Goal: Task Accomplishment & Management: Manage account settings

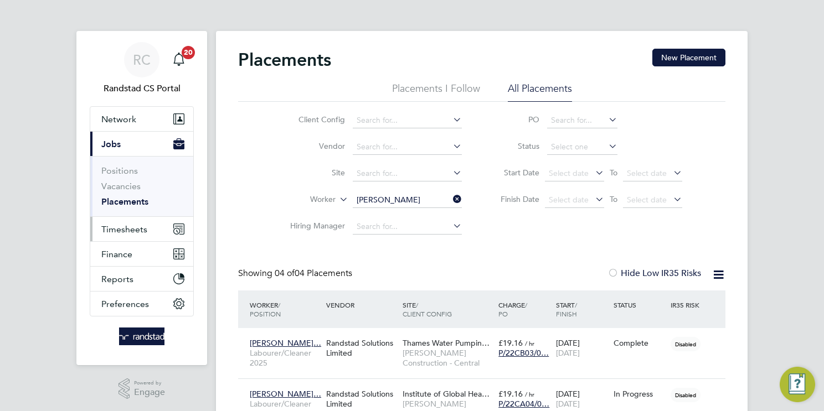
click at [131, 226] on span "Timesheets" at bounding box center [124, 229] width 46 height 11
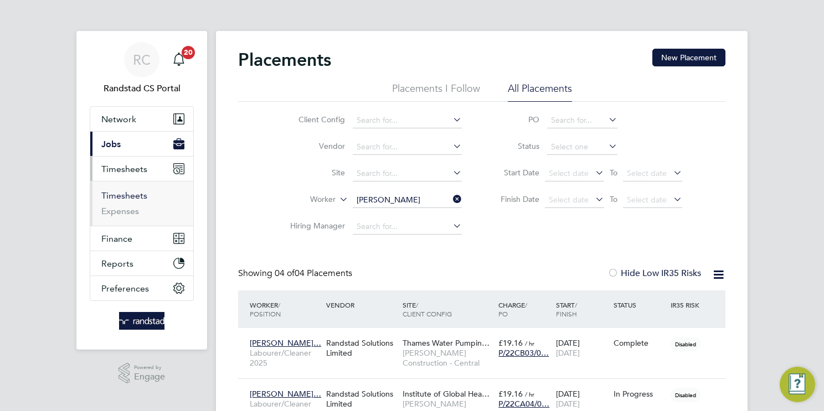
click at [143, 198] on link "Timesheets" at bounding box center [124, 195] width 46 height 11
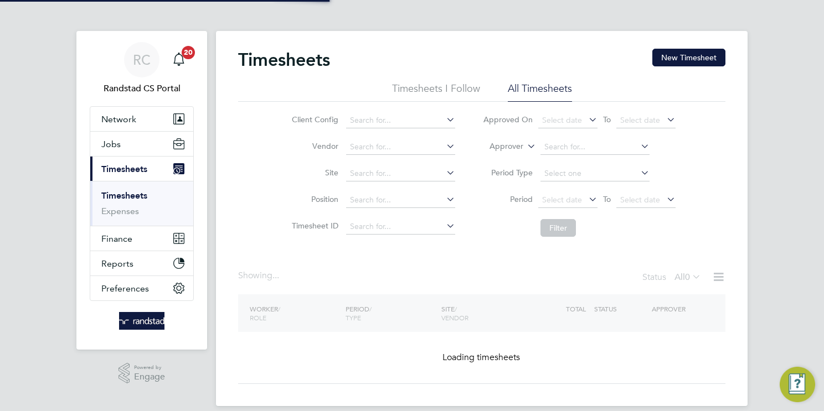
click at [525, 146] on icon at bounding box center [525, 143] width 0 height 10
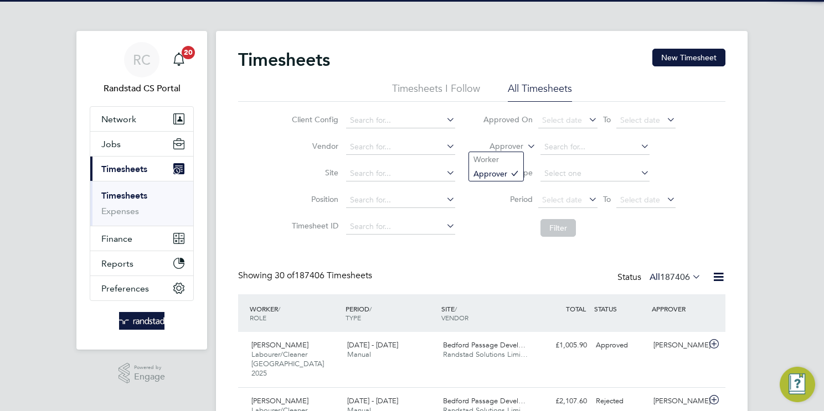
scroll to position [28, 96]
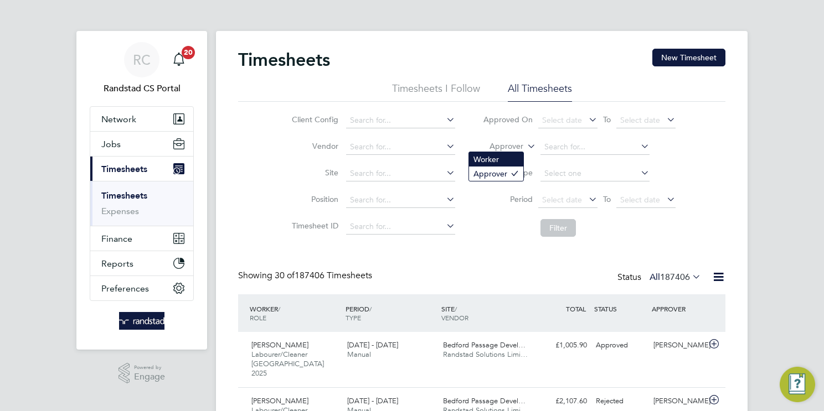
click at [517, 159] on li "Worker" at bounding box center [496, 159] width 54 height 14
click at [560, 147] on input at bounding box center [594, 148] width 109 height 16
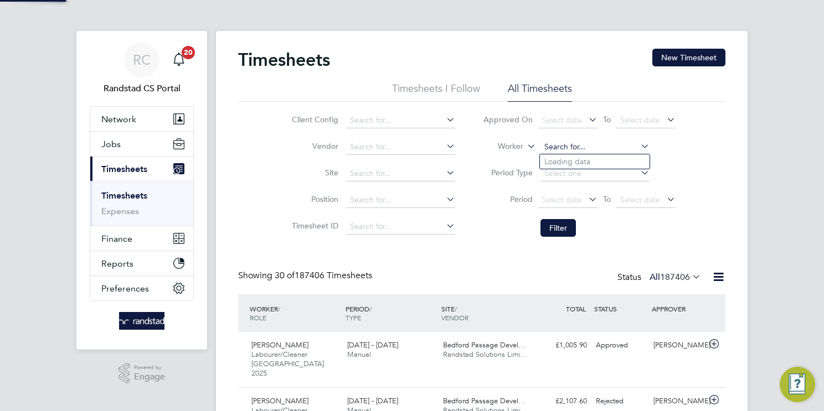
paste input "James Rake"
type input "James Rake"
click at [567, 162] on li "James Rake" at bounding box center [595, 161] width 110 height 15
click at [553, 225] on button "Filter" at bounding box center [557, 228] width 35 height 18
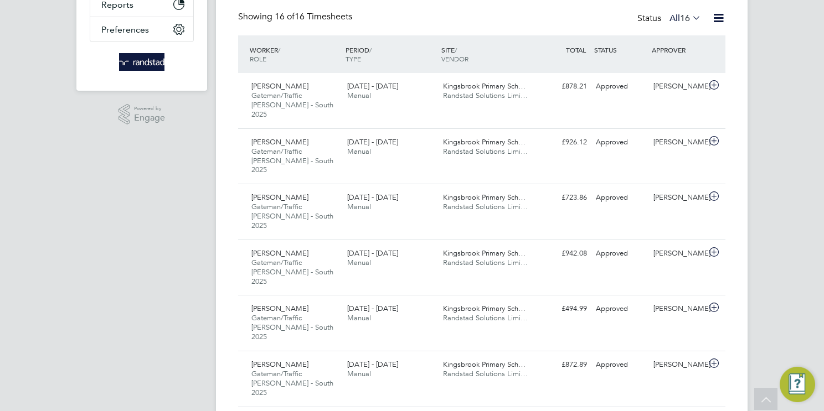
click at [669, 14] on label "All 16" at bounding box center [685, 18] width 32 height 11
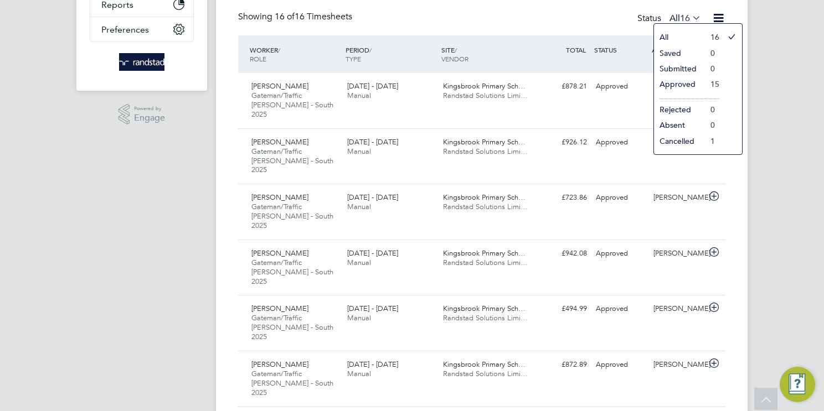
click at [666, 85] on li "Approved" at bounding box center [679, 84] width 51 height 16
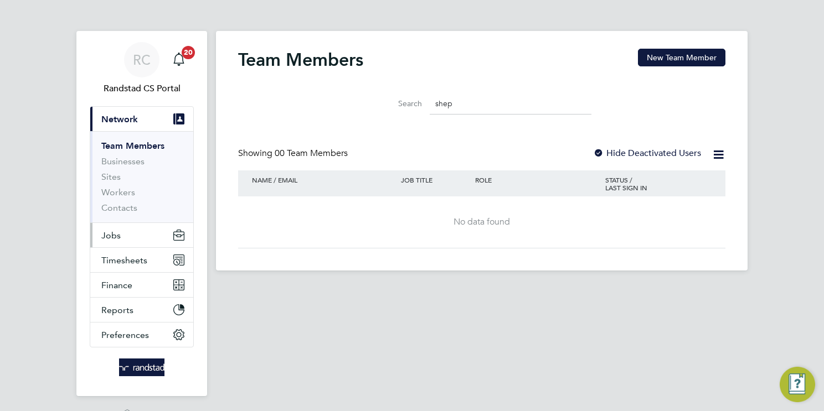
click at [114, 231] on span "Jobs" at bounding box center [110, 235] width 19 height 11
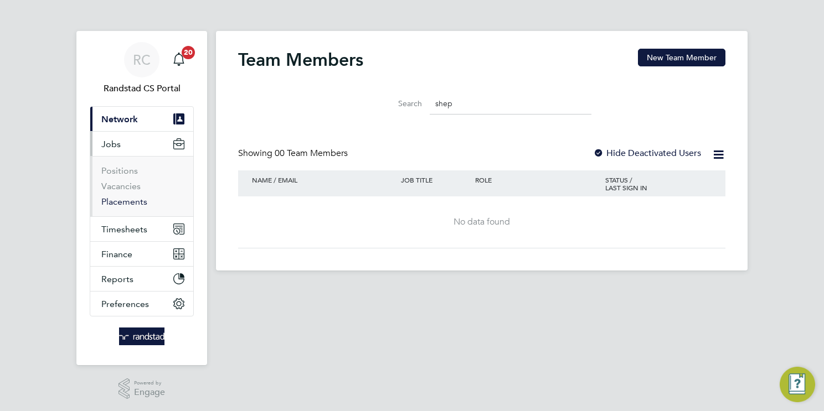
click at [135, 198] on link "Placements" at bounding box center [124, 202] width 46 height 11
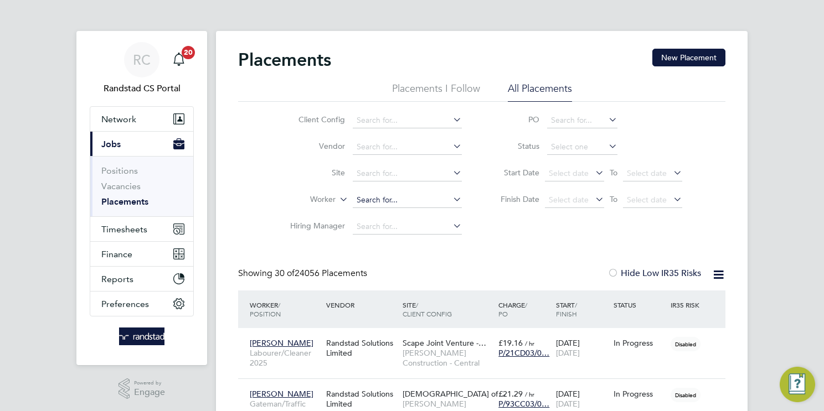
click at [417, 197] on input at bounding box center [407, 201] width 109 height 16
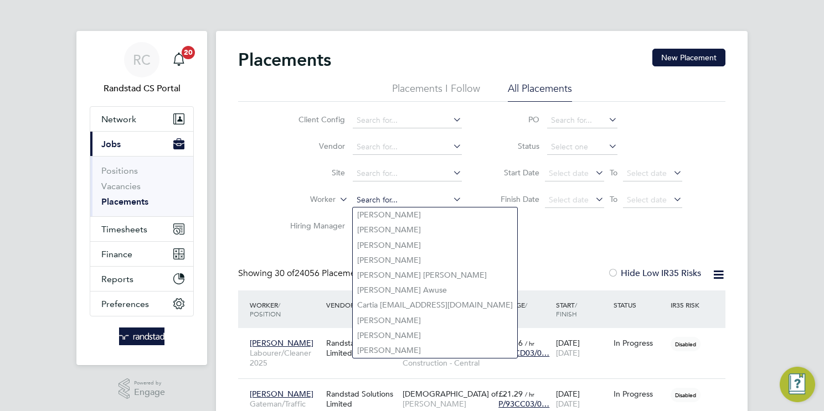
paste input "[PERSON_NAME]"
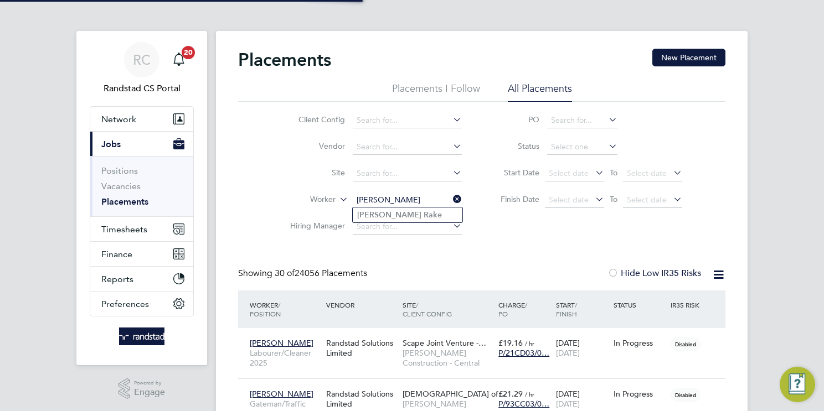
type input "James Rake"
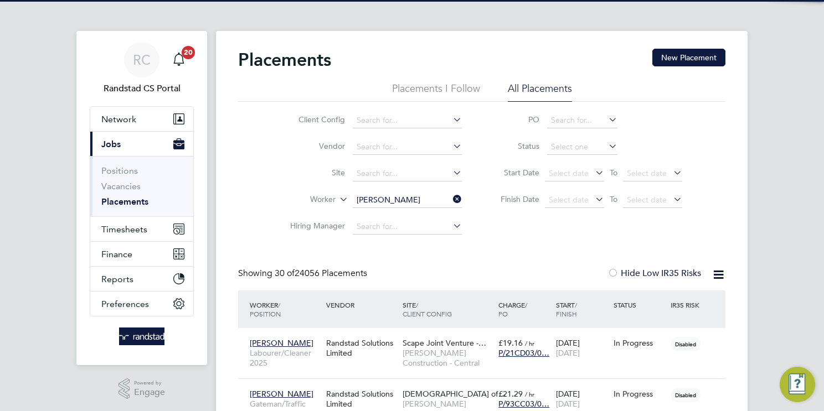
click at [426, 216] on li "James Rake" at bounding box center [408, 215] width 110 height 15
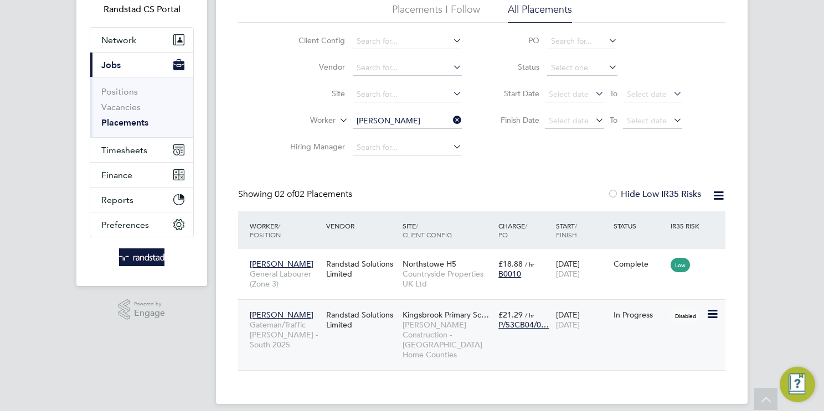
click at [442, 334] on span "Morgan Sindall Construction - London Home Counties" at bounding box center [447, 340] width 90 height 40
click at [427, 121] on input "James Rake" at bounding box center [407, 121] width 109 height 16
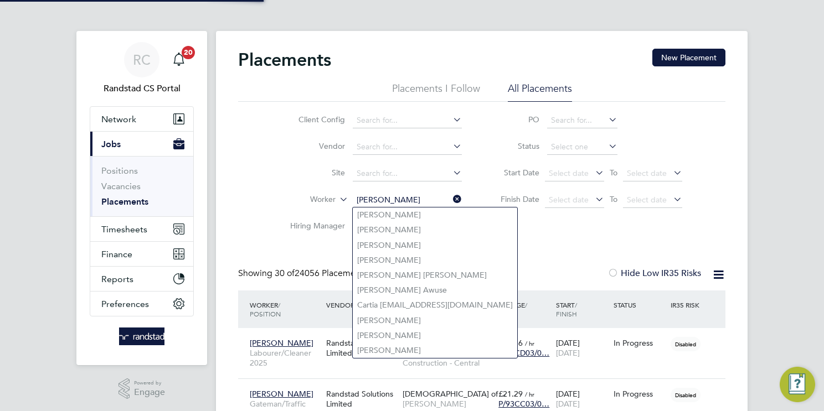
scroll to position [42, 96]
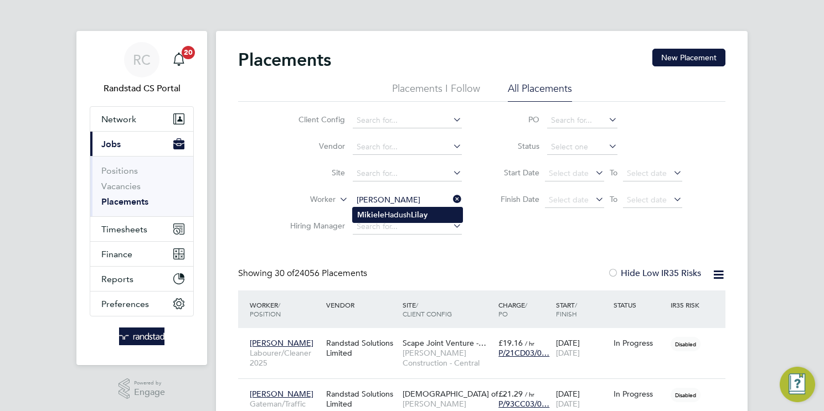
click at [434, 216] on li "Mikiele Hadush Lilay" at bounding box center [408, 215] width 110 height 15
type input "Mikiele Hadush Lilay"
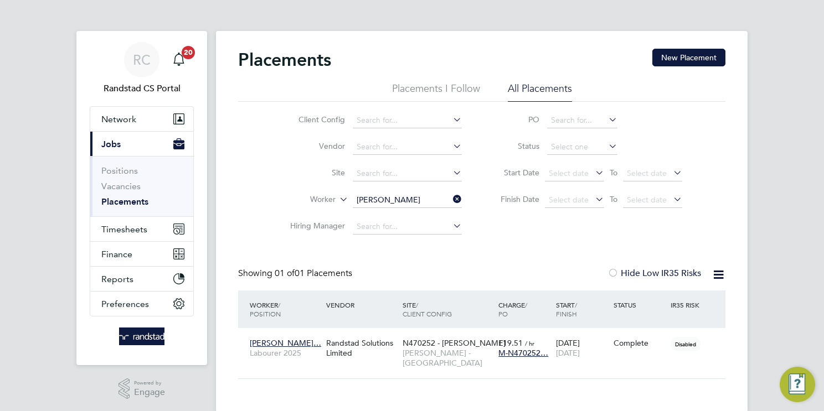
click at [426, 203] on input "Mikiele Hadush Lilay" at bounding box center [407, 201] width 109 height 16
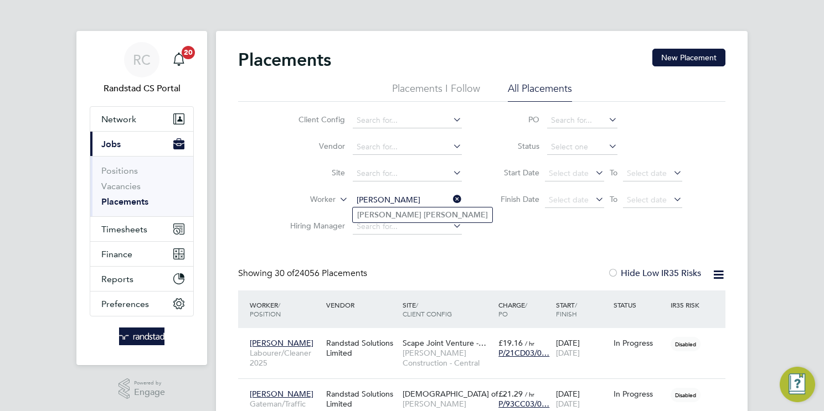
type input "[PERSON_NAME]"
click at [450, 215] on li "Jorge Araujo" at bounding box center [423, 215] width 140 height 15
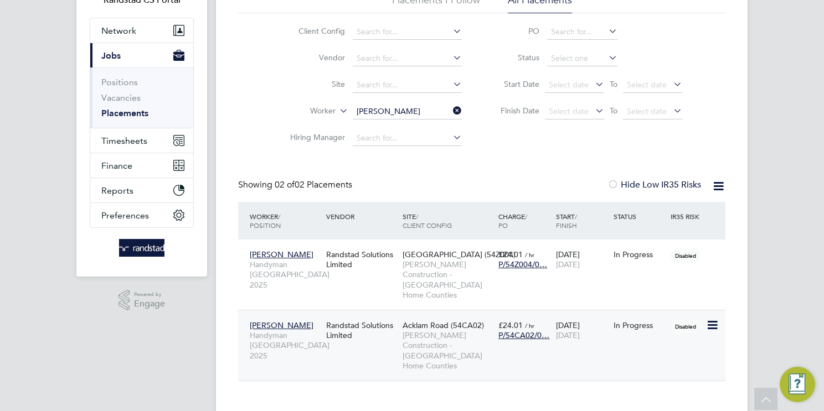
click at [446, 334] on span "Morgan Sindall Construction - London Home Counties" at bounding box center [447, 351] width 90 height 40
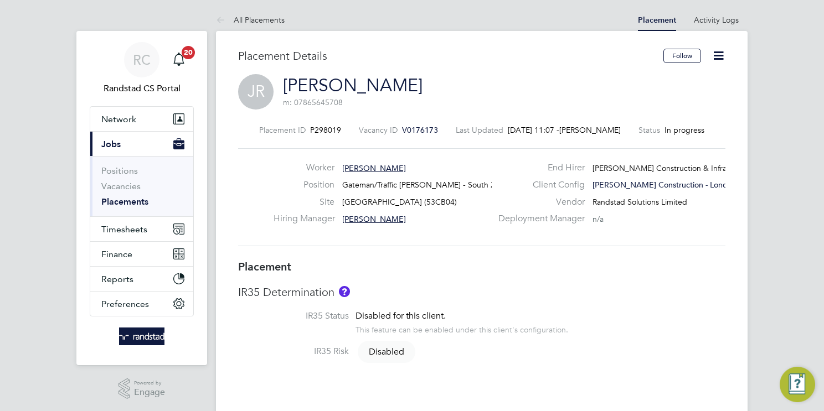
click at [717, 52] on icon at bounding box center [718, 56] width 14 height 14
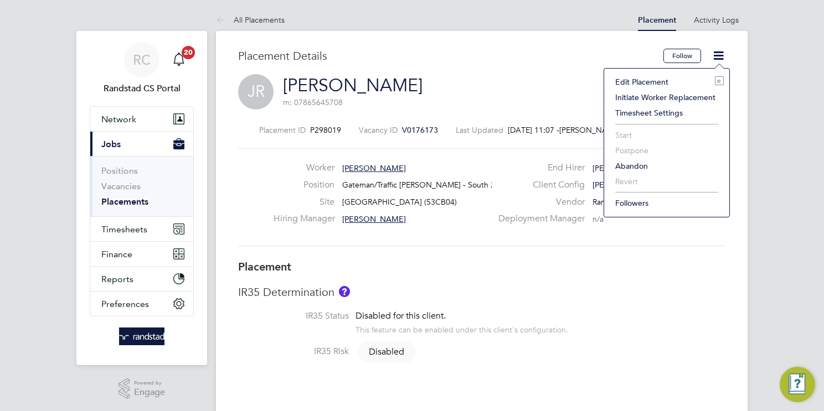
click at [639, 84] on li "Edit Placement e" at bounding box center [667, 82] width 114 height 16
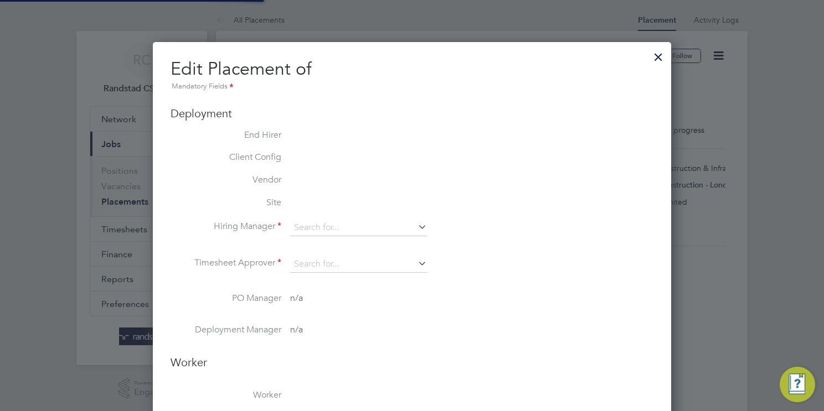
type input "Layla Harper"
type input "09 Jul 2025"
type input "[DATE]"
type input "08:00"
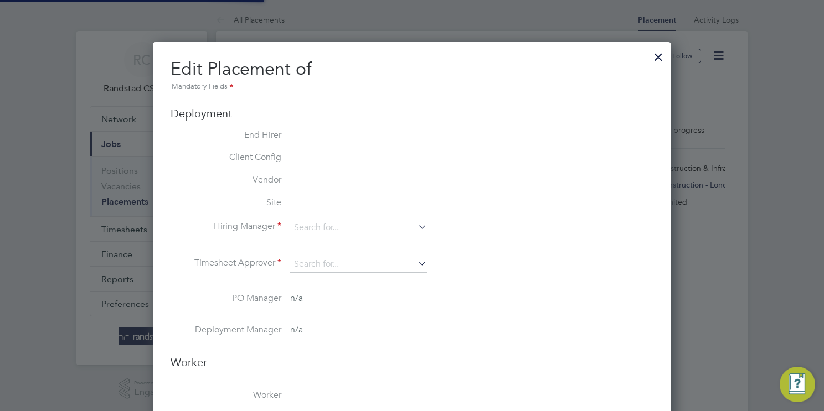
type input "18:00"
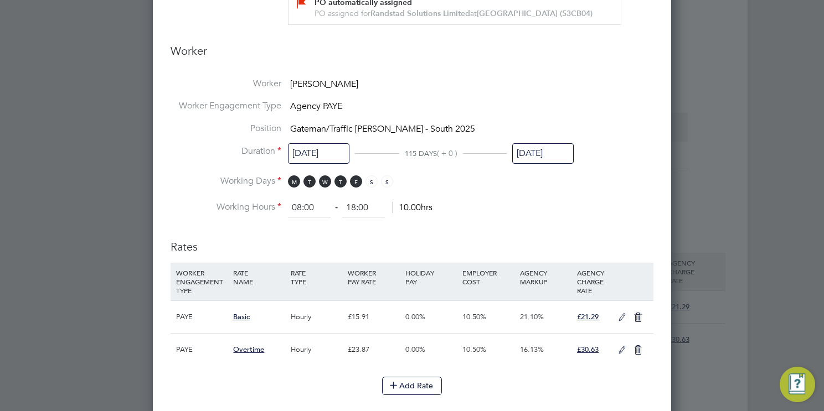
scroll to position [555, 0]
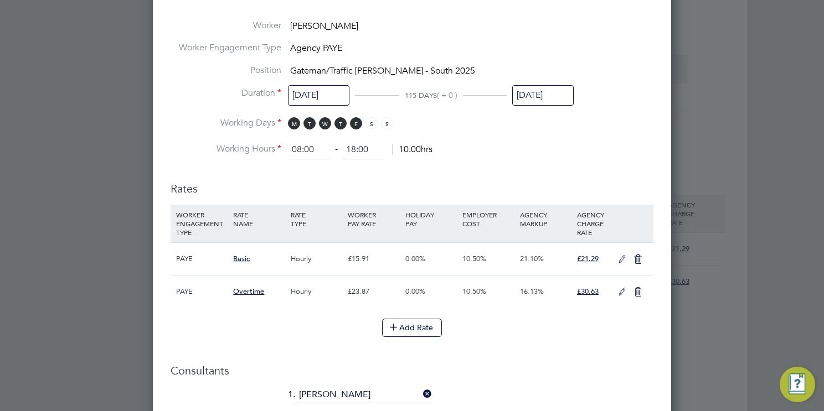
drag, startPoint x: 618, startPoint y: 265, endPoint x: 579, endPoint y: 273, distance: 40.6
click at [618, 264] on icon at bounding box center [622, 259] width 14 height 9
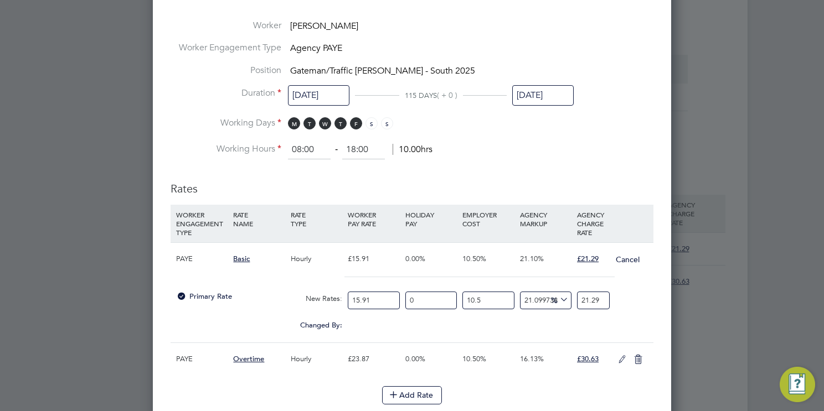
drag, startPoint x: 378, startPoint y: 307, endPoint x: 277, endPoint y: 332, distance: 103.9
click at [273, 316] on div "Primary Rate New Rates: 15.91 0 n/a 10.5 n/a 21.09973806280236 0 % 21.29" at bounding box center [412, 300] width 483 height 29
type input "1"
type input "1.338152105593966"
type input "10"
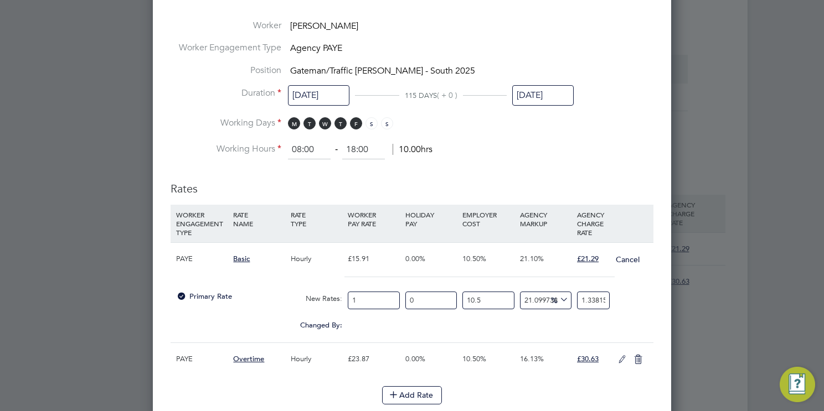
type input "13.381521055939661"
type input "1"
type input "1.338152105593966"
type input "16"
type input "21.410433689503456"
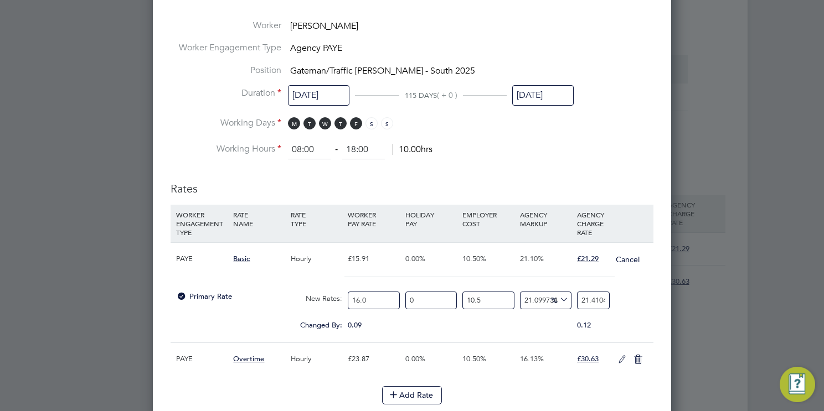
type input "16.05"
type input "21.477341294783155"
type input "16.05"
click at [596, 306] on input "21.477341294783155" at bounding box center [593, 301] width 33 height 18
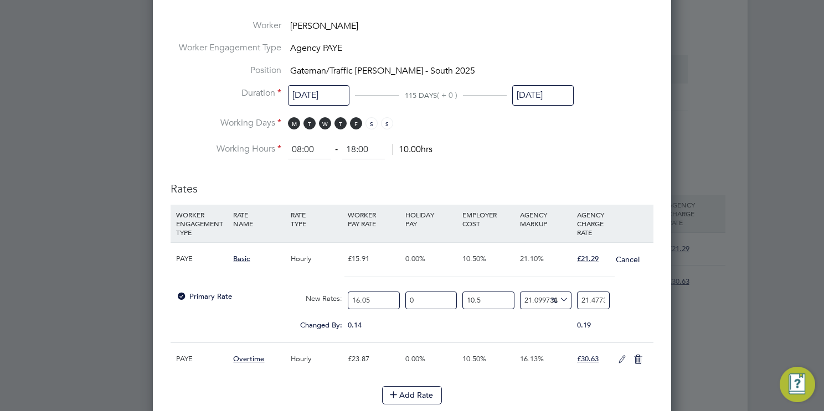
type input "-88.72302335743787"
type input "2"
type input "18.408254746902355"
type input "21"
type input "19.53595241115857"
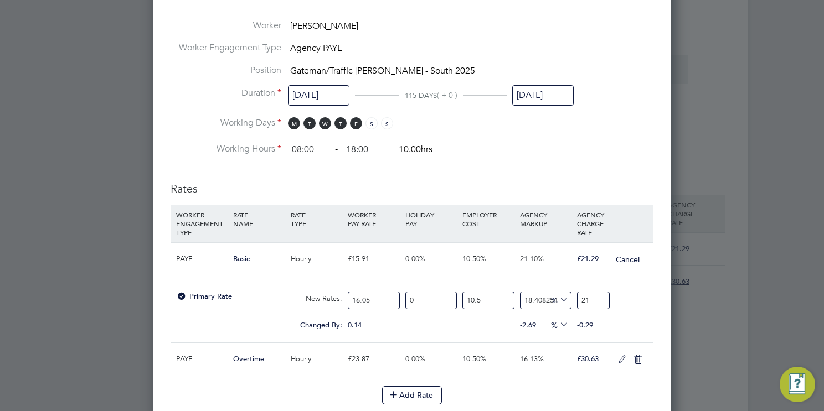
type input "21.2"
type input "19.64872217758419"
type input "21.22"
type input "19.53595241115857"
type input "21.2"
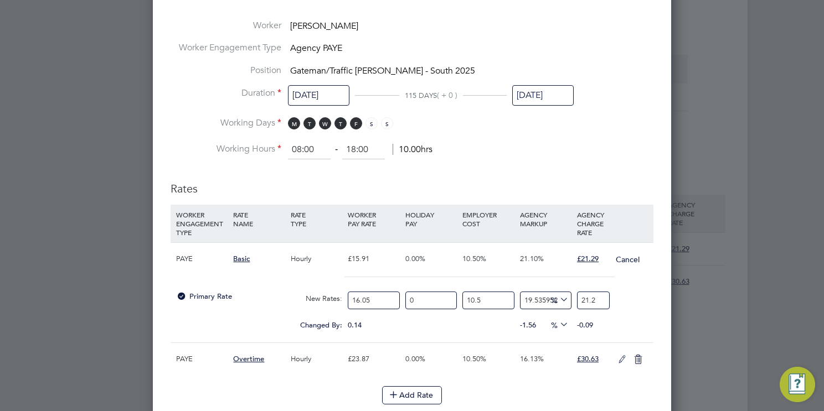
type input "20.043416360073863"
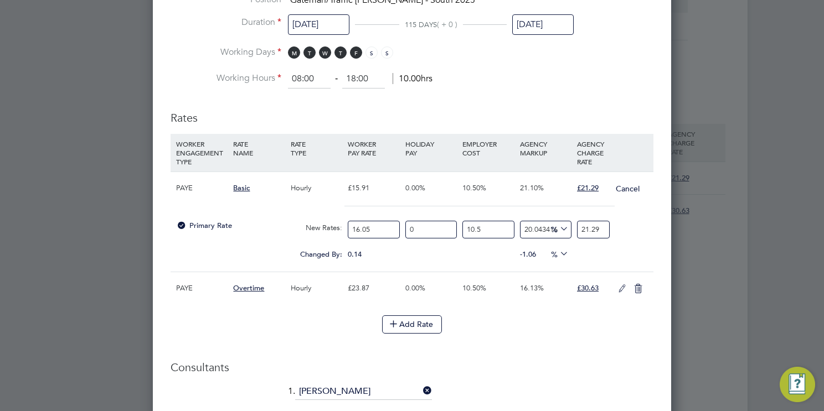
type input "21.29"
click at [621, 293] on icon at bounding box center [622, 289] width 14 height 9
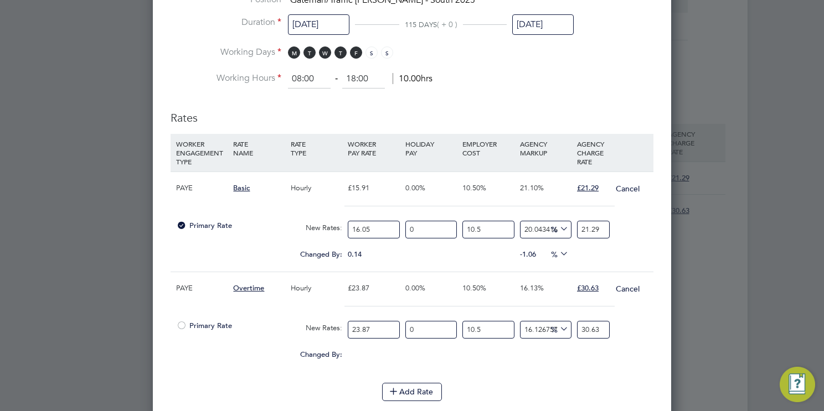
drag, startPoint x: 380, startPoint y: 337, endPoint x: 239, endPoint y: 351, distance: 141.3
click at [239, 345] on div "Primary Rate New Rates: 23.87 0 n/a 10.5 n/a 16.1267574929814 0 % 30.63" at bounding box center [412, 330] width 483 height 29
type input "2"
type input "2.566401340594889"
type input "24"
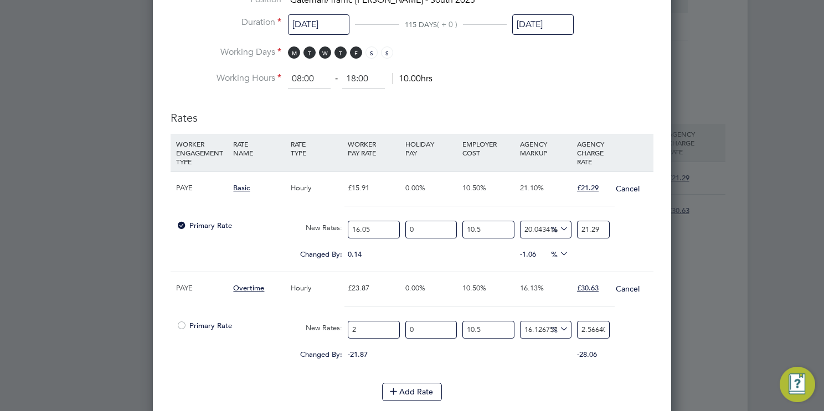
type input "30.796816087138666"
type input "24.08"
type input "30.899472140762462"
type input "24.08"
click at [596, 339] on input "30.899472140762462" at bounding box center [593, 330] width 33 height 18
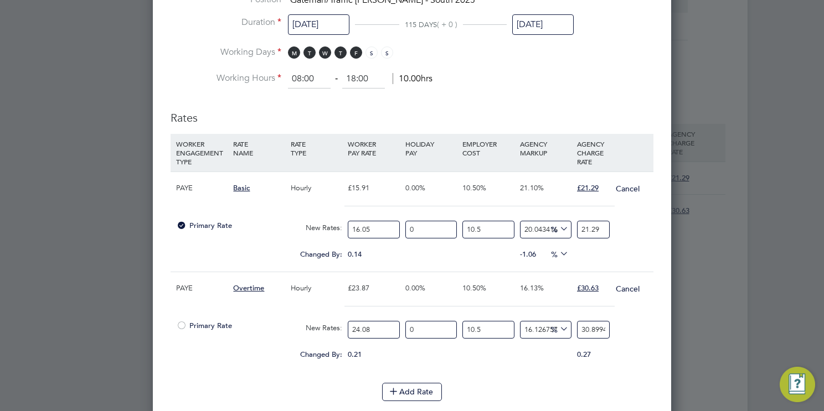
click at [596, 339] on input "30.899472140762462" at bounding box center [593, 330] width 33 height 18
type input "-88.72536492235534"
type input "3"
type input "16.504562468994752"
type input "31.01"
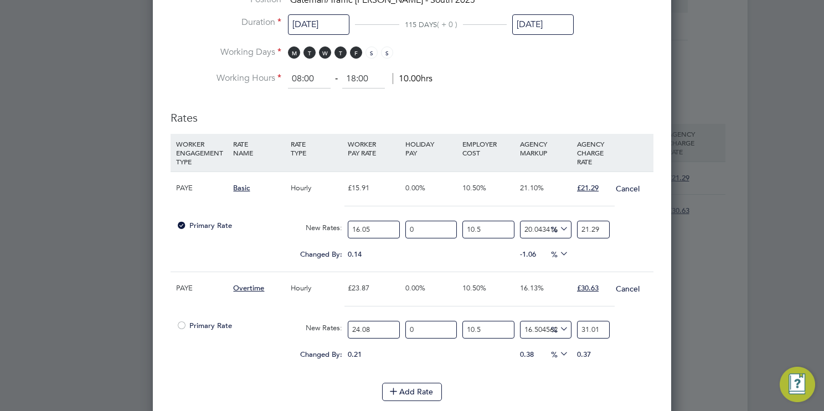
type input "16.542144585920237"
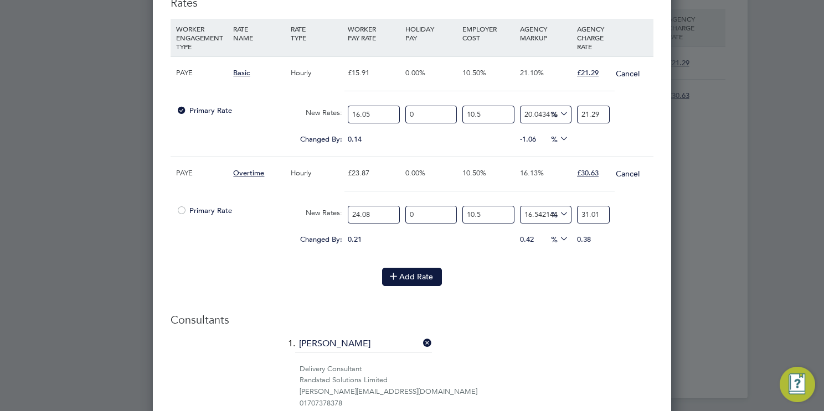
type input "31.01"
click at [411, 284] on button "Add Rate" at bounding box center [412, 277] width 60 height 18
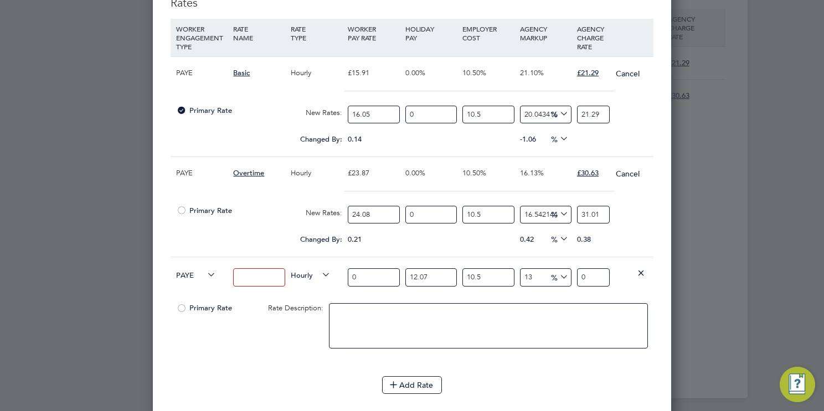
drag, startPoint x: 262, startPoint y: 285, endPoint x: 256, endPoint y: 277, distance: 9.8
click at [262, 285] on input at bounding box center [258, 278] width 51 height 18
type input "Overtime 2"
drag, startPoint x: 353, startPoint y: 280, endPoint x: 288, endPoint y: 275, distance: 64.4
click at [288, 275] on div "PAYE Overtime 2 Hourly 0 12.07 n/a 10.5 n/a 13 0 % 0" at bounding box center [412, 277] width 483 height 41
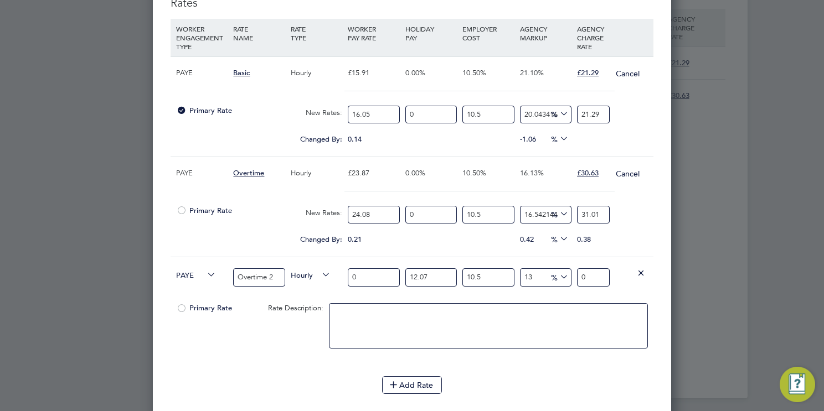
type input "3"
type input "4.198086165"
type input "32"
type input "44.77958576"
type input "32.1"
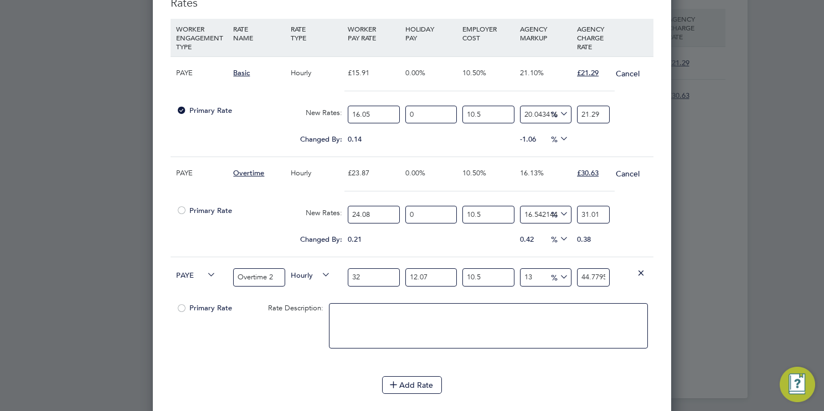
type input "44.9195219655"
type input "32.10"
drag, startPoint x: 448, startPoint y: 284, endPoint x: 347, endPoint y: 288, distance: 100.9
click at [347, 288] on div "PAYE Overtime 2 Hourly 32.10 12.07 n/a 10.5 n/a 13 5.1677326155 % 44.9195219655" at bounding box center [412, 277] width 483 height 41
type input "0"
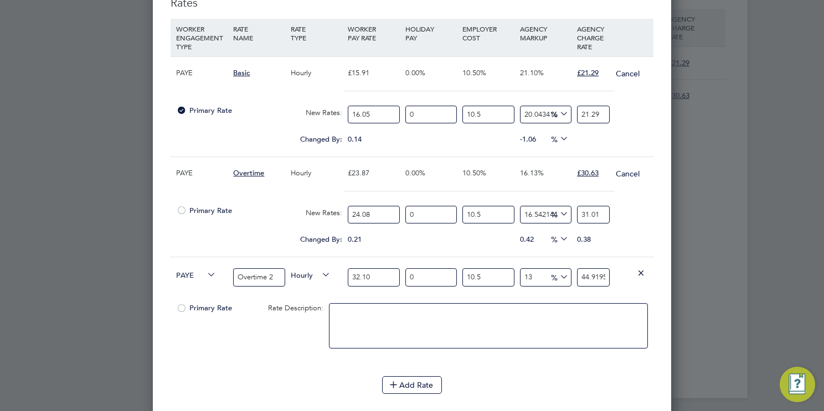
type input "40.081665"
click at [591, 286] on input "40.081665" at bounding box center [593, 278] width 33 height 18
type input "-88.72302335743787"
type input "4"
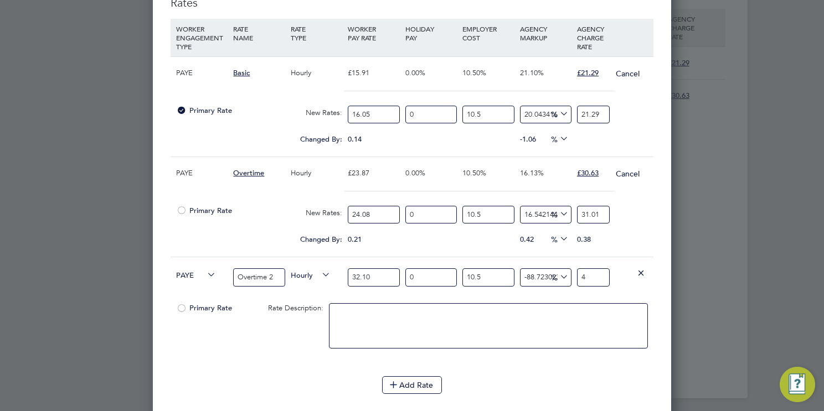
type input "12.769766425621292"
type input "40"
type input "13.897464089877504"
type input "40.4"
type input "14.123003622728746"
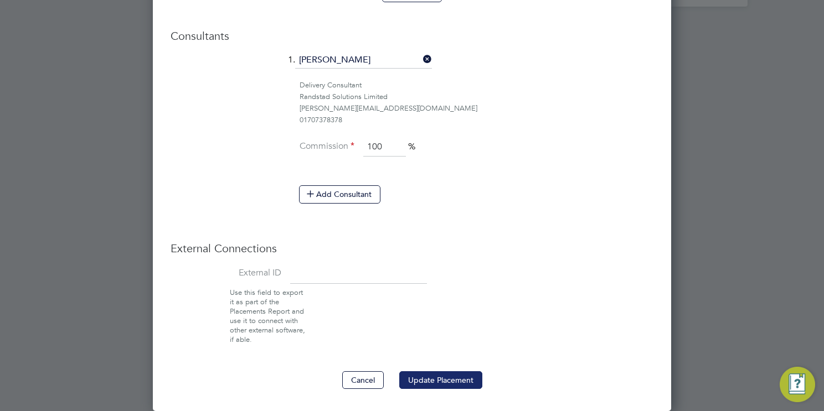
type input "40.48"
click at [455, 379] on button "Update Placement" at bounding box center [440, 380] width 83 height 18
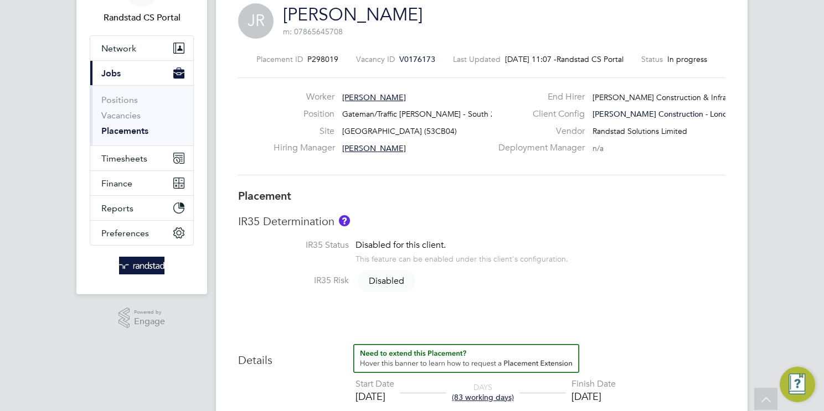
scroll to position [68, 0]
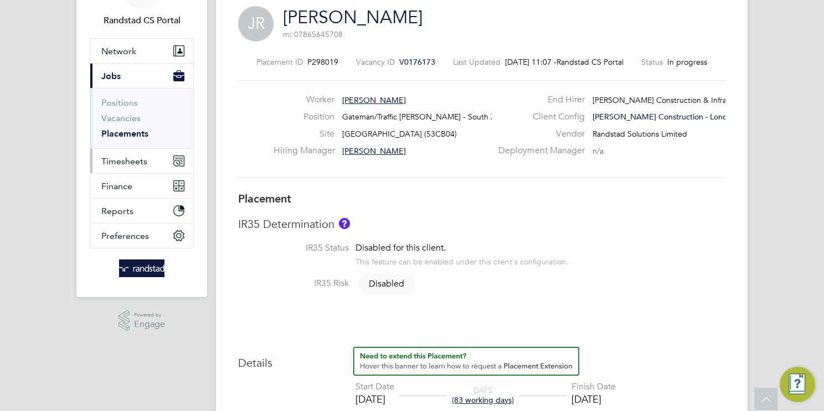
click at [129, 167] on button "Timesheets" at bounding box center [141, 161] width 103 height 24
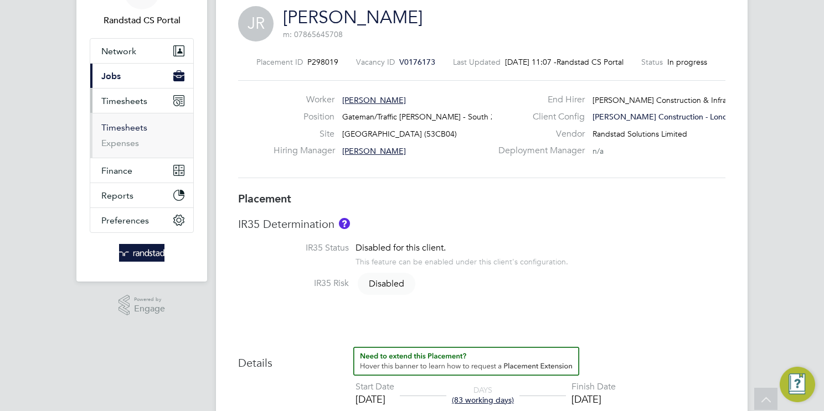
click at [133, 125] on link "Timesheets" at bounding box center [124, 127] width 46 height 11
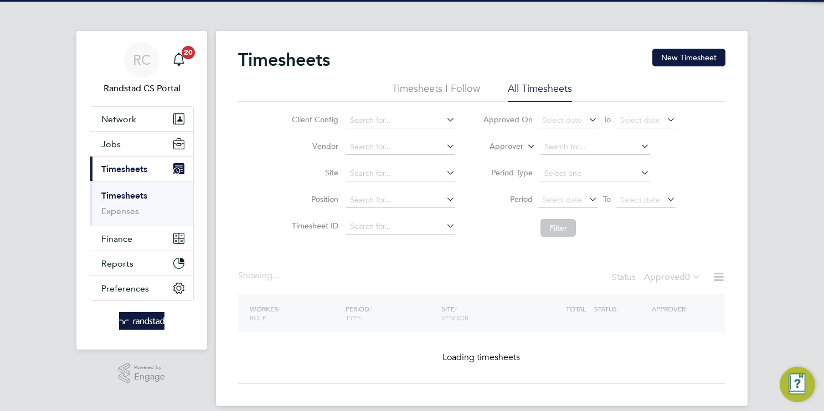
click at [525, 146] on icon at bounding box center [525, 143] width 0 height 10
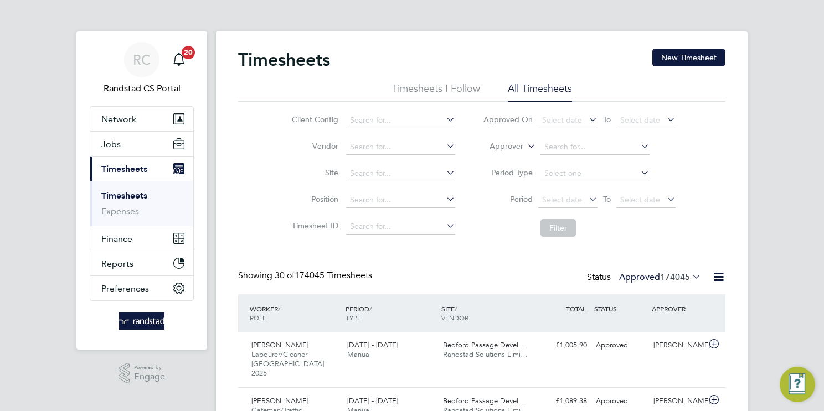
click at [525, 146] on icon at bounding box center [525, 143] width 0 height 10
click at [514, 159] on li "Worker" at bounding box center [496, 159] width 54 height 14
click at [555, 142] on input at bounding box center [594, 148] width 109 height 16
paste input "Mikiele Lilay"
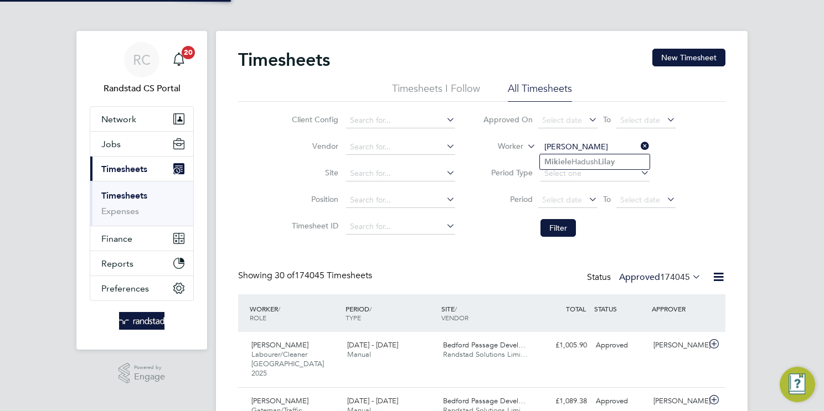
click at [582, 162] on li "Mikiele Hadush Lilay" at bounding box center [595, 161] width 110 height 15
type input "Mikiele Hadush Lilay"
click at [566, 229] on button "Filter" at bounding box center [557, 228] width 35 height 18
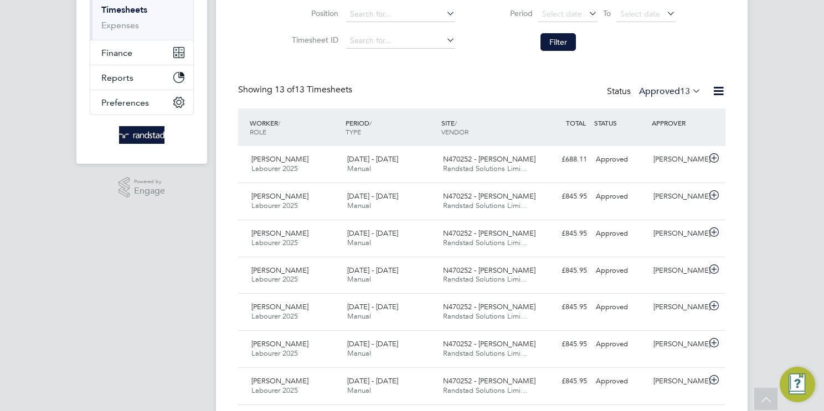
drag, startPoint x: 699, startPoint y: 86, endPoint x: 689, endPoint y: 94, distance: 13.1
click at [690, 86] on icon at bounding box center [690, 91] width 0 height 16
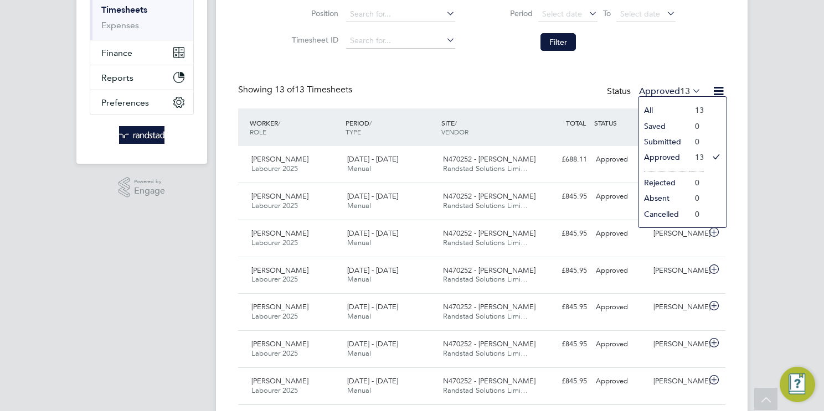
click at [391, 95] on div "Showing 13 of 13 Timesheets Status Approved 13" at bounding box center [481, 96] width 487 height 24
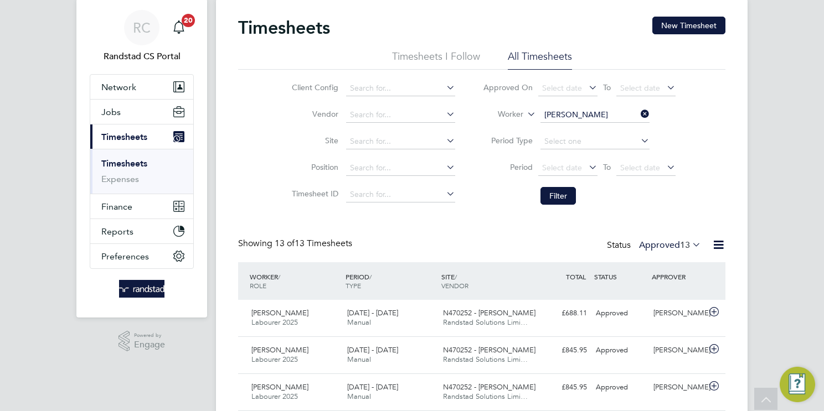
scroll to position [0, 0]
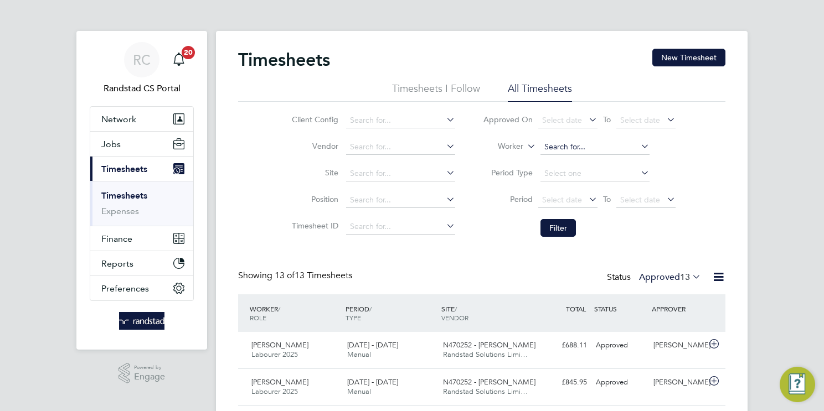
click at [577, 147] on input at bounding box center [594, 148] width 109 height 16
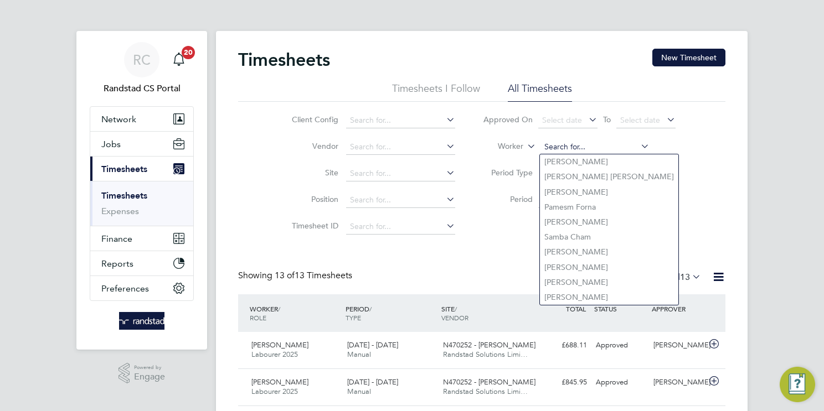
paste input "Clairmont Halley"
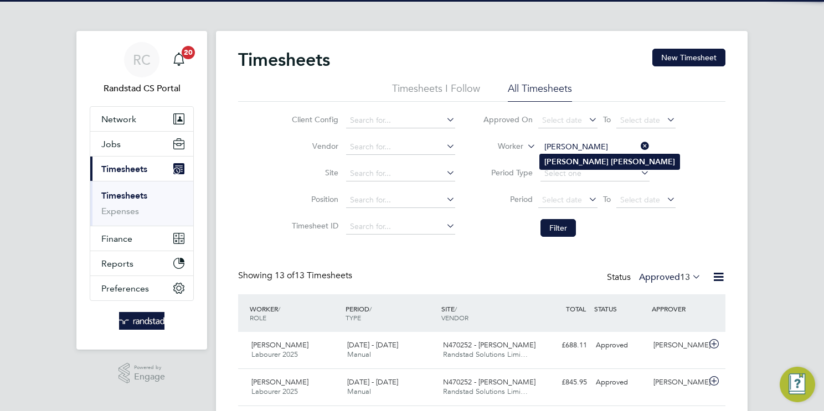
type input "Clairmont Halley"
click at [611, 164] on b "Halley" at bounding box center [643, 161] width 64 height 9
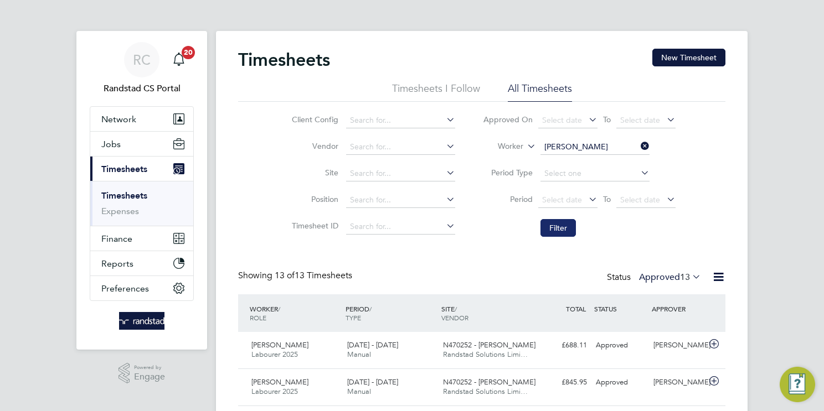
click at [564, 224] on button "Filter" at bounding box center [557, 228] width 35 height 18
click at [564, 147] on input "Clairmont Halley" at bounding box center [594, 148] width 109 height 16
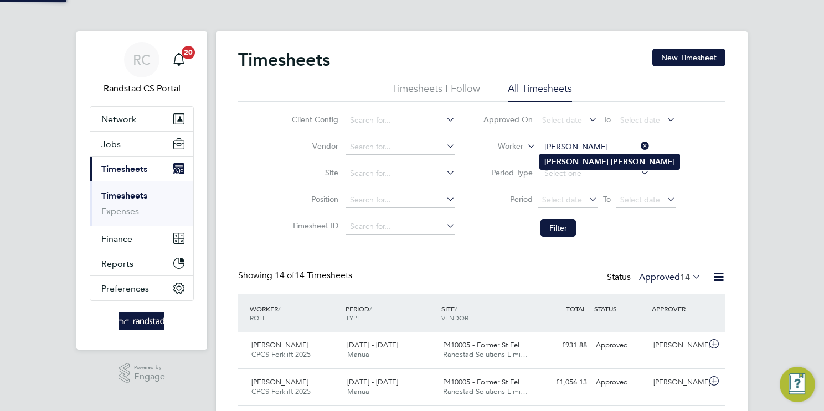
click at [600, 166] on li "[PERSON_NAME]" at bounding box center [610, 161] width 140 height 15
type input "[PERSON_NAME]"
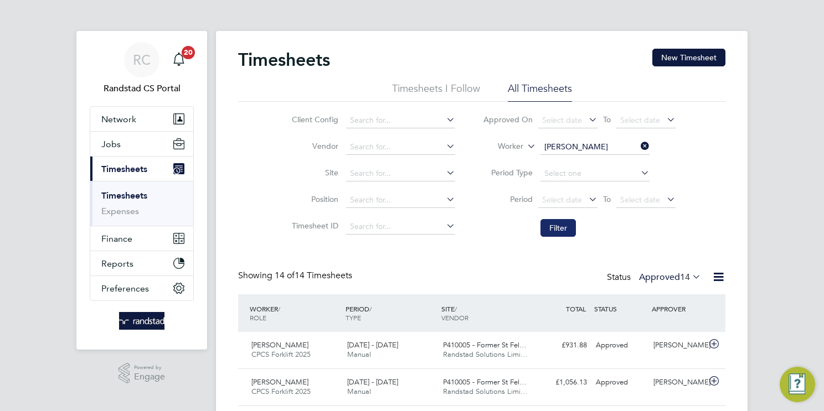
click at [565, 223] on button "Filter" at bounding box center [557, 228] width 35 height 18
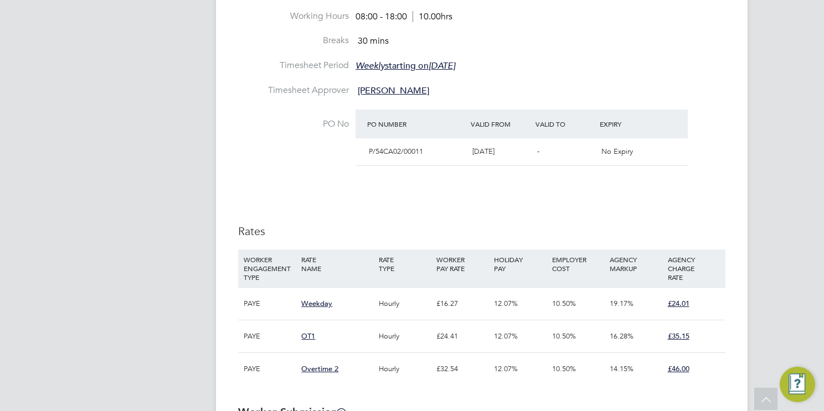
scroll to position [47, 0]
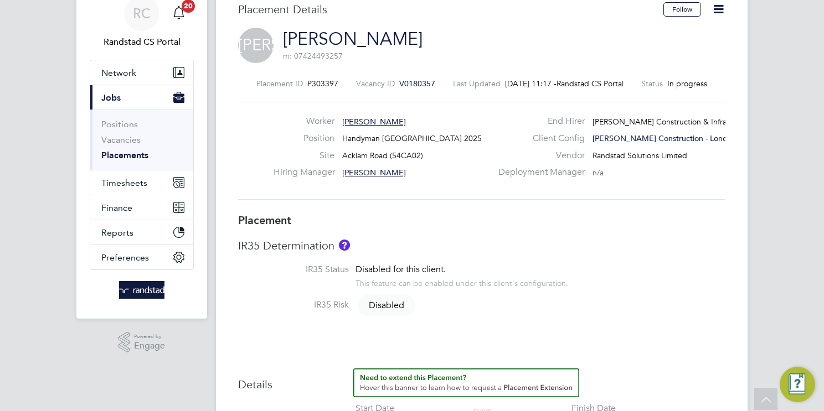
click at [124, 154] on link "Placements" at bounding box center [124, 155] width 47 height 11
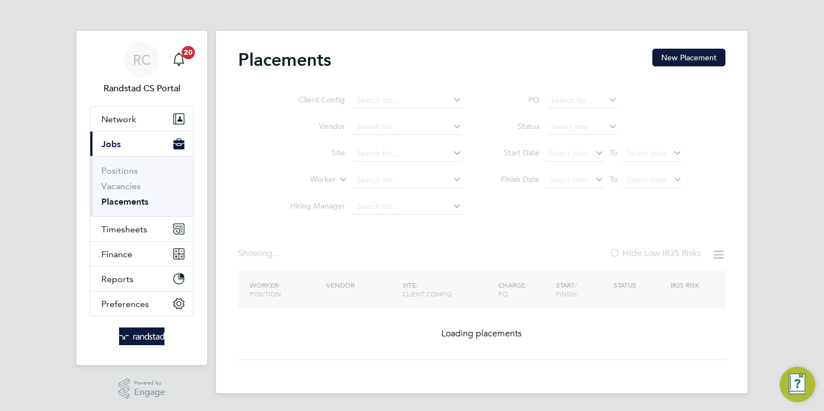
click at [394, 178] on ul "Client Config Vendor Site Worker Hiring Manager" at bounding box center [371, 153] width 208 height 133
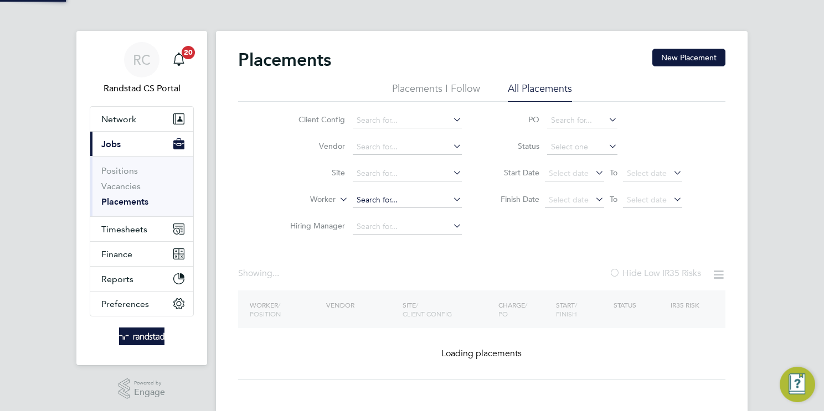
click at [406, 198] on input at bounding box center [407, 201] width 109 height 16
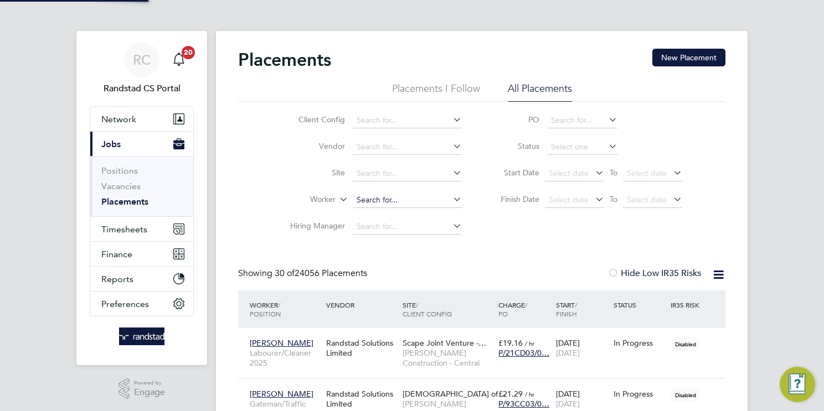
paste input "Clairmont Halley"
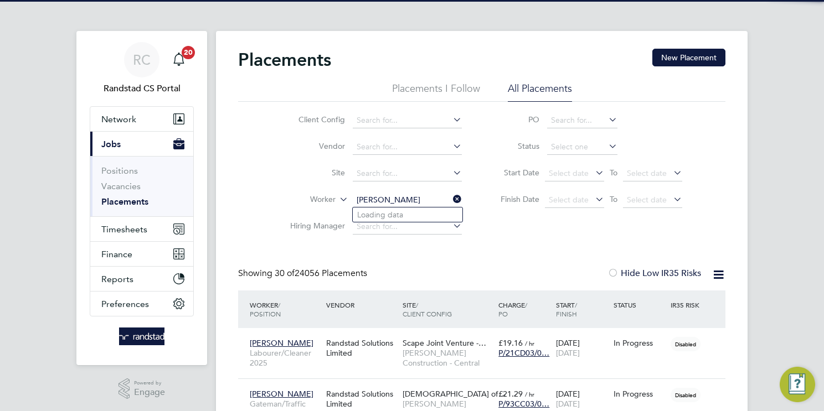
scroll to position [42, 96]
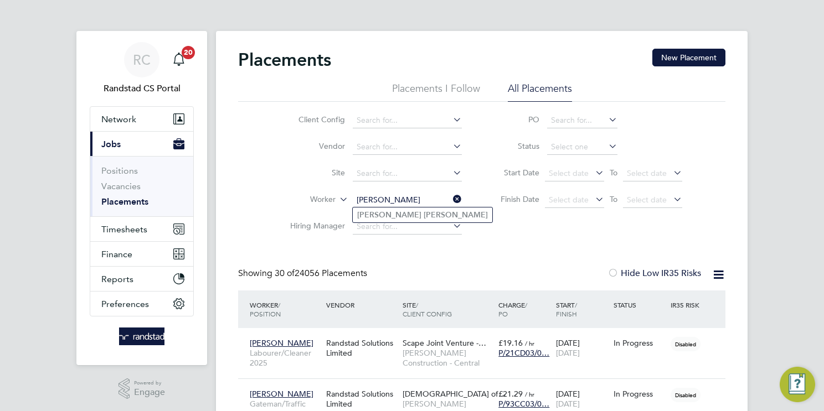
type input "Clairmont Halley"
click at [420, 214] on li "Clairmont Halley" at bounding box center [423, 215] width 140 height 15
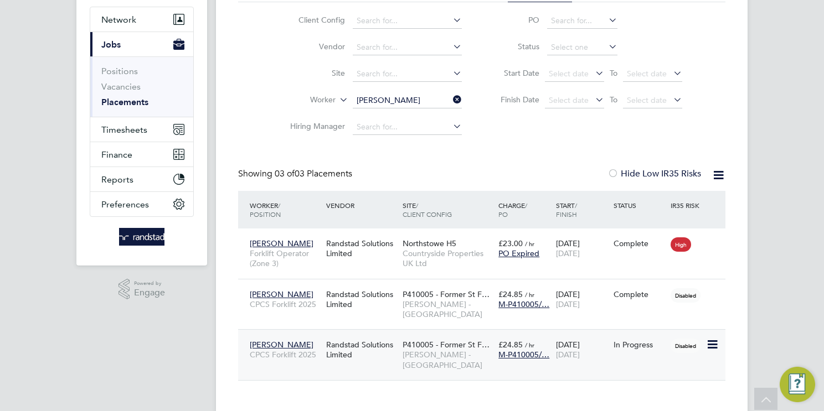
click at [409, 340] on span "P410005 - Former St F…" at bounding box center [445, 345] width 87 height 10
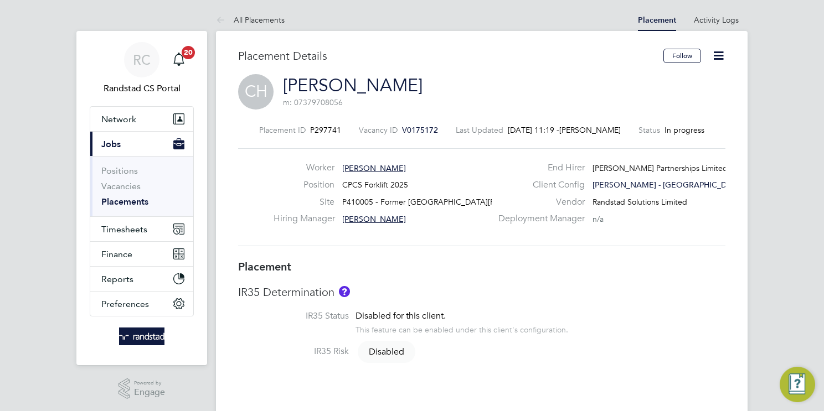
click at [721, 56] on icon at bounding box center [718, 56] width 14 height 14
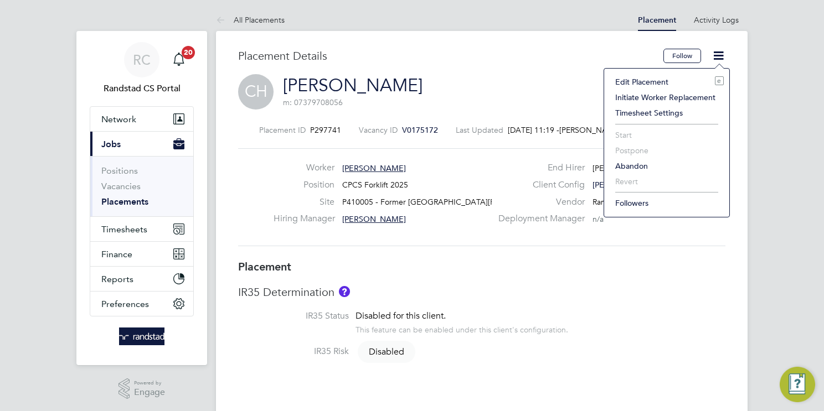
click at [629, 79] on li "Edit Placement e" at bounding box center [667, 82] width 114 height 16
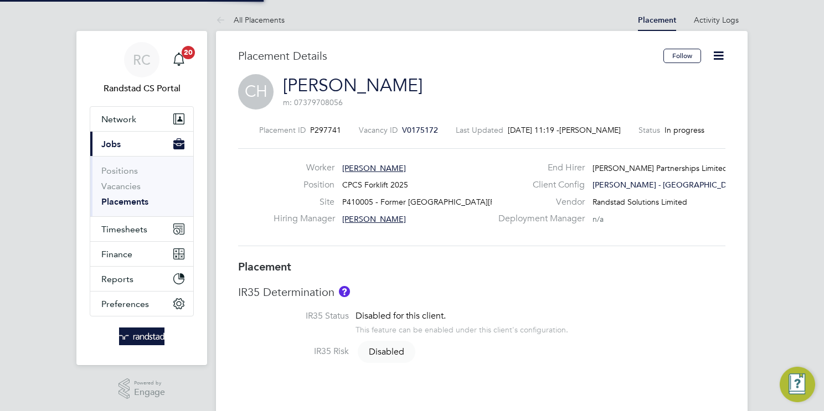
type input "Graeme Simpson"
type input "07 Jul 2025"
type input "[DATE]"
type input "08:00"
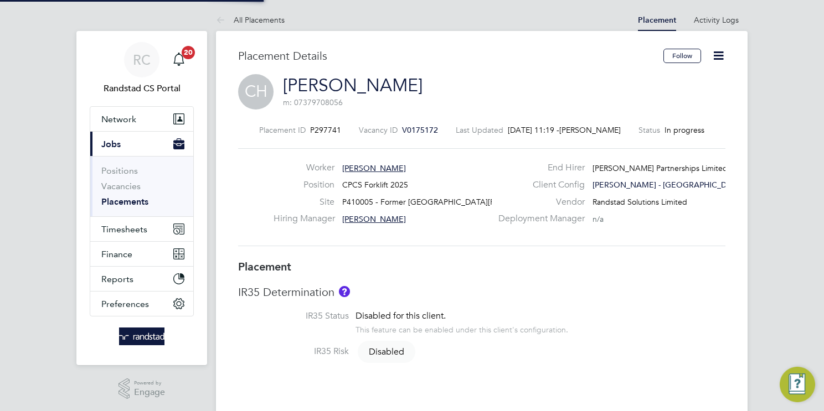
type input "18:00"
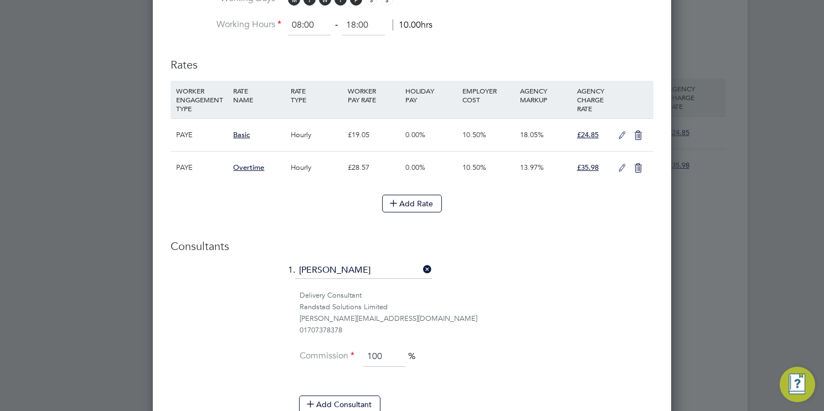
click at [619, 167] on icon at bounding box center [622, 168] width 14 height 9
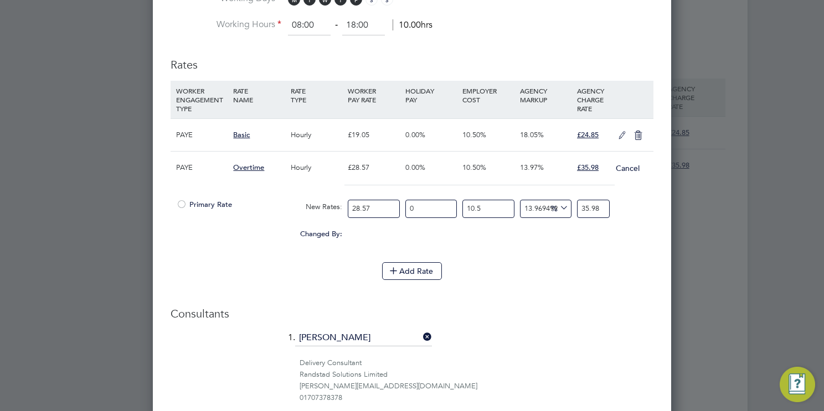
drag, startPoint x: 602, startPoint y: 206, endPoint x: 486, endPoint y: 198, distance: 117.1
click at [493, 194] on div "Primary Rate New Rates: 28.57 0 n/a 10.5 n/a 13.969499379946372 0 % 35.98" at bounding box center [412, 208] width 483 height 29
type input "-90.49726241968207"
type input "3"
type input "14.032850963815159"
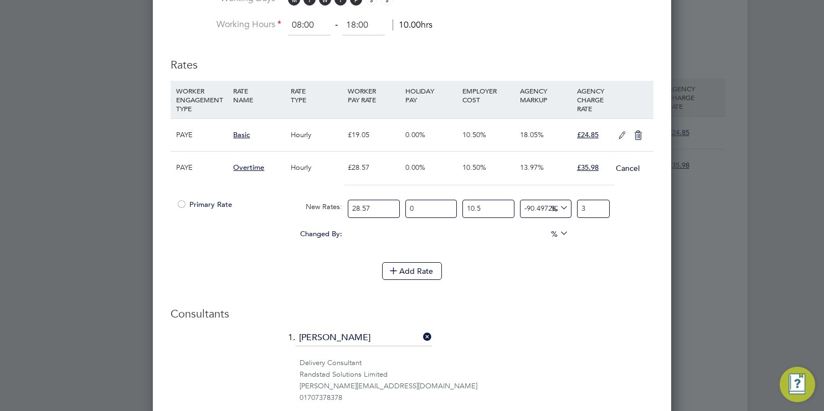
type input "36"
type input "14.34960888315909"
type input "36.14"
type input "14.476312050896663"
type input "36.14"
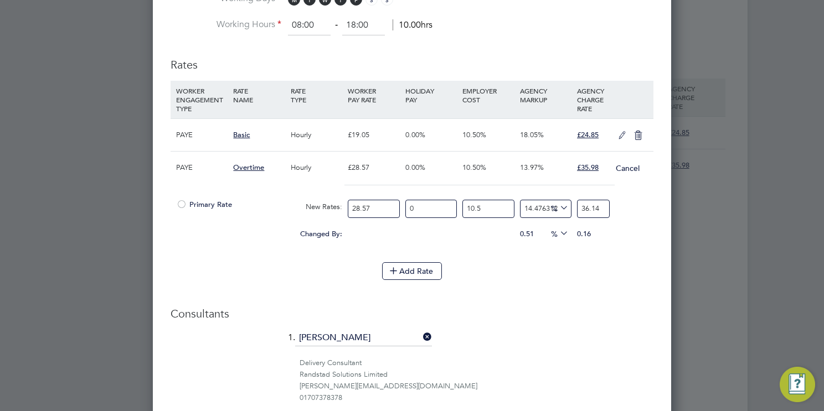
click at [485, 267] on div "Add Rate" at bounding box center [412, 271] width 483 height 18
click at [410, 266] on button "Add Rate" at bounding box center [412, 271] width 60 height 18
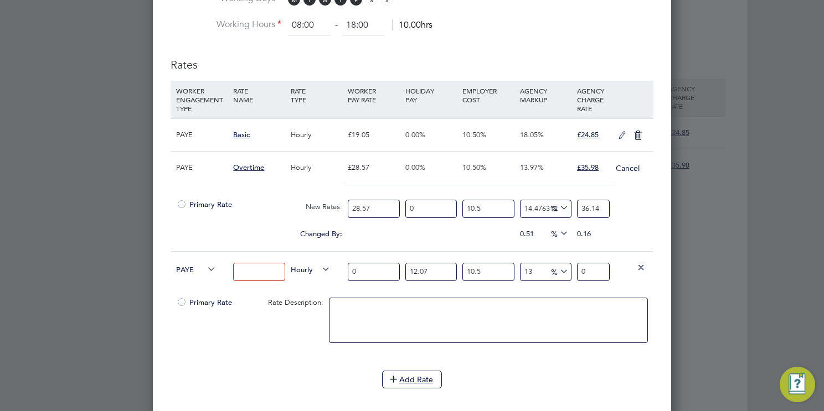
click at [245, 272] on input at bounding box center [258, 272] width 51 height 18
type input "Overtime 2"
drag, startPoint x: 368, startPoint y: 269, endPoint x: 262, endPoint y: 276, distance: 106.0
click at [262, 276] on div "PAYE Overtime 2 Hourly 0 12.07 n/a 10.5 n/a 13 0 % 0" at bounding box center [412, 271] width 483 height 41
type input "3"
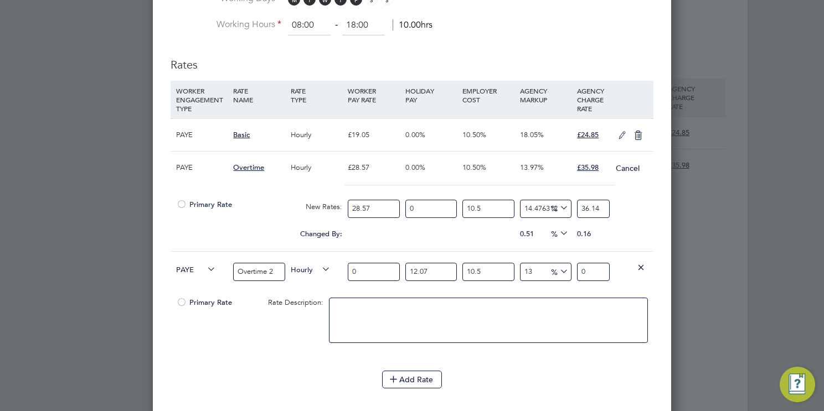
type input "4.198086165"
type input "38"
type input "53.17575809"
type input "38.09"
type input "53.30170067495"
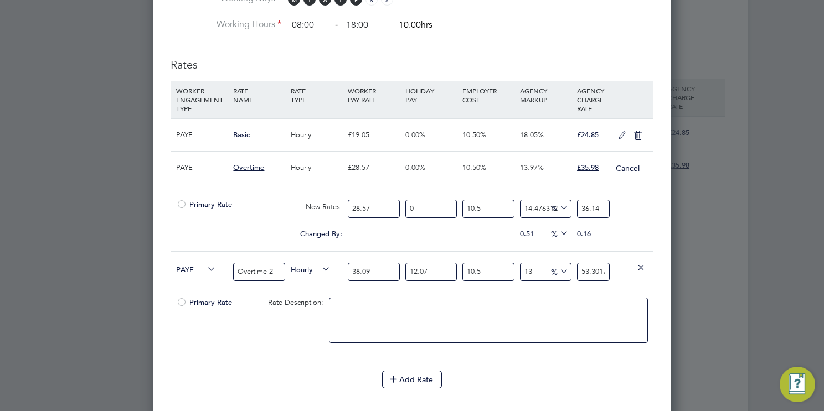
type input "38.09"
drag, startPoint x: 435, startPoint y: 278, endPoint x: 449, endPoint y: 266, distance: 19.2
click at [438, 273] on div "12.07 n/a" at bounding box center [430, 272] width 57 height 40
drag, startPoint x: 434, startPoint y: 274, endPoint x: 373, endPoint y: 262, distance: 62.5
click at [339, 260] on div "PAYE Overtime 2 Hourly 38.09 12.07 n/a 10.5 n/a 13 6.13205405995 % 53.301700674…" at bounding box center [412, 271] width 483 height 41
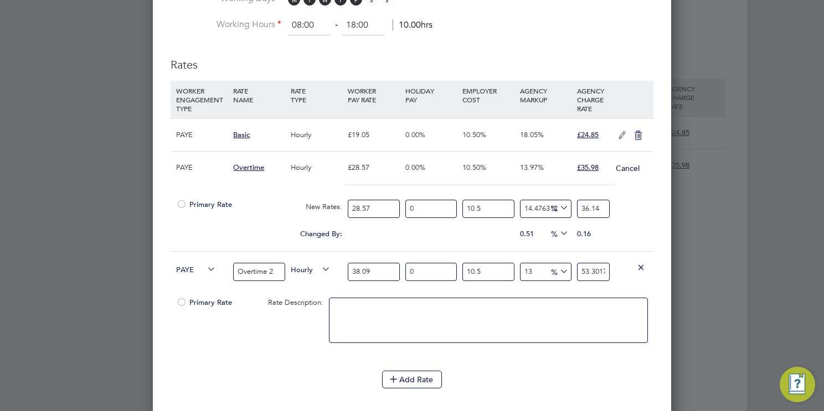
type input "0"
type input "47.5610785"
click at [588, 267] on input "47.5610785" at bounding box center [593, 272] width 33 height 18
type input "-90.49643081579826"
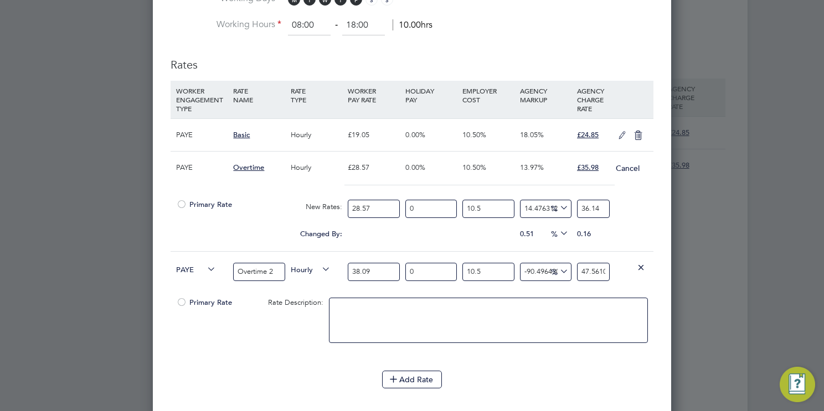
type input "4"
type input "11.666937914370466"
type input "47"
type input "12.61729483279064"
type input "47.4"
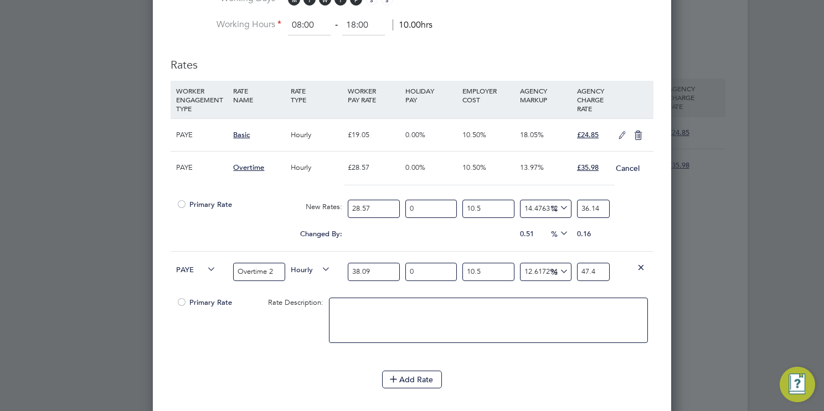
type input "12.664812678711648"
type input "47.42"
click at [586, 347] on li at bounding box center [488, 326] width 319 height 56
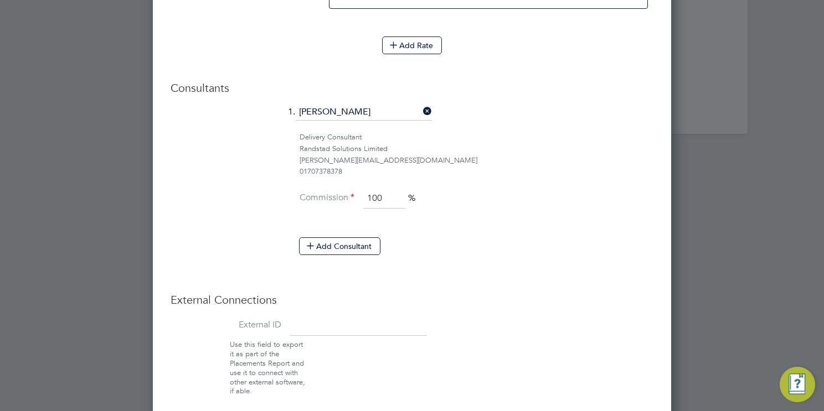
scroll to position [1052, 0]
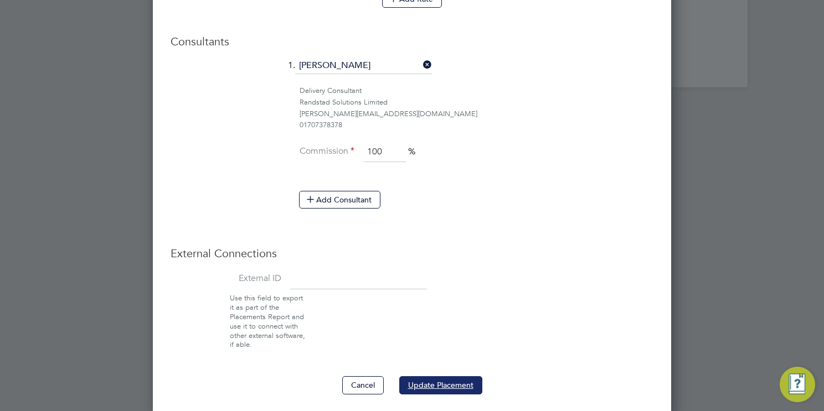
click at [452, 383] on button "Update Placement" at bounding box center [440, 385] width 83 height 18
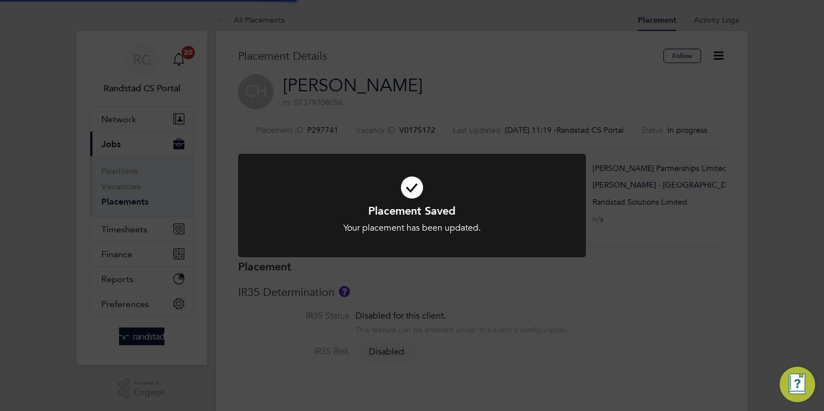
scroll to position [5, 6]
click at [639, 331] on div "Placement Saved Your placement has been updated. Cancel Okay" at bounding box center [412, 205] width 824 height 411
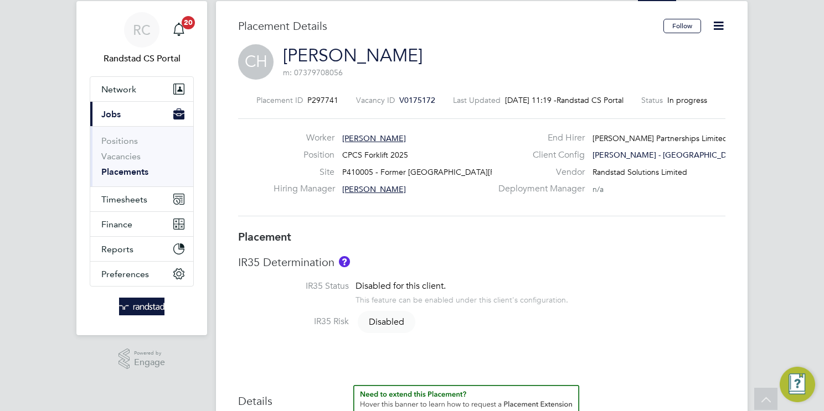
scroll to position [0, 0]
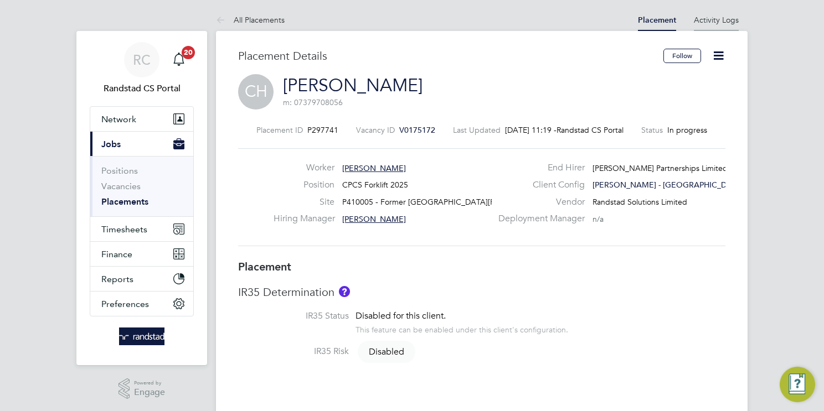
click at [698, 23] on link "Activity Logs" at bounding box center [716, 20] width 45 height 10
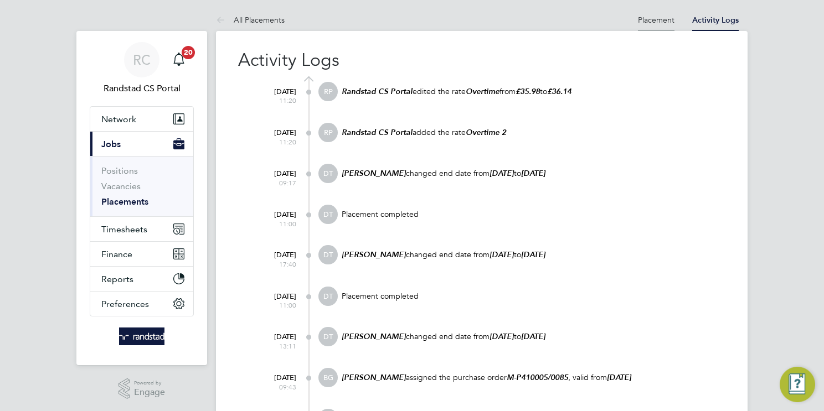
click at [659, 20] on link "Placement" at bounding box center [656, 20] width 37 height 10
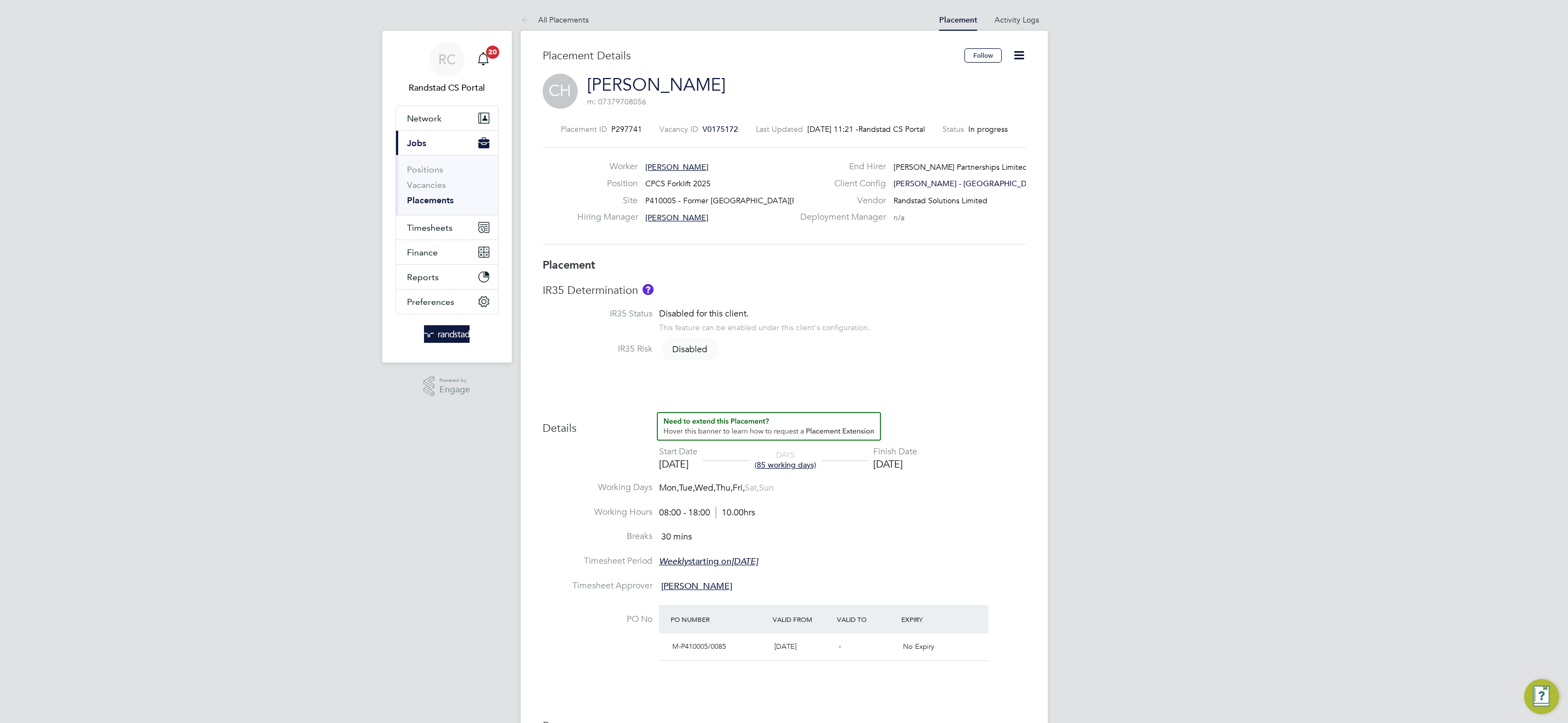
click at [444, 202] on link "Placements" at bounding box center [429, 200] width 47 height 11
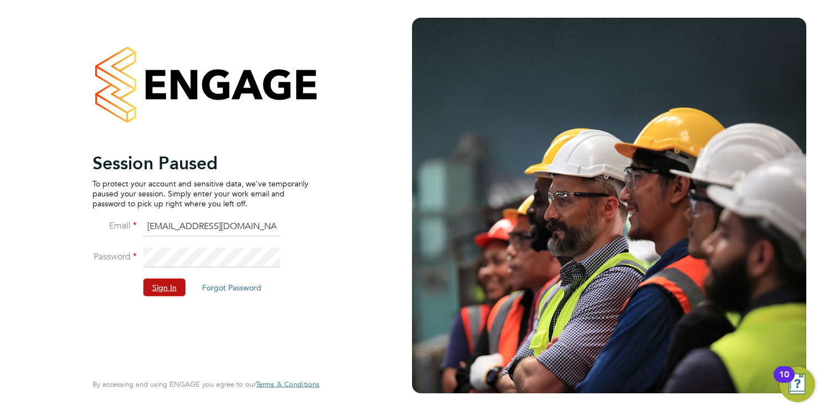
click at [169, 283] on button "Sign In" at bounding box center [164, 287] width 42 height 18
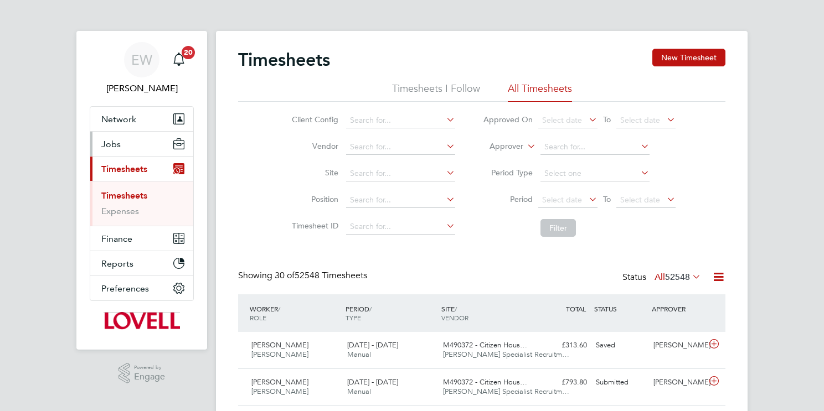
click at [116, 144] on span "Jobs" at bounding box center [110, 144] width 19 height 11
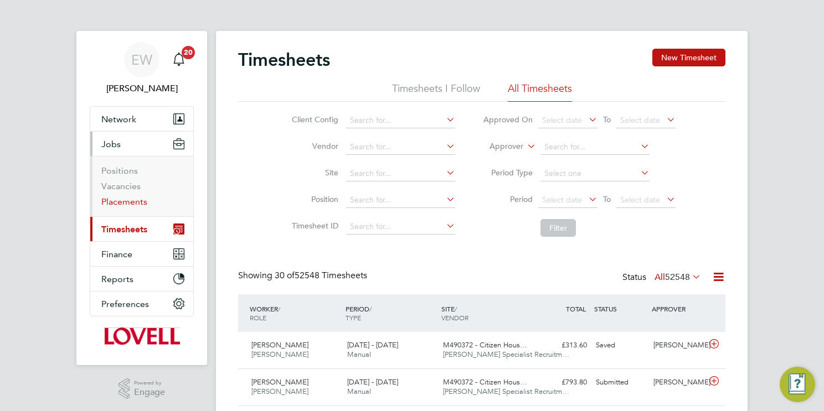
click at [127, 206] on link "Placements" at bounding box center [124, 202] width 46 height 11
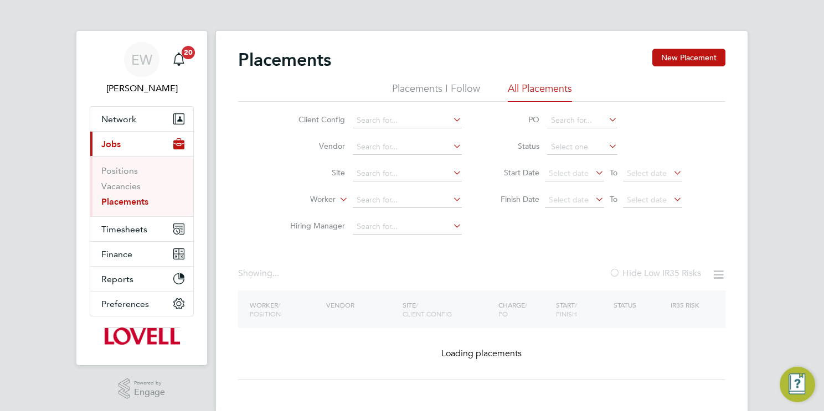
click at [371, 199] on input at bounding box center [407, 201] width 109 height 16
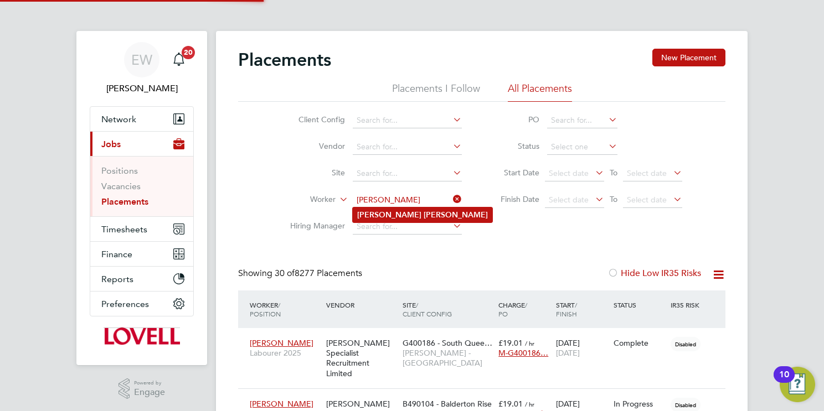
click at [438, 216] on li "[PERSON_NAME]" at bounding box center [423, 215] width 140 height 15
type input "[PERSON_NAME]"
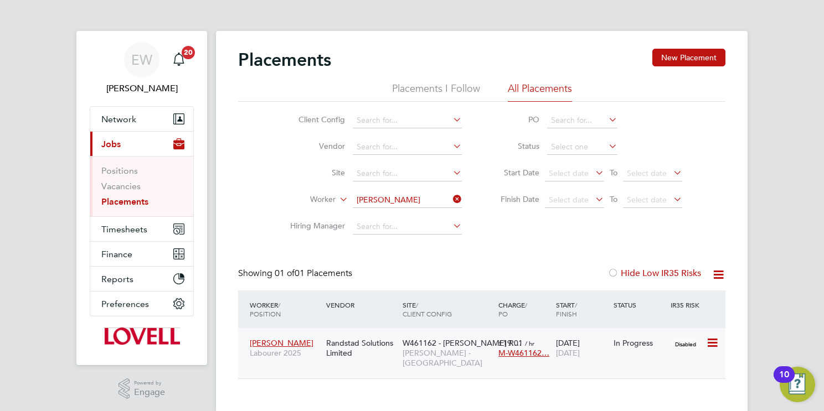
click at [432, 344] on span "W461162 - [PERSON_NAME] R…" at bounding box center [461, 343] width 119 height 10
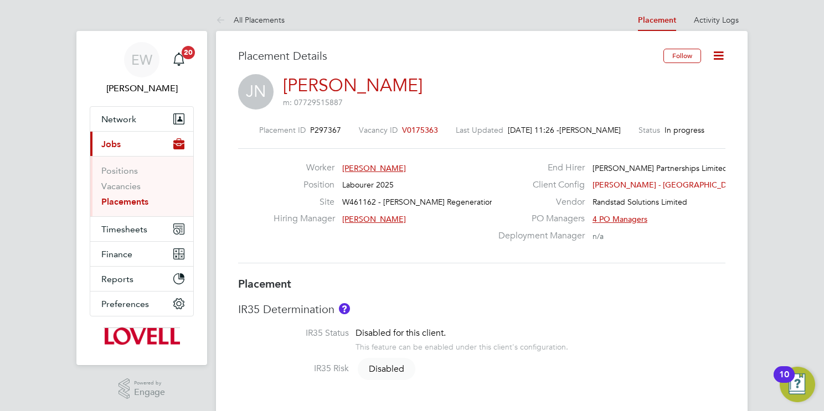
click at [718, 53] on icon at bounding box center [718, 56] width 14 height 14
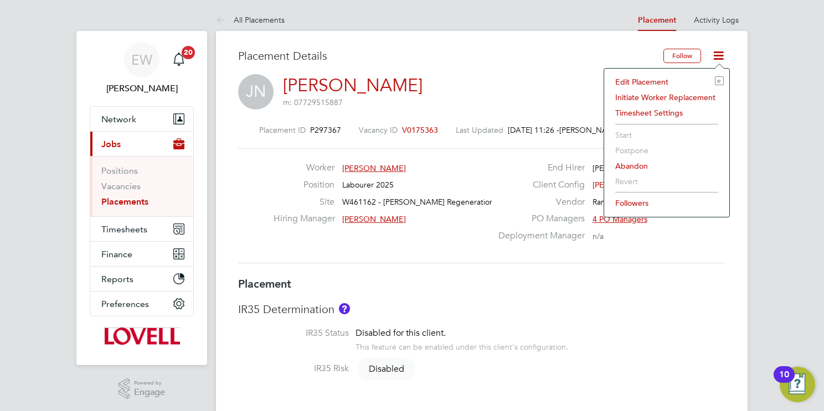
click at [643, 80] on li "Edit Placement e" at bounding box center [667, 82] width 114 height 16
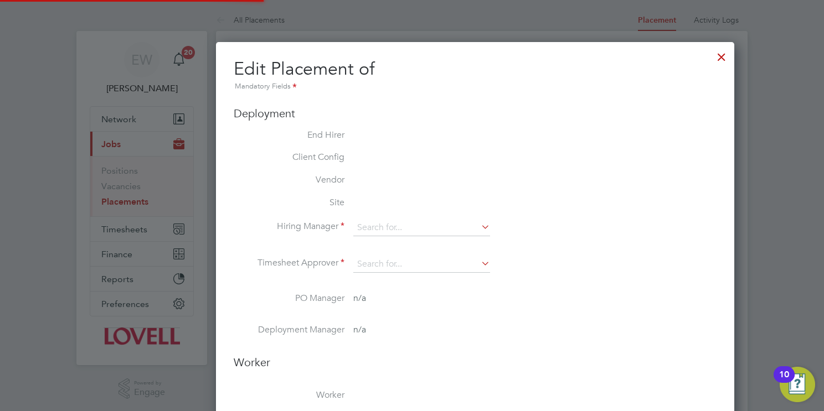
type input "[PERSON_NAME]"
type input "[DATE]"
type input "08:00"
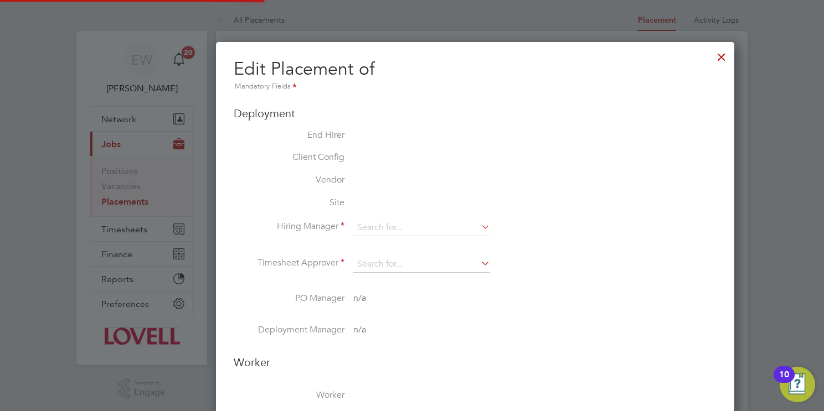
type input "17:00"
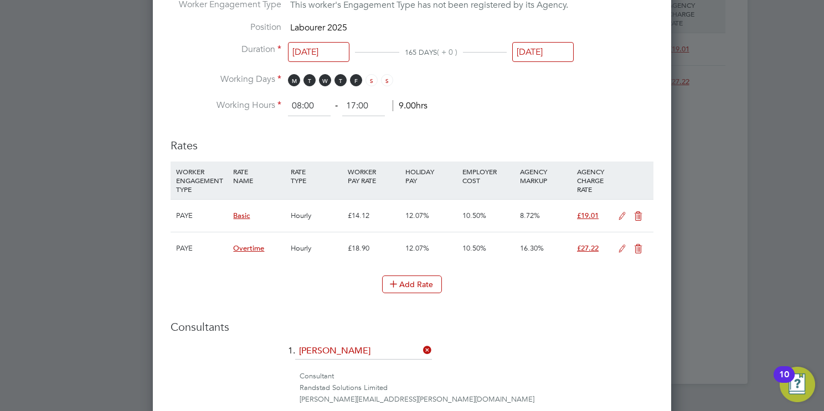
click at [623, 212] on icon at bounding box center [622, 216] width 14 height 9
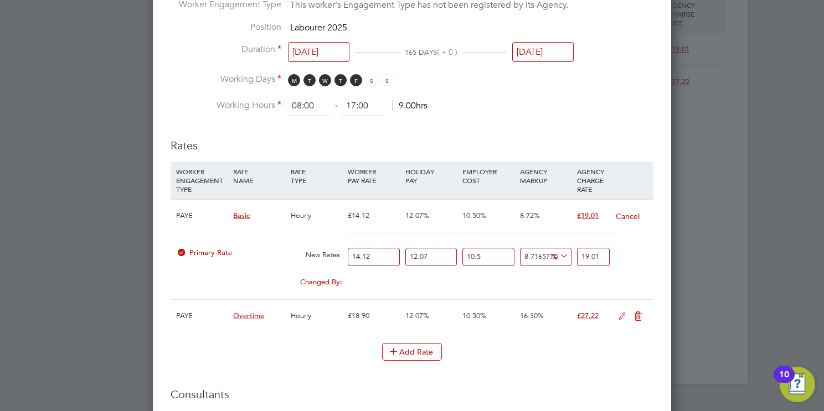
drag, startPoint x: 381, startPoint y: 254, endPoint x: 184, endPoint y: 243, distance: 197.4
click at [195, 242] on div "Primary Rate New Rates: 14.12 12.07 n/a 10.5 n/a 8.716577062837487 0 % 19.01" at bounding box center [412, 256] width 483 height 29
type input "1"
type input "1.3463172804532577"
type input "14"
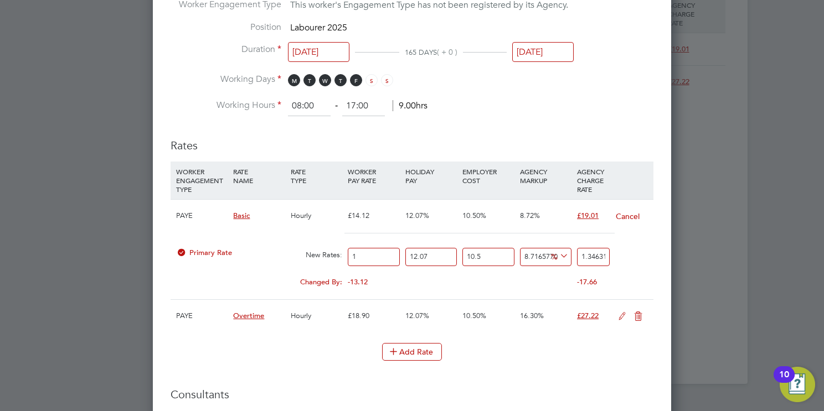
type input "18.848441926345608"
type input "14.5"
type input "19.52160056657224"
type input "14.54"
type input "19.575453257790368"
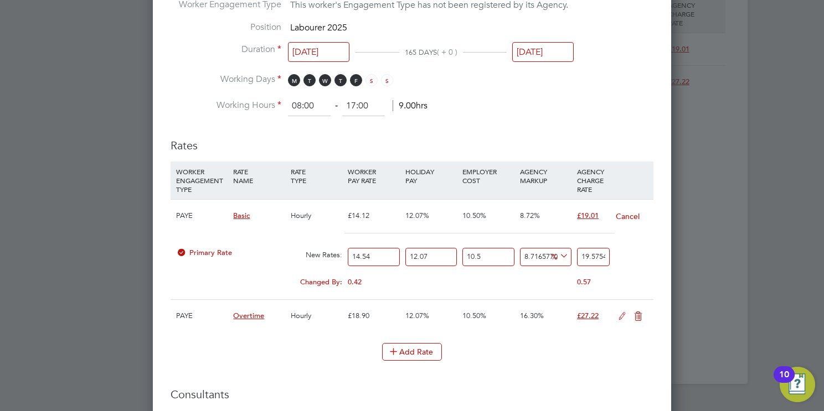
type input "14.54"
drag, startPoint x: 425, startPoint y: 257, endPoint x: 365, endPoint y: 269, distance: 61.4
click at [365, 269] on div "PAYE Basic Hourly £14.12 12.07% 10.50% 8.72% £19.01 Cancel Primary Rate New Rat…" at bounding box center [412, 249] width 483 height 100
type input "0"
type input "17.46716628695491"
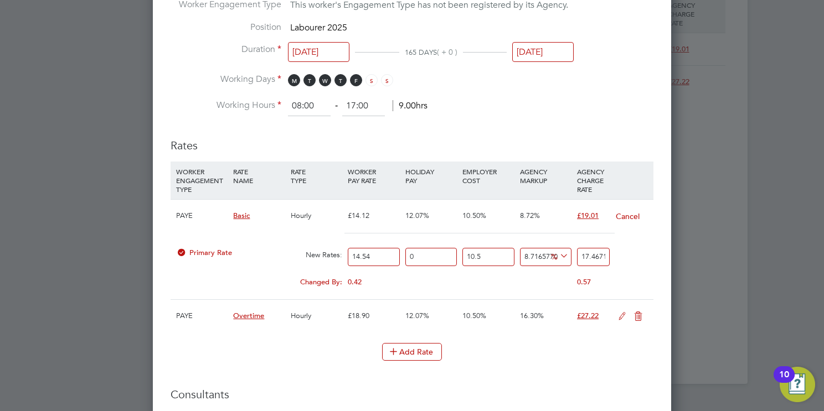
click at [590, 254] on input "17.46716628695491" at bounding box center [593, 257] width 33 height 18
type input "-93.77594652293253"
type input "1"
type input "18.257016064282023"
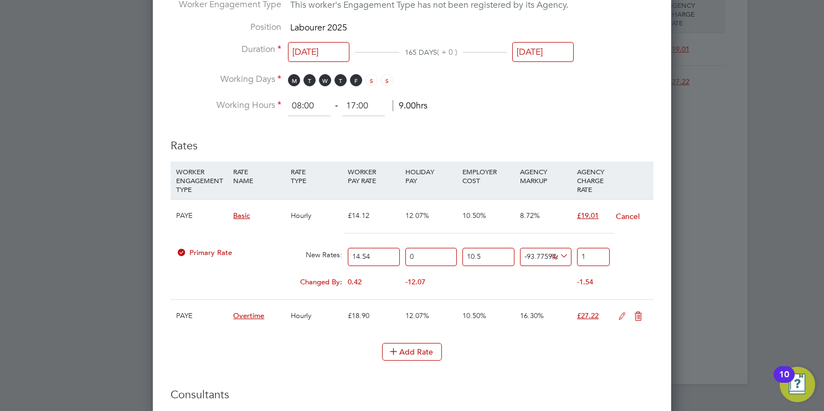
type input "19"
type input "21.369042802815763"
type input "19.5"
type input "21.431283337586436"
type input "19.51"
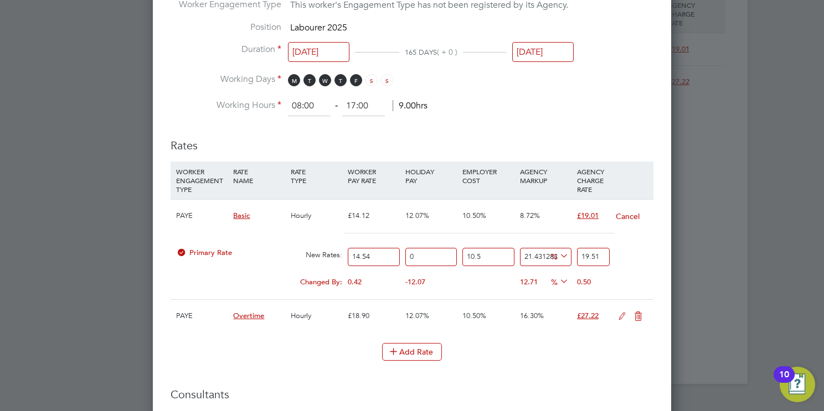
click at [621, 320] on icon at bounding box center [622, 316] width 14 height 9
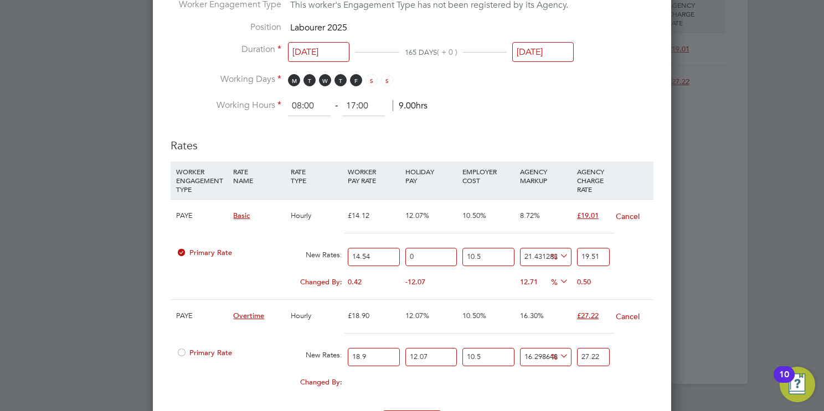
drag, startPoint x: 383, startPoint y: 349, endPoint x: 197, endPoint y: 359, distance: 186.3
click at [197, 359] on div "Primary Rate New Rates: 18.9 12.07 n/a 10.5 n/a 16.298648203602564 0 % 27.22" at bounding box center [412, 357] width 483 height 29
type input "2"
type input "2.8804232804232806"
type input "21"
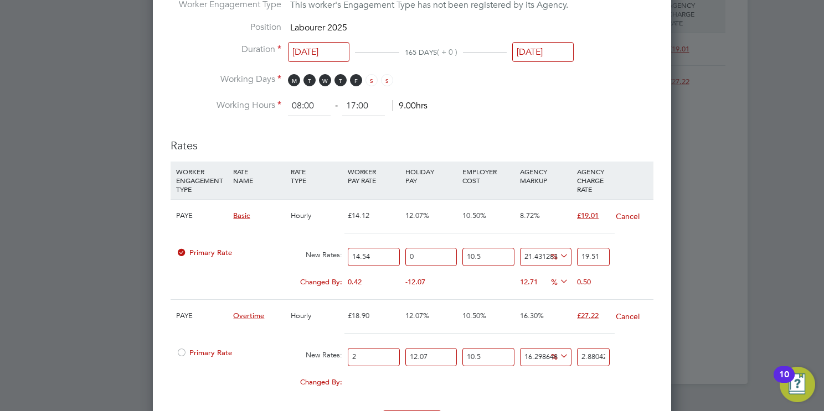
type input "30.244444444444444"
type input "21.8"
type input "31.396613756613757"
type input "21.81"
type input "31.411015873015874"
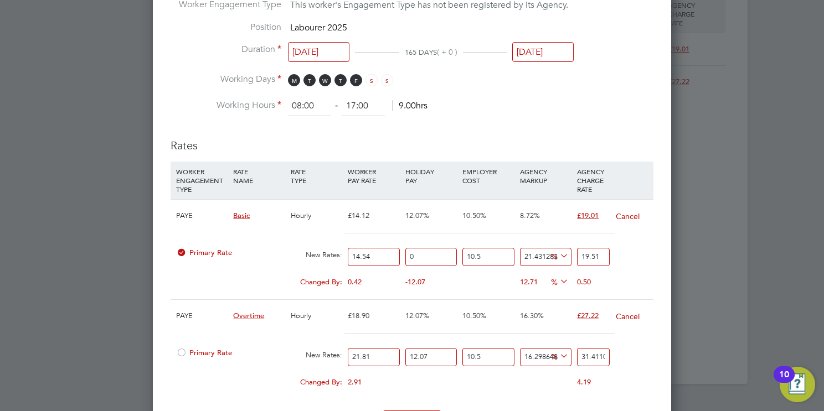
type input "21.81"
drag, startPoint x: 435, startPoint y: 351, endPoint x: 183, endPoint y: 341, distance: 252.1
click at [183, 343] on div "Primary Rate New Rates: 21.81 12.07 n/a 10.5 n/a 16.298648203602564 4.402089838…" at bounding box center [412, 357] width 483 height 29
type input "0"
type input "28.02803236639232"
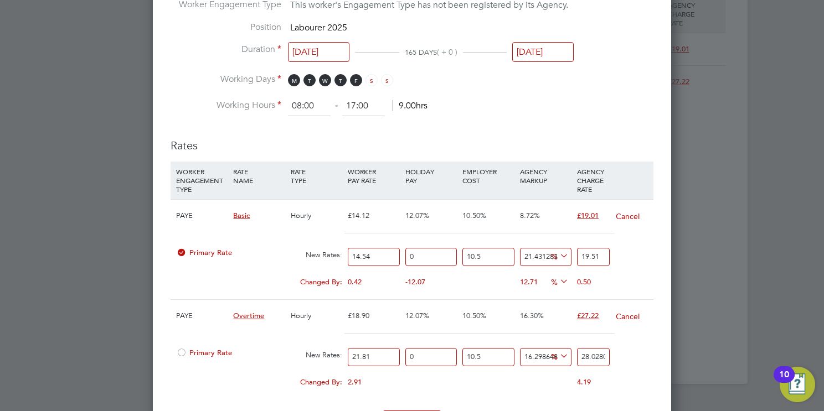
click at [601, 355] on input "28.02803236639232" at bounding box center [593, 357] width 33 height 18
type input "-91.7012620305767"
type input "2"
type input "16.1823315719262"
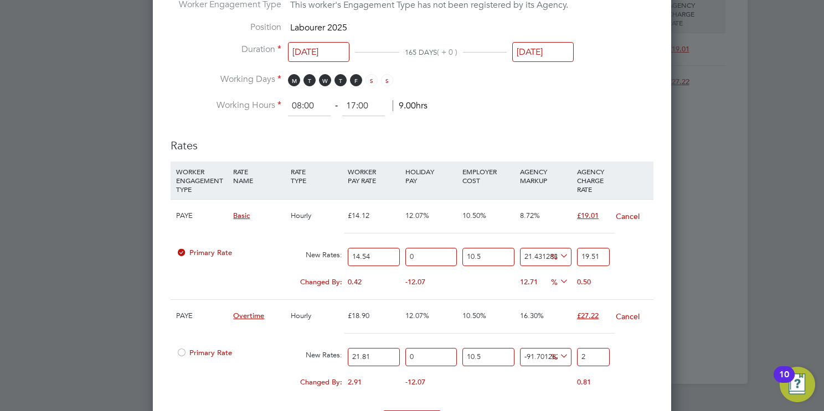
type input "28"
type input "16.597268470397363"
type input "28.1"
type input "16.680255850091598"
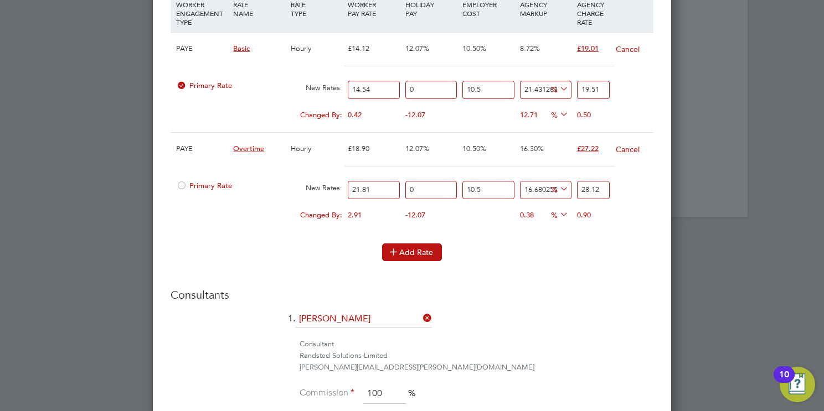
type input "28.12"
click at [414, 245] on button "Add Rate" at bounding box center [412, 253] width 60 height 18
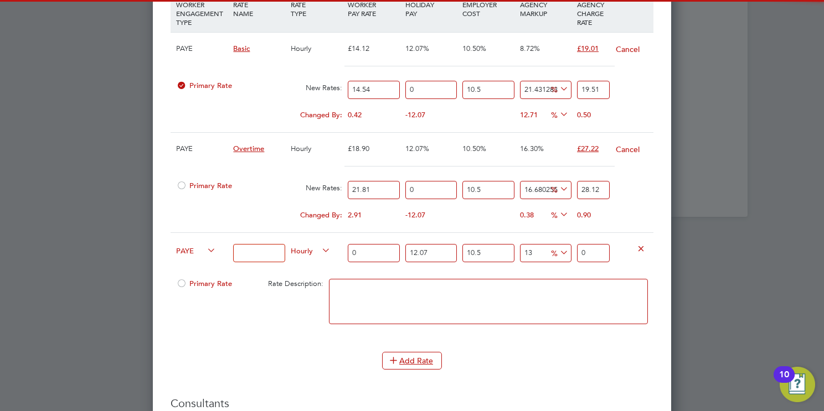
click at [254, 249] on input at bounding box center [258, 253] width 51 height 18
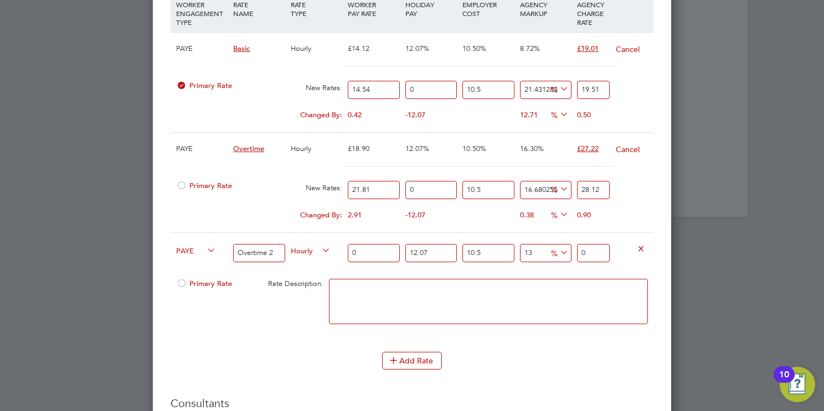
type input "Overtime 2"
click at [378, 240] on div "0" at bounding box center [373, 253] width 57 height 40
drag, startPoint x: 375, startPoint y: 247, endPoint x: 273, endPoint y: 247, distance: 101.9
click at [272, 247] on div "PAYE Overtime 2 Hourly 0 12.07 n/a 10.5 n/a 13 0 % 0" at bounding box center [412, 253] width 483 height 41
type input "2"
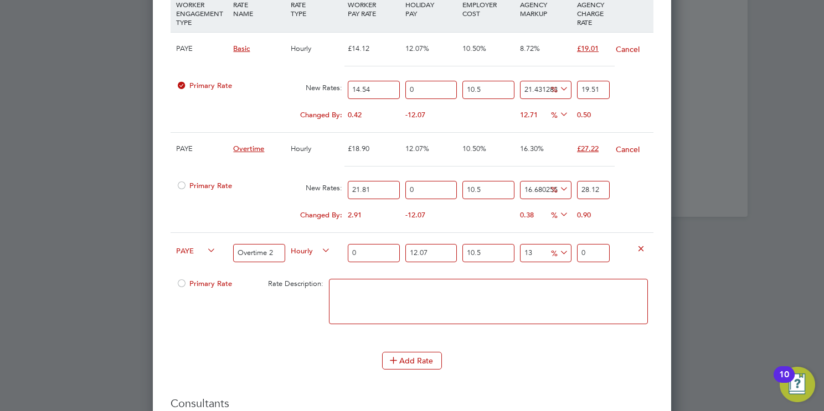
type input "2.79872411"
type input "29"
type input "40.581499595"
type input "29.07"
type input "40.67945493885"
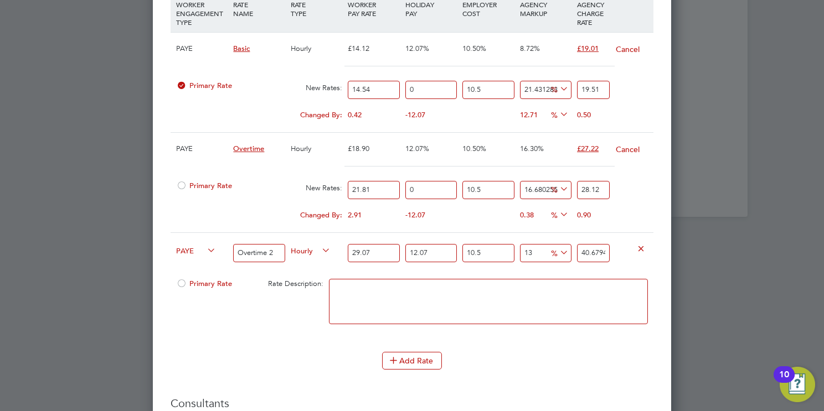
type input "29.07"
click at [437, 253] on input "12.07" at bounding box center [430, 253] width 51 height 18
click at [441, 252] on input "12.07" at bounding box center [430, 253] width 51 height 18
drag, startPoint x: 441, startPoint y: 252, endPoint x: 345, endPoint y: 247, distance: 95.4
click at [340, 246] on div "PAYE Overtime 2 Hourly 29.07 12.07 n/a 10.5 n/a 13 4.67993729385 % 40.679454938…" at bounding box center [412, 253] width 483 height 41
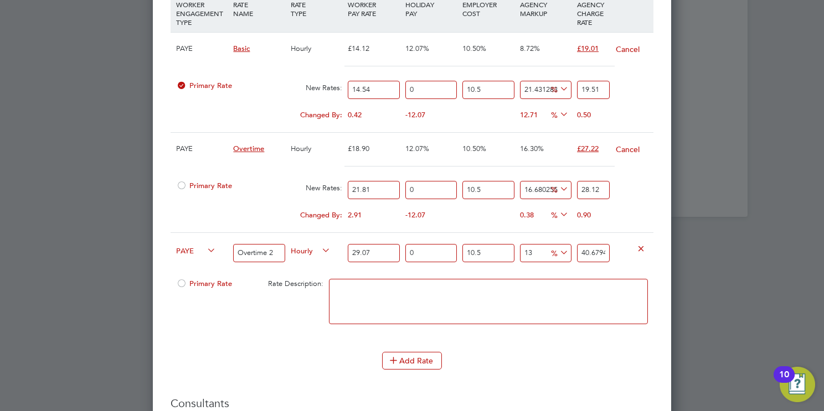
type input "0"
click at [589, 246] on input "40.67945493885" at bounding box center [593, 253] width 33 height 18
type input "36.2982555"
click at [588, 246] on input "36.2982555" at bounding box center [593, 253] width 33 height 18
type input "-90.6607081984973"
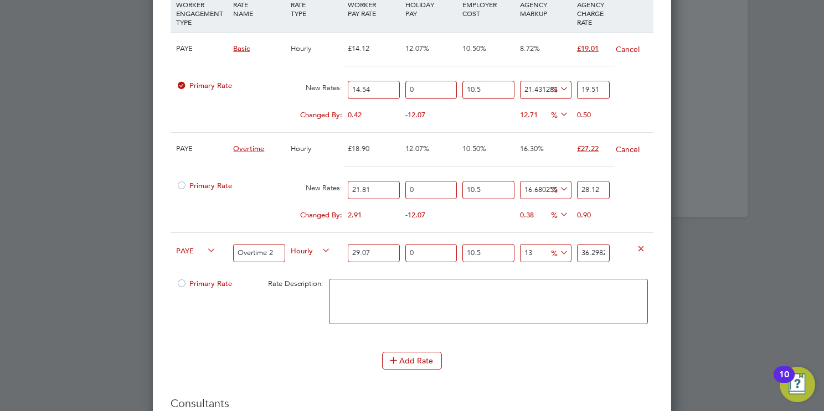
type input "3"
type input "12.071501618032304"
type input "36"
type input "14.2506697050496"
type input "36.7"
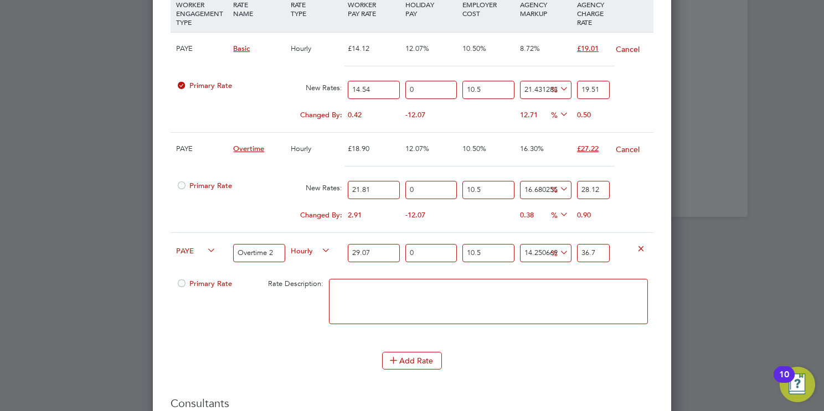
type input "14.312931650392951"
type input "36.72"
type input "14.2506697050496"
type input "36.7"
type input "14.344062623064627"
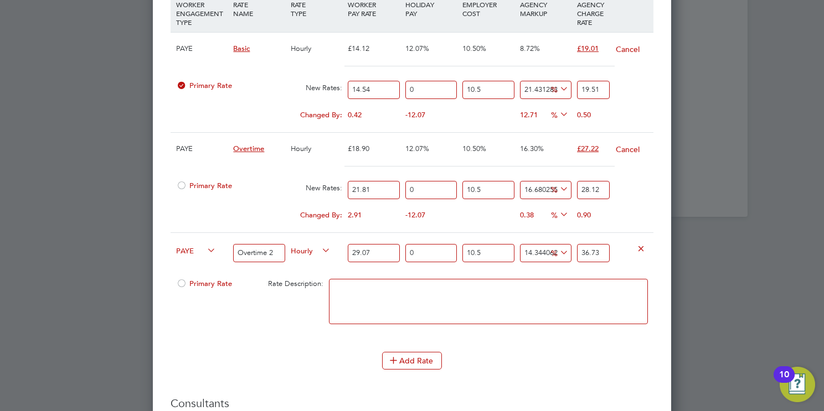
type input "36.73"
click at [520, 360] on div "Add Rate" at bounding box center [412, 361] width 483 height 18
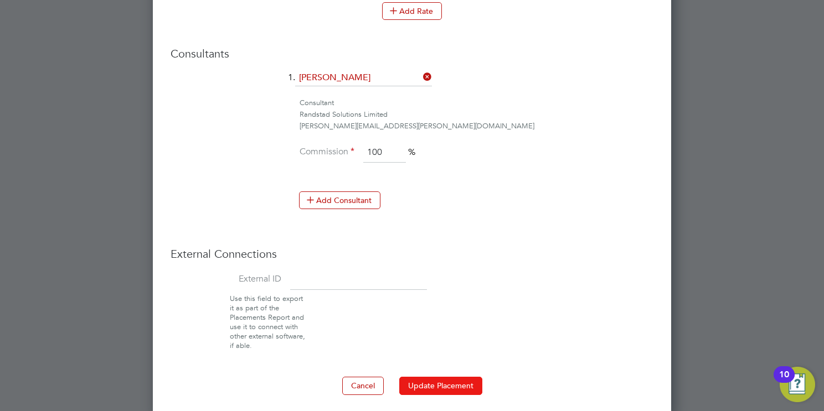
click at [430, 379] on button "Update Placement" at bounding box center [440, 386] width 83 height 18
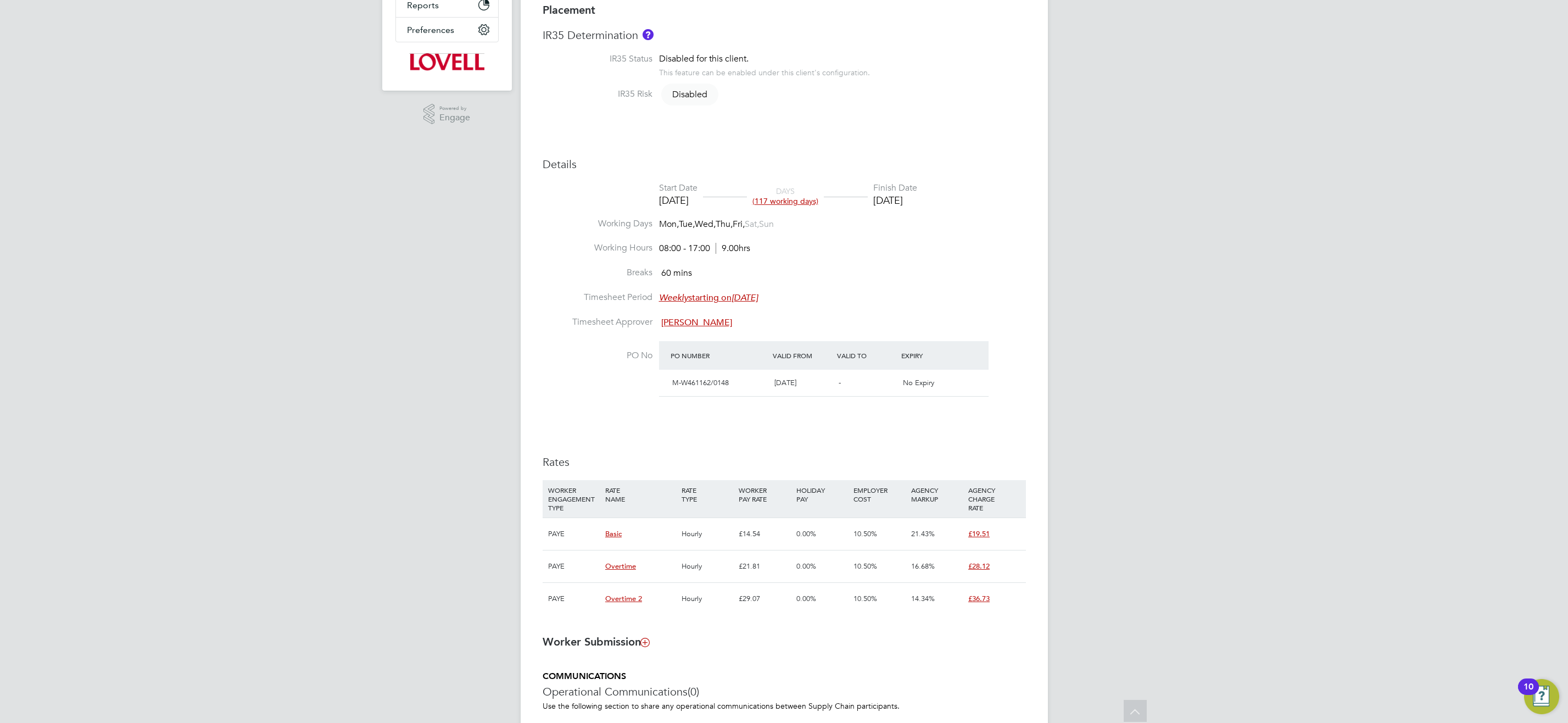
scroll to position [279, 0]
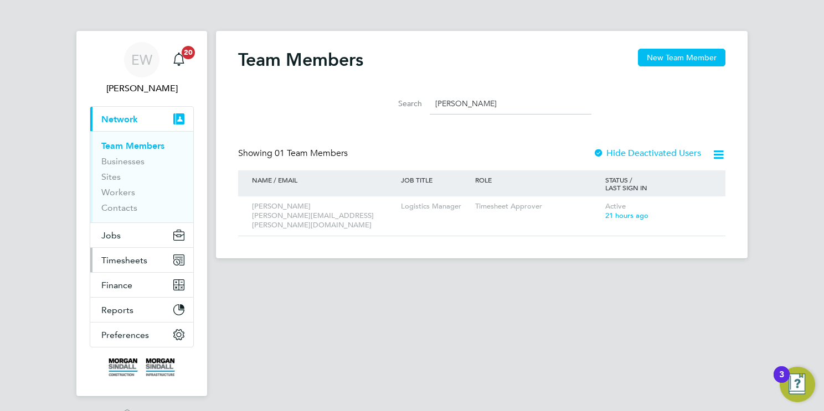
click at [131, 262] on span "Timesheets" at bounding box center [124, 260] width 46 height 11
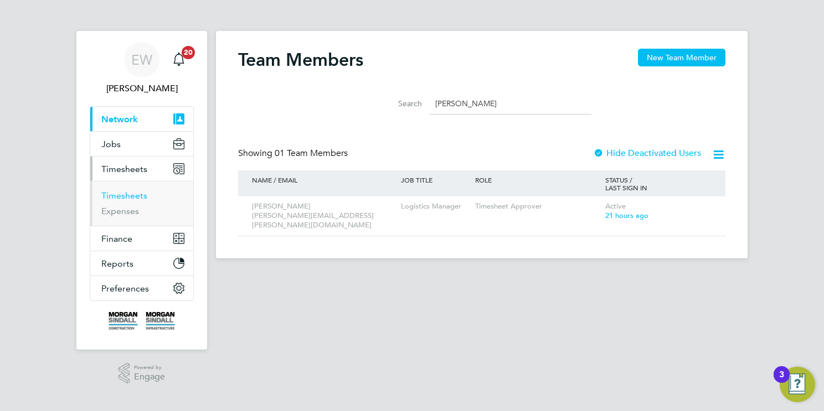
click at [131, 192] on link "Timesheets" at bounding box center [124, 195] width 46 height 11
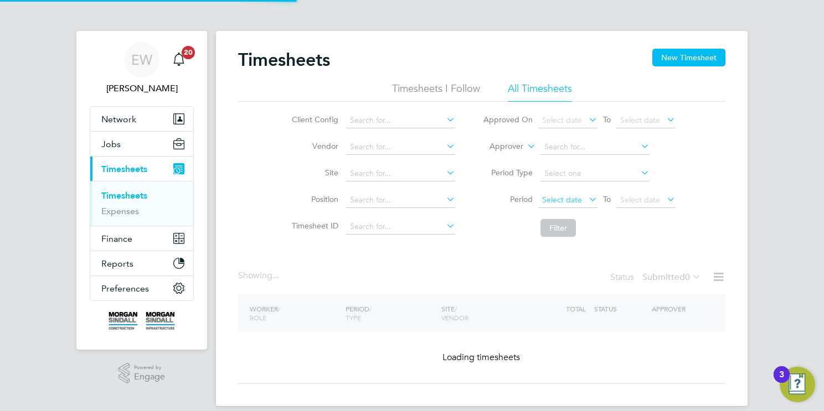
click at [566, 203] on span "Select date" at bounding box center [562, 200] width 40 height 10
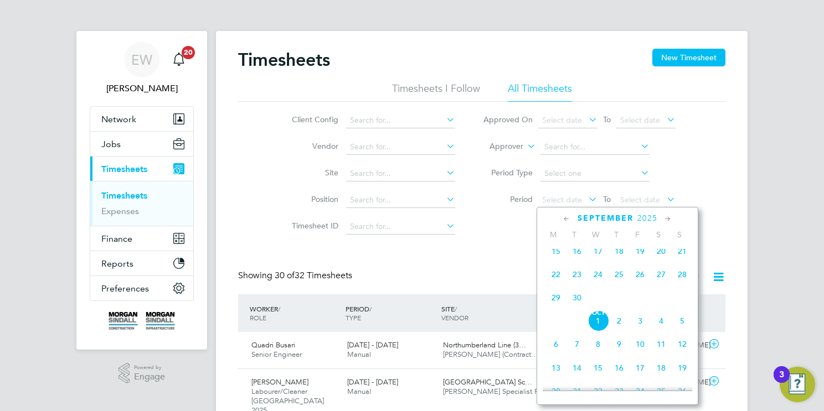
click at [662, 262] on span "20" at bounding box center [660, 251] width 21 height 21
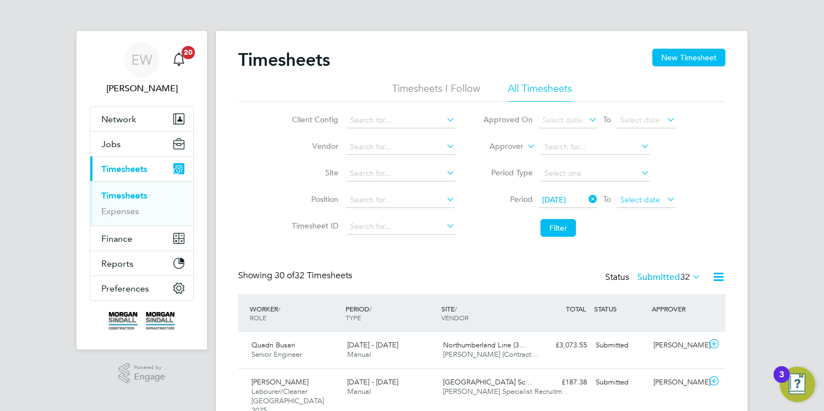
click at [639, 204] on span "Select date" at bounding box center [640, 200] width 40 height 10
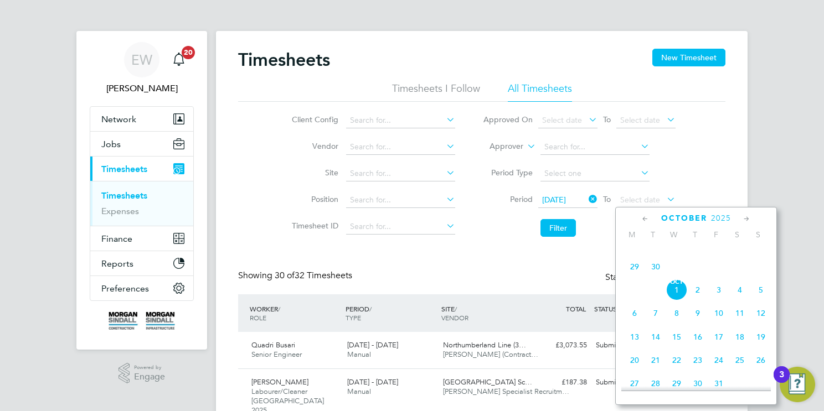
click at [715, 254] on span "26" at bounding box center [718, 243] width 21 height 21
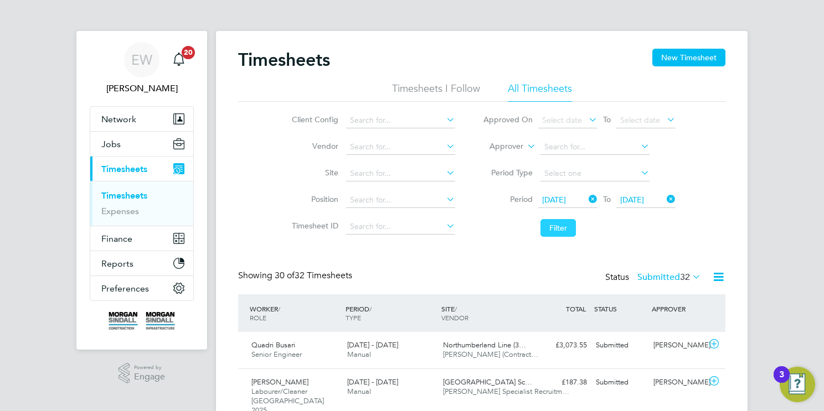
click at [571, 224] on button "Filter" at bounding box center [557, 228] width 35 height 18
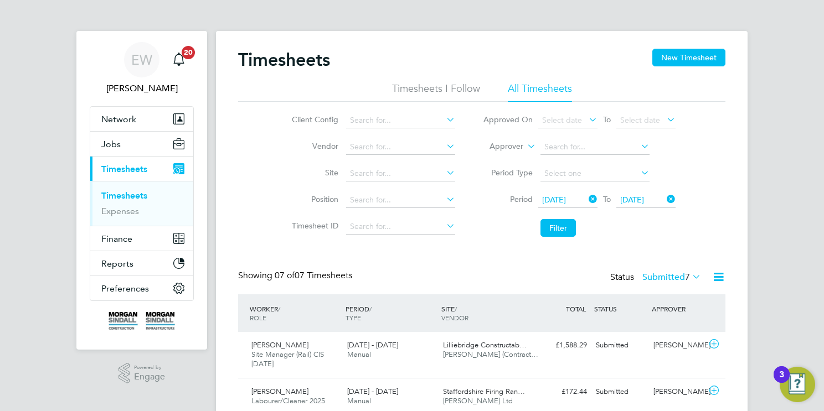
click at [690, 277] on icon at bounding box center [690, 277] width 0 height 16
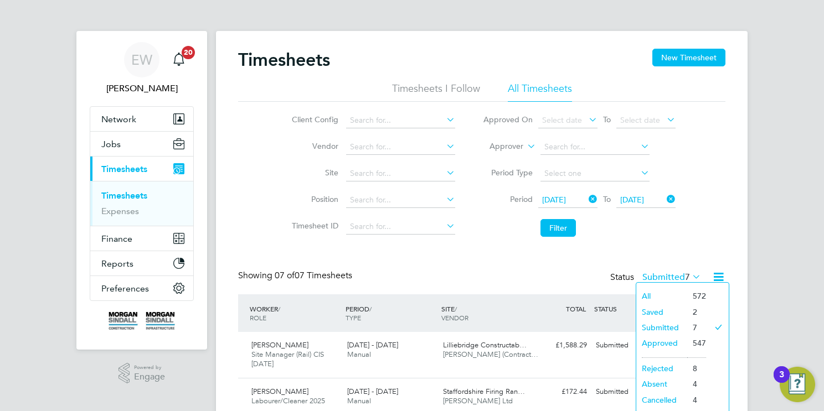
click at [670, 292] on li "All" at bounding box center [661, 296] width 51 height 16
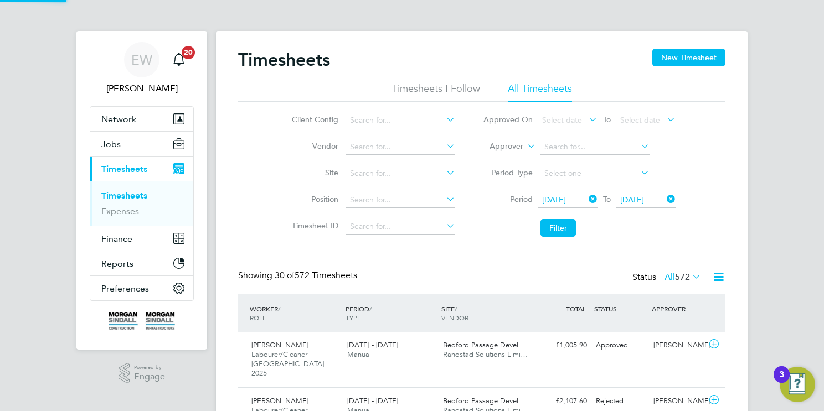
click at [557, 224] on button "Filter" at bounding box center [557, 228] width 35 height 18
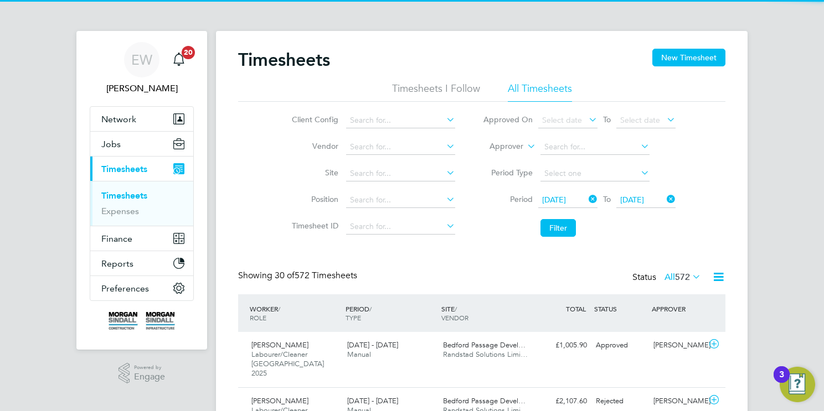
click at [716, 278] on icon at bounding box center [718, 277] width 14 height 14
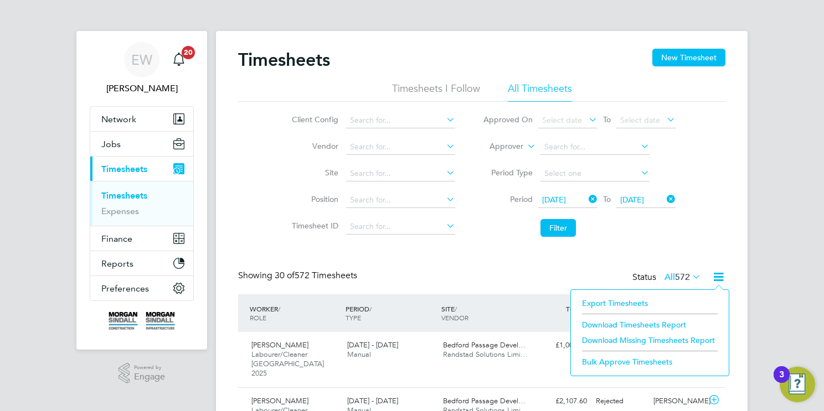
click at [644, 324] on li "Download Timesheets Report" at bounding box center [649, 325] width 147 height 16
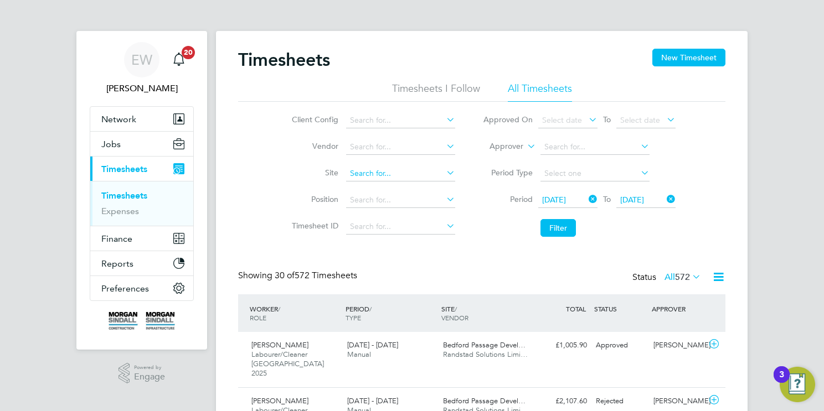
click at [372, 170] on input at bounding box center [400, 174] width 109 height 16
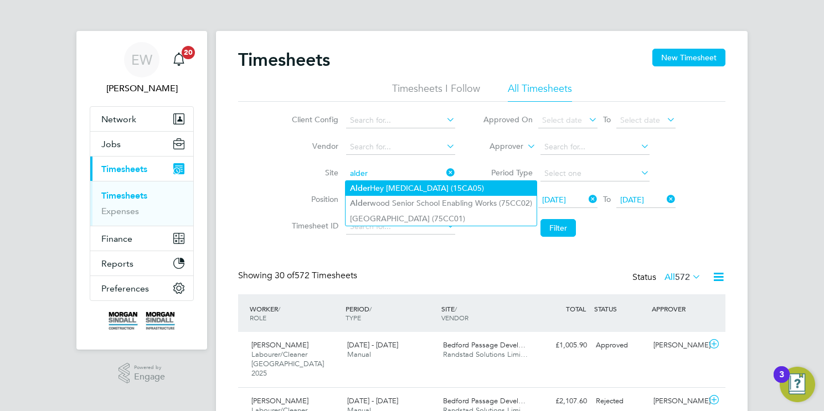
click at [461, 191] on li "Alder Hey NICU (15CA05)" at bounding box center [440, 188] width 191 height 15
type input "Alder Hey NICU (15CA05)"
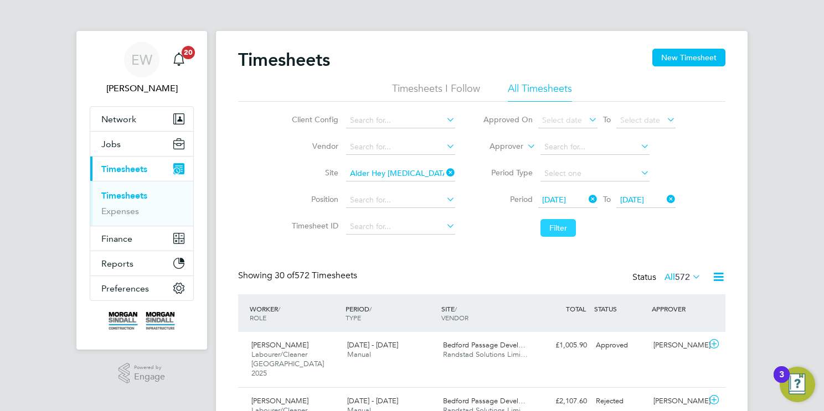
click at [568, 226] on button "Filter" at bounding box center [557, 228] width 35 height 18
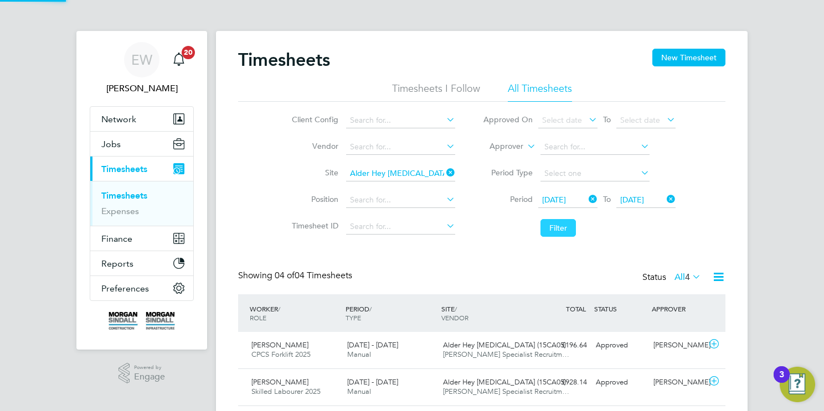
scroll to position [28, 96]
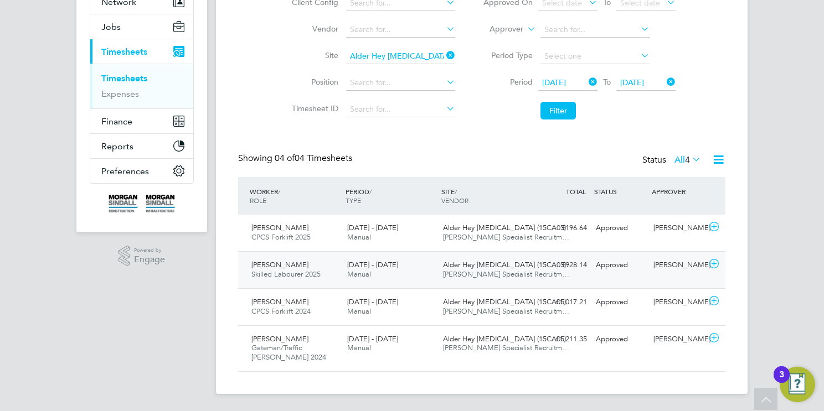
click at [398, 261] on span "[DATE] - [DATE]" at bounding box center [372, 264] width 51 height 9
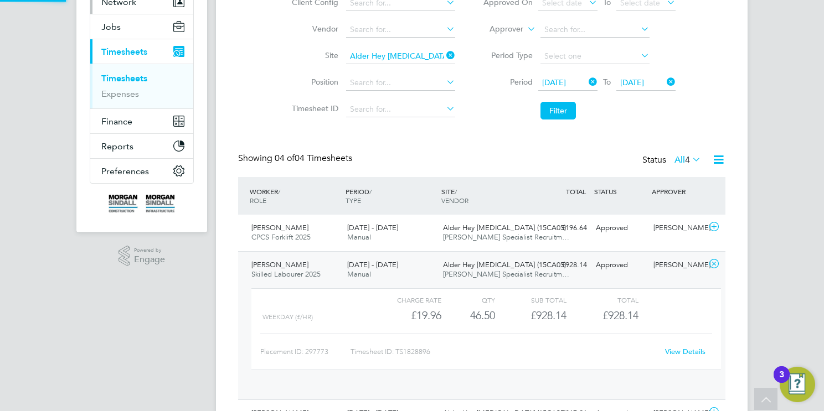
scroll to position [18, 107]
click at [425, 270] on div "[DATE] - [DATE] Manual" at bounding box center [391, 270] width 96 height 28
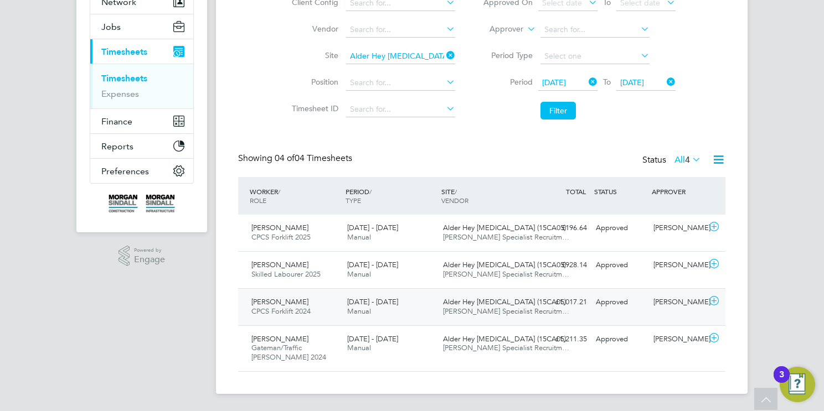
click at [424, 296] on div "[DATE] - [DATE] Manual" at bounding box center [391, 307] width 96 height 28
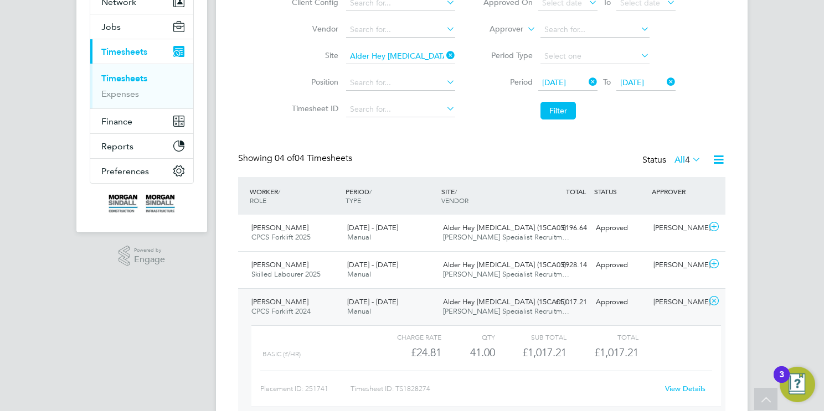
click at [420, 309] on div "[DATE] - [DATE] Manual" at bounding box center [391, 307] width 96 height 28
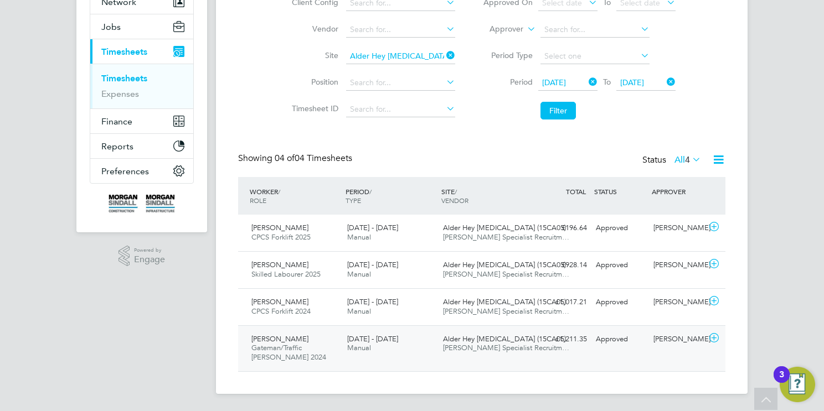
click at [417, 341] on div "[DATE] - [DATE] Manual" at bounding box center [391, 345] width 96 height 28
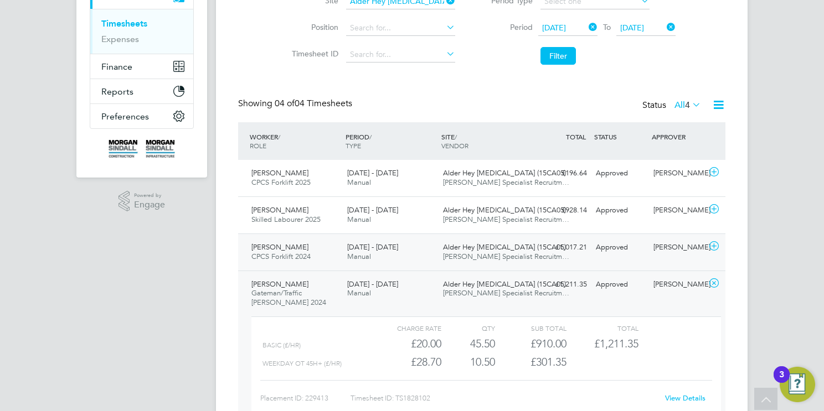
scroll to position [173, 0]
click at [559, 292] on div "James Thompson Gateman/Traffic Marshall 2024 20 - 26 Sep 2025 20 - 26 Sep 2025 …" at bounding box center [481, 353] width 487 height 167
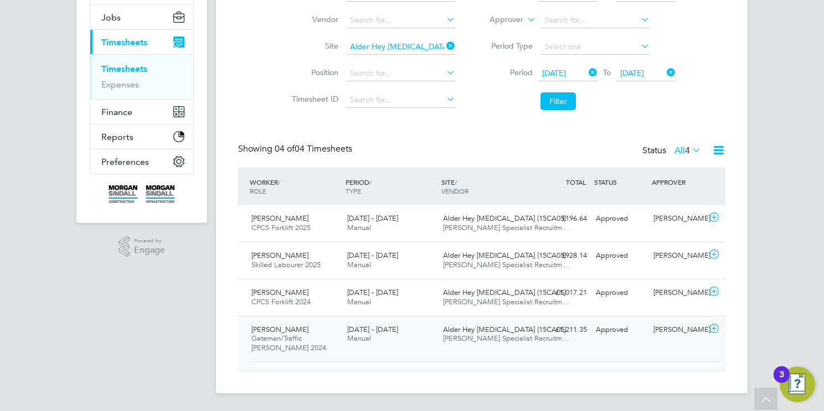
scroll to position [117, 0]
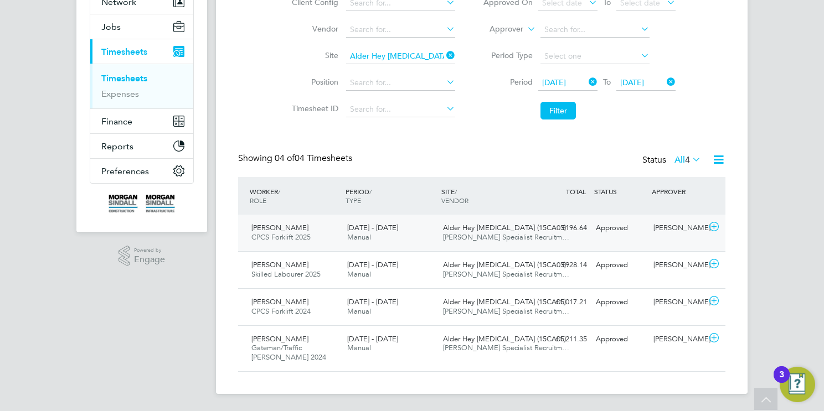
click at [489, 238] on span "[PERSON_NAME] Specialist Recruitm…" at bounding box center [506, 237] width 126 height 9
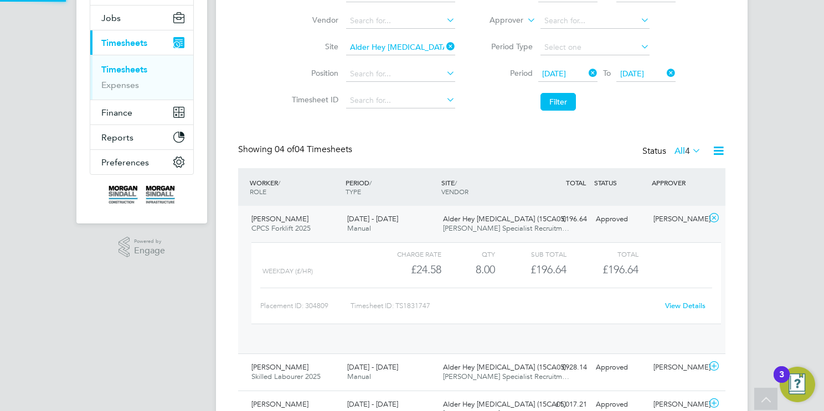
scroll to position [18, 107]
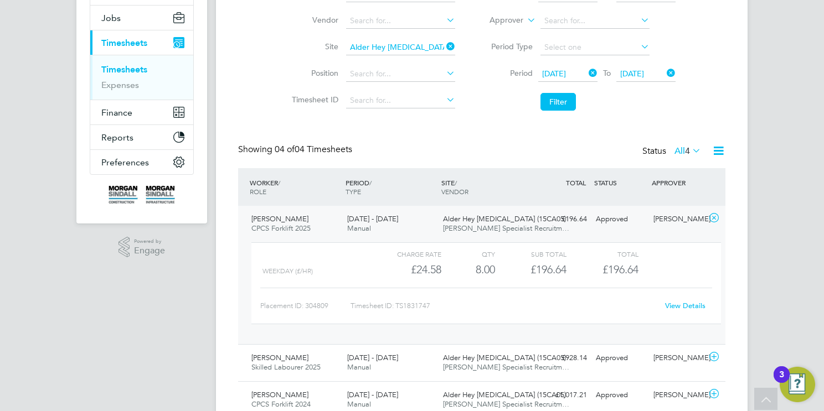
click at [675, 303] on link "View Details" at bounding box center [685, 305] width 40 height 9
drag, startPoint x: 452, startPoint y: 47, endPoint x: 414, endPoint y: 51, distance: 38.5
click at [444, 46] on icon at bounding box center [444, 47] width 0 height 16
click at [410, 45] on input at bounding box center [400, 48] width 109 height 16
click at [438, 63] on li "ACC Liverpool (15CC01)" at bounding box center [464, 62] width 238 height 15
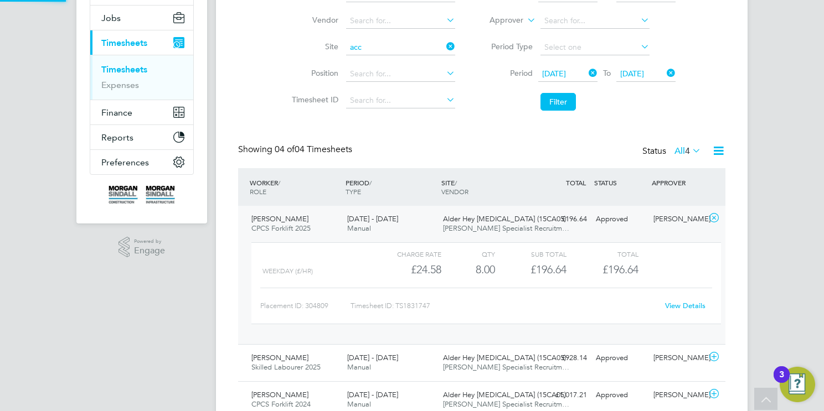
type input "ACC Liverpool (15CC01)"
click at [555, 106] on button "Filter" at bounding box center [557, 102] width 35 height 18
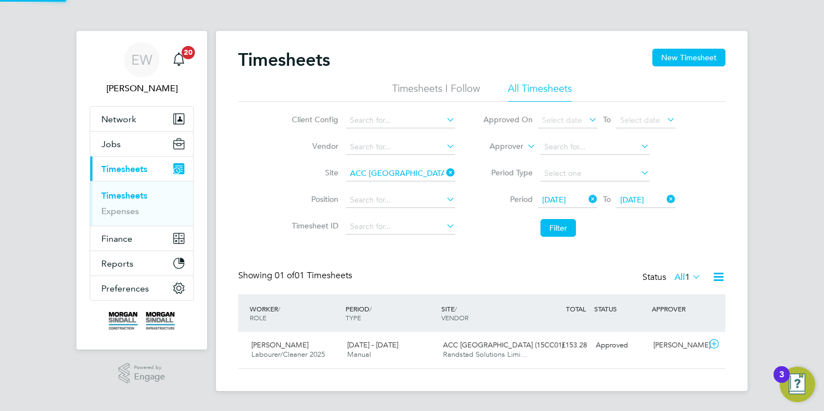
scroll to position [28, 96]
click at [416, 343] on div "[DATE] - [DATE] Manual" at bounding box center [391, 351] width 96 height 28
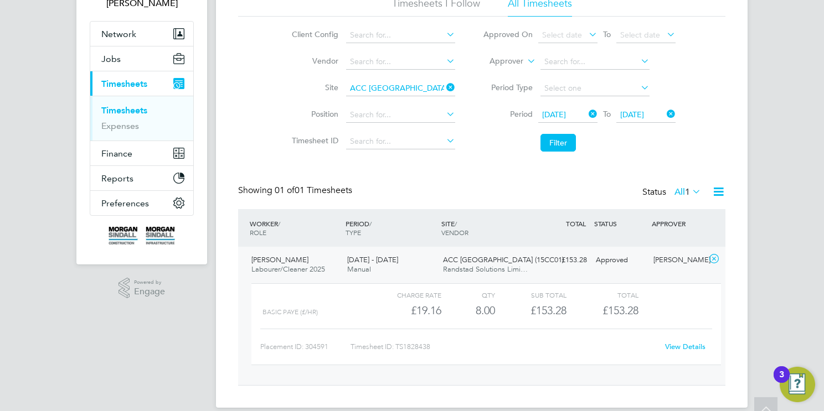
scroll to position [86, 0]
click at [690, 344] on link "View Details" at bounding box center [685, 346] width 40 height 9
drag, startPoint x: 432, startPoint y: 88, endPoint x: 440, endPoint y: 90, distance: 8.5
click at [432, 88] on input "ACC Liverpool (15CC01)" at bounding box center [400, 88] width 109 height 16
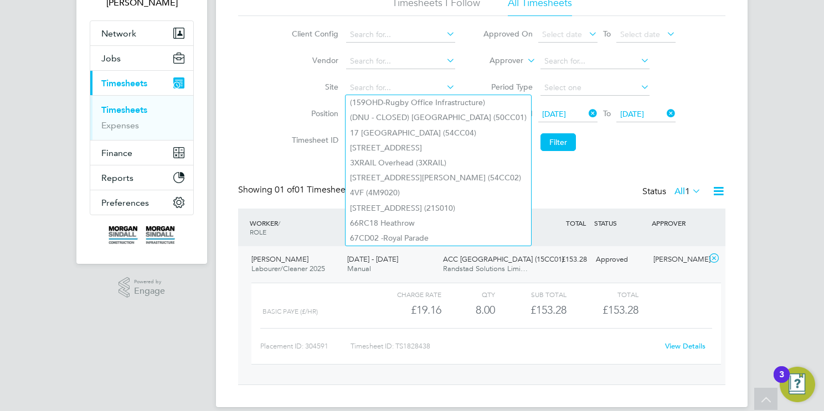
type input "u"
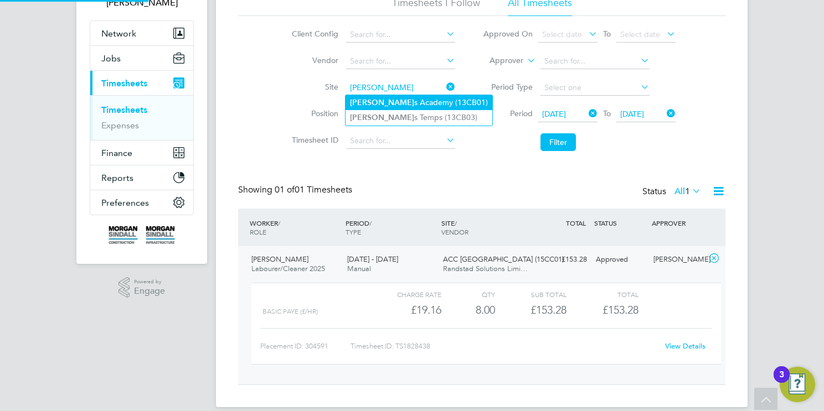
click at [405, 103] on li "Dixon s Academy (13CB01)" at bounding box center [418, 102] width 147 height 15
type input "Dixons Academy (13CB01)"
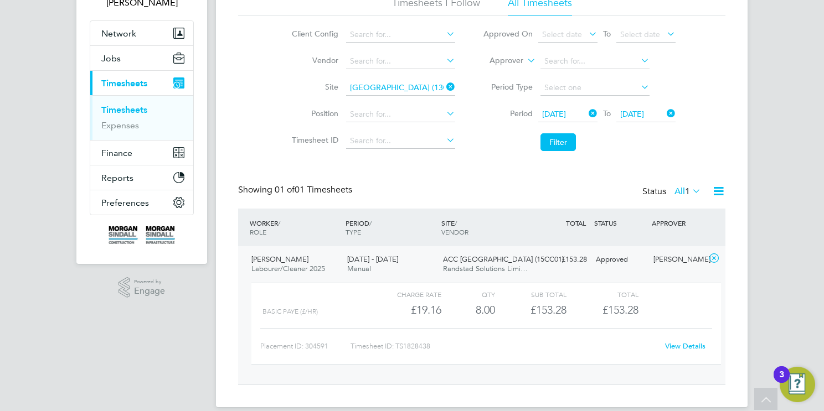
click at [565, 143] on button "Filter" at bounding box center [557, 142] width 35 height 18
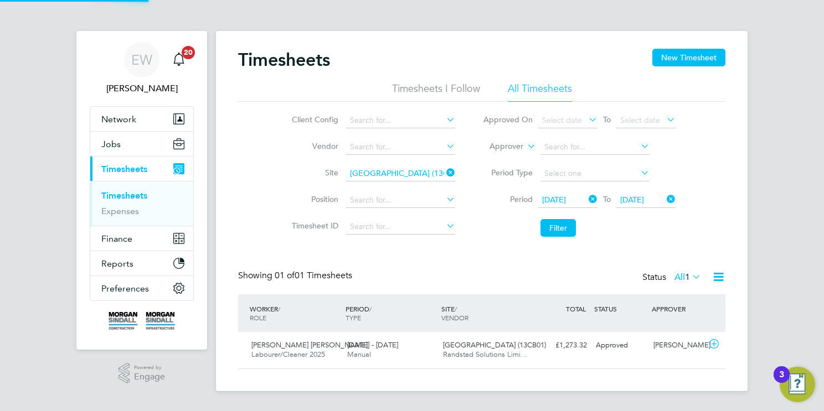
scroll to position [28, 96]
drag, startPoint x: 388, startPoint y: 353, endPoint x: 294, endPoint y: 118, distance: 253.4
click at [388, 353] on div "[DATE] - [DATE] Manual" at bounding box center [391, 351] width 96 height 28
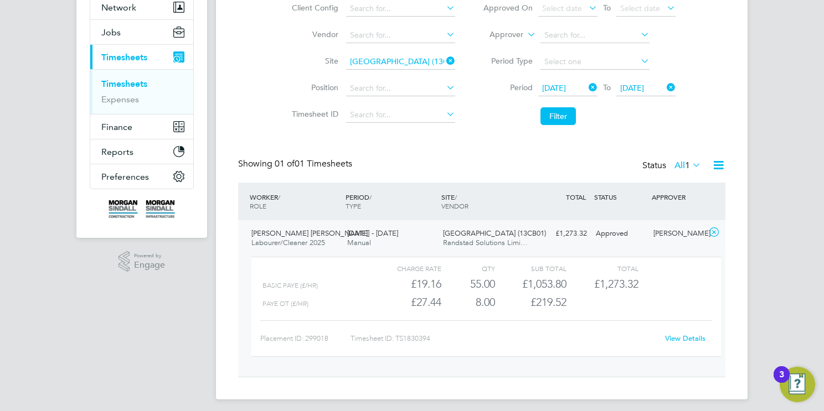
scroll to position [117, 0]
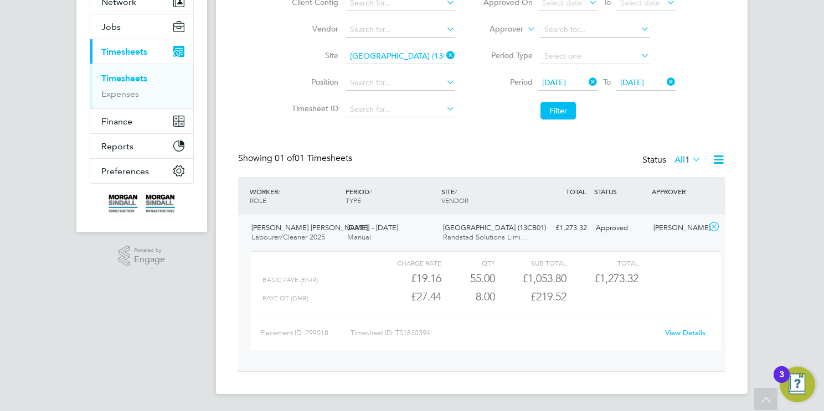
click at [447, 231] on span "Dixons Academy (13CB01)" at bounding box center [494, 227] width 103 height 9
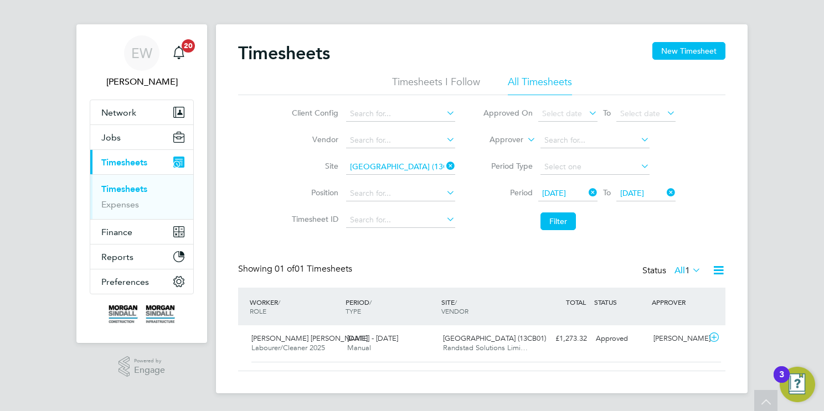
scroll to position [0, 0]
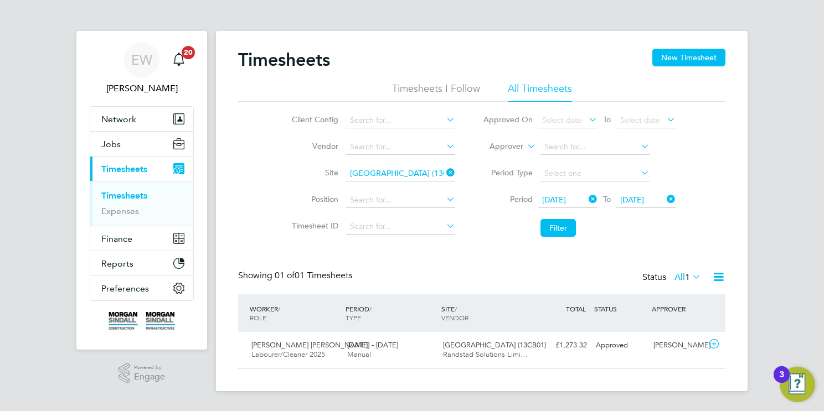
click at [444, 171] on icon at bounding box center [444, 173] width 0 height 16
click at [425, 171] on input at bounding box center [400, 174] width 109 height 16
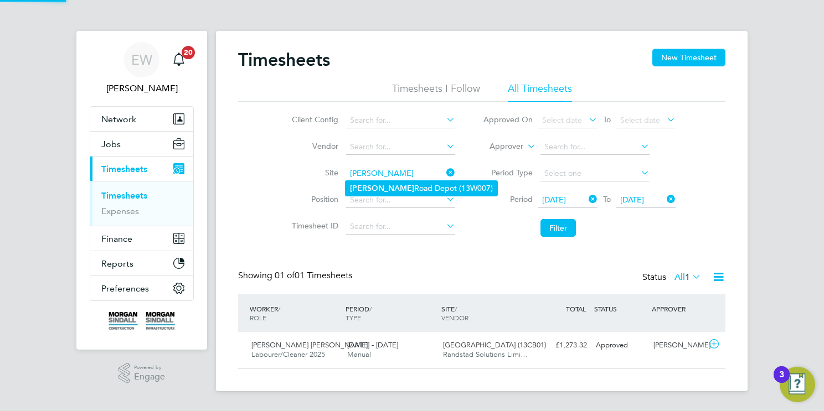
click at [452, 189] on li "Hammerstone Road Depot (13W007)" at bounding box center [421, 188] width 152 height 15
type input "Hammerstone Road Depot (13W007)"
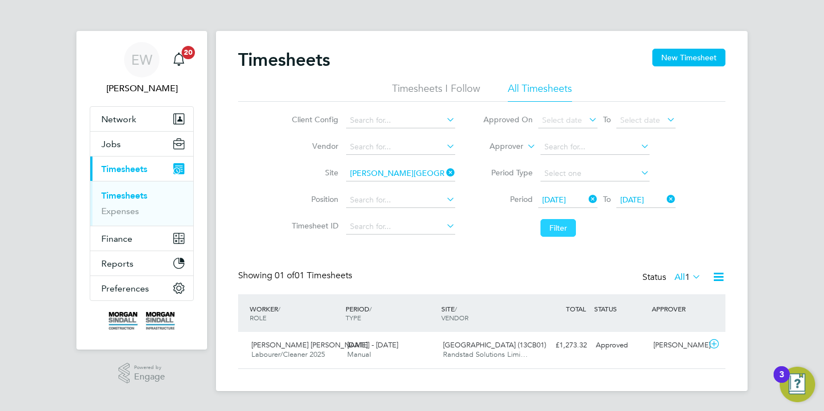
click at [563, 225] on button "Filter" at bounding box center [557, 228] width 35 height 18
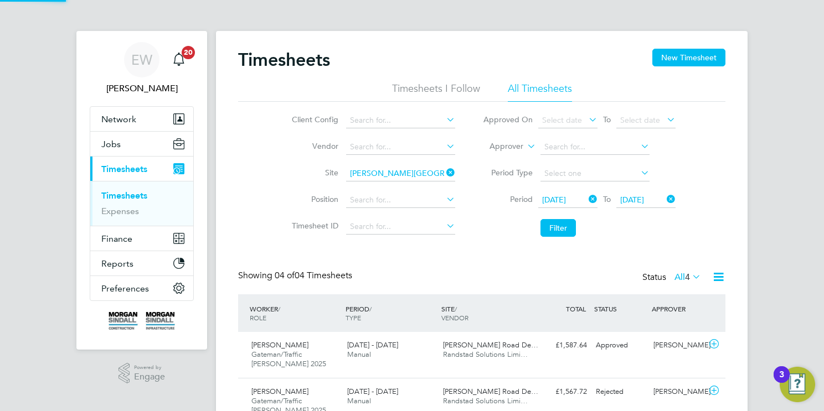
scroll to position [28, 96]
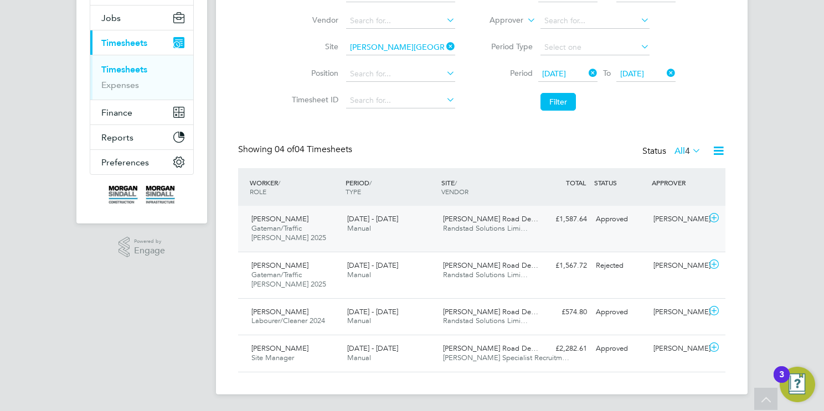
click at [467, 220] on span "Hammerstone Road De…" at bounding box center [490, 218] width 95 height 9
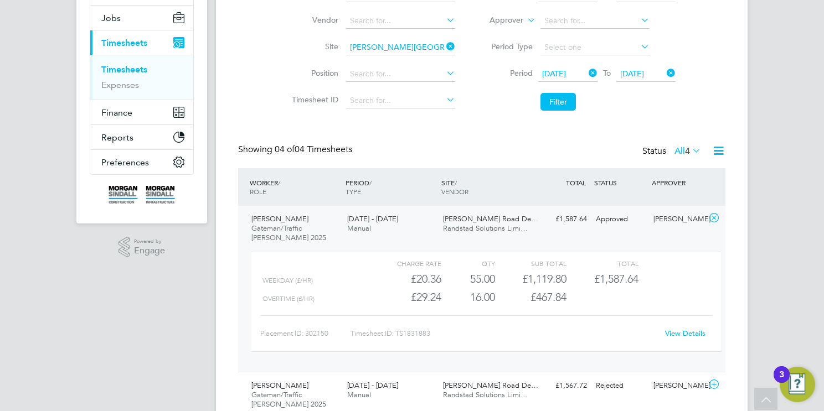
click at [428, 235] on div "[DATE] - [DATE] Manual" at bounding box center [391, 224] width 96 height 28
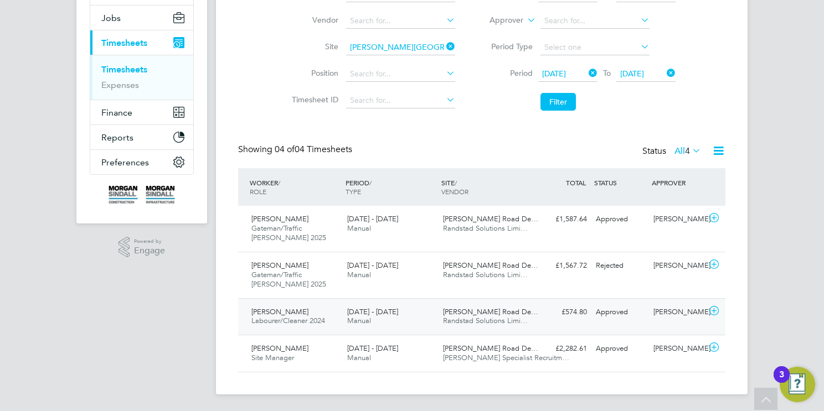
drag, startPoint x: 389, startPoint y: 325, endPoint x: 386, endPoint y: 319, distance: 6.9
click at [389, 324] on div "[DATE] - [DATE] Manual" at bounding box center [391, 317] width 96 height 28
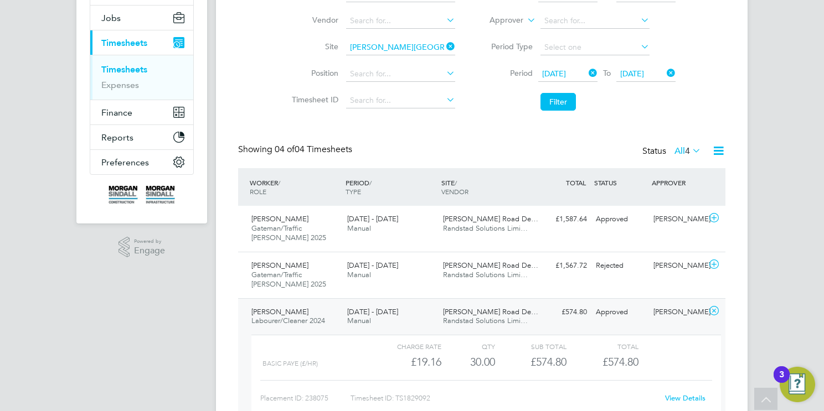
click at [487, 311] on span "Hammerstone Road De…" at bounding box center [490, 311] width 95 height 9
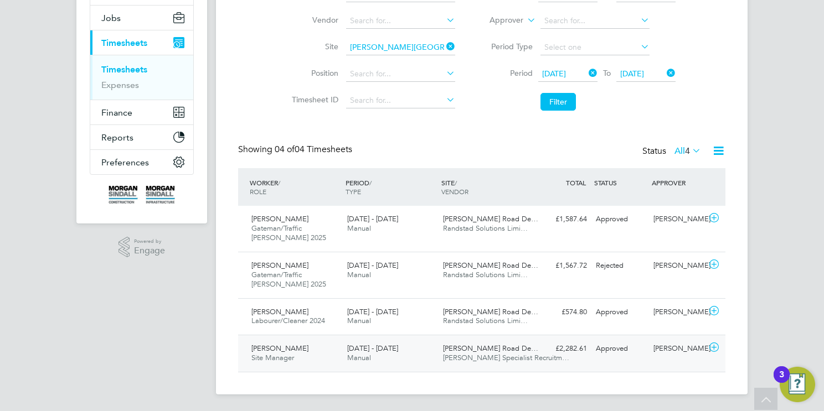
click at [385, 354] on div "[DATE] - [DATE] Manual" at bounding box center [391, 354] width 96 height 28
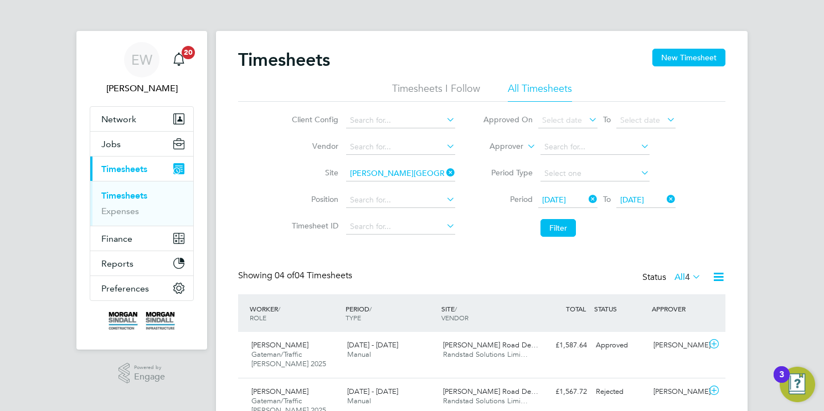
click at [444, 169] on icon at bounding box center [444, 173] width 0 height 16
click at [405, 173] on input at bounding box center [400, 174] width 109 height 16
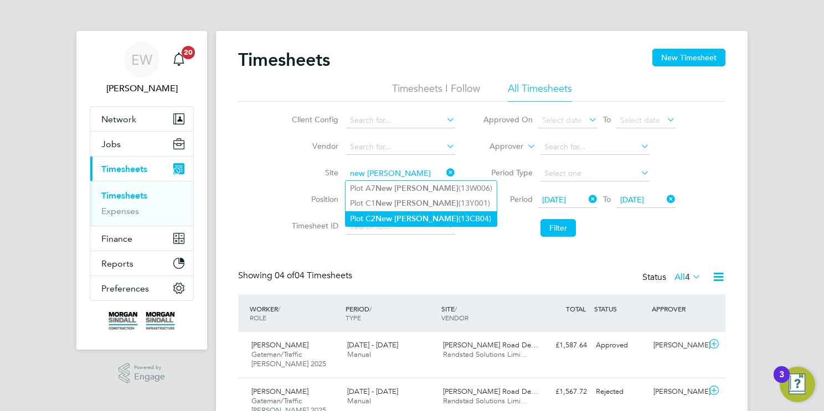
click at [435, 215] on li "Plot C2 New Bailey (13CB04)" at bounding box center [420, 218] width 151 height 15
type input "Plot C2 New Bailey (13CB04)"
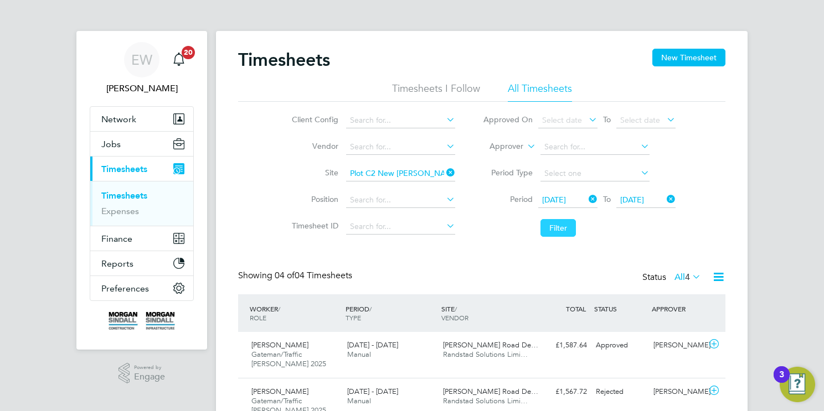
click at [561, 228] on button "Filter" at bounding box center [557, 228] width 35 height 18
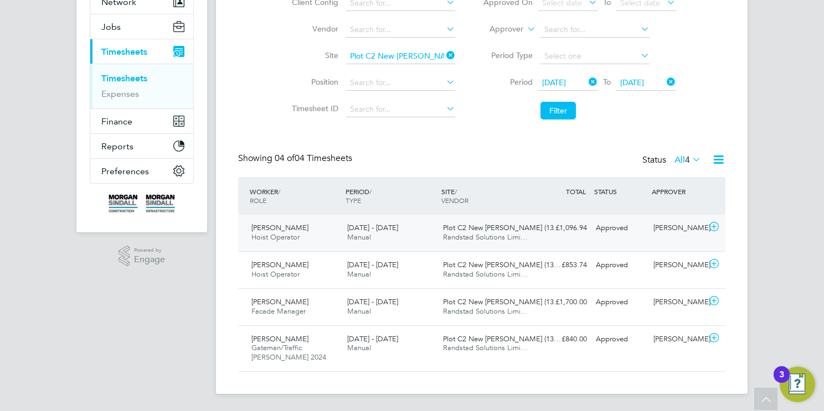
click at [418, 230] on div "[DATE] - [DATE] Manual" at bounding box center [391, 233] width 96 height 28
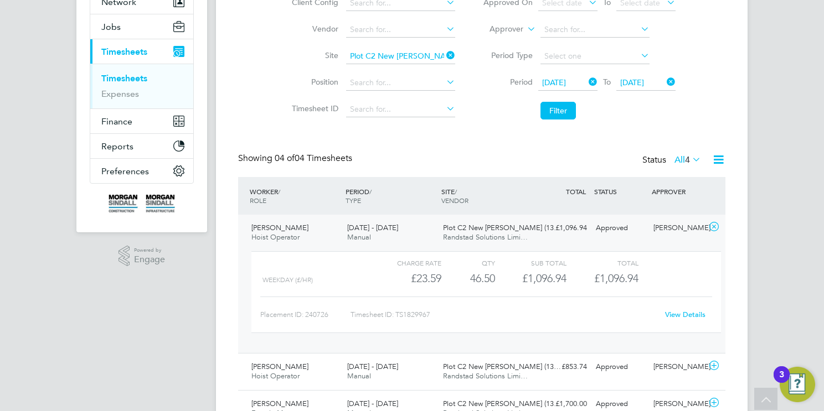
click at [516, 237] on span "Randstad Solutions Limi…" at bounding box center [485, 237] width 85 height 9
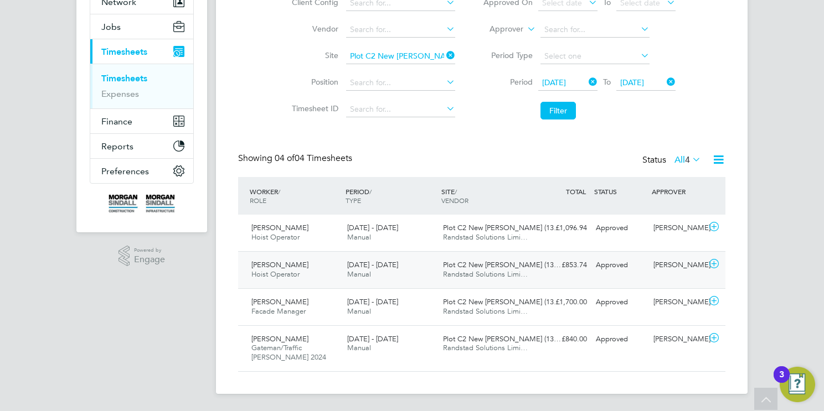
click at [327, 274] on div "Tesfalem Ghdey Hoist Operator 20 - 26 Sep 2025" at bounding box center [295, 270] width 96 height 28
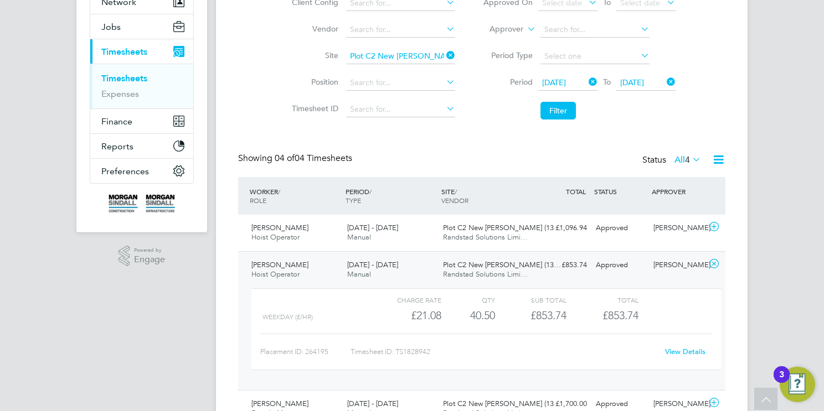
click at [352, 273] on span "Manual" at bounding box center [359, 274] width 24 height 9
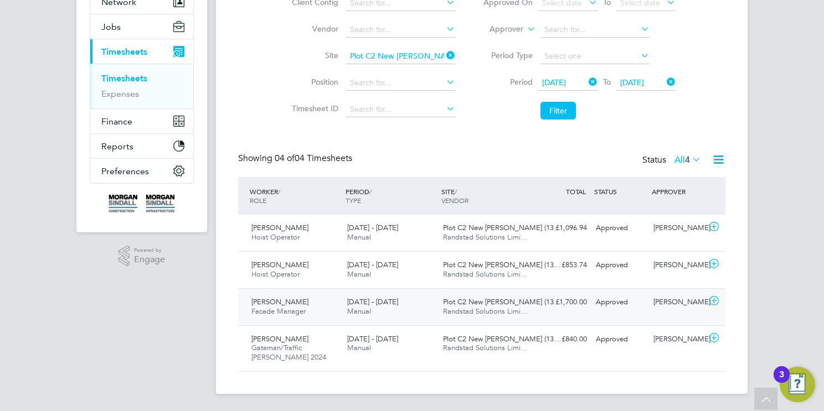
click at [354, 312] on span "Manual" at bounding box center [359, 311] width 24 height 9
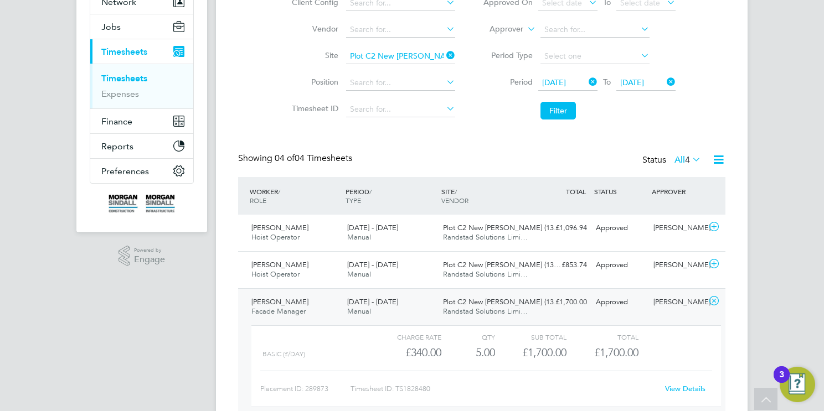
click at [415, 300] on div "20 - 26 Sep 2025 Manual" at bounding box center [391, 307] width 96 height 28
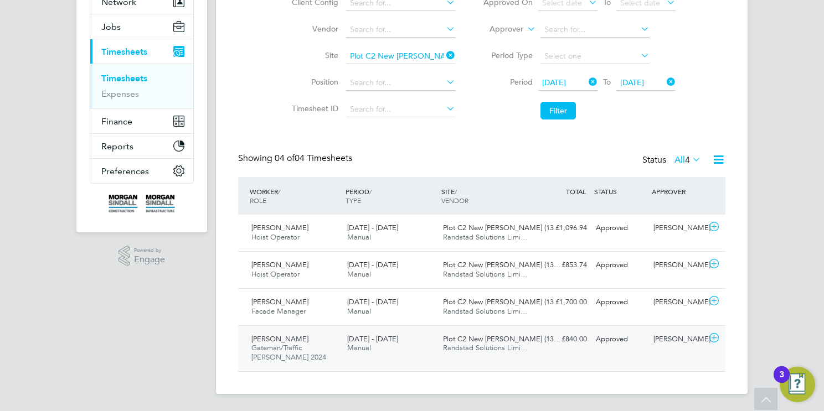
click at [428, 334] on div "20 - 26 Sep 2025 Manual" at bounding box center [391, 345] width 96 height 28
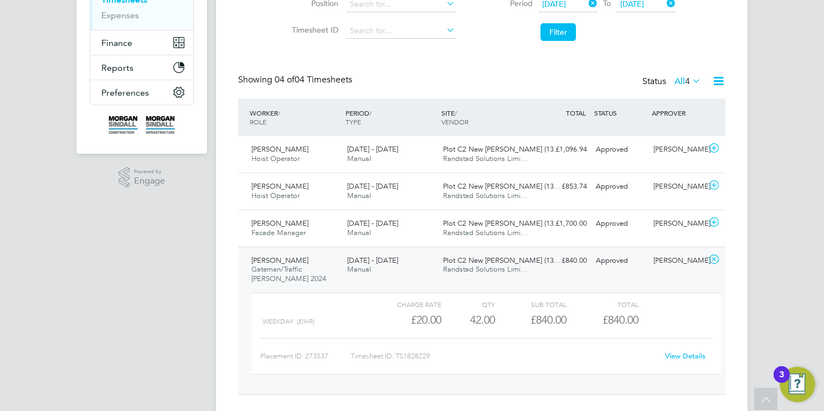
click at [401, 268] on div "20 - 26 Sep 2025 Manual" at bounding box center [391, 266] width 96 height 28
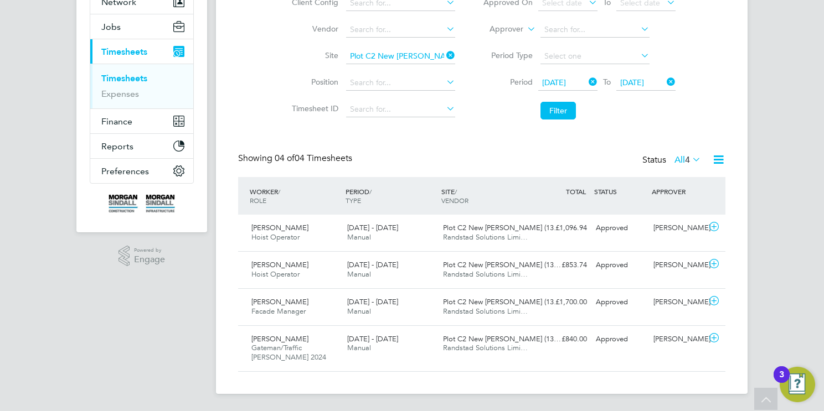
click at [444, 55] on icon at bounding box center [444, 56] width 0 height 16
click at [426, 54] on input at bounding box center [400, 57] width 109 height 16
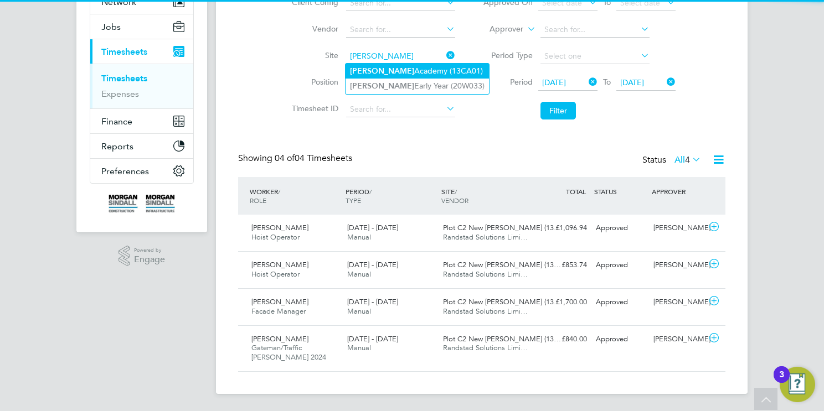
click at [434, 74] on li "Newhouse Academy (13CA01)" at bounding box center [416, 71] width 143 height 15
type input "Newhouse Academy (13CA01)"
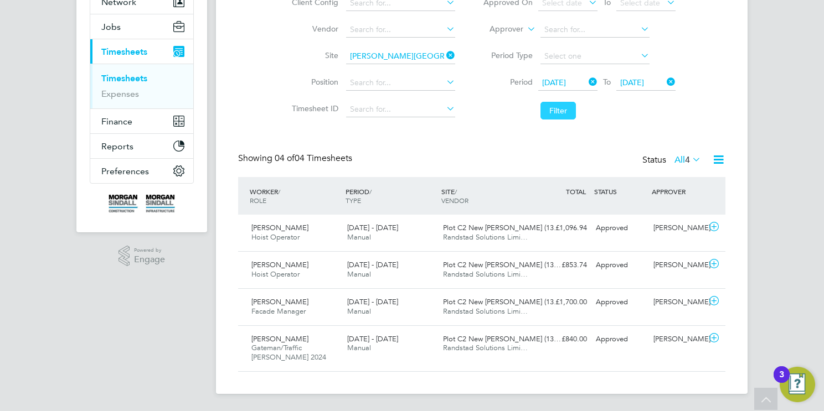
click at [573, 106] on button "Filter" at bounding box center [557, 111] width 35 height 18
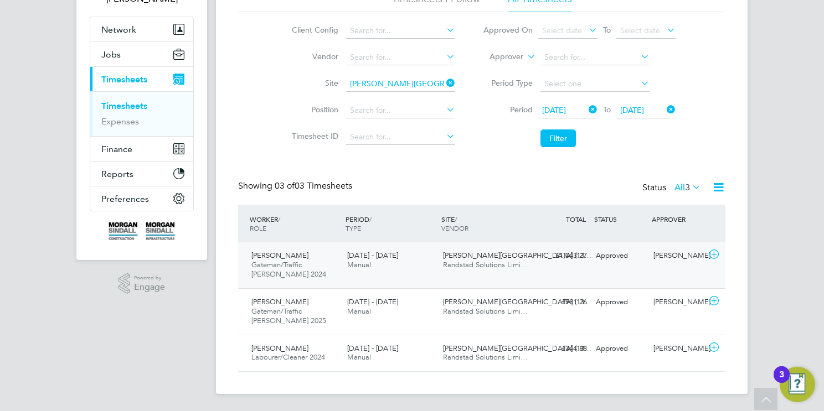
click at [250, 266] on div "Tewoderos Gebreselase Gateman/Traffic Marshall 2024 20 - 26 Sep 2025" at bounding box center [295, 265] width 96 height 37
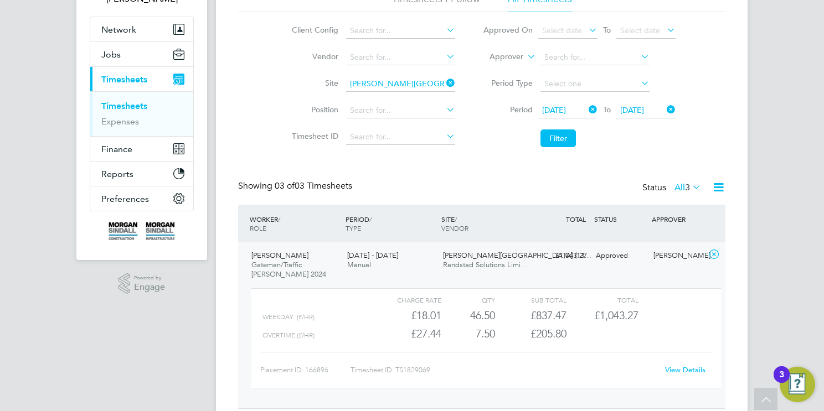
click at [355, 256] on span "20 - 26 Sep 2025" at bounding box center [372, 255] width 51 height 9
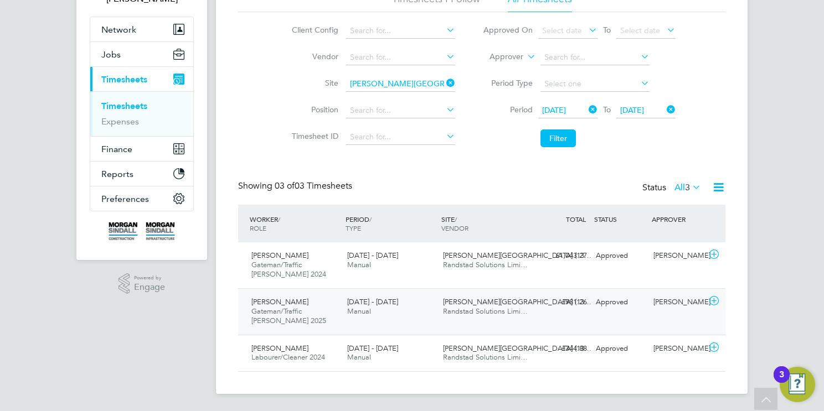
click at [372, 315] on div "20 - 26 Sep 2025 Manual" at bounding box center [391, 307] width 96 height 28
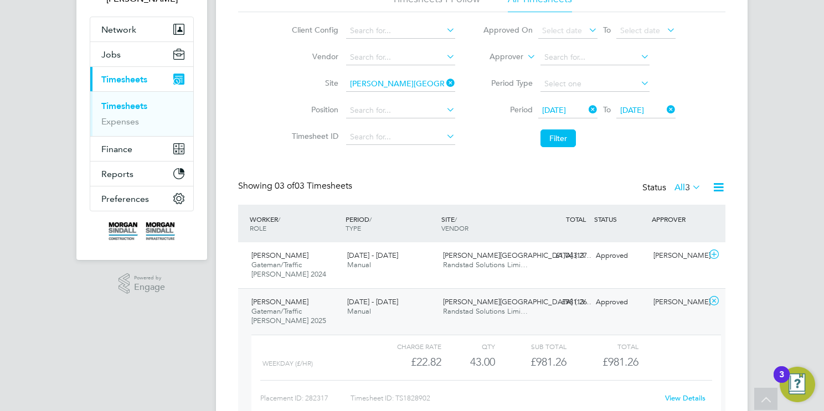
click at [446, 308] on span "Randstad Solutions Limi…" at bounding box center [485, 311] width 85 height 9
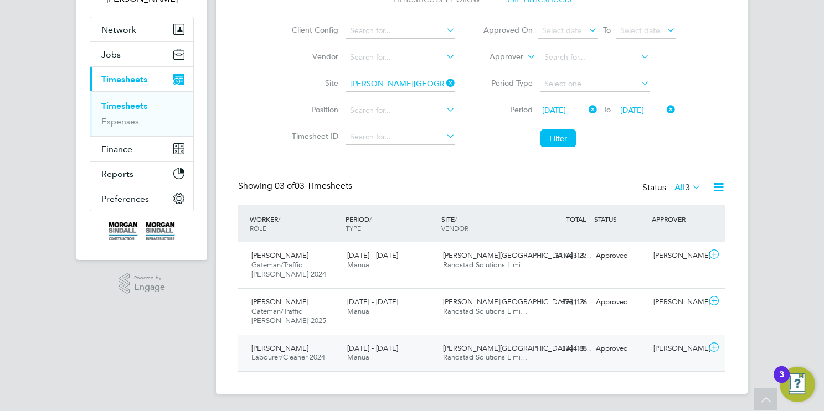
click at [440, 355] on div "Newhouse Academy (13… Randstad Solutions Limi…" at bounding box center [486, 354] width 96 height 28
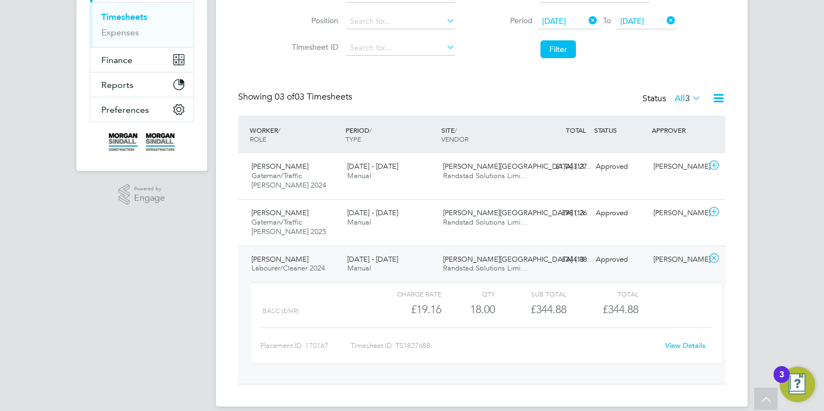
click at [370, 257] on span "20 - 26 Sep 2025" at bounding box center [372, 259] width 51 height 9
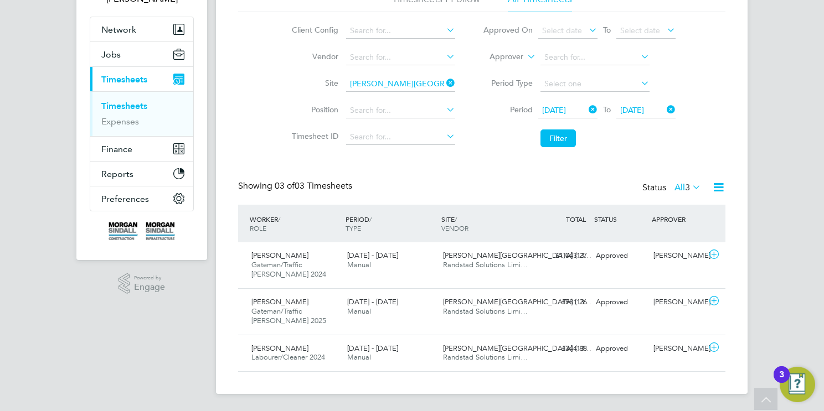
click at [444, 81] on icon at bounding box center [444, 83] width 0 height 16
click at [408, 85] on input at bounding box center [400, 84] width 109 height 16
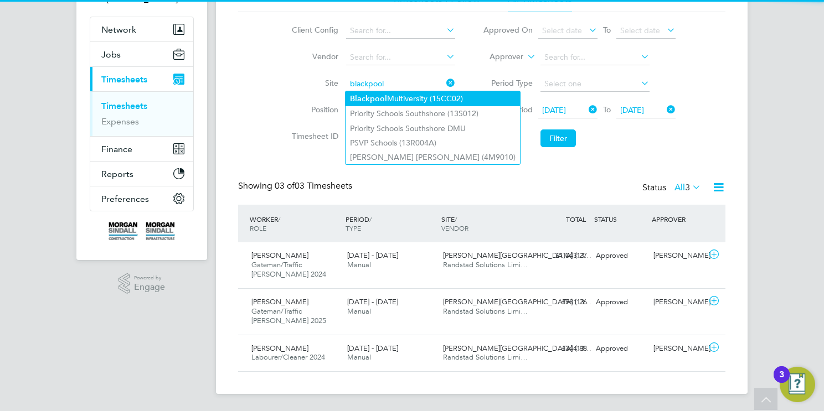
click at [437, 94] on li "Blackpool Multiversity (15CC02)" at bounding box center [432, 98] width 174 height 15
type input "Blackpool Multiversity (15CC02)"
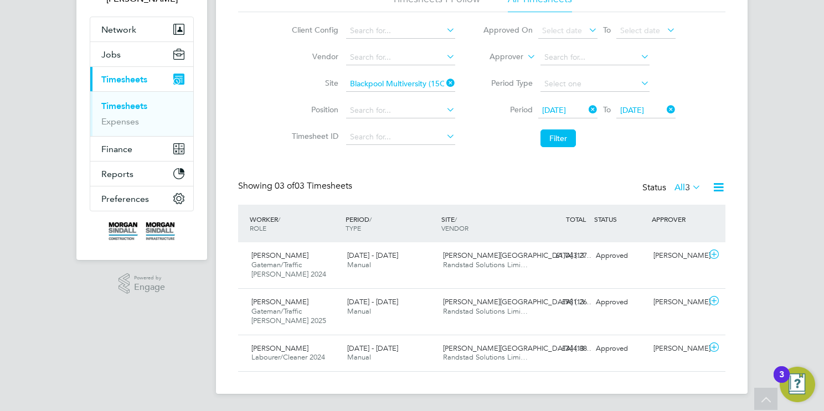
drag, startPoint x: 560, startPoint y: 141, endPoint x: 551, endPoint y: 144, distance: 9.2
click at [560, 141] on button "Filter" at bounding box center [557, 139] width 35 height 18
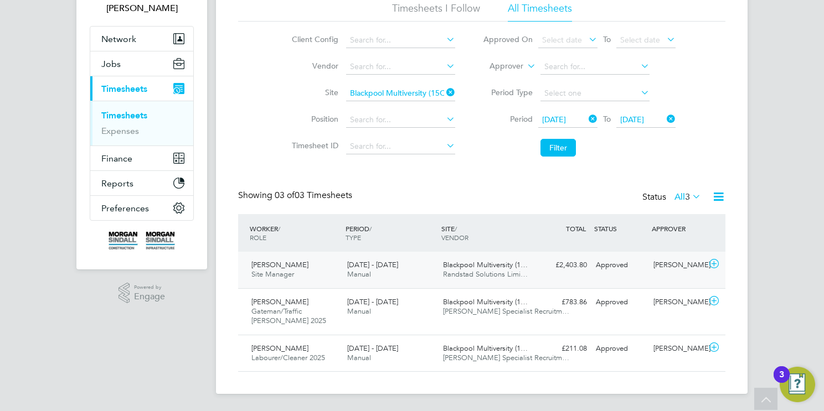
click at [410, 261] on div "20 - 26 Sep 2025 Manual" at bounding box center [391, 270] width 96 height 28
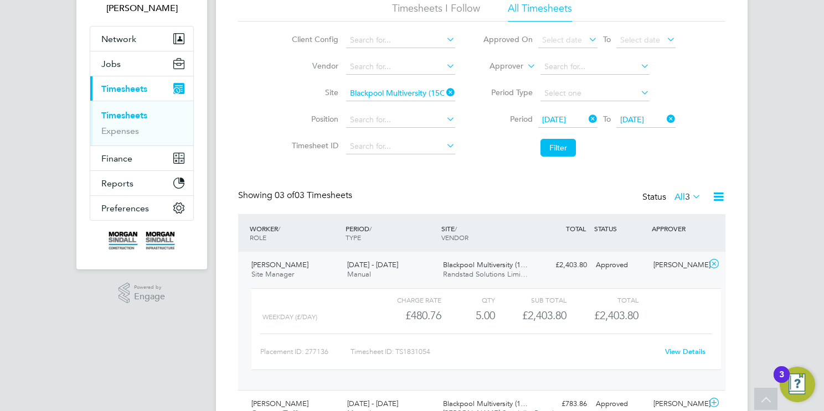
click at [397, 271] on div "20 - 26 Sep 2025 Manual" at bounding box center [391, 270] width 96 height 28
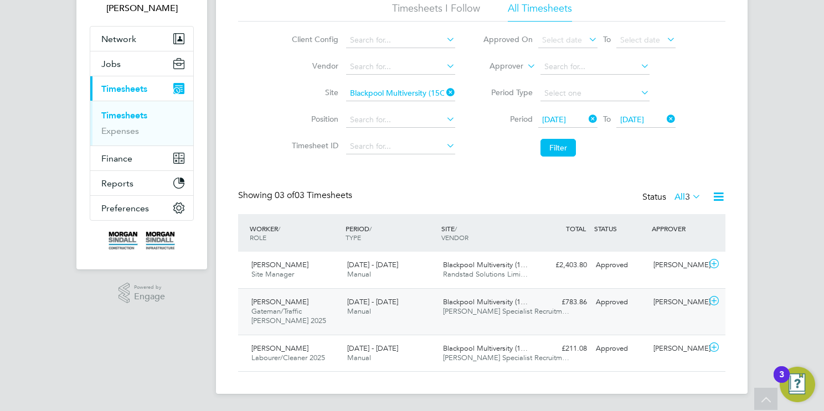
click at [402, 310] on div "20 - 26 Sep 2025 Manual" at bounding box center [391, 307] width 96 height 28
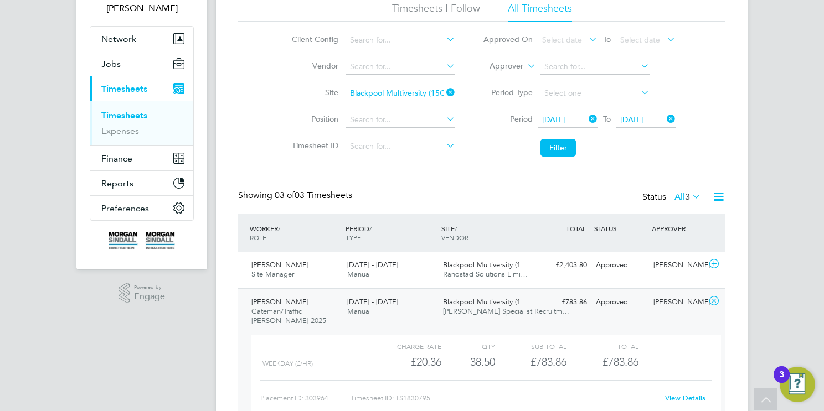
click at [406, 301] on div "20 - 26 Sep 2025 Manual" at bounding box center [391, 307] width 96 height 28
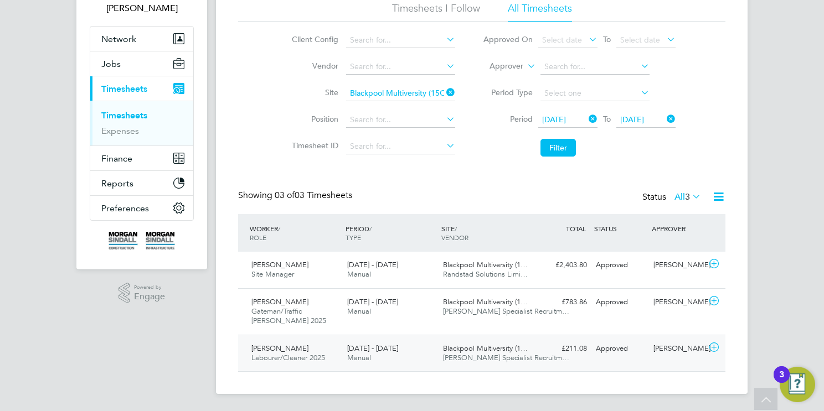
click at [423, 359] on div "20 - 26 Sep 2025 Manual" at bounding box center [391, 354] width 96 height 28
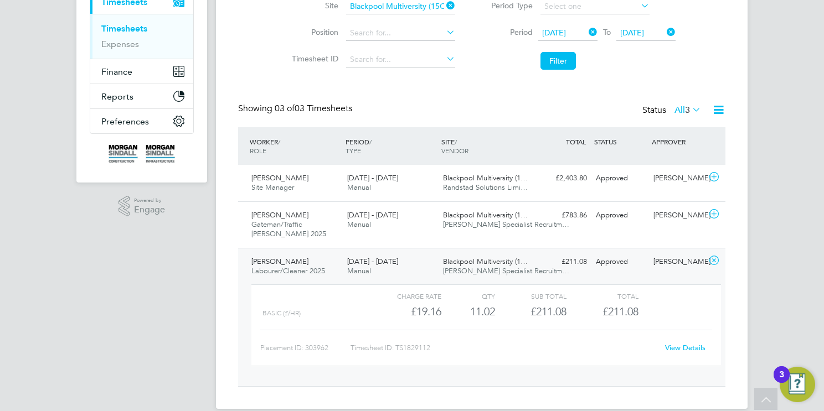
click at [444, 6] on icon at bounding box center [444, 6] width 0 height 16
click at [426, 11] on input at bounding box center [400, 7] width 109 height 16
click at [432, 16] on li "Star Rad cliffe Academy (13CB05)" at bounding box center [422, 21] width 154 height 15
type input "Star Radcliffe Academy (13CB05)"
click at [565, 61] on button "Filter" at bounding box center [557, 61] width 35 height 18
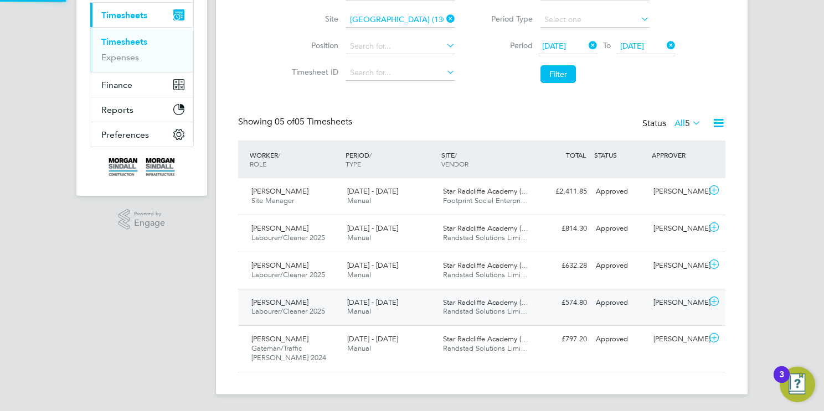
scroll to position [5, 6]
click at [360, 198] on span "Manual" at bounding box center [359, 200] width 24 height 9
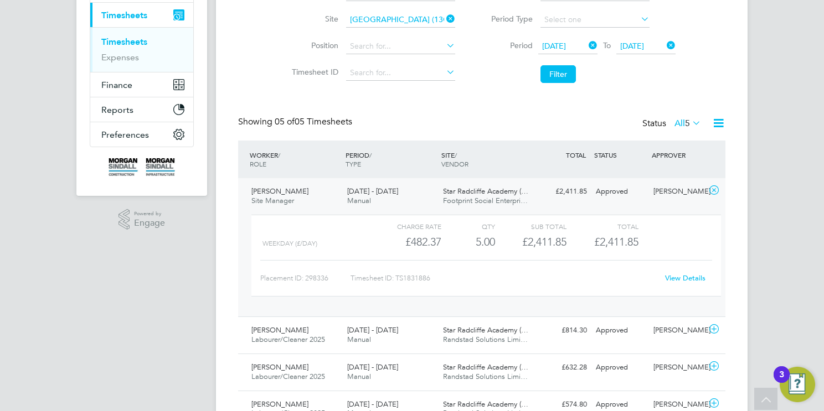
click at [389, 195] on span "20 - 26 Sep 2025" at bounding box center [372, 191] width 51 height 9
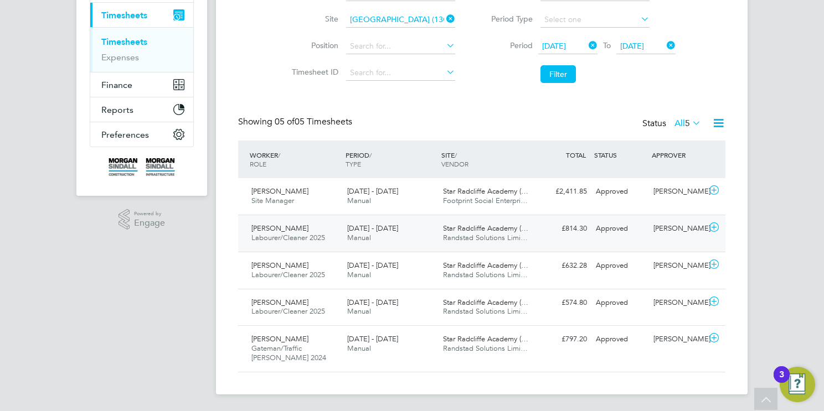
click at [366, 226] on span "20 - 26 Sep 2025" at bounding box center [372, 228] width 51 height 9
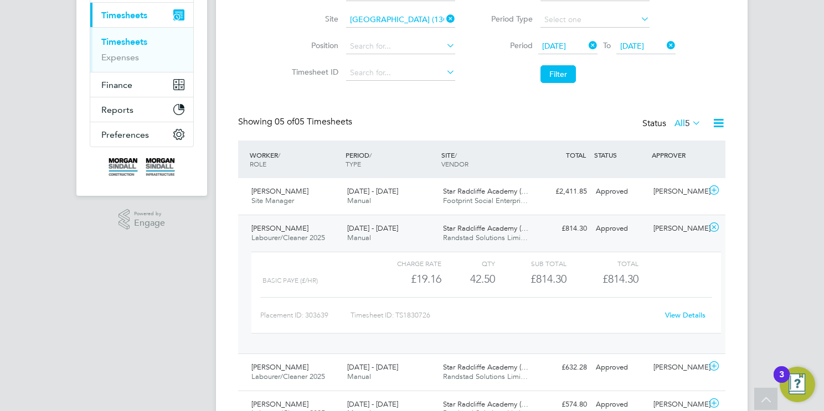
click at [336, 231] on div "Isias Simon Labourer/Cleaner 2025 20 - 26 Sep 2025" at bounding box center [295, 234] width 96 height 28
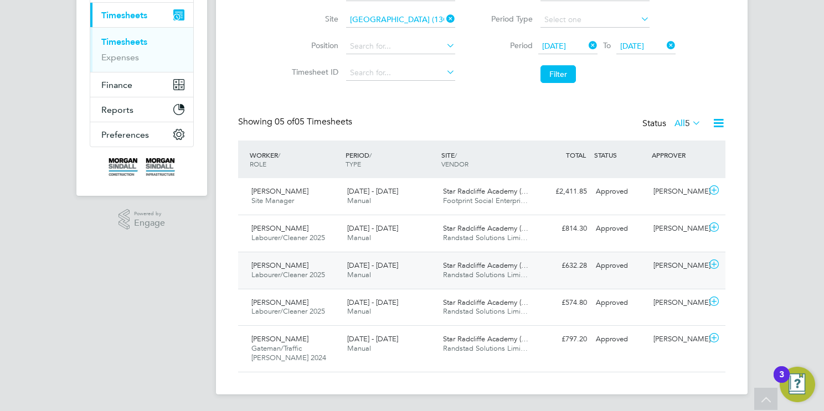
click at [331, 273] on div "Stephen Alston Labourer/Cleaner 2025 20 - 26 Sep 2025" at bounding box center [295, 271] width 96 height 28
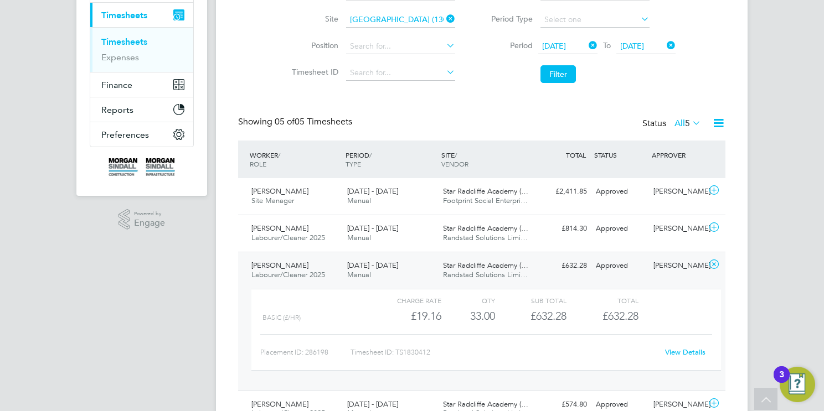
click at [369, 269] on span "20 - 26 Sep 2025" at bounding box center [372, 265] width 51 height 9
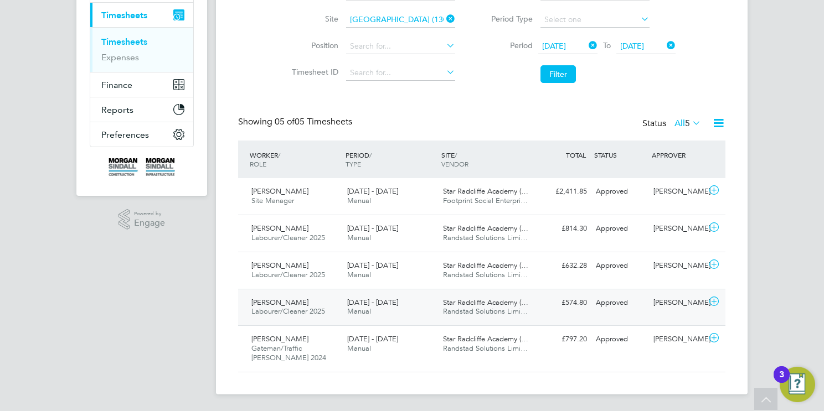
click at [372, 304] on span "20 - 26 Sep 2025" at bounding box center [372, 302] width 51 height 9
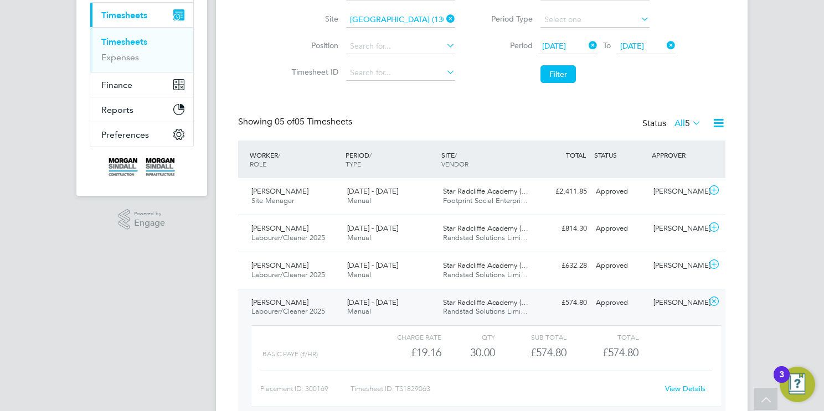
click at [451, 307] on span "Randstad Solutions Limi…" at bounding box center [485, 311] width 85 height 9
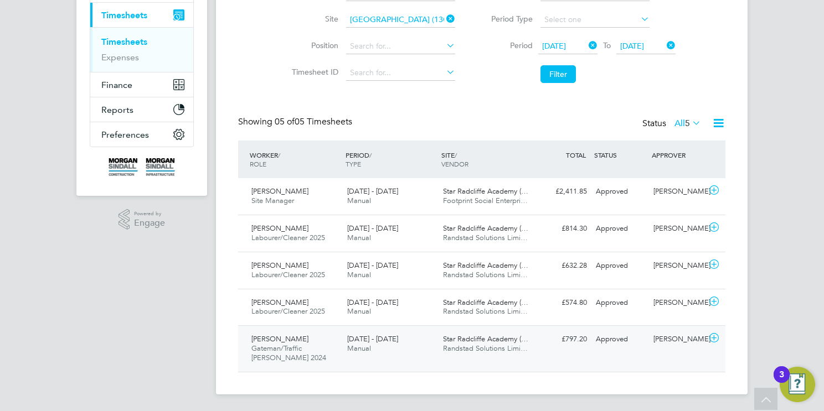
click at [443, 350] on span "Randstad Solutions Limi…" at bounding box center [485, 348] width 85 height 9
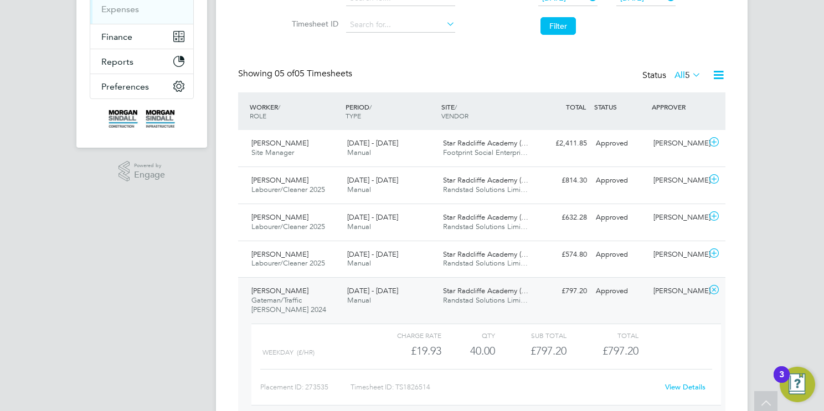
scroll to position [0, 0]
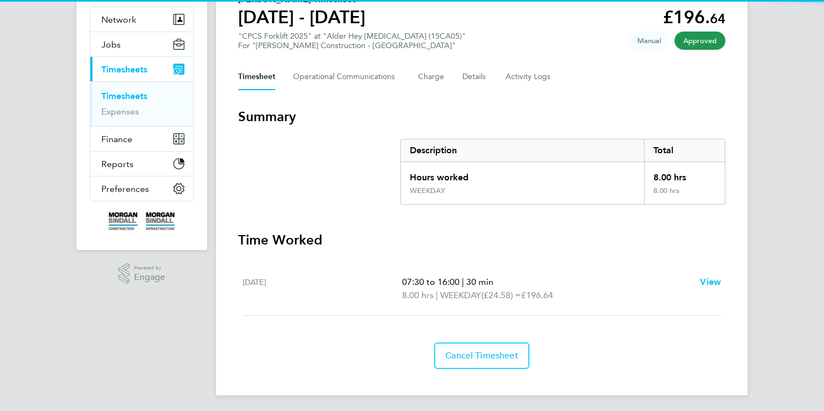
scroll to position [100, 0]
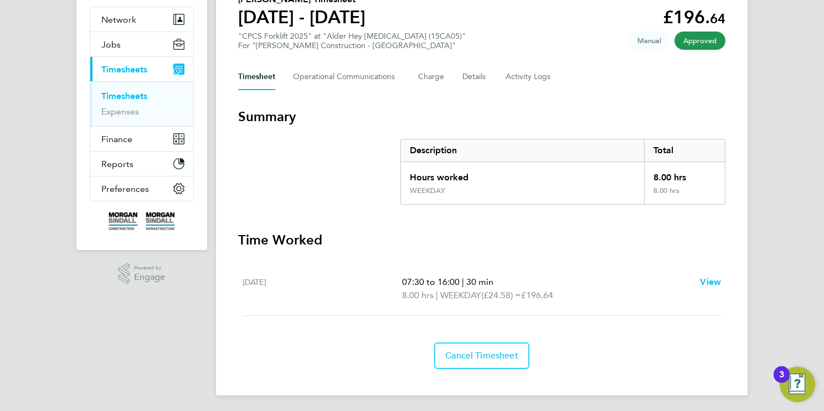
click at [133, 99] on link "Timesheets" at bounding box center [124, 96] width 46 height 11
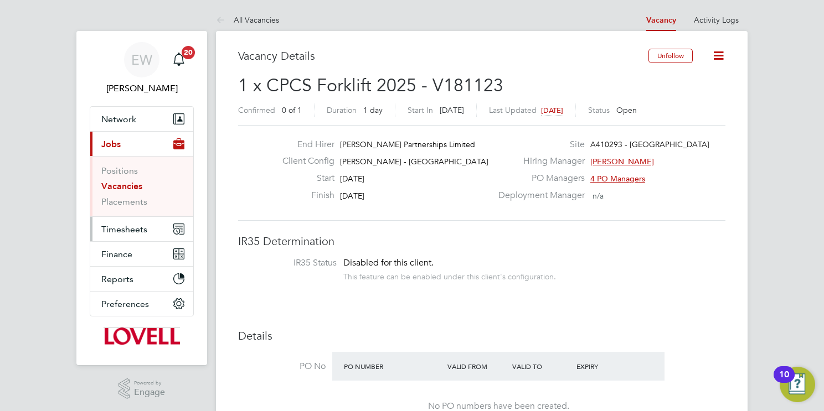
click at [128, 226] on span "Timesheets" at bounding box center [124, 229] width 46 height 11
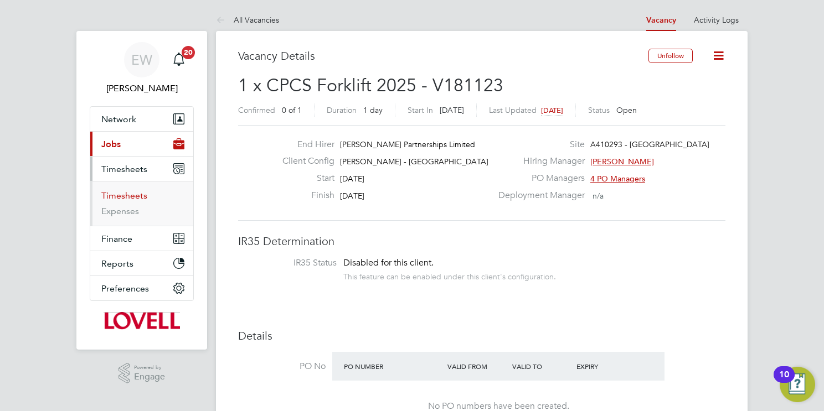
click at [143, 195] on link "Timesheets" at bounding box center [124, 195] width 46 height 11
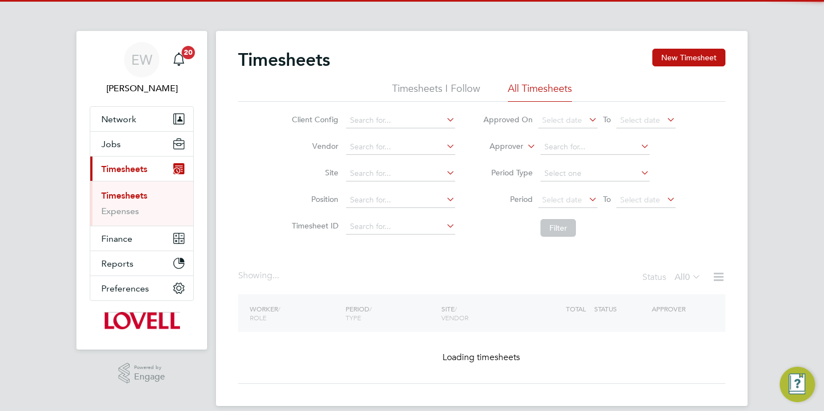
click at [525, 144] on icon at bounding box center [525, 143] width 0 height 10
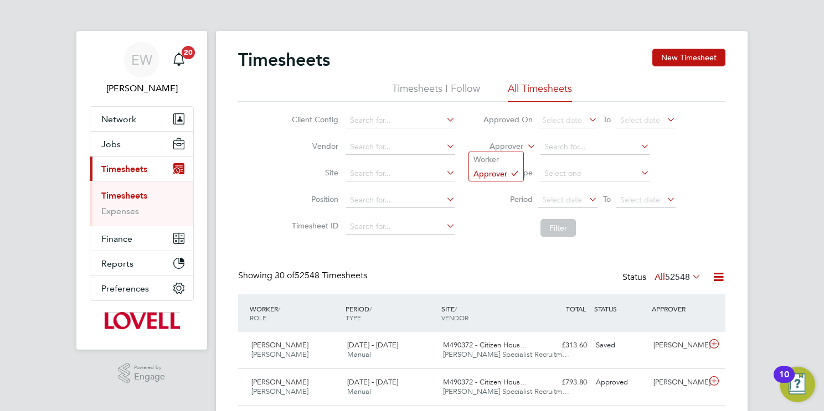
scroll to position [28, 96]
click at [517, 159] on li "Worker" at bounding box center [496, 159] width 54 height 14
click at [558, 143] on input at bounding box center [594, 148] width 109 height 16
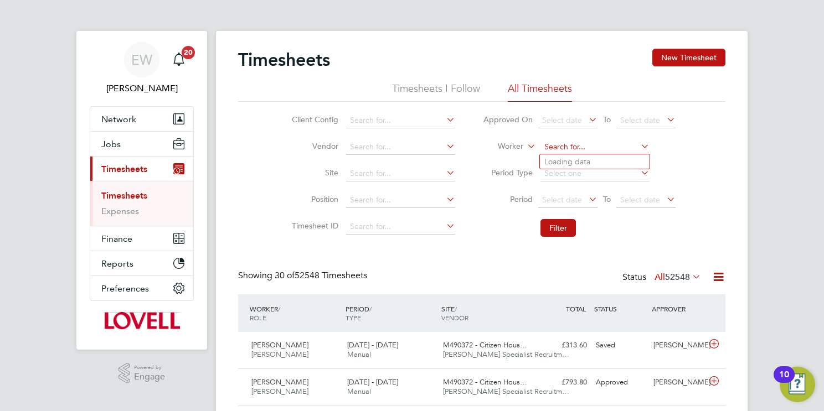
paste input "[PERSON_NAME]"
type input "[PERSON_NAME]"
click at [571, 162] on b "[PERSON_NAME]" at bounding box center [576, 161] width 64 height 9
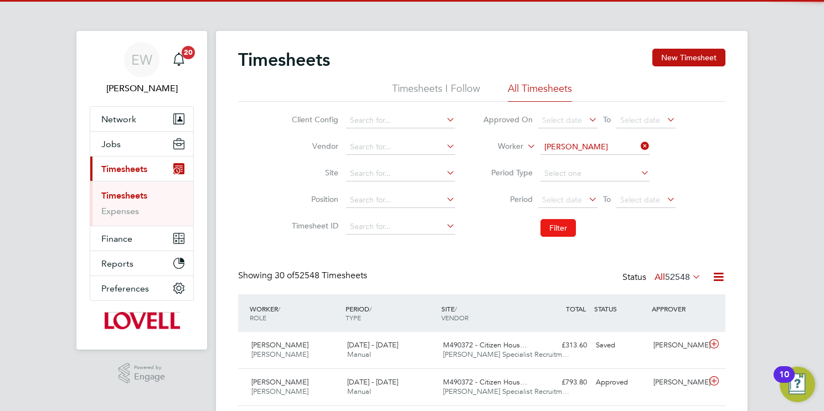
click at [561, 230] on button "Filter" at bounding box center [557, 228] width 35 height 18
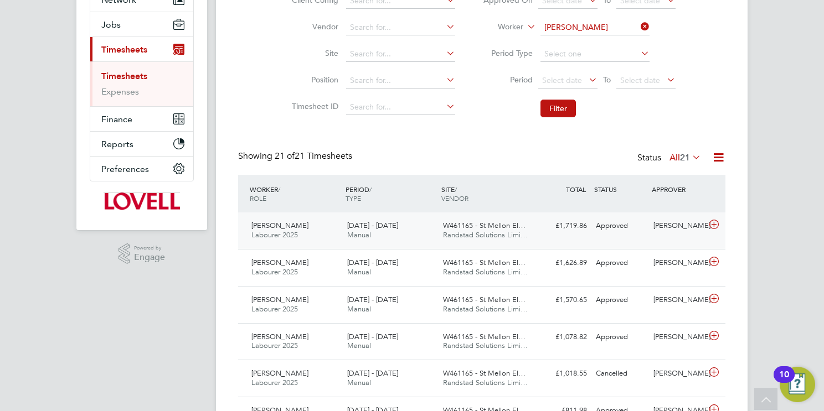
click at [502, 235] on span "Randstad Solutions Limi…" at bounding box center [485, 234] width 85 height 9
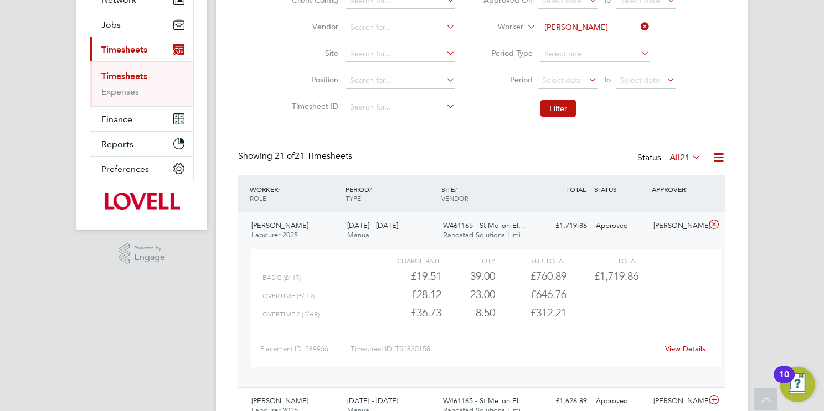
click at [684, 344] on link "View Details" at bounding box center [685, 348] width 40 height 9
click at [586, 27] on input "[PERSON_NAME]" at bounding box center [594, 28] width 109 height 16
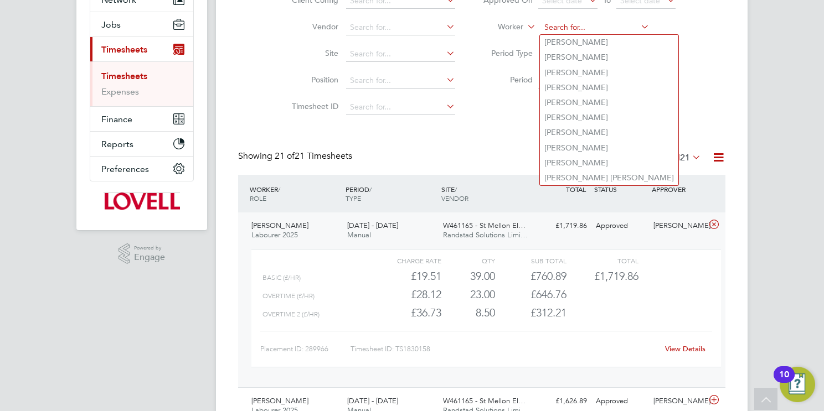
paste input "[PERSON_NAME]"
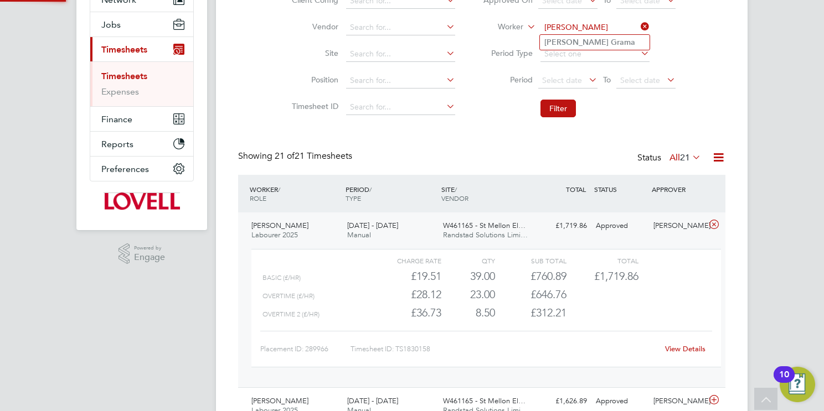
type input "[PERSON_NAME]"
click at [611, 43] on b "Grama" at bounding box center [623, 42] width 24 height 9
click at [561, 108] on button "Filter" at bounding box center [557, 109] width 35 height 18
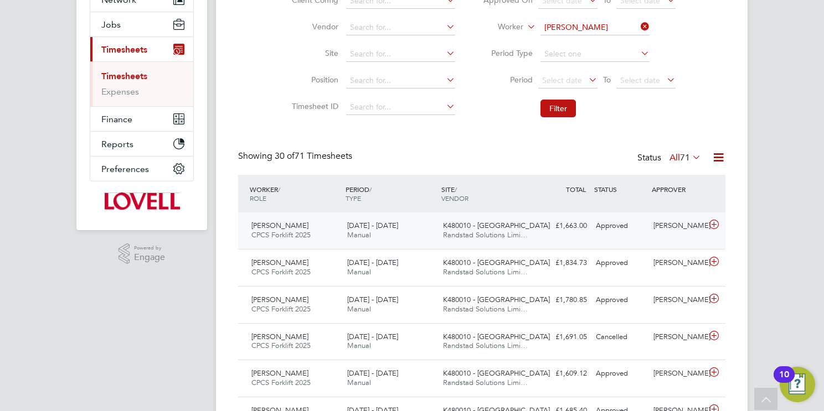
click at [507, 224] on span "K480010 - [GEOGRAPHIC_DATA]" at bounding box center [496, 225] width 107 height 9
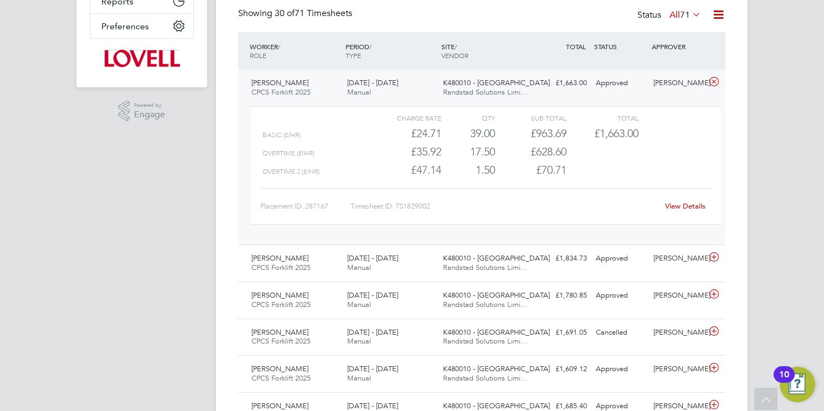
click at [680, 205] on link "View Details" at bounding box center [685, 206] width 40 height 9
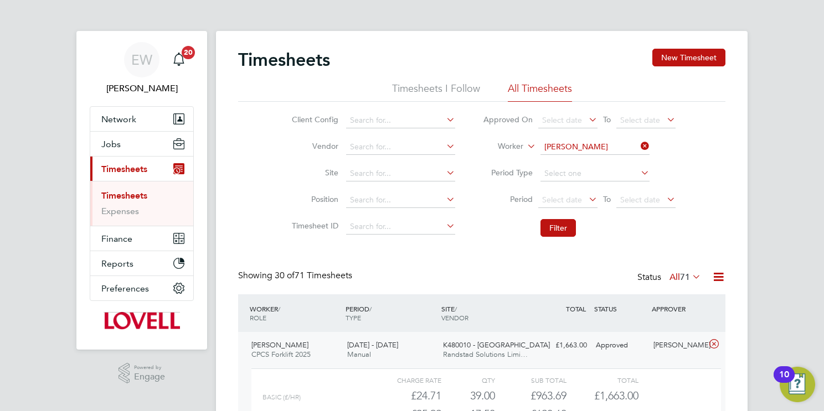
click at [560, 148] on input "[PERSON_NAME]" at bounding box center [594, 148] width 109 height 16
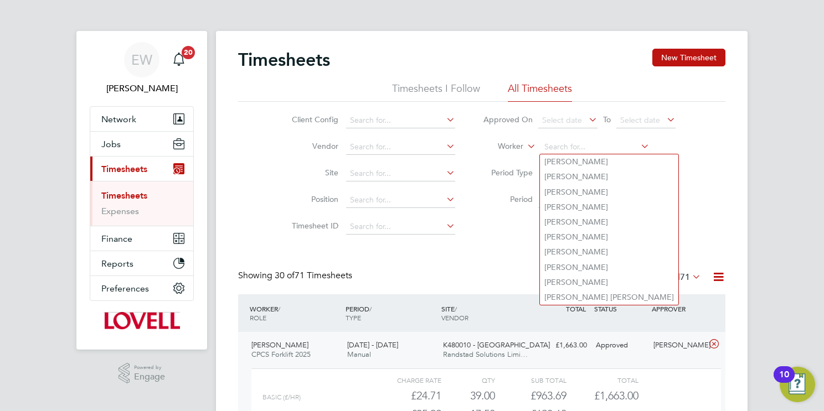
paste input "[PERSON_NAME]"
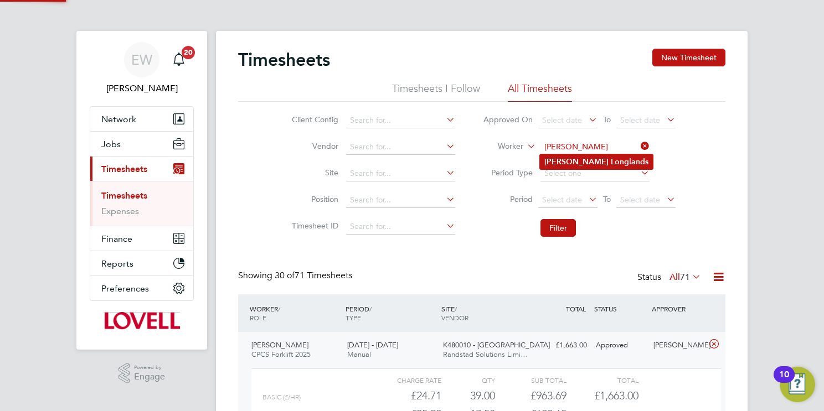
type input "[PERSON_NAME]"
click at [611, 159] on b "Longlands" at bounding box center [630, 161] width 38 height 9
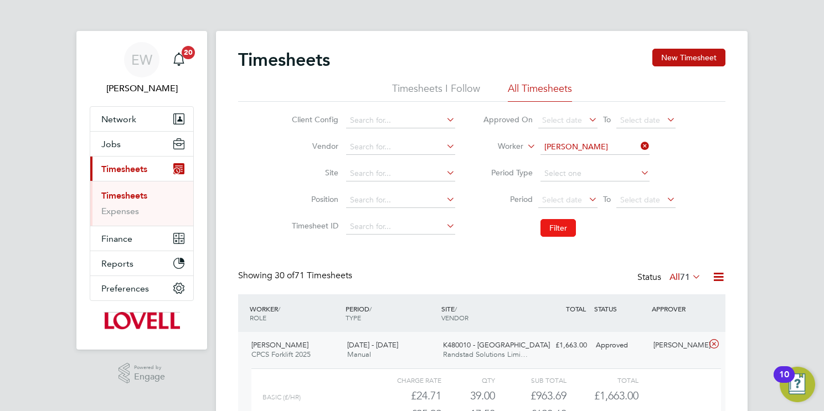
click at [557, 226] on button "Filter" at bounding box center [557, 228] width 35 height 18
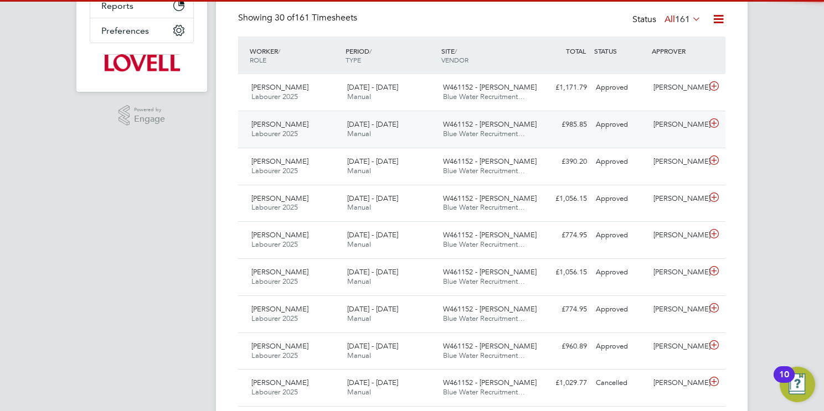
scroll to position [5, 6]
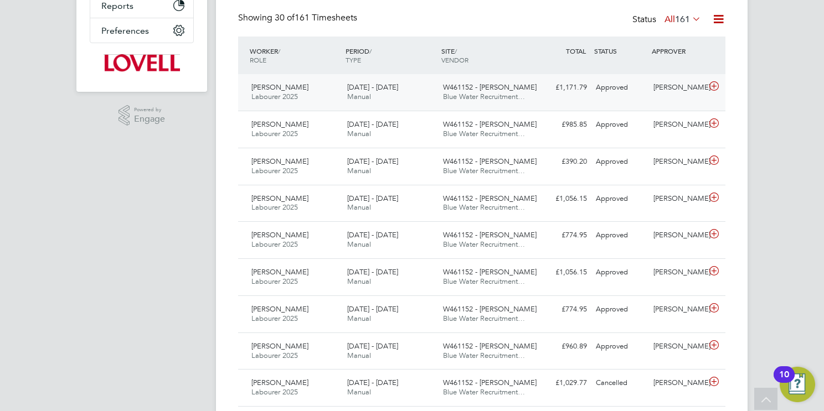
click at [489, 98] on span "Blue Water Recruitment…" at bounding box center [484, 96] width 82 height 9
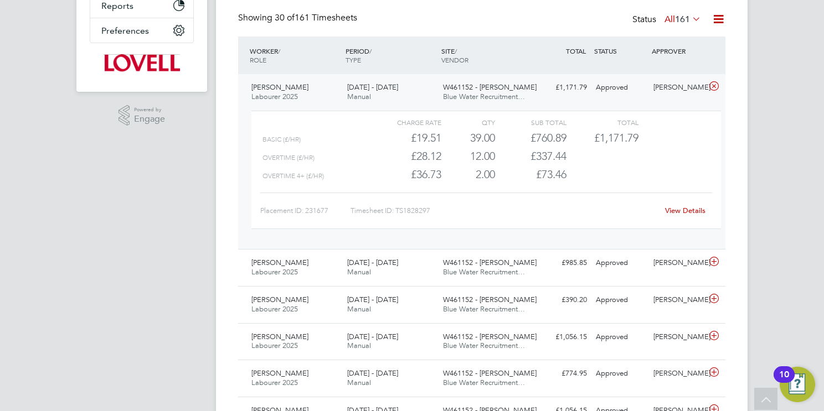
click at [684, 209] on link "View Details" at bounding box center [685, 210] width 40 height 9
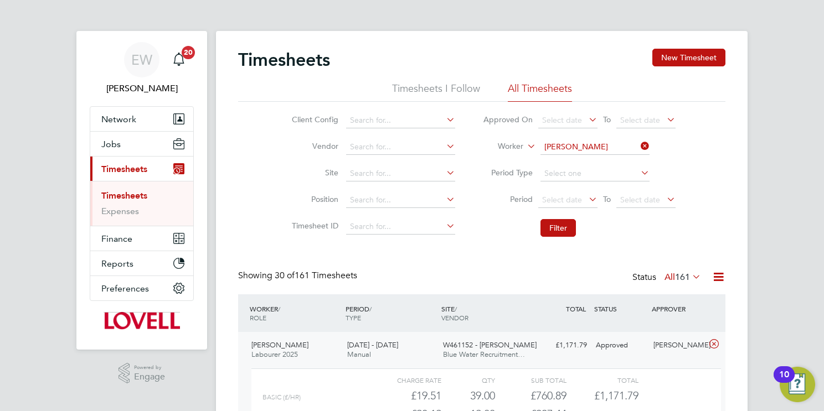
click at [585, 146] on input "[PERSON_NAME]" at bounding box center [594, 148] width 109 height 16
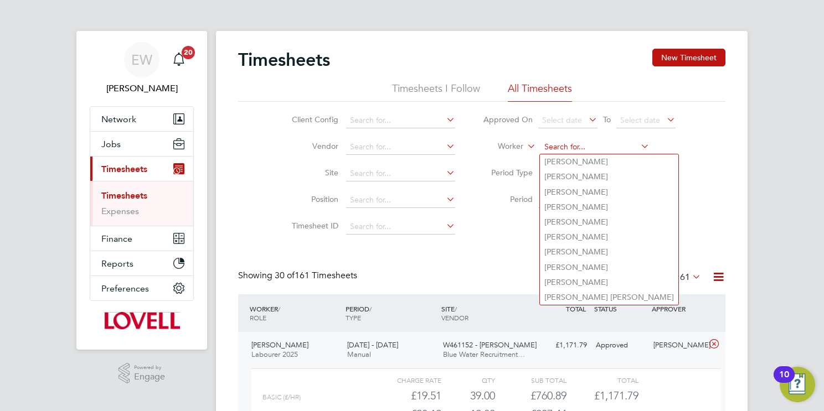
paste input "[PERSON_NAME]"
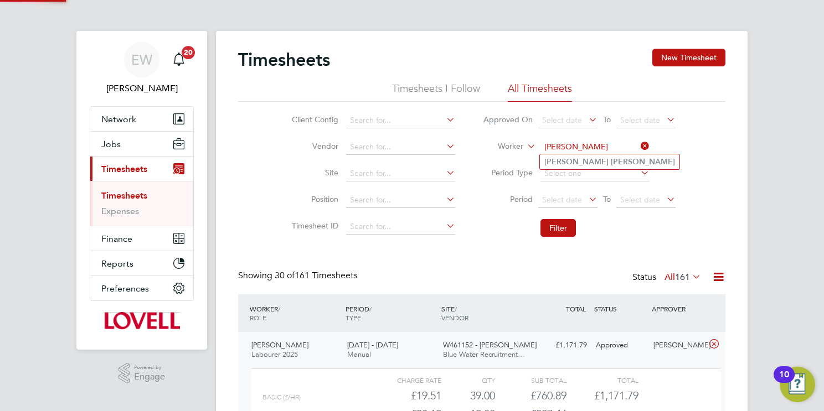
type input "[PERSON_NAME]"
click at [611, 158] on b "[PERSON_NAME]" at bounding box center [643, 161] width 64 height 9
click at [553, 230] on button "Filter" at bounding box center [557, 228] width 35 height 18
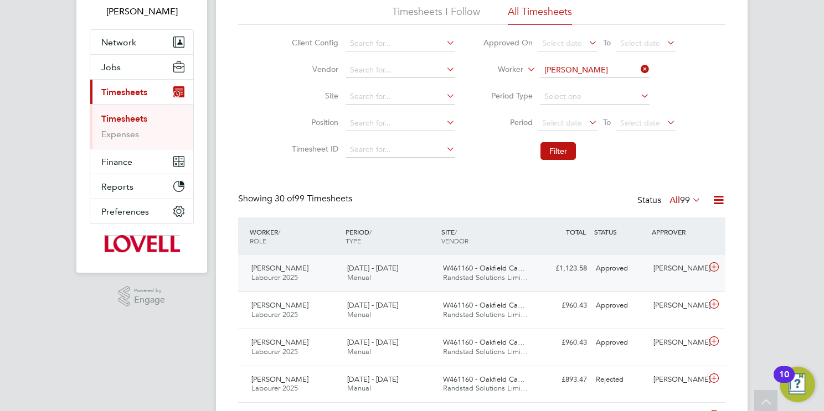
click at [494, 266] on span "W461160 - Oakfield Ca…" at bounding box center [484, 268] width 82 height 9
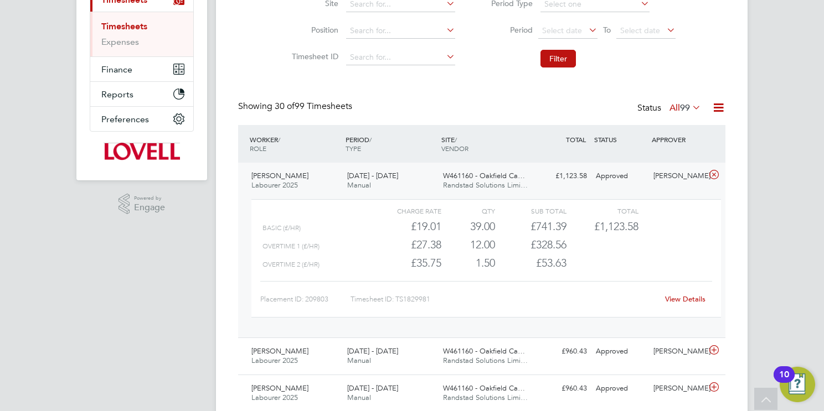
click at [680, 296] on link "View Details" at bounding box center [685, 299] width 40 height 9
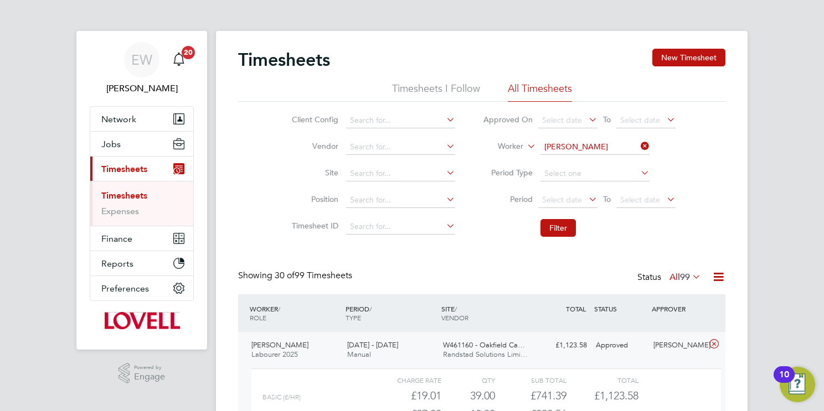
click at [583, 144] on input "Levan Broderick" at bounding box center [594, 148] width 109 height 16
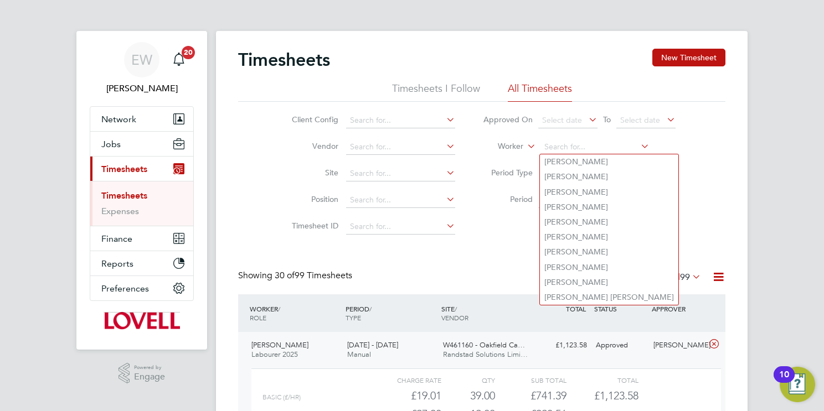
paste input "Georgios Tsakalos Tsakalos"
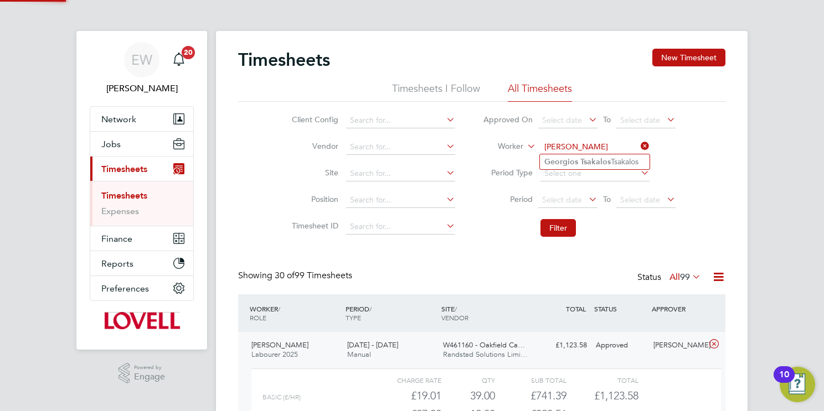
type input "Georgios Tsakalos Tsakalos"
click at [587, 161] on b "Tsakalos" at bounding box center [595, 161] width 30 height 9
click at [557, 226] on button "Filter" at bounding box center [557, 228] width 35 height 18
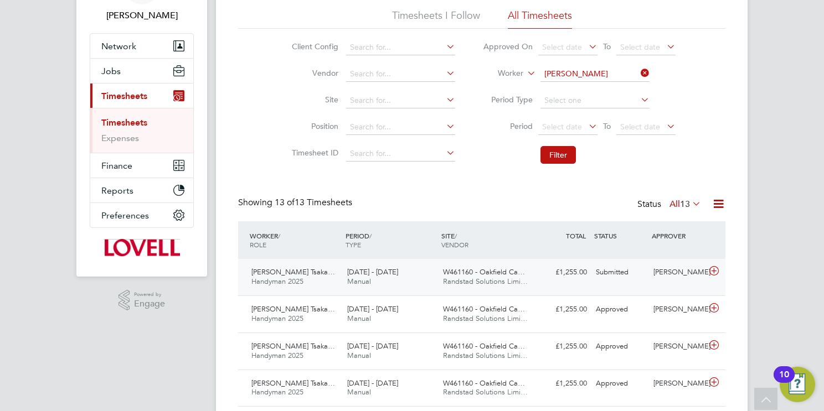
click at [475, 276] on span "W461160 - Oakfield Ca…" at bounding box center [484, 271] width 82 height 9
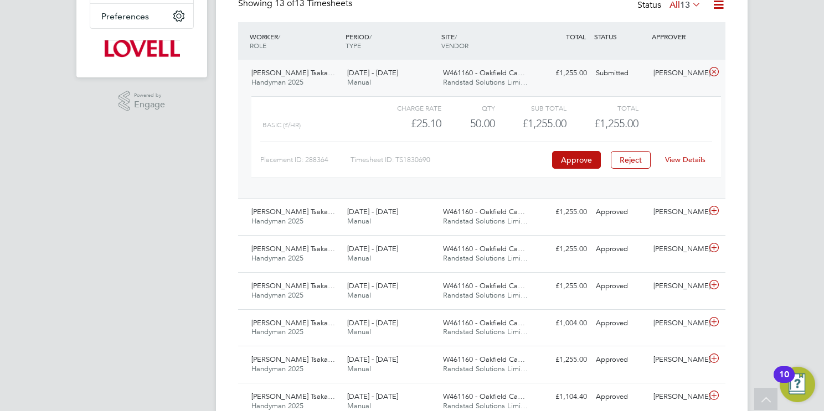
click at [693, 161] on link "View Details" at bounding box center [685, 159] width 40 height 9
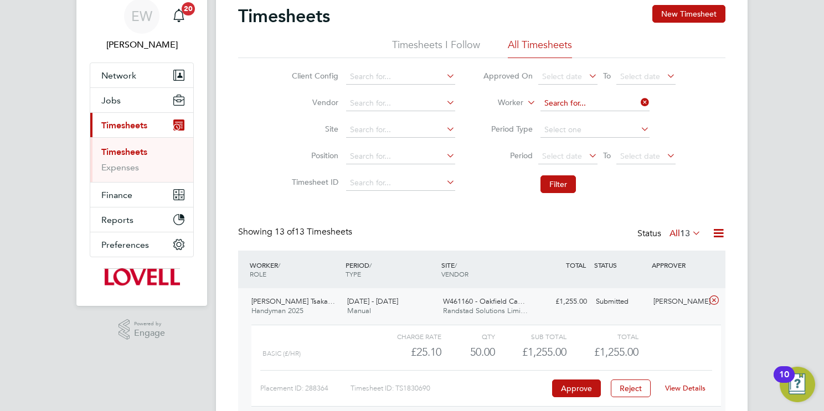
click at [573, 103] on input at bounding box center [594, 104] width 109 height 16
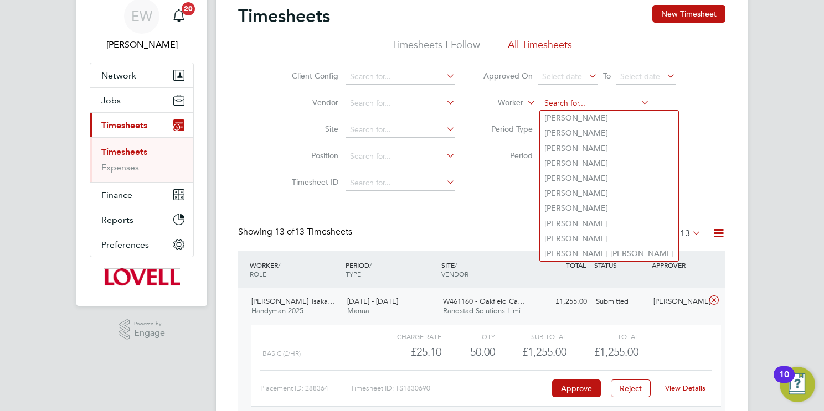
paste input "Nathan Day"
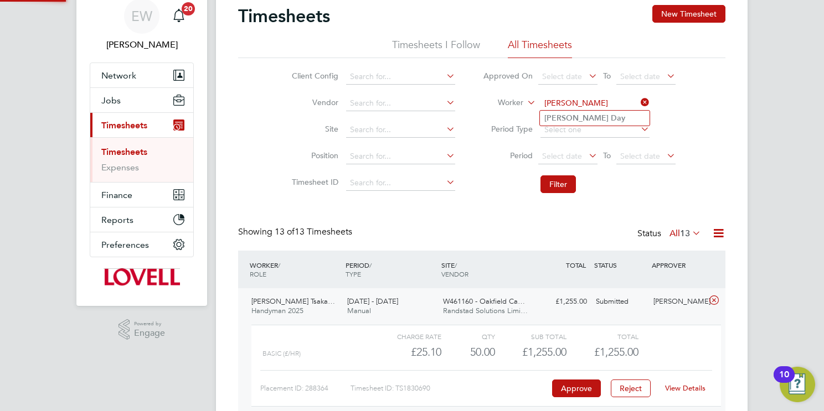
type input "Nathan Day"
click at [611, 118] on b "Day" at bounding box center [618, 117] width 14 height 9
click at [557, 185] on button "Filter" at bounding box center [557, 184] width 35 height 18
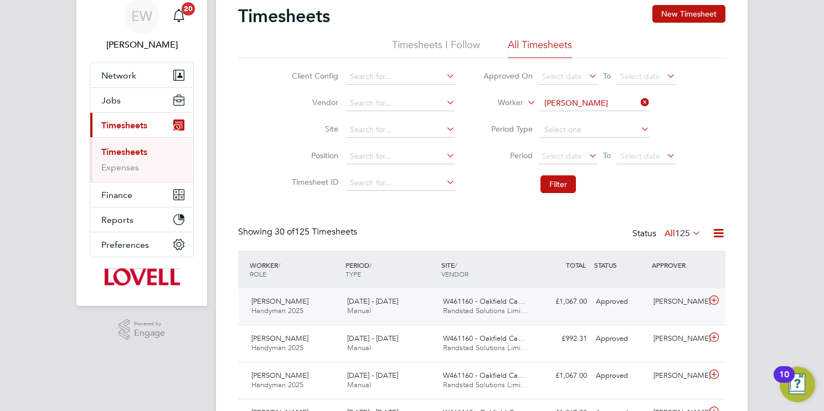
click at [487, 309] on span "Randstad Solutions Limi…" at bounding box center [485, 310] width 85 height 9
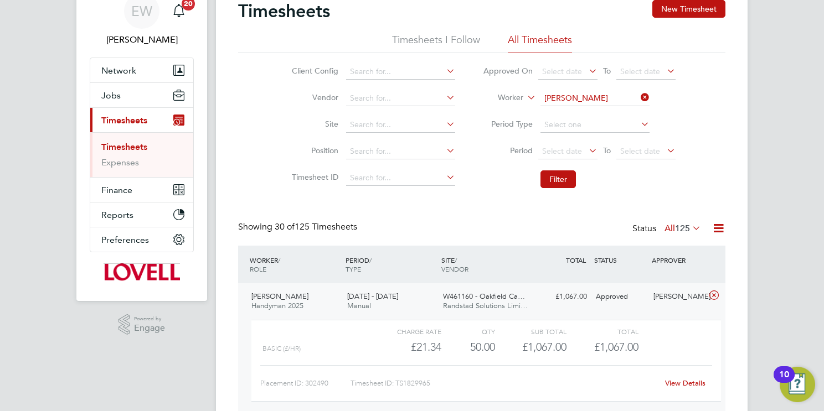
click at [684, 383] on link "View Details" at bounding box center [685, 383] width 40 height 9
click at [572, 99] on input "Nathan Day" at bounding box center [594, 99] width 109 height 16
paste input "Mikail Sadiq"
type input "Mikail Sadiq"
drag, startPoint x: 576, startPoint y: 112, endPoint x: 572, endPoint y: 118, distance: 7.2
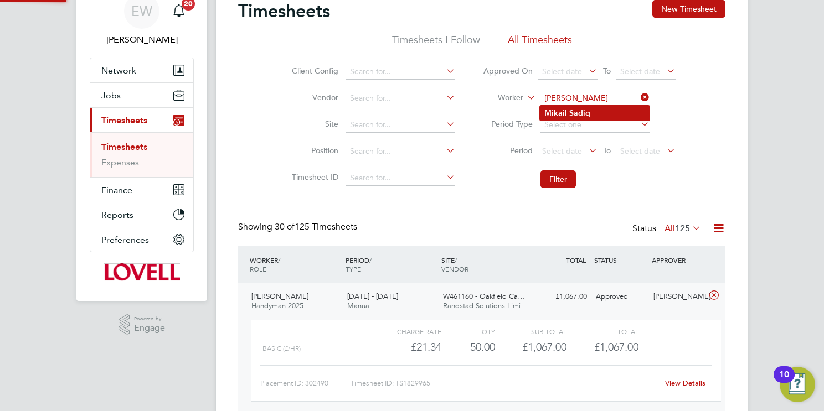
click at [576, 112] on b "Sadiq" at bounding box center [579, 113] width 21 height 9
click at [556, 175] on button "Filter" at bounding box center [557, 180] width 35 height 18
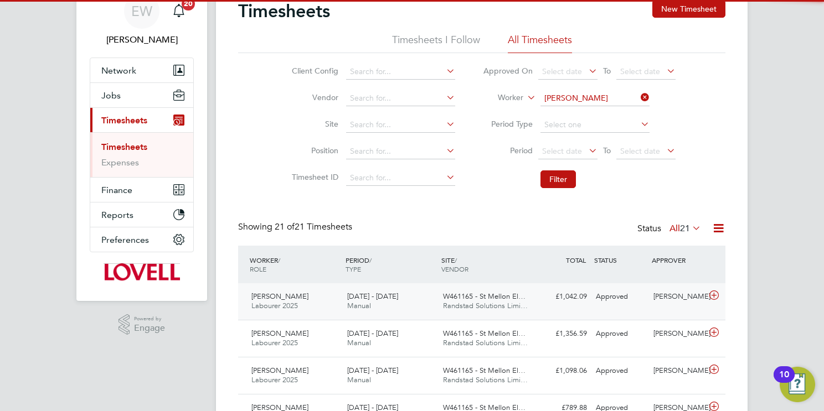
click at [478, 297] on span "W461165 - St Mellon El…" at bounding box center [484, 296] width 82 height 9
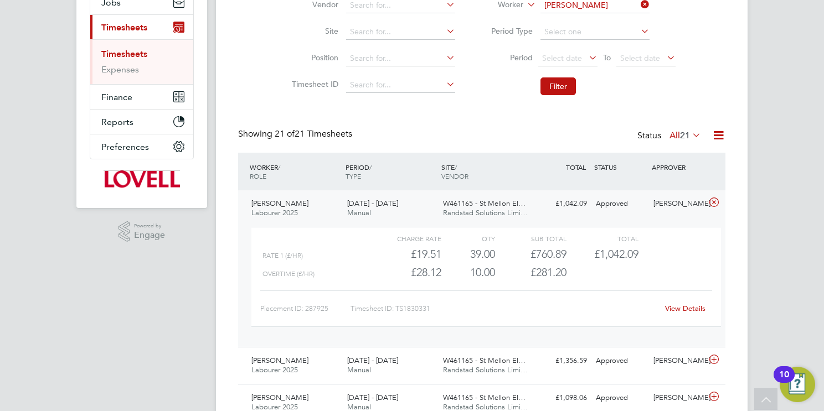
click at [685, 313] on link "View Details" at bounding box center [685, 308] width 40 height 9
click at [562, 6] on input "Mikail Sadiq" at bounding box center [594, 6] width 109 height 16
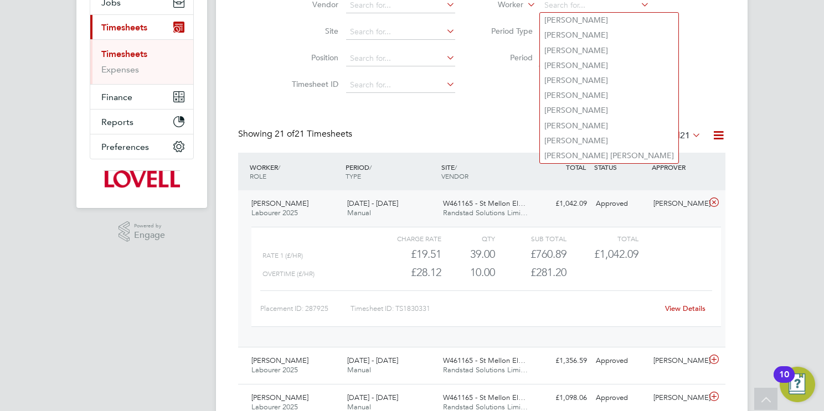
paste input "Martin Clingham"
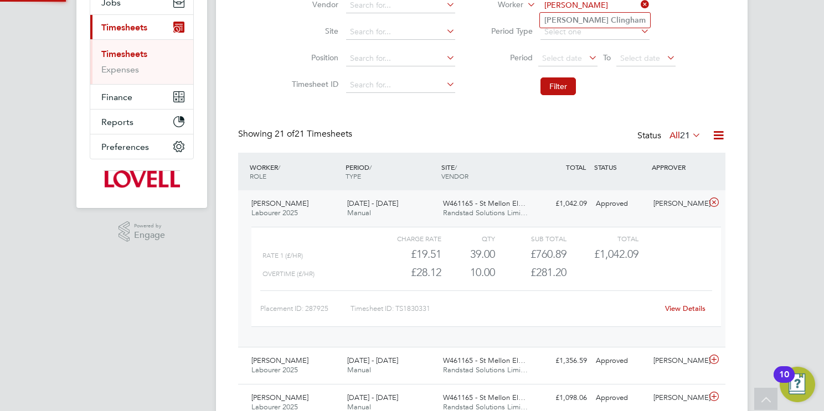
type input "Martin Clingham"
click at [611, 22] on b "Clingham" at bounding box center [628, 20] width 35 height 9
click at [561, 89] on button "Filter" at bounding box center [557, 87] width 35 height 18
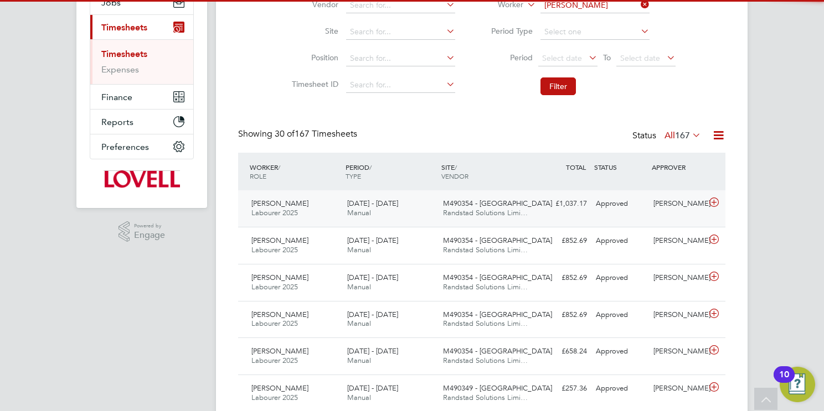
click at [464, 204] on span "M490354 - New College" at bounding box center [497, 203] width 109 height 9
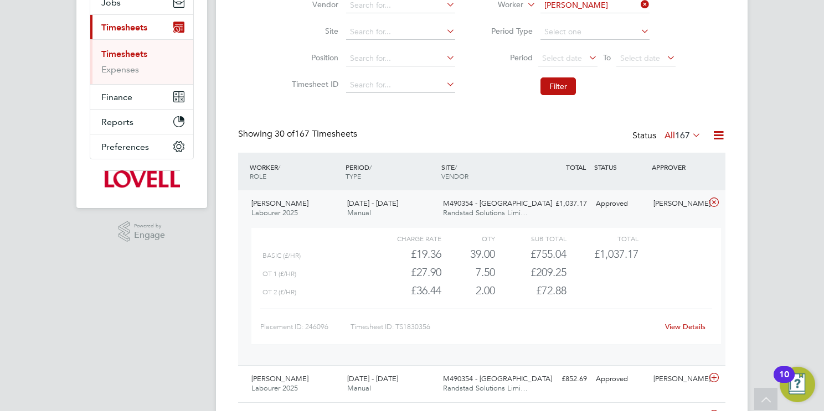
click at [684, 324] on link "View Details" at bounding box center [685, 326] width 40 height 9
click at [597, 5] on input "Martin Clingham" at bounding box center [594, 6] width 109 height 16
paste input "Jack Weldon"
type input "Jack Weldon"
click at [598, 19] on li "Jack Weldon" at bounding box center [595, 20] width 110 height 15
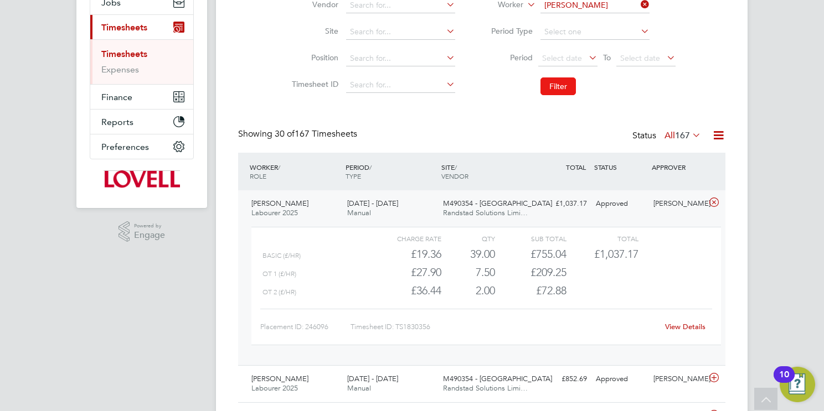
click at [559, 87] on button "Filter" at bounding box center [557, 87] width 35 height 18
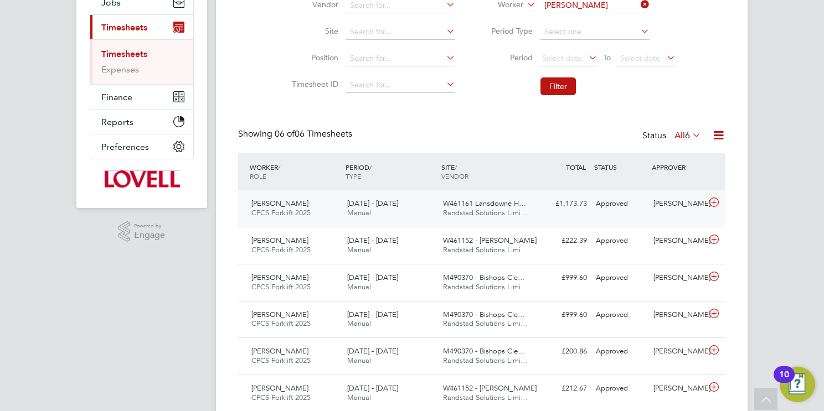
click at [431, 213] on div "20 - 26 Sep 2025 Manual" at bounding box center [391, 209] width 96 height 28
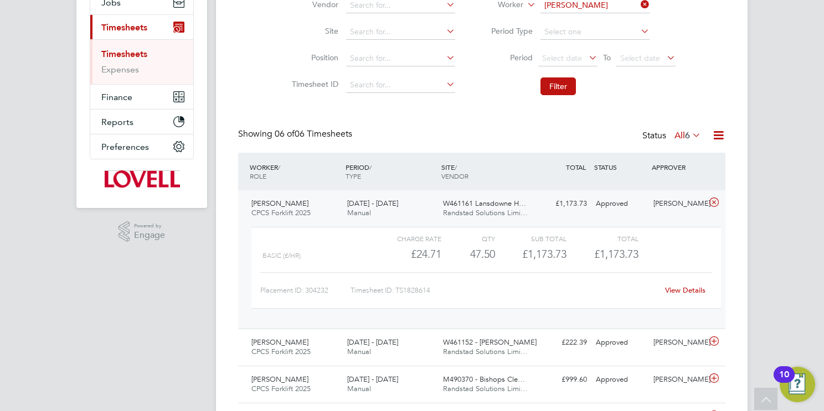
click at [681, 287] on link "View Details" at bounding box center [685, 290] width 40 height 9
click at [588, 11] on input "Jack Weldon" at bounding box center [594, 6] width 109 height 16
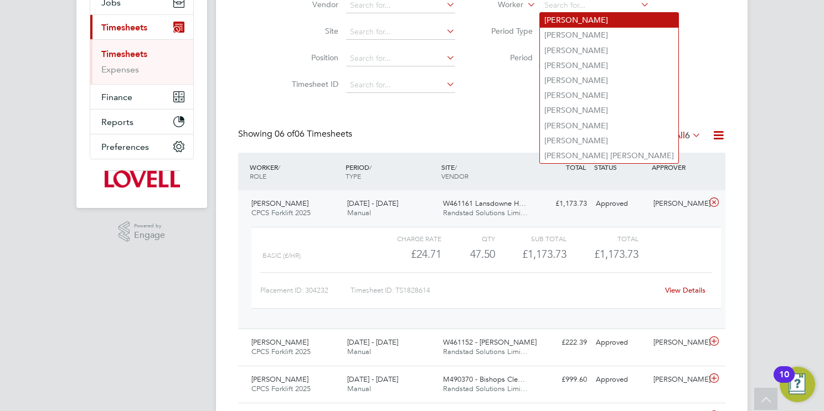
paste input "Sandra Manso"
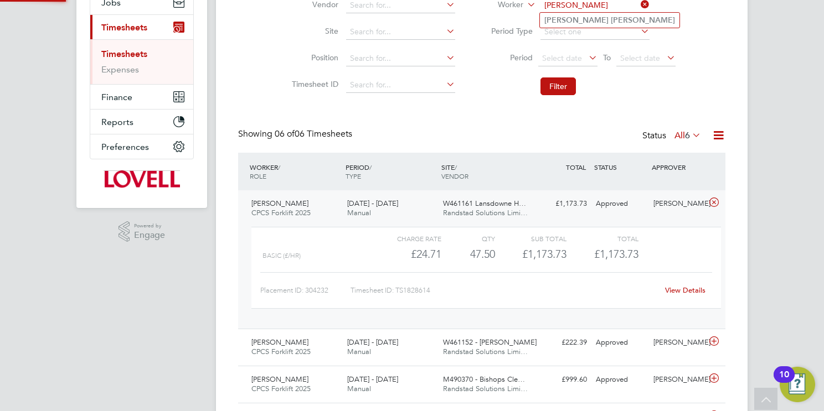
type input "Sandra Manso"
click at [611, 22] on b "Manso" at bounding box center [643, 20] width 64 height 9
click at [545, 92] on button "Filter" at bounding box center [557, 87] width 35 height 18
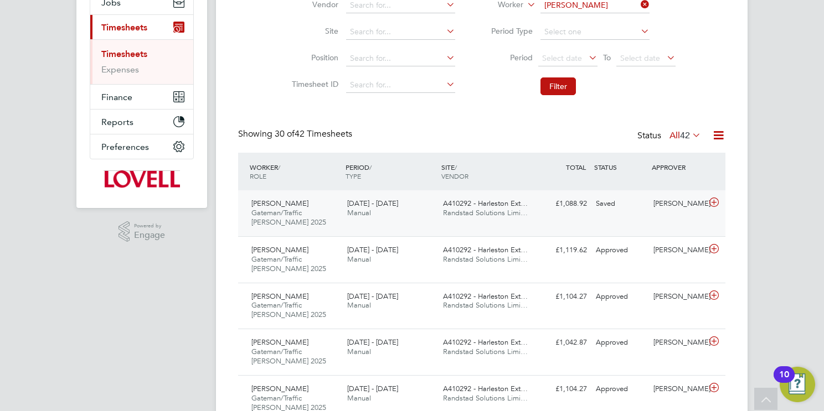
click at [509, 211] on span "Randstad Solutions Limi…" at bounding box center [485, 212] width 85 height 9
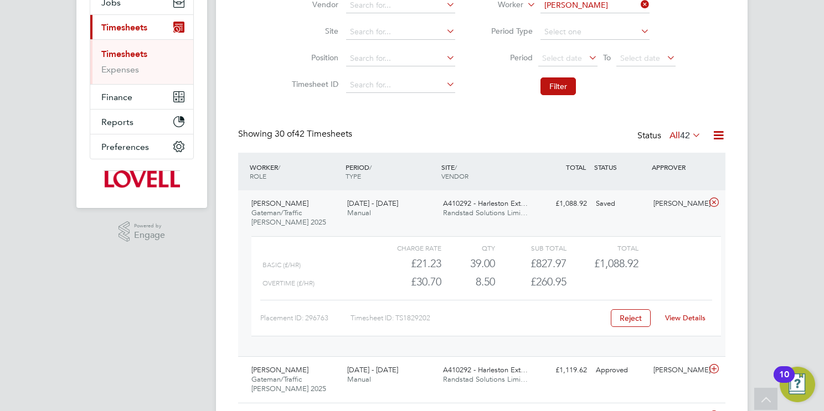
click at [509, 211] on span "Randstad Solutions Limi…" at bounding box center [485, 212] width 85 height 9
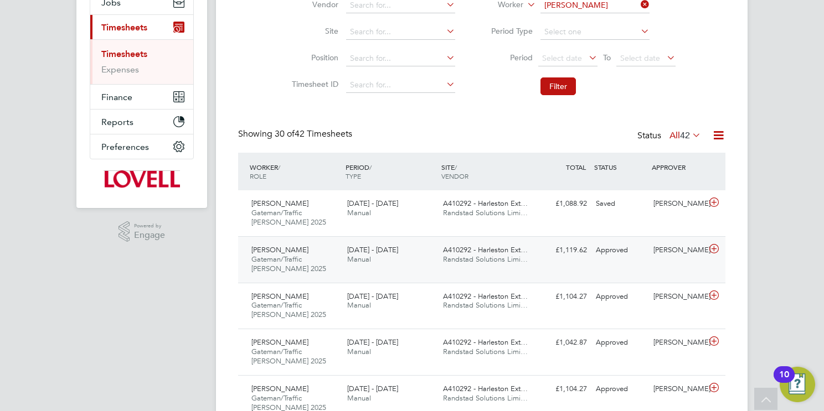
click at [499, 251] on span "A410292 - Harleston Ext…" at bounding box center [485, 249] width 85 height 9
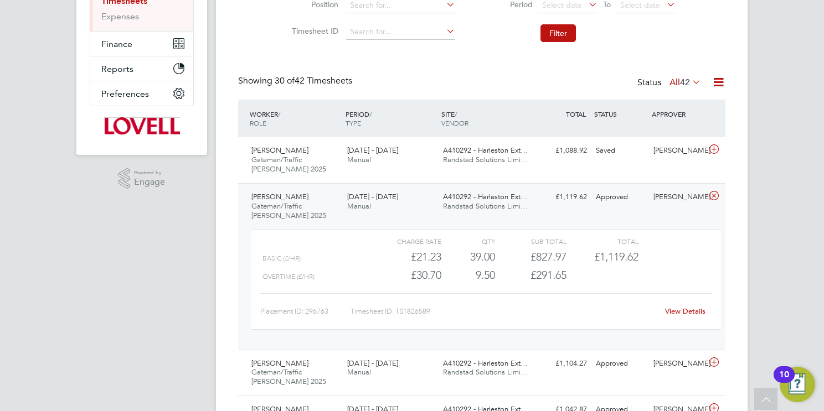
click at [669, 308] on link "View Details" at bounding box center [685, 311] width 40 height 9
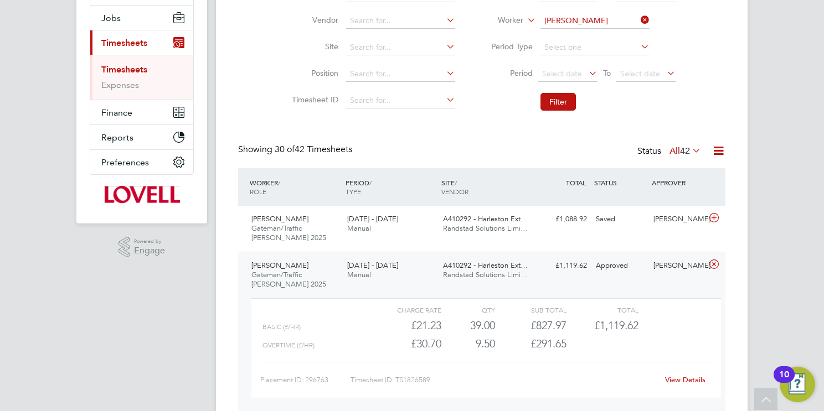
click at [589, 26] on input "Sandra Manso" at bounding box center [594, 21] width 109 height 16
paste input "Lee Davies"
type input "Lee Davies"
click at [586, 33] on li "Lee Davies" at bounding box center [610, 35] width 140 height 15
click at [557, 94] on button "Filter" at bounding box center [557, 102] width 35 height 18
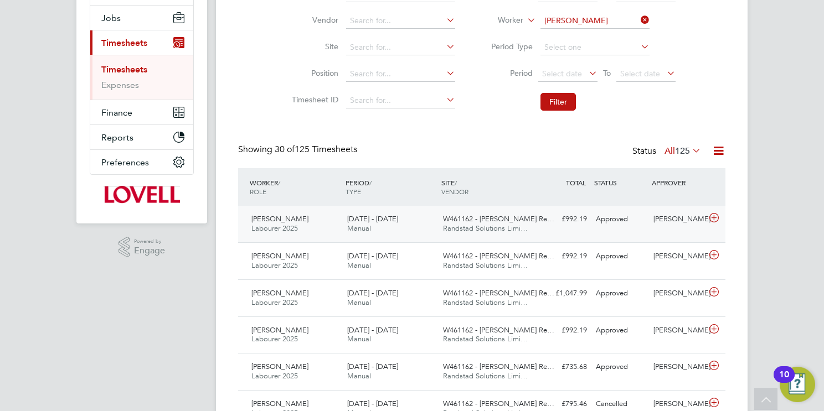
click at [470, 223] on div "W461162 - Ringland Re… Randstad Solutions Limi…" at bounding box center [486, 224] width 96 height 28
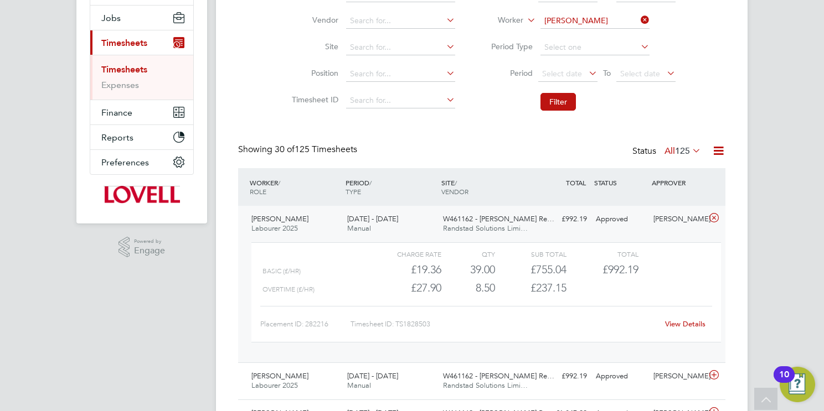
click at [684, 319] on link "View Details" at bounding box center [685, 323] width 40 height 9
click at [593, 27] on input "Lee Davies" at bounding box center [594, 21] width 109 height 16
paste input "[PERSON_NAME]"
type input "[PERSON_NAME]"
click at [596, 37] on li "Kevin Honey" at bounding box center [595, 35] width 110 height 15
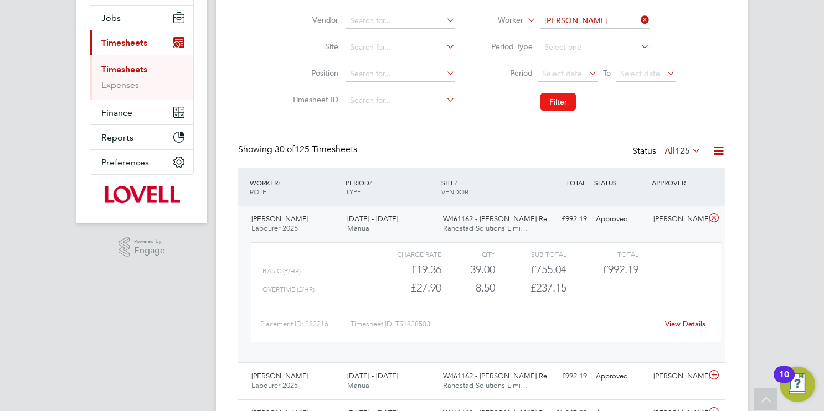
click at [560, 100] on button "Filter" at bounding box center [557, 102] width 35 height 18
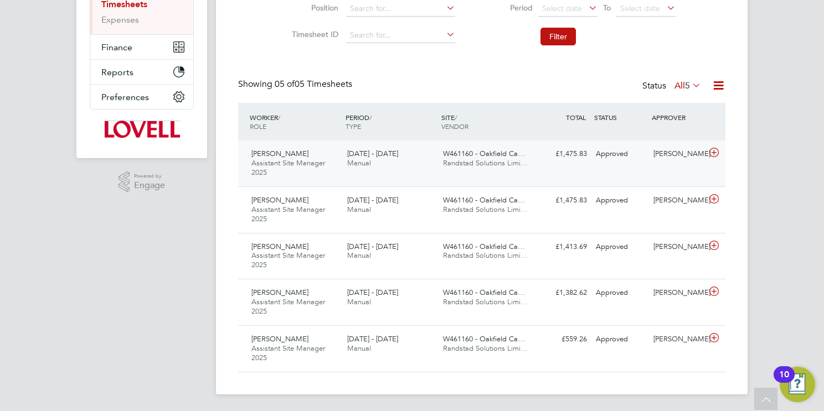
click at [500, 162] on span "Randstad Solutions Limi…" at bounding box center [485, 162] width 85 height 9
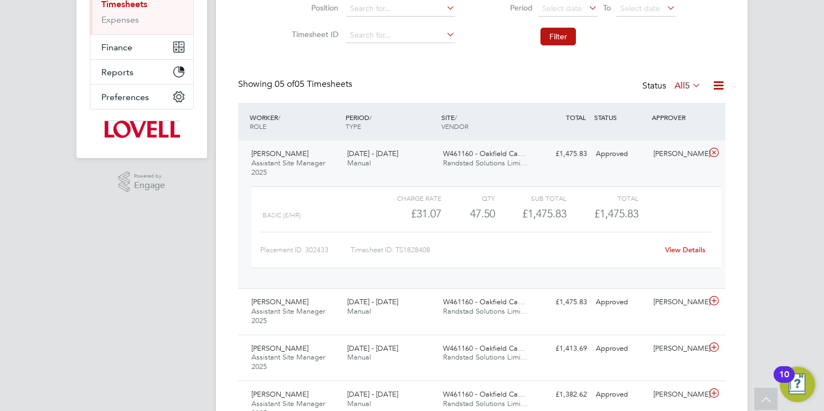
click at [684, 250] on link "View Details" at bounding box center [685, 249] width 40 height 9
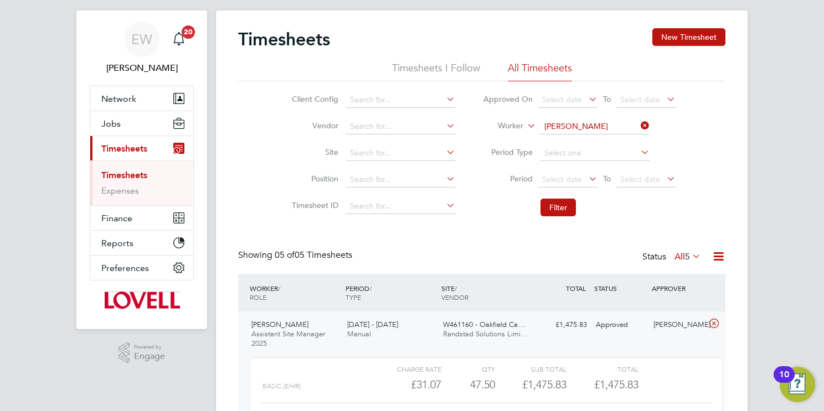
click at [577, 122] on input "Kevin Honey" at bounding box center [594, 127] width 109 height 16
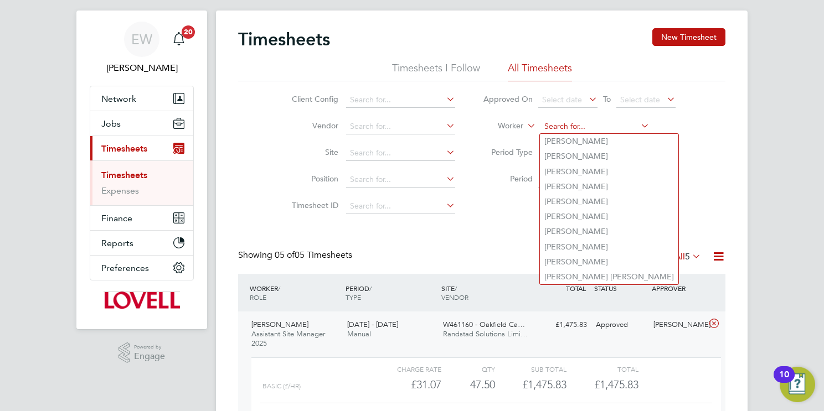
paste input "Adam Beard"
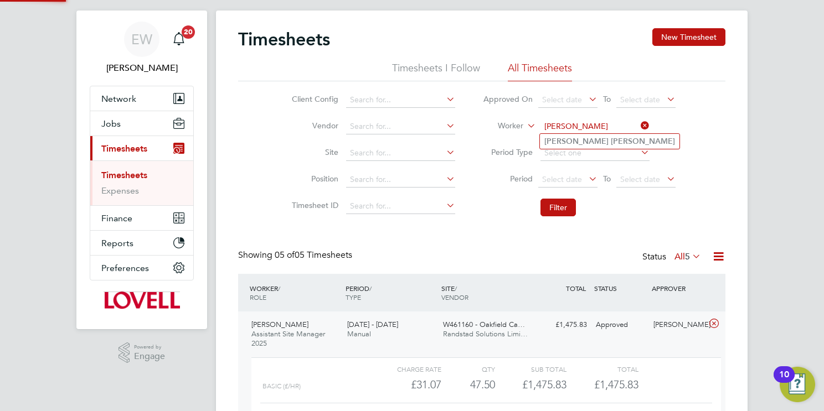
type input "Adam Beard"
click at [611, 138] on b "Beard" at bounding box center [643, 141] width 64 height 9
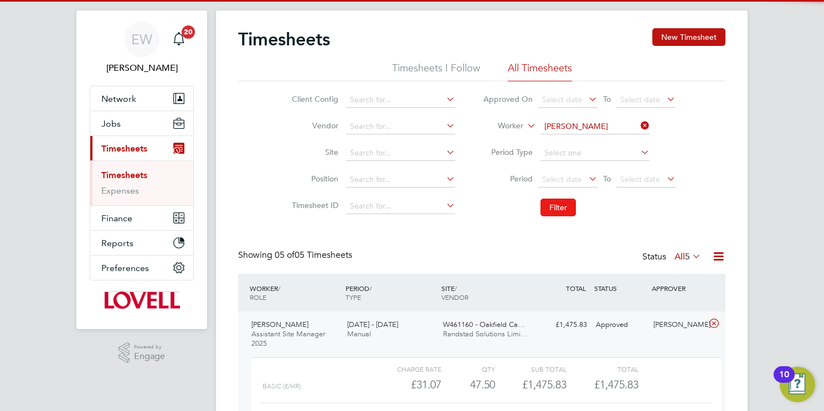
click at [560, 208] on button "Filter" at bounding box center [557, 208] width 35 height 18
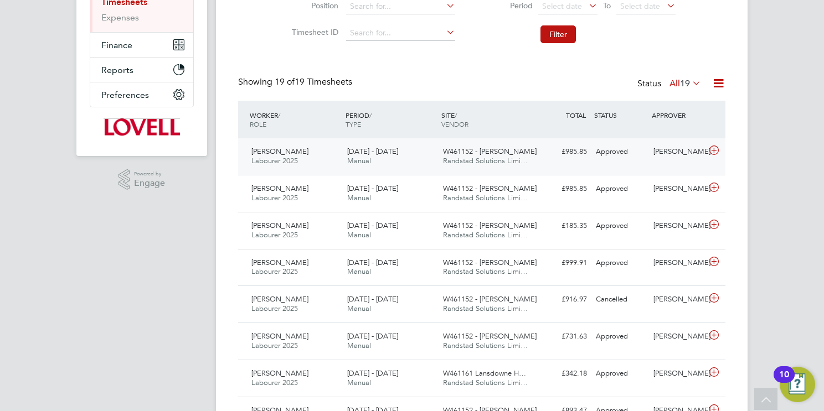
click at [474, 152] on span "W461152 - Glan Llyn" at bounding box center [490, 151] width 94 height 9
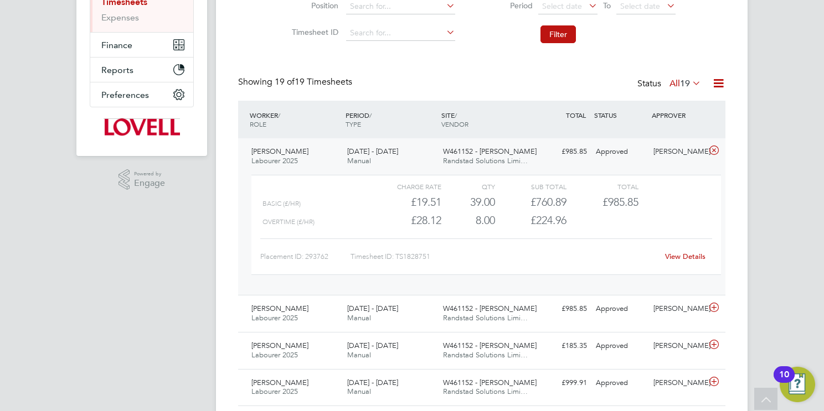
click at [682, 253] on link "View Details" at bounding box center [685, 256] width 40 height 9
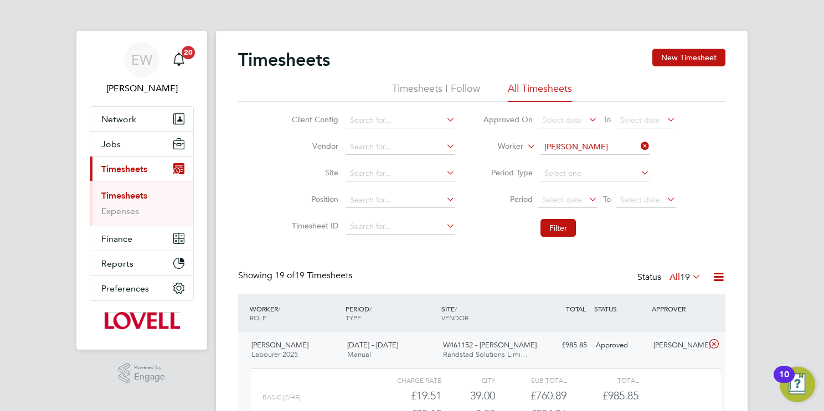
click at [585, 149] on input "Adam Beard" at bounding box center [594, 148] width 109 height 16
paste input "Marlon James"
type input "Marlon James"
click at [555, 163] on b "Marlon" at bounding box center [576, 161] width 64 height 9
drag, startPoint x: 536, startPoint y: 225, endPoint x: 553, endPoint y: 223, distance: 16.8
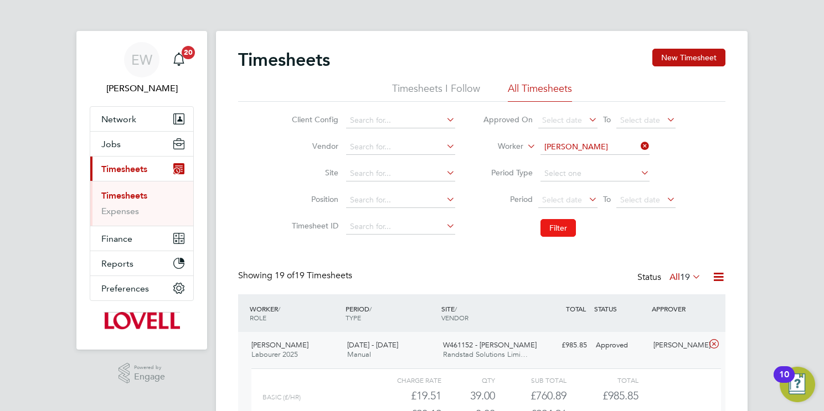
click at [536, 225] on li "Filter" at bounding box center [579, 228] width 220 height 29
click at [553, 222] on button "Filter" at bounding box center [557, 228] width 35 height 18
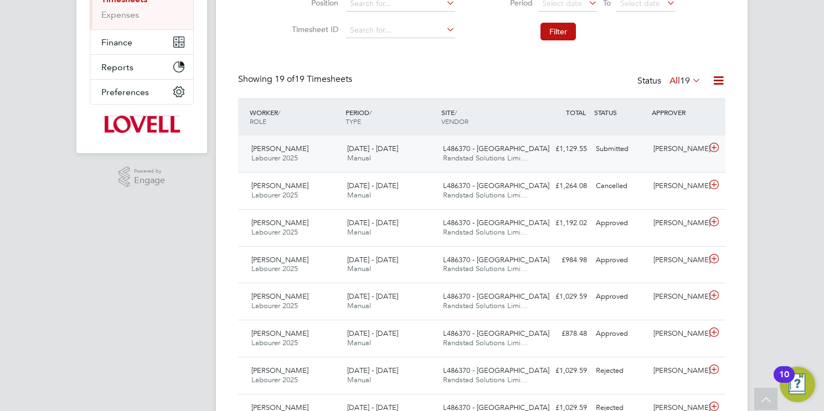
click at [494, 155] on span "Randstad Solutions Limi…" at bounding box center [485, 157] width 85 height 9
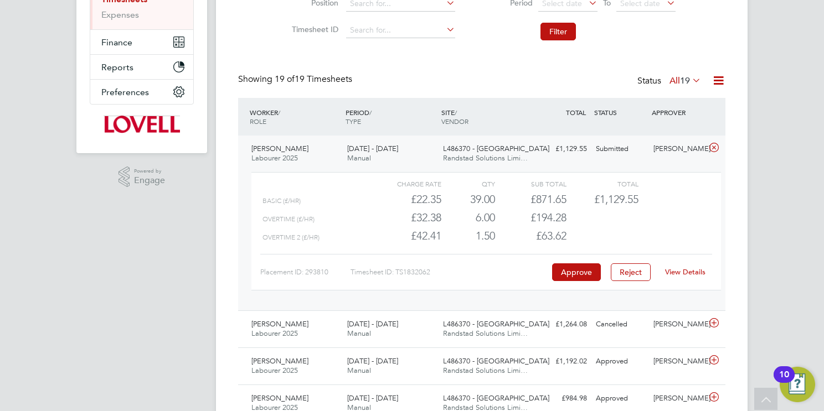
click at [689, 273] on link "View Details" at bounding box center [685, 271] width 40 height 9
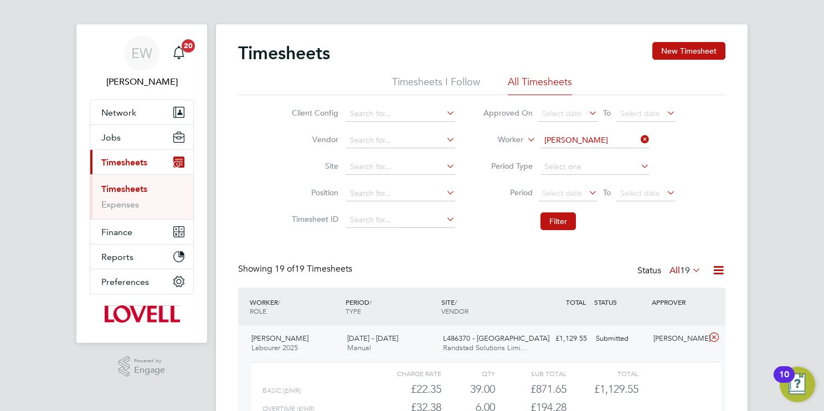
click at [588, 140] on input "Marlon James" at bounding box center [594, 141] width 109 height 16
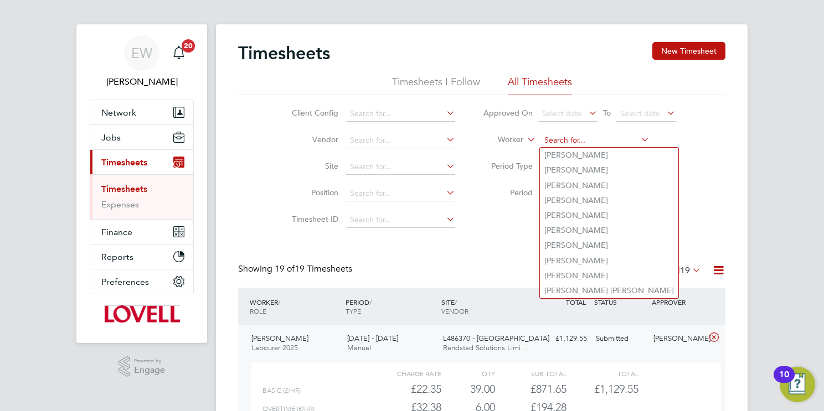
paste input "Paul Slater"
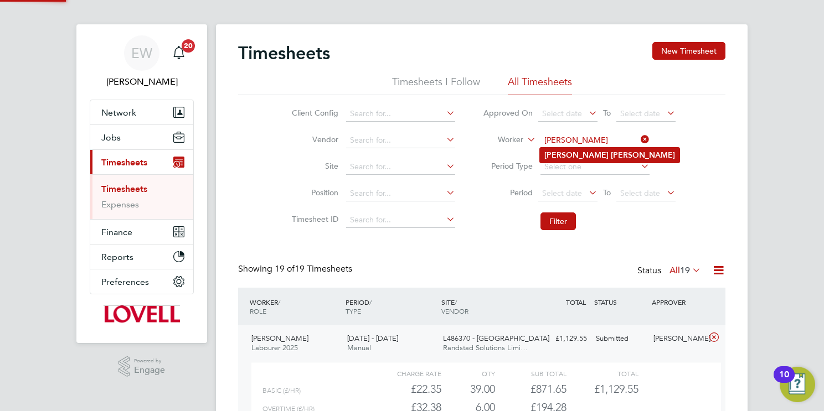
type input "Paul Slater"
click at [602, 155] on li "Paul Slater" at bounding box center [610, 155] width 140 height 15
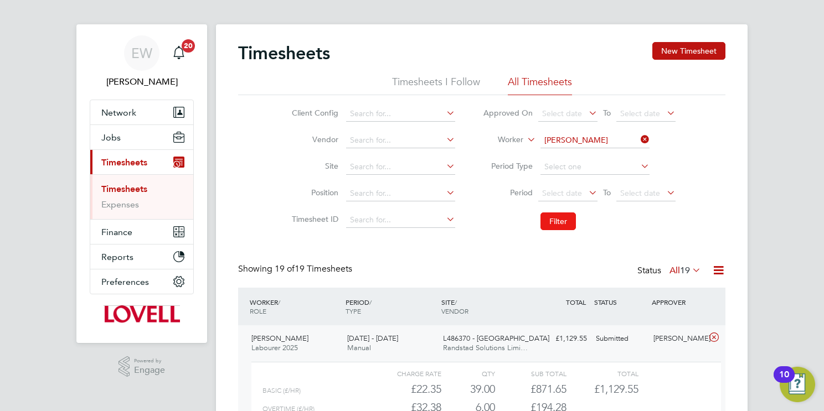
click at [557, 225] on button "Filter" at bounding box center [557, 222] width 35 height 18
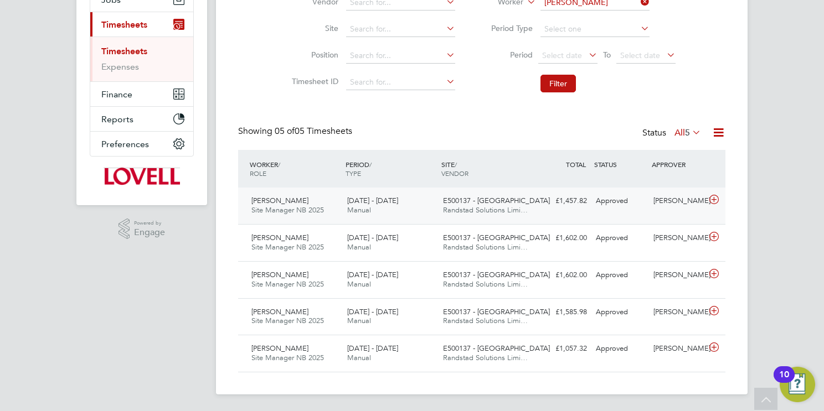
click at [517, 202] on span "E500137 - Skelmanthorpe" at bounding box center [496, 200] width 107 height 9
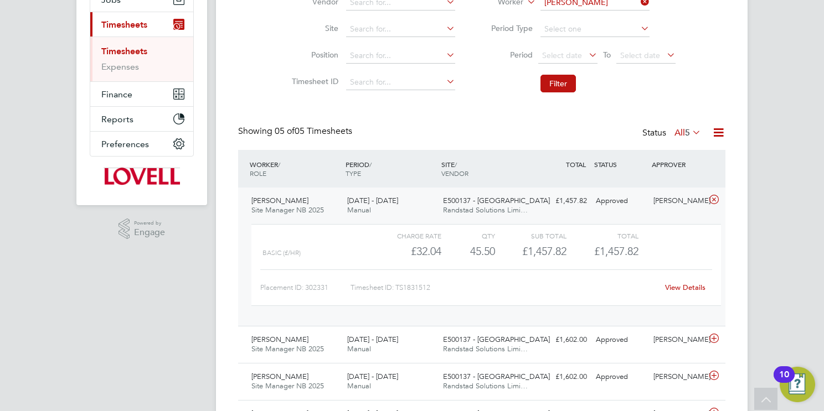
click at [685, 284] on link "View Details" at bounding box center [685, 287] width 40 height 9
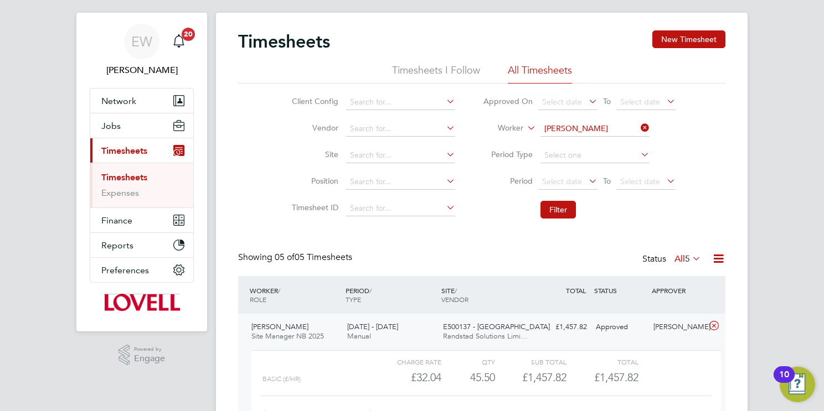
click at [577, 123] on input "Paul Slater" at bounding box center [594, 129] width 109 height 16
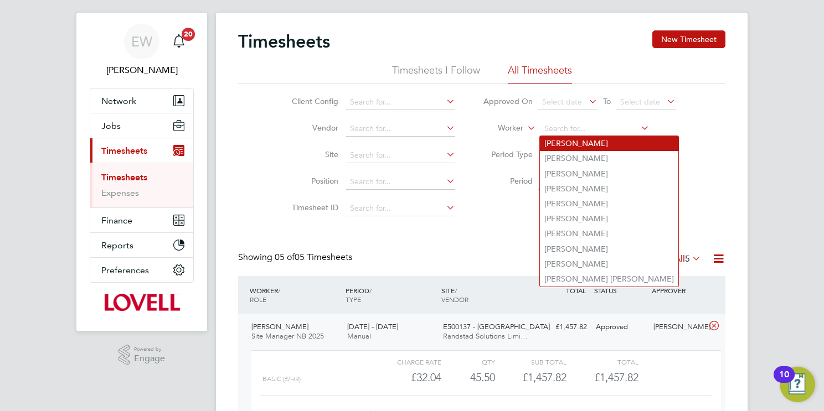
paste input "Mo Hamid"
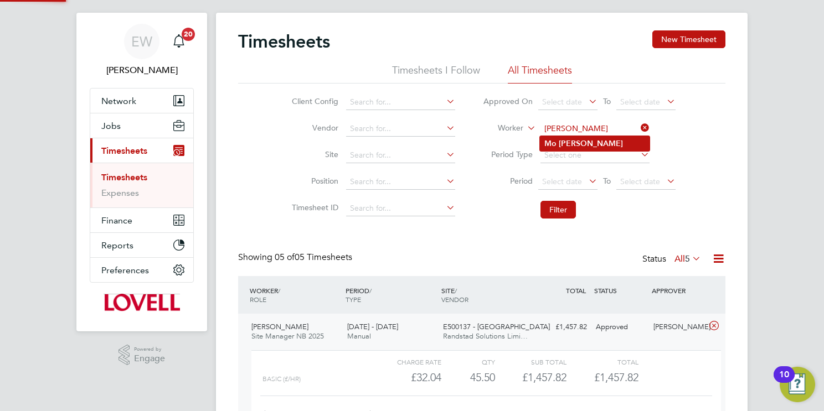
type input "Mo Hamid"
click at [602, 144] on li "Mo Hamid" at bounding box center [595, 143] width 110 height 15
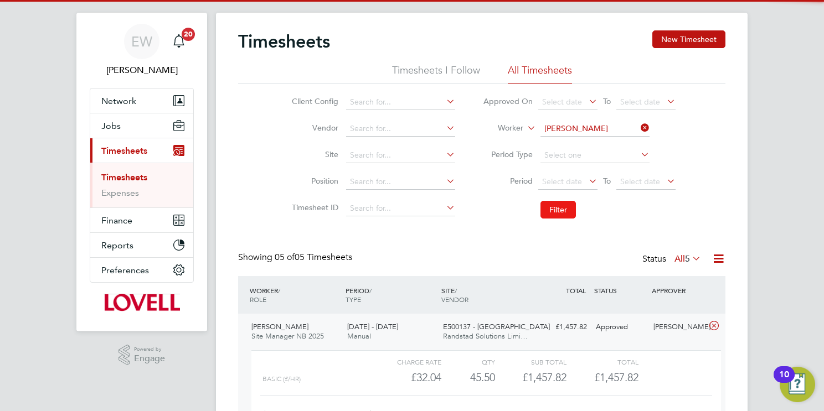
click at [556, 211] on button "Filter" at bounding box center [557, 210] width 35 height 18
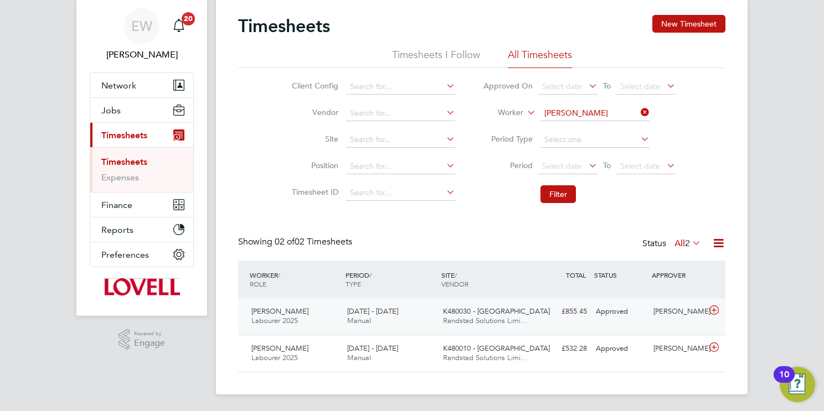
click at [481, 317] on span "Randstad Solutions Limi…" at bounding box center [485, 320] width 85 height 9
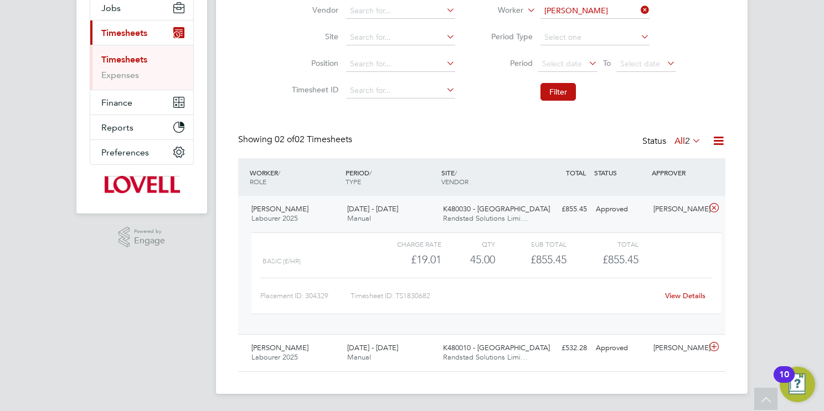
click at [688, 298] on link "View Details" at bounding box center [685, 295] width 40 height 9
click at [577, 16] on input "Mo Hamid" at bounding box center [594, 11] width 109 height 16
paste input "Timothy David"
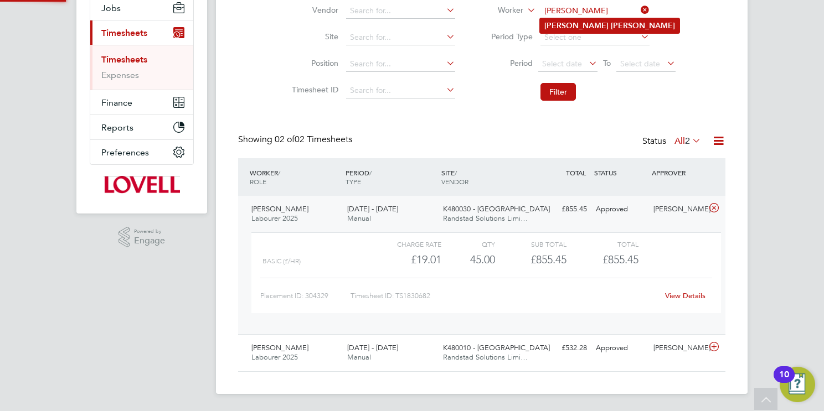
type input "Timothy David"
click at [598, 25] on li "Timothy David" at bounding box center [610, 25] width 140 height 15
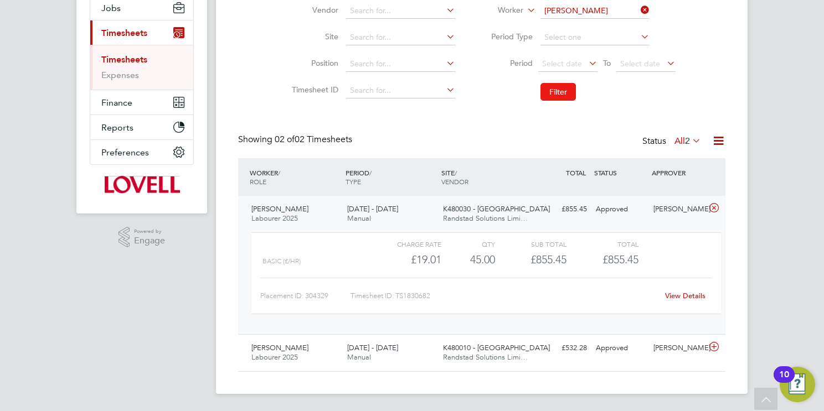
click at [550, 95] on button "Filter" at bounding box center [557, 92] width 35 height 18
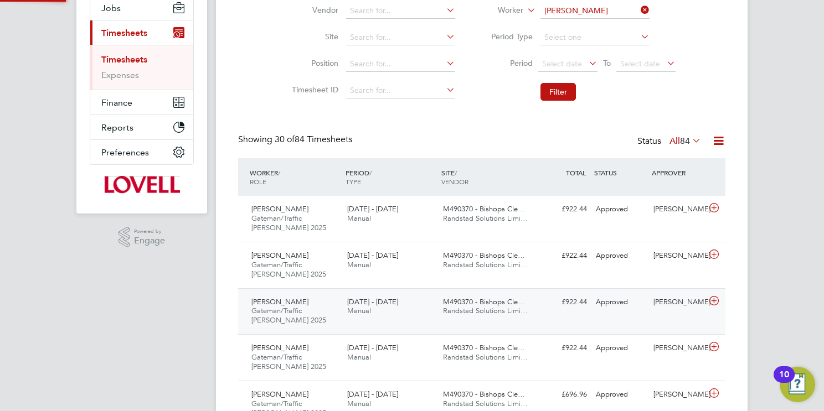
scroll to position [6, 6]
click at [394, 214] on div "20 - 26 Sep 2025 Manual" at bounding box center [391, 214] width 96 height 28
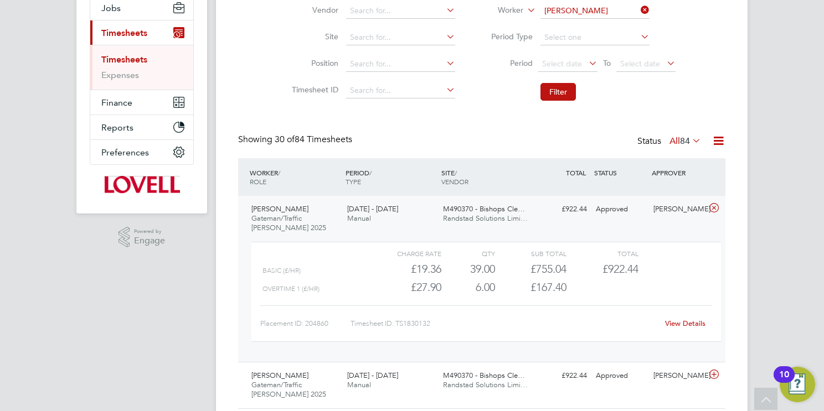
click at [661, 308] on div "Placement ID: 204860 Timesheet ID: TS1830132 View Details" at bounding box center [486, 319] width 452 height 27
click at [689, 325] on link "View Details" at bounding box center [685, 323] width 40 height 9
click at [582, 16] on input "Timothy David" at bounding box center [594, 11] width 109 height 16
paste input "Robert Whitehouse"
type input "Robert Whitehouse"
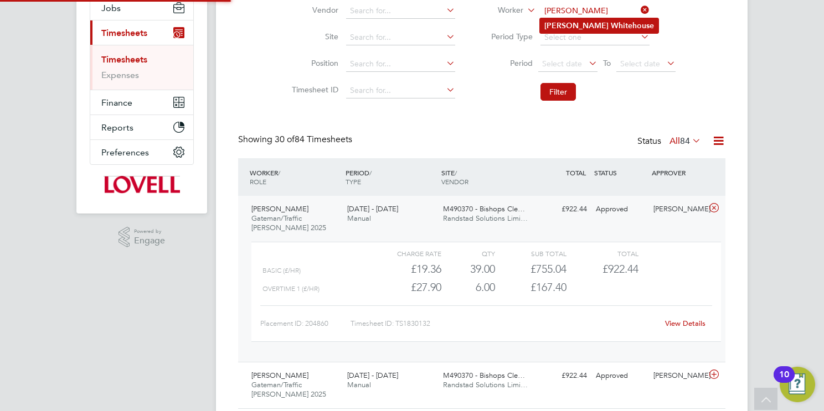
click at [611, 28] on b "Whitehouse" at bounding box center [632, 25] width 43 height 9
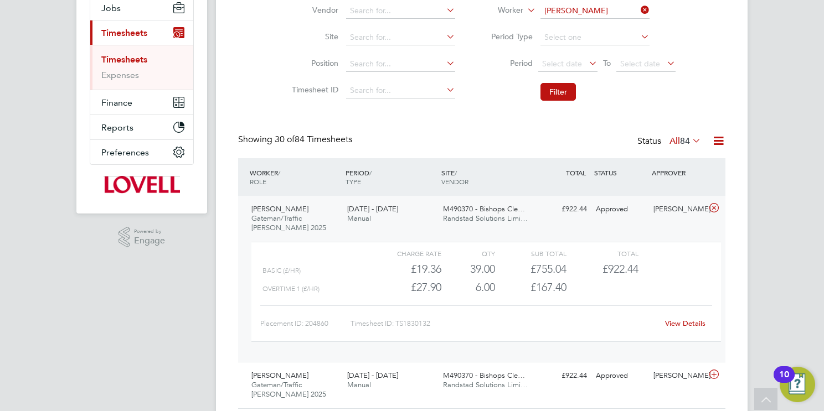
click at [577, 84] on li "Filter" at bounding box center [579, 92] width 220 height 29
click at [560, 90] on button "Filter" at bounding box center [557, 92] width 35 height 18
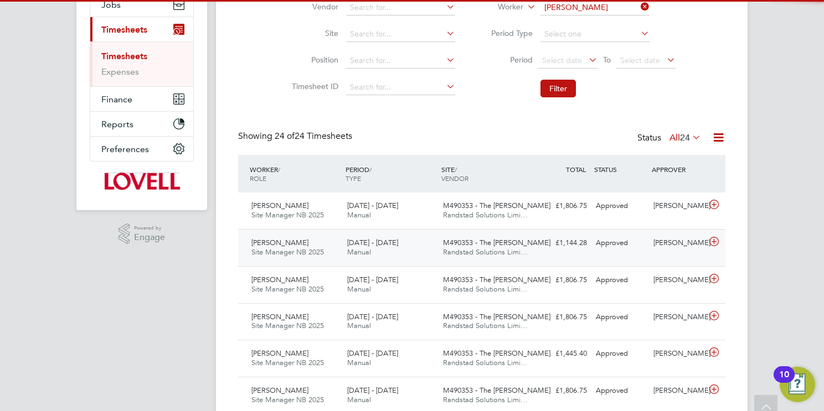
scroll to position [5, 6]
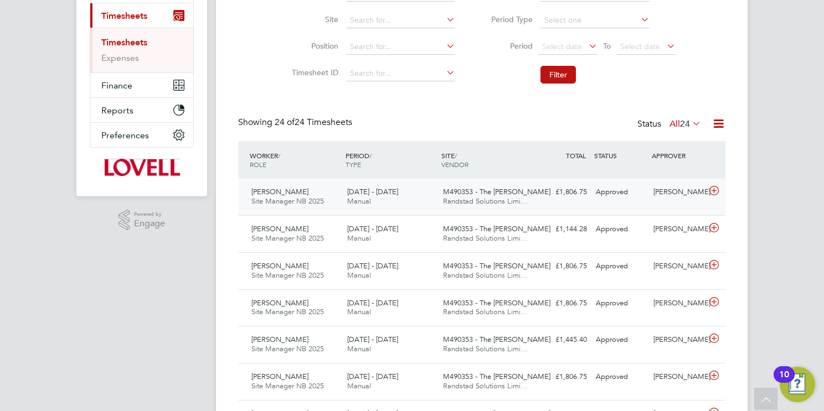
click at [388, 206] on div "20 - 26 Sep 2025 Manual" at bounding box center [391, 197] width 96 height 28
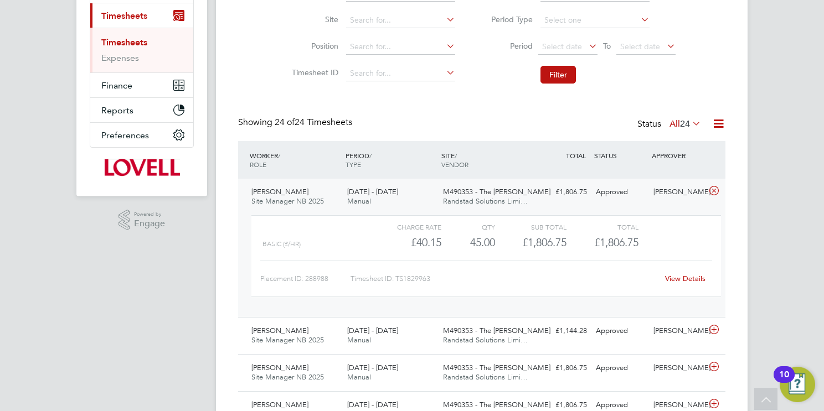
click at [687, 281] on link "View Details" at bounding box center [685, 278] width 40 height 9
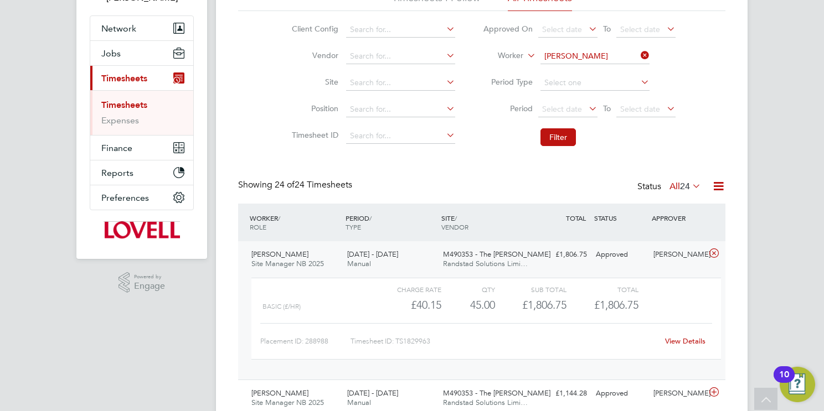
click at [578, 58] on input "Robert Whitehouse" at bounding box center [594, 57] width 109 height 16
paste input "Iwona Jenner"
type input "Iwona Jenner"
click at [611, 71] on b "Jenner" at bounding box center [623, 70] width 24 height 9
click at [561, 130] on button "Filter" at bounding box center [557, 137] width 35 height 18
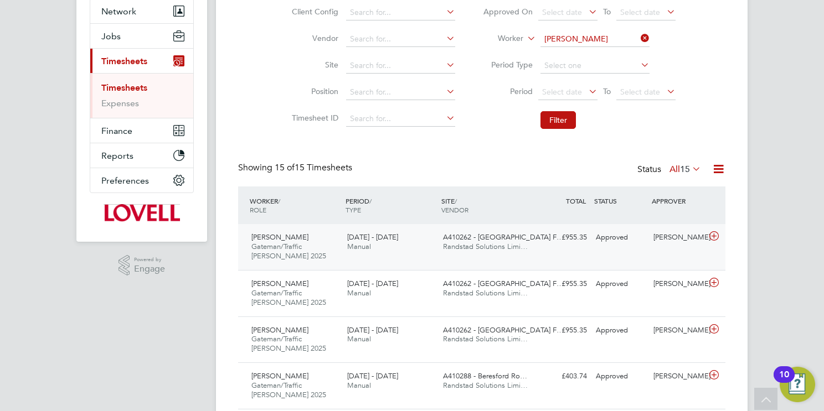
click at [431, 246] on div "20 - 26 Sep 2025 Manual" at bounding box center [391, 243] width 96 height 28
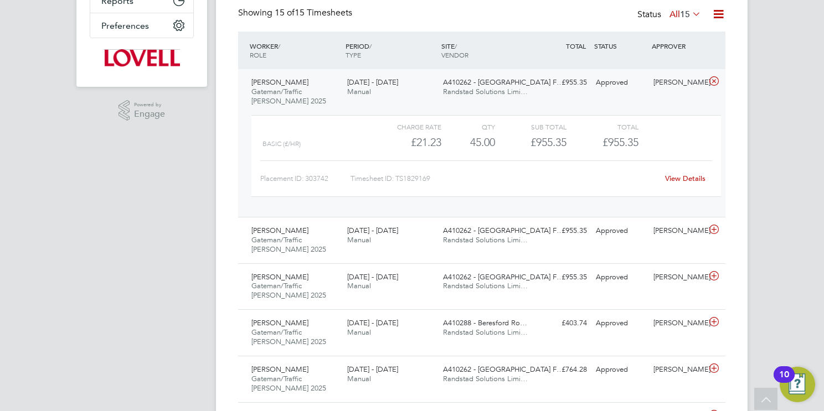
click at [691, 177] on link "View Details" at bounding box center [685, 178] width 40 height 9
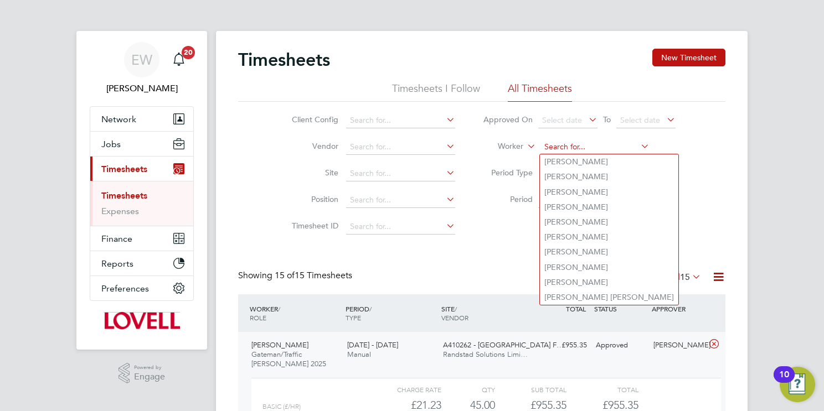
click at [578, 144] on input at bounding box center [594, 148] width 109 height 16
paste input "Bernard Davies"
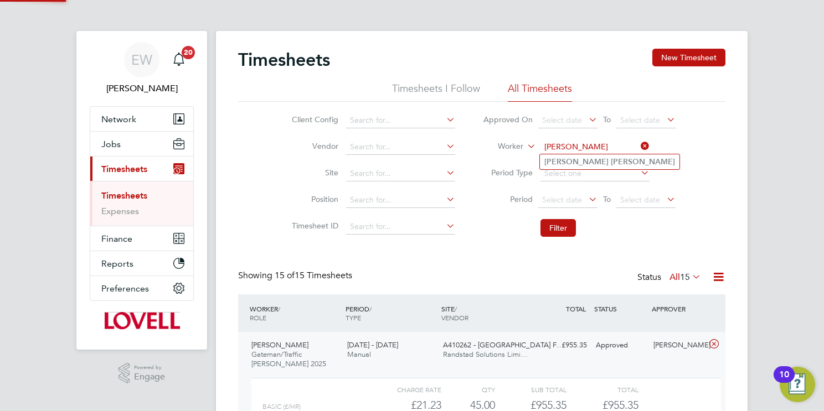
type input "Bernard Davies"
drag, startPoint x: 598, startPoint y: 156, endPoint x: 586, endPoint y: 170, distance: 18.1
click at [611, 162] on b "Davies" at bounding box center [643, 161] width 64 height 9
click at [550, 222] on button "Filter" at bounding box center [557, 228] width 35 height 18
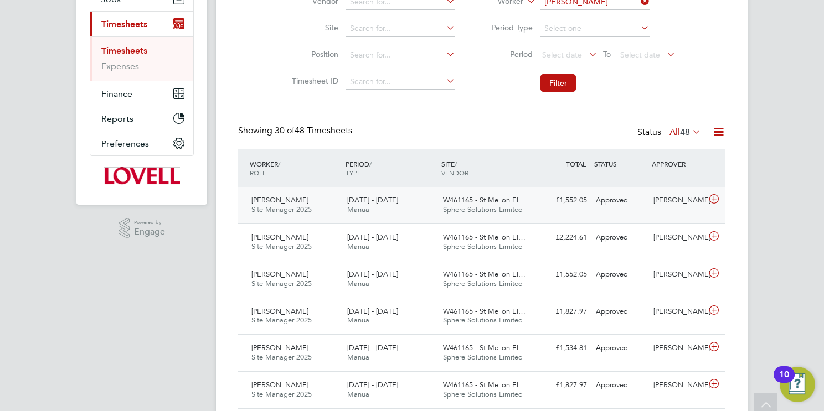
click at [476, 205] on span "Sphere Solutions Limited" at bounding box center [483, 209] width 80 height 9
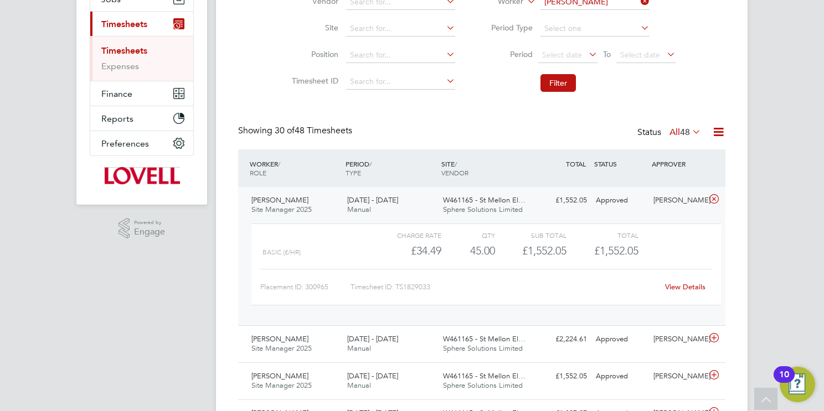
click at [690, 284] on link "View Details" at bounding box center [685, 286] width 40 height 9
click at [591, 3] on input "Bernard Davies" at bounding box center [594, 2] width 109 height 16
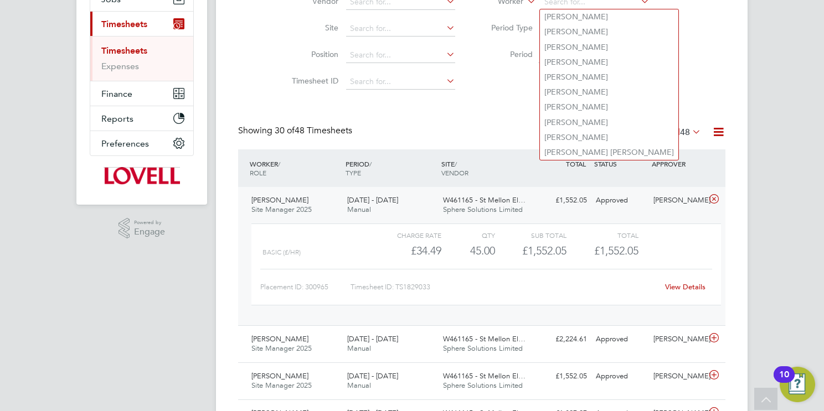
paste input "Daniel Leworthy"
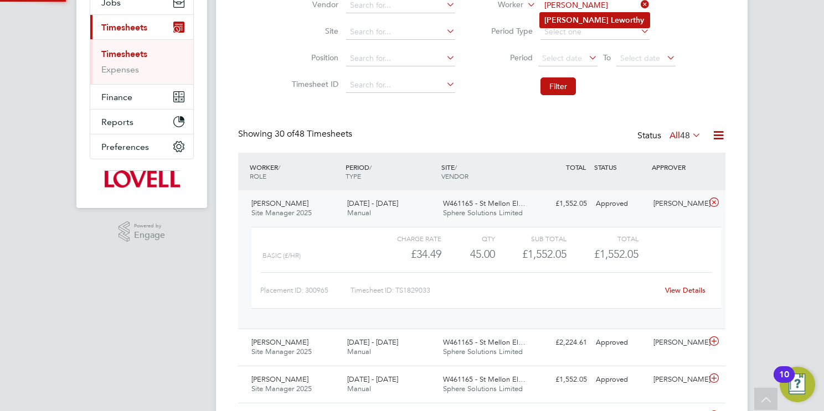
type input "Daniel Leworthy"
click at [611, 17] on b "Leworthy" at bounding box center [627, 20] width 33 height 9
click at [558, 79] on button "Filter" at bounding box center [557, 87] width 35 height 18
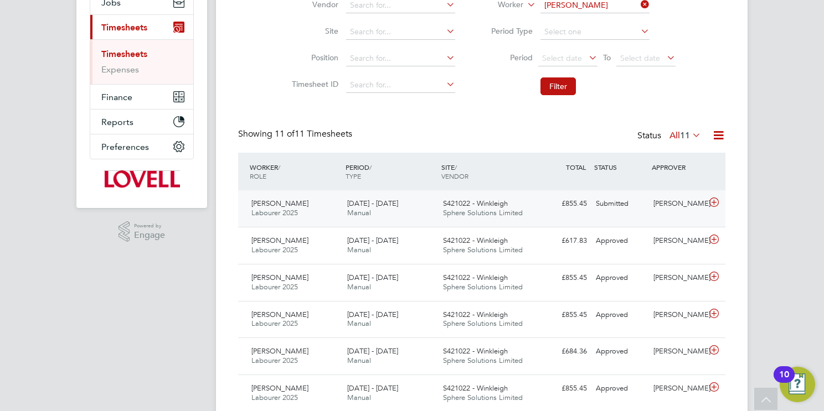
click at [495, 211] on span "Sphere Solutions Limited" at bounding box center [483, 212] width 80 height 9
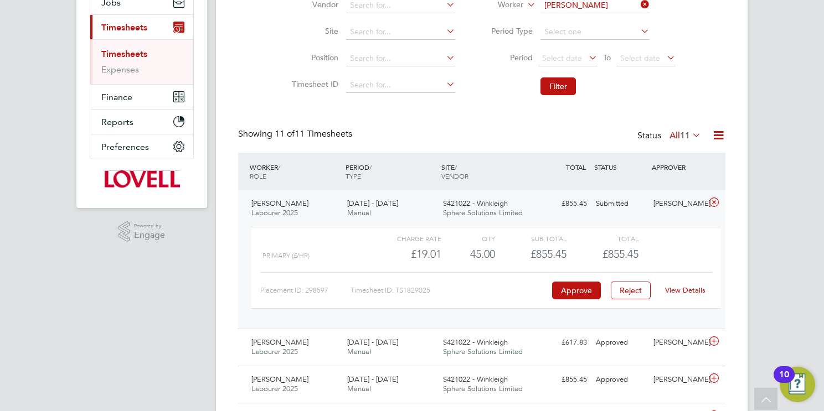
click at [697, 289] on link "View Details" at bounding box center [685, 290] width 40 height 9
click at [615, 7] on input at bounding box center [594, 6] width 109 height 16
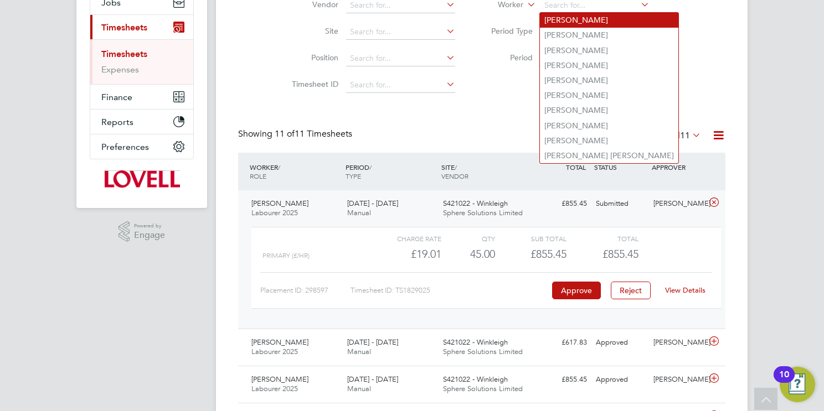
paste input "Matthew Dockery"
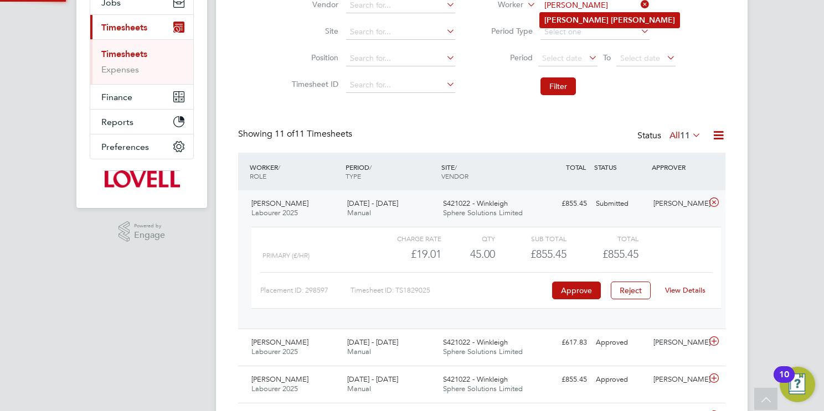
type input "Matthew Dockery"
click at [627, 19] on li "Matthew Dockery" at bounding box center [610, 20] width 140 height 15
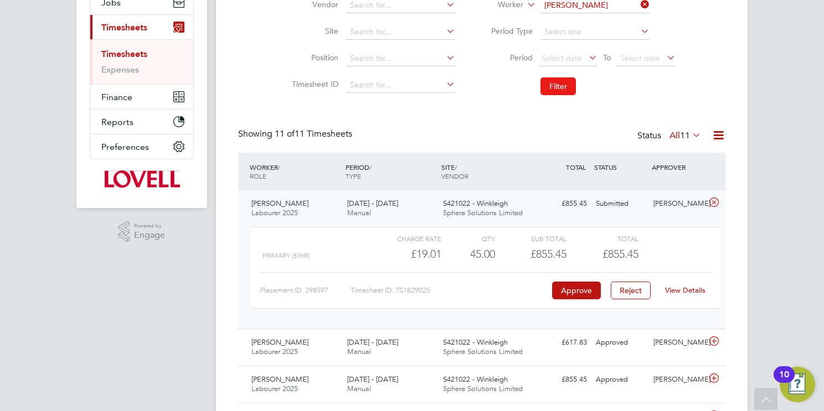
click at [553, 89] on button "Filter" at bounding box center [557, 87] width 35 height 18
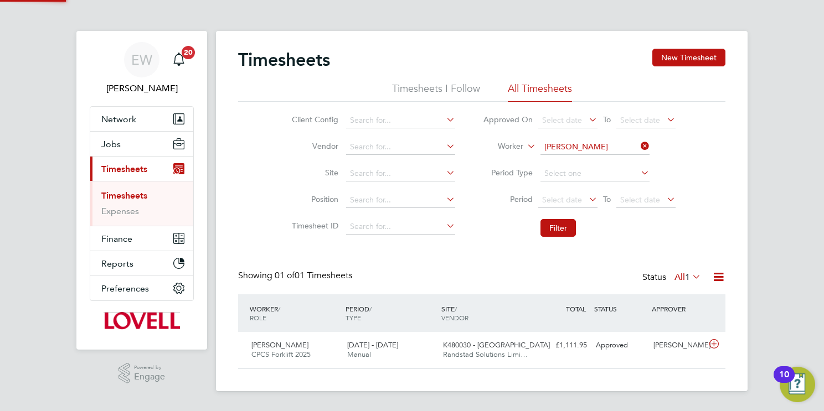
scroll to position [28, 96]
click at [469, 357] on span "Randstad Solutions Limi…" at bounding box center [485, 354] width 85 height 9
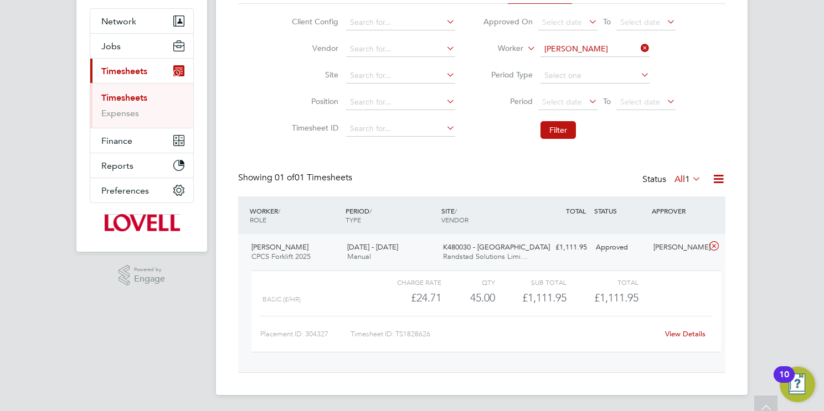
scroll to position [99, 0]
click at [680, 333] on link "View Details" at bounding box center [685, 332] width 40 height 9
click at [597, 45] on input "Matthew Dockery" at bounding box center [594, 48] width 109 height 16
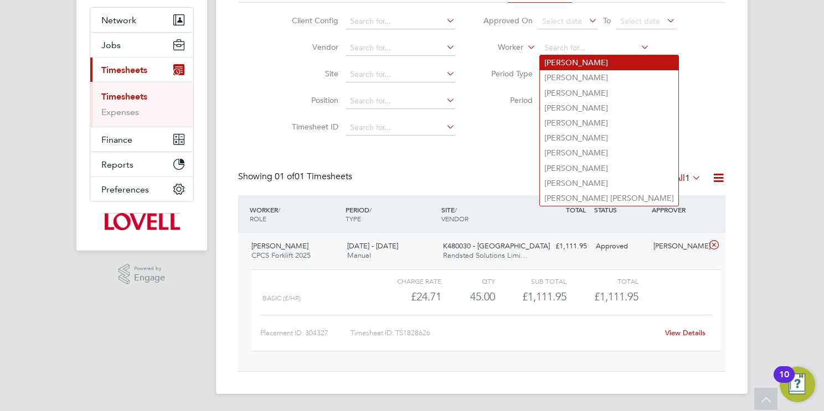
paste input "Augustin Istina"
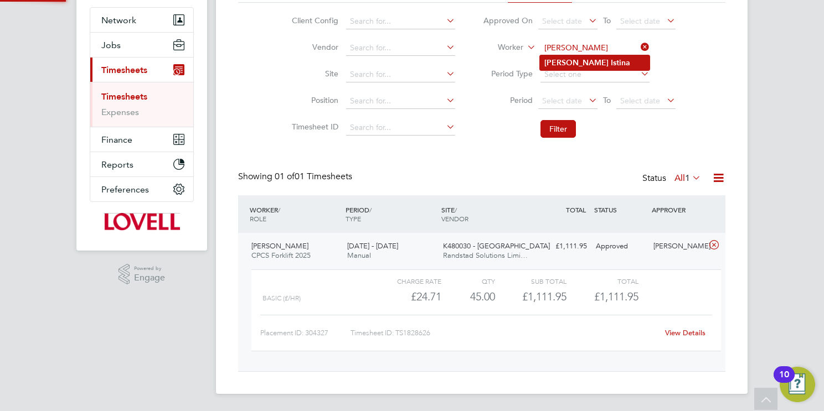
type input "Augustin Istina"
click at [607, 64] on li "Augustin Istina" at bounding box center [595, 62] width 110 height 15
click at [562, 129] on button "Filter" at bounding box center [557, 129] width 35 height 18
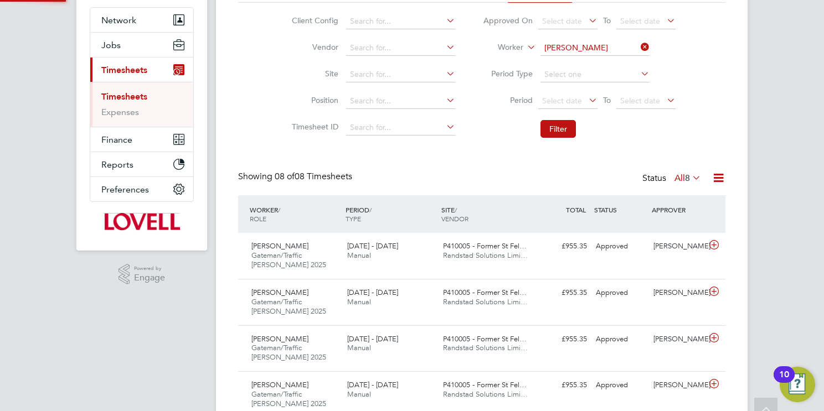
scroll to position [6, 6]
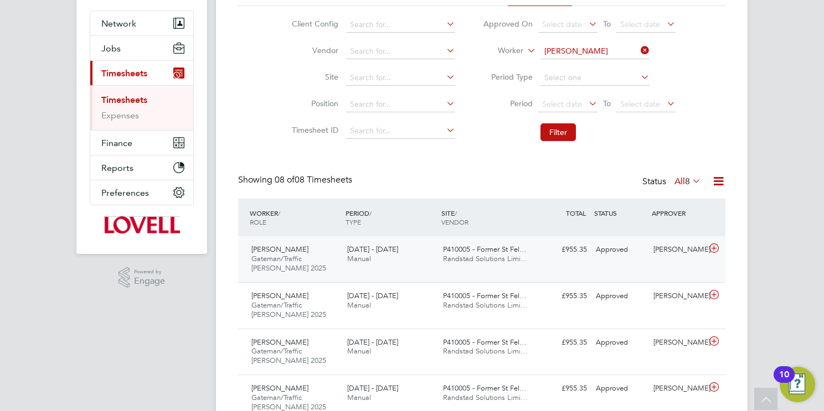
click at [470, 260] on span "Randstad Solutions Limi…" at bounding box center [485, 258] width 85 height 9
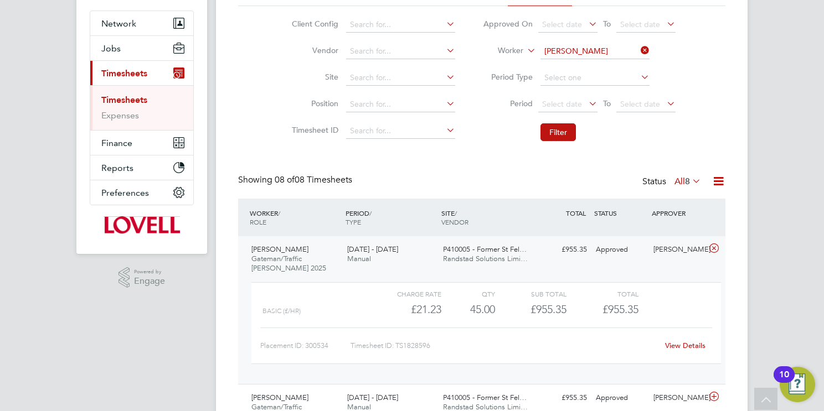
click at [697, 342] on link "View Details" at bounding box center [685, 345] width 40 height 9
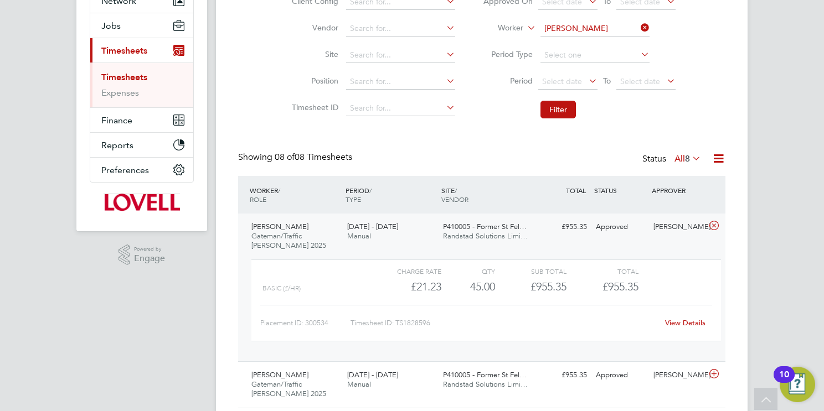
click at [686, 322] on link "View Details" at bounding box center [685, 322] width 40 height 9
click at [585, 28] on input "Augustin Istina" at bounding box center [594, 29] width 109 height 16
paste input "Nathan Herd"
type input "Nathan Herd"
click at [592, 44] on li "Nathan Herd" at bounding box center [595, 43] width 110 height 15
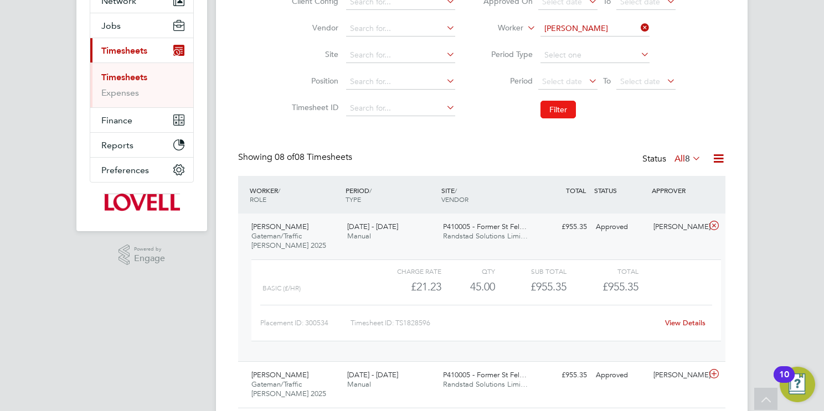
click at [564, 105] on button "Filter" at bounding box center [557, 110] width 35 height 18
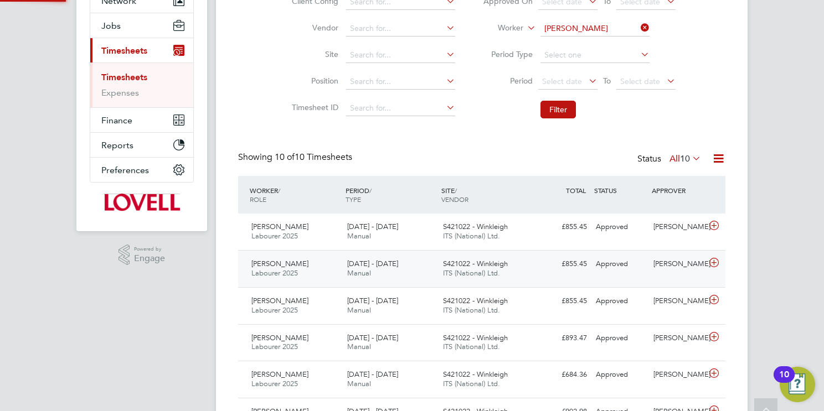
scroll to position [5, 6]
click at [492, 233] on span "ITS (National) Ltd." at bounding box center [471, 235] width 57 height 9
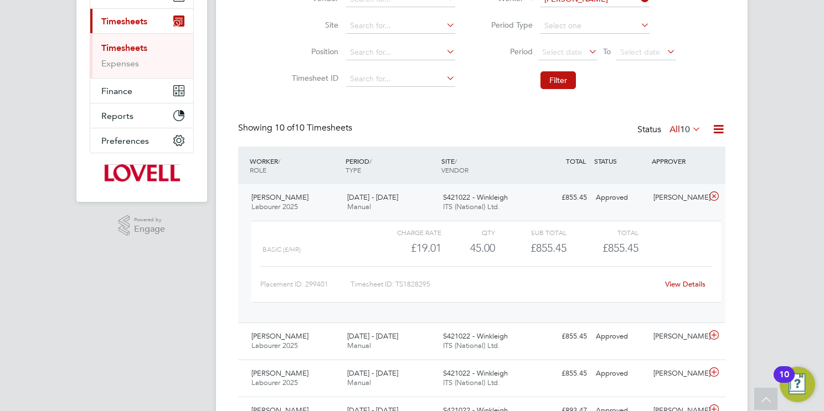
click at [685, 282] on link "View Details" at bounding box center [685, 284] width 40 height 9
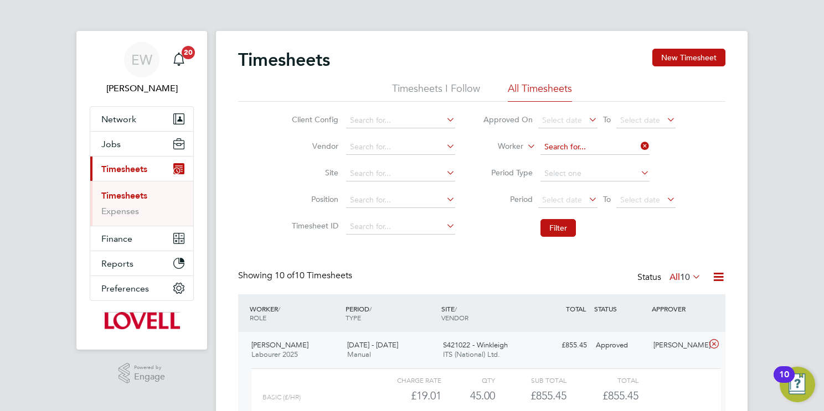
click at [580, 145] on input at bounding box center [594, 148] width 109 height 16
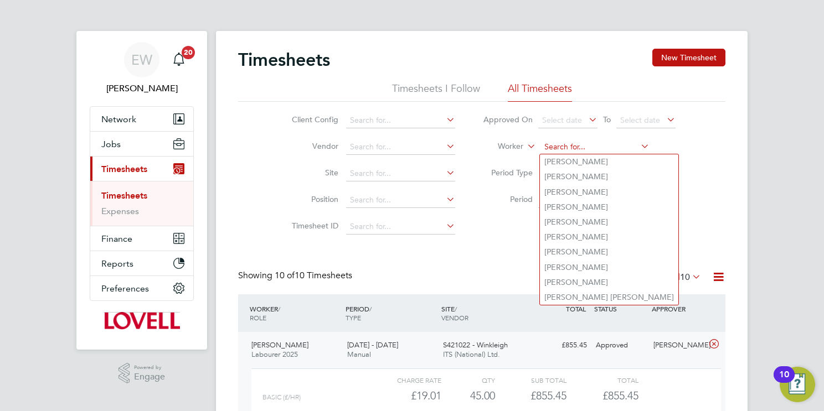
paste input "Bradley Perkin"
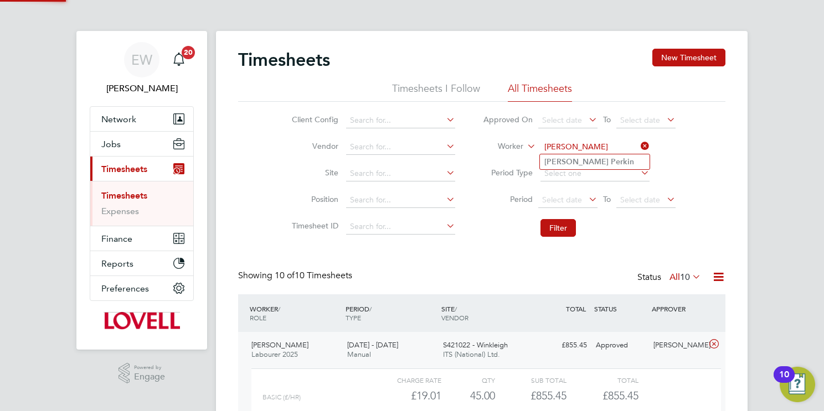
type input "Bradley Perkin"
click at [611, 162] on b "Perkin" at bounding box center [622, 161] width 23 height 9
click at [556, 226] on button "Filter" at bounding box center [557, 228] width 35 height 18
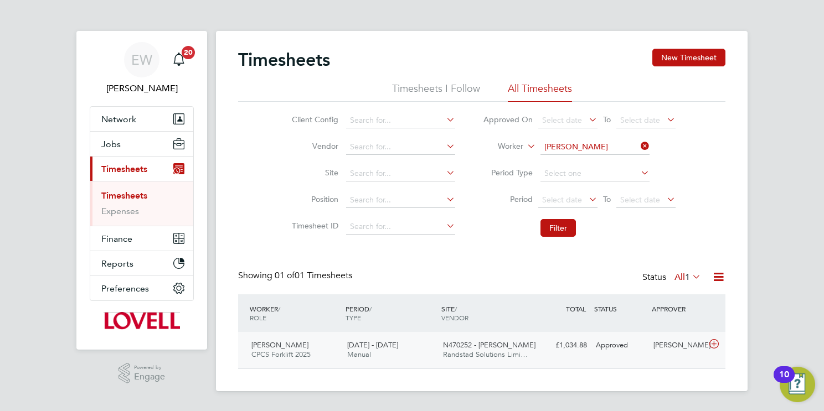
click at [456, 348] on span "N470252 - Basford" at bounding box center [489, 344] width 92 height 9
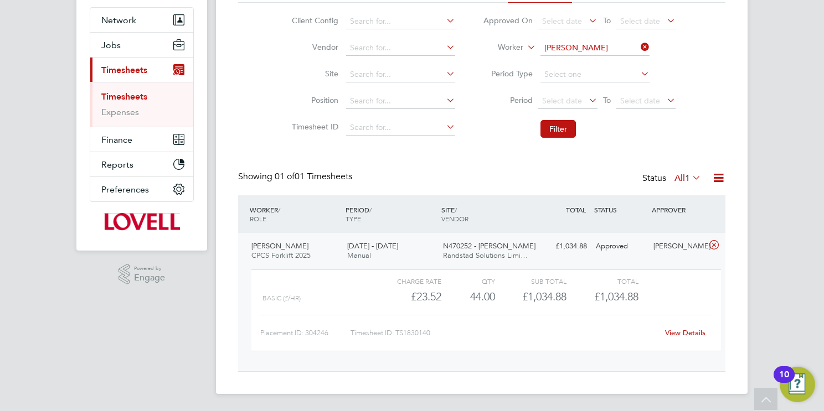
click at [676, 329] on link "View Details" at bounding box center [685, 332] width 40 height 9
click at [588, 48] on input "Bradley Perkin" at bounding box center [594, 48] width 109 height 16
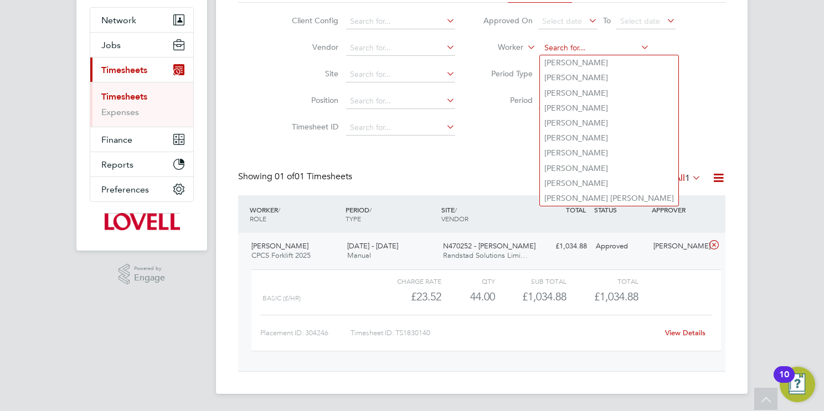
paste input "Jay Naylor"
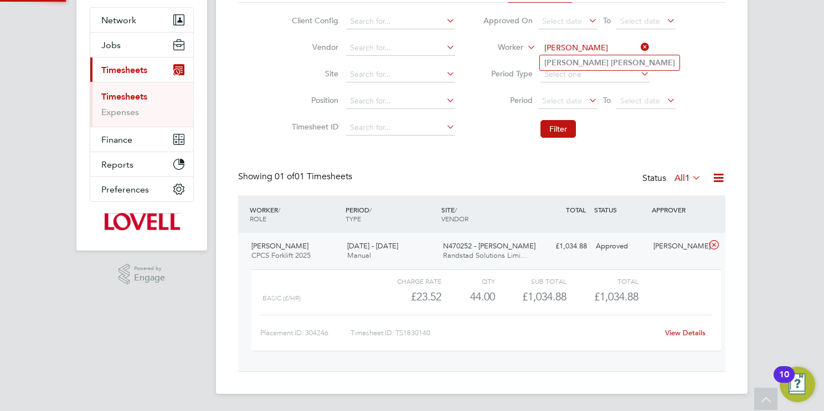
type input "Jay Naylor"
click at [595, 64] on li "Jay Naylor" at bounding box center [610, 62] width 140 height 15
click at [557, 126] on button "Filter" at bounding box center [557, 129] width 35 height 18
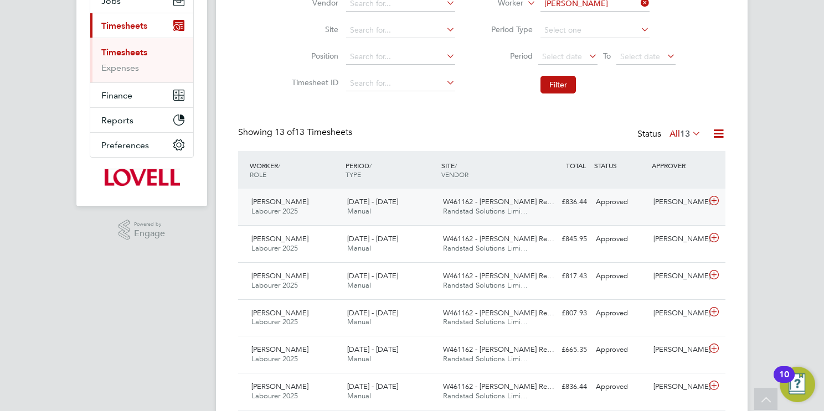
drag, startPoint x: 497, startPoint y: 202, endPoint x: 491, endPoint y: 203, distance: 5.6
click at [492, 203] on span "W461162 - Ringland Re…" at bounding box center [498, 201] width 111 height 9
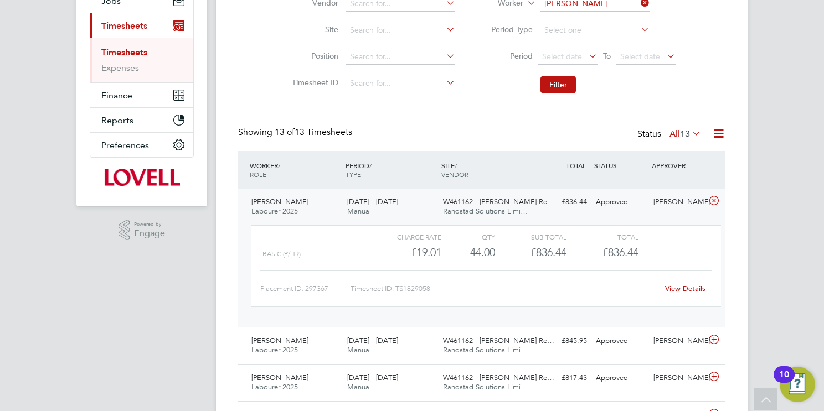
click at [686, 286] on link "View Details" at bounding box center [685, 288] width 40 height 9
click at [587, 6] on input "Jay Naylor" at bounding box center [594, 4] width 109 height 16
paste input "Mark Mclelland"
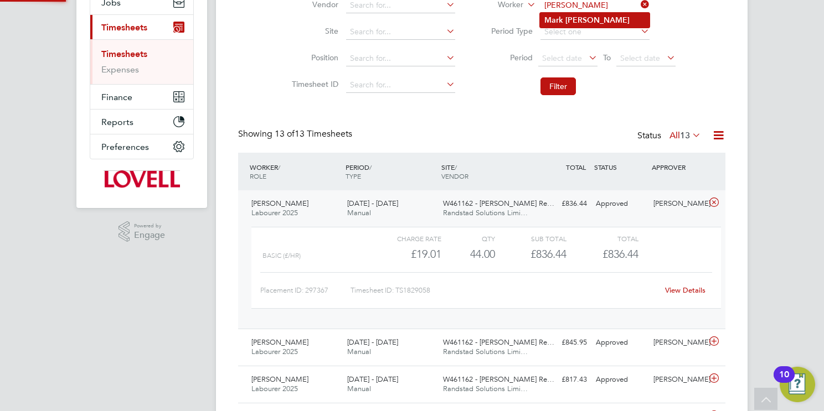
type input "Mark Mclelland"
click at [591, 24] on b "Mclelland" at bounding box center [597, 20] width 64 height 9
click at [556, 84] on button "Filter" at bounding box center [557, 87] width 35 height 18
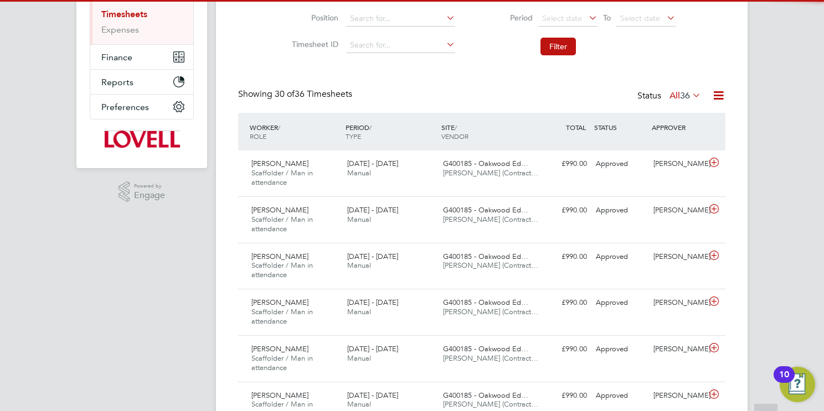
scroll to position [6, 6]
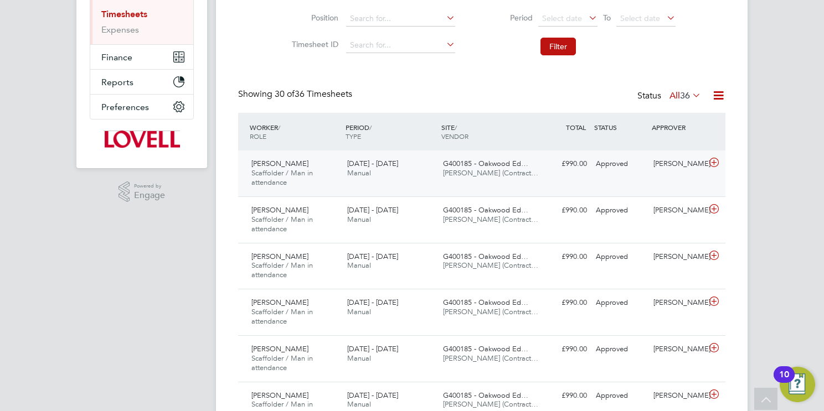
click at [455, 177] on span "V.G.Clements (Contract…" at bounding box center [490, 172] width 95 height 9
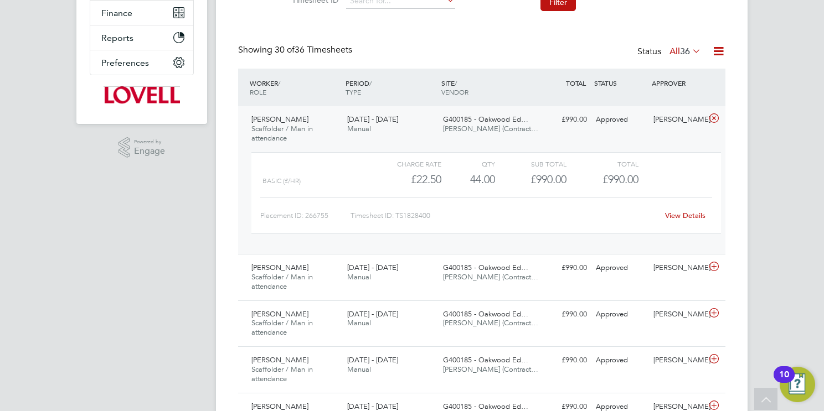
click at [695, 214] on link "View Details" at bounding box center [685, 215] width 40 height 9
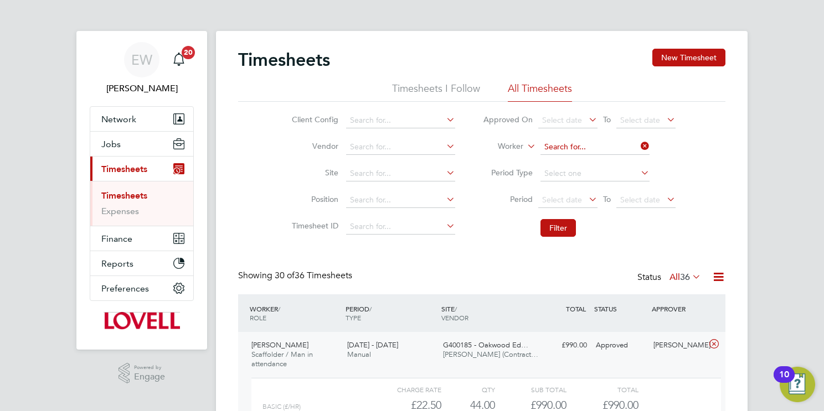
click at [599, 148] on input at bounding box center [594, 148] width 109 height 16
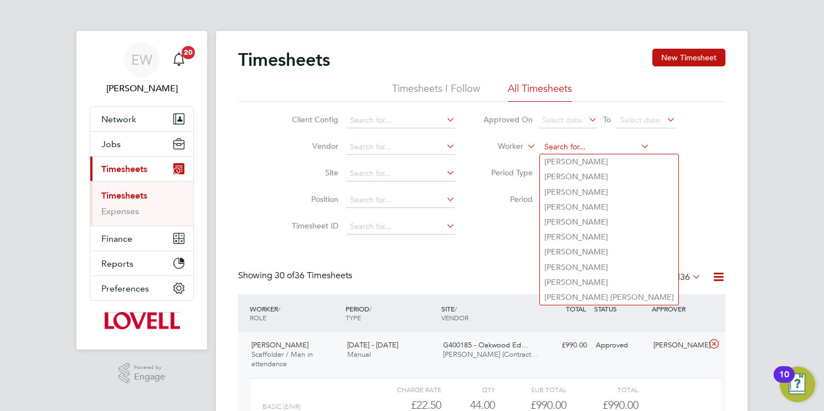
paste input "Martin Green"
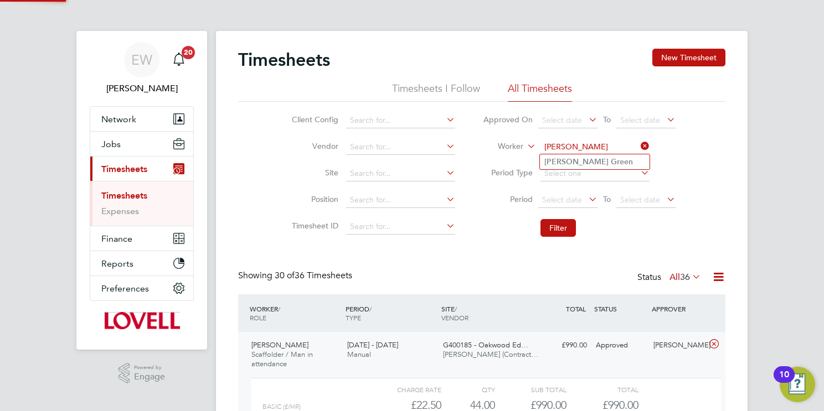
type input "Martin Green"
click at [601, 164] on li "Martin Green" at bounding box center [595, 161] width 110 height 15
click at [557, 233] on button "Filter" at bounding box center [557, 228] width 35 height 18
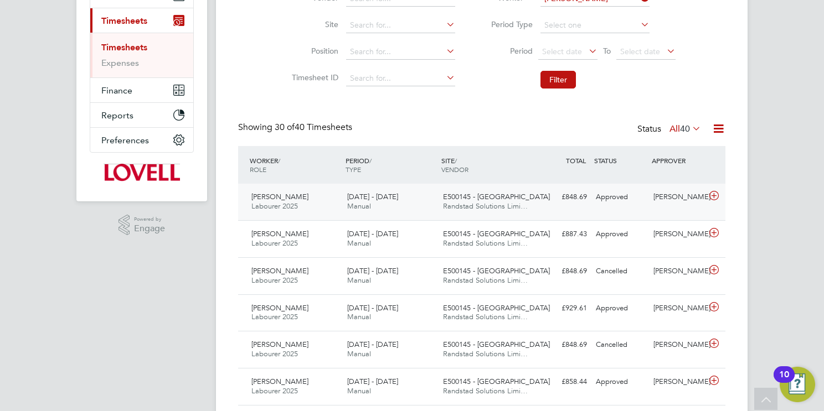
click at [466, 202] on span "Randstad Solutions Limi…" at bounding box center [485, 206] width 85 height 9
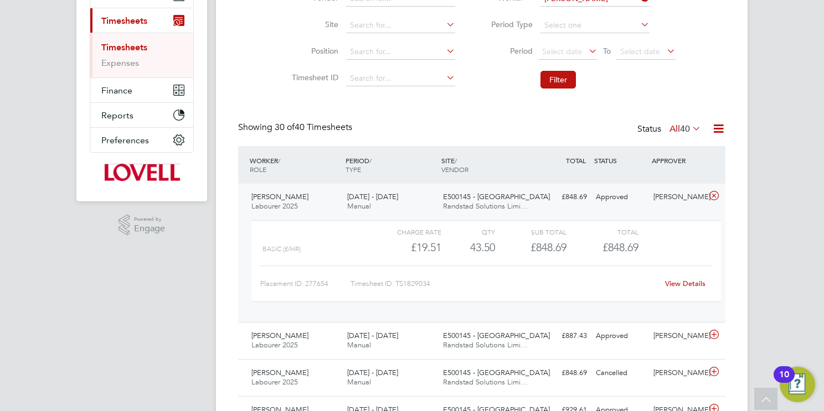
click at [698, 283] on link "View Details" at bounding box center [685, 283] width 40 height 9
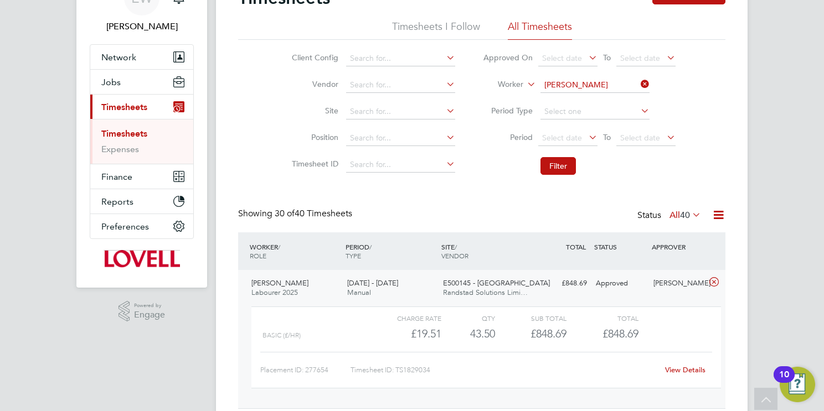
scroll to position [50, 0]
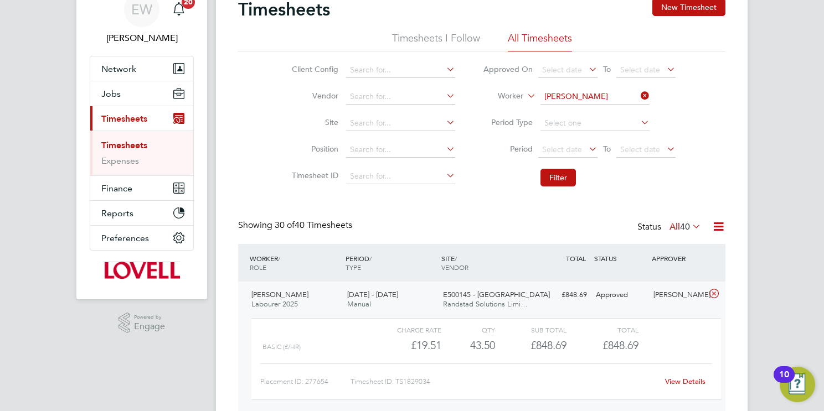
click at [592, 99] on input "Martin Green" at bounding box center [594, 97] width 109 height 16
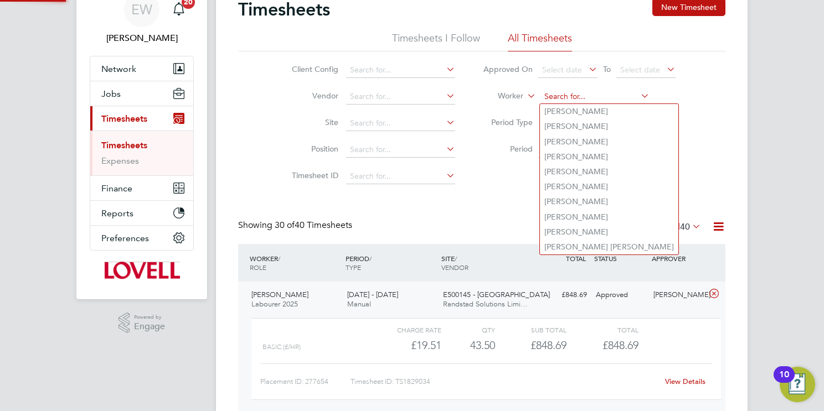
paste input "Candidate"
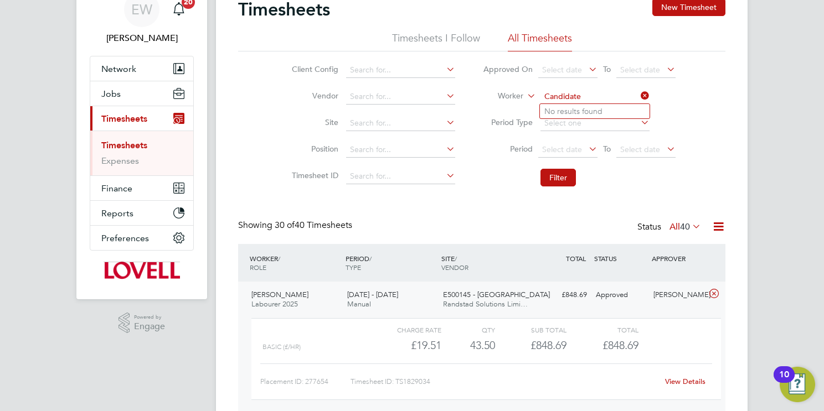
type input "Candidate"
click at [597, 97] on input at bounding box center [594, 97] width 109 height 16
paste input "Calvin Johnson"
type input "Calvin Johnson"
click at [611, 111] on b "Johnson" at bounding box center [643, 111] width 64 height 9
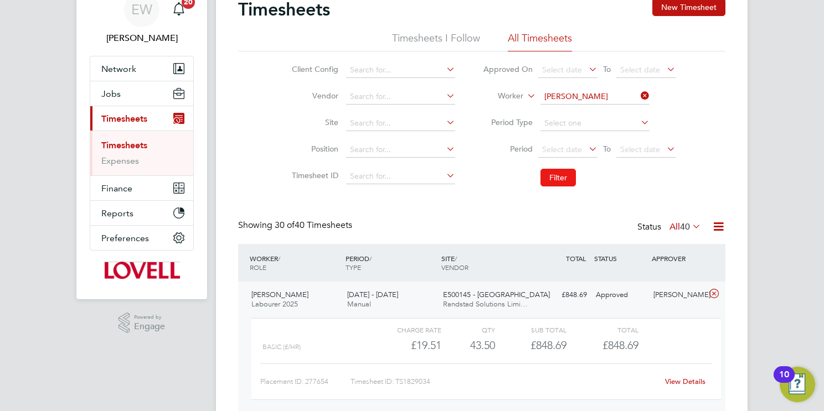
click at [552, 181] on button "Filter" at bounding box center [557, 178] width 35 height 18
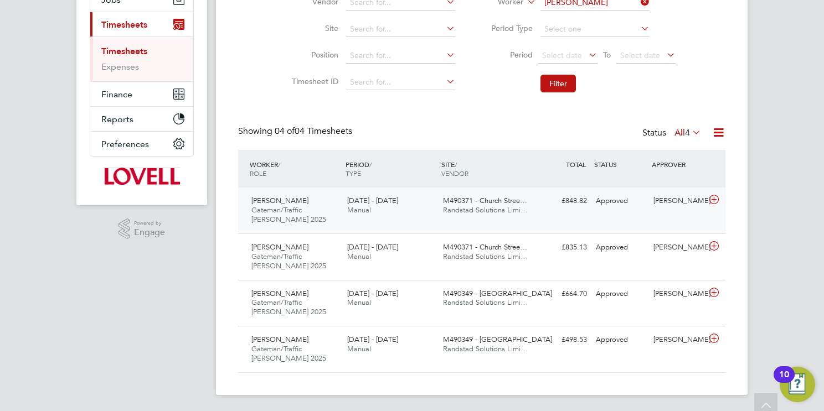
scroll to position [145, 0]
click at [472, 203] on span "M490371 - Church Stree…" at bounding box center [485, 199] width 84 height 9
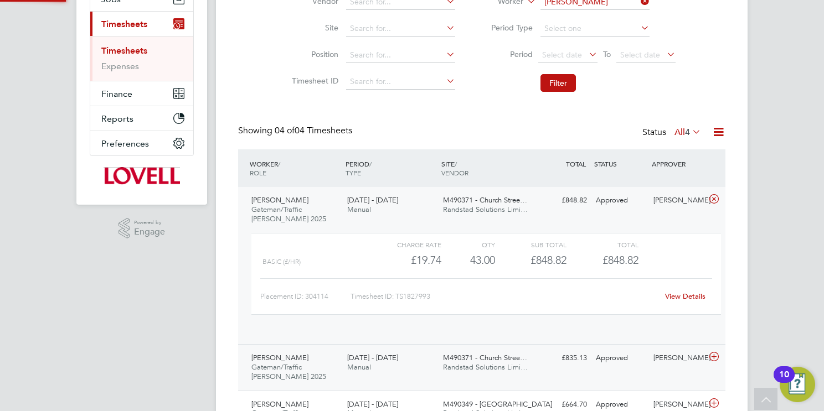
scroll to position [18, 107]
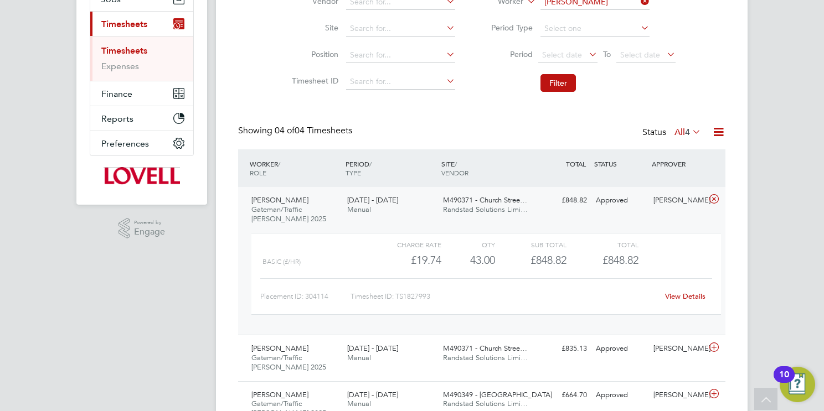
click at [694, 295] on link "View Details" at bounding box center [685, 296] width 40 height 9
click at [607, 11] on li "Worker Calvin Johnson" at bounding box center [579, 2] width 220 height 27
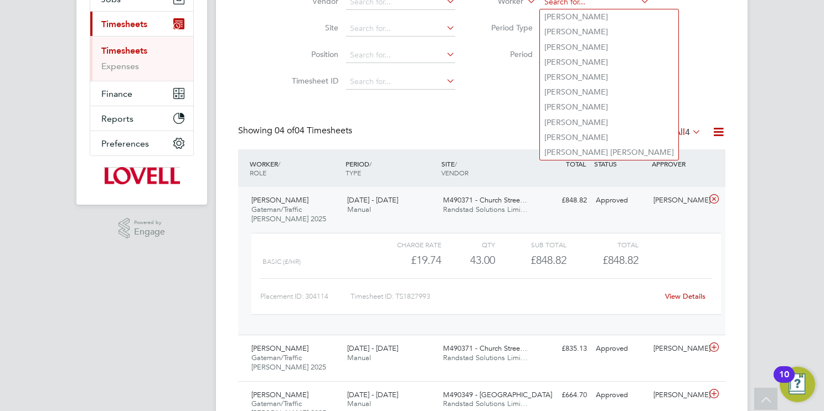
click at [613, 3] on input at bounding box center [594, 2] width 109 height 16
paste input "Lee Vicker"
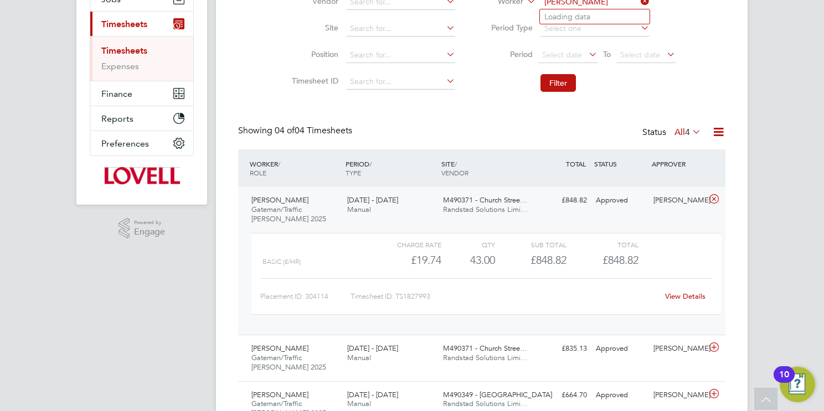
scroll to position [142, 0]
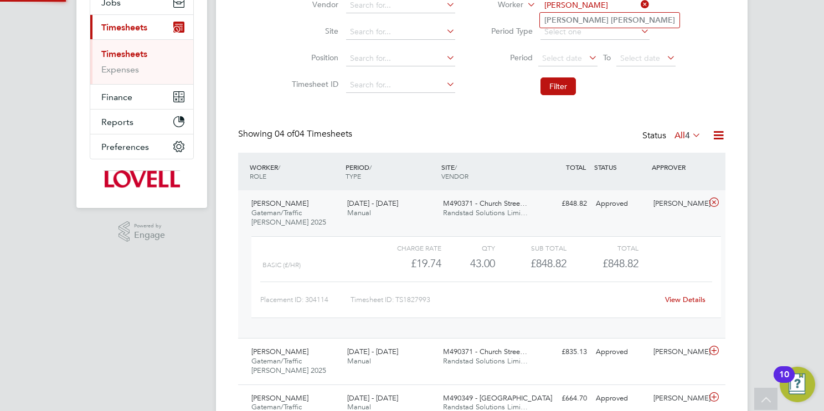
type input "Lee Vicker"
click at [610, 19] on li "Lee Vicker" at bounding box center [610, 20] width 140 height 15
click at [558, 83] on button "Filter" at bounding box center [557, 87] width 35 height 18
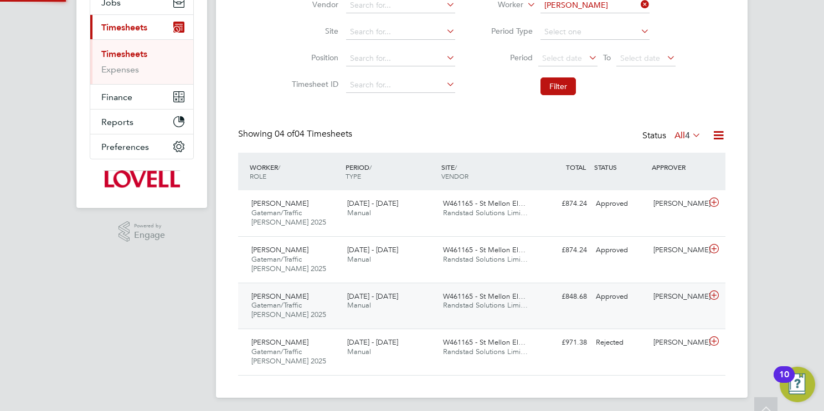
scroll to position [5, 6]
click at [441, 203] on div "W461165 - St Mellon El… Randstad Solutions Limi…" at bounding box center [486, 209] width 96 height 28
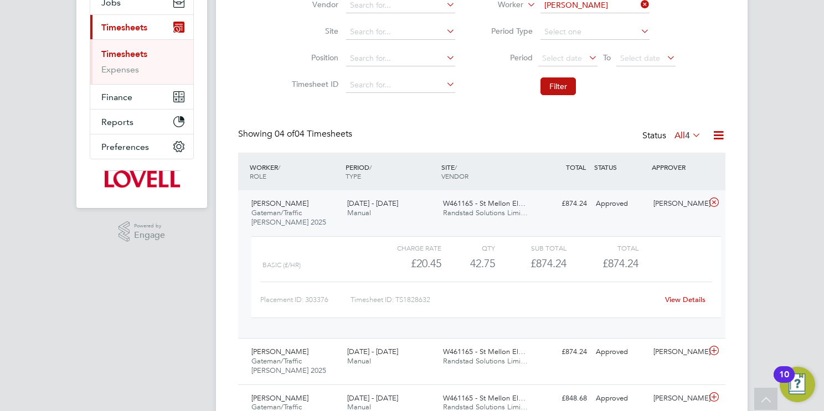
click at [680, 300] on link "View Details" at bounding box center [685, 299] width 40 height 9
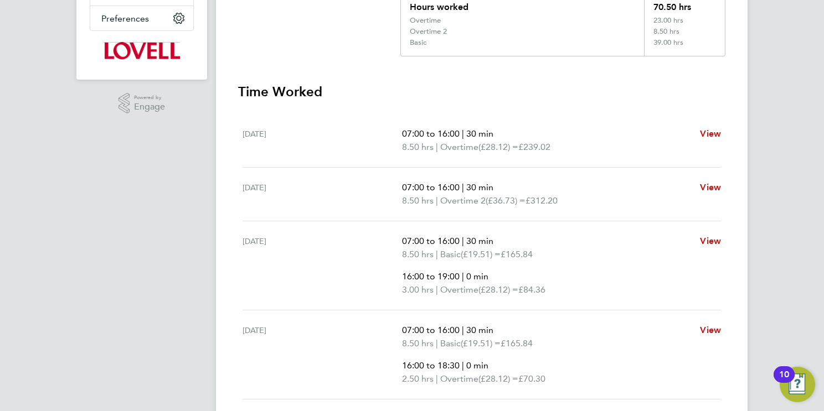
scroll to position [144, 0]
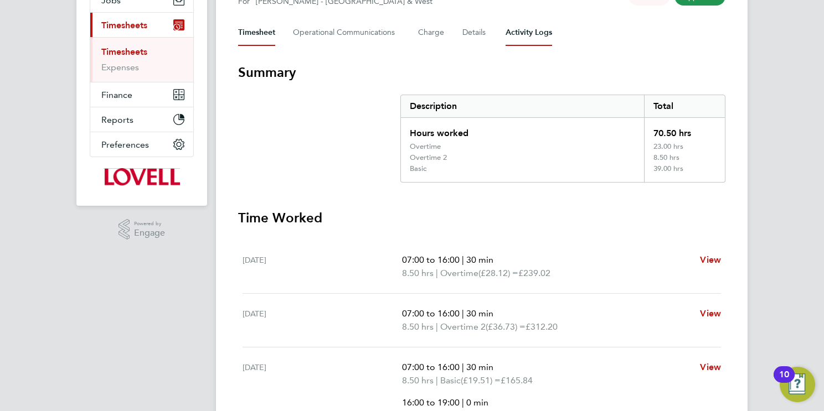
click at [524, 32] on Logs-tab "Activity Logs" at bounding box center [528, 32] width 47 height 27
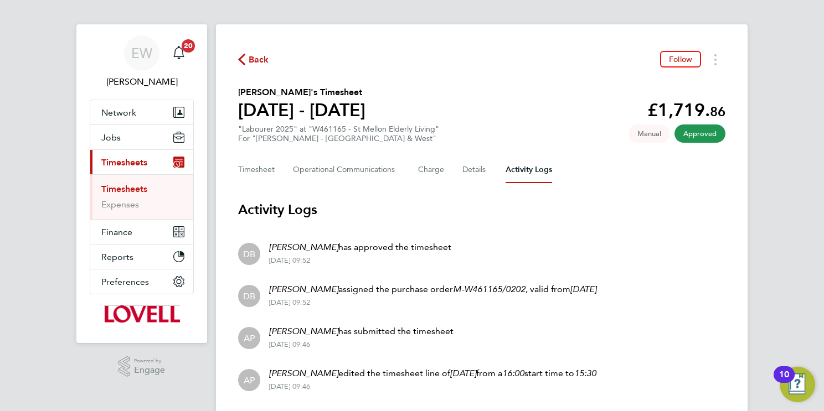
scroll to position [5, 0]
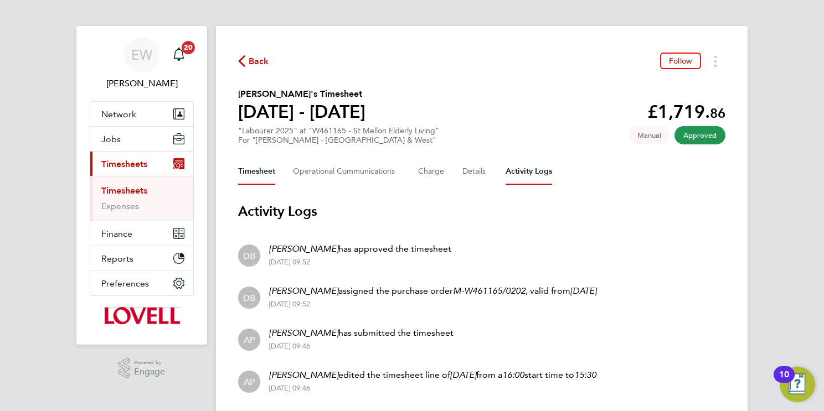
click at [258, 167] on button "Timesheet" at bounding box center [256, 171] width 37 height 27
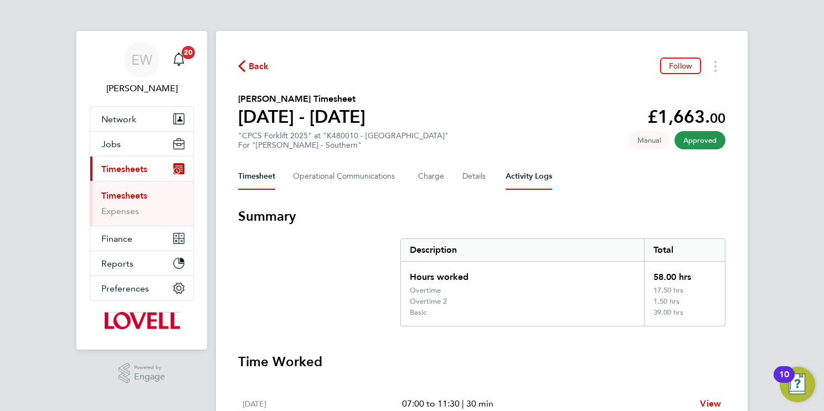
click at [520, 177] on Logs-tab "Activity Logs" at bounding box center [528, 176] width 47 height 27
click at [515, 168] on Logs-tab "Activity Logs" at bounding box center [528, 176] width 47 height 27
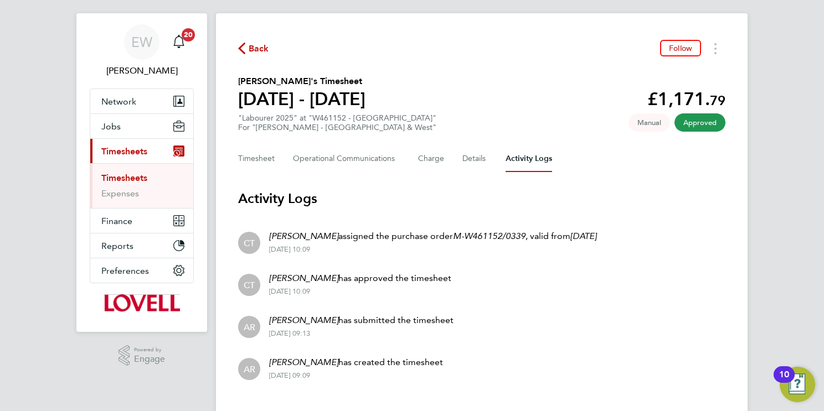
scroll to position [39, 0]
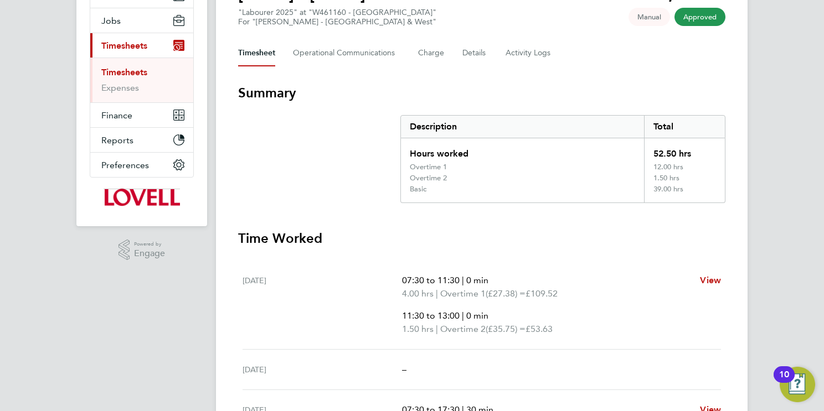
scroll to position [17, 0]
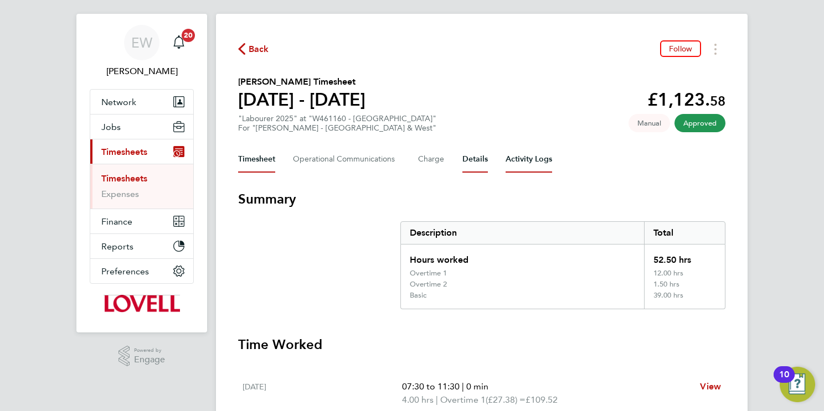
click at [527, 157] on Logs-tab "Activity Logs" at bounding box center [528, 159] width 47 height 27
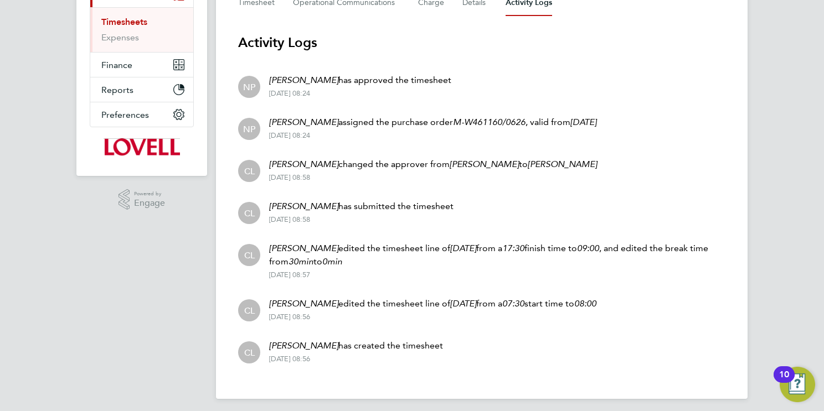
scroll to position [173, 0]
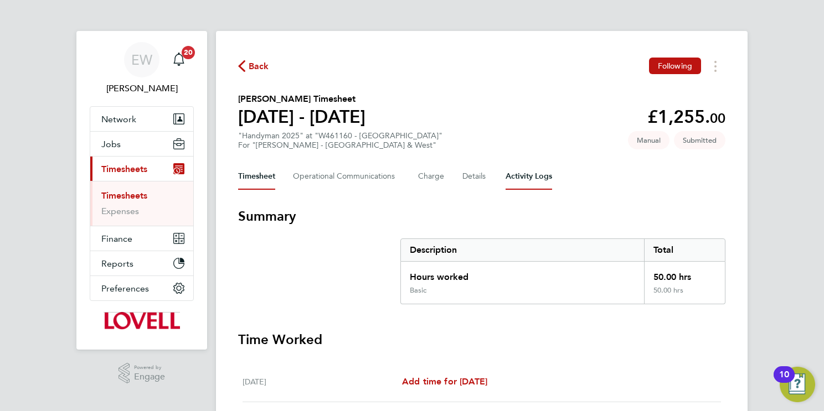
click at [524, 166] on Logs-tab "Activity Logs" at bounding box center [528, 176] width 47 height 27
click at [525, 167] on Logs-tab "Activity Logs" at bounding box center [528, 176] width 47 height 27
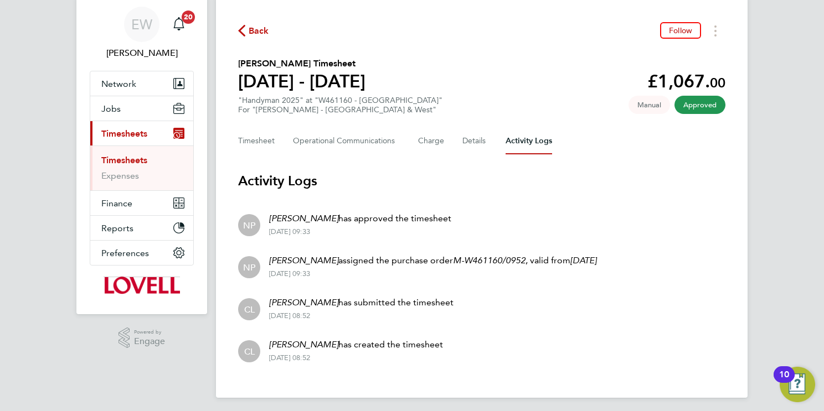
scroll to position [39, 0]
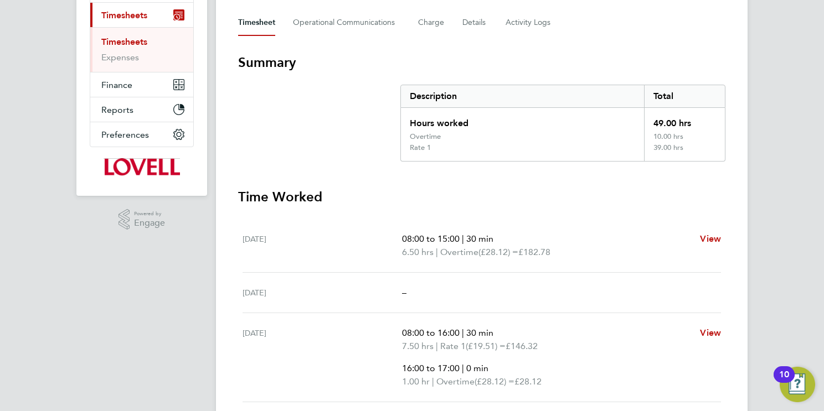
scroll to position [9, 0]
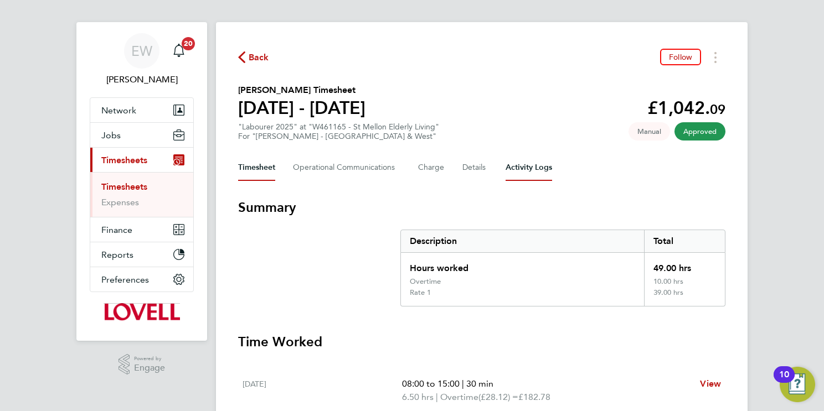
click at [528, 166] on Logs-tab "Activity Logs" at bounding box center [528, 167] width 47 height 27
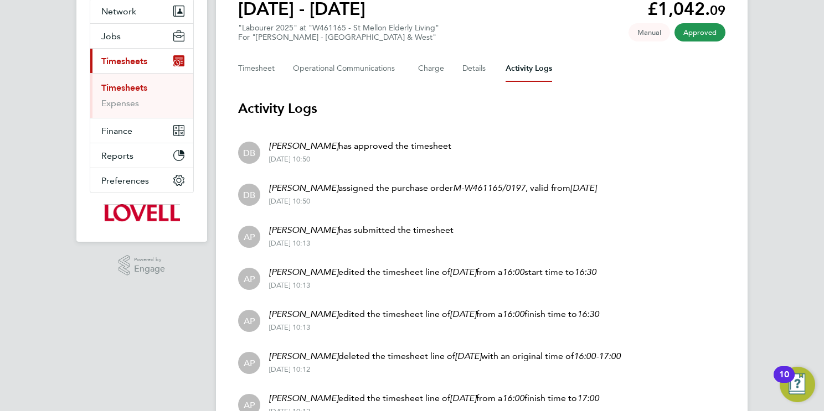
scroll to position [207, 0]
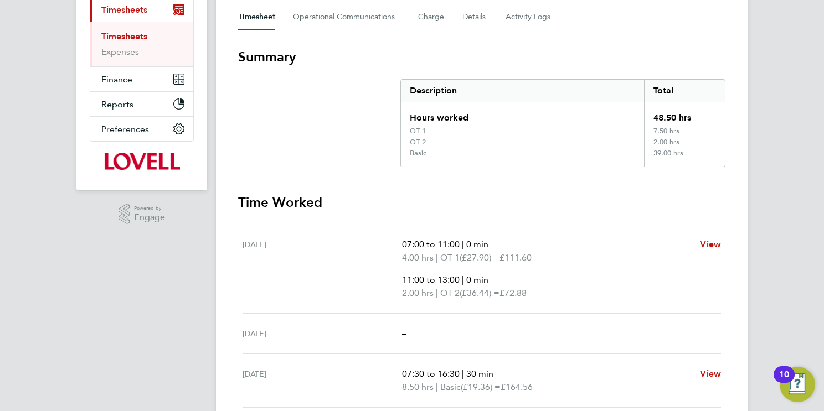
scroll to position [66, 0]
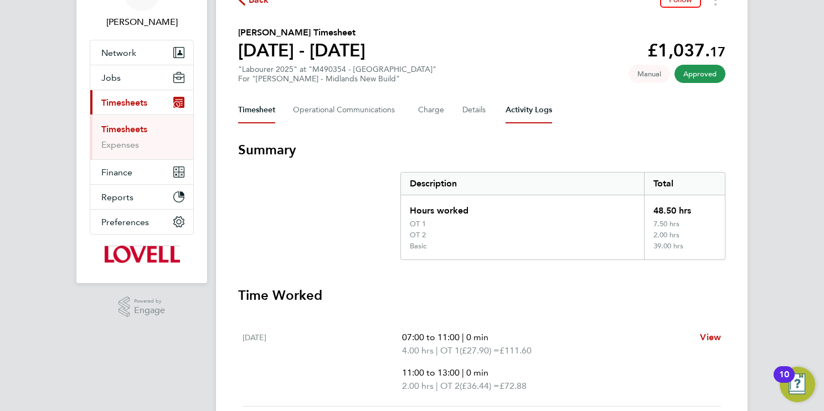
click at [525, 105] on Logs-tab "Activity Logs" at bounding box center [528, 110] width 47 height 27
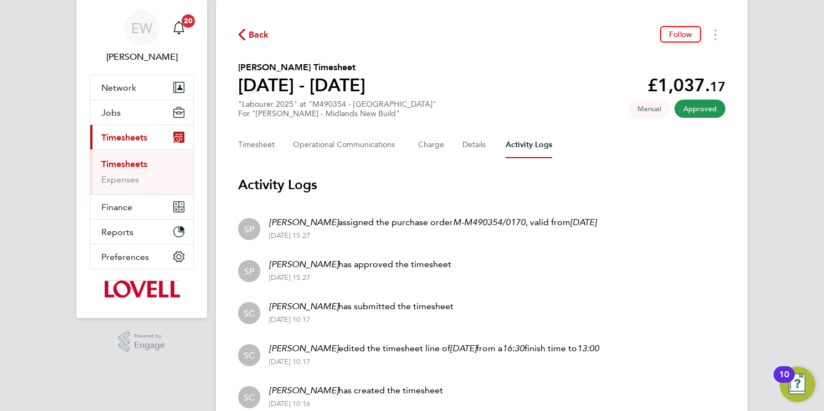
scroll to position [81, 0]
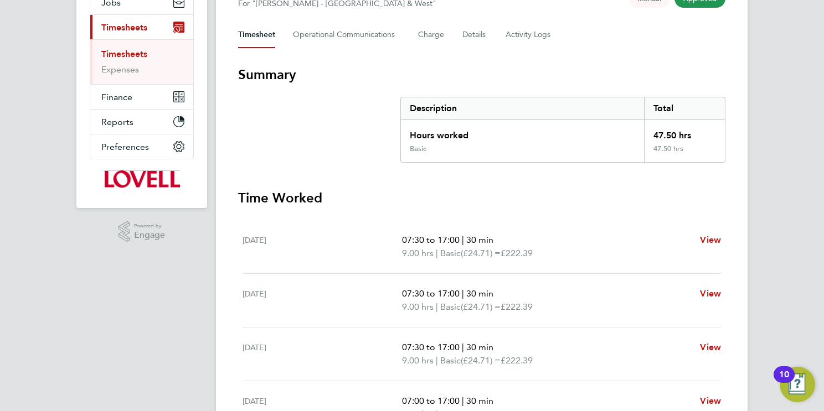
scroll to position [107, 0]
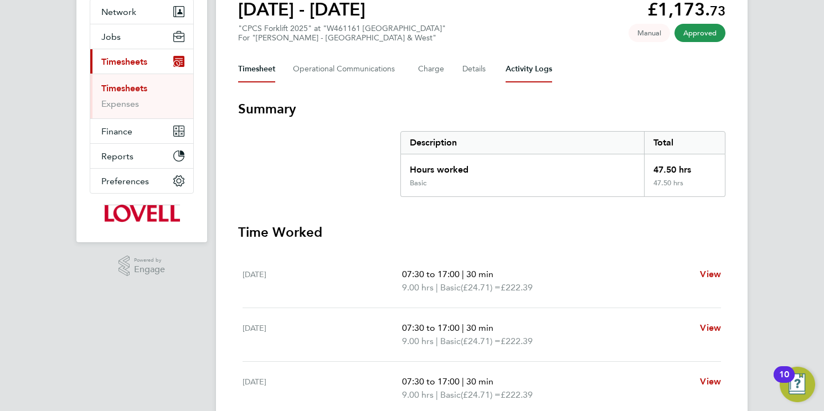
click at [533, 63] on Logs-tab "Activity Logs" at bounding box center [528, 69] width 47 height 27
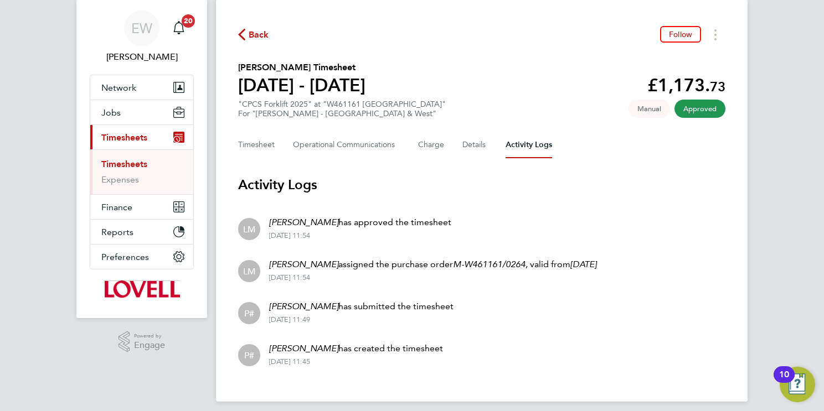
scroll to position [39, 0]
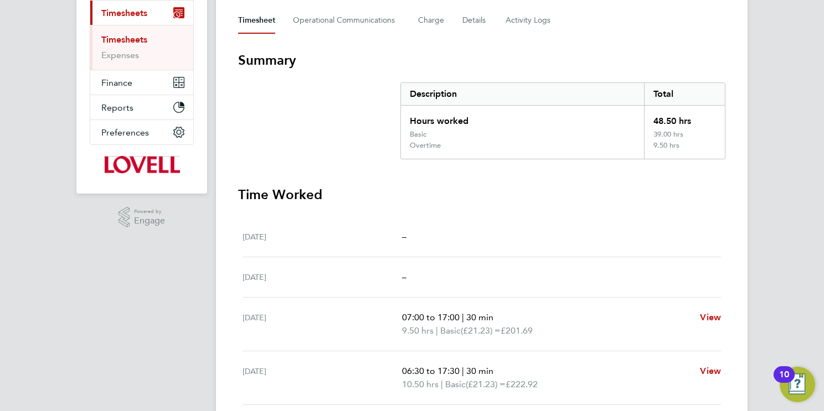
scroll to position [67, 0]
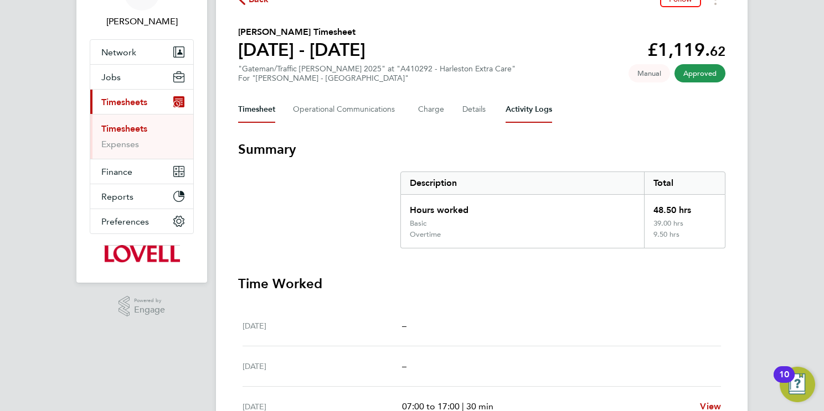
click at [517, 110] on Logs-tab "Activity Logs" at bounding box center [528, 109] width 47 height 27
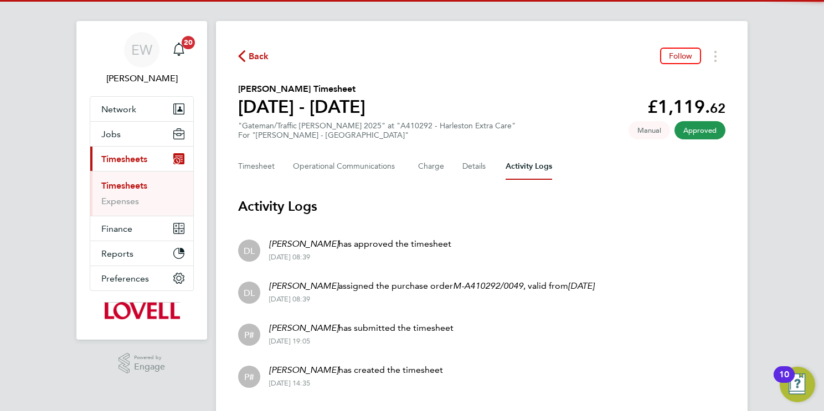
scroll to position [39, 0]
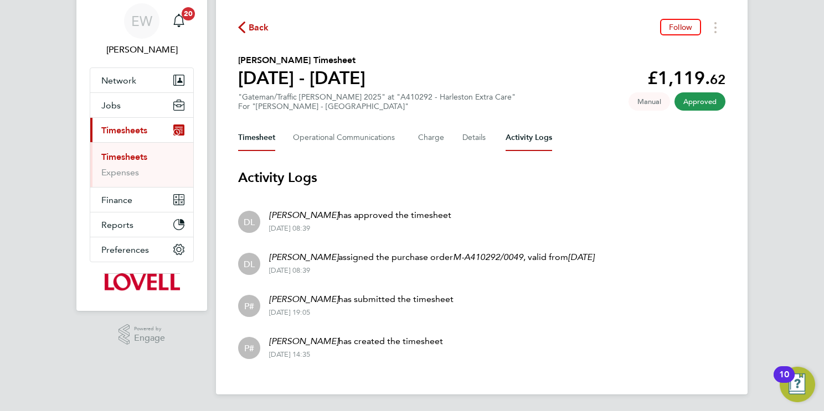
click at [256, 134] on button "Timesheet" at bounding box center [256, 138] width 37 height 27
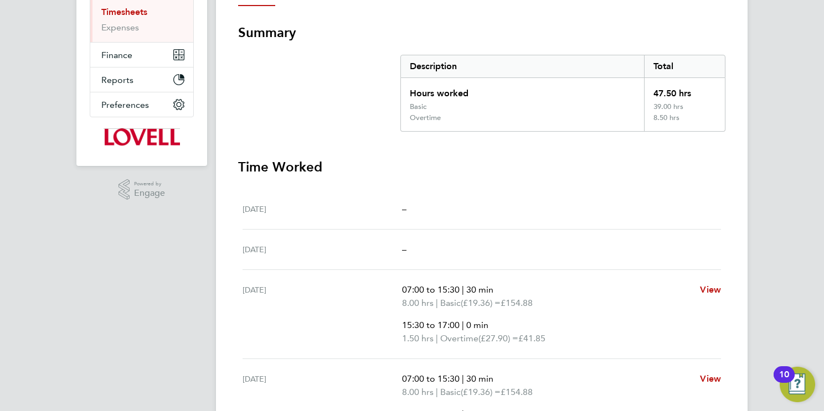
scroll to position [35, 0]
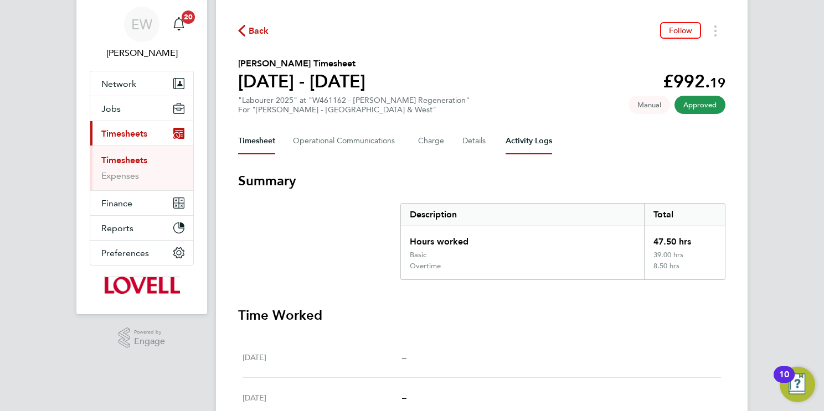
click at [525, 145] on Logs-tab "Activity Logs" at bounding box center [528, 141] width 47 height 27
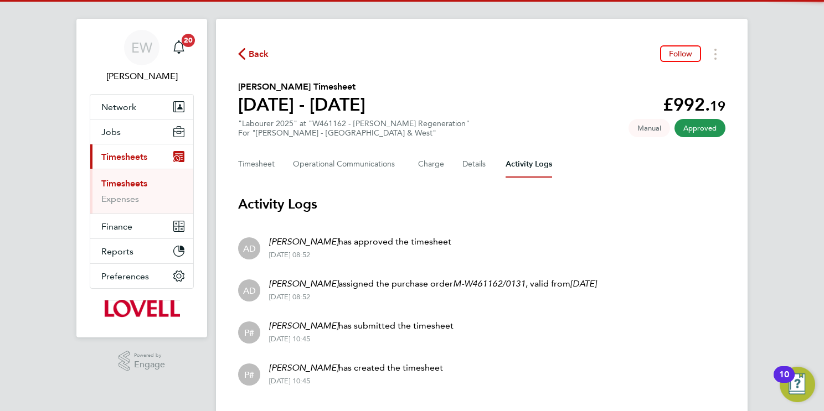
scroll to position [39, 0]
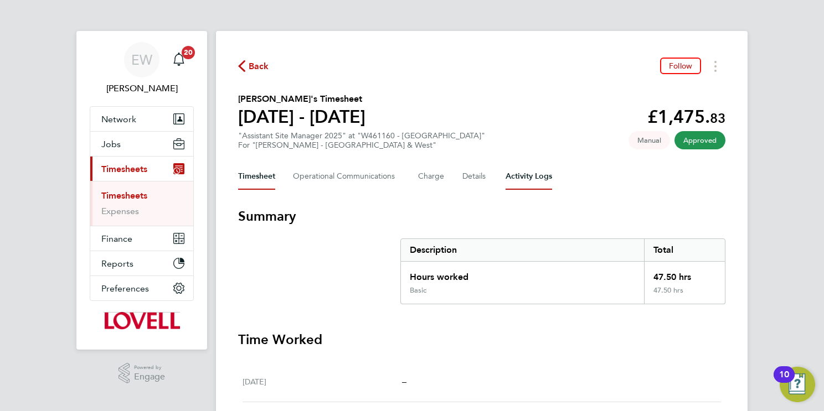
click at [524, 175] on Logs-tab "Activity Logs" at bounding box center [528, 176] width 47 height 27
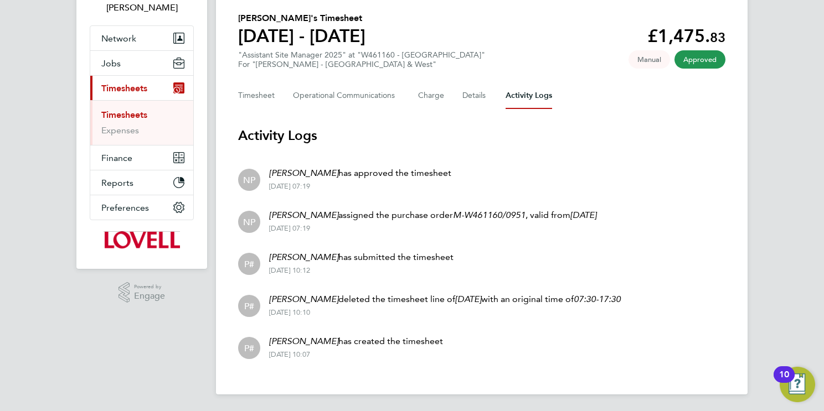
scroll to position [76, 0]
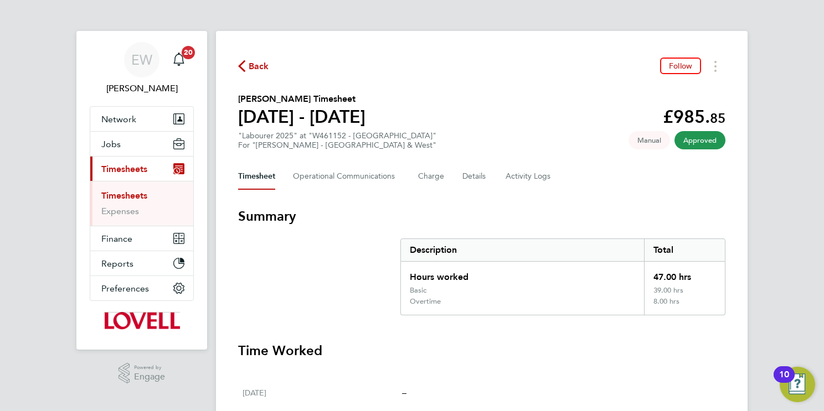
click at [528, 171] on Logs-tab "Activity Logs" at bounding box center [528, 176] width 47 height 27
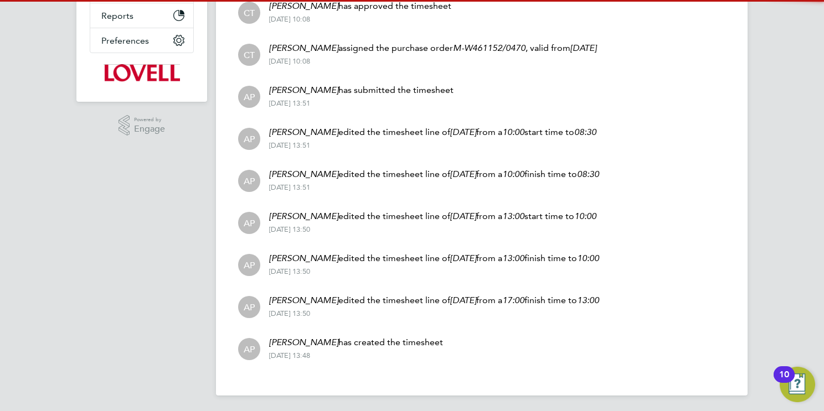
scroll to position [249, 0]
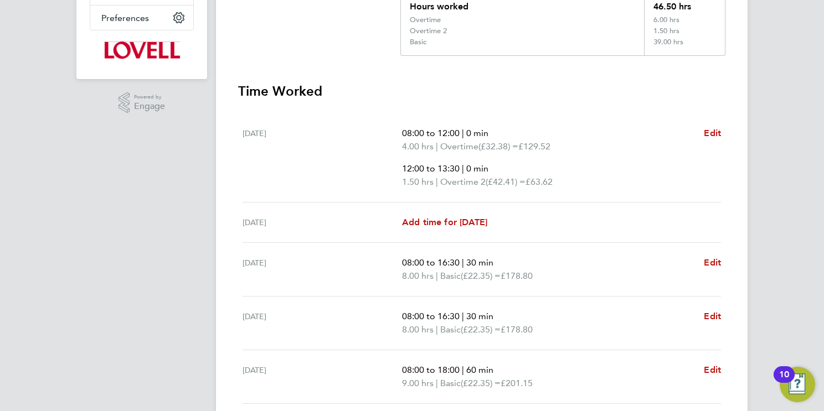
scroll to position [132, 0]
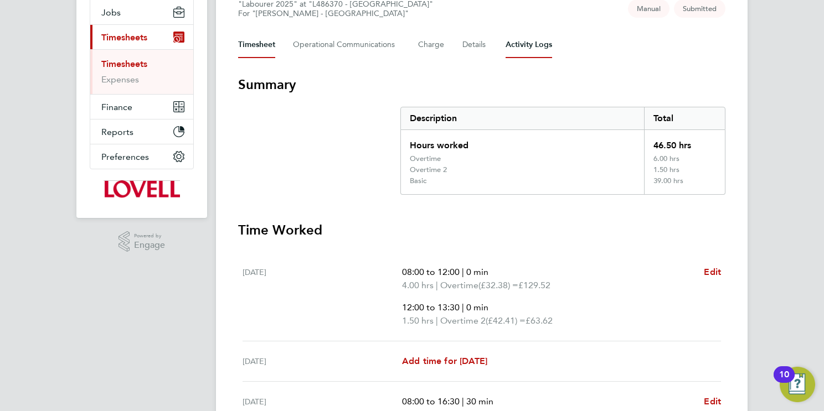
click at [528, 47] on Logs-tab "Activity Logs" at bounding box center [528, 45] width 47 height 27
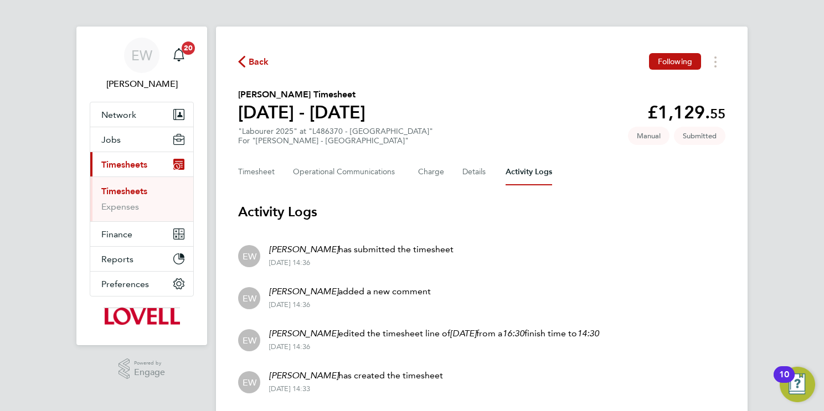
scroll to position [39, 0]
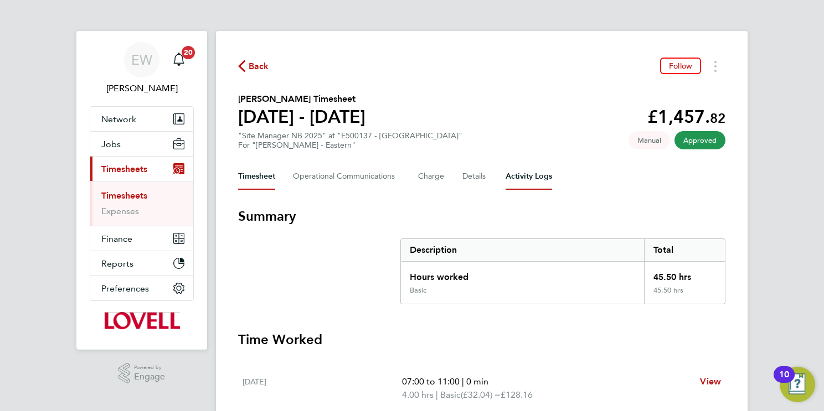
click at [531, 169] on Logs-tab "Activity Logs" at bounding box center [528, 176] width 47 height 27
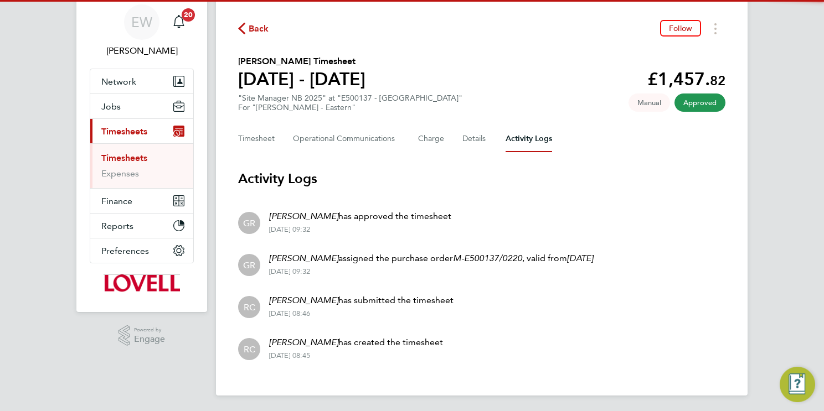
scroll to position [39, 0]
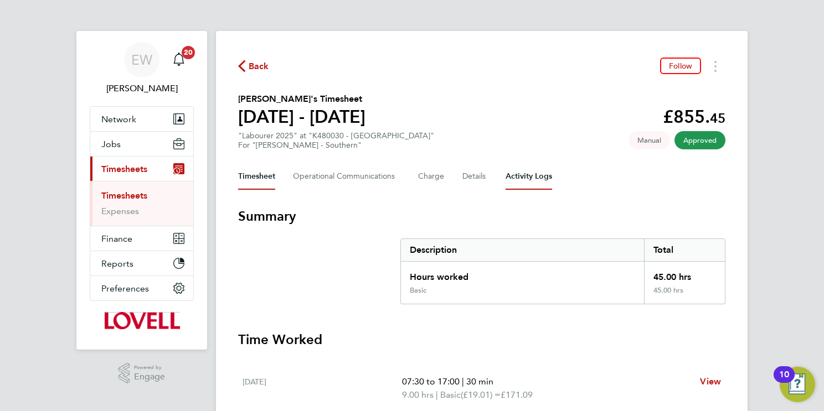
click at [524, 179] on Logs-tab "Activity Logs" at bounding box center [528, 176] width 47 height 27
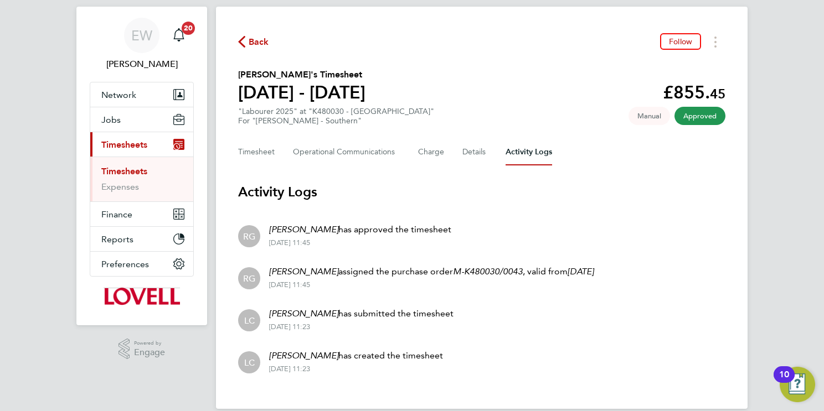
scroll to position [39, 0]
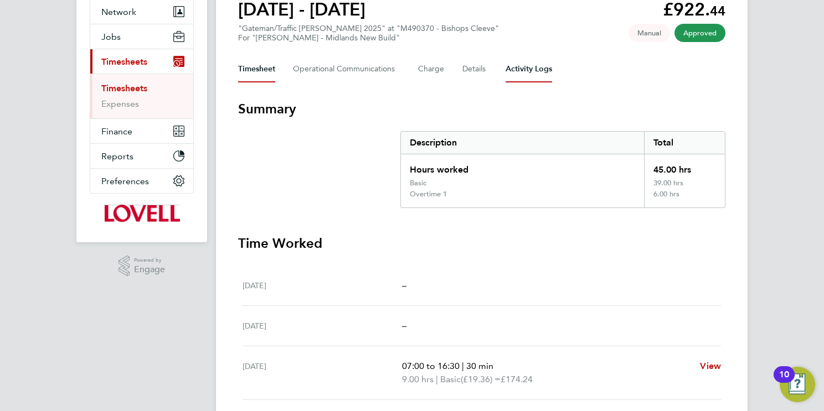
scroll to position [103, 0]
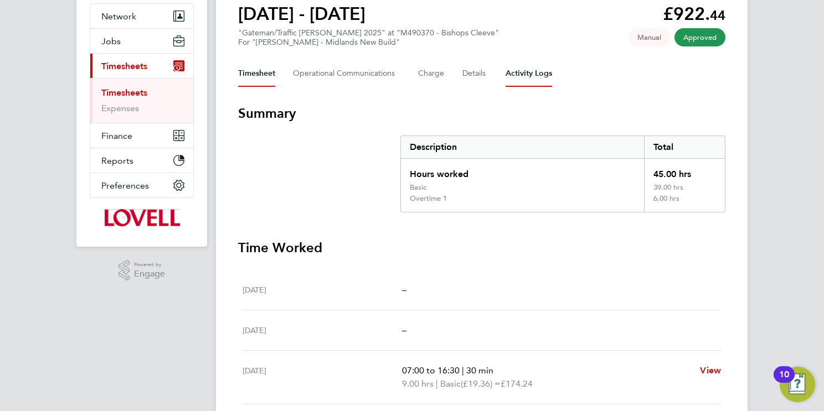
click at [517, 73] on Logs-tab "Activity Logs" at bounding box center [528, 73] width 47 height 27
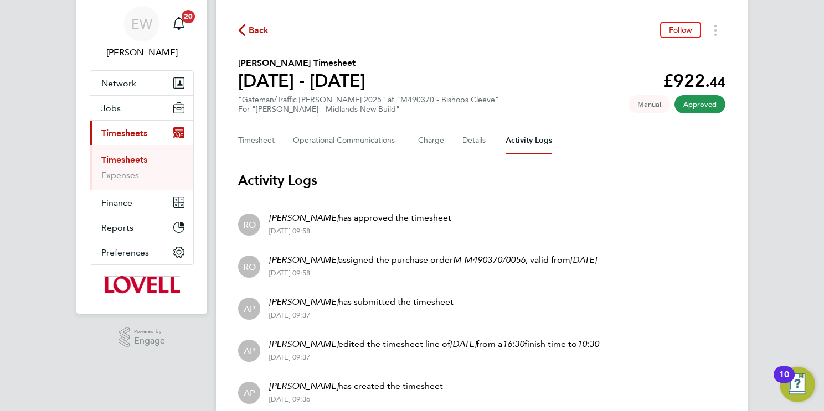
scroll to position [81, 0]
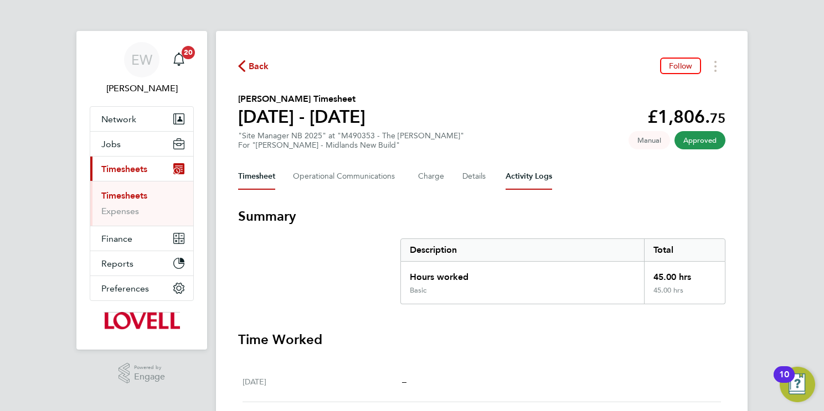
click at [533, 171] on Logs-tab "Activity Logs" at bounding box center [528, 176] width 47 height 27
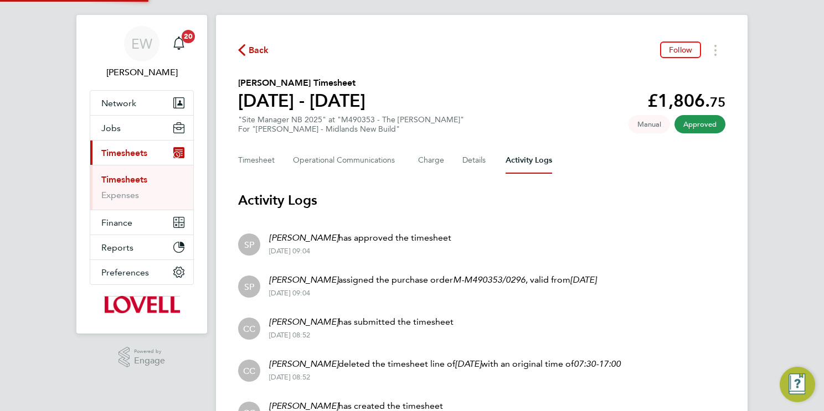
scroll to position [81, 0]
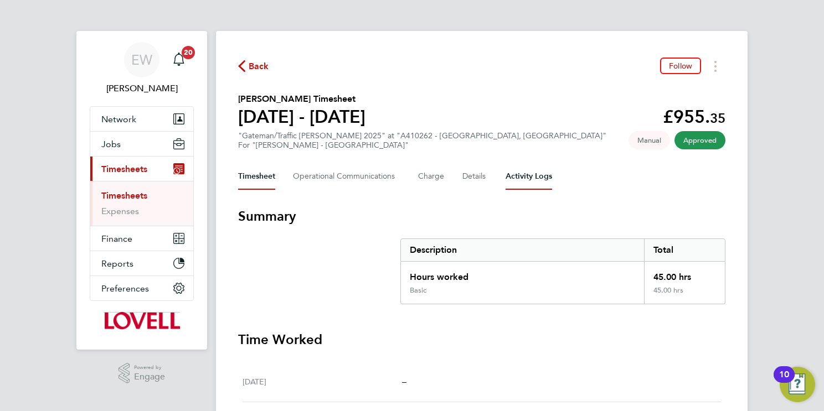
click at [528, 178] on Logs-tab "Activity Logs" at bounding box center [528, 176] width 47 height 27
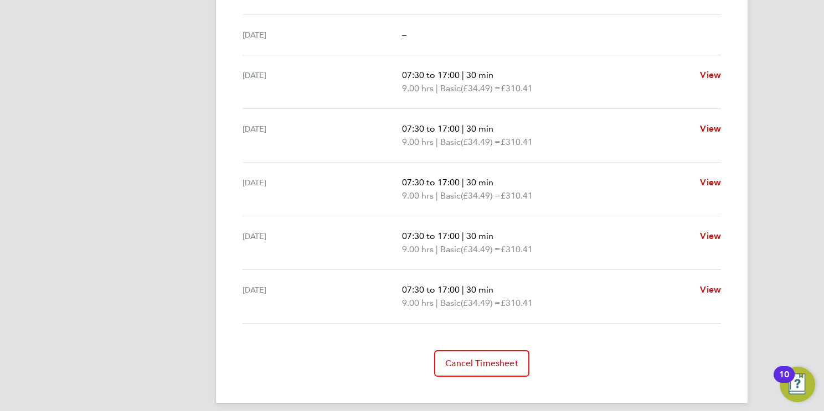
scroll to position [93, 0]
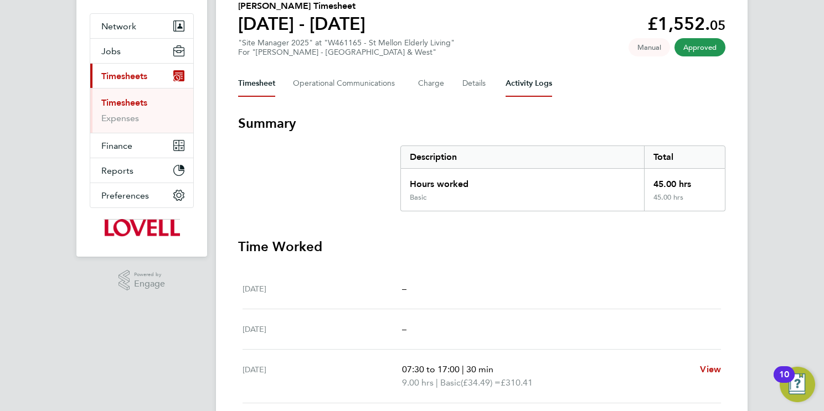
click at [527, 76] on Logs-tab "Activity Logs" at bounding box center [528, 83] width 47 height 27
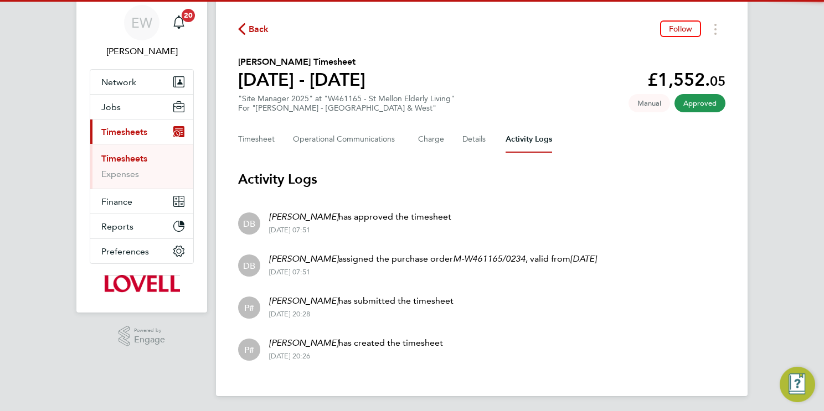
scroll to position [39, 0]
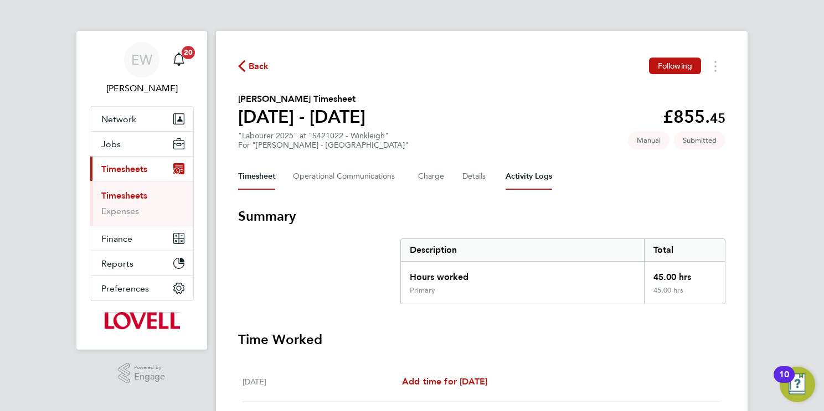
click at [523, 169] on Logs-tab "Activity Logs" at bounding box center [528, 176] width 47 height 27
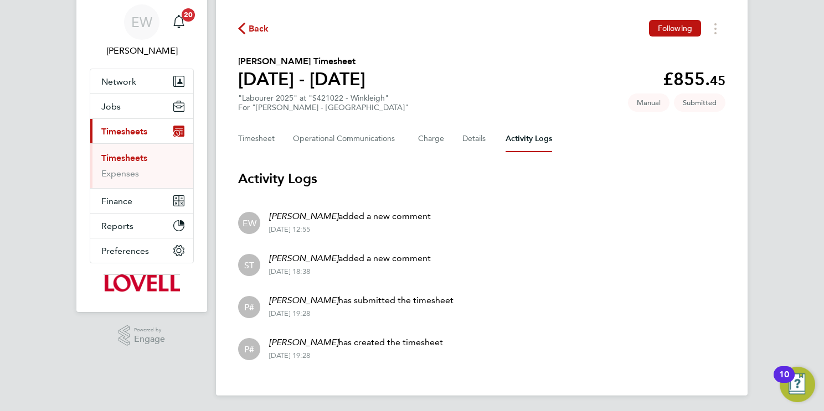
scroll to position [39, 0]
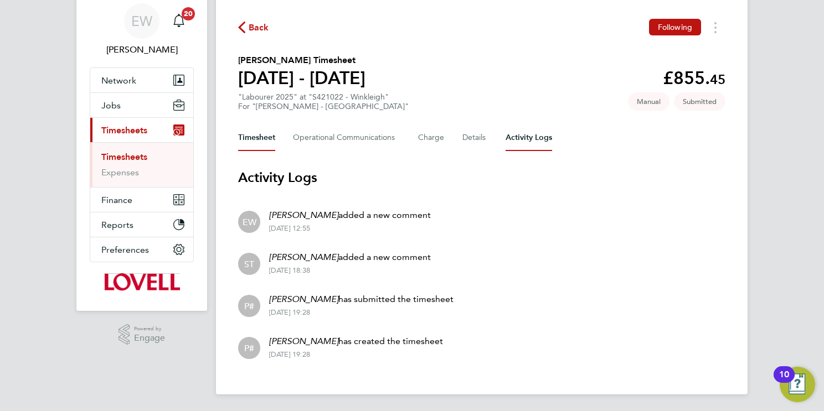
click at [260, 138] on button "Timesheet" at bounding box center [256, 138] width 37 height 27
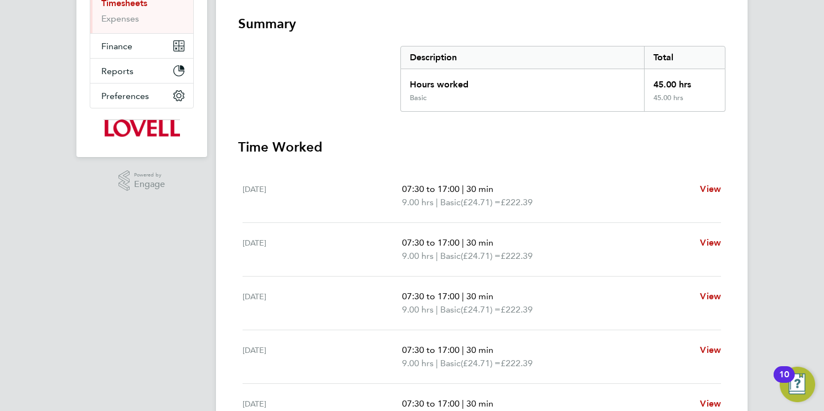
scroll to position [115, 0]
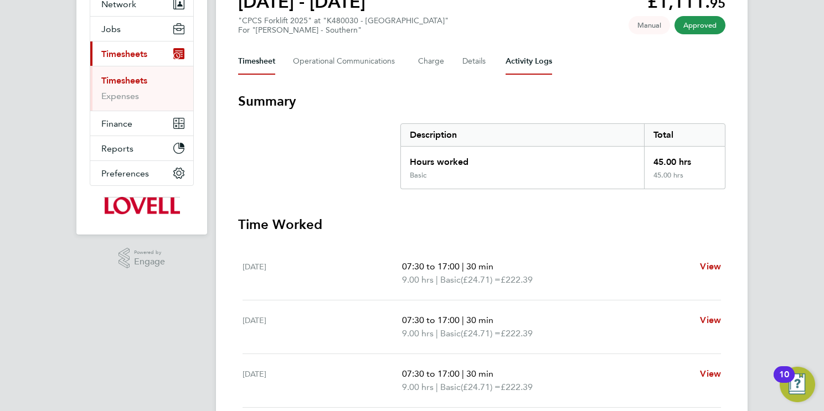
click at [524, 61] on Logs-tab "Activity Logs" at bounding box center [528, 61] width 47 height 27
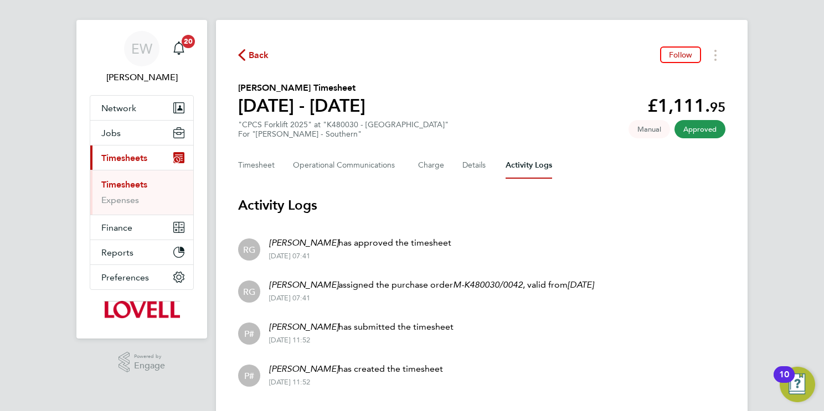
scroll to position [39, 0]
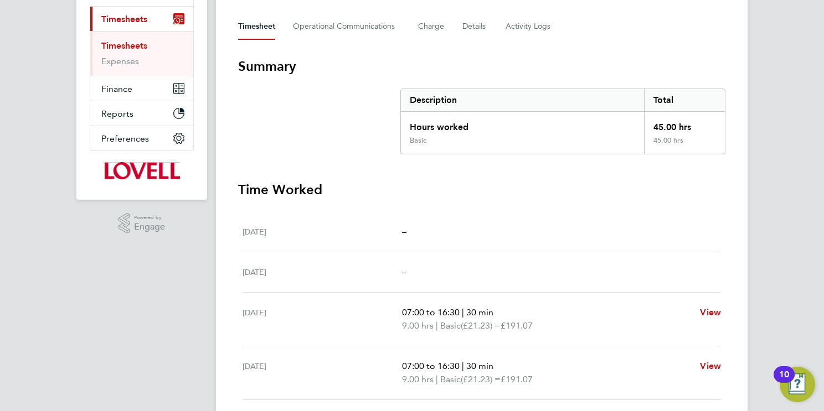
scroll to position [117, 0]
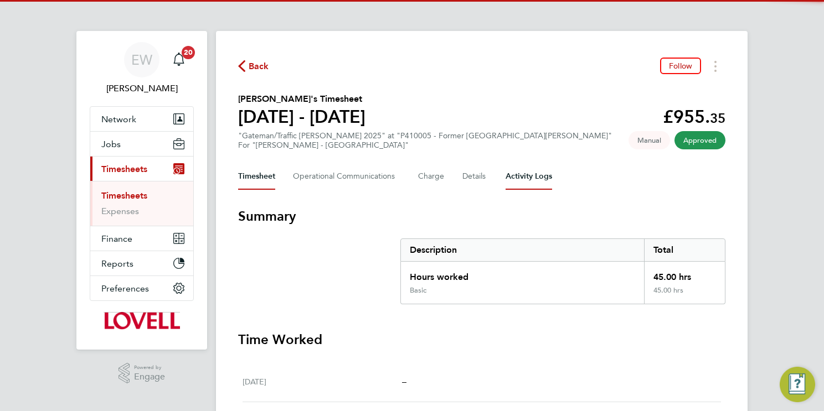
click at [536, 178] on Logs-tab "Activity Logs" at bounding box center [528, 176] width 47 height 27
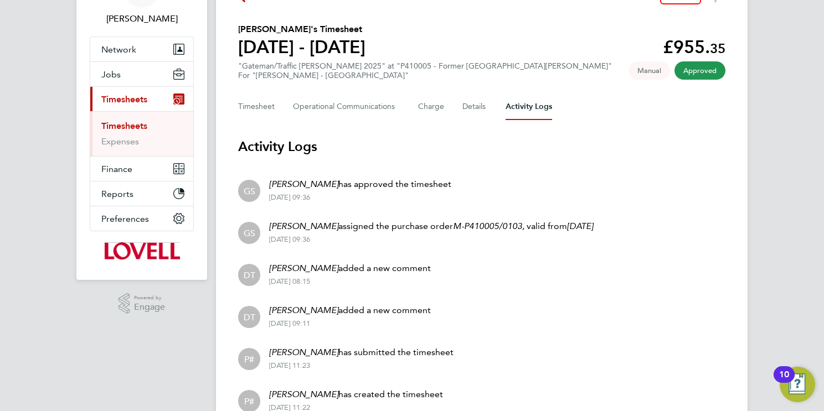
scroll to position [123, 0]
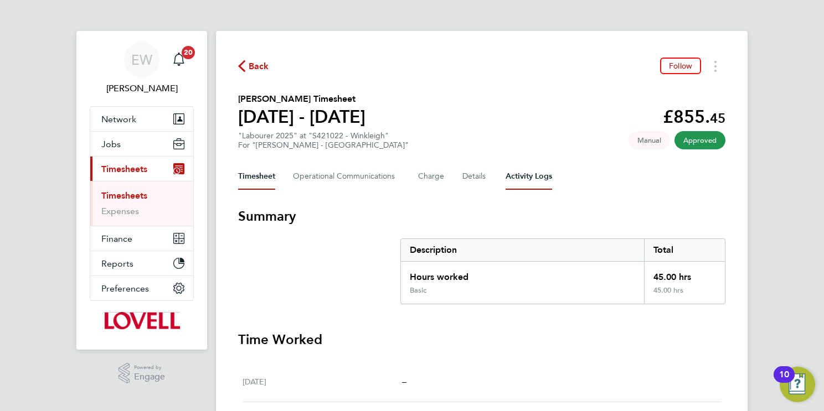
click at [535, 173] on Logs-tab "Activity Logs" at bounding box center [528, 176] width 47 height 27
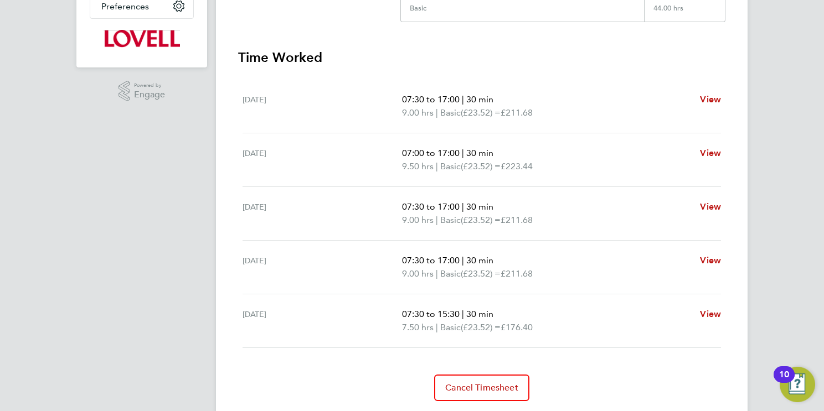
scroll to position [314, 0]
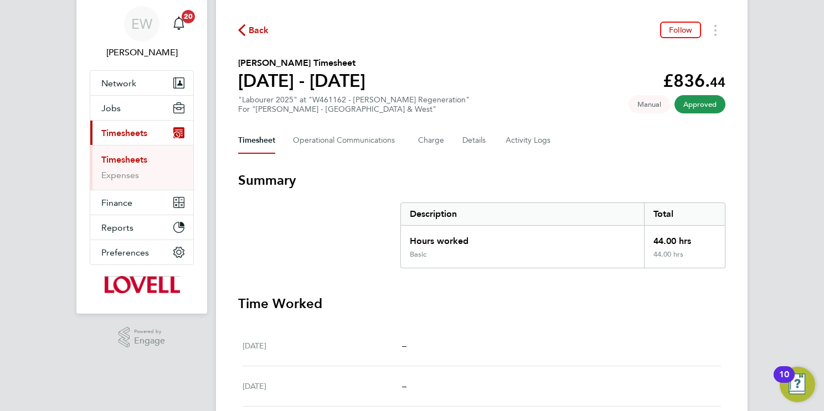
scroll to position [35, 0]
click at [530, 144] on Logs-tab "Activity Logs" at bounding box center [528, 141] width 47 height 27
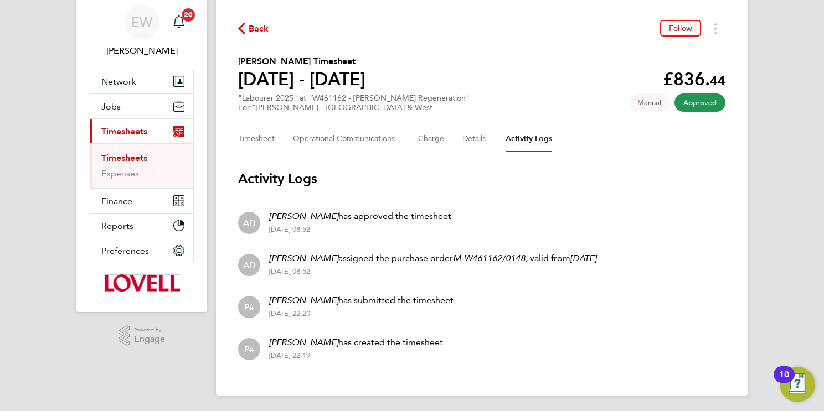
scroll to position [39, 0]
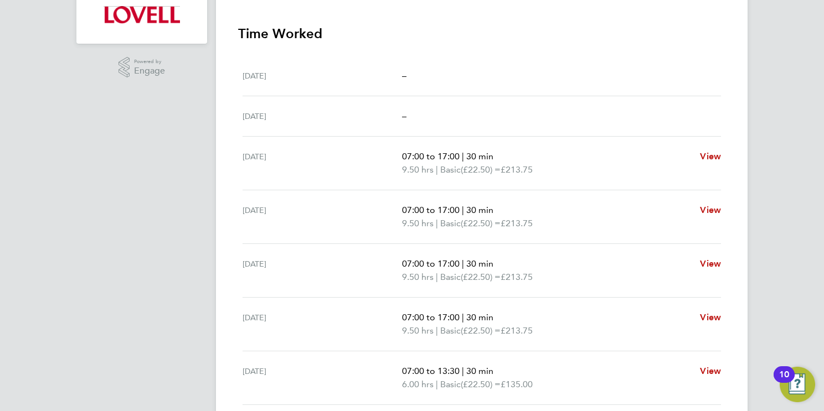
scroll to position [102, 0]
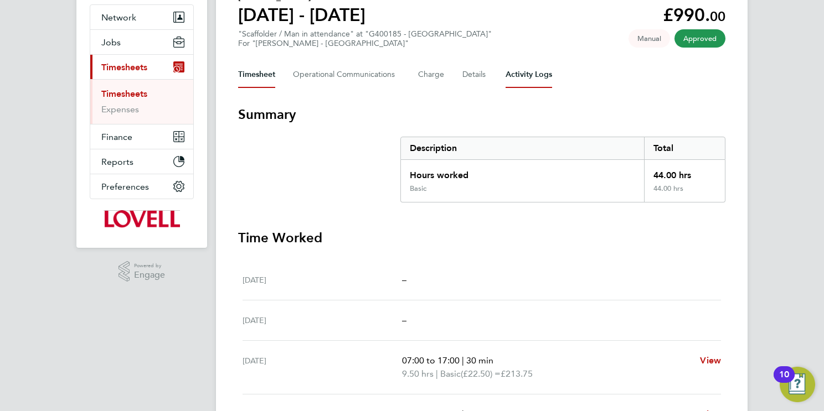
click at [523, 84] on Logs-tab "Activity Logs" at bounding box center [528, 74] width 47 height 27
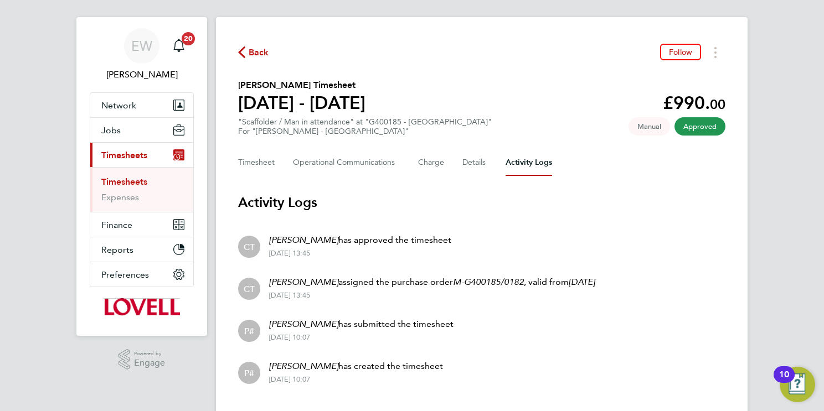
scroll to position [39, 0]
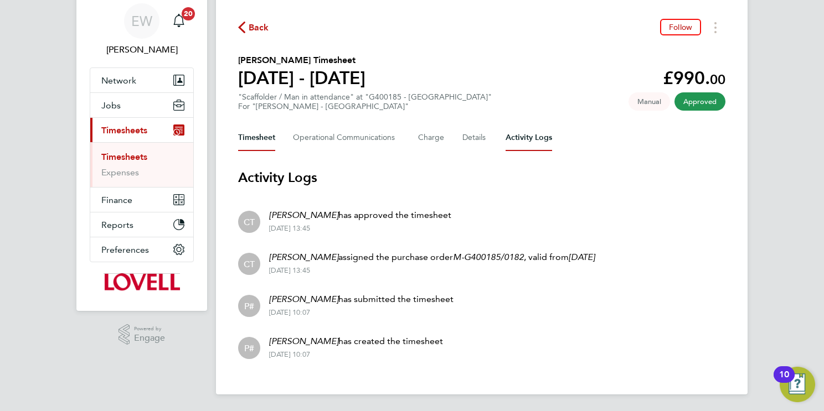
click at [271, 140] on button "Timesheet" at bounding box center [256, 138] width 37 height 27
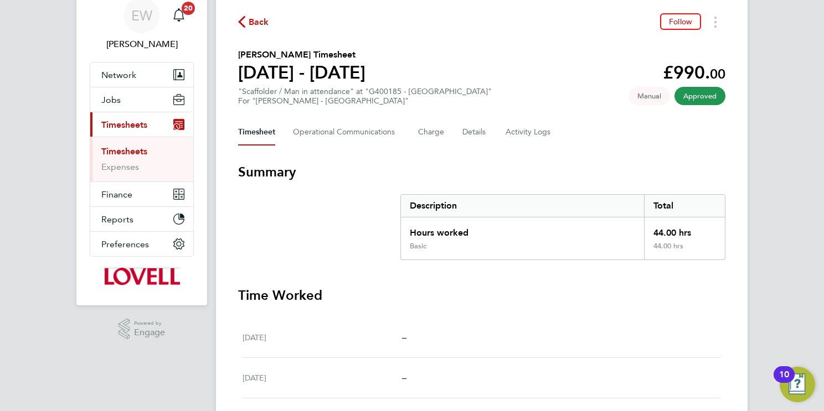
scroll to position [289, 0]
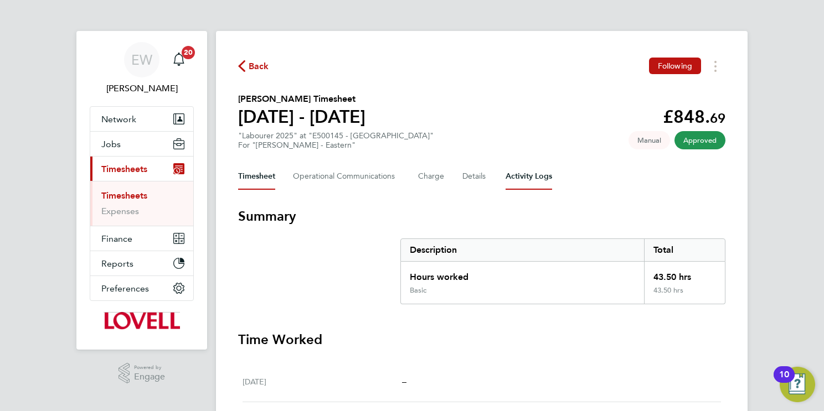
click at [530, 168] on Logs-tab "Activity Logs" at bounding box center [528, 176] width 47 height 27
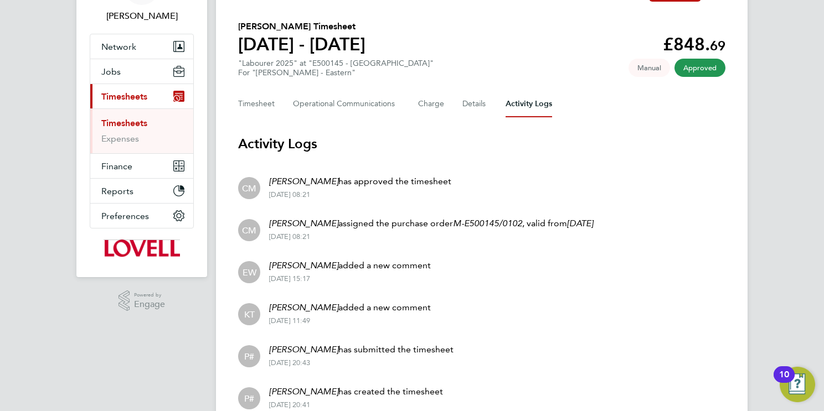
scroll to position [8, 0]
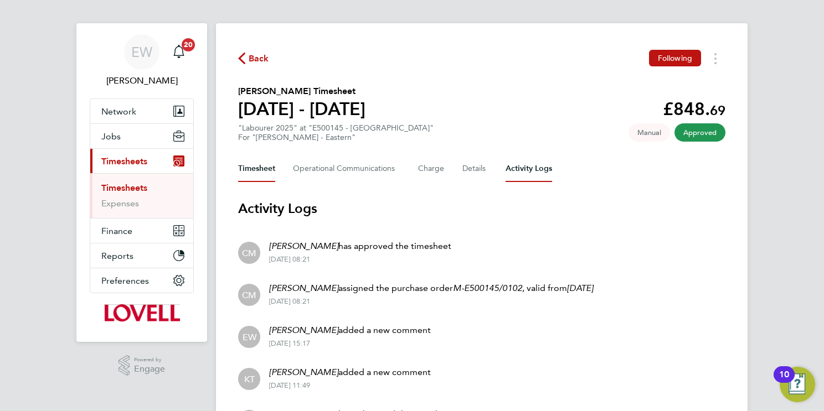
click at [257, 166] on button "Timesheet" at bounding box center [256, 169] width 37 height 27
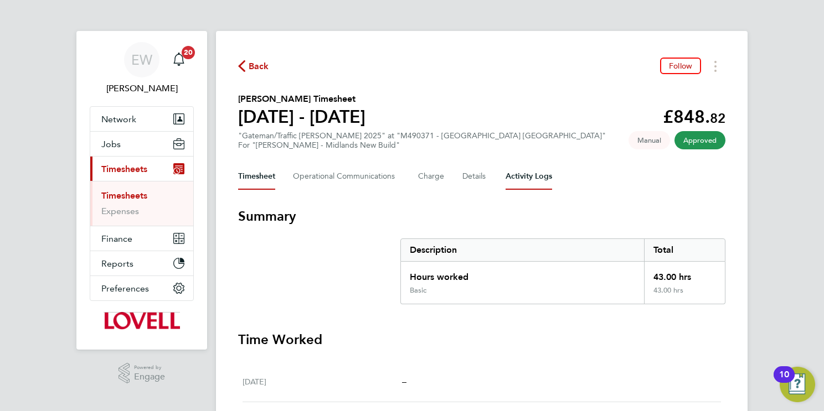
click at [525, 180] on Logs-tab "Activity Logs" at bounding box center [528, 176] width 47 height 27
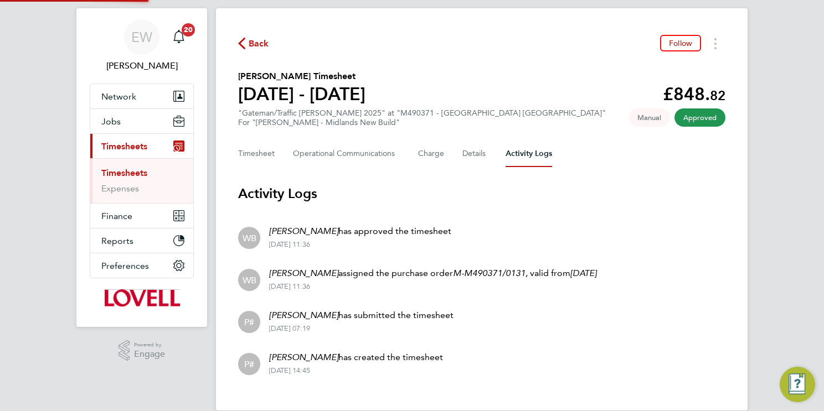
scroll to position [39, 0]
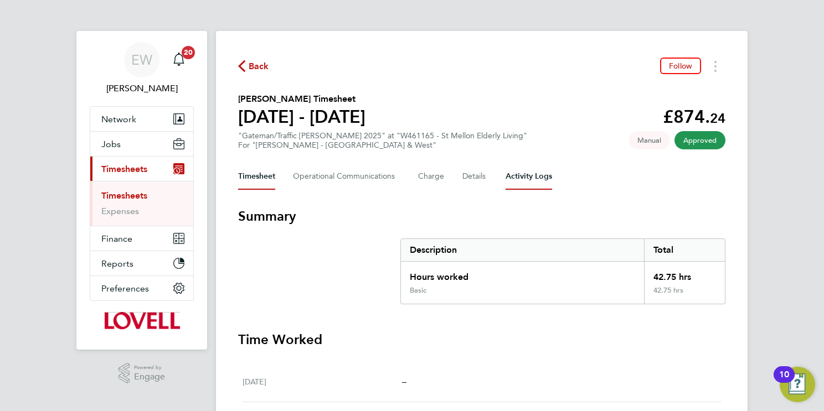
click at [542, 173] on Logs-tab "Activity Logs" at bounding box center [528, 176] width 47 height 27
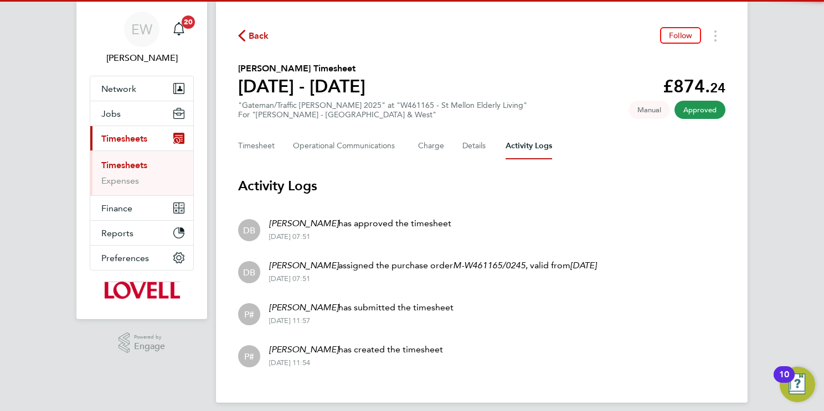
scroll to position [39, 0]
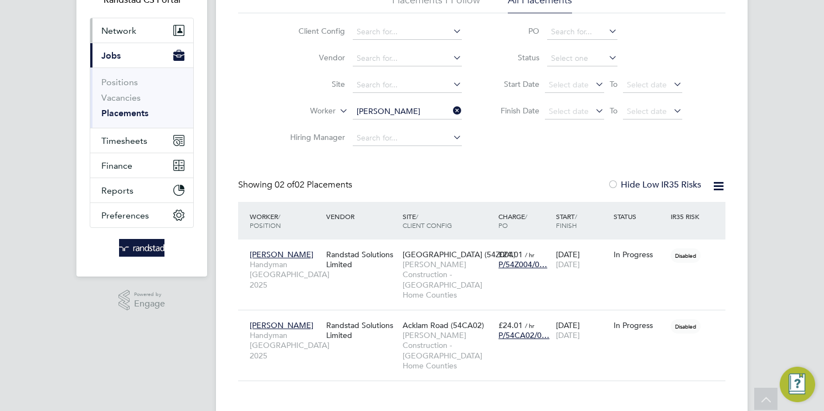
drag, startPoint x: 0, startPoint y: 0, endPoint x: 119, endPoint y: 37, distance: 124.7
click at [100, 21] on button "Network" at bounding box center [141, 30] width 103 height 24
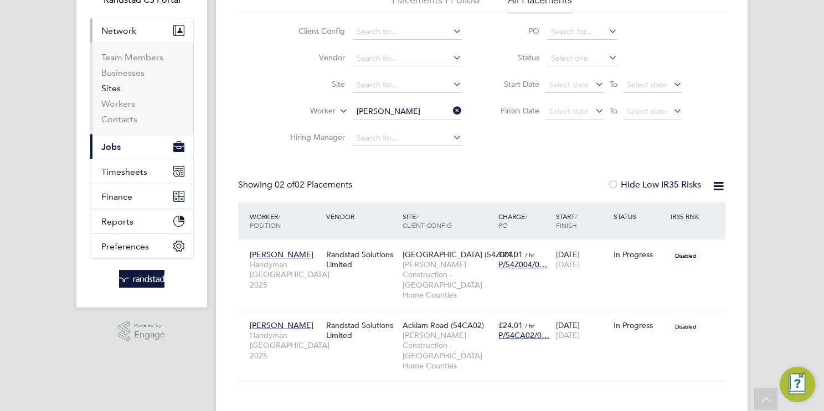
click at [109, 88] on link "Sites" at bounding box center [110, 88] width 19 height 11
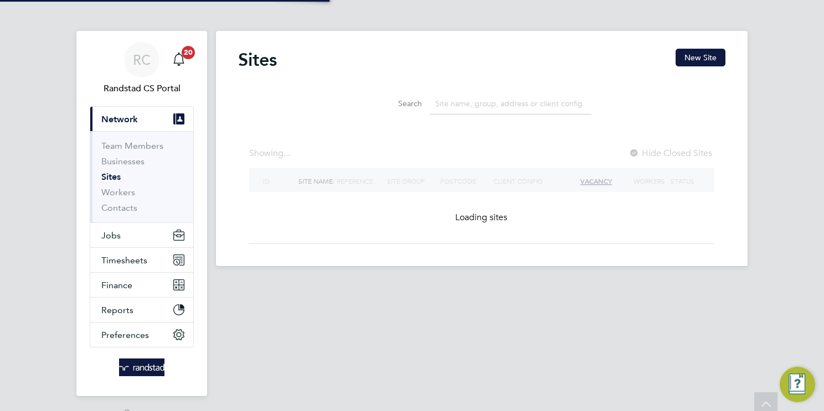
click at [483, 116] on li "Search" at bounding box center [481, 103] width 247 height 33
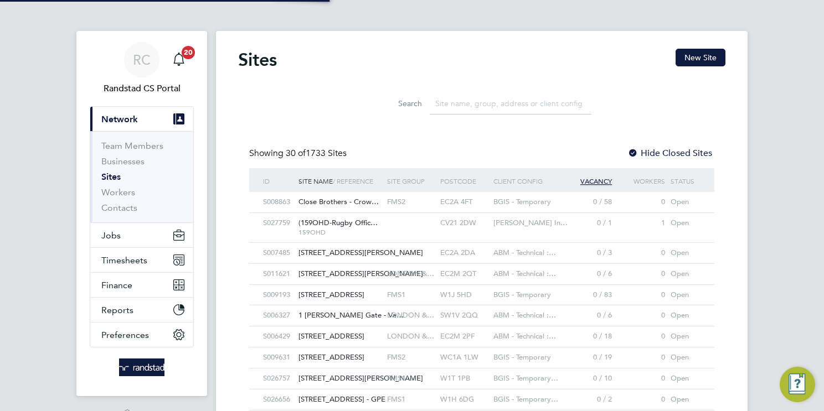
scroll to position [21, 54]
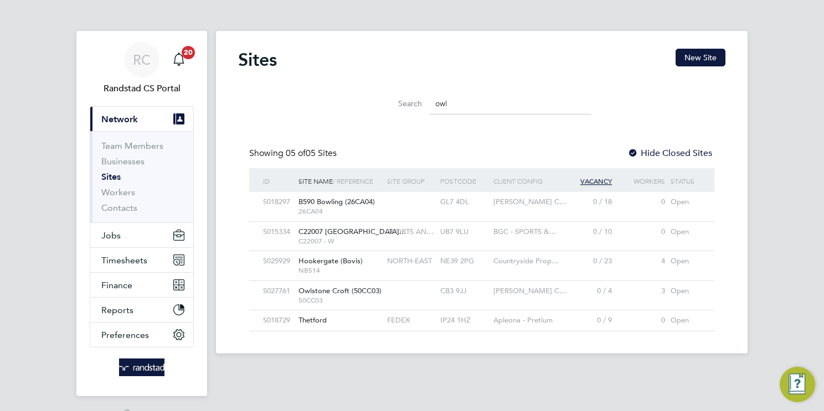
type input "owl"
click at [464, 297] on div "CB3 9JJ" at bounding box center [463, 291] width 53 height 20
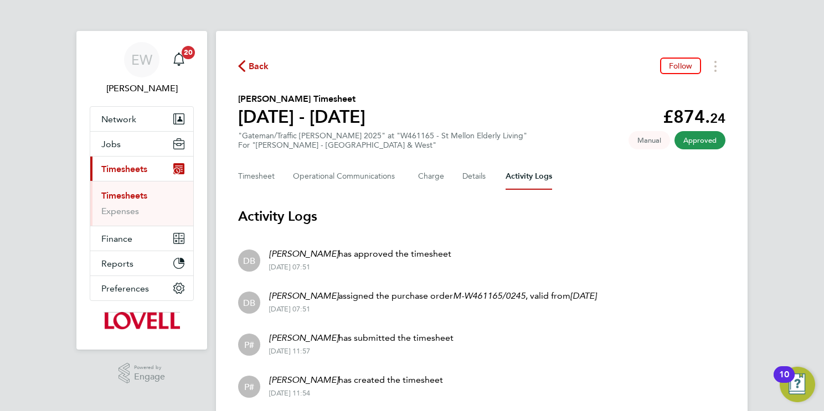
scroll to position [39, 0]
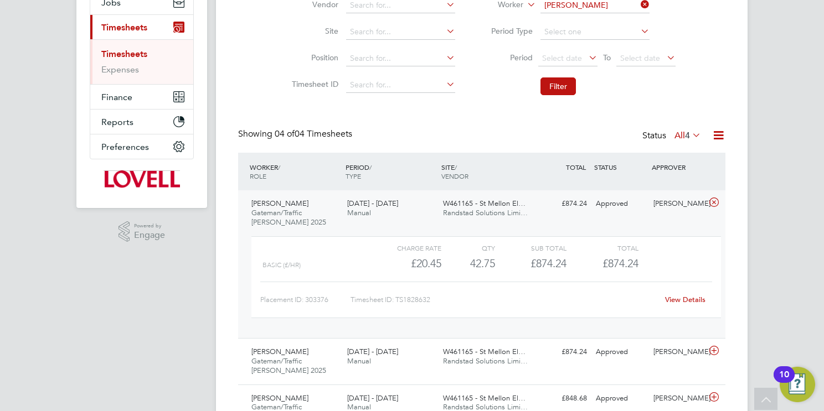
click at [588, 14] on li "Worker Lee Vicker" at bounding box center [579, 5] width 220 height 27
click at [597, 6] on input at bounding box center [594, 6] width 109 height 16
paste input "Narinder Singh"
type input "Narinder Singh"
click at [611, 20] on b "Singh" at bounding box center [643, 20] width 64 height 9
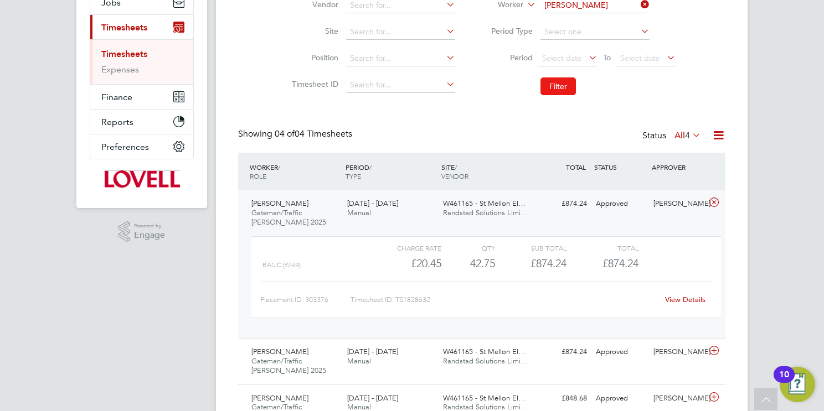
click at [568, 82] on button "Filter" at bounding box center [557, 87] width 35 height 18
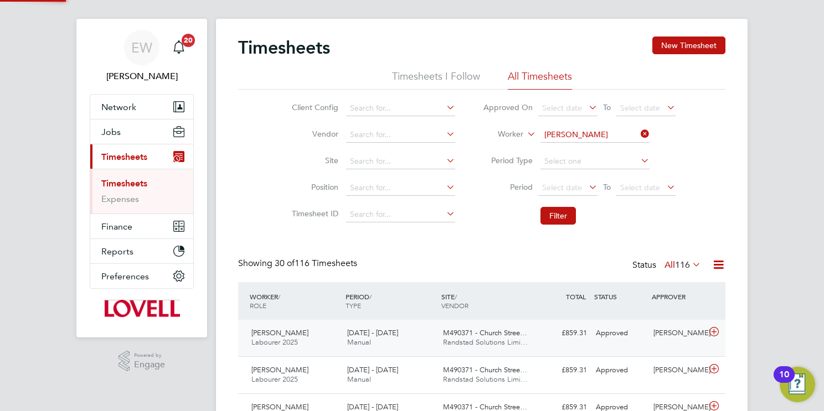
click at [489, 338] on span "Randstad Solutions Limi…" at bounding box center [485, 342] width 85 height 9
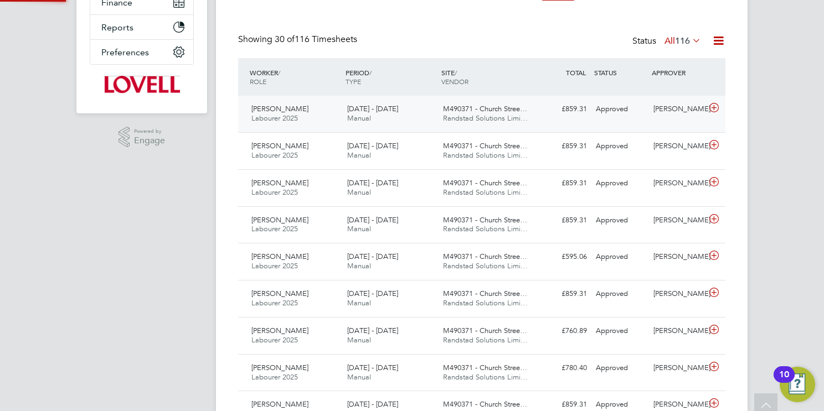
scroll to position [5, 6]
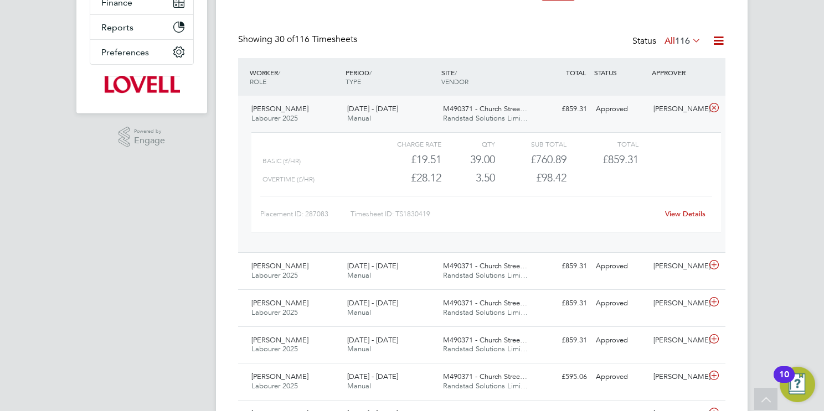
click at [682, 213] on link "View Details" at bounding box center [685, 213] width 40 height 9
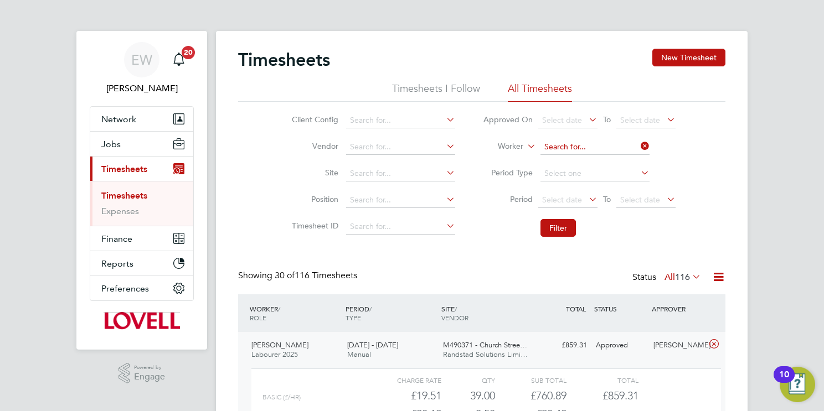
click at [592, 147] on input at bounding box center [594, 148] width 109 height 16
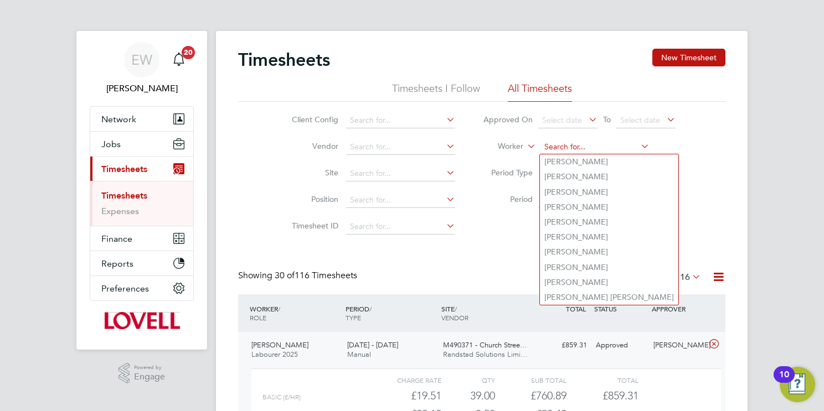
paste input "Peter Frederick Nnabuike"
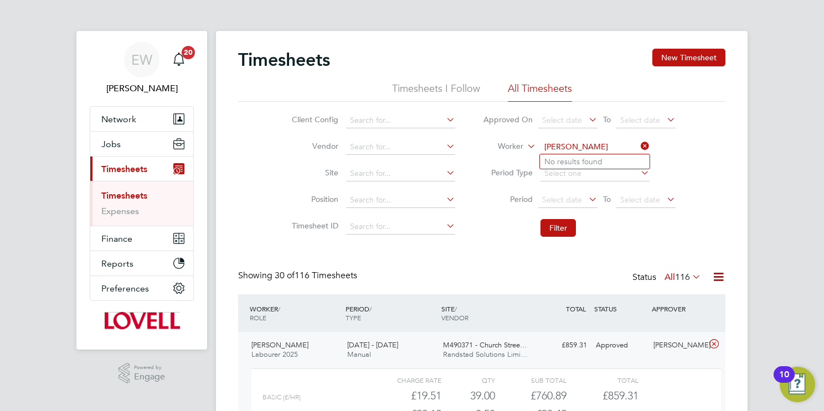
drag, startPoint x: 597, startPoint y: 147, endPoint x: 568, endPoint y: 142, distance: 29.1
click at [569, 144] on input "Peter Frederick Nnabuike" at bounding box center [594, 148] width 109 height 16
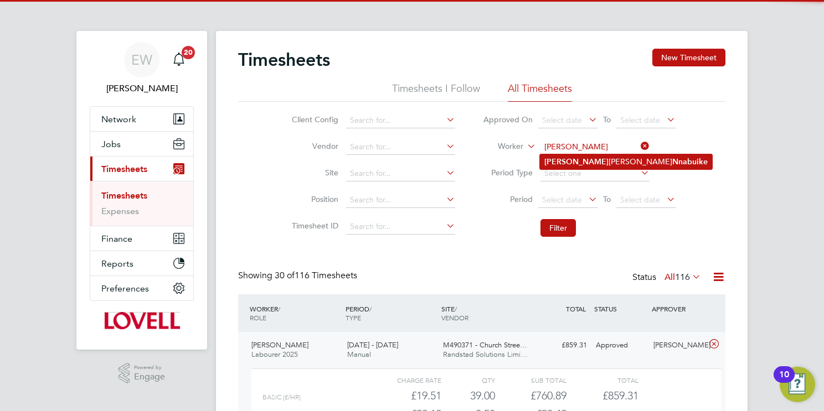
click at [591, 162] on li "Peter Frederick Nnabuike" at bounding box center [626, 161] width 172 height 15
type input "Peter Frederick Nnabuike"
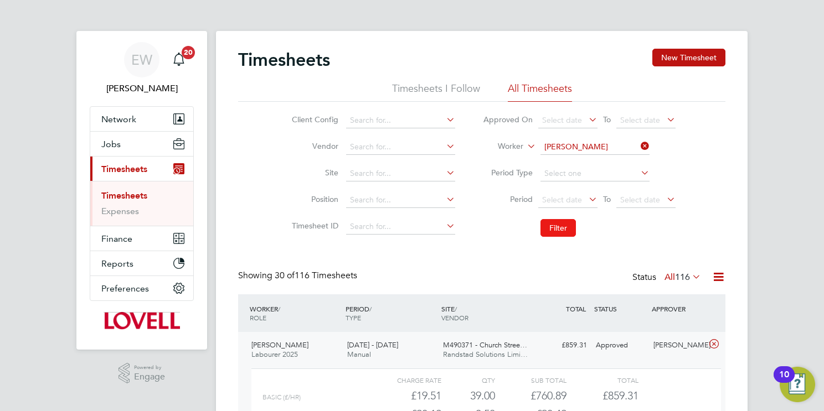
click at [557, 223] on button "Filter" at bounding box center [557, 228] width 35 height 18
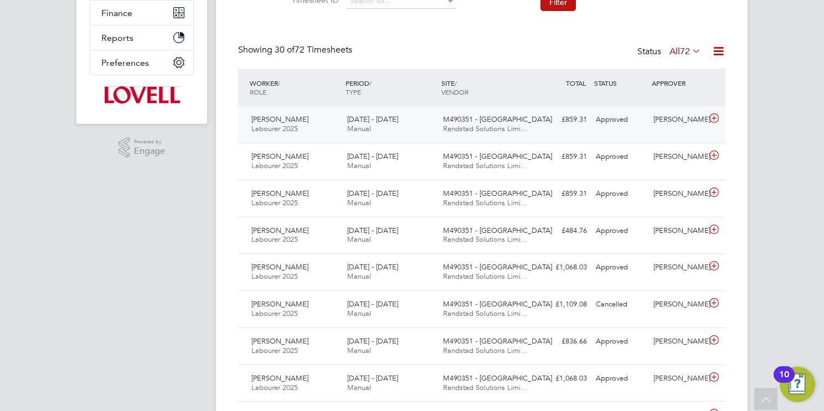
click at [485, 125] on span "Randstad Solutions Limi…" at bounding box center [485, 128] width 85 height 9
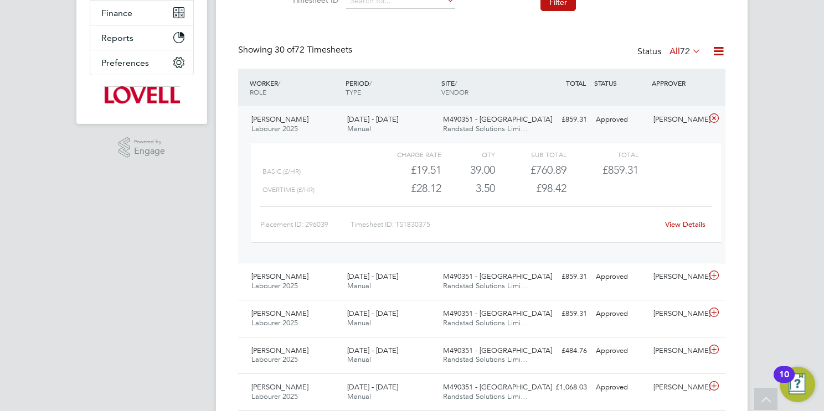
click at [683, 224] on link "View Details" at bounding box center [685, 224] width 40 height 9
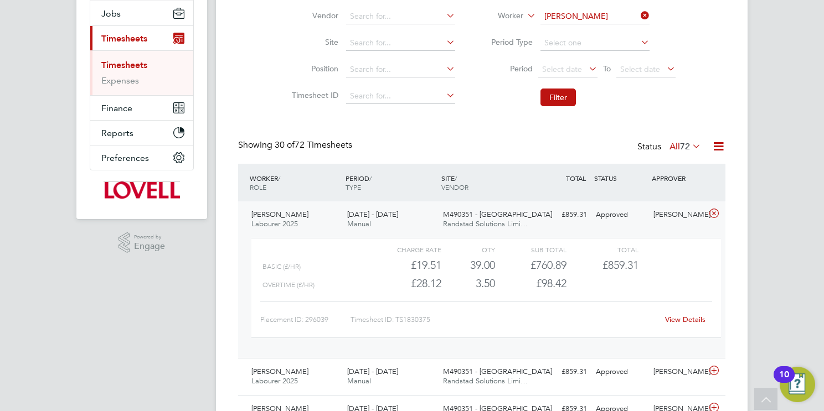
click at [606, 11] on input "Peter Frederick Nnabuike" at bounding box center [594, 17] width 109 height 16
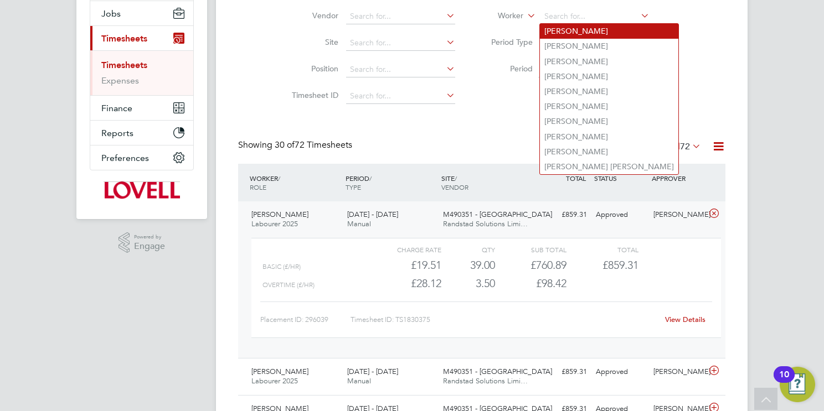
paste input "Leeam Gravells"
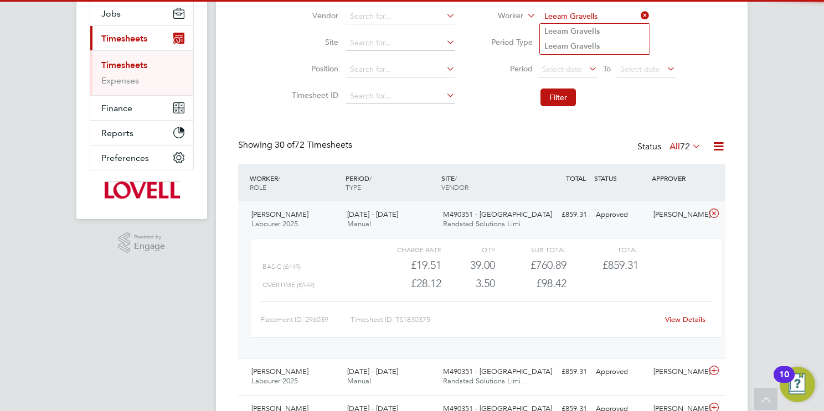
type input "Leeam Gravells"
click at [596, 30] on b "Gravells" at bounding box center [584, 31] width 29 height 9
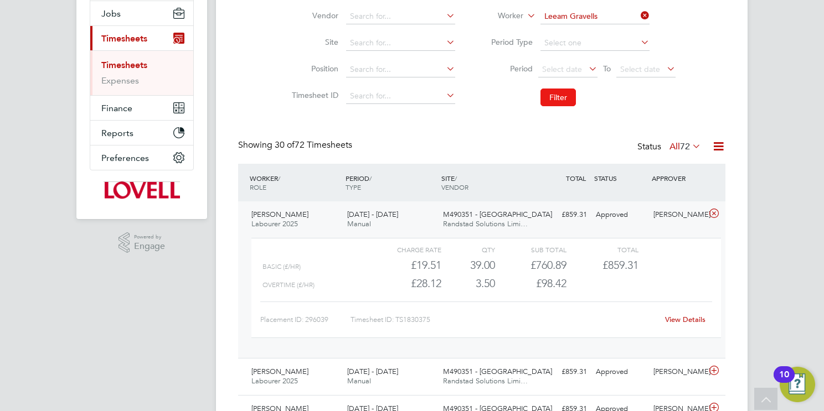
click at [549, 96] on button "Filter" at bounding box center [557, 98] width 35 height 18
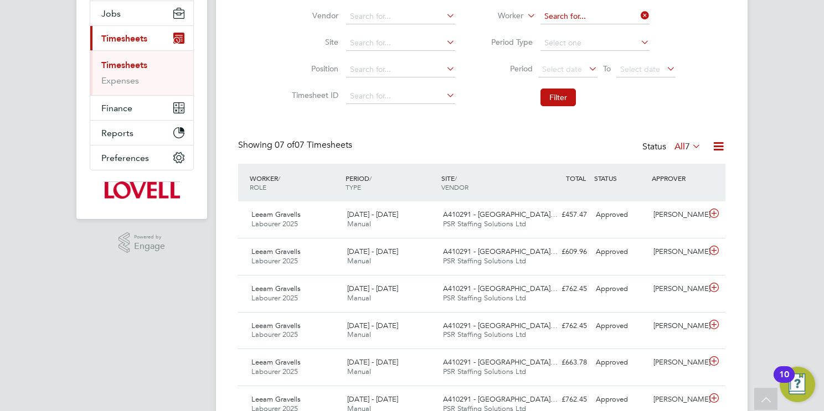
click at [612, 19] on input at bounding box center [594, 17] width 109 height 16
paste input "Leeam Gravells"
type input "Leeam Gravells"
click at [604, 50] on li "Leeam Gravells" at bounding box center [595, 46] width 110 height 15
click at [561, 91] on button "Filter" at bounding box center [557, 98] width 35 height 18
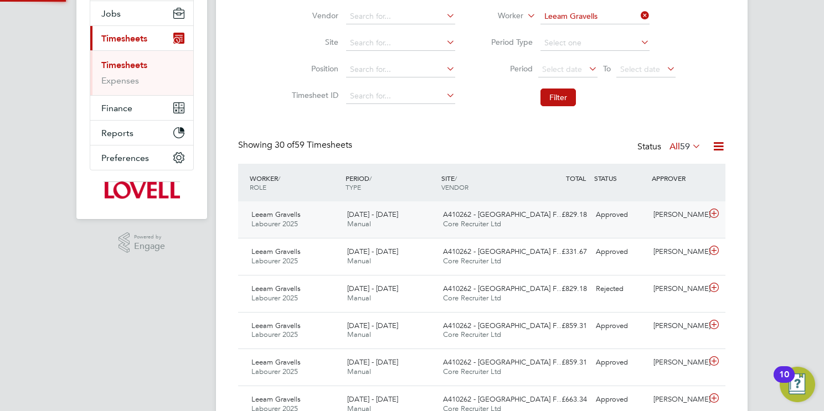
click at [458, 216] on span "A410262 - Gunvil Hall F…" at bounding box center [503, 214] width 121 height 9
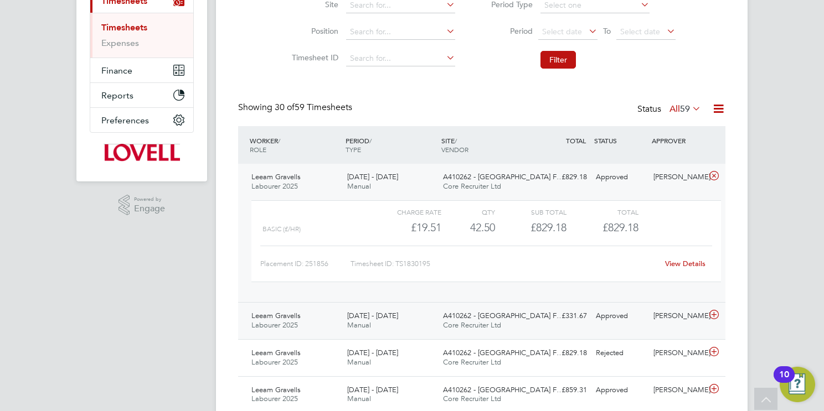
click at [487, 318] on span "A410262 - Gunvil Hall F…" at bounding box center [503, 315] width 121 height 9
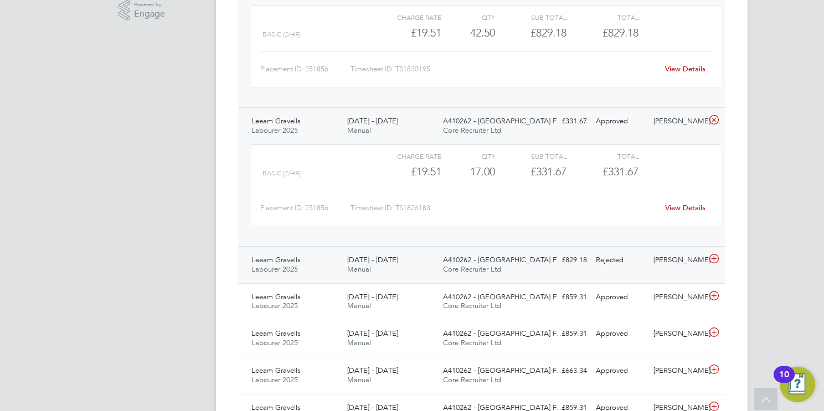
click at [482, 273] on span "Core Recruiter Ltd" at bounding box center [472, 269] width 58 height 9
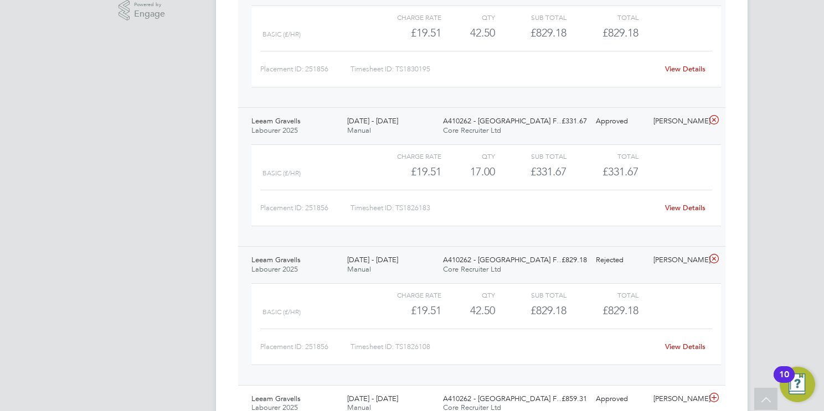
click at [483, 273] on span "Core Recruiter Ltd" at bounding box center [472, 269] width 58 height 9
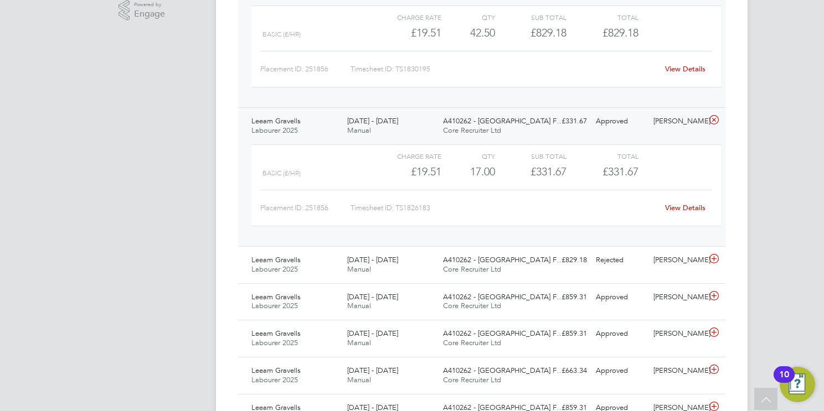
click at [489, 130] on span "Core Recruiter Ltd" at bounding box center [472, 130] width 58 height 9
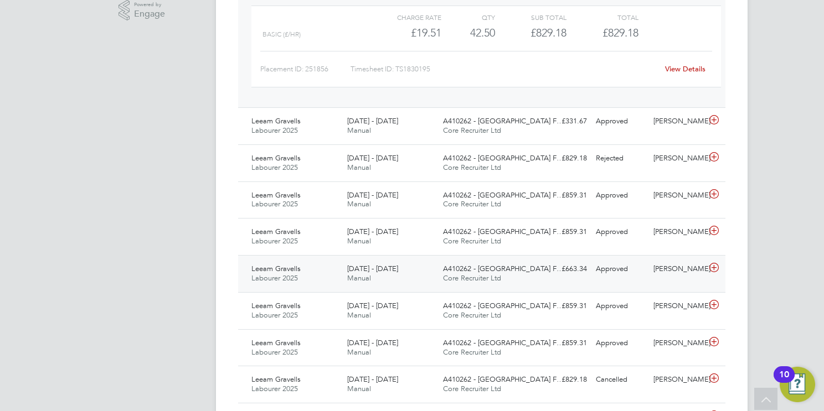
click at [509, 269] on span "A410262 - Gunvil Hall F…" at bounding box center [503, 268] width 121 height 9
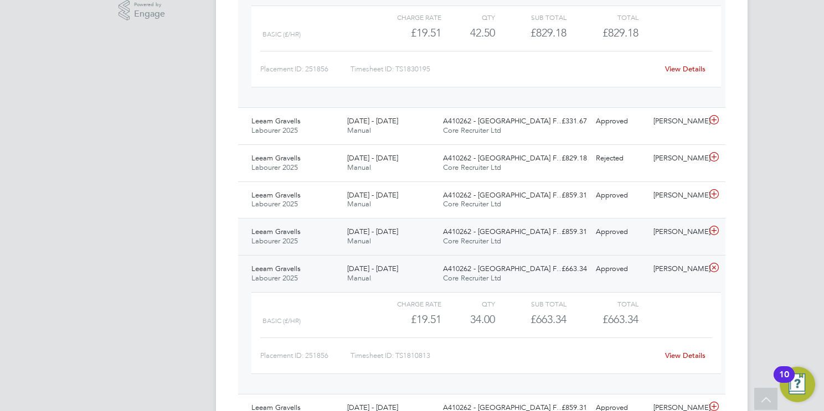
click at [514, 242] on div "A410262 - Gunvil Hall F… Core Recruiter Ltd" at bounding box center [486, 237] width 96 height 28
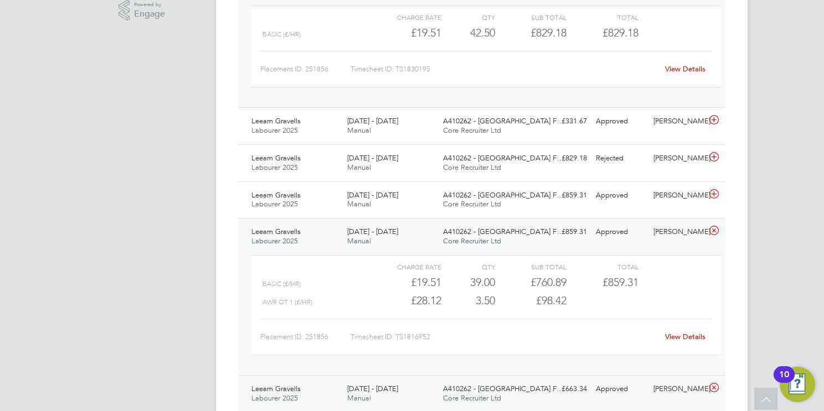
click at [508, 235] on span "A410262 - Gunvil Hall F…" at bounding box center [503, 231] width 121 height 9
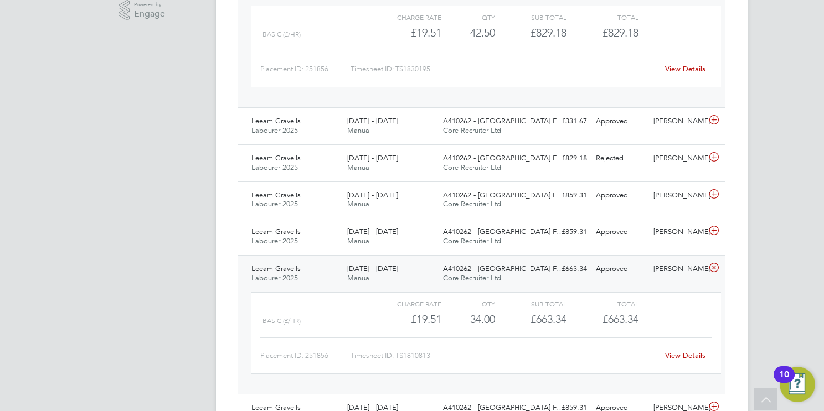
click at [520, 276] on div "A410262 - Gunvil Hall F… Core Recruiter Ltd" at bounding box center [486, 274] width 96 height 28
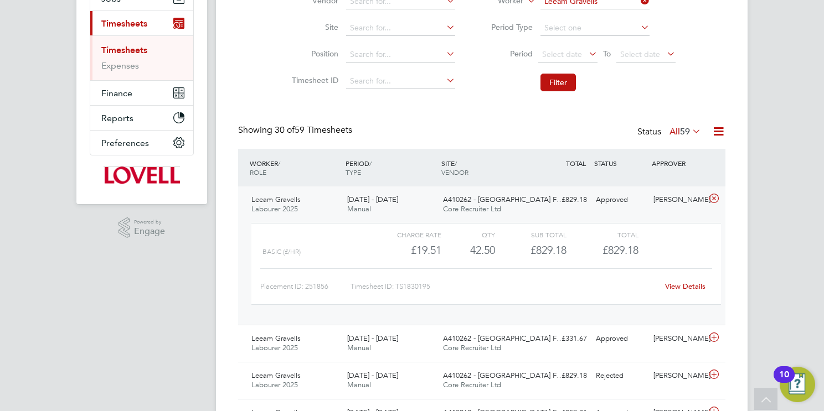
click at [684, 282] on link "View Details" at bounding box center [685, 286] width 40 height 9
click at [577, 2] on input "Leeam Gravells" at bounding box center [594, 2] width 109 height 16
paste input "Alimamy Kamara"
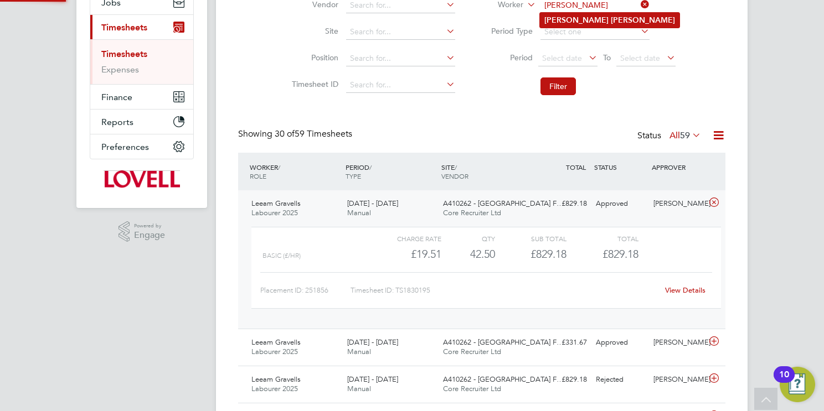
type input "Alimamy Kamara"
click at [609, 23] on li "Alimamy Kamara" at bounding box center [610, 20] width 140 height 15
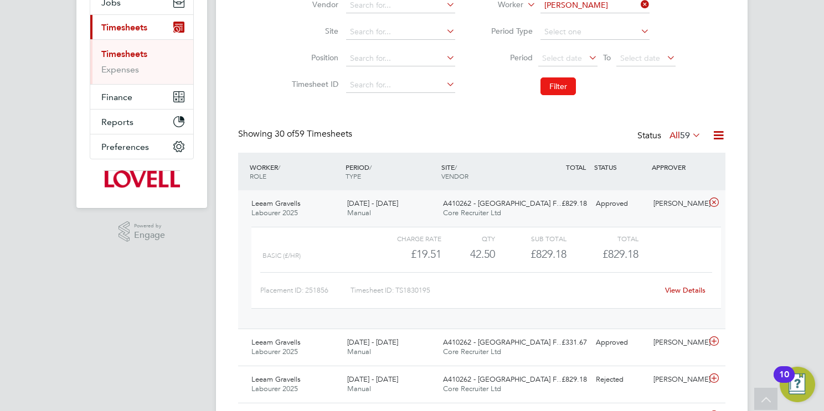
click at [556, 79] on button "Filter" at bounding box center [557, 87] width 35 height 18
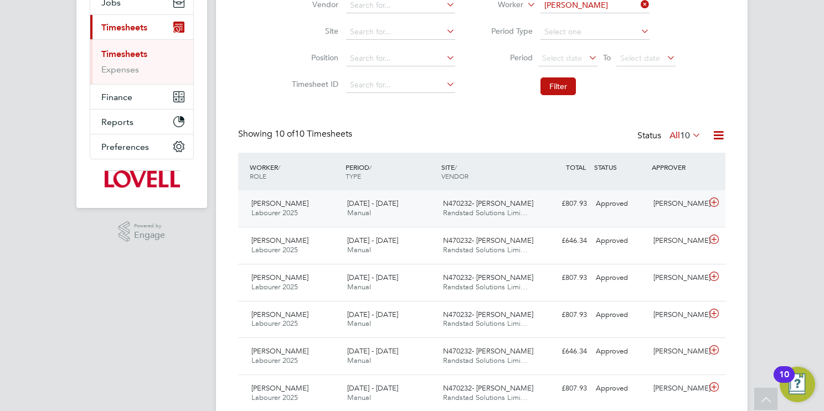
click at [490, 209] on span "Randstad Solutions Limi…" at bounding box center [485, 212] width 85 height 9
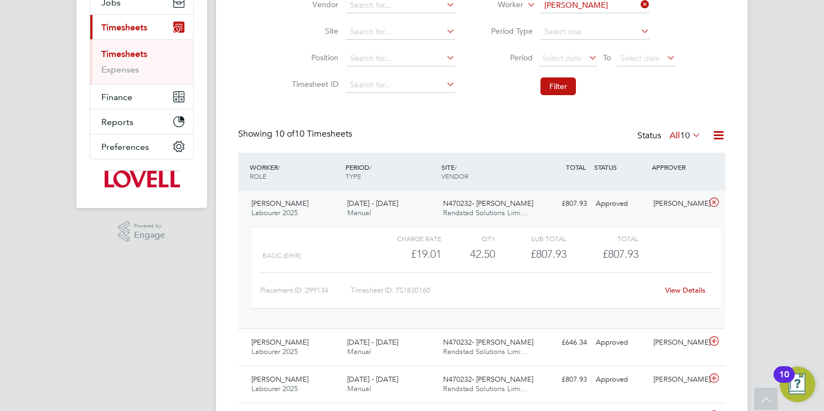
click at [682, 290] on link "View Details" at bounding box center [685, 290] width 40 height 9
click at [597, 8] on input "Alimamy Kamara" at bounding box center [594, 6] width 109 height 16
paste input "John Brennan"
type input "John Brennan"
click at [598, 20] on li "John Brennan" at bounding box center [610, 20] width 140 height 15
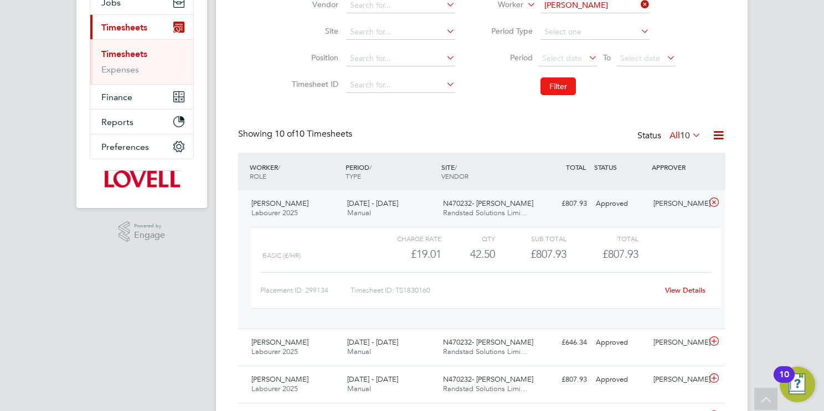
click at [560, 92] on button "Filter" at bounding box center [557, 87] width 35 height 18
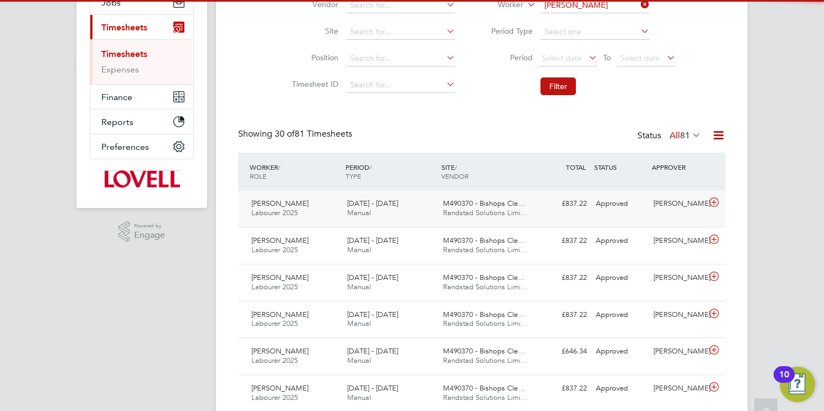
click at [432, 211] on div "20 - 26 Sep 2025 Manual" at bounding box center [391, 209] width 96 height 28
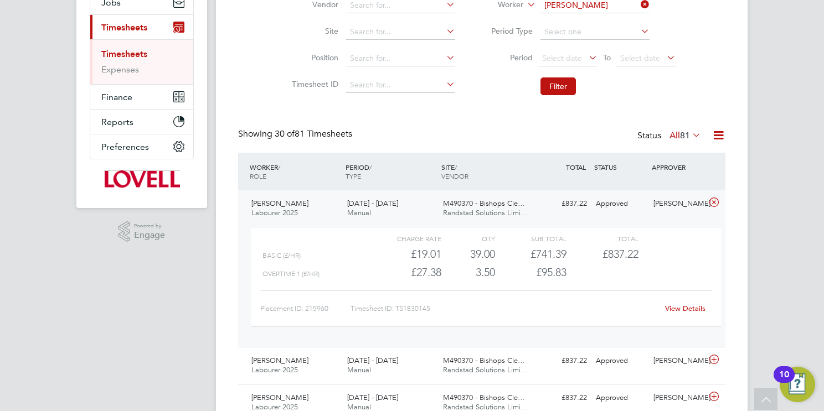
click at [684, 308] on link "View Details" at bounding box center [685, 308] width 40 height 9
click at [594, 10] on input "John Brennan" at bounding box center [594, 6] width 109 height 16
paste input "John Kiweewa"
type input "John Kiweewa"
drag, startPoint x: 595, startPoint y: 20, endPoint x: 572, endPoint y: 60, distance: 45.4
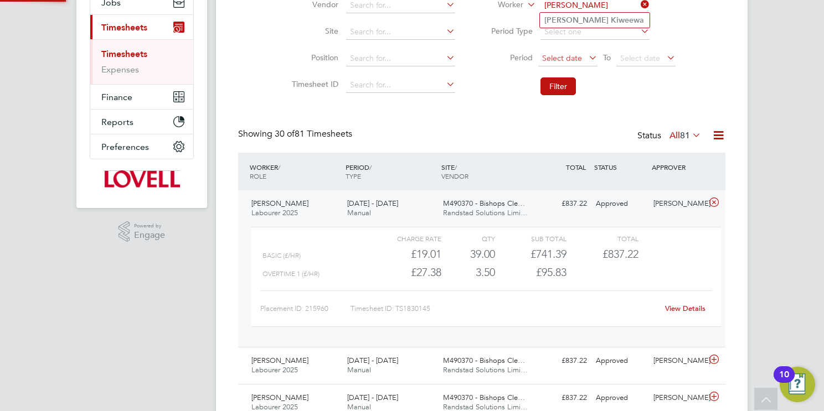
click at [611, 20] on b "Kiweewa" at bounding box center [627, 20] width 33 height 9
click at [564, 88] on button "Filter" at bounding box center [557, 87] width 35 height 18
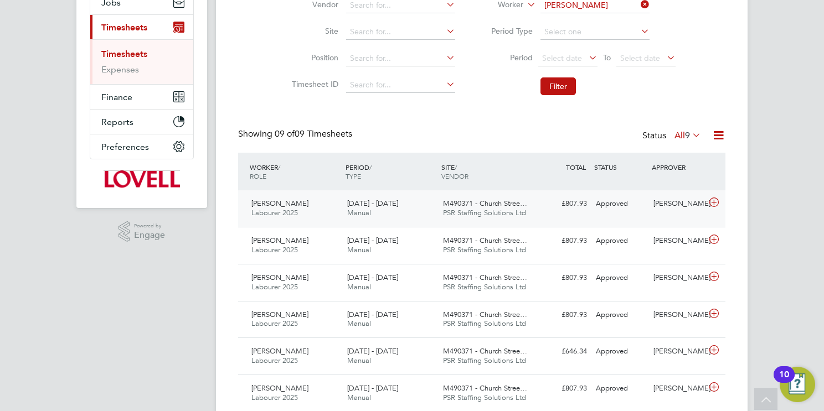
click at [499, 205] on span "M490371 - Church Stree…" at bounding box center [485, 203] width 84 height 9
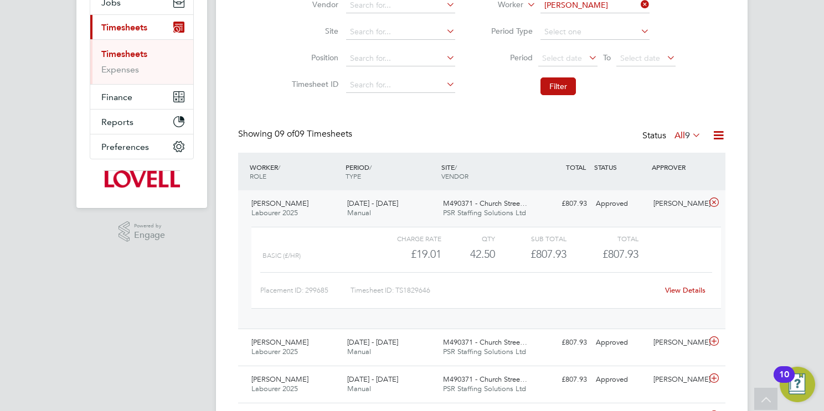
click at [686, 289] on link "View Details" at bounding box center [685, 290] width 40 height 9
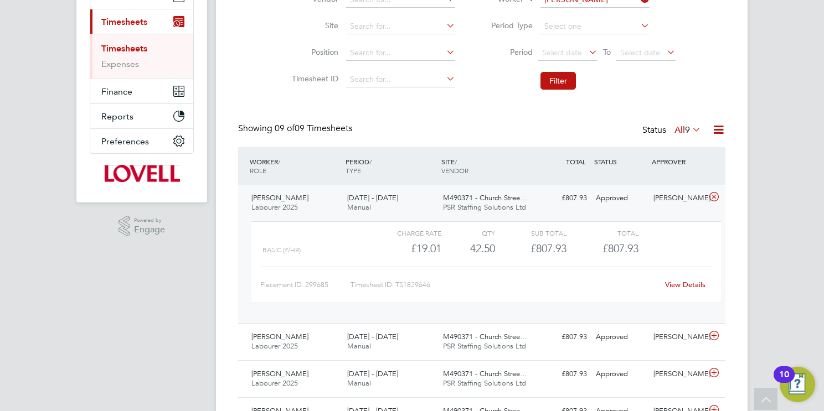
click at [590, 4] on input "John Kiweewa" at bounding box center [594, 0] width 109 height 16
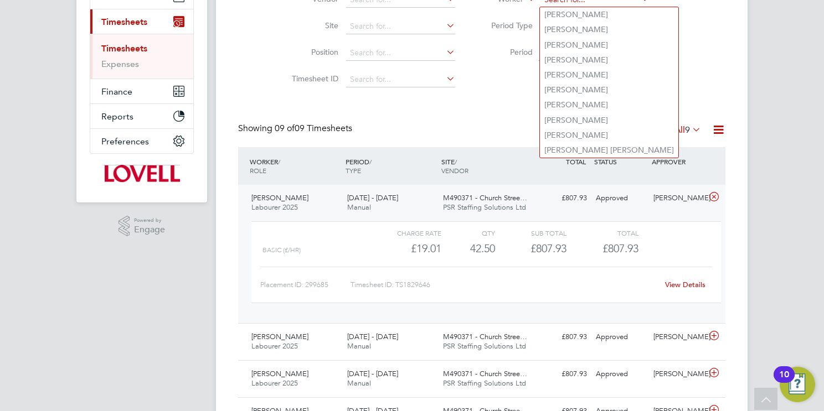
paste input "Adewale Bello"
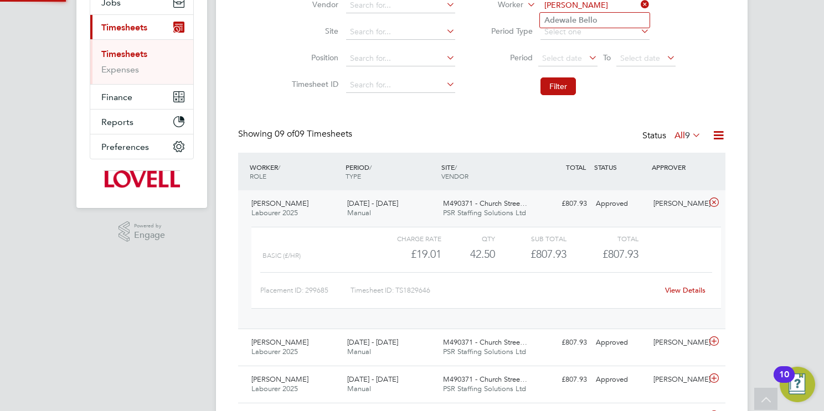
type input "Adewale Bello"
click at [592, 20] on b "Bello" at bounding box center [588, 20] width 19 height 9
click at [559, 82] on button "Filter" at bounding box center [557, 87] width 35 height 18
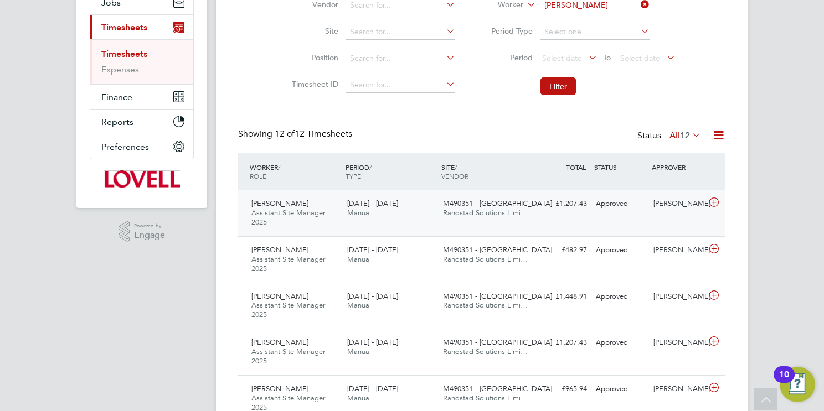
click at [488, 219] on div "M490351 - Glebe Street Randstad Solutions Limi…" at bounding box center [486, 209] width 96 height 28
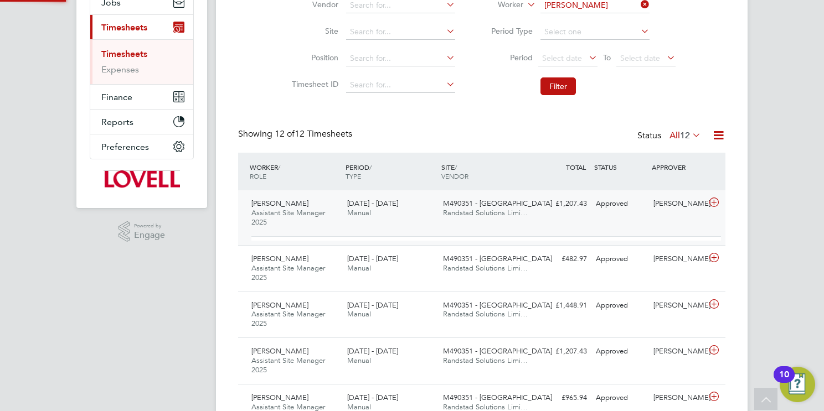
scroll to position [18, 107]
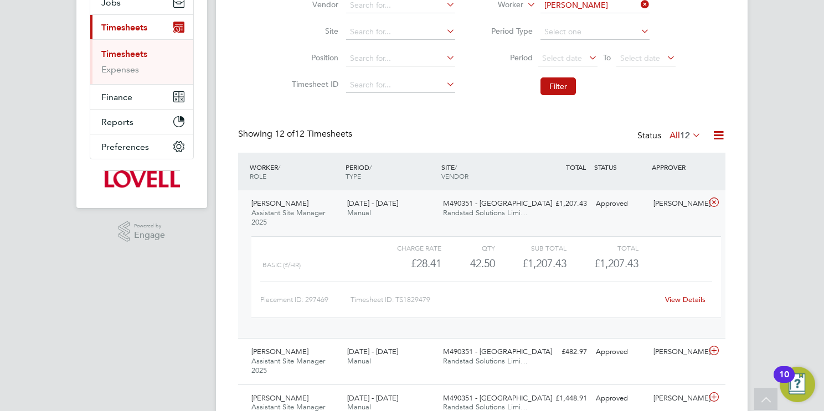
click at [696, 298] on link "View Details" at bounding box center [685, 299] width 40 height 9
click at [614, 5] on input "Adewale Bello" at bounding box center [594, 6] width 109 height 16
paste input "Howard Goodge"
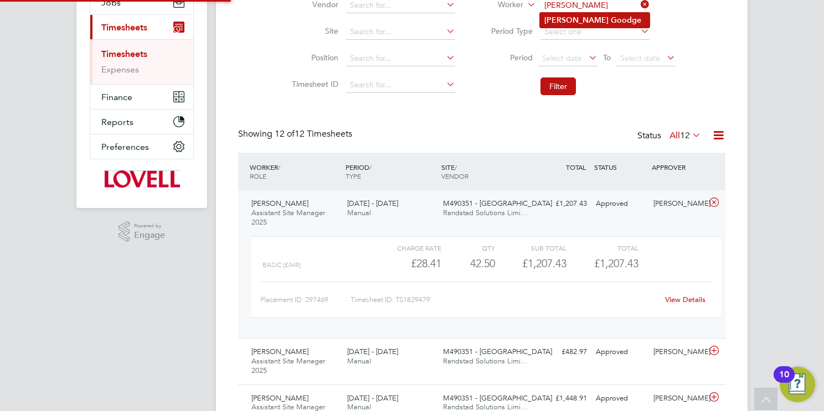
type input "Howard Goodge"
click at [613, 20] on li "Howard Goodge" at bounding box center [595, 20] width 110 height 15
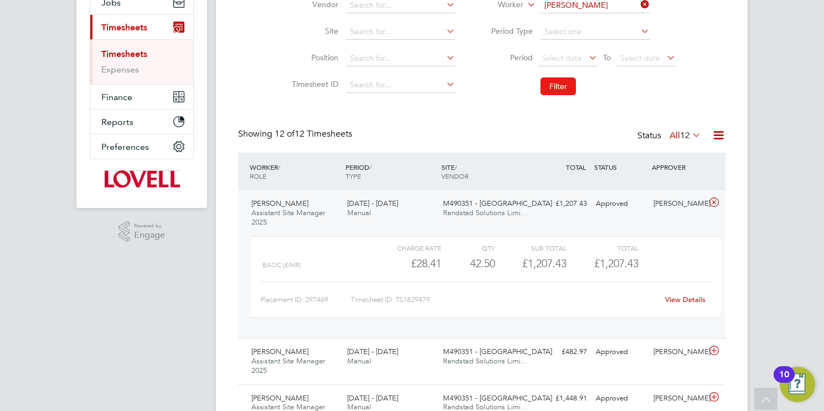
click at [561, 78] on button "Filter" at bounding box center [557, 87] width 35 height 18
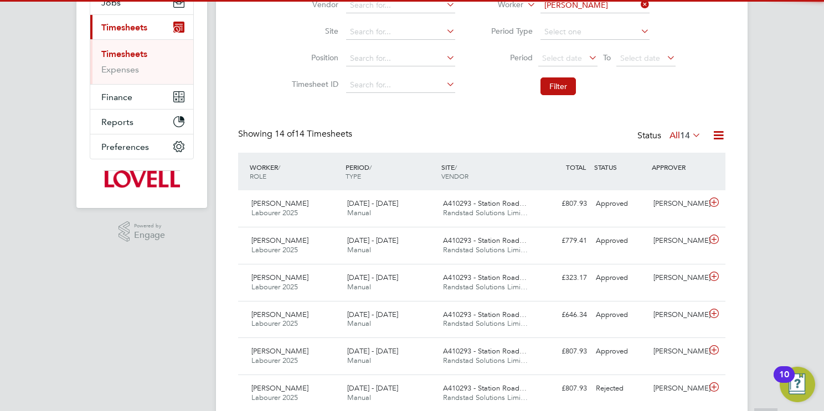
scroll to position [5, 6]
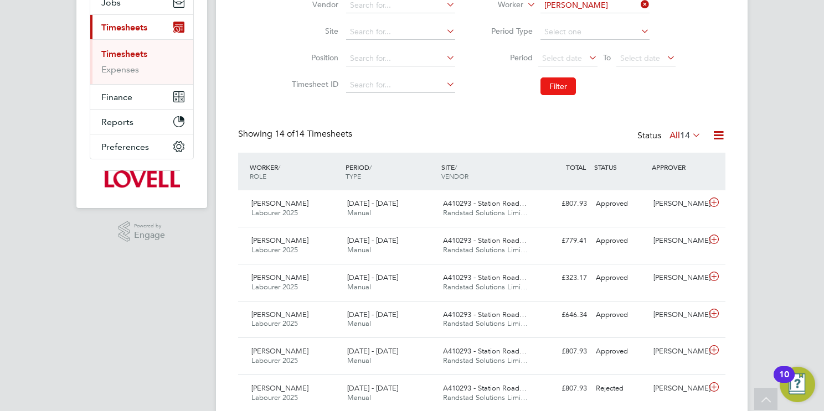
click at [554, 82] on button "Filter" at bounding box center [557, 87] width 35 height 18
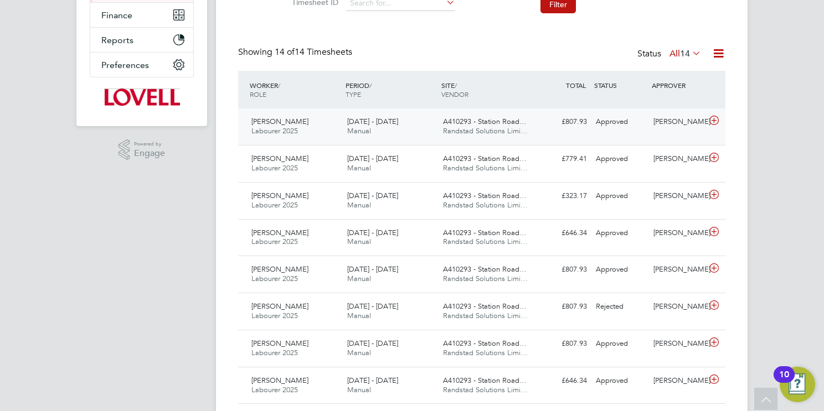
click at [486, 125] on span "A410293 - Station Road…" at bounding box center [485, 121] width 84 height 9
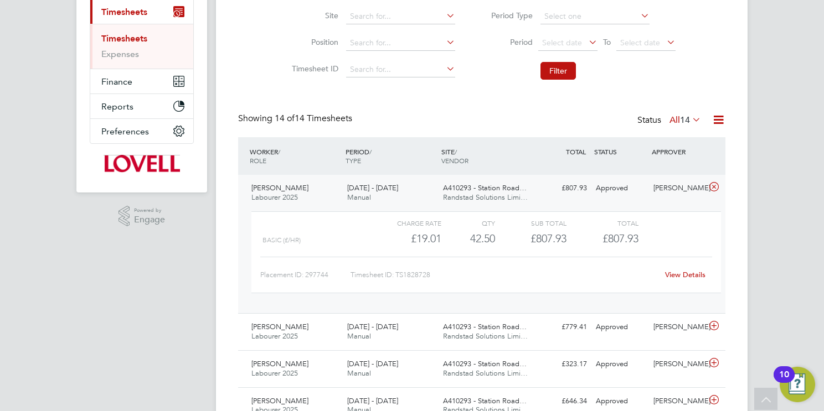
click at [680, 274] on link "View Details" at bounding box center [685, 274] width 40 height 9
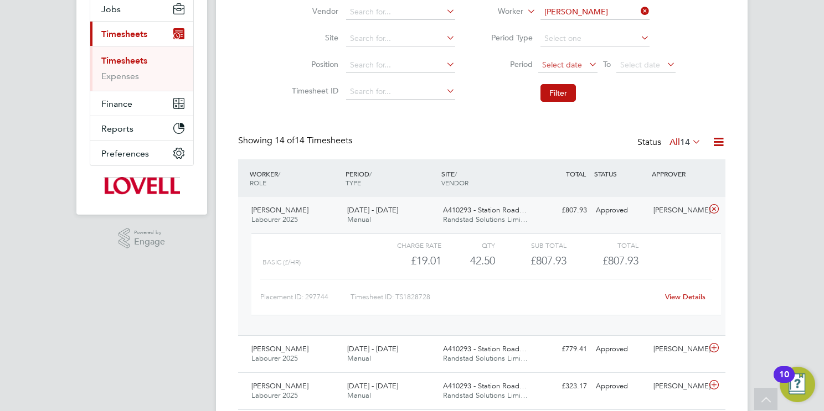
scroll to position [21, 0]
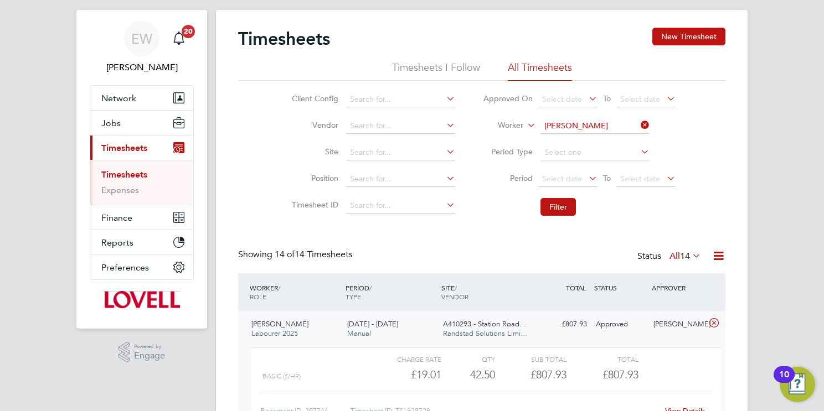
click at [580, 129] on input "Howard Goodge" at bounding box center [594, 126] width 109 height 16
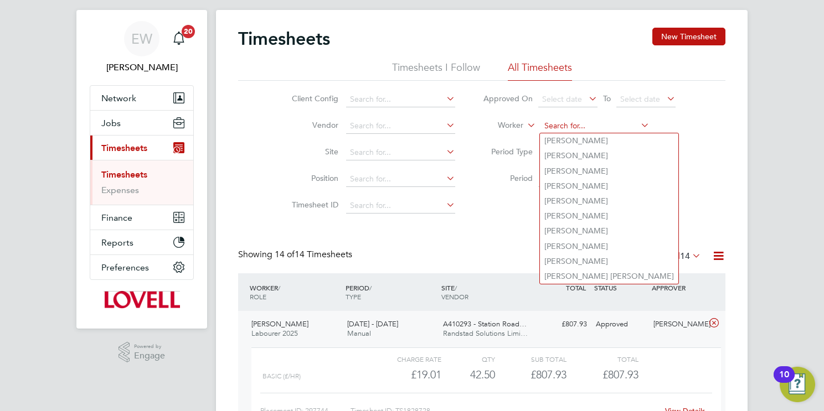
paste input "Edirin Akoko"
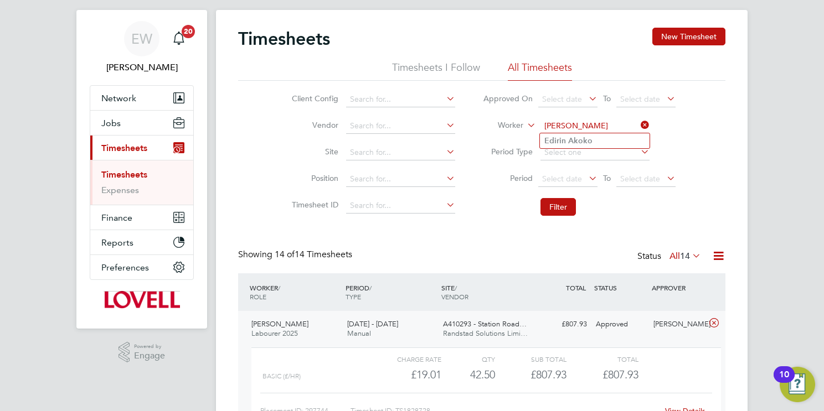
type input "Edirin Akoko"
click at [587, 139] on b "Akoko" at bounding box center [580, 140] width 24 height 9
click at [560, 206] on button "Filter" at bounding box center [557, 207] width 35 height 18
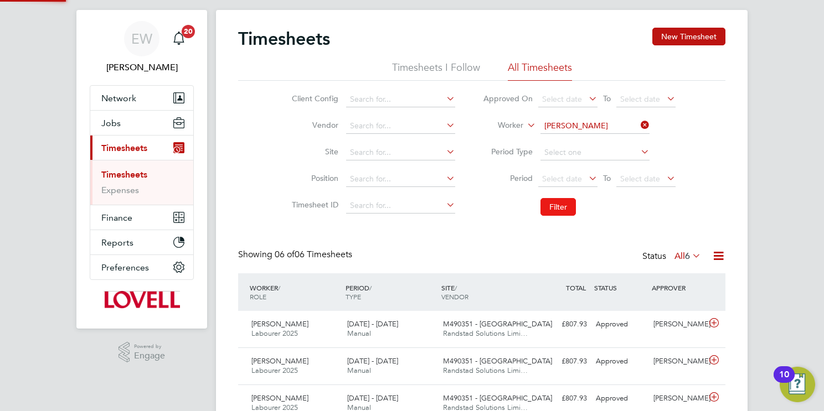
scroll to position [5, 6]
click at [459, 330] on span "Randstad Solutions Limi…" at bounding box center [485, 333] width 85 height 9
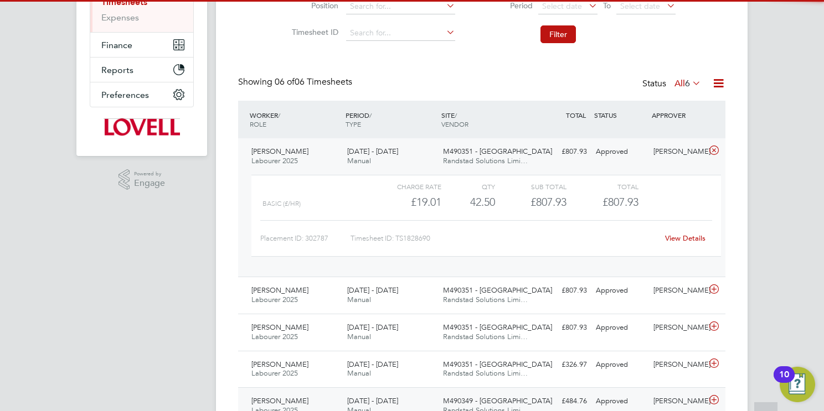
scroll to position [283, 0]
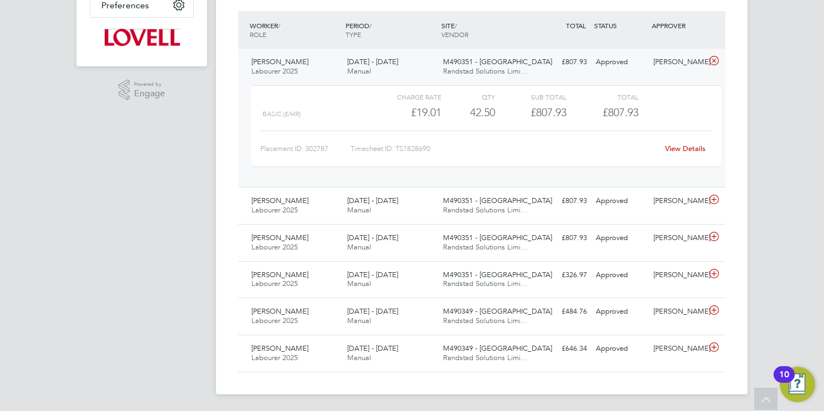
click at [675, 149] on link "View Details" at bounding box center [685, 148] width 40 height 9
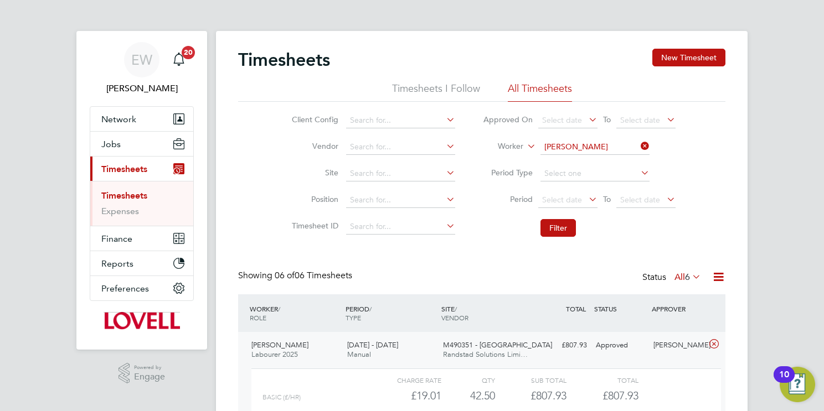
click at [591, 148] on input "Edirin Akoko" at bounding box center [594, 148] width 109 height 16
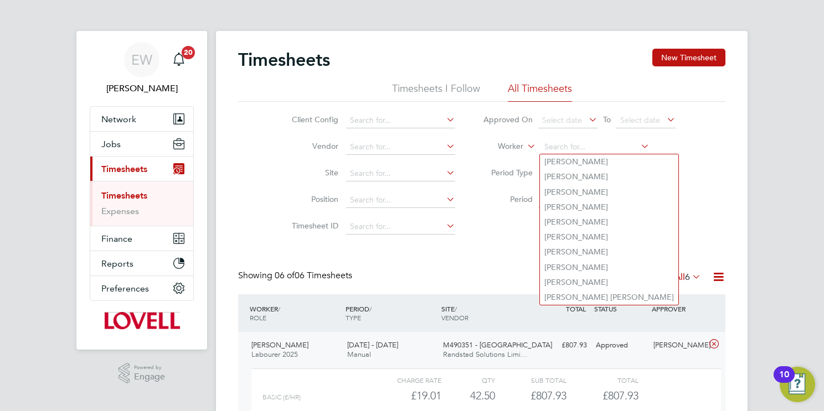
paste input "Darren Turner"
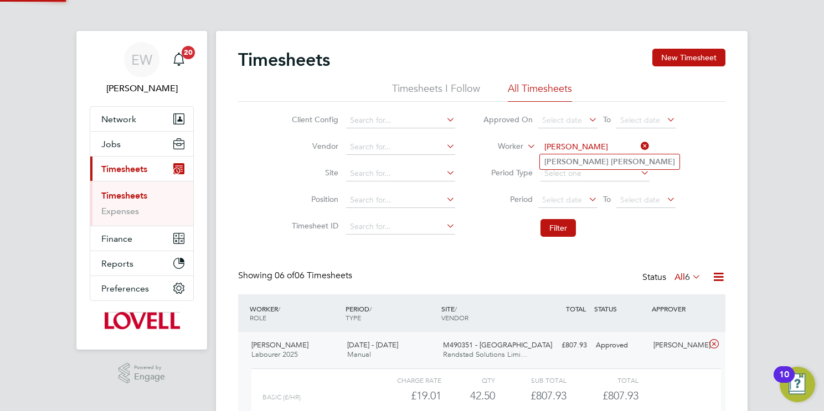
type input "Darren Turner"
drag, startPoint x: 614, startPoint y: 162, endPoint x: 602, endPoint y: 173, distance: 16.5
click at [613, 162] on li "Darren Turner" at bounding box center [610, 161] width 140 height 15
drag, startPoint x: 552, startPoint y: 225, endPoint x: 559, endPoint y: 230, distance: 8.3
click at [553, 225] on button "Filter" at bounding box center [557, 228] width 35 height 18
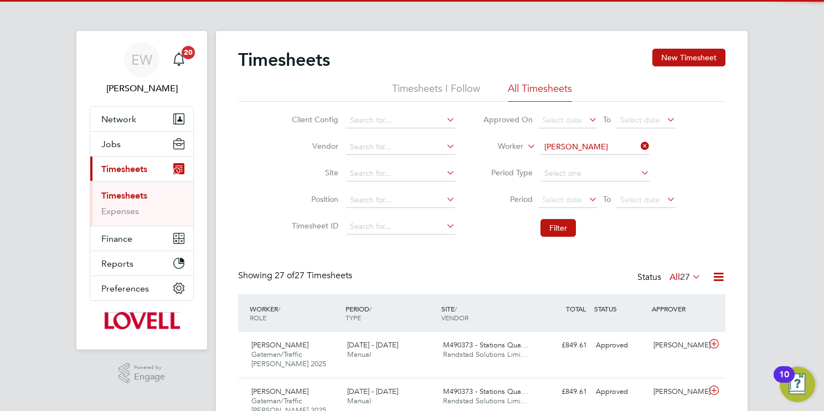
scroll to position [6, 6]
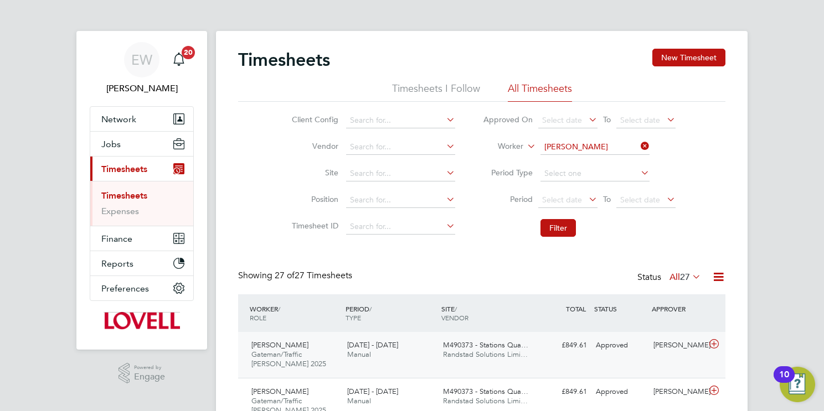
click at [518, 348] on span "M490373 - Stations Qua…" at bounding box center [485, 344] width 85 height 9
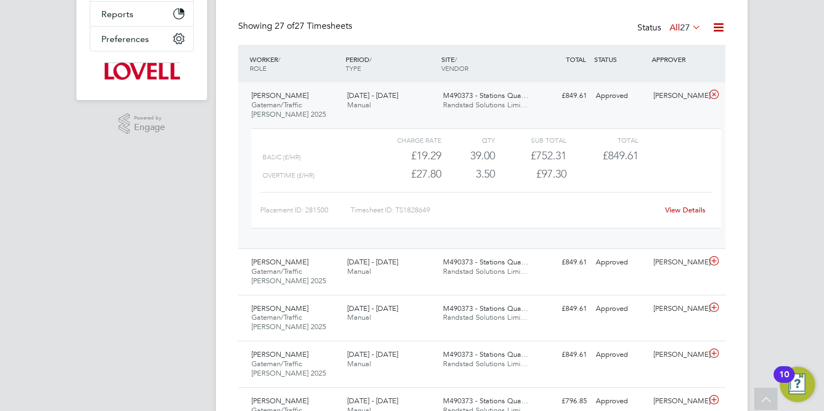
click at [688, 207] on link "View Details" at bounding box center [685, 209] width 40 height 9
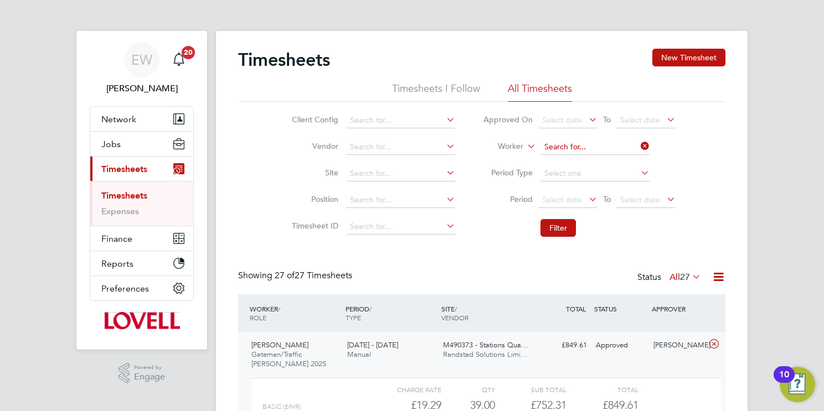
click at [577, 143] on input at bounding box center [594, 148] width 109 height 16
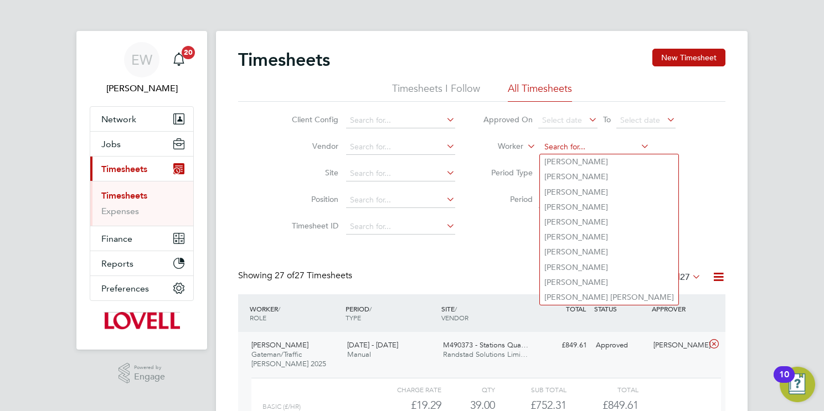
paste input "Anthony Graham"
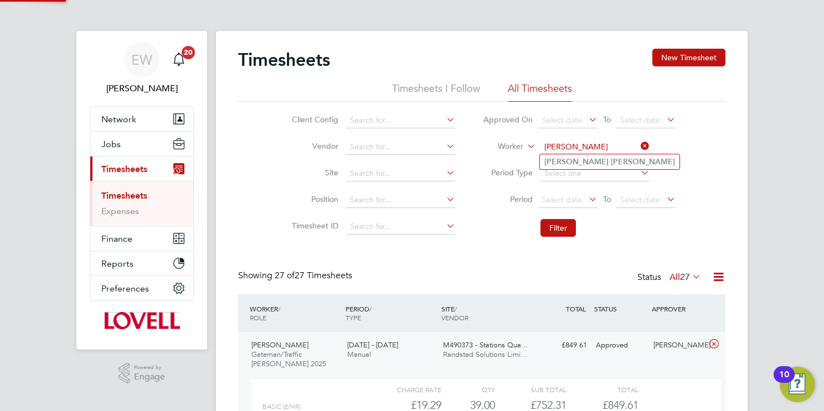
type input "Anthony Graham"
click at [611, 161] on b "Graham" at bounding box center [643, 161] width 64 height 9
drag, startPoint x: 570, startPoint y: 224, endPoint x: 557, endPoint y: 221, distance: 12.4
click at [570, 224] on button "Filter" at bounding box center [557, 228] width 35 height 18
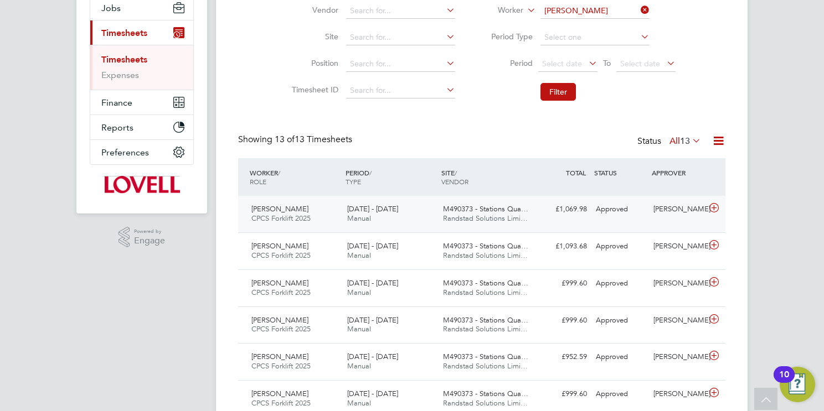
click at [451, 210] on span "M490373 - Stations Qua…" at bounding box center [485, 208] width 85 height 9
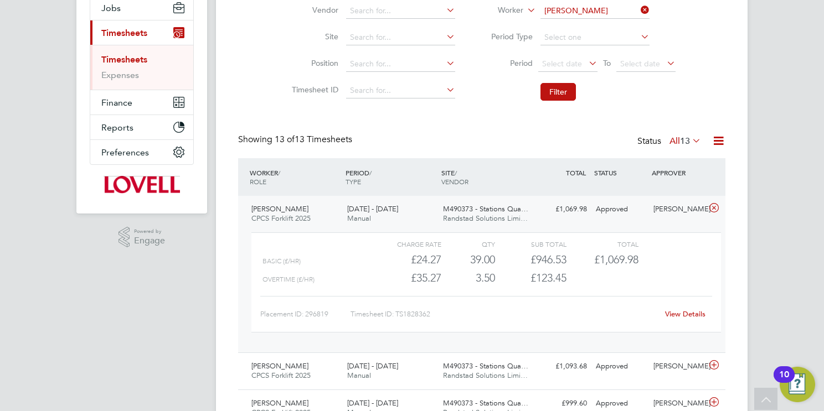
click at [699, 311] on link "View Details" at bounding box center [685, 313] width 40 height 9
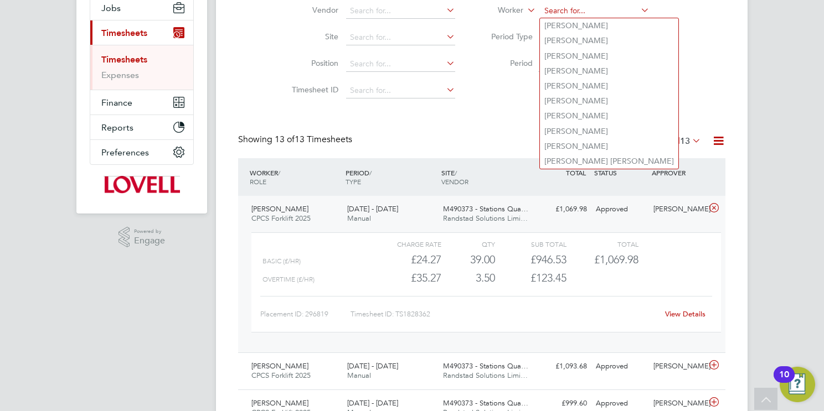
click at [595, 7] on input at bounding box center [594, 11] width 109 height 16
paste input "Marcus Corner"
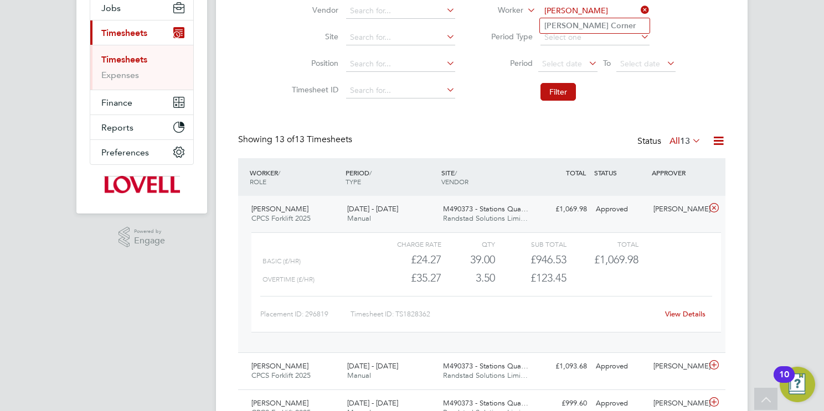
type input "Marcus Corner"
click at [597, 26] on li "Marcus Corner" at bounding box center [595, 25] width 110 height 15
click at [556, 88] on button "Filter" at bounding box center [557, 92] width 35 height 18
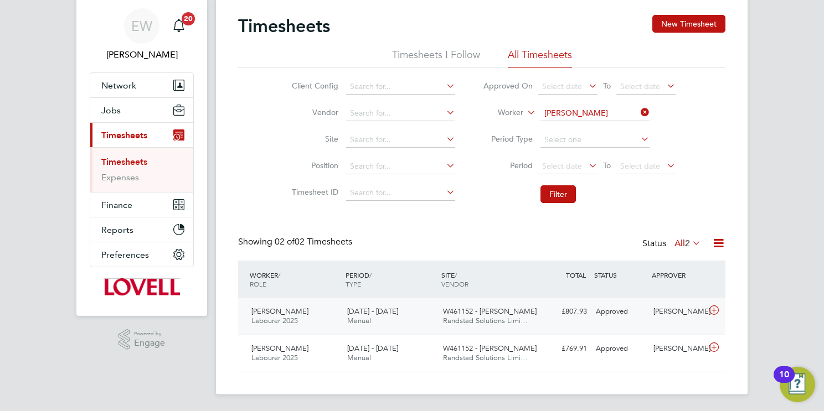
click at [471, 310] on span "W461152 - Glan Llyn" at bounding box center [490, 311] width 94 height 9
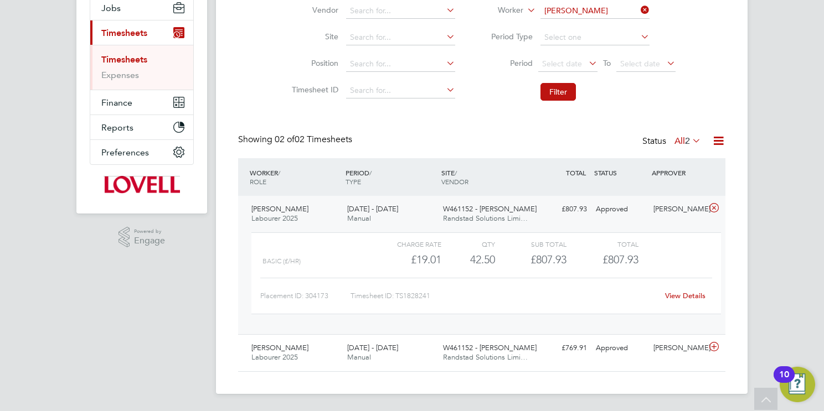
click at [686, 298] on link "View Details" at bounding box center [685, 295] width 40 height 9
click at [590, 11] on input "Marcus Corner" at bounding box center [594, 11] width 109 height 16
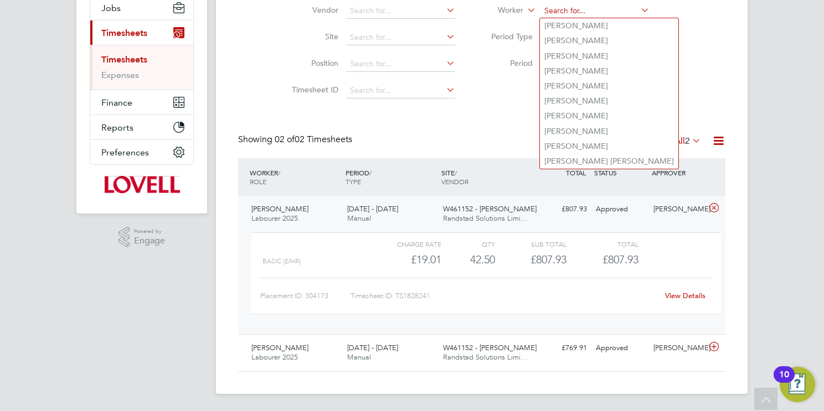
paste input "Raymond Thompson"
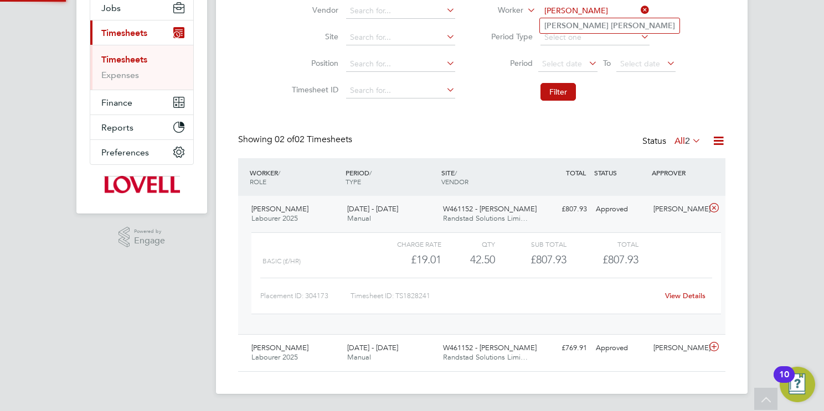
type input "Raymond Thompson"
click at [611, 25] on b "Thompson" at bounding box center [643, 25] width 64 height 9
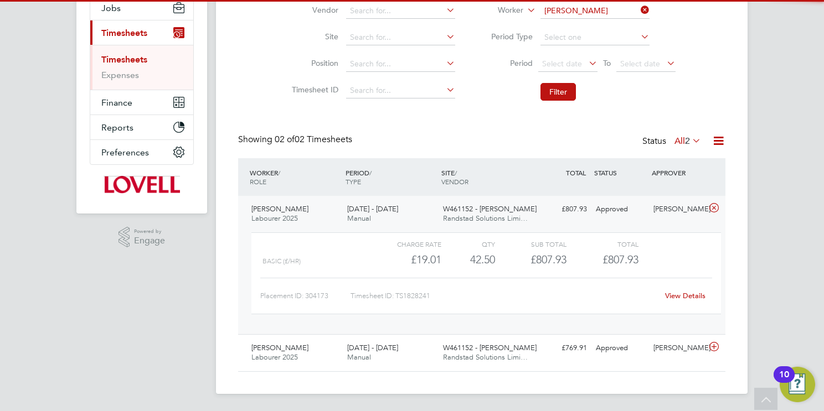
click at [553, 91] on button "Filter" at bounding box center [557, 92] width 35 height 18
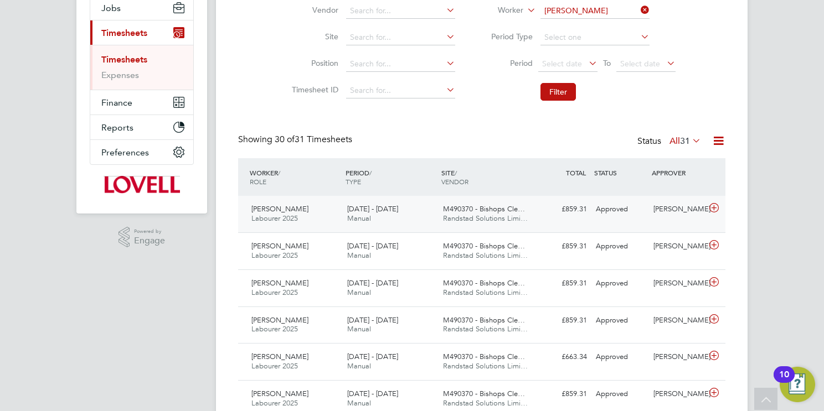
click at [503, 224] on div "M490370 - Bishops Cle… Randstad Solutions Limi…" at bounding box center [486, 214] width 96 height 28
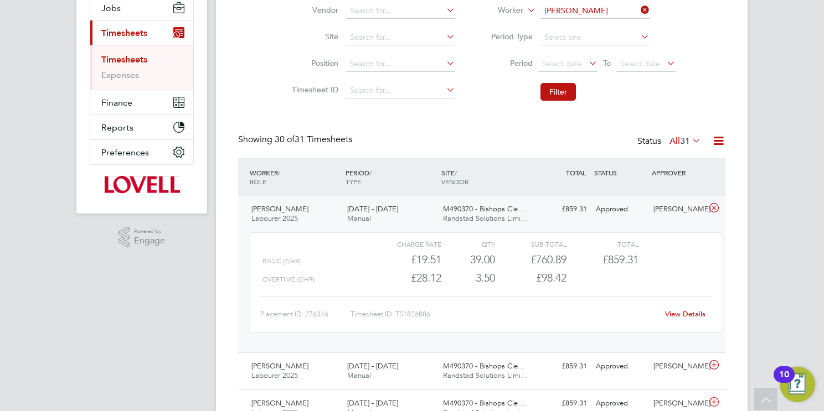
click at [688, 312] on link "View Details" at bounding box center [685, 313] width 40 height 9
click at [590, 12] on input "Raymond Thompson" at bounding box center [594, 11] width 109 height 16
paste input "Steven Clover"
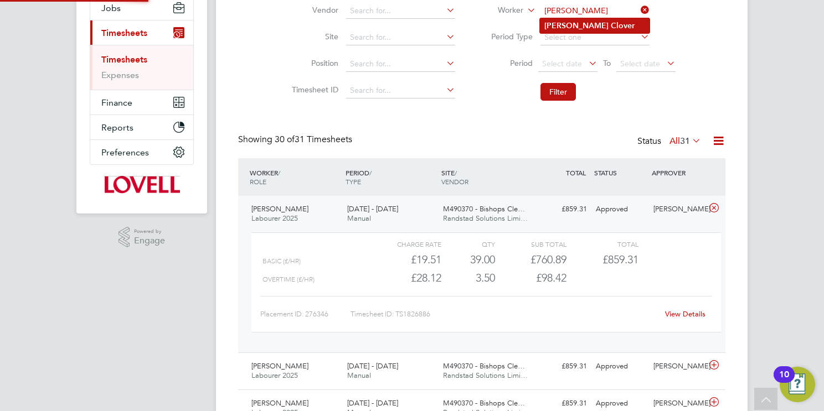
type input "Steven Clover"
click at [611, 24] on b "Clover" at bounding box center [623, 25] width 24 height 9
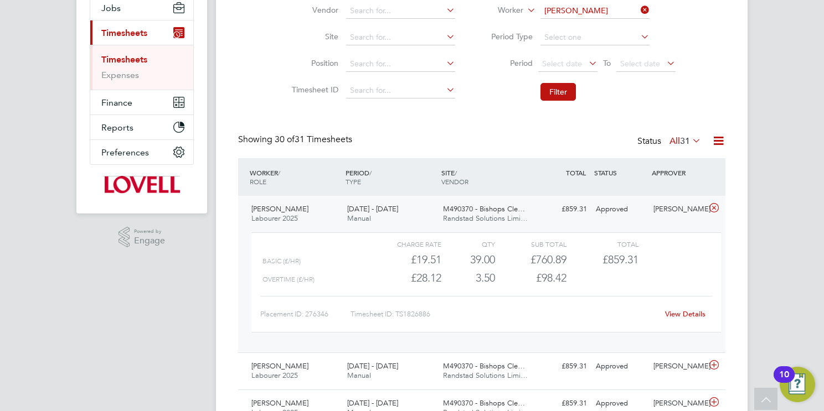
drag, startPoint x: 561, startPoint y: 92, endPoint x: 571, endPoint y: 126, distance: 35.2
click at [561, 92] on button "Filter" at bounding box center [557, 92] width 35 height 18
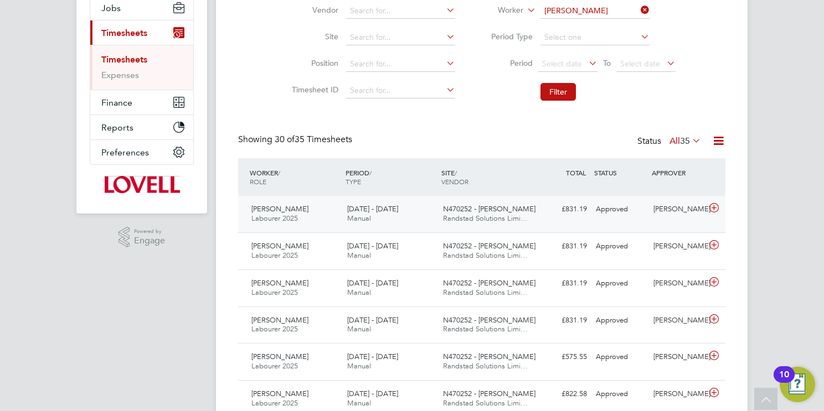
click at [481, 207] on span "N470252 - Basford" at bounding box center [489, 208] width 92 height 9
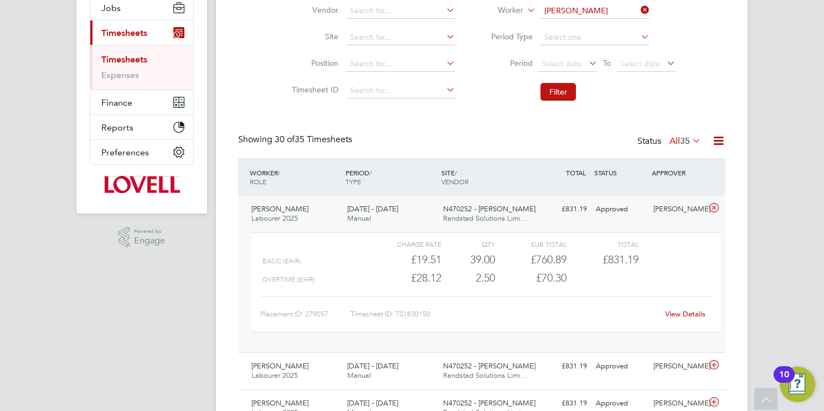
click at [675, 307] on div "View Details" at bounding box center [685, 315] width 54 height 18
click at [678, 316] on link "View Details" at bounding box center [685, 313] width 40 height 9
click at [574, 13] on input at bounding box center [594, 11] width 109 height 16
paste input "David Bamigbaye"
type input "David Bamigbaye"
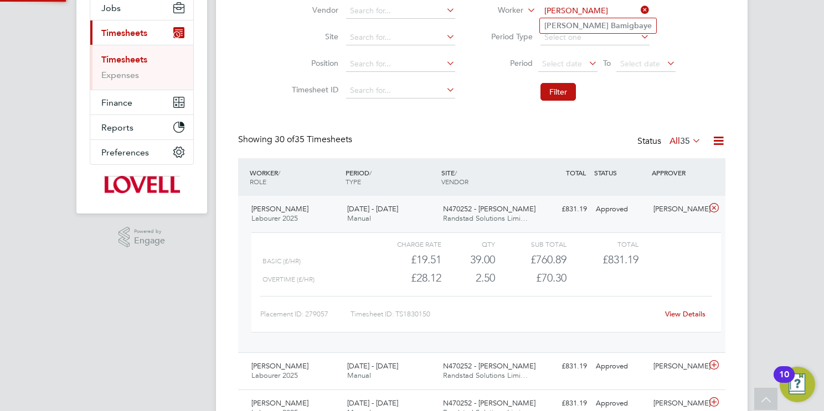
click at [611, 26] on b "Bamigbaye" at bounding box center [631, 25] width 41 height 9
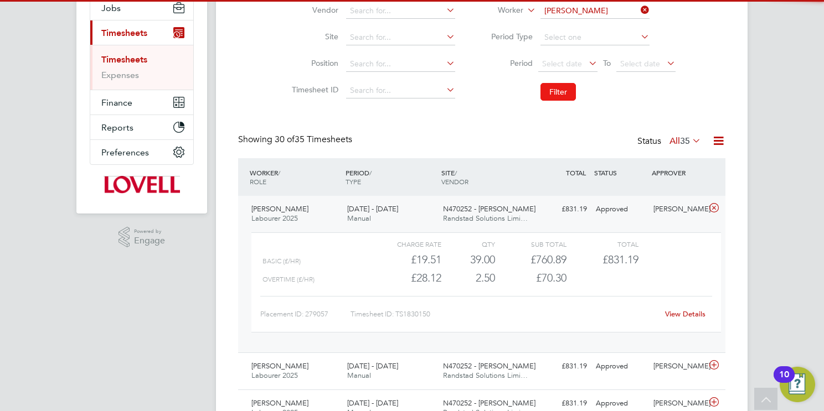
click at [557, 86] on button "Filter" at bounding box center [557, 92] width 35 height 18
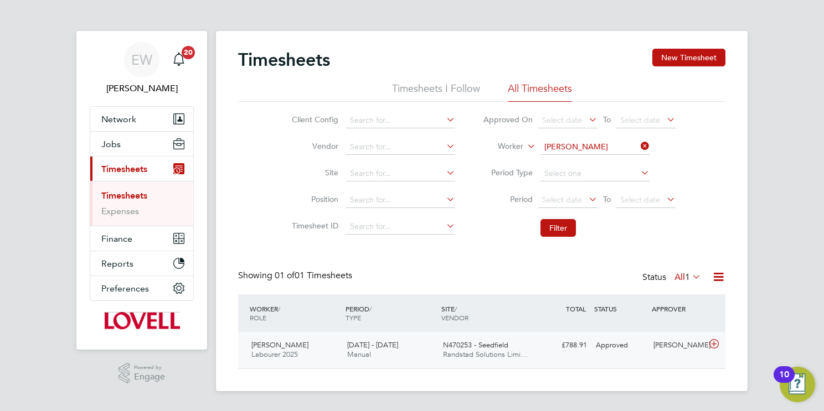
click at [471, 347] on span "N470253 - Seedfield" at bounding box center [475, 344] width 65 height 9
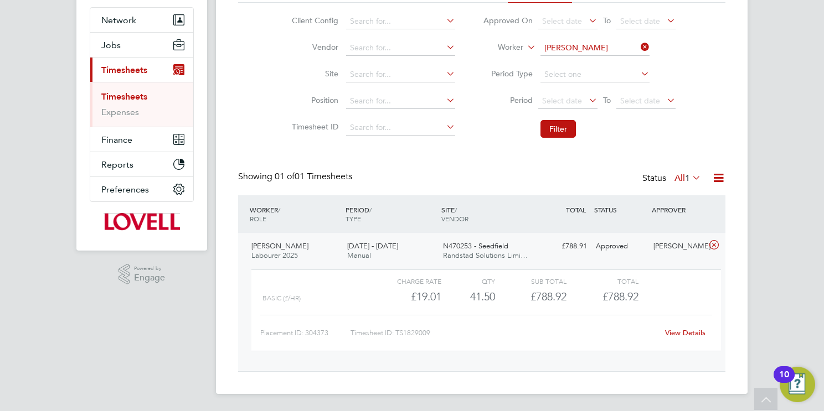
click at [679, 334] on link "View Details" at bounding box center [685, 332] width 40 height 9
click at [598, 50] on input "David Bamigbaye" at bounding box center [594, 48] width 109 height 16
paste input "Damian Adam Swarbrick"
drag, startPoint x: 592, startPoint y: 51, endPoint x: 575, endPoint y: 58, distance: 18.4
click at [569, 50] on input "Damian Adam Swarbrick" at bounding box center [594, 48] width 109 height 16
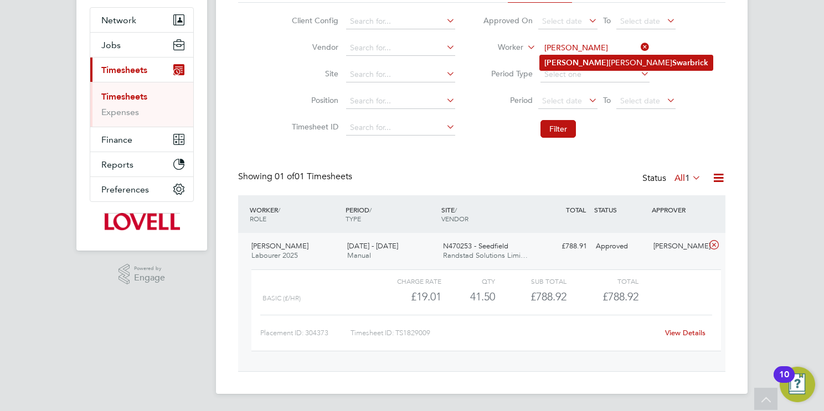
click at [639, 65] on li "Damian Adam Swarbrick" at bounding box center [626, 62] width 173 height 15
type input "Damian Adam Swarbrick"
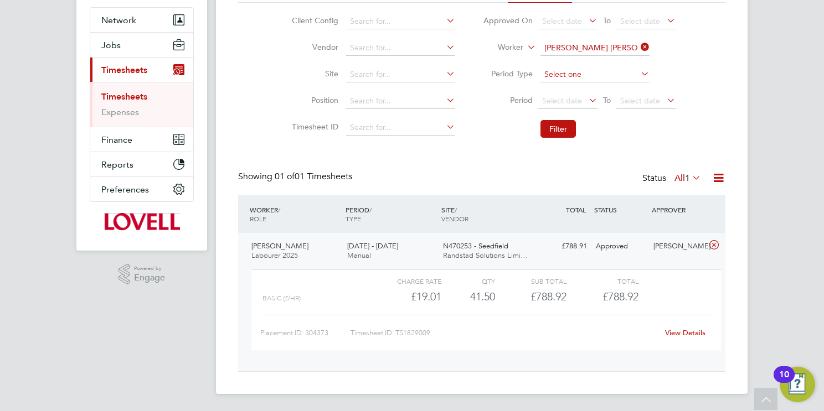
drag, startPoint x: 553, startPoint y: 125, endPoint x: 551, endPoint y: 154, distance: 30.0
click at [553, 126] on button "Filter" at bounding box center [557, 129] width 35 height 18
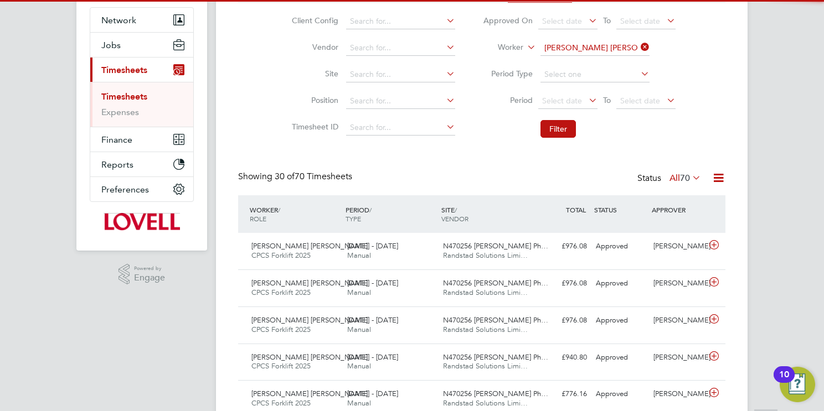
scroll to position [5, 6]
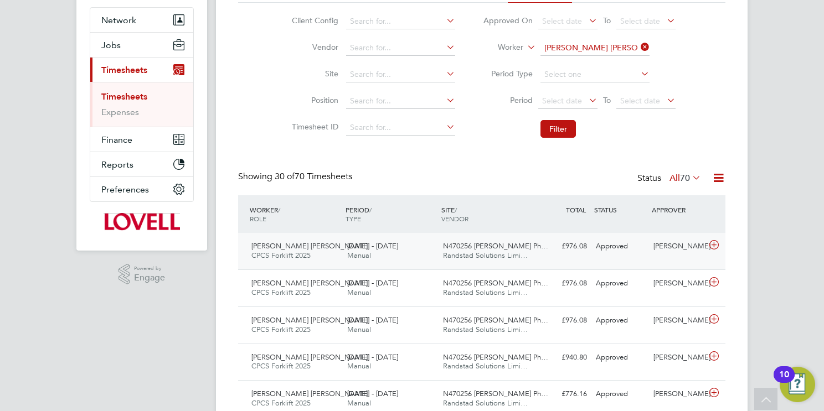
click at [506, 253] on span "Randstad Solutions Limi…" at bounding box center [485, 255] width 85 height 9
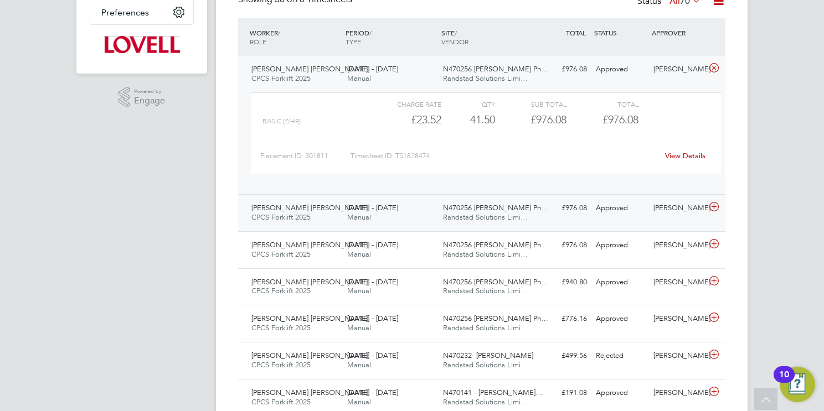
click at [483, 220] on span "Randstad Solutions Limi…" at bounding box center [485, 217] width 85 height 9
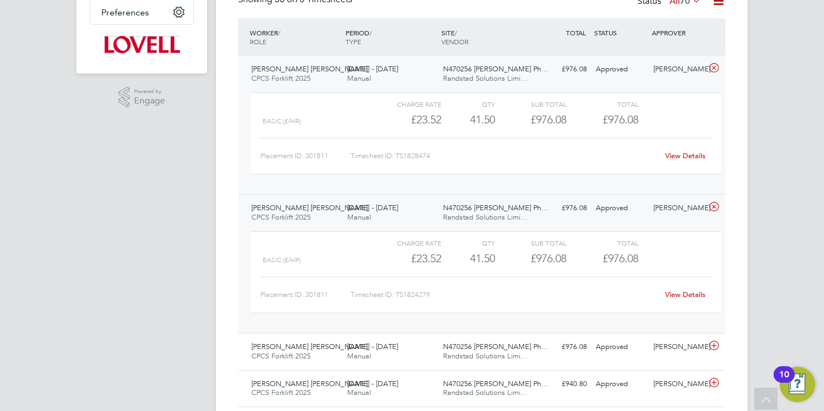
click at [484, 213] on span "Randstad Solutions Limi…" at bounding box center [485, 217] width 85 height 9
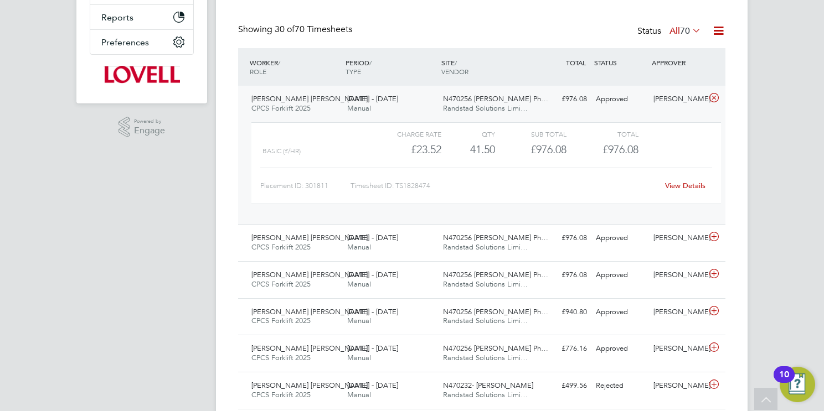
click at [686, 184] on link "View Details" at bounding box center [685, 185] width 40 height 9
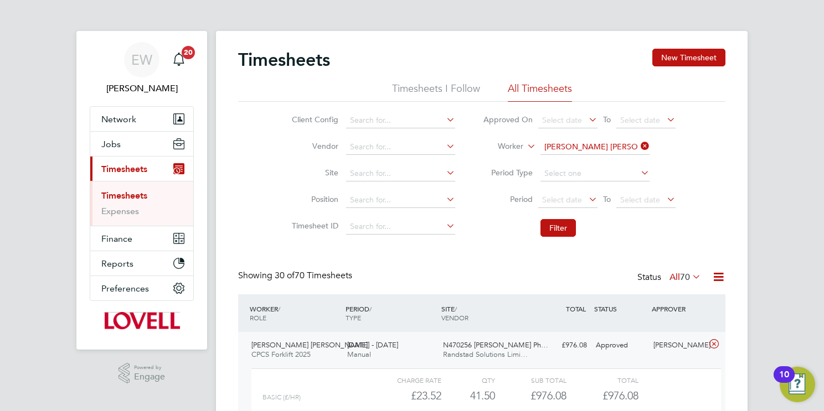
click at [587, 152] on input "Damian Adam Swarbrick" at bounding box center [594, 148] width 109 height 16
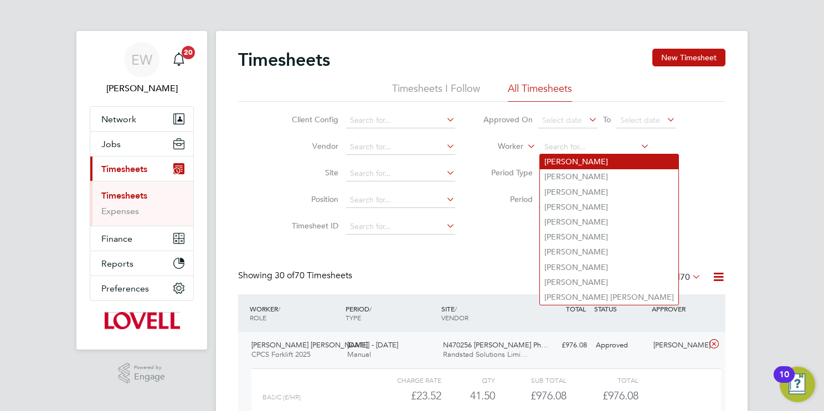
paste input "William Jenkins"
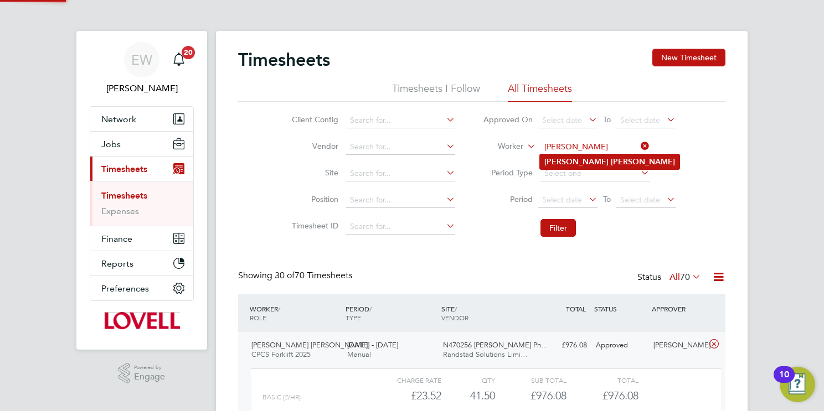
type input "William Jenkins"
click at [611, 161] on b "Jenkins" at bounding box center [643, 161] width 64 height 9
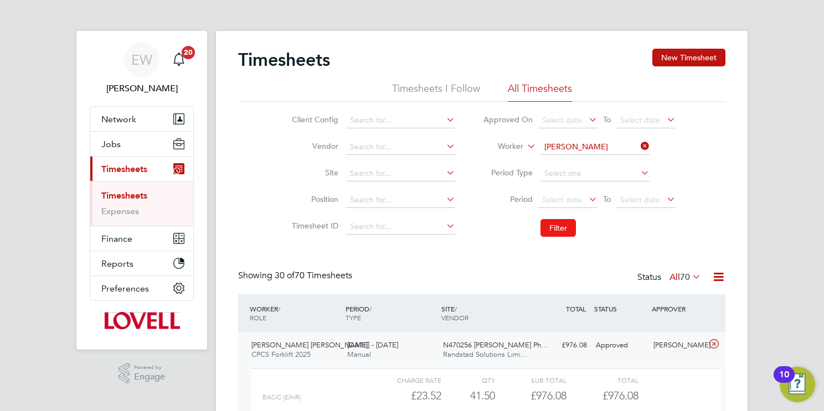
click at [558, 226] on button "Filter" at bounding box center [557, 228] width 35 height 18
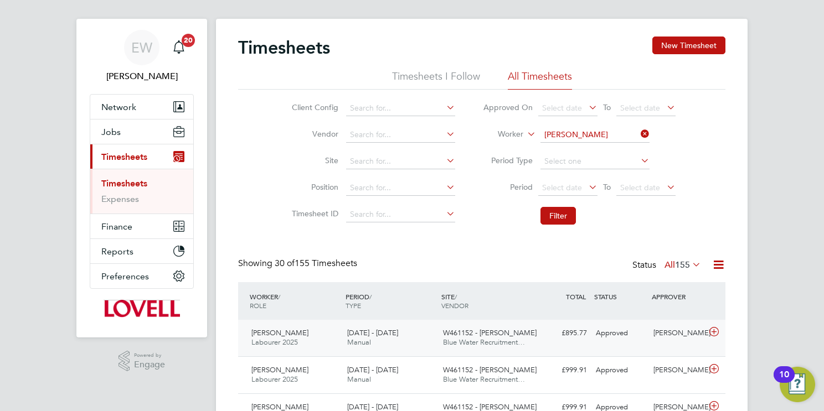
click at [493, 334] on span "W461152 - Glan Llyn" at bounding box center [490, 332] width 94 height 9
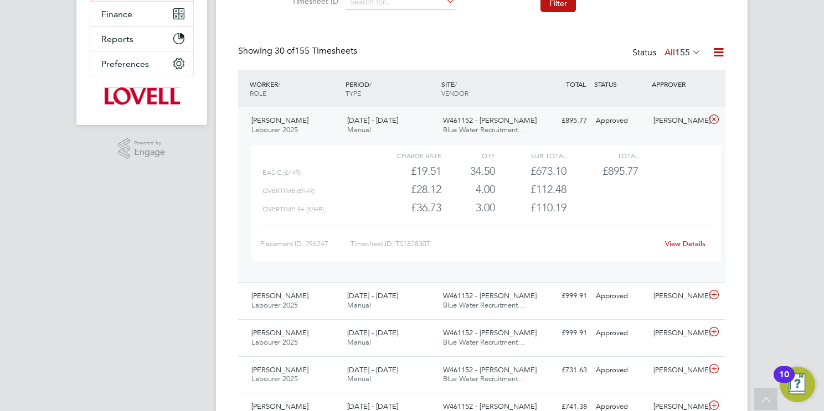
click at [677, 240] on link "View Details" at bounding box center [685, 243] width 40 height 9
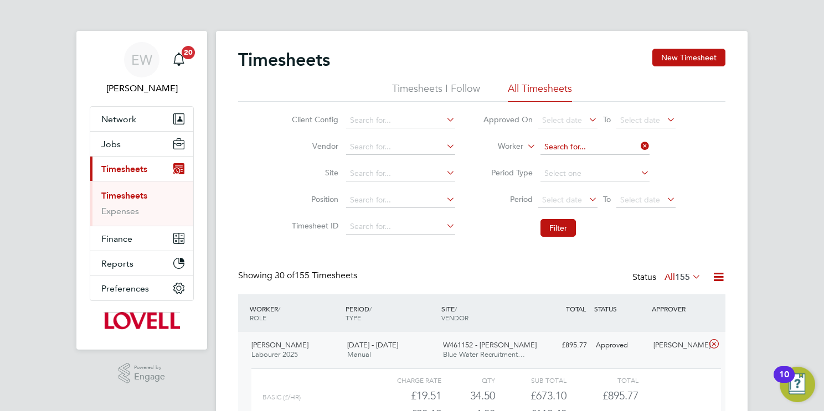
click at [610, 144] on input at bounding box center [594, 148] width 109 height 16
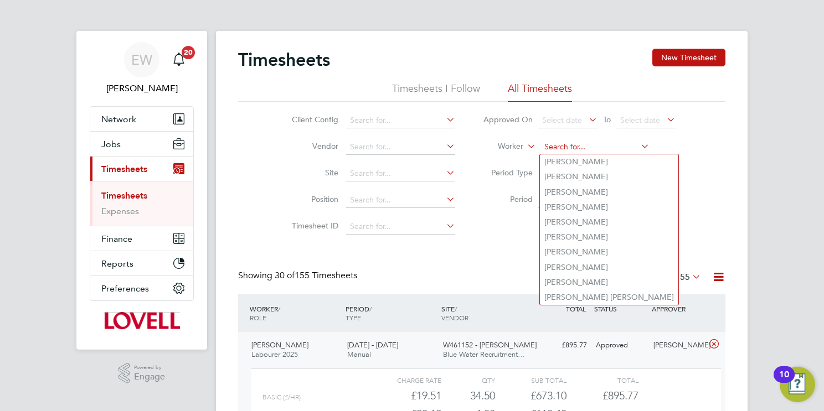
paste input "Neill Fairgrieve"
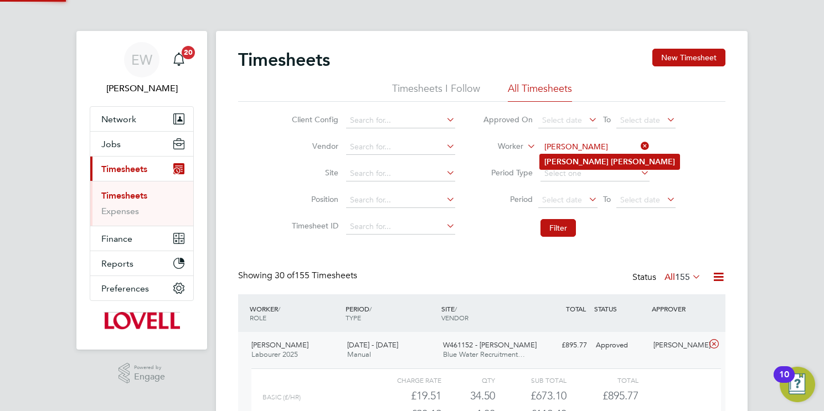
type input "Neill Fairgrieve"
click at [610, 159] on li "Neill Fairgrieve" at bounding box center [610, 161] width 140 height 15
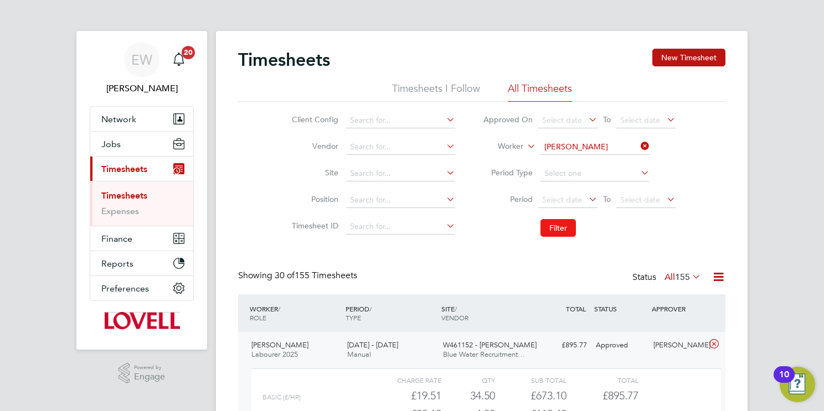
click at [566, 226] on button "Filter" at bounding box center [557, 228] width 35 height 18
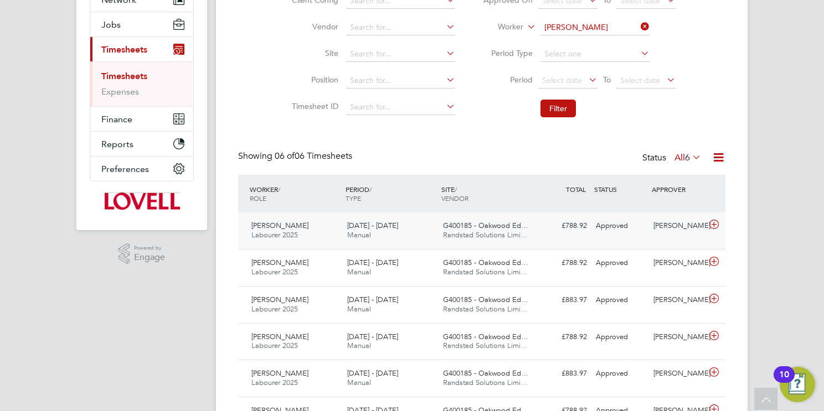
click at [502, 238] on span "Randstad Solutions Limi…" at bounding box center [485, 234] width 85 height 9
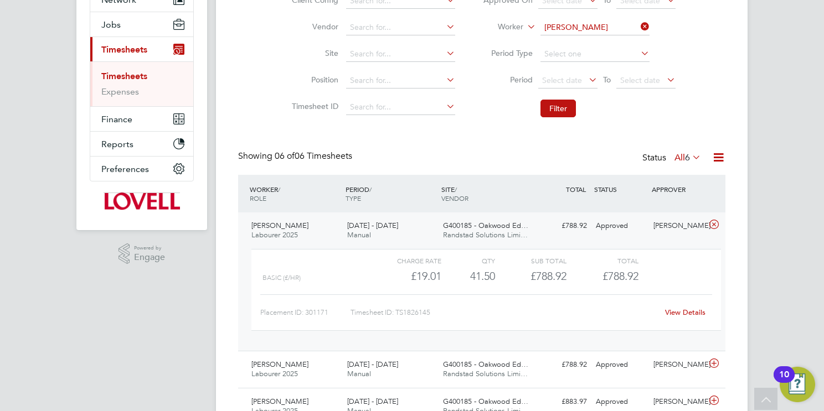
click at [691, 313] on link "View Details" at bounding box center [685, 312] width 40 height 9
drag, startPoint x: 574, startPoint y: 34, endPoint x: 572, endPoint y: 25, distance: 9.5
click at [574, 34] on input "Neill Fairgrieve" at bounding box center [594, 28] width 109 height 16
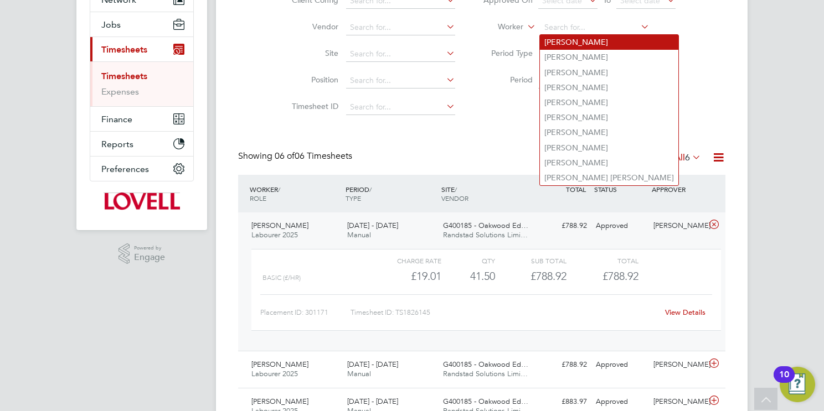
paste input "Nik Toma"
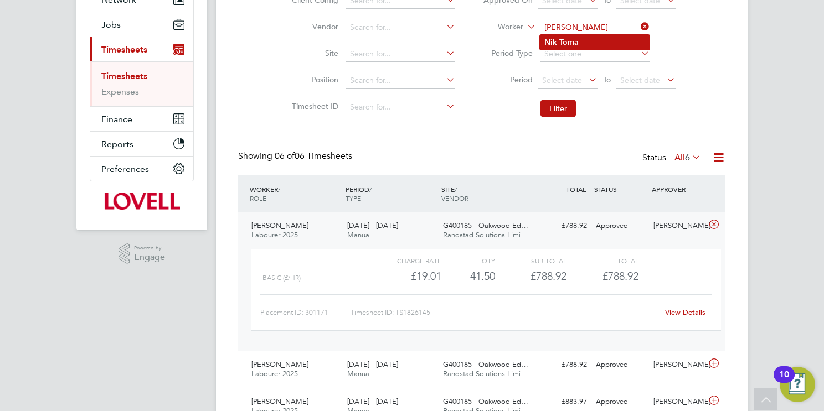
type input "Nik Toma"
click at [596, 44] on li "Nik Toma" at bounding box center [595, 42] width 110 height 15
drag, startPoint x: 570, startPoint y: 110, endPoint x: 575, endPoint y: 112, distance: 5.8
click at [572, 111] on button "Filter" at bounding box center [557, 109] width 35 height 18
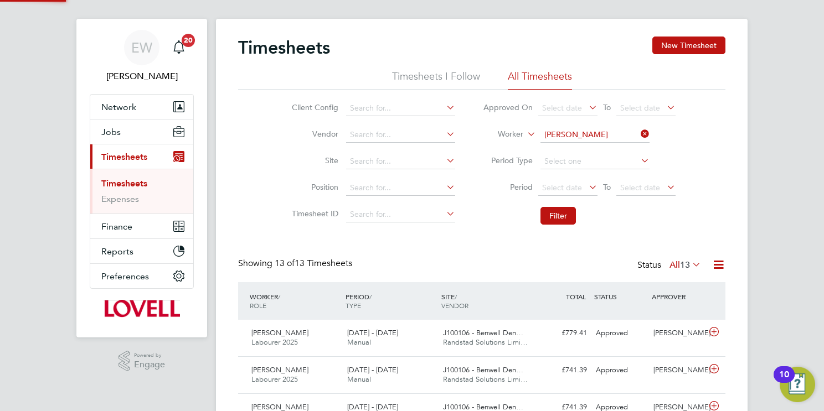
scroll to position [120, 0]
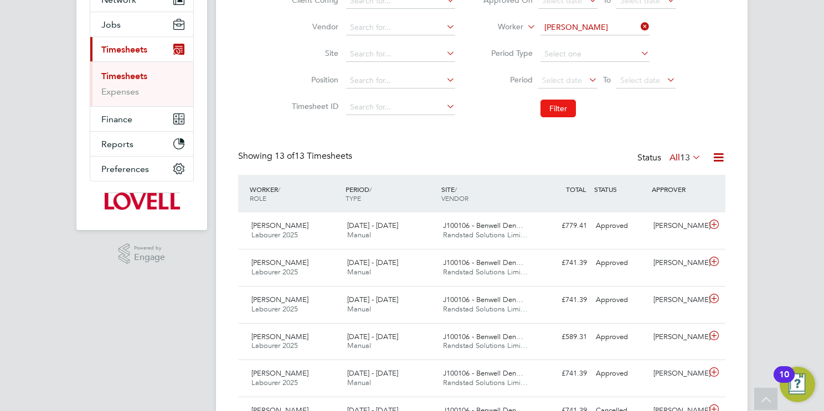
click at [569, 107] on button "Filter" at bounding box center [557, 109] width 35 height 18
click at [510, 232] on span "Randstad Solutions Limi…" at bounding box center [485, 234] width 85 height 9
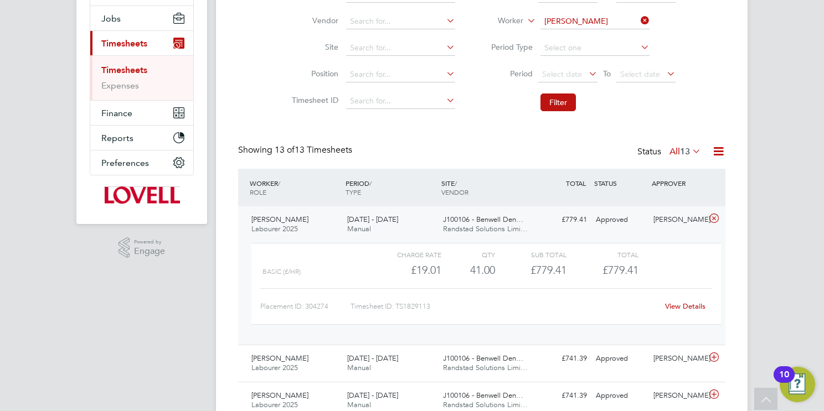
drag, startPoint x: 685, startPoint y: 301, endPoint x: 667, endPoint y: 296, distance: 18.9
click at [685, 302] on link "View Details" at bounding box center [685, 306] width 40 height 9
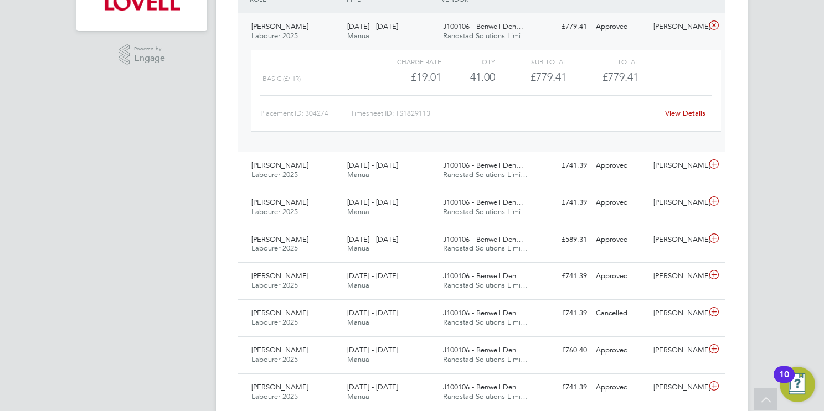
scroll to position [297, 0]
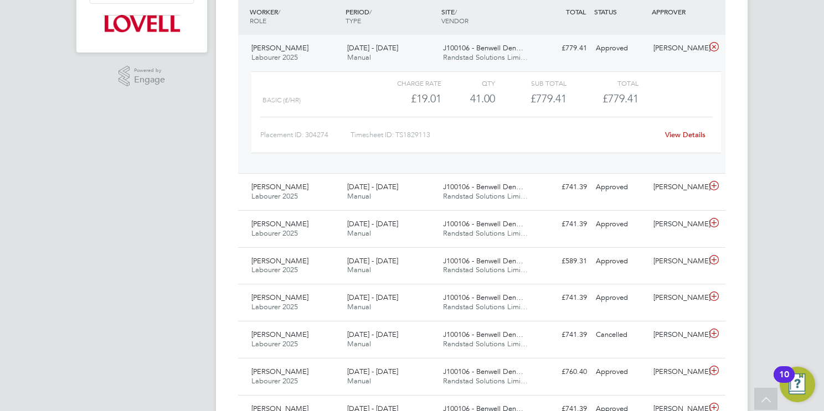
click at [678, 130] on link "View Details" at bounding box center [685, 134] width 40 height 9
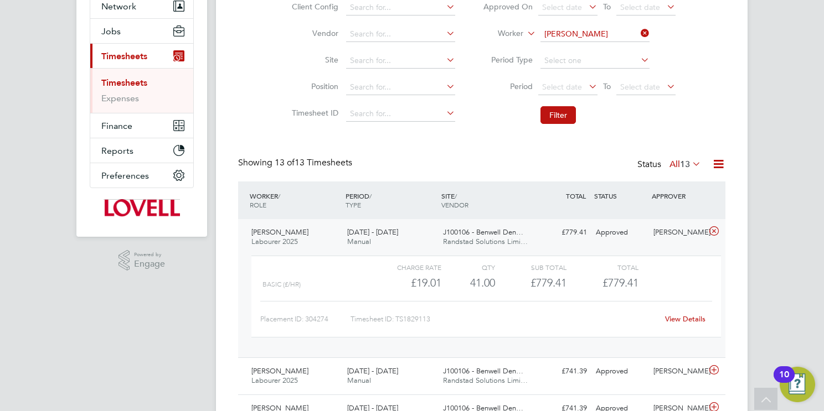
scroll to position [84, 0]
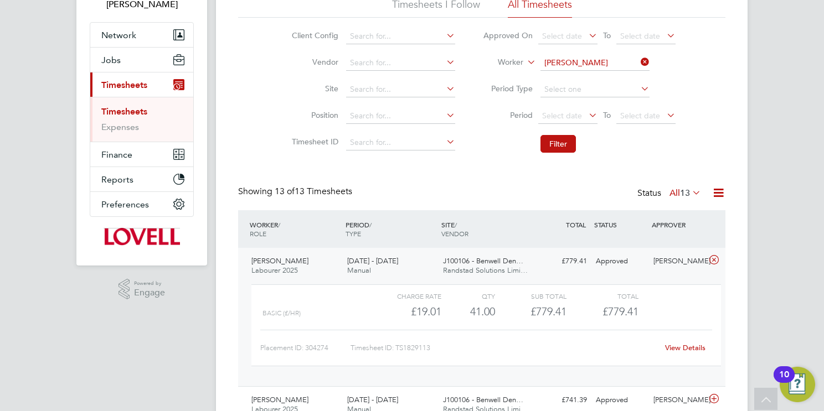
click at [569, 59] on input "Nik Toma" at bounding box center [594, 63] width 109 height 16
paste input "Jacob Mayes"
type input "Jacob Mayes"
drag, startPoint x: 577, startPoint y: 77, endPoint x: 570, endPoint y: 140, distance: 63.6
click at [611, 76] on b "Mayes" at bounding box center [643, 77] width 64 height 9
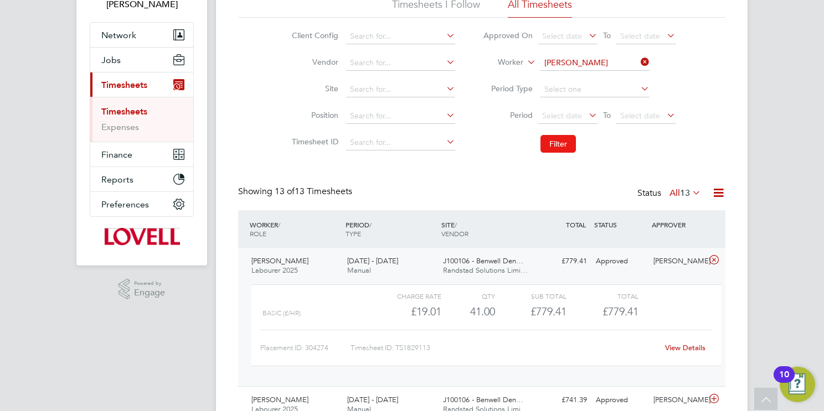
click at [565, 141] on button "Filter" at bounding box center [557, 144] width 35 height 18
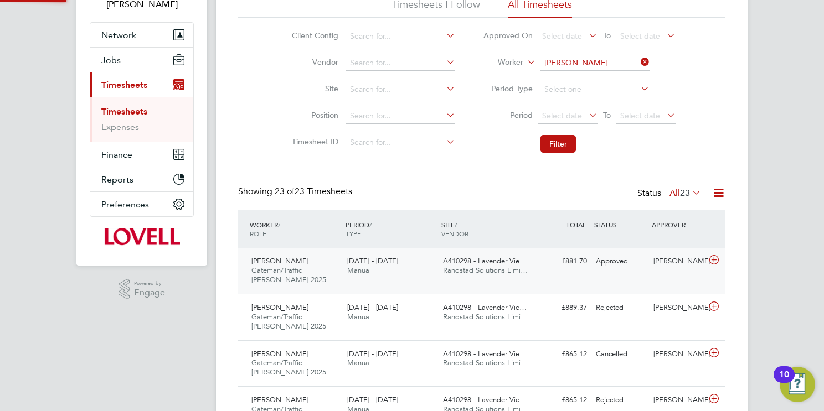
scroll to position [6, 6]
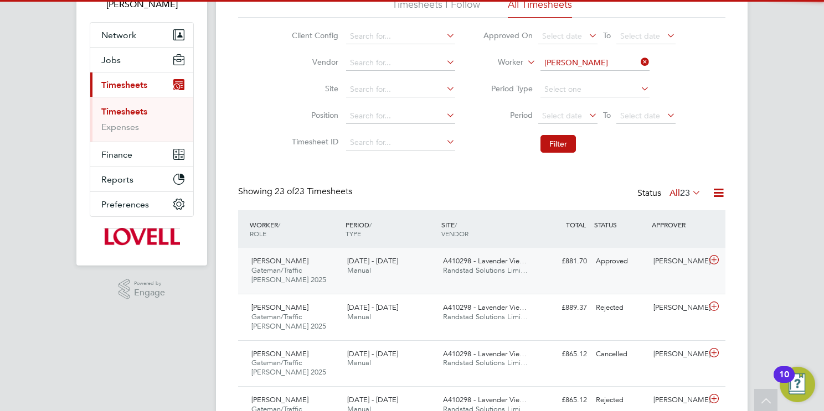
click at [414, 270] on div "20 - 26 Sep 2025 Manual" at bounding box center [391, 266] width 96 height 28
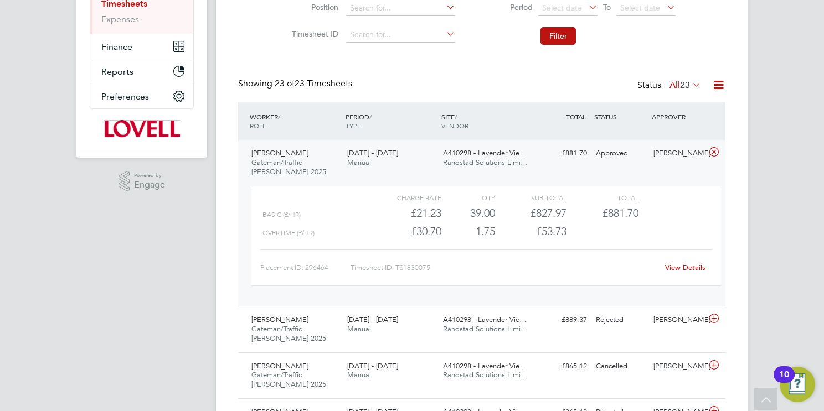
click at [683, 264] on link "View Details" at bounding box center [685, 267] width 40 height 9
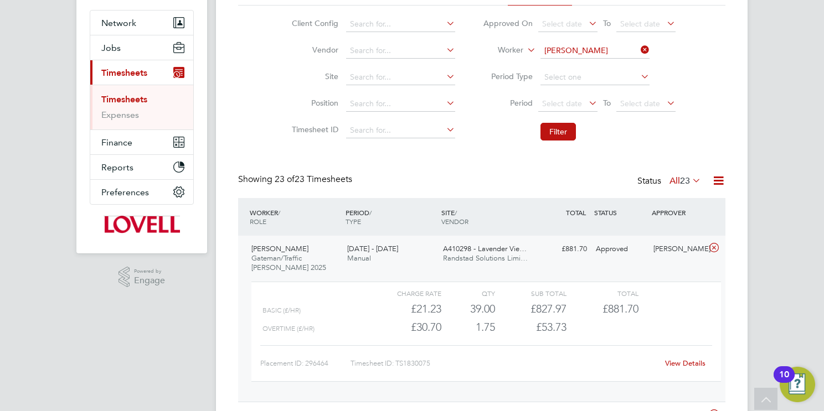
click at [586, 50] on input "Jacob Mayes" at bounding box center [594, 51] width 109 height 16
paste input "Peter Jones"
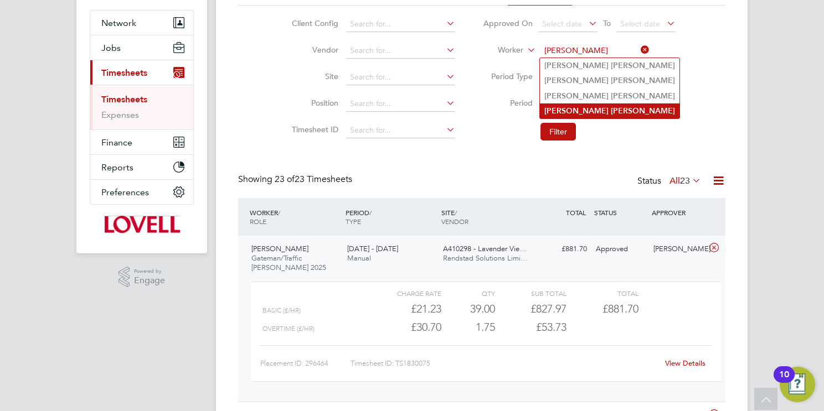
type input "Peter Jones"
click at [611, 109] on b "Jones" at bounding box center [643, 110] width 64 height 9
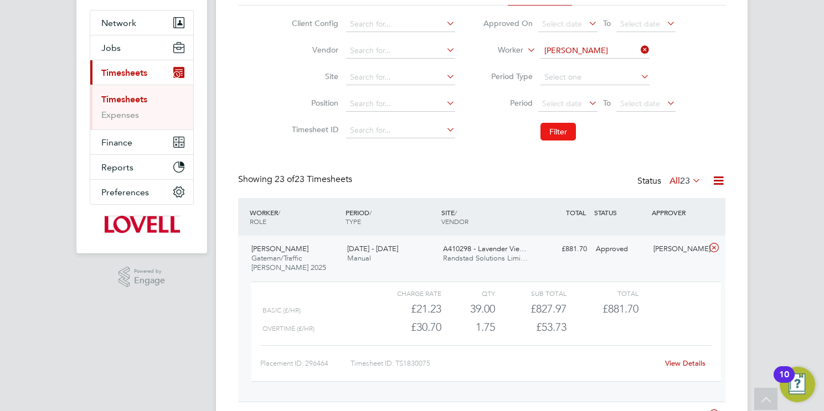
click at [556, 131] on button "Filter" at bounding box center [557, 132] width 35 height 18
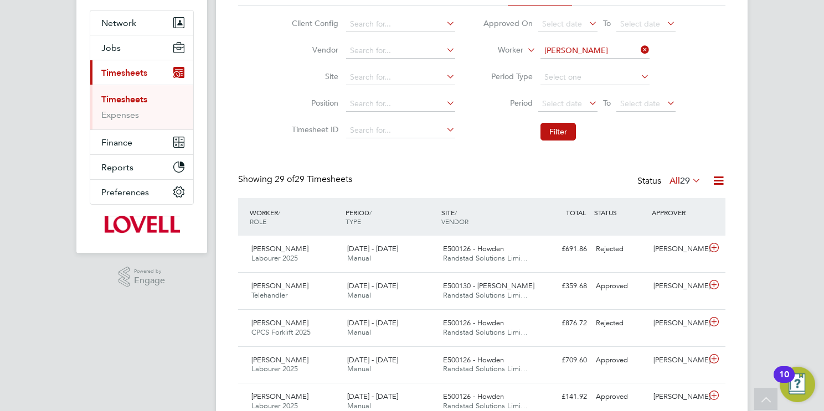
click at [577, 53] on input "Peter Jones" at bounding box center [594, 51] width 109 height 16
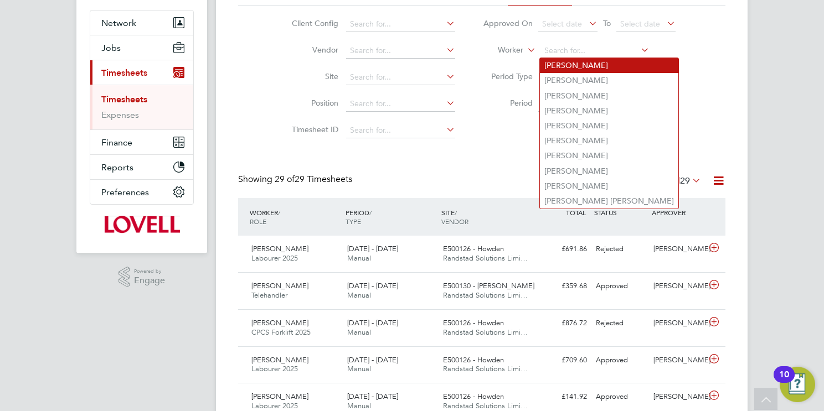
paste input "Peter Jones"
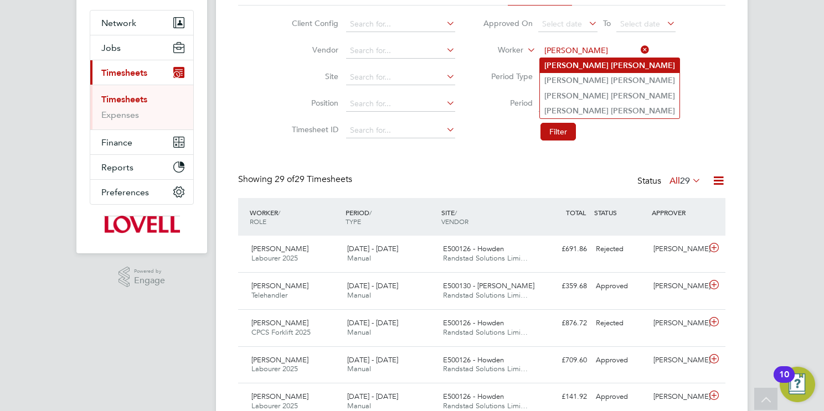
type input "Peter Jones"
click at [611, 69] on b "Jones" at bounding box center [643, 65] width 64 height 9
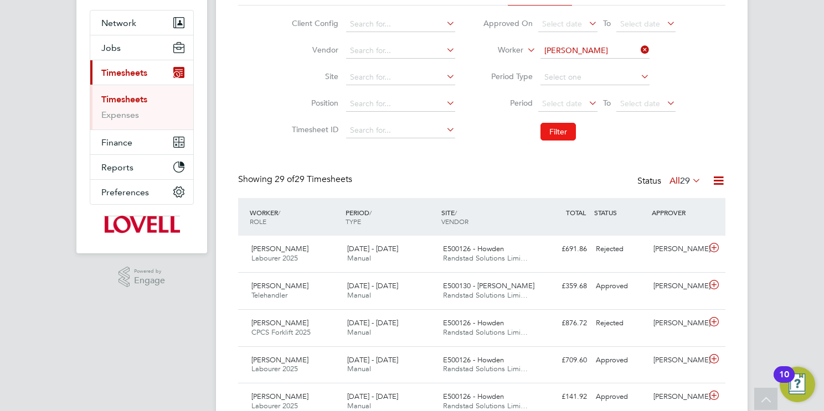
click at [560, 132] on button "Filter" at bounding box center [557, 132] width 35 height 18
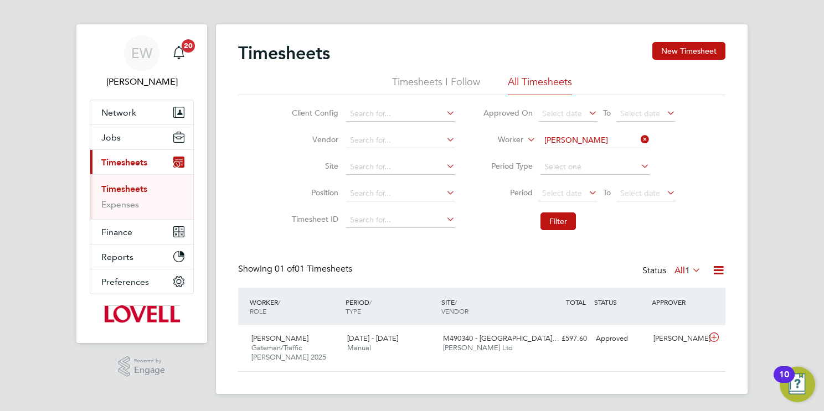
click at [587, 142] on input "Peter Jones" at bounding box center [594, 141] width 109 height 16
paste input "Peter Jones"
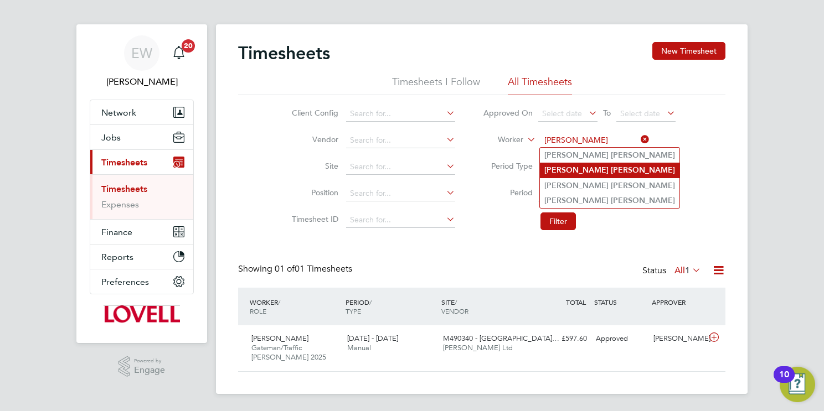
type input "Peter Jones"
click at [611, 173] on b "Jones" at bounding box center [643, 170] width 64 height 9
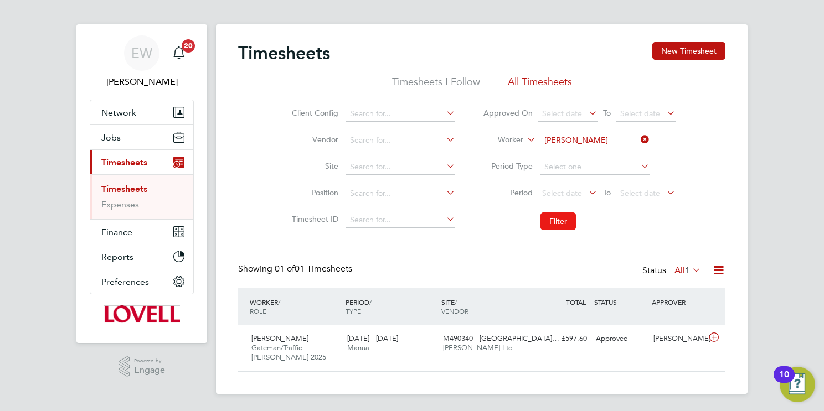
click at [566, 223] on button "Filter" at bounding box center [557, 222] width 35 height 18
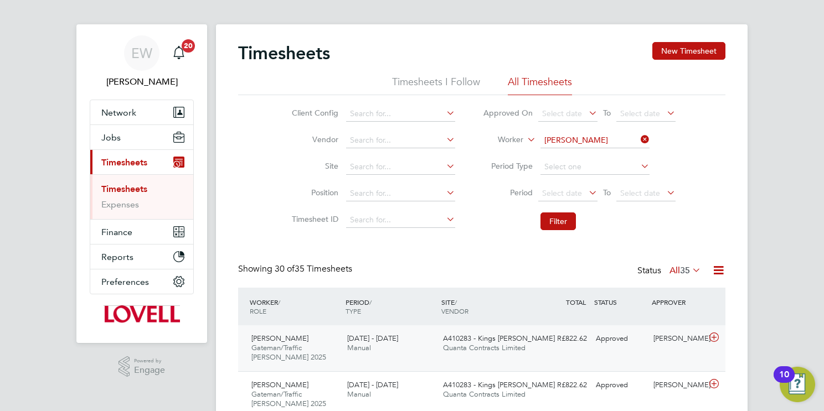
click at [415, 339] on div "20 - 26 Sep 2025 Manual" at bounding box center [391, 344] width 96 height 28
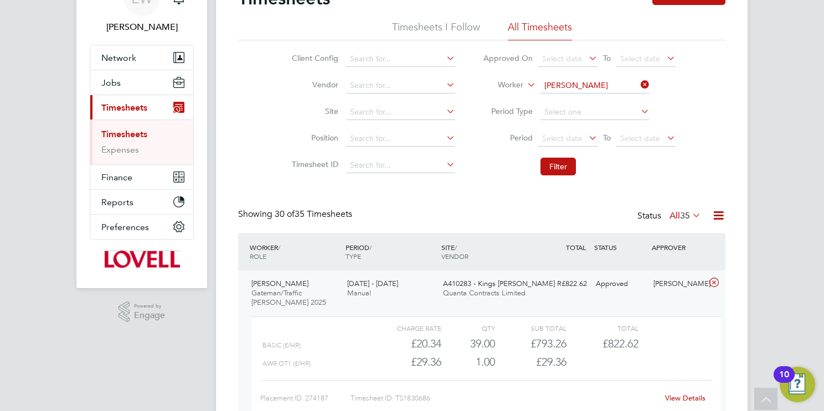
click at [685, 396] on link "View Details" at bounding box center [685, 398] width 40 height 9
click at [588, 85] on input "Peter Jones" at bounding box center [594, 86] width 109 height 16
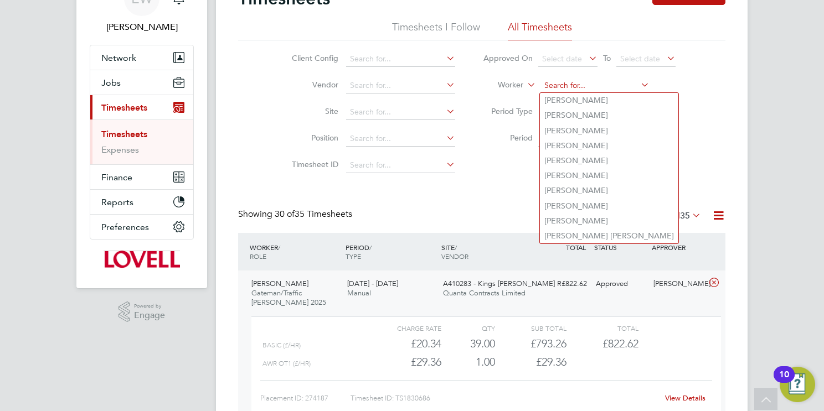
paste input "Zachary Preece"
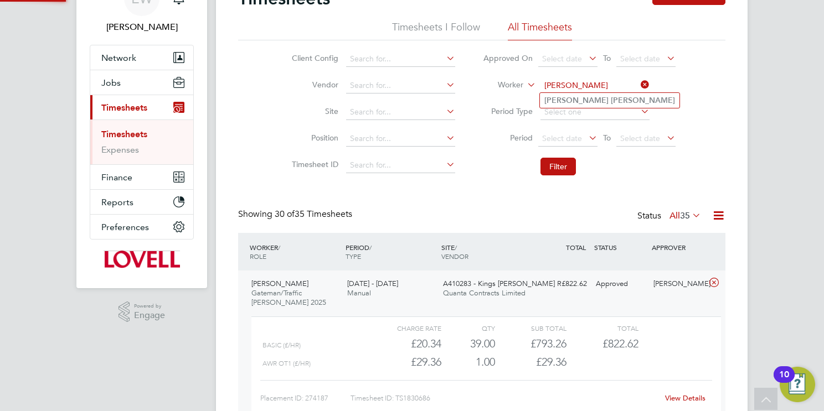
type input "Zachary Preece"
click at [611, 100] on b "Preece" at bounding box center [643, 100] width 64 height 9
click at [555, 163] on button "Filter" at bounding box center [557, 167] width 35 height 18
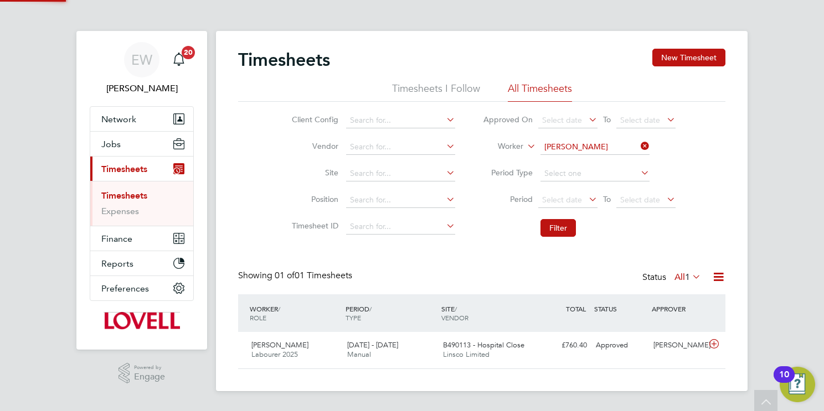
scroll to position [28, 96]
click at [512, 352] on div "B490113 - Hospital Close Linsco Limited" at bounding box center [486, 351] width 96 height 28
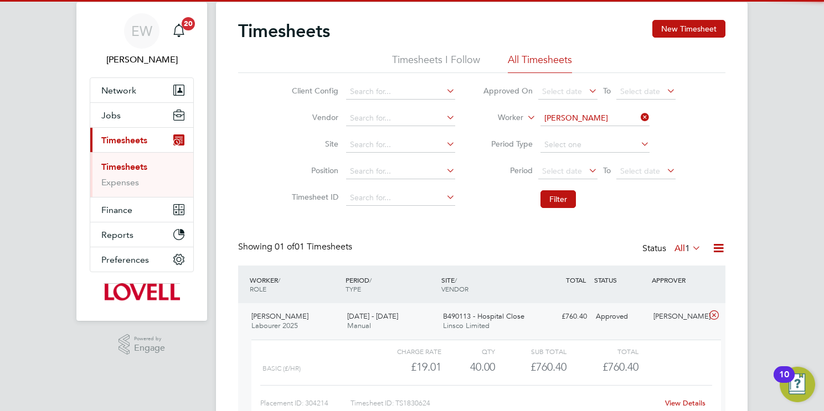
scroll to position [99, 0]
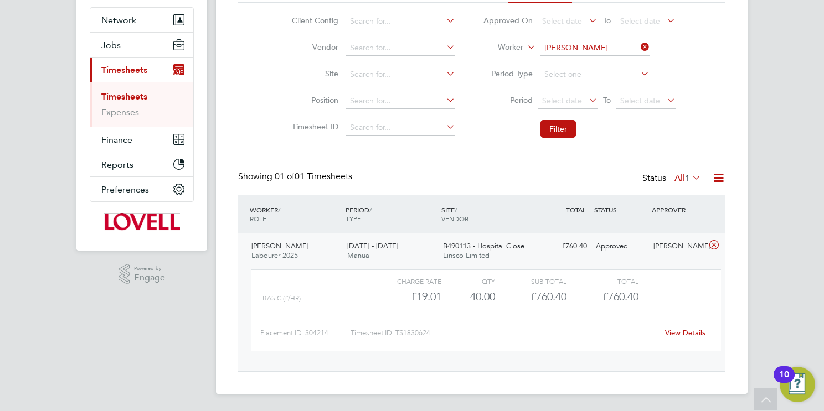
click at [687, 329] on link "View Details" at bounding box center [685, 332] width 40 height 9
click at [593, 48] on input at bounding box center [594, 48] width 109 height 16
paste input "Anthony Anuaugwo"
type input "Anthony Anuaugwo"
click at [611, 63] on b "Anuaugwo" at bounding box center [630, 62] width 39 height 9
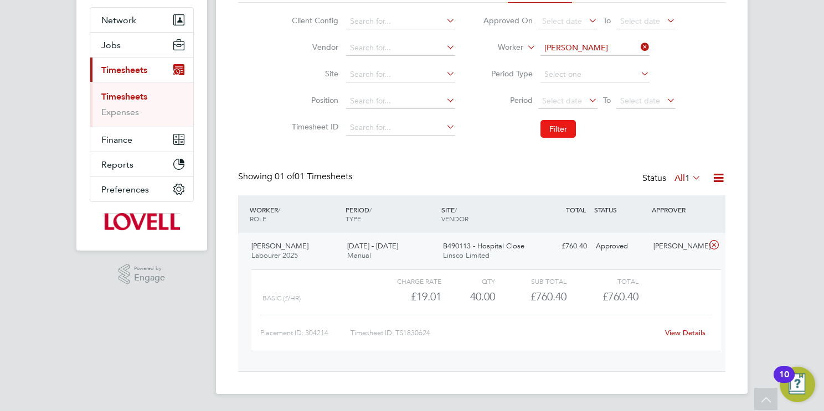
click at [561, 120] on button "Filter" at bounding box center [557, 129] width 35 height 18
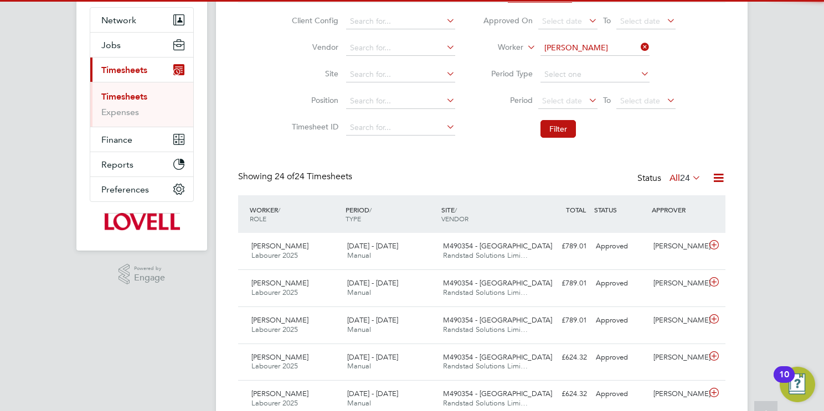
scroll to position [5, 6]
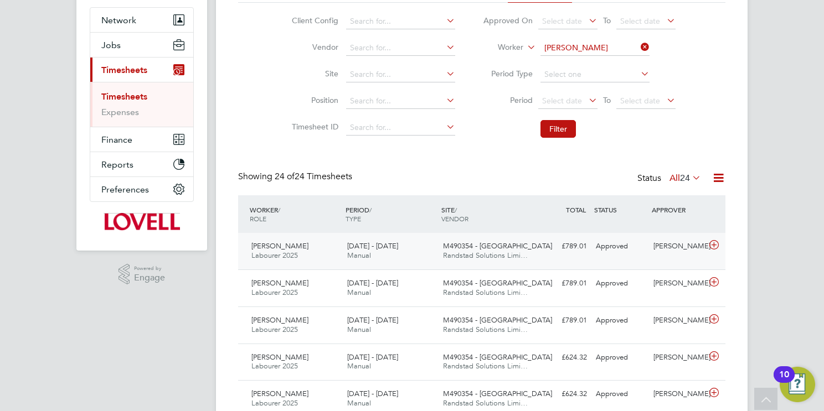
click at [395, 253] on div "20 - 26 Sep 2025 Manual" at bounding box center [391, 252] width 96 height 28
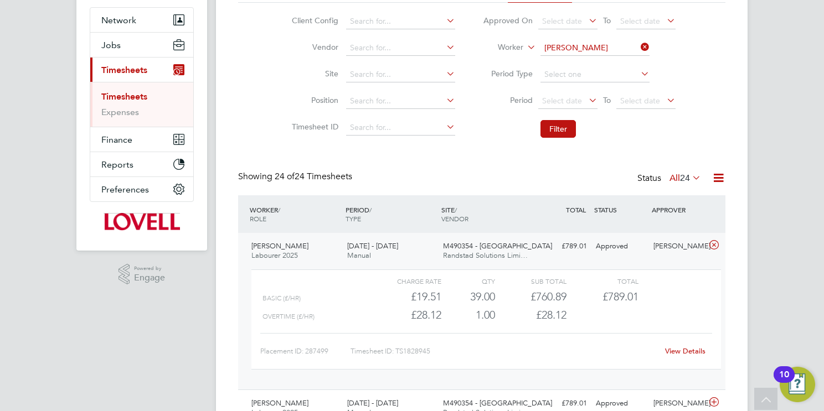
click at [673, 350] on link "View Details" at bounding box center [685, 351] width 40 height 9
click at [592, 49] on input "Anthony Anuaugwo" at bounding box center [594, 48] width 109 height 16
paste input "Adrian Mills"
type input "Adrian Mills"
click at [566, 66] on b "Adrian" at bounding box center [576, 62] width 64 height 9
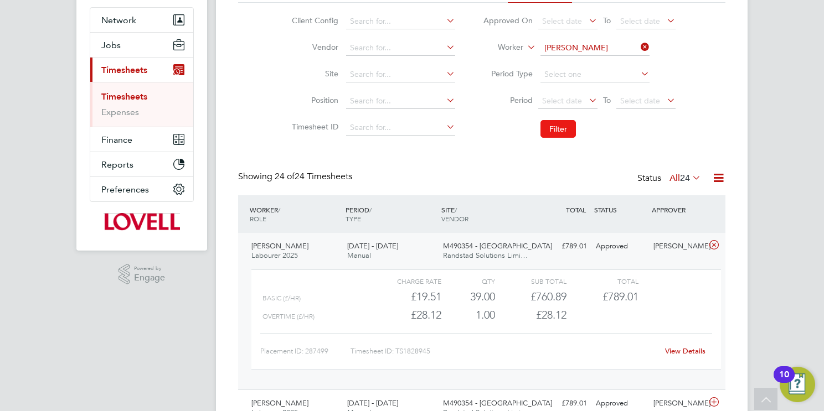
click at [562, 129] on button "Filter" at bounding box center [557, 129] width 35 height 18
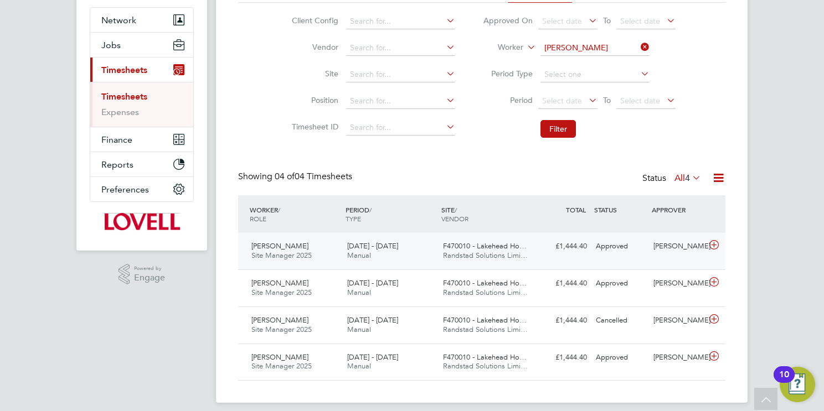
click at [467, 250] on span "F470010 - Lakehead Ho…" at bounding box center [485, 245] width 84 height 9
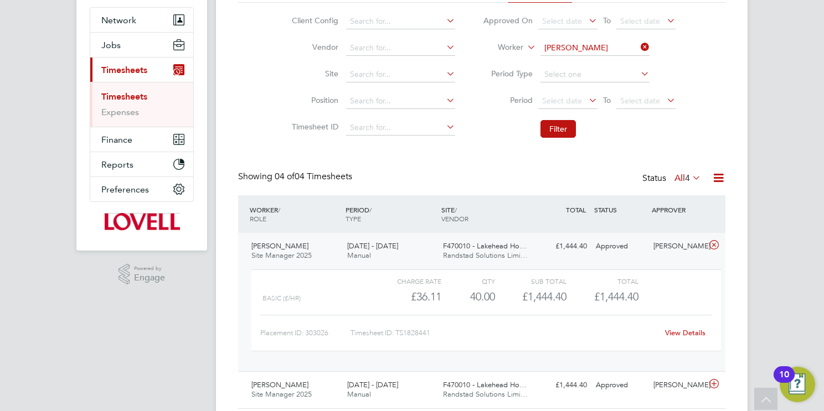
click at [689, 329] on link "View Details" at bounding box center [685, 332] width 40 height 9
click at [621, 47] on input at bounding box center [594, 48] width 109 height 16
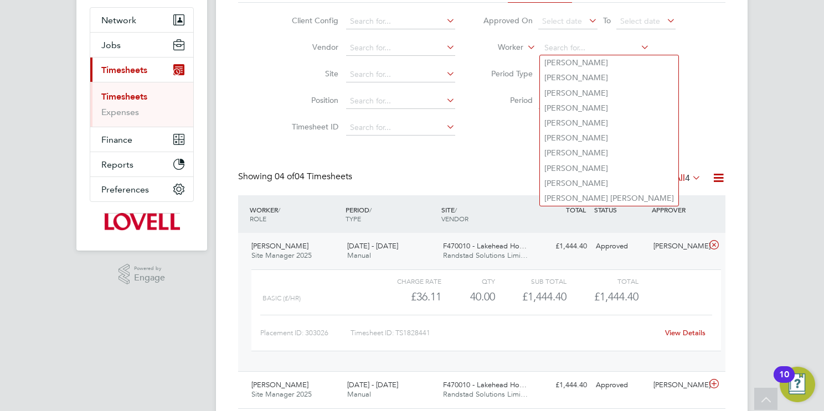
paste input "Albert Holland"
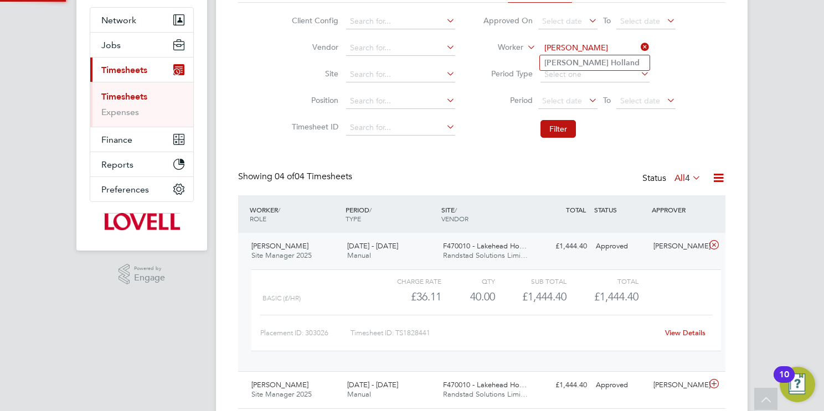
type input "Albert Holland"
click at [600, 64] on li "Albert Holland" at bounding box center [595, 62] width 110 height 15
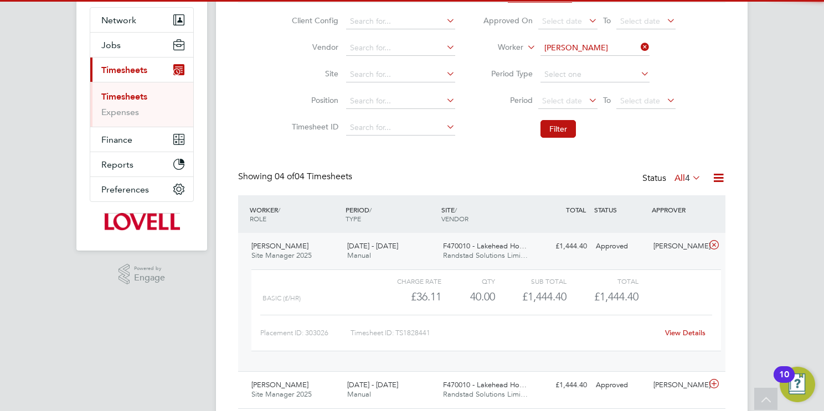
click at [562, 131] on button "Filter" at bounding box center [557, 129] width 35 height 18
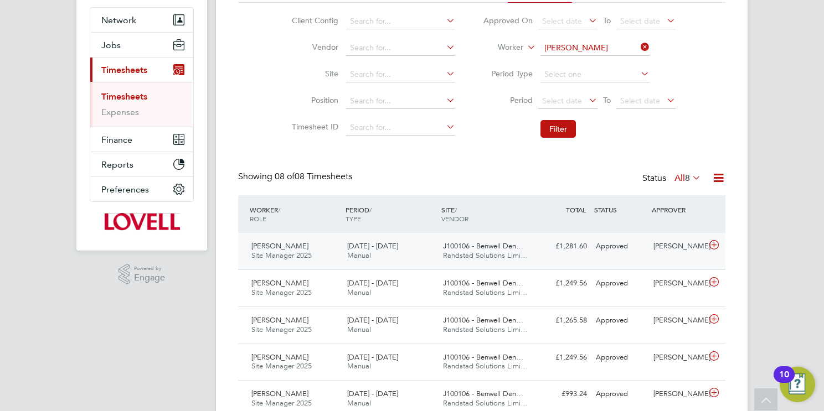
click at [421, 242] on div "20 - 26 Sep 2025 Manual" at bounding box center [391, 252] width 96 height 28
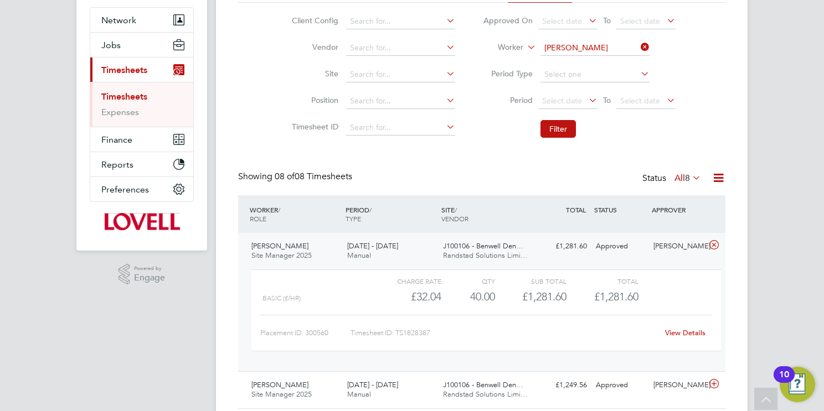
click at [684, 333] on link "View Details" at bounding box center [685, 332] width 40 height 9
drag, startPoint x: 600, startPoint y: 24, endPoint x: 596, endPoint y: 29, distance: 6.7
click at [600, 24] on span "To" at bounding box center [607, 20] width 14 height 14
click at [591, 44] on input "Albert Holland" at bounding box center [594, 48] width 109 height 16
paste input "Cameron Crawford"
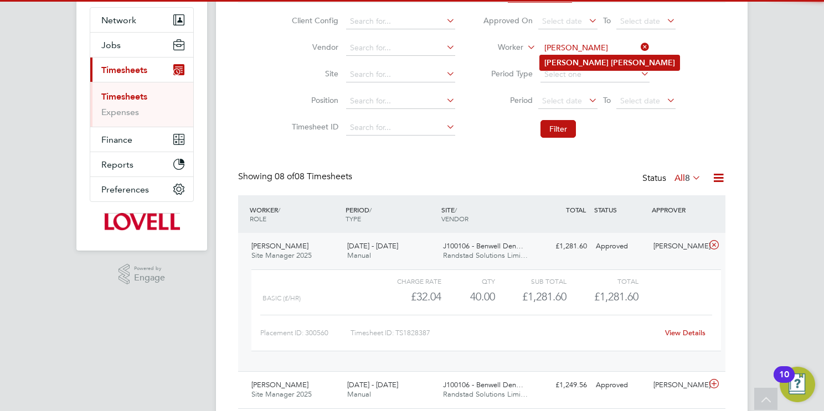
type input "Cameron Crawford"
click at [611, 59] on b "Crawford" at bounding box center [643, 62] width 64 height 9
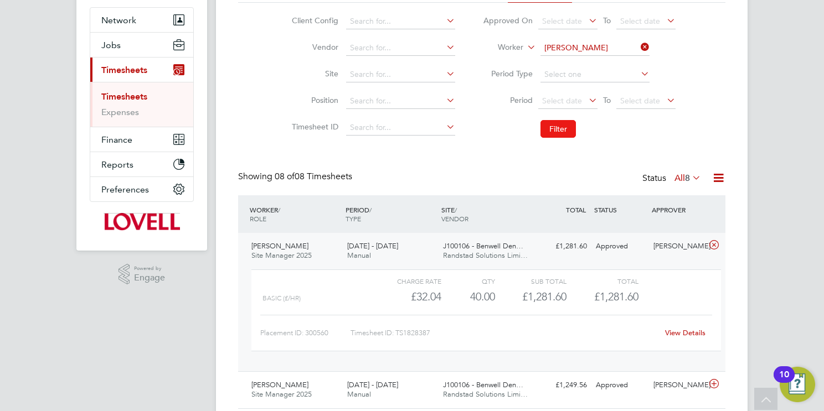
click at [571, 127] on button "Filter" at bounding box center [557, 129] width 35 height 18
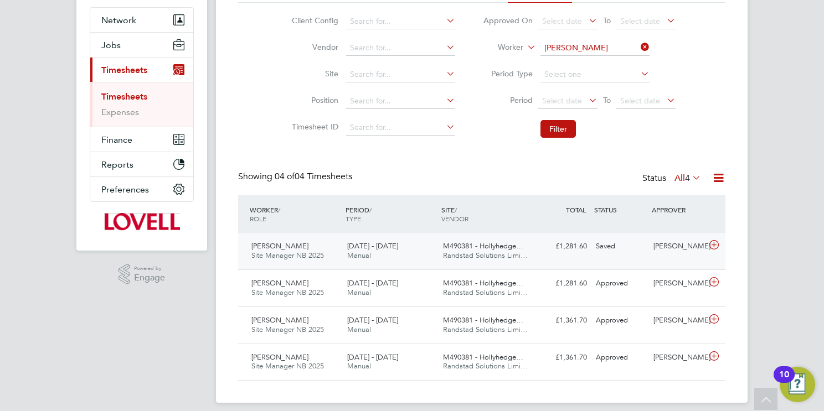
click at [484, 260] on span "Randstad Solutions Limi…" at bounding box center [485, 255] width 85 height 9
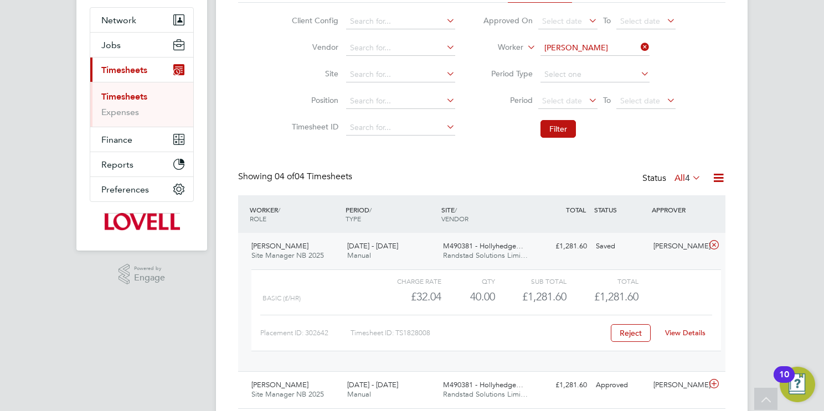
click at [696, 335] on link "View Details" at bounding box center [685, 332] width 40 height 9
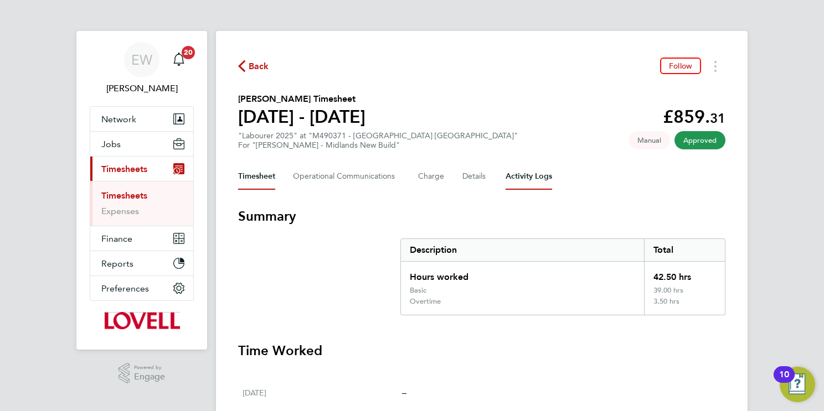
click at [539, 175] on Logs-tab "Activity Logs" at bounding box center [528, 176] width 47 height 27
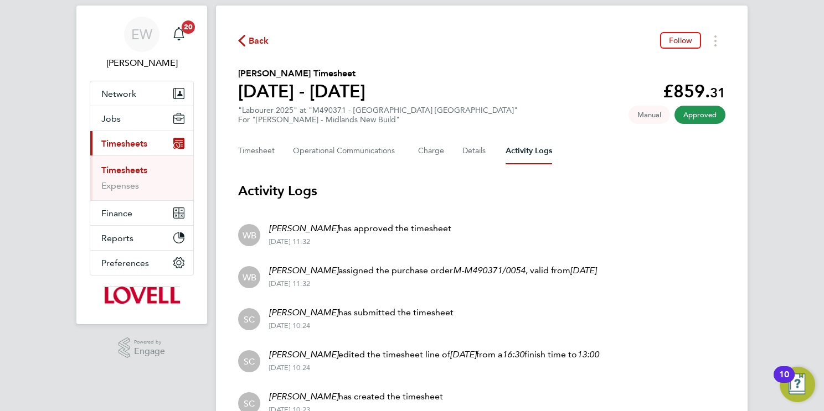
scroll to position [81, 0]
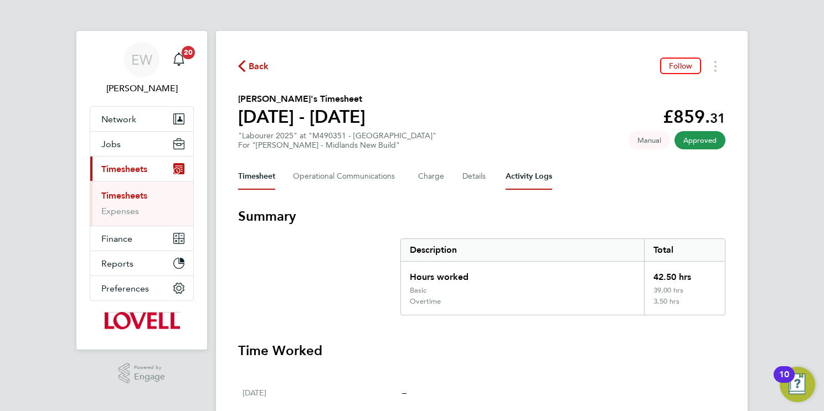
click at [535, 180] on Logs-tab "Activity Logs" at bounding box center [528, 176] width 47 height 27
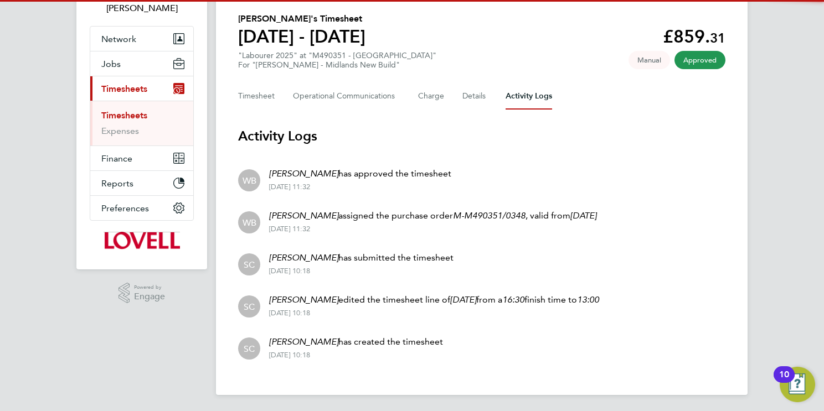
scroll to position [81, 0]
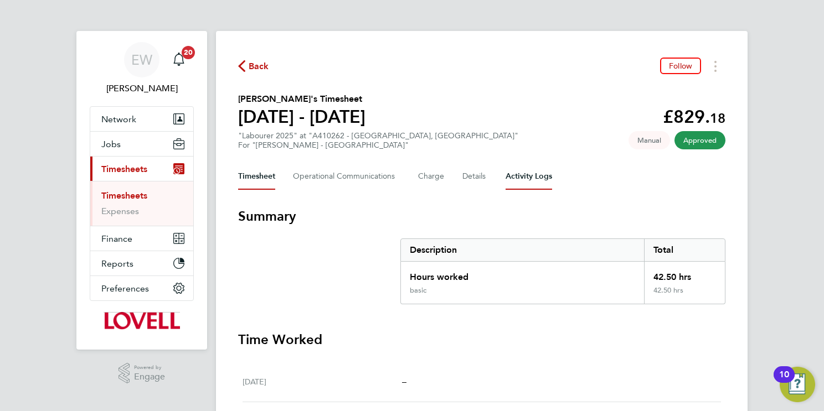
click at [533, 176] on Logs-tab "Activity Logs" at bounding box center [528, 176] width 47 height 27
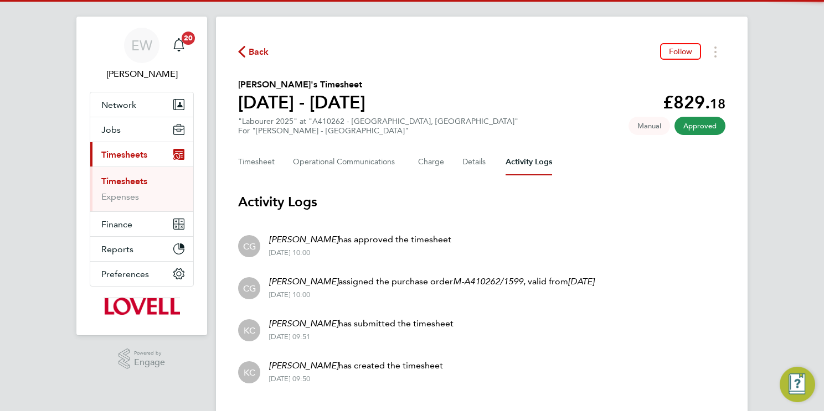
scroll to position [39, 0]
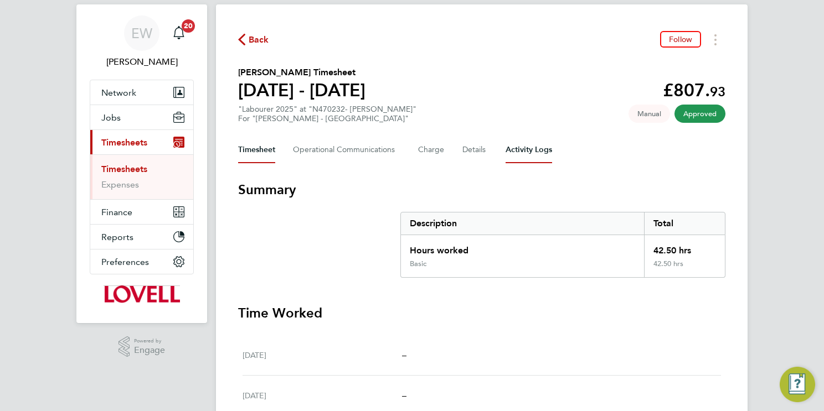
scroll to position [27, 0]
click at [528, 146] on Logs-tab "Activity Logs" at bounding box center [528, 150] width 47 height 27
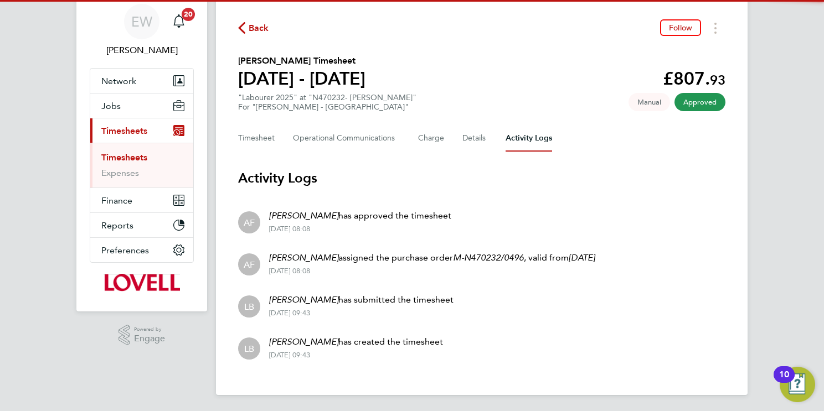
scroll to position [39, 0]
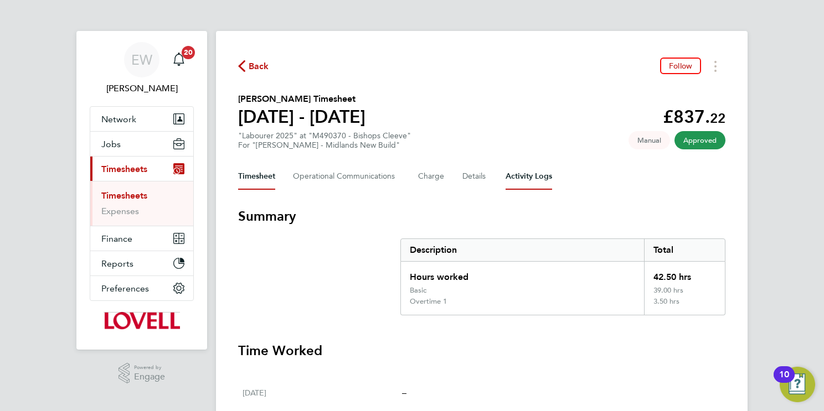
click at [530, 177] on Logs-tab "Activity Logs" at bounding box center [528, 176] width 47 height 27
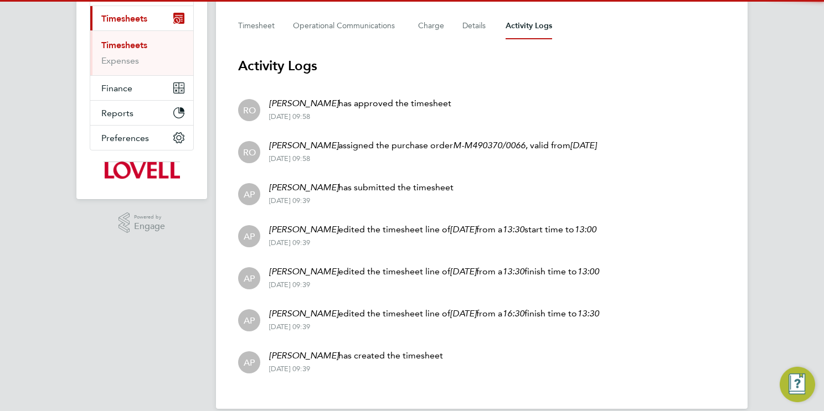
scroll to position [165, 0]
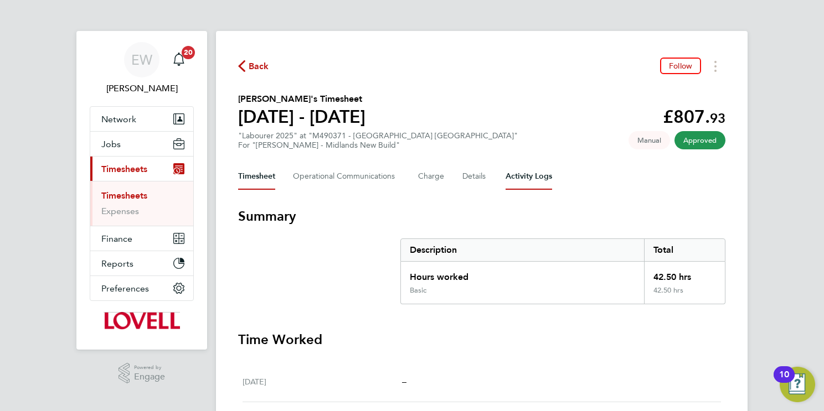
click at [529, 174] on Logs-tab "Activity Logs" at bounding box center [528, 176] width 47 height 27
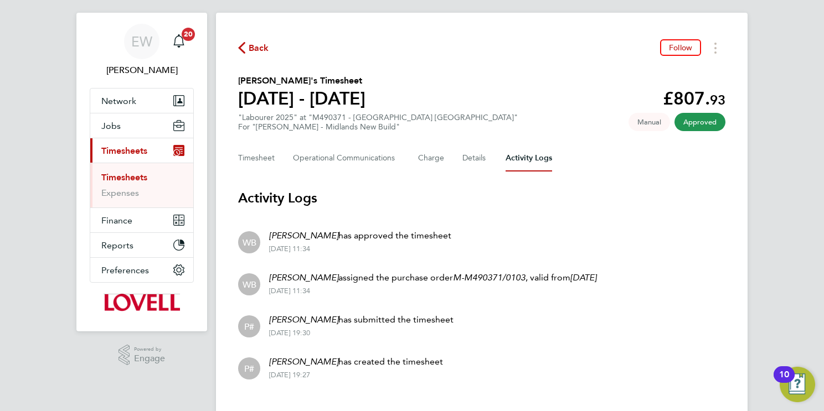
scroll to position [39, 0]
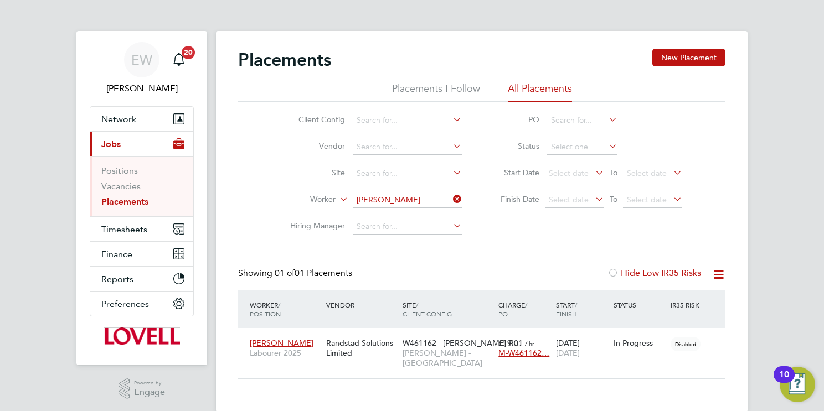
scroll to position [11, 53]
click at [435, 194] on input at bounding box center [407, 201] width 109 height 16
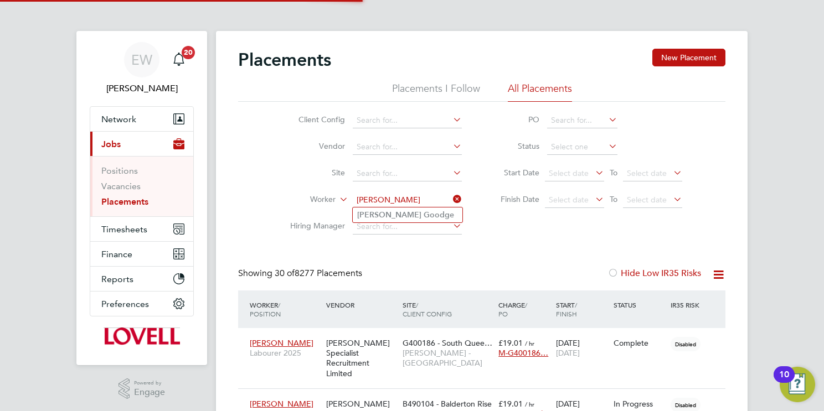
type input "[PERSON_NAME]"
click at [438, 216] on li "[PERSON_NAME]" at bounding box center [408, 215] width 110 height 15
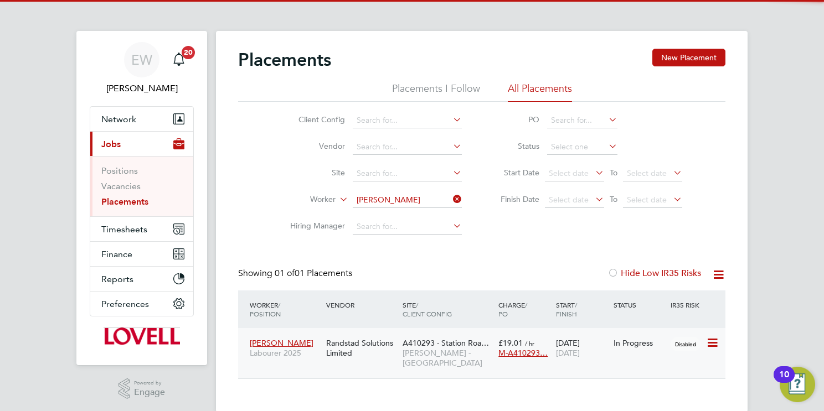
click at [446, 349] on span "[PERSON_NAME] - [GEOGRAPHIC_DATA]" at bounding box center [447, 358] width 90 height 20
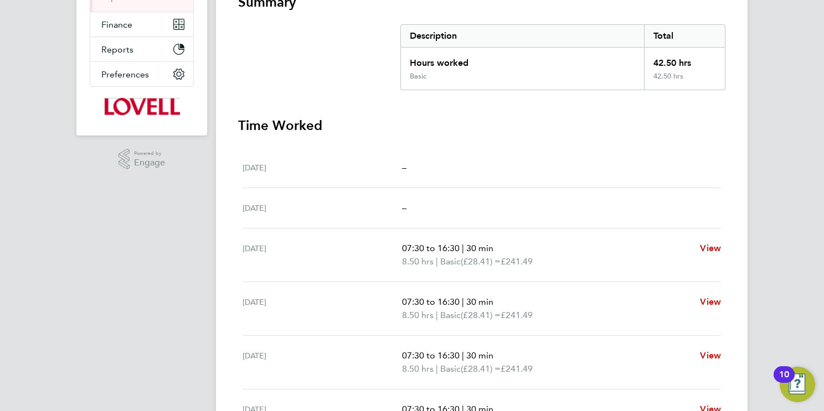
scroll to position [162, 0]
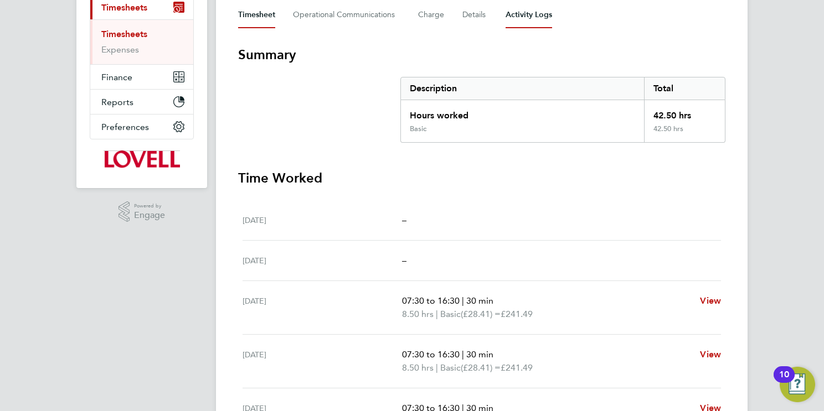
click at [541, 18] on Logs-tab "Activity Logs" at bounding box center [528, 15] width 47 height 27
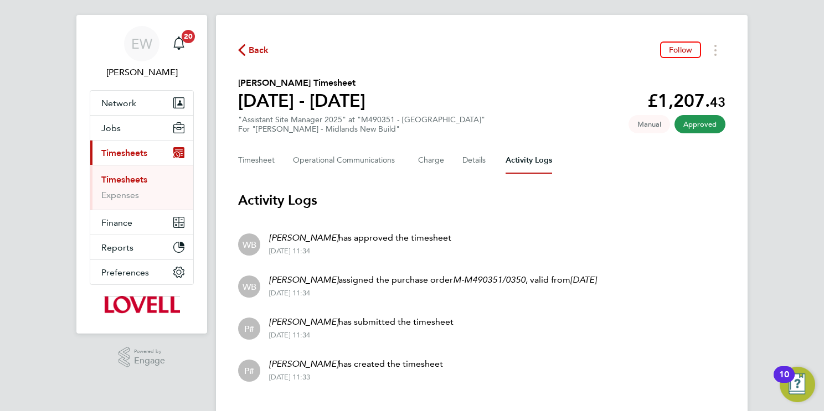
scroll to position [39, 0]
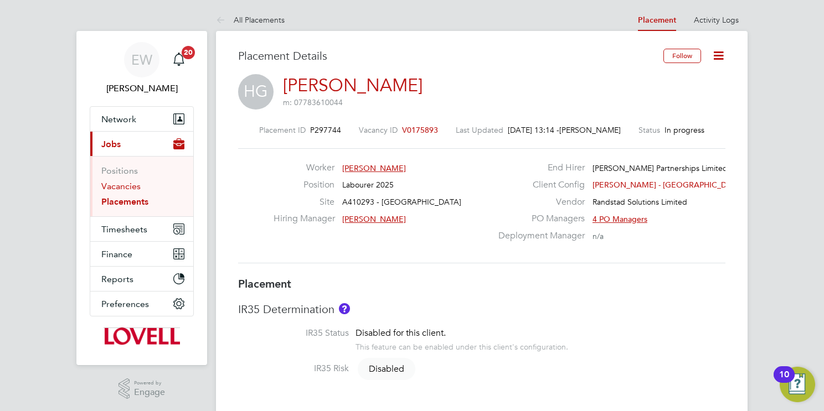
click at [109, 189] on link "Vacancies" at bounding box center [120, 186] width 39 height 11
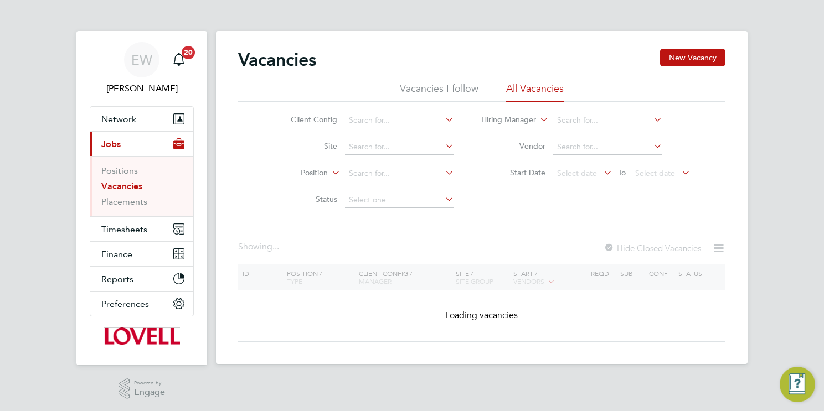
drag, startPoint x: 396, startPoint y: 149, endPoint x: 308, endPoint y: 133, distance: 89.5
click at [392, 152] on input at bounding box center [399, 148] width 109 height 16
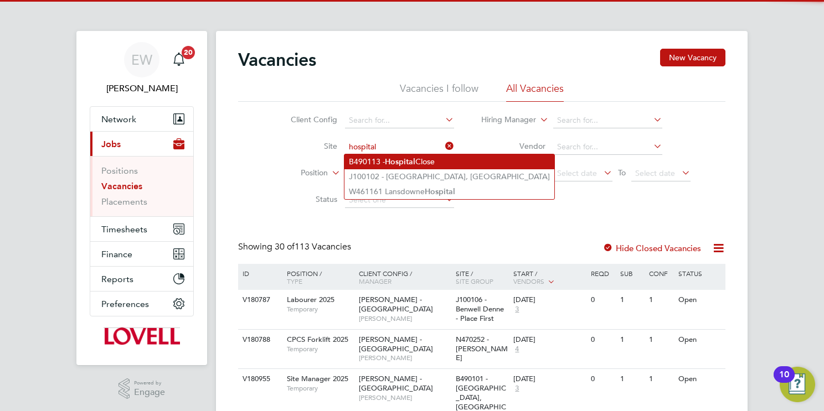
click at [426, 162] on li "B490113 - Hospital Close" at bounding box center [449, 161] width 210 height 15
type input "B490113 - Hospital Close"
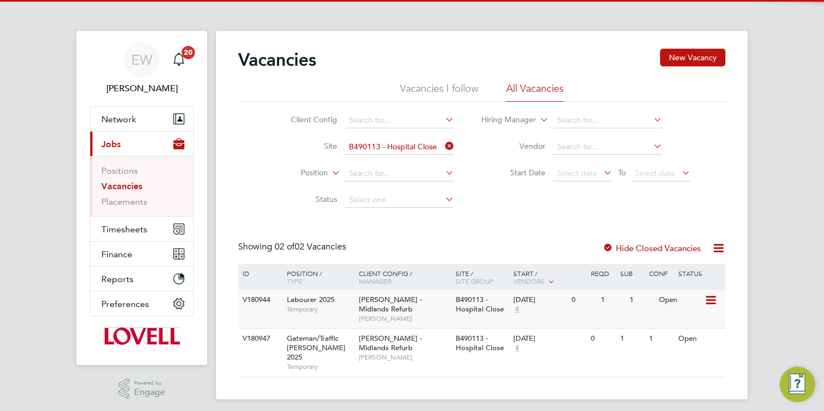
click at [462, 297] on span "B490113 - Hospital Close" at bounding box center [480, 304] width 48 height 19
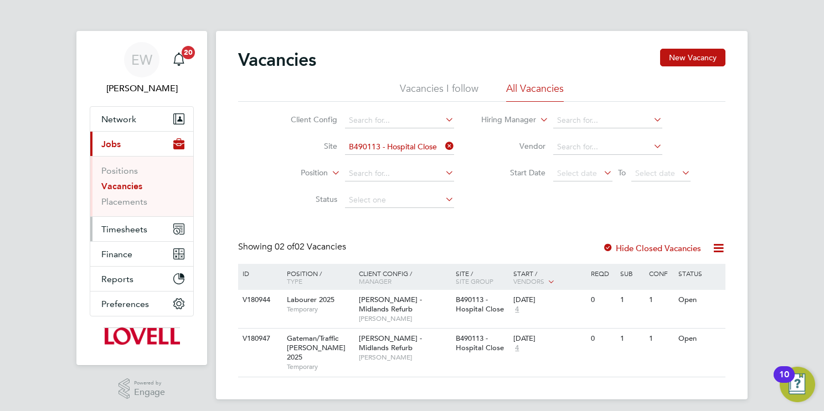
click at [137, 225] on span "Timesheets" at bounding box center [124, 229] width 46 height 11
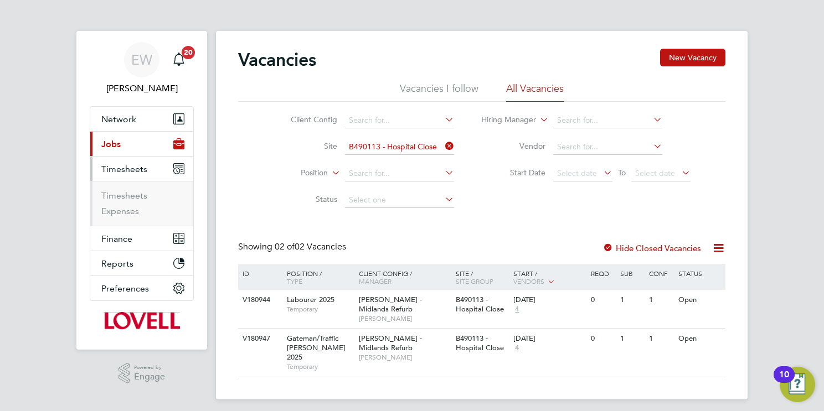
click at [110, 143] on span "Jobs" at bounding box center [110, 144] width 19 height 11
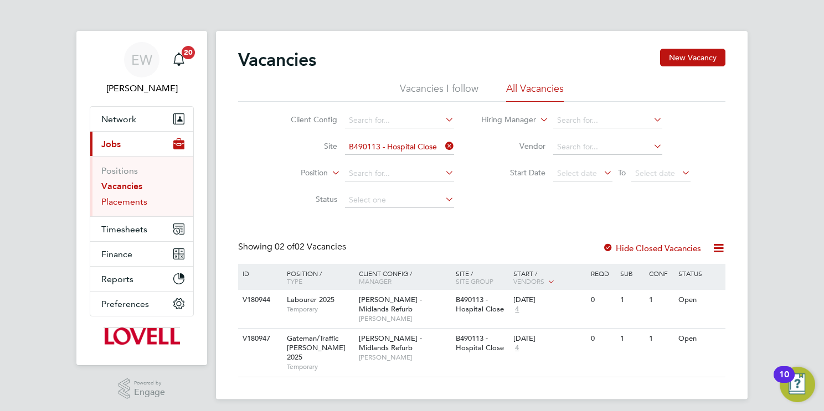
click at [122, 205] on link "Placements" at bounding box center [124, 202] width 46 height 11
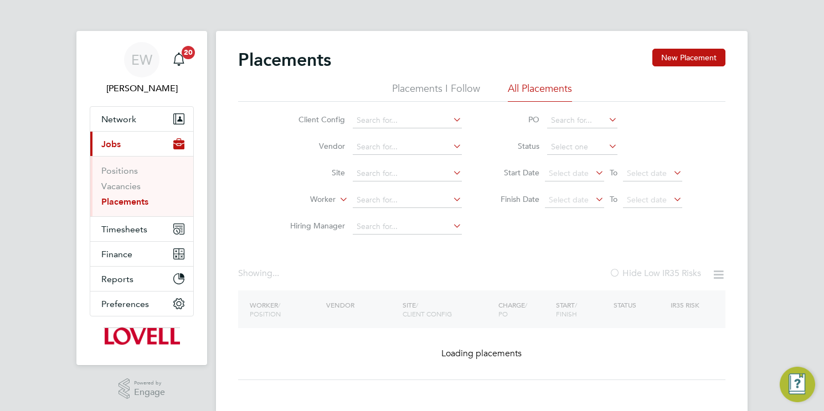
click at [374, 203] on input at bounding box center [407, 201] width 109 height 16
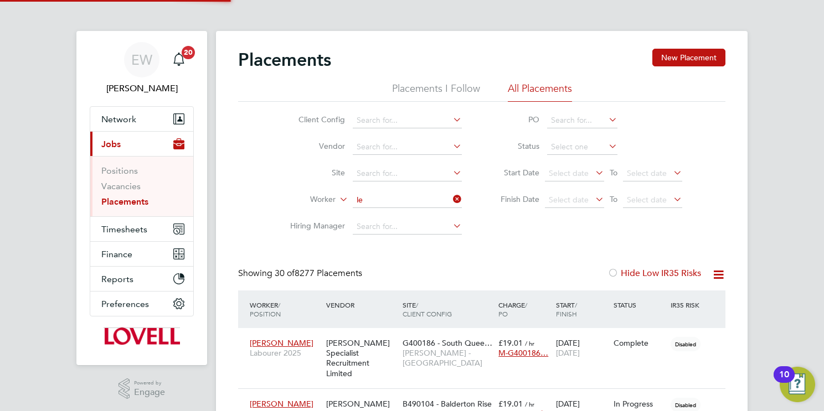
scroll to position [32, 96]
click at [437, 216] on li "Leeam Gravells" at bounding box center [408, 215] width 110 height 15
type input "Leeam Gravells"
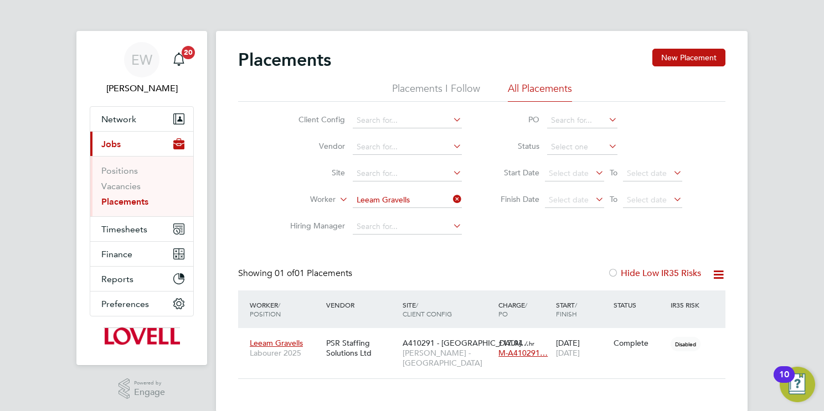
click at [435, 197] on input "Leeam Gravells" at bounding box center [407, 201] width 109 height 16
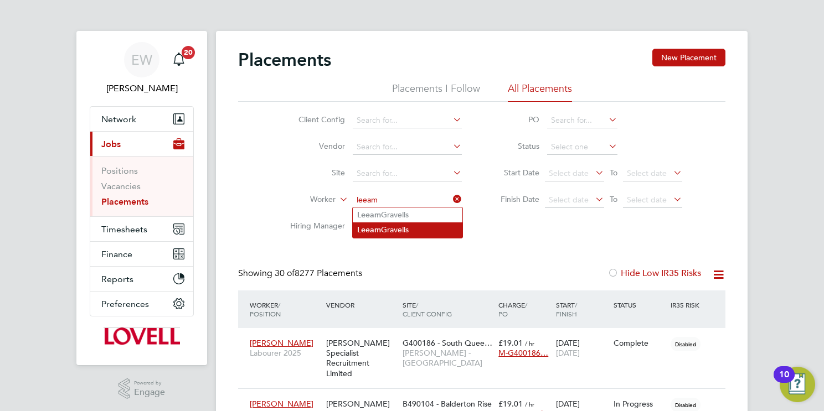
click at [456, 227] on li "Leeam Gravells" at bounding box center [408, 230] width 110 height 15
type input "Leeam Gravells"
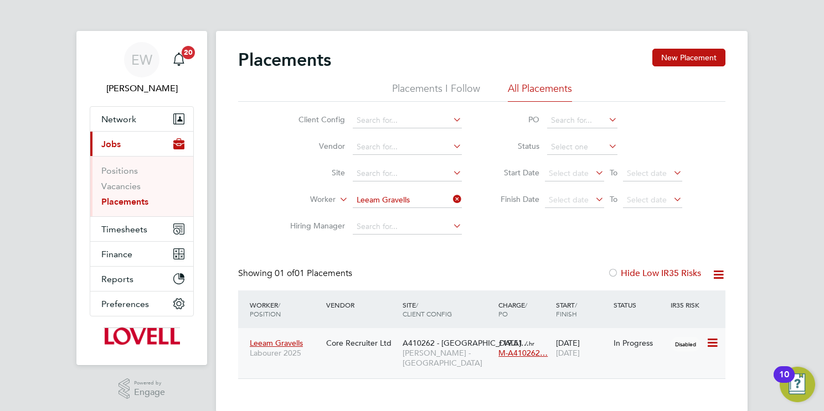
click at [450, 354] on span "Lovell - East Anglia" at bounding box center [447, 358] width 90 height 20
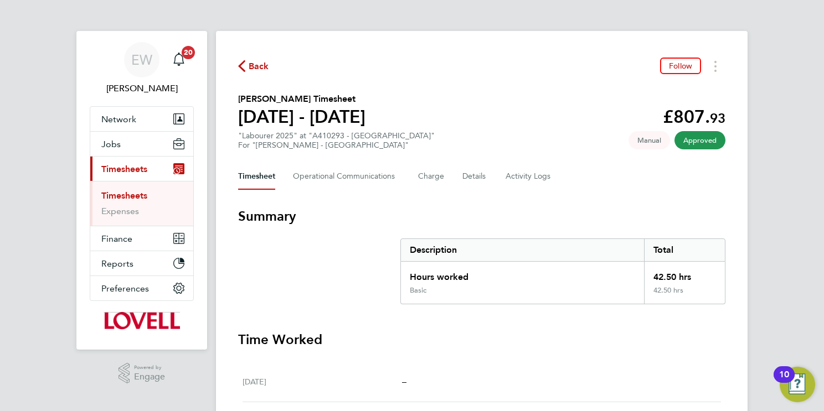
click at [528, 158] on div "Back Follow [PERSON_NAME] Timesheet [DATE] - [DATE] £807. 93 "Labourer 2025" at…" at bounding box center [481, 411] width 531 height 760
click at [533, 172] on Logs-tab "Activity Logs" at bounding box center [528, 176] width 47 height 27
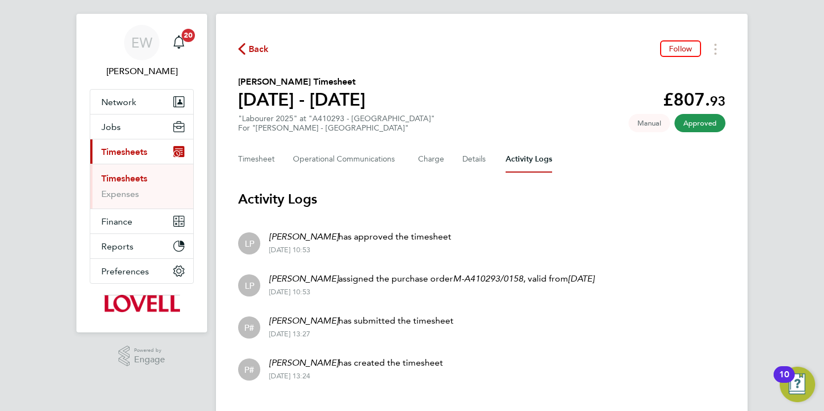
scroll to position [39, 0]
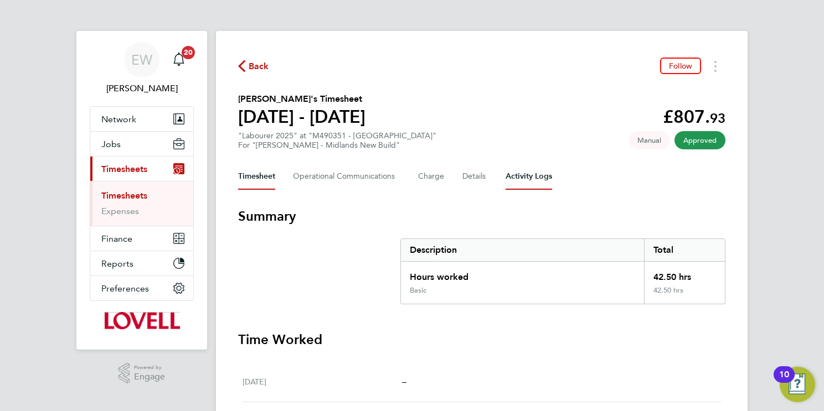
click at [518, 171] on Logs-tab "Activity Logs" at bounding box center [528, 176] width 47 height 27
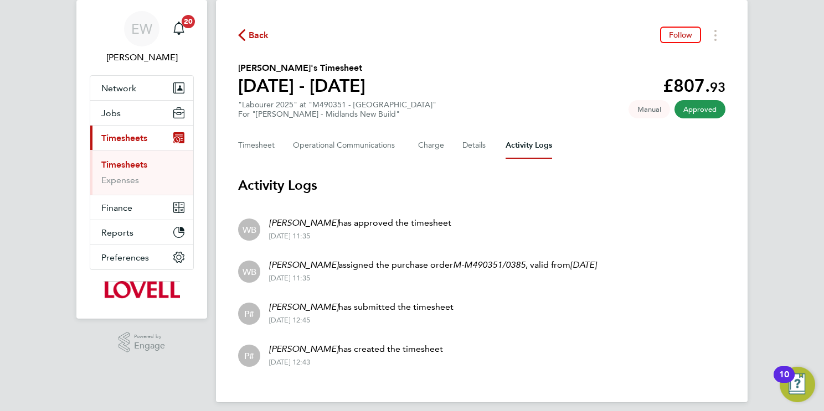
scroll to position [39, 0]
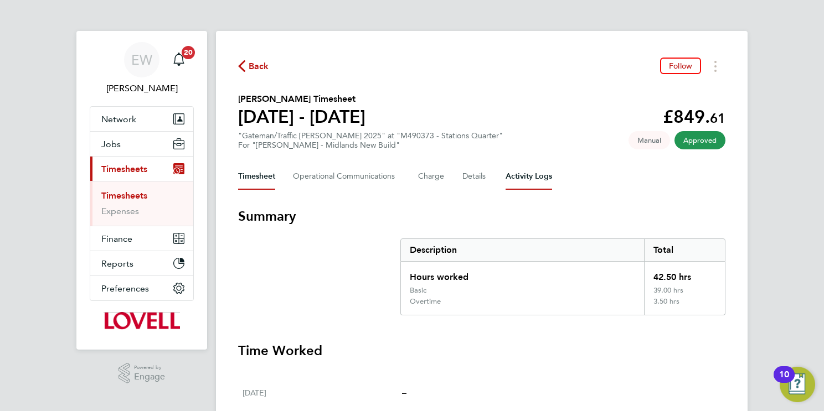
click at [537, 179] on Logs-tab "Activity Logs" at bounding box center [528, 176] width 47 height 27
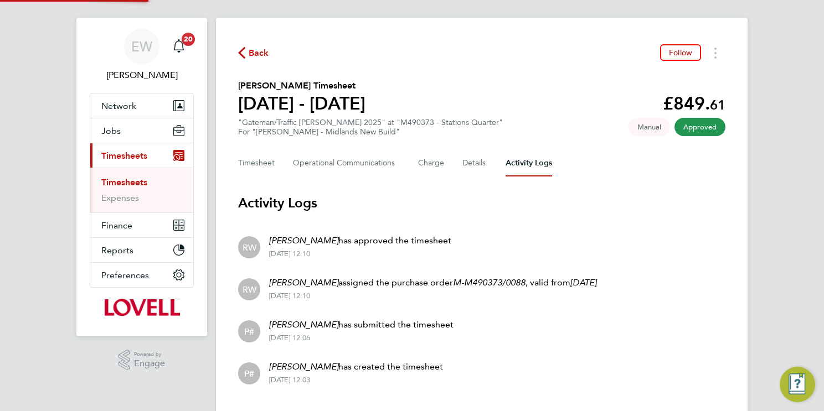
scroll to position [39, 0]
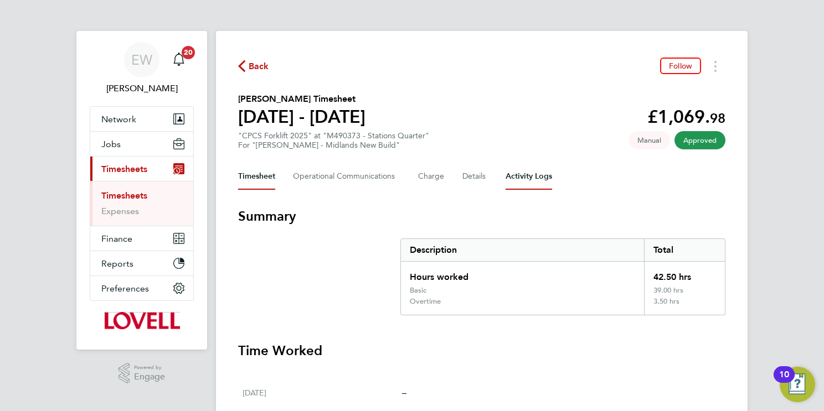
click at [531, 168] on Logs-tab "Activity Logs" at bounding box center [528, 176] width 47 height 27
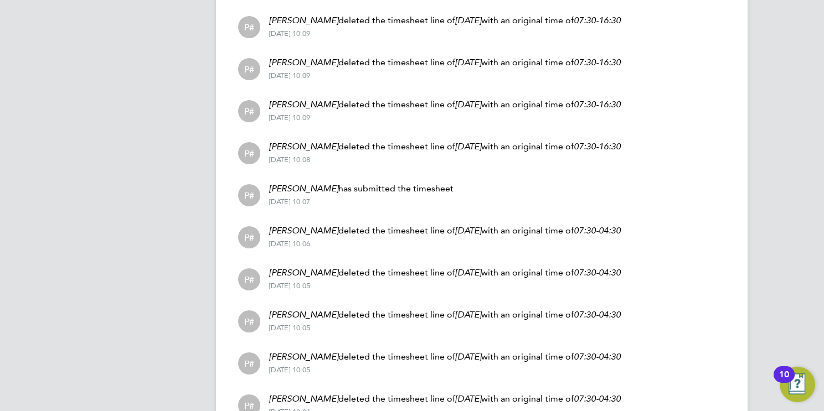
scroll to position [653, 0]
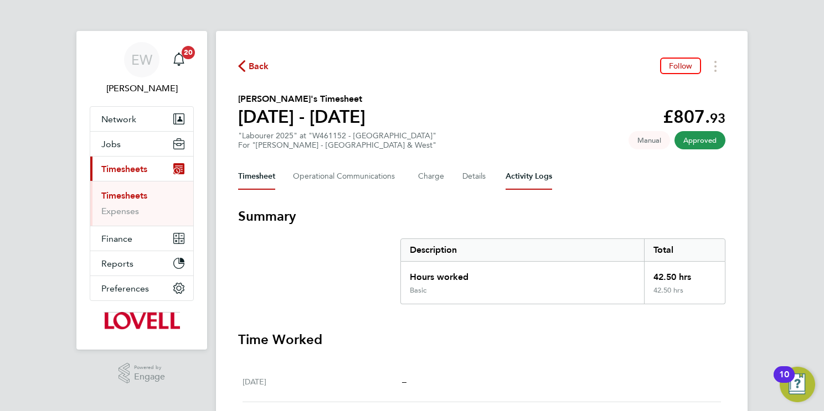
click at [528, 178] on Logs-tab "Activity Logs" at bounding box center [528, 176] width 47 height 27
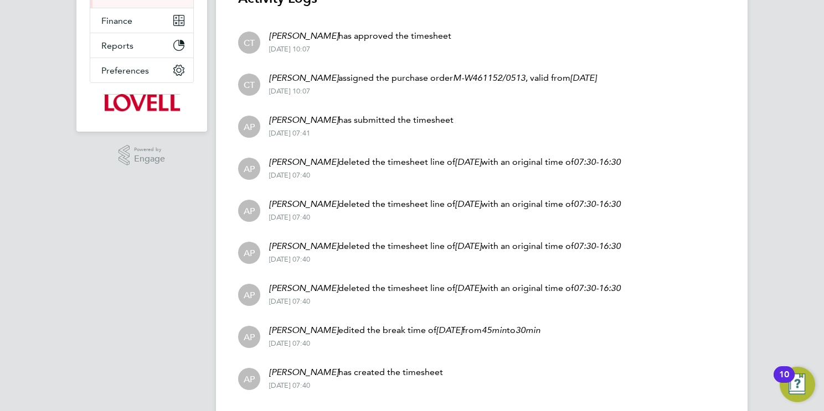
scroll to position [249, 0]
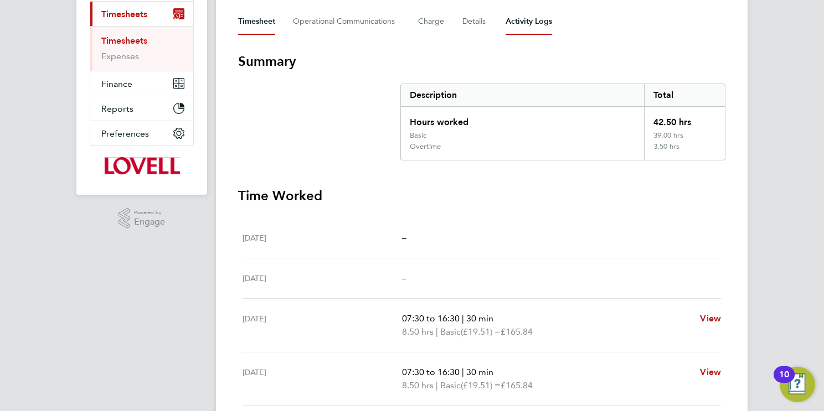
scroll to position [2, 0]
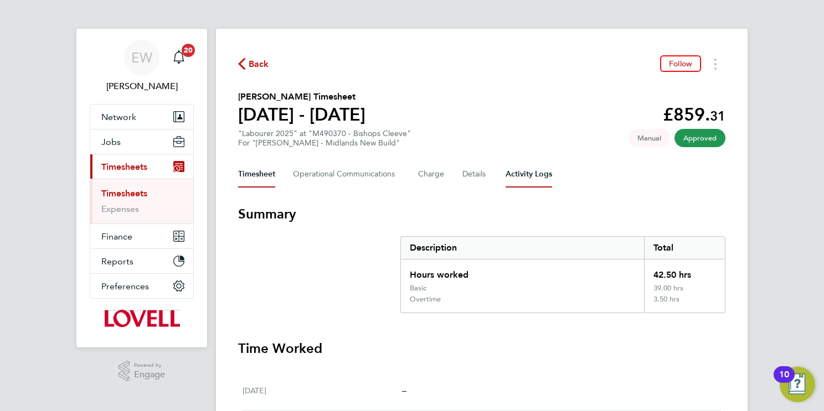
click at [530, 171] on Logs-tab "Activity Logs" at bounding box center [528, 174] width 47 height 27
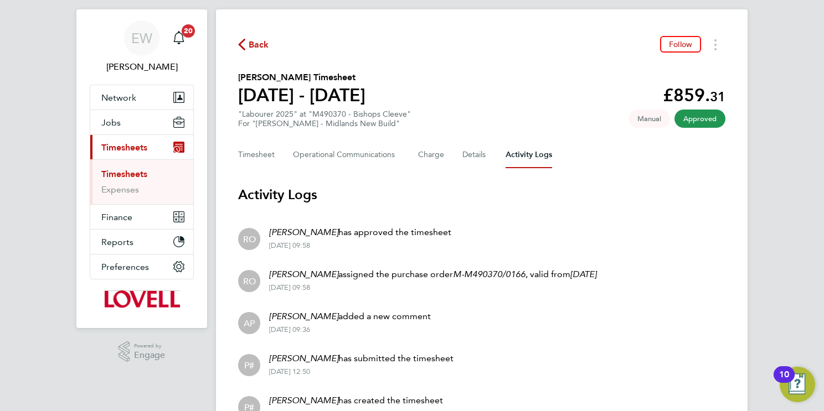
scroll to position [6, 0]
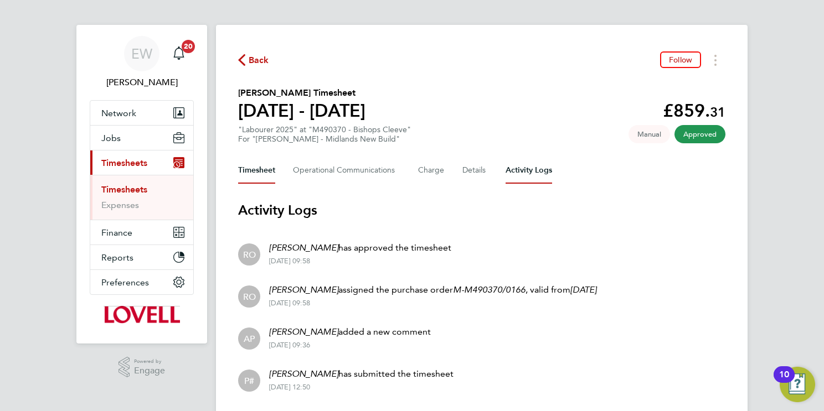
click at [263, 166] on button "Timesheet" at bounding box center [256, 170] width 37 height 27
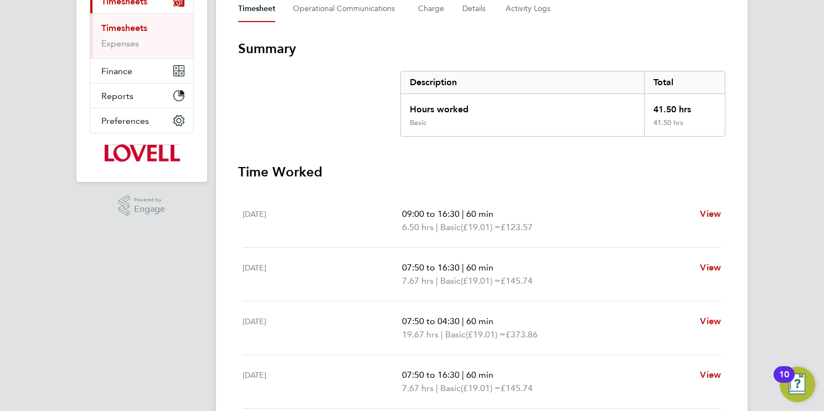
scroll to position [115, 0]
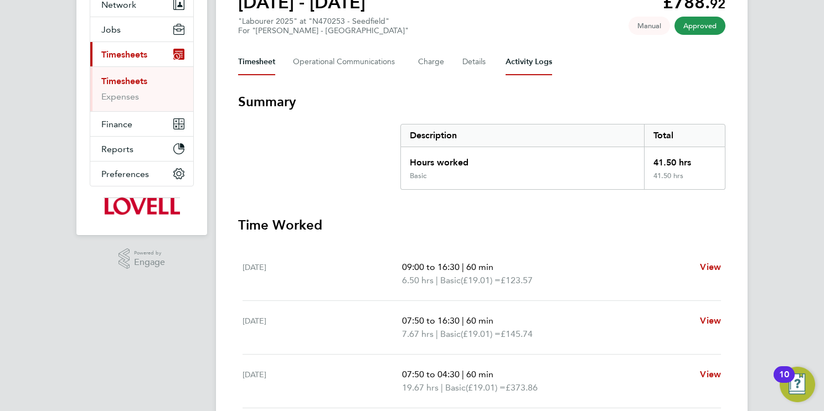
click at [517, 63] on Logs-tab "Activity Logs" at bounding box center [528, 62] width 47 height 27
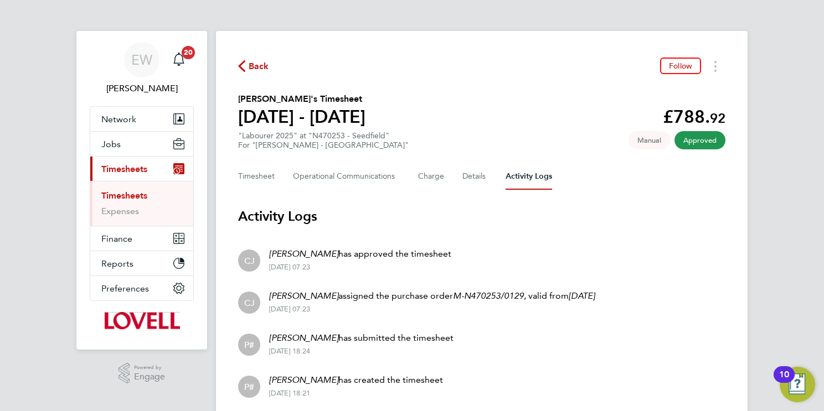
scroll to position [39, 0]
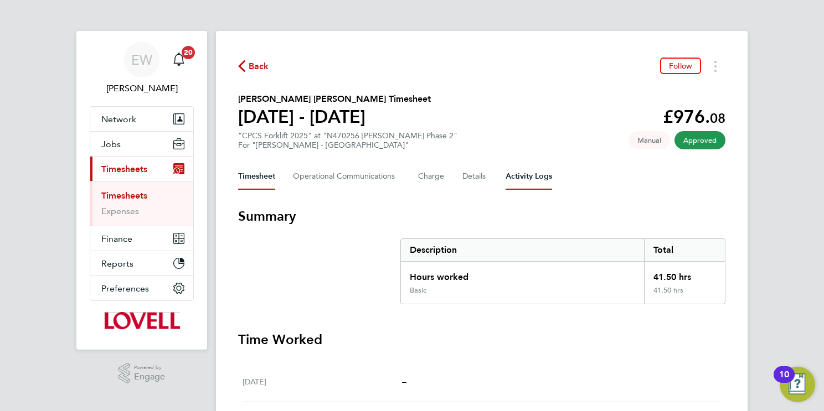
click at [523, 176] on Logs-tab "Activity Logs" at bounding box center [528, 176] width 47 height 27
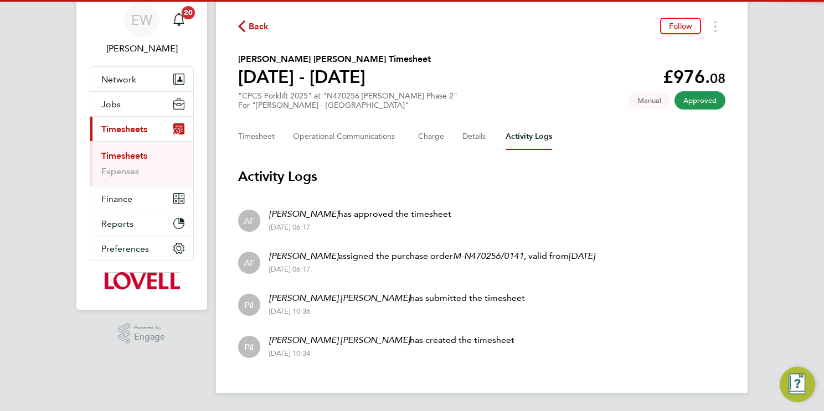
scroll to position [39, 0]
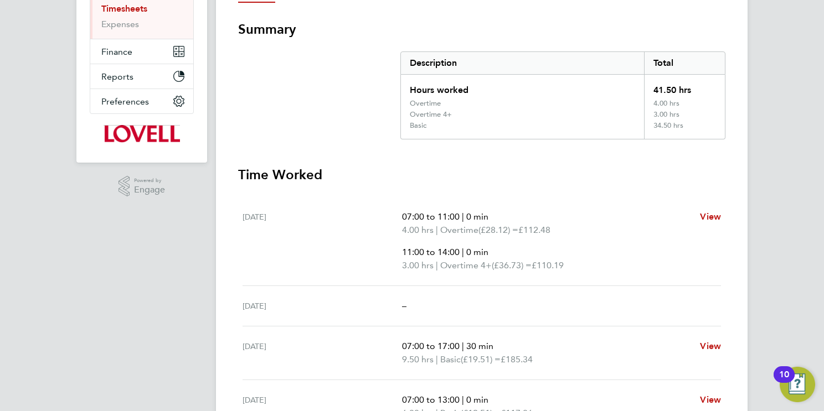
scroll to position [11, 0]
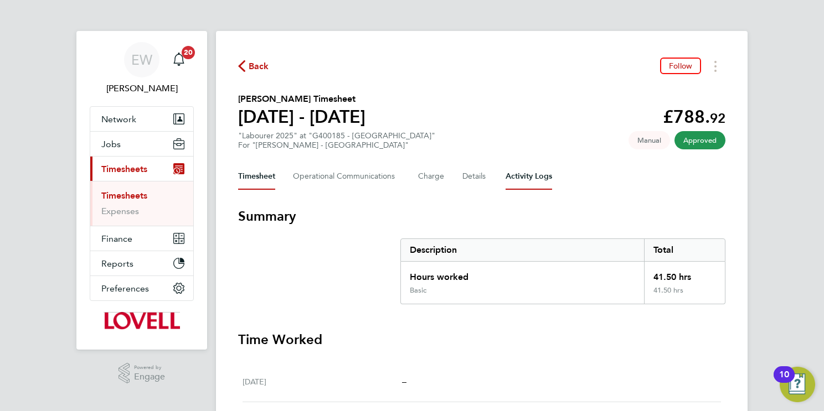
click at [520, 181] on Logs-tab "Activity Logs" at bounding box center [528, 176] width 47 height 27
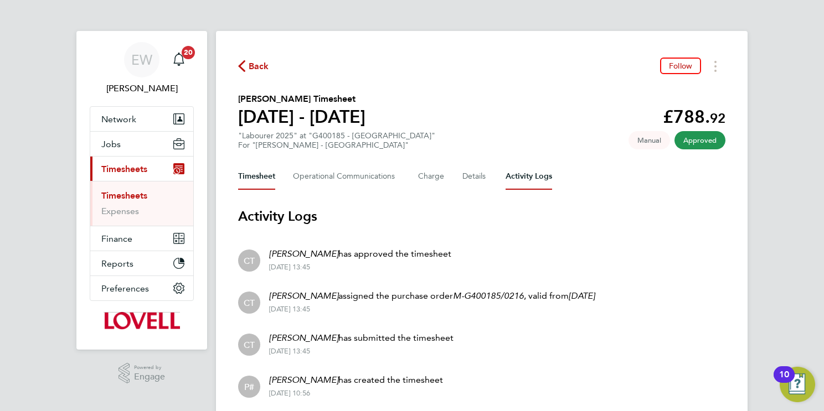
click at [273, 177] on button "Timesheet" at bounding box center [256, 176] width 37 height 27
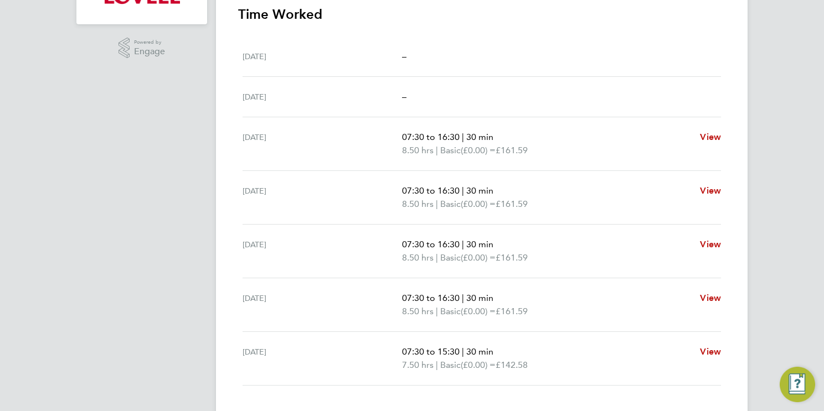
scroll to position [395, 0]
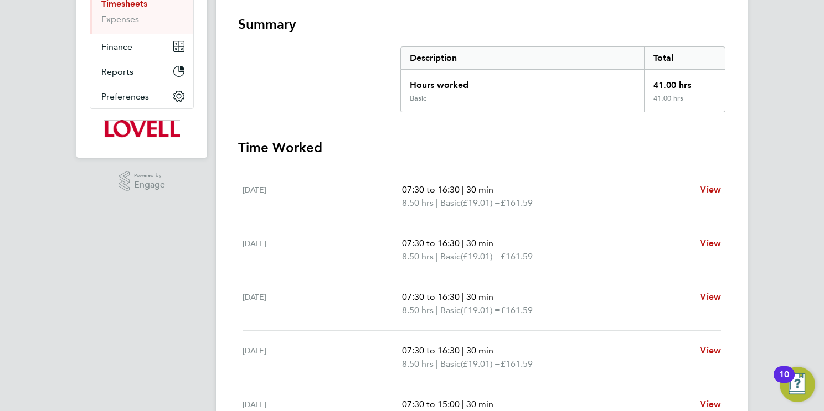
scroll to position [97, 0]
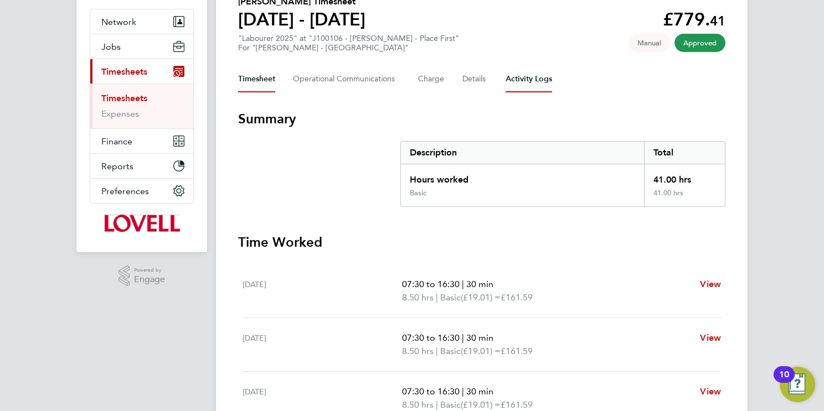
click at [519, 86] on Logs-tab "Activity Logs" at bounding box center [528, 79] width 47 height 27
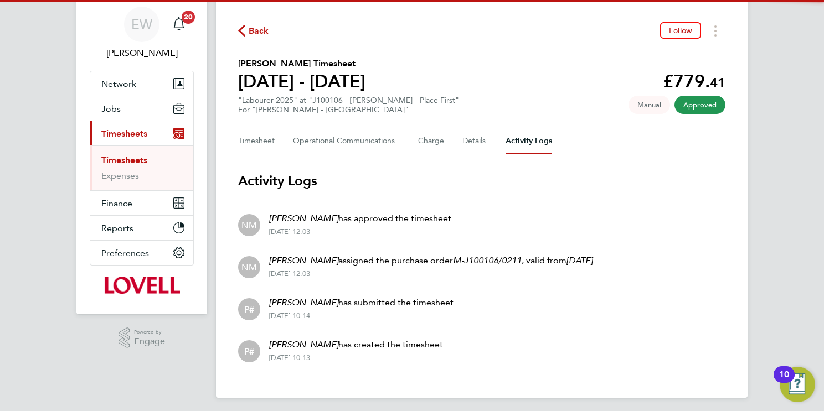
scroll to position [39, 0]
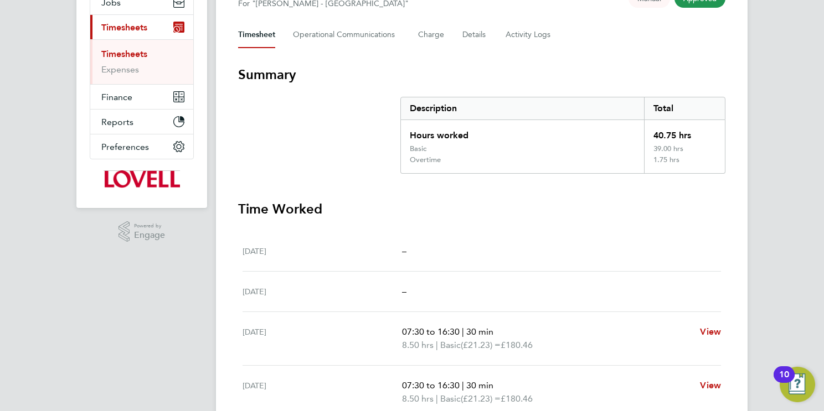
scroll to position [117, 0]
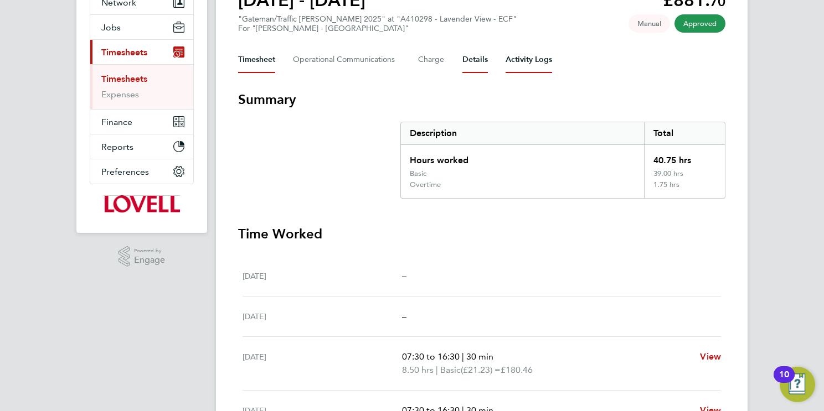
drag, startPoint x: 524, startPoint y: 60, endPoint x: 475, endPoint y: 164, distance: 115.7
click at [524, 60] on Logs-tab "Activity Logs" at bounding box center [528, 60] width 47 height 27
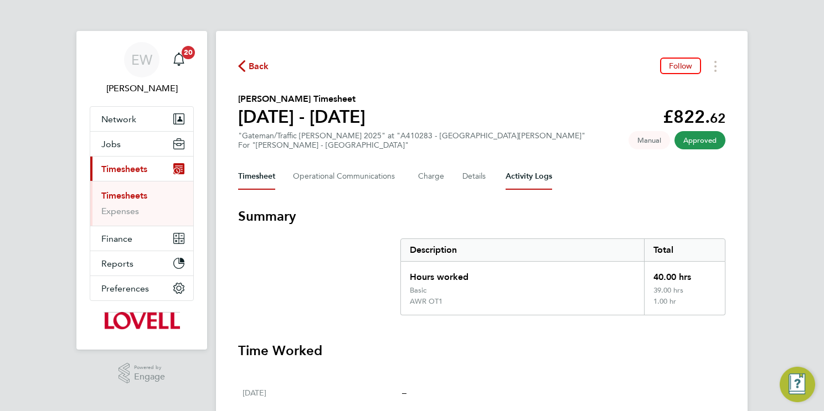
click at [530, 178] on Logs-tab "Activity Logs" at bounding box center [528, 176] width 47 height 27
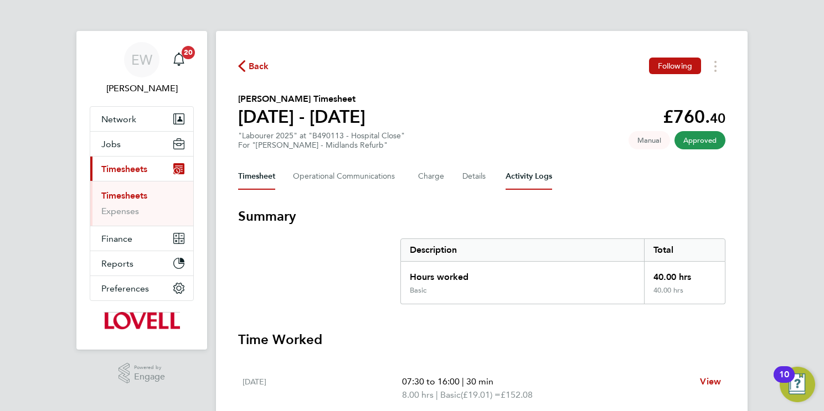
click at [539, 177] on Logs-tab "Activity Logs" at bounding box center [528, 176] width 47 height 27
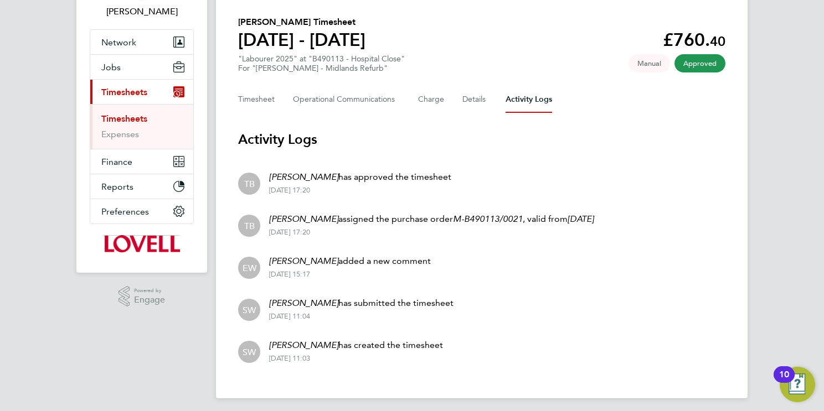
scroll to position [76, 0]
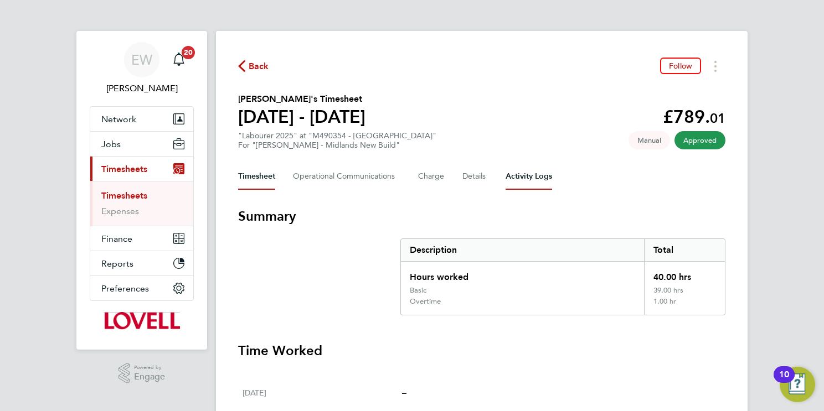
click at [525, 174] on Logs-tab "Activity Logs" at bounding box center [528, 176] width 47 height 27
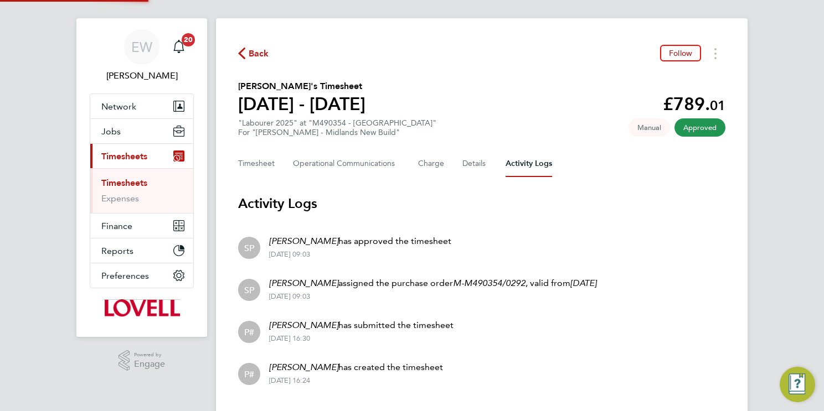
scroll to position [39, 0]
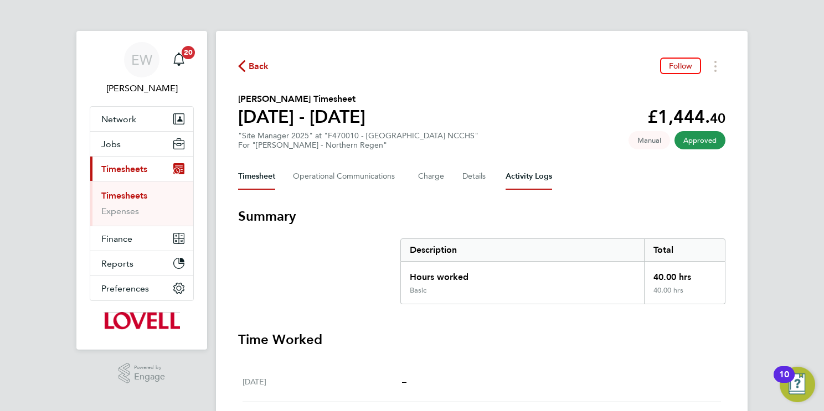
click at [529, 171] on Logs-tab "Activity Logs" at bounding box center [528, 176] width 47 height 27
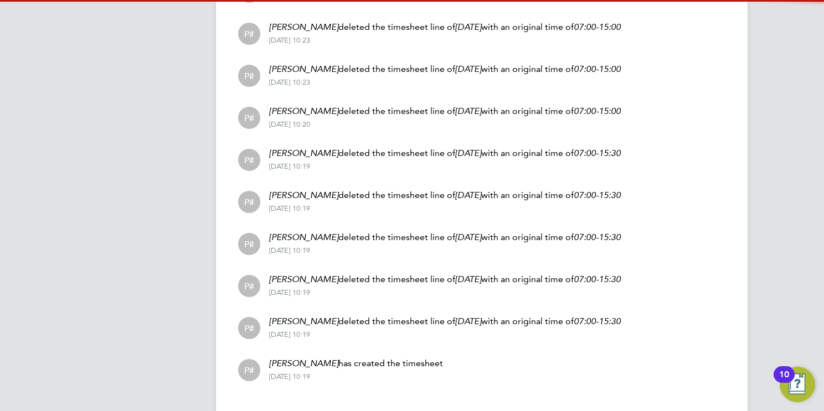
scroll to position [417, 0]
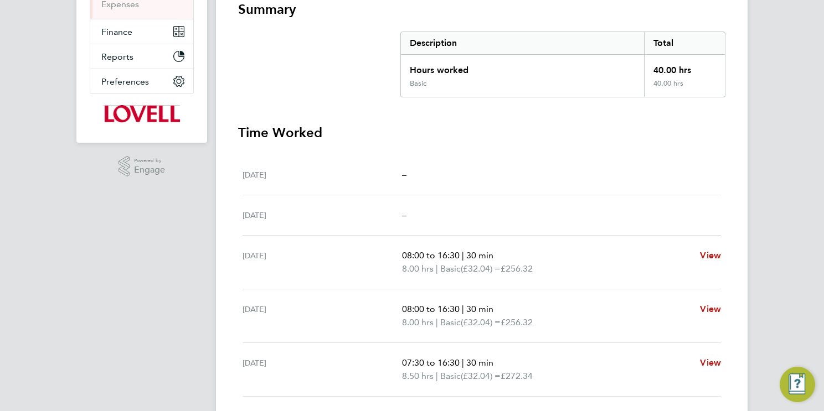
scroll to position [33, 0]
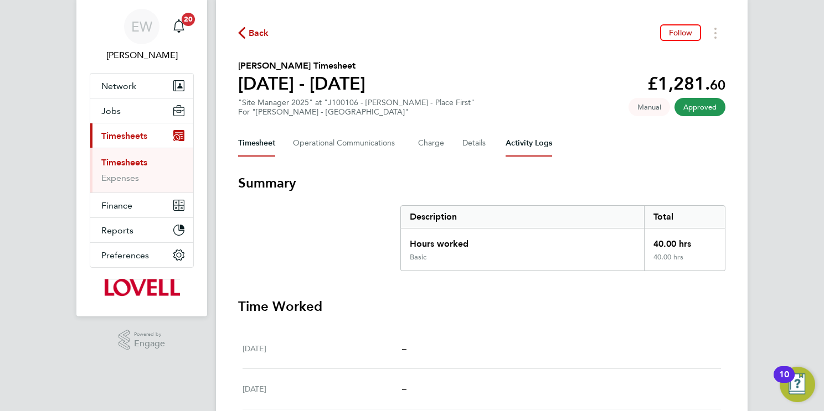
click at [526, 144] on Logs-tab "Activity Logs" at bounding box center [528, 143] width 47 height 27
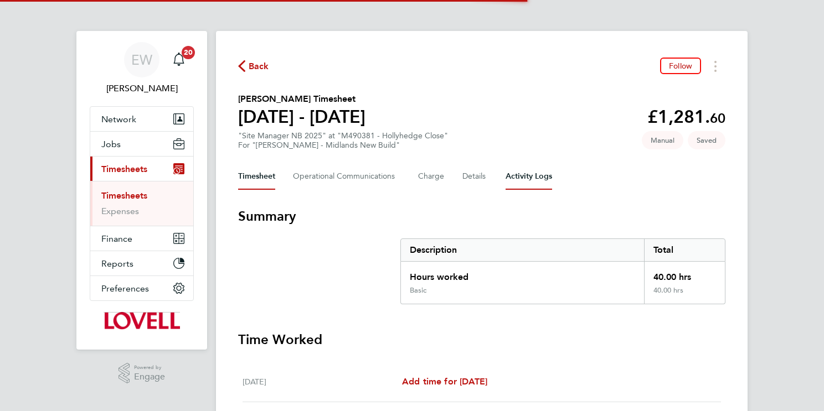
click at [524, 184] on Logs-tab "Activity Logs" at bounding box center [528, 176] width 47 height 27
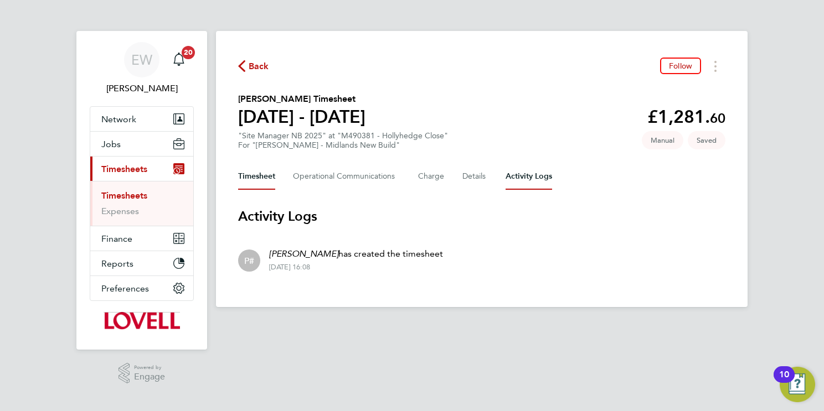
click at [258, 178] on button "Timesheet" at bounding box center [256, 176] width 37 height 27
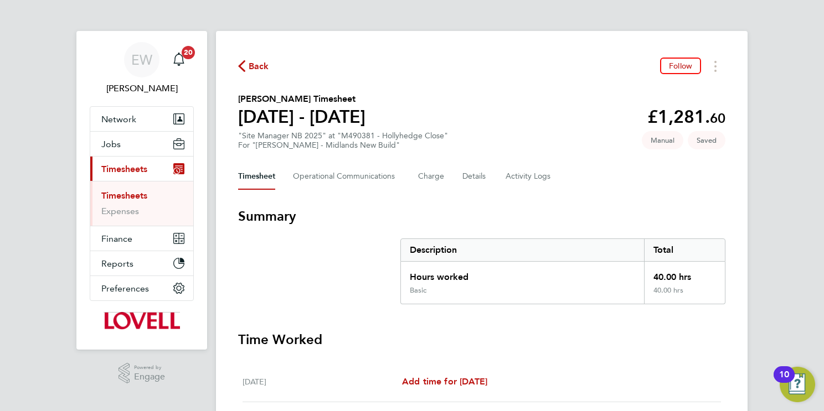
click at [139, 195] on link "Timesheets" at bounding box center [124, 195] width 46 height 11
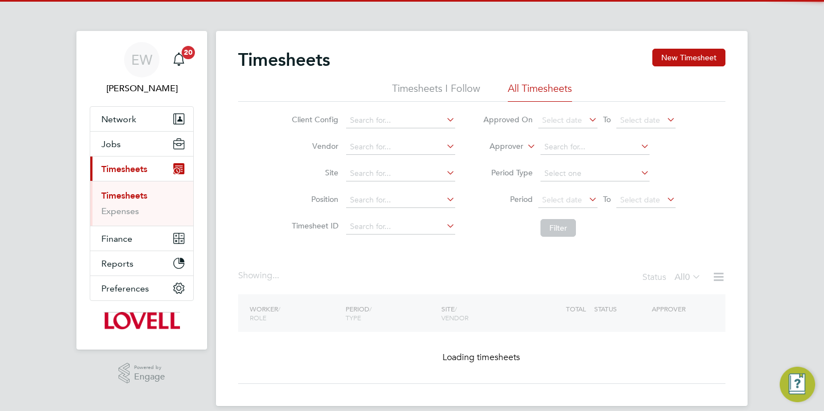
click at [525, 144] on icon at bounding box center [525, 143] width 0 height 10
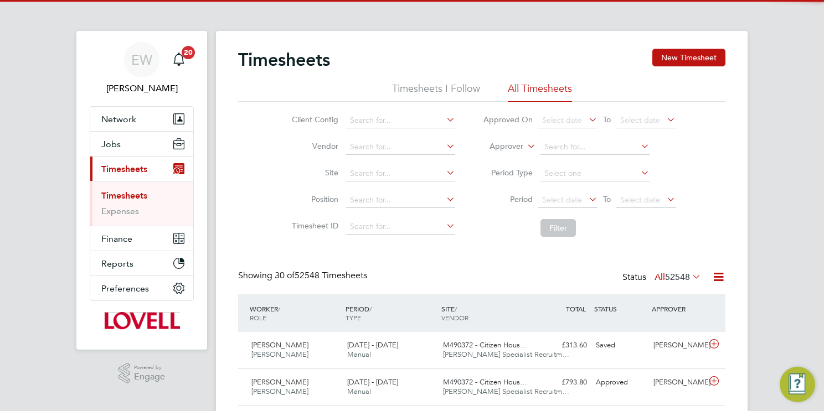
click at [525, 144] on icon at bounding box center [525, 143] width 0 height 10
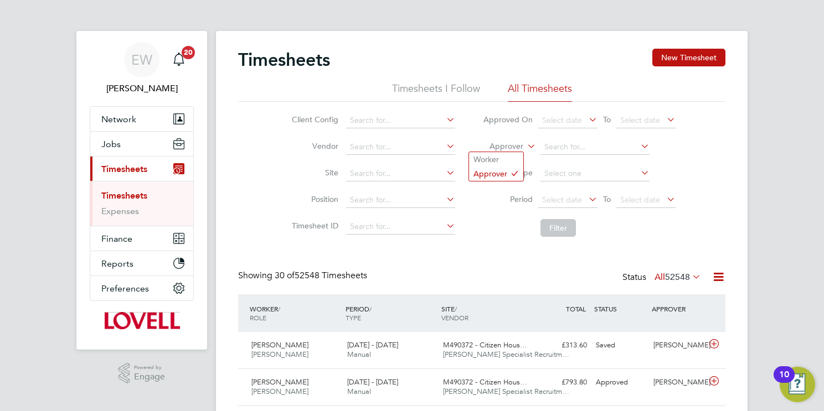
drag, startPoint x: 514, startPoint y: 160, endPoint x: 539, endPoint y: 156, distance: 25.2
click at [514, 159] on li "Worker" at bounding box center [496, 159] width 54 height 14
click at [574, 149] on input at bounding box center [594, 148] width 109 height 16
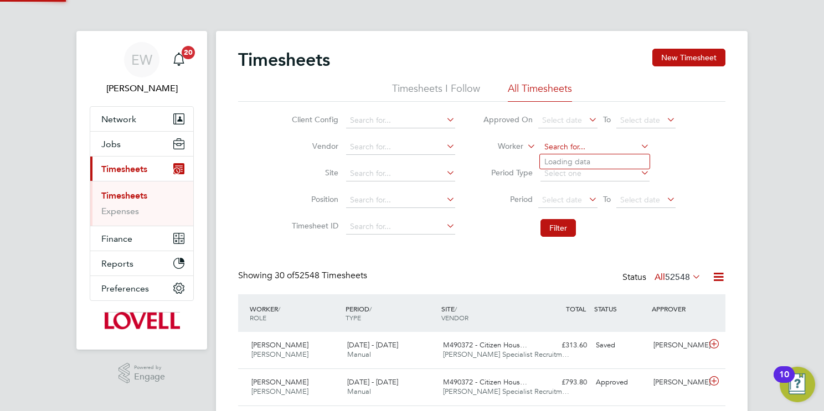
paste input "Christopher Scarah"
type input "Christopher Scarah"
click at [580, 159] on b "Christopher" at bounding box center [576, 161] width 64 height 9
click at [561, 222] on button "Filter" at bounding box center [557, 228] width 35 height 18
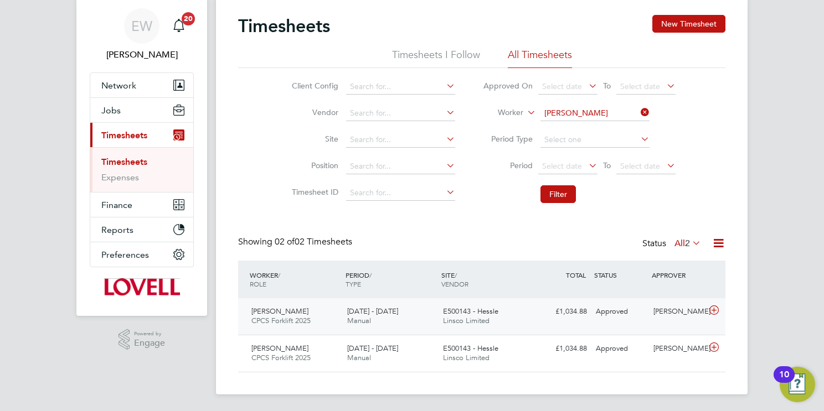
click at [479, 312] on span "E500143 - Hessle" at bounding box center [470, 311] width 55 height 9
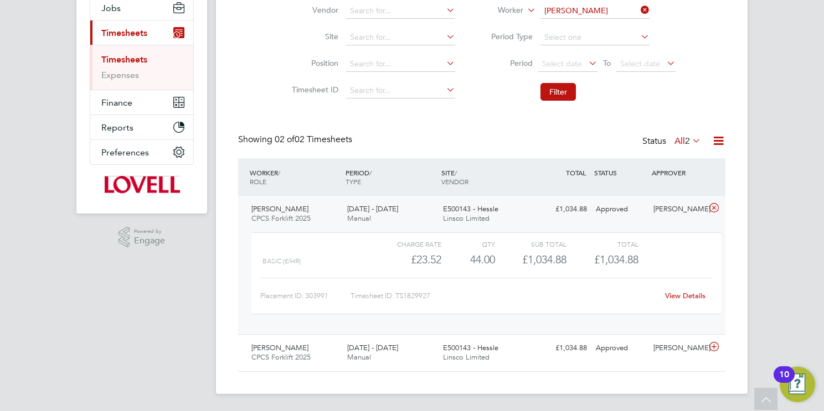
click at [690, 293] on link "View Details" at bounding box center [685, 295] width 40 height 9
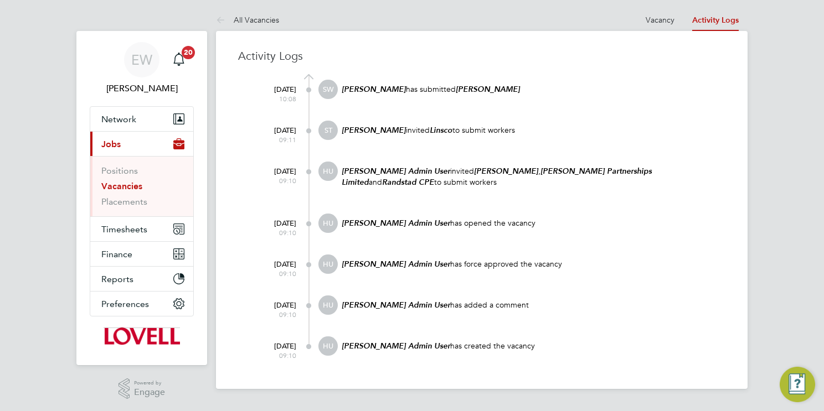
click at [665, 20] on link "Vacancy" at bounding box center [660, 20] width 29 height 10
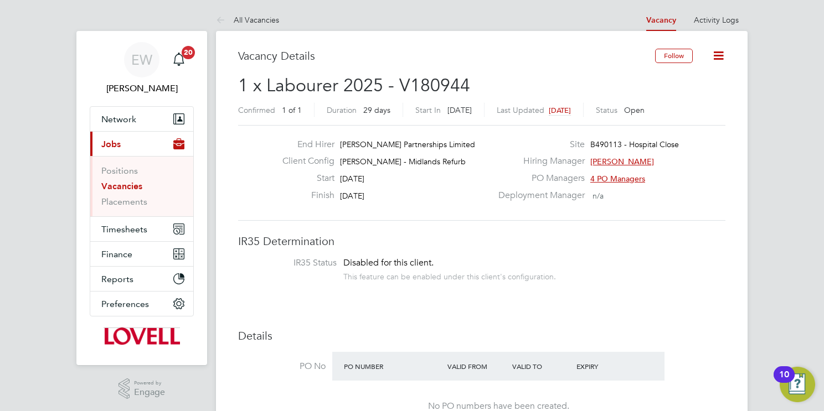
click at [136, 188] on link "Vacancies" at bounding box center [121, 186] width 41 height 11
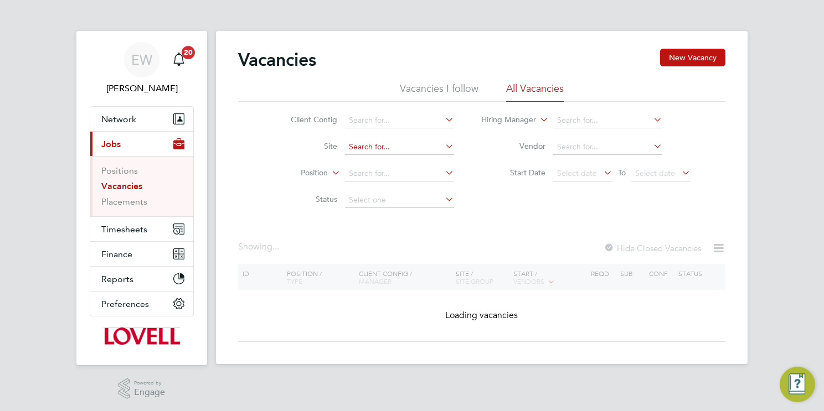
click at [395, 141] on li "Site" at bounding box center [364, 147] width 208 height 27
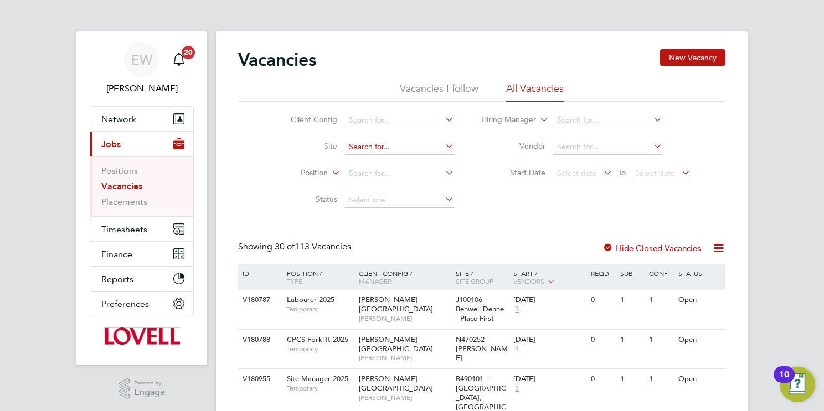
drag, startPoint x: 402, startPoint y: 149, endPoint x: 396, endPoint y: 151, distance: 6.0
click at [398, 150] on input at bounding box center [399, 148] width 109 height 16
click at [408, 160] on b "Winch" at bounding box center [397, 161] width 23 height 9
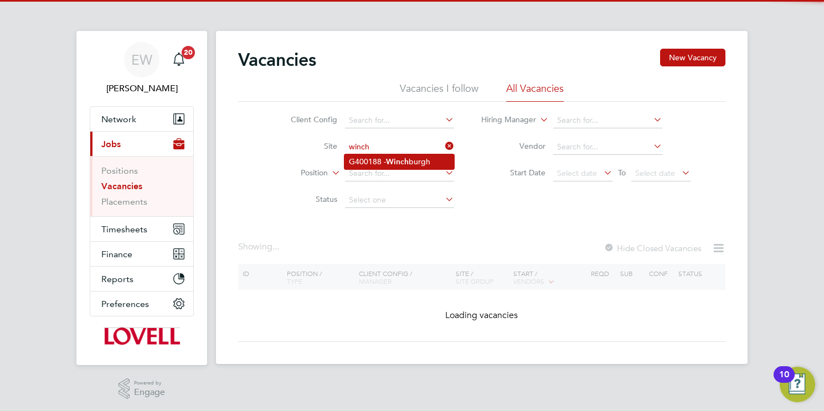
type input "G400188 - [GEOGRAPHIC_DATA]"
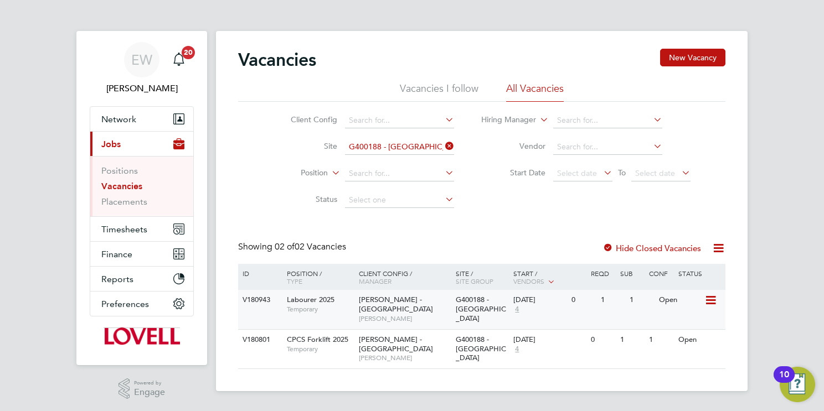
click at [489, 309] on span "G400188 - [GEOGRAPHIC_DATA]" at bounding box center [481, 309] width 50 height 28
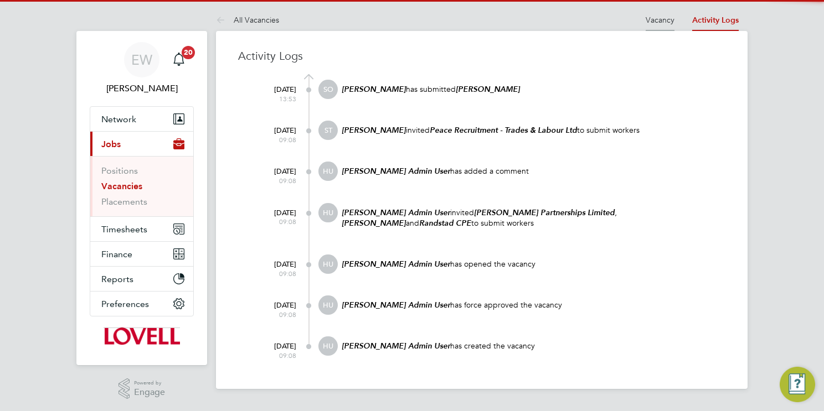
click at [658, 18] on link "Vacancy" at bounding box center [660, 20] width 29 height 10
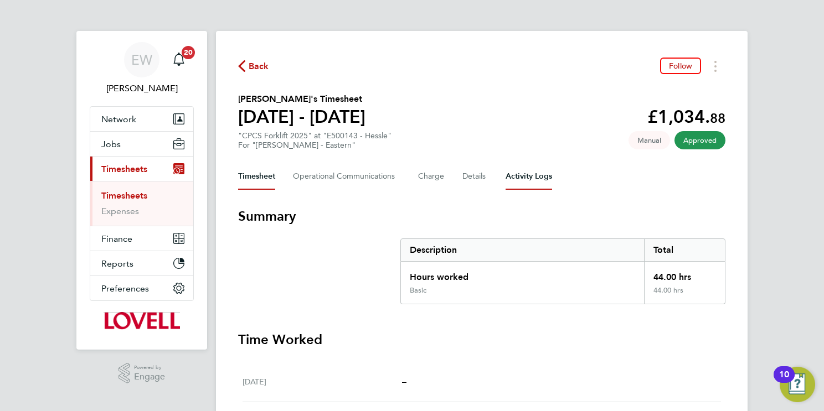
click at [518, 175] on Logs-tab "Activity Logs" at bounding box center [528, 176] width 47 height 27
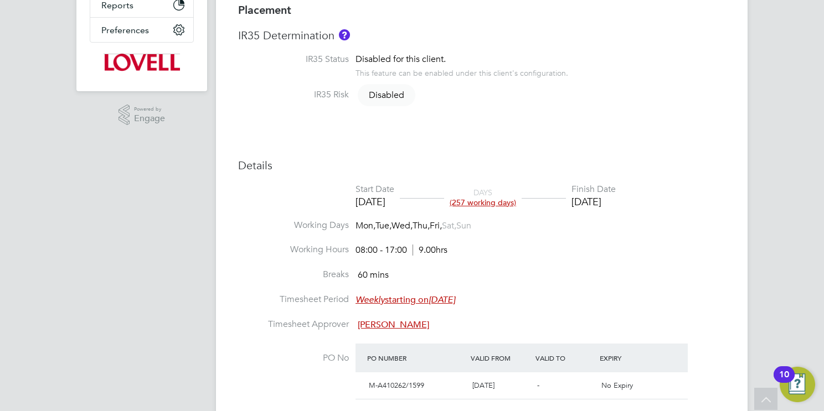
scroll to position [143, 0]
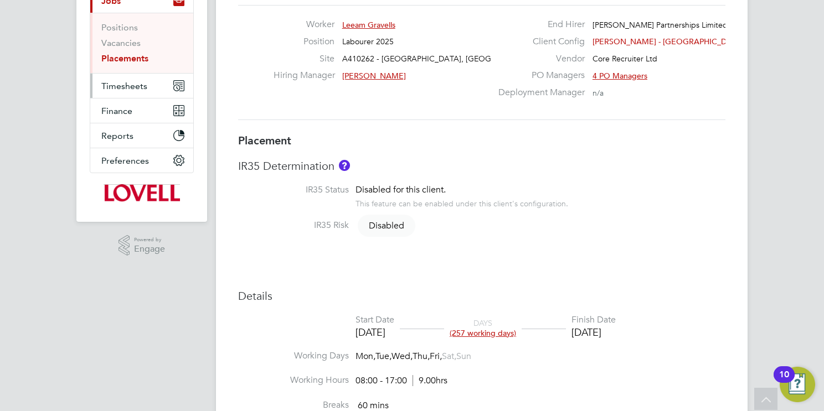
drag, startPoint x: 135, startPoint y: 81, endPoint x: 208, endPoint y: 103, distance: 76.2
click at [135, 81] on span "Timesheets" at bounding box center [124, 86] width 46 height 11
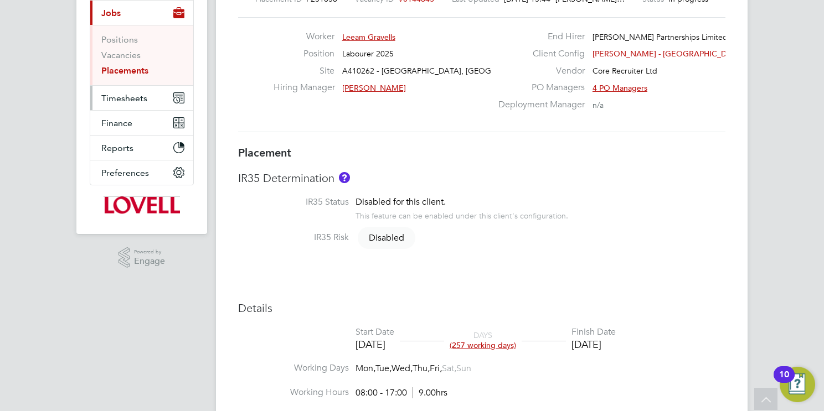
click at [124, 99] on span "Timesheets" at bounding box center [124, 98] width 46 height 11
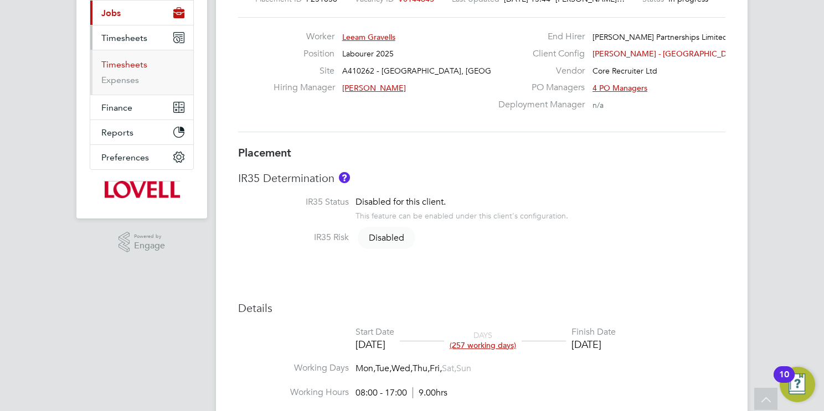
click at [136, 61] on link "Timesheets" at bounding box center [124, 64] width 46 height 11
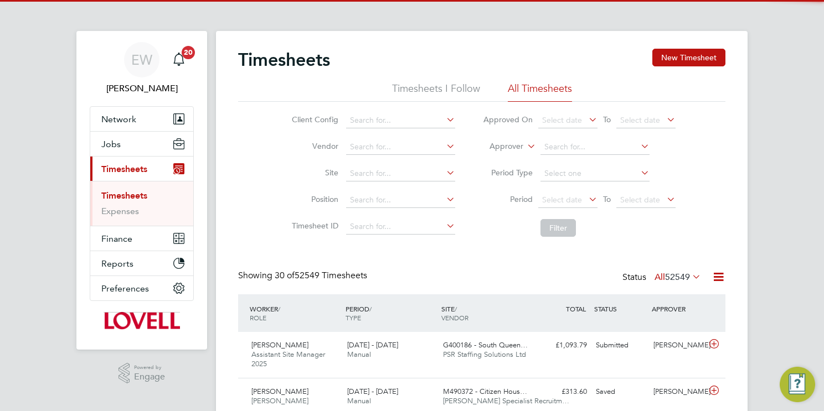
click at [525, 143] on icon at bounding box center [525, 143] width 0 height 10
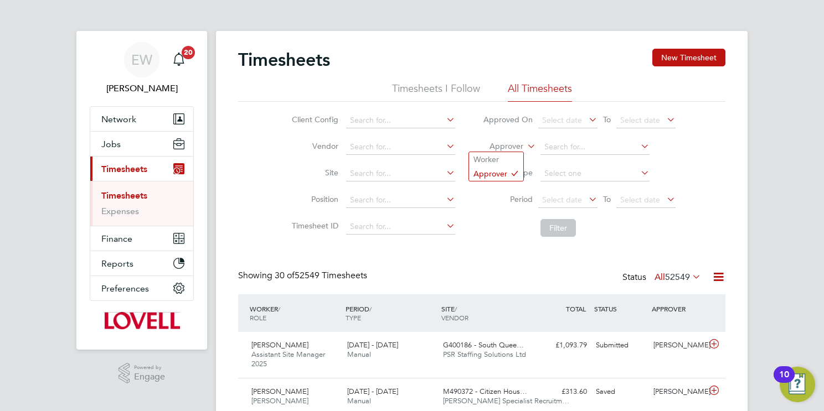
scroll to position [28, 96]
click at [519, 154] on li "Worker" at bounding box center [496, 159] width 54 height 14
drag, startPoint x: 533, startPoint y: 152, endPoint x: 557, endPoint y: 144, distance: 25.0
click at [564, 146] on input at bounding box center [594, 148] width 109 height 16
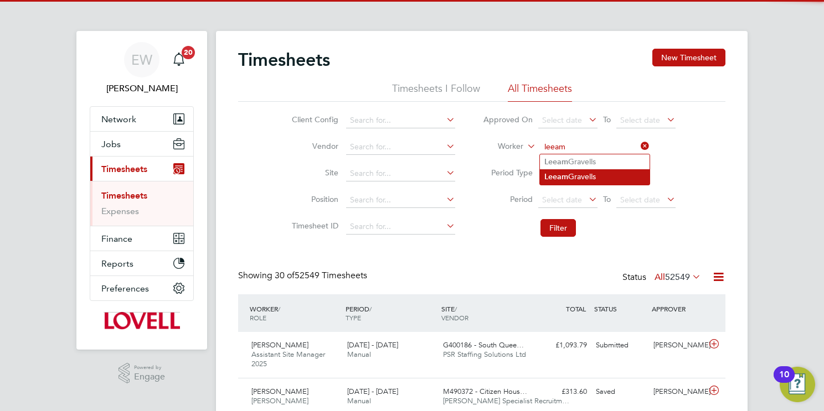
click at [596, 176] on li "Leeam Gravells" at bounding box center [595, 176] width 110 height 15
type input "Leeam Gravells"
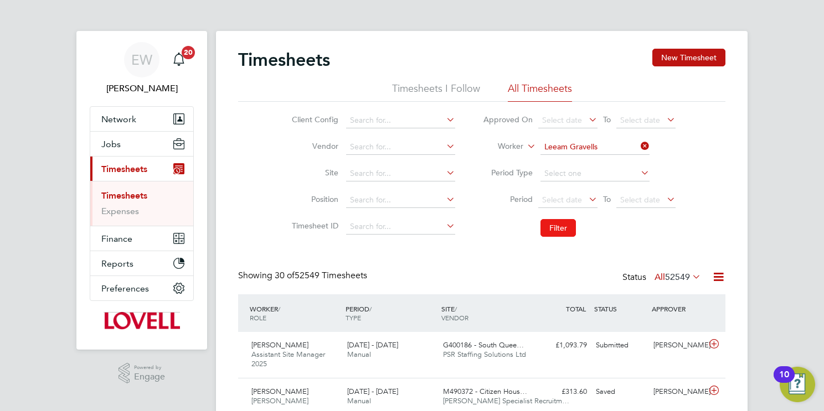
click at [560, 230] on button "Filter" at bounding box center [557, 228] width 35 height 18
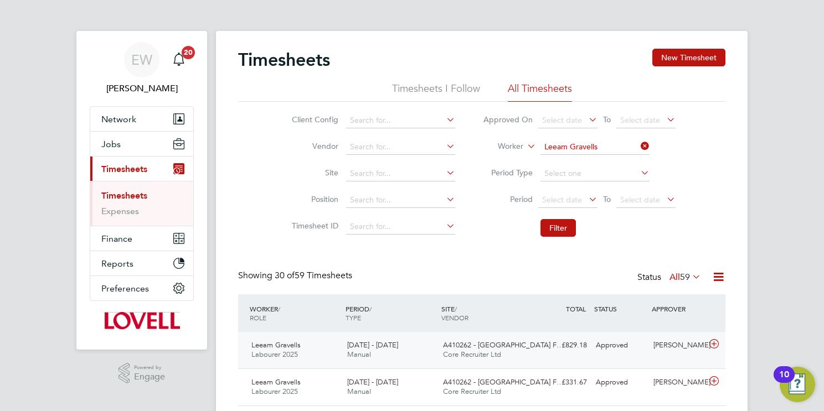
click at [523, 344] on span "A410262 - Gunvil Hall F…" at bounding box center [503, 344] width 121 height 9
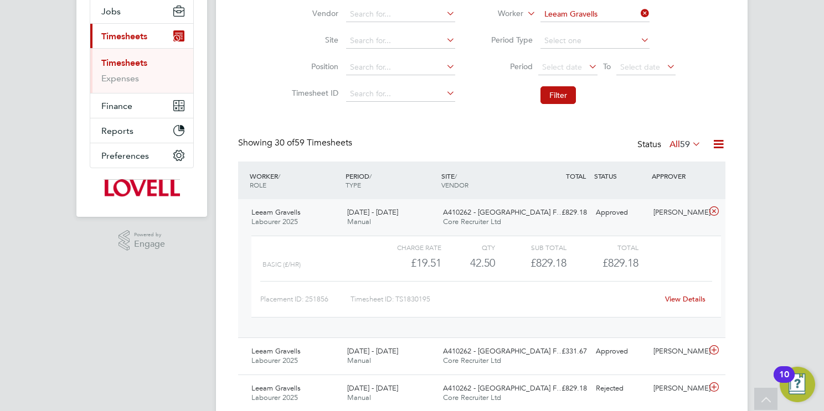
click at [684, 300] on link "View Details" at bounding box center [685, 299] width 40 height 9
click at [569, 16] on input "Leeam Gravells" at bounding box center [594, 15] width 109 height 16
click at [611, 24] on b "Goodge" at bounding box center [626, 28] width 30 height 9
type input "Howard Goodge"
click at [555, 101] on button "Filter" at bounding box center [557, 95] width 35 height 18
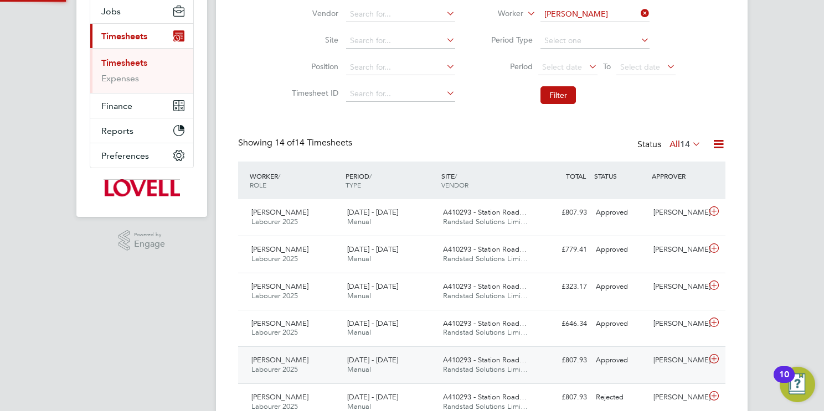
scroll to position [5, 6]
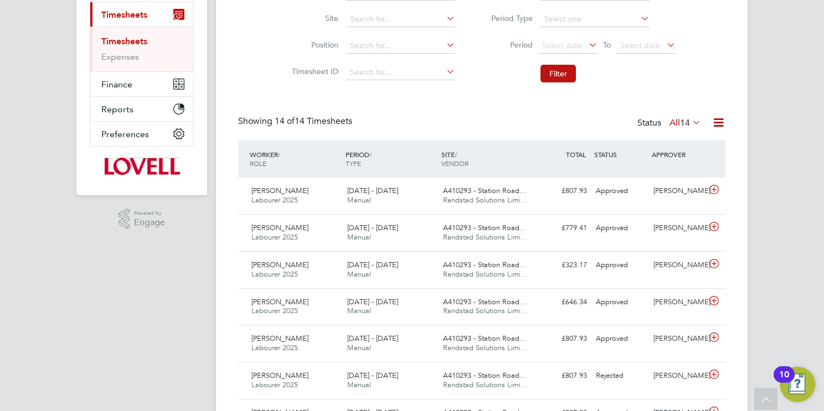
click at [690, 120] on icon at bounding box center [690, 123] width 0 height 16
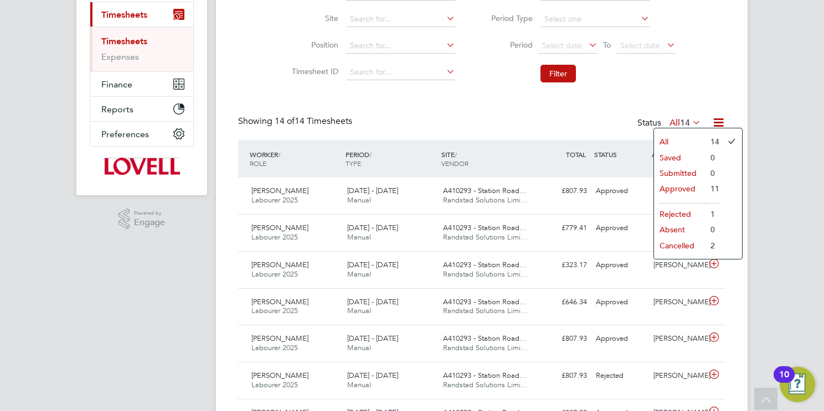
click at [684, 189] on li "Approved" at bounding box center [679, 189] width 51 height 16
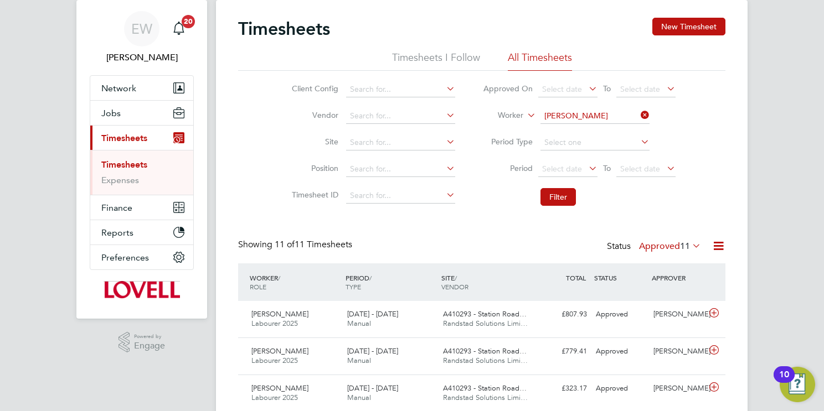
click at [570, 113] on input "Howard Goodge" at bounding box center [594, 117] width 109 height 16
type input "t"
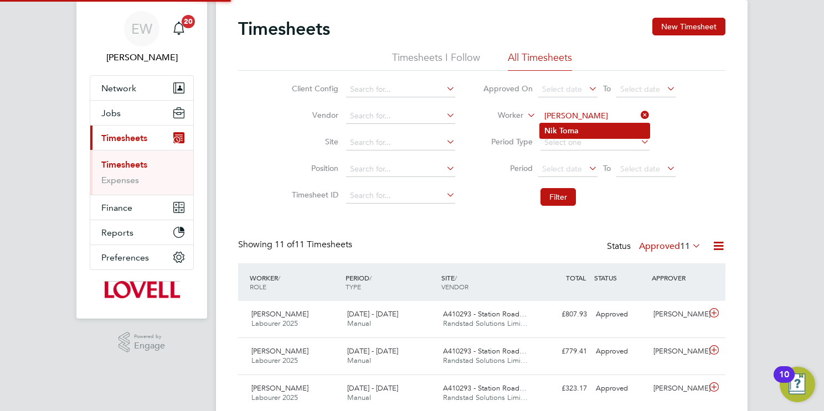
click at [601, 131] on li "Nik Toma" at bounding box center [595, 130] width 110 height 15
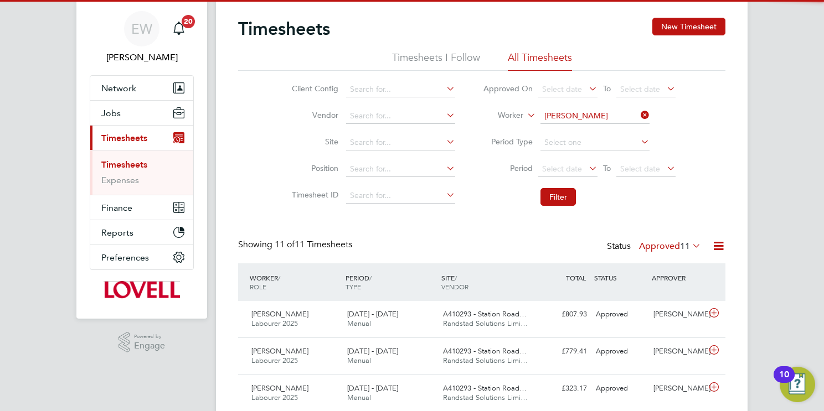
type input "Nik Toma"
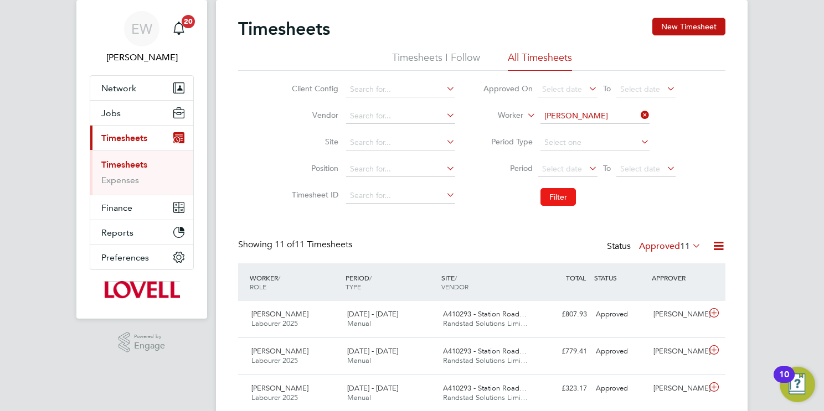
click at [566, 190] on button "Filter" at bounding box center [557, 197] width 35 height 18
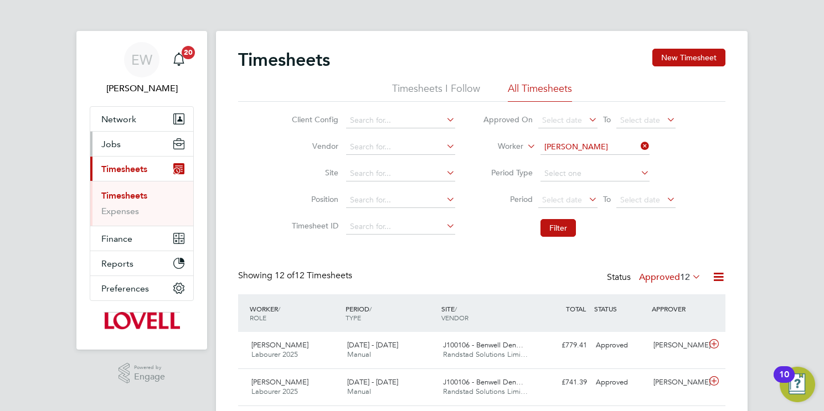
click at [115, 143] on span "Jobs" at bounding box center [110, 144] width 19 height 11
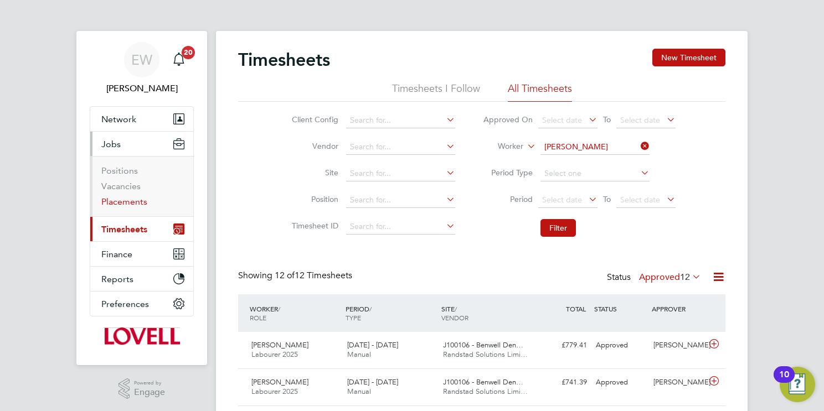
click at [136, 204] on link "Placements" at bounding box center [124, 202] width 46 height 11
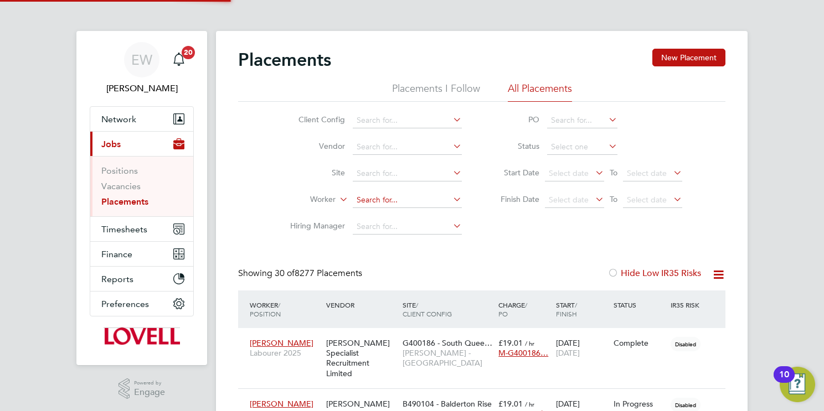
click at [417, 202] on input at bounding box center [407, 201] width 109 height 16
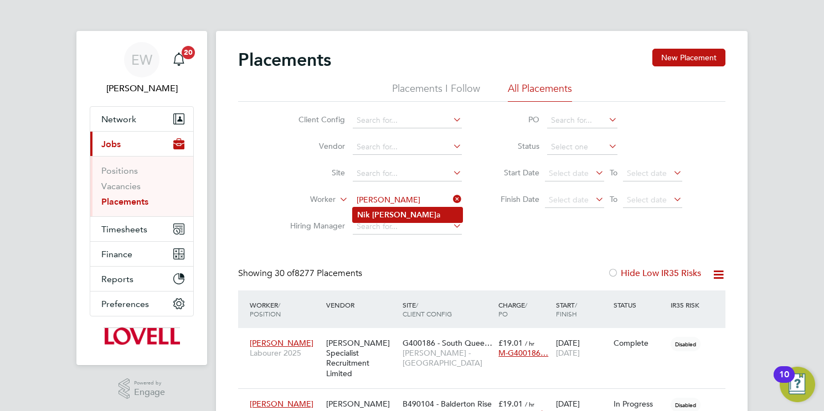
click at [455, 216] on li "Nik Tom a" at bounding box center [408, 215] width 110 height 15
type input "Nik Toma"
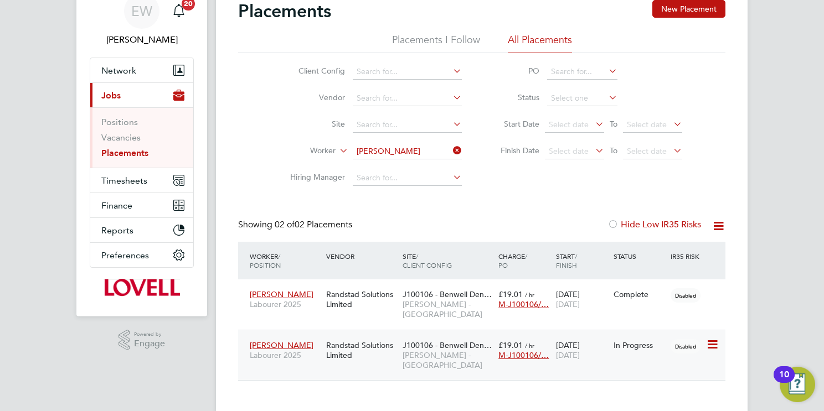
click at [428, 350] on span "Lovell - North East" at bounding box center [447, 360] width 90 height 20
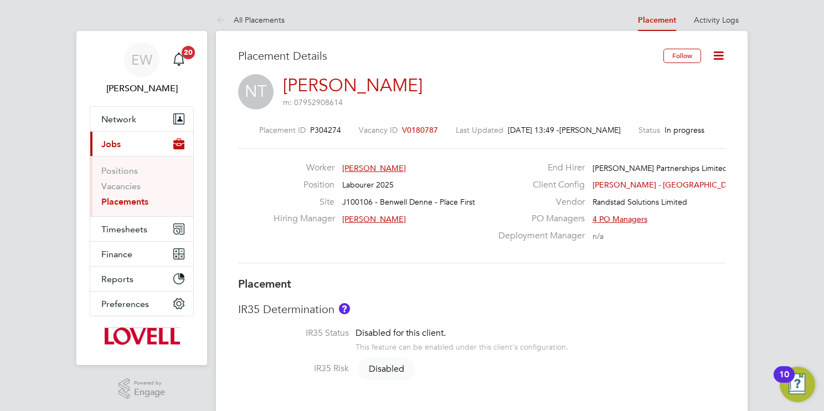
click at [719, 51] on icon at bounding box center [718, 56] width 14 height 14
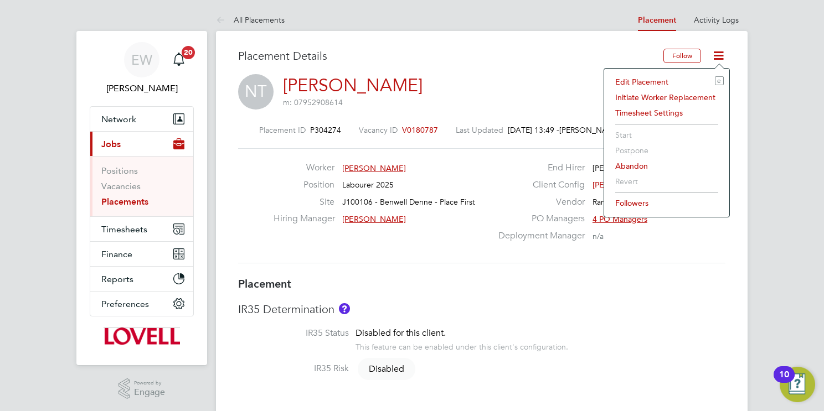
drag, startPoint x: 650, startPoint y: 85, endPoint x: 597, endPoint y: 99, distance: 55.5
click at [650, 85] on li "Edit Placement e" at bounding box center [667, 82] width 114 height 16
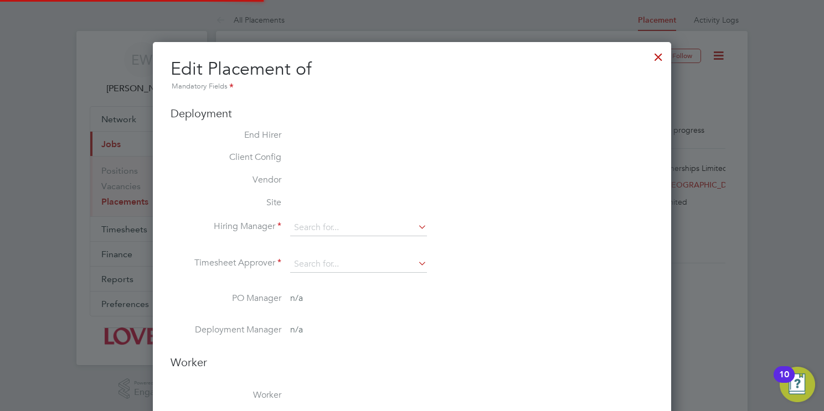
type input "Nick MacKinnon"
type input "[DATE]"
type input "22 Dec 2025"
type input "08:00"
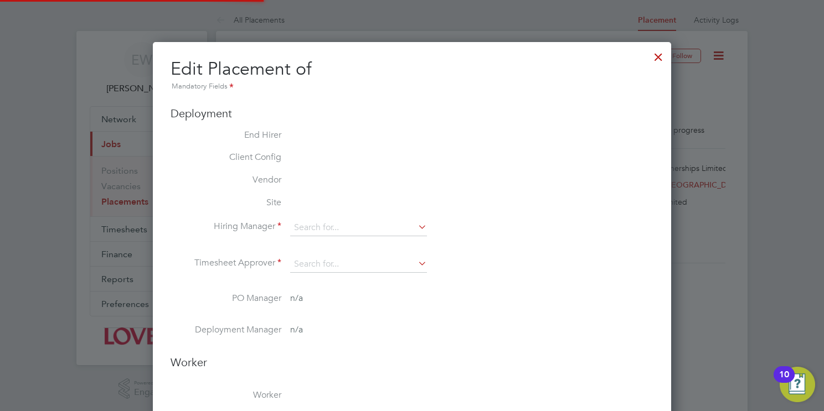
type input "17:00"
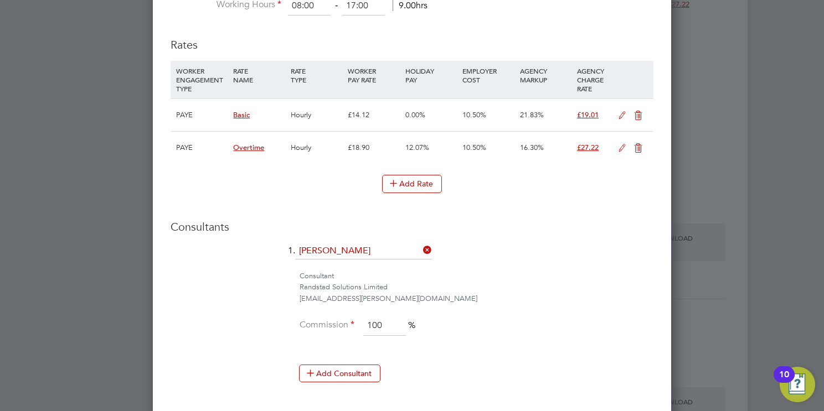
click at [616, 111] on icon at bounding box center [622, 115] width 14 height 9
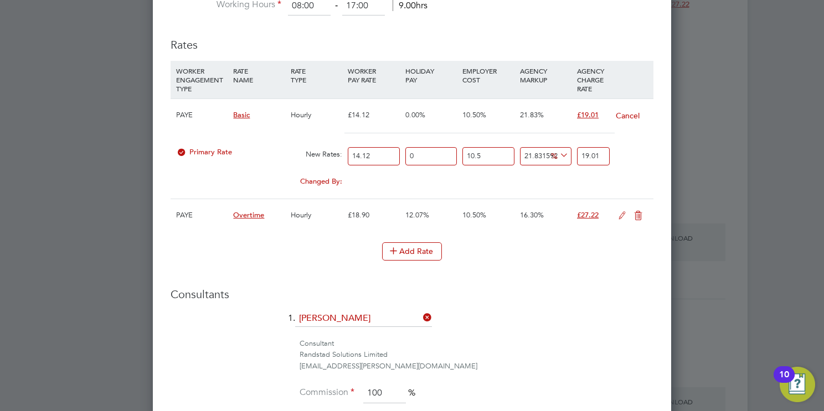
drag, startPoint x: 375, startPoint y: 153, endPoint x: 231, endPoint y: 141, distance: 145.0
click at [243, 152] on div "Primary Rate New Rates: 14.12 0 n/a 10.5 n/a 21.83159270851312 0 % 19.01" at bounding box center [412, 156] width 483 height 29
type input "1"
type input "1.34623909942907"
type input "14"
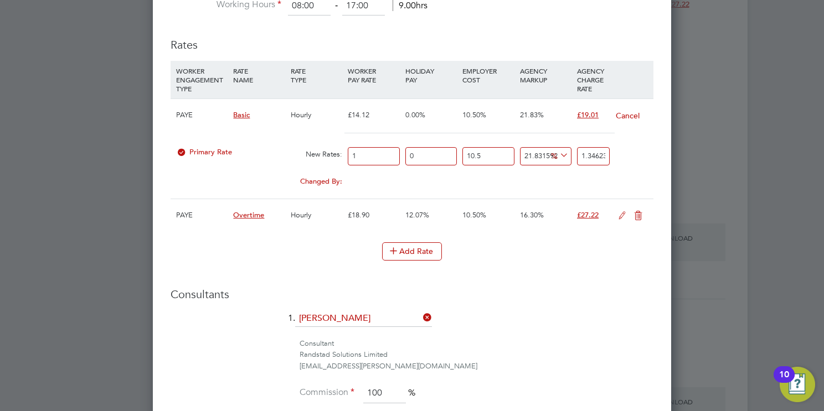
type input "18.84734739200698"
type input "14.54"
type input "19.57431650569868"
type input "14.54"
click at [589, 152] on input "19.57431650569868" at bounding box center [593, 156] width 33 height 18
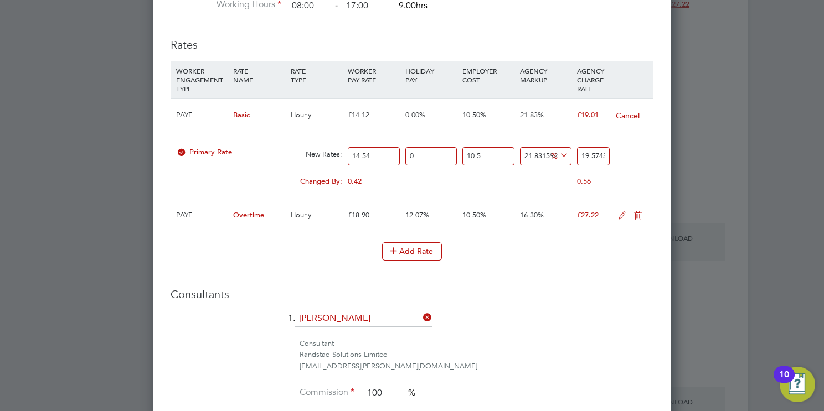
click at [589, 152] on input "19.57431650569868" at bounding box center [593, 156] width 33 height 18
type input "-93.77594652293253"
type input "1"
type input "18.257016064282023"
type input "19"
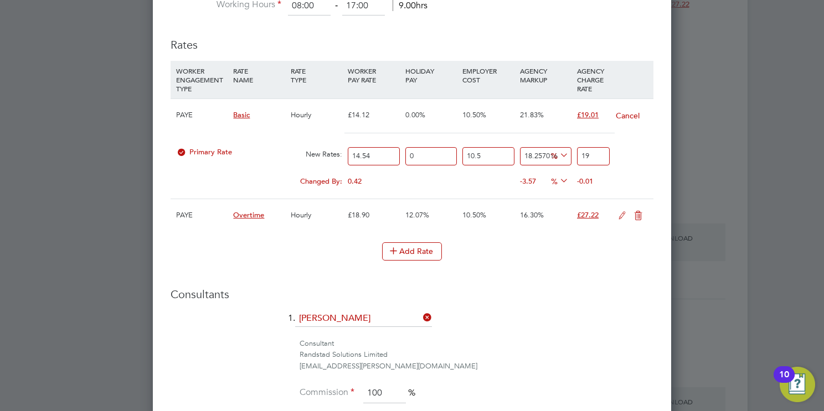
type input "21.369042802815763"
type input "19.51"
type input "21.431283337586436"
type input "19.51"
click at [615, 213] on icon at bounding box center [622, 215] width 14 height 9
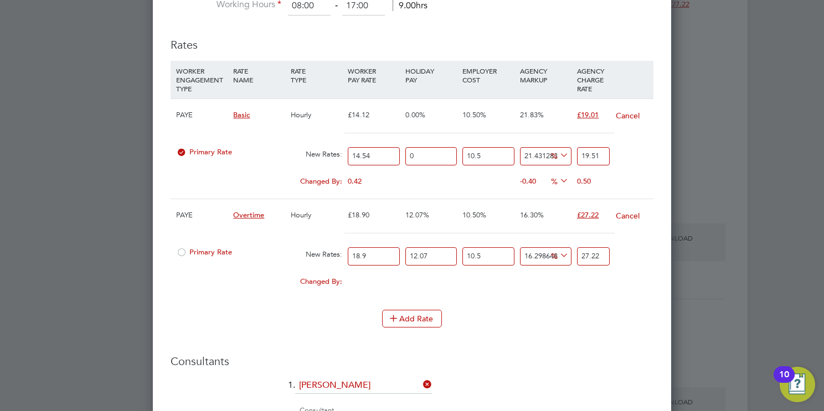
drag, startPoint x: 373, startPoint y: 252, endPoint x: 239, endPoint y: 247, distance: 134.1
click at [239, 247] on div "Primary Rate New Rates: 18.9 12.07 n/a 10.5 n/a 16.298648203602564 0 % 27.22" at bounding box center [412, 256] width 483 height 29
type input "21"
type input "30.244444444444444"
type input "21.8"
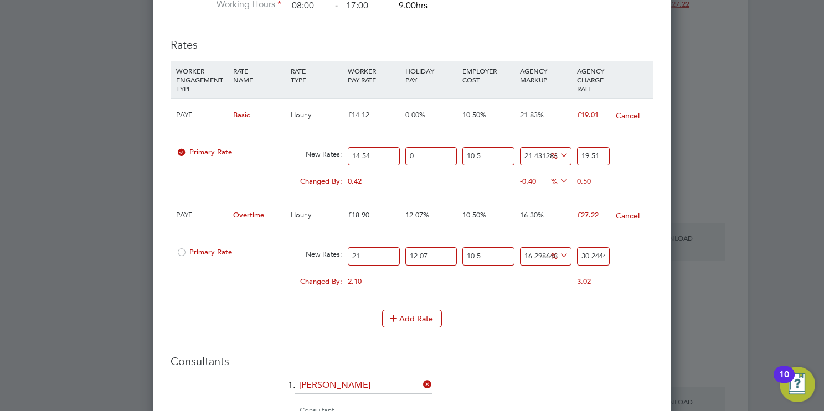
type input "31.396613756613757"
type input "21.81"
type input "31.411015873015874"
type input "21.81"
click at [592, 247] on input "31.411015873015874" at bounding box center [593, 256] width 33 height 18
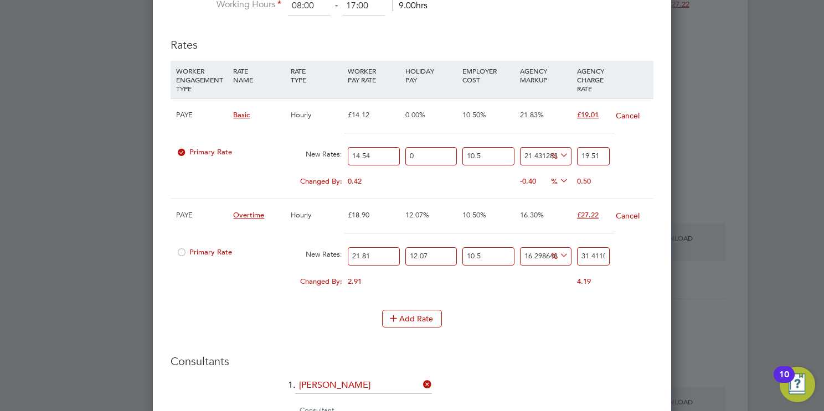
click at [592, 247] on input "31.411015873015874" at bounding box center [593, 256] width 33 height 18
type input "2"
type input "3.6694312232767015"
type input "28"
type input "4.039679191931261"
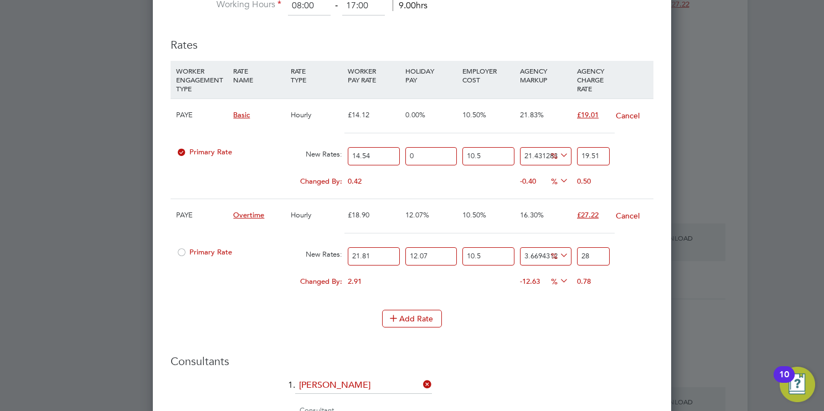
type input "28.1"
type input "4.113728785662173"
type input "28.12"
click at [420, 321] on button "Add Rate" at bounding box center [412, 319] width 60 height 18
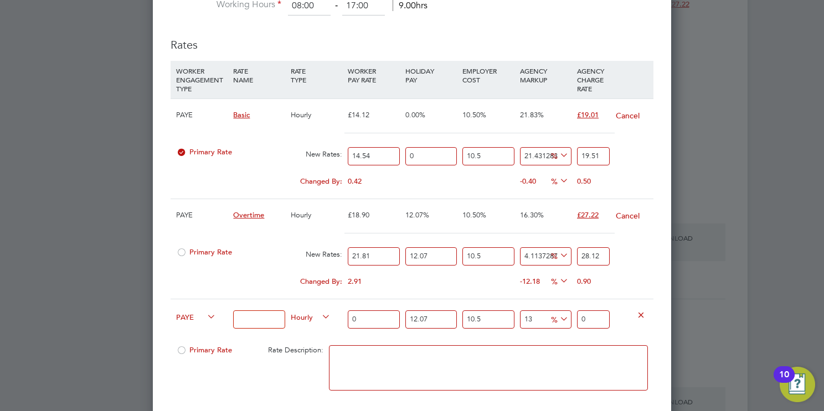
click at [250, 320] on input at bounding box center [258, 320] width 51 height 18
type input "Overtime 2"
drag, startPoint x: 344, startPoint y: 312, endPoint x: 299, endPoint y: 314, distance: 45.5
click at [293, 314] on div "PAYE Overtime 2 Hourly 0 12.07 n/a 10.5 n/a 13 0 % 0" at bounding box center [412, 319] width 483 height 41
type input "2"
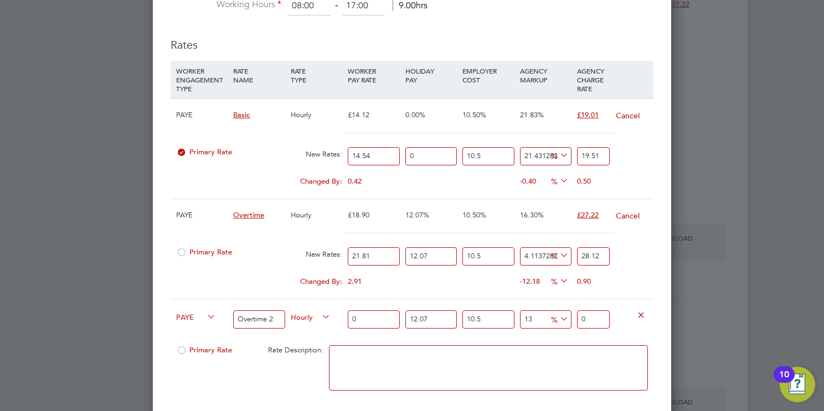
type input "2.79872411"
type input "29"
type input "40.581499595"
type input "29.07"
type input "40.67945493885"
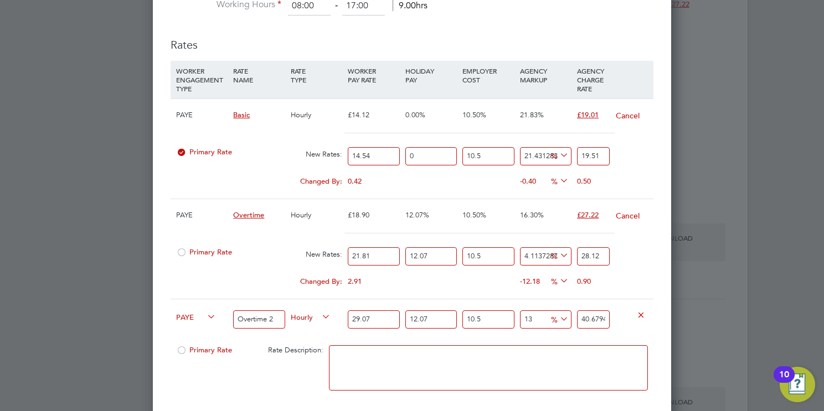
type input "29.07"
drag, startPoint x: 439, startPoint y: 249, endPoint x: 344, endPoint y: 243, distance: 95.4
click at [333, 244] on div "Primary Rate New Rates: 21.81 12.07 n/a 10.5 n/a 4.113728785662173 1.111073965 …" at bounding box center [412, 256] width 483 height 29
type input "0"
type input "25.091460694208976"
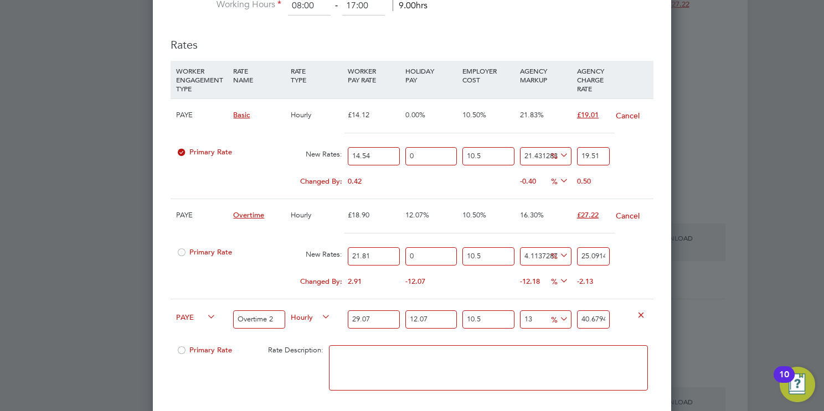
drag, startPoint x: 449, startPoint y: 319, endPoint x: 416, endPoint y: 317, distance: 32.8
click at [397, 318] on div "PAYE Overtime 2 Hourly 29.07 12.07 n/a 10.5 n/a 13 4.67993729385 % 40.679454938…" at bounding box center [412, 319] width 483 height 41
type input "0"
click at [592, 249] on input "25.091460694208976" at bounding box center [593, 256] width 33 height 18
type input "36.2982555"
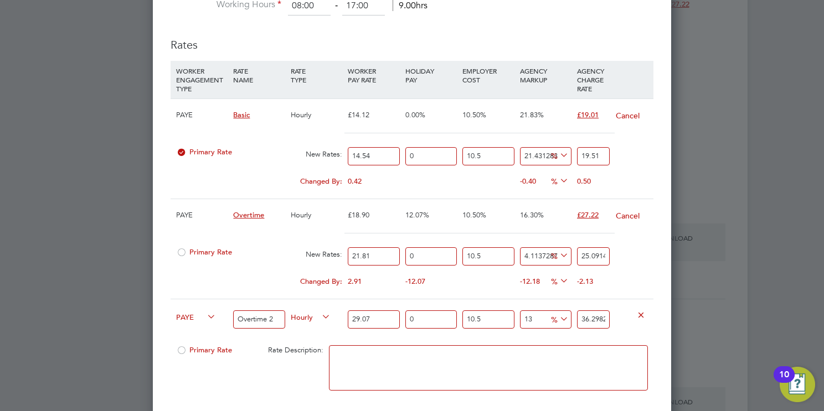
click at [592, 249] on input "25.091460694208976" at bounding box center [593, 256] width 33 height 18
type input "-91.7012620305767"
type input "2"
type input "16.1823315719262"
type input "28"
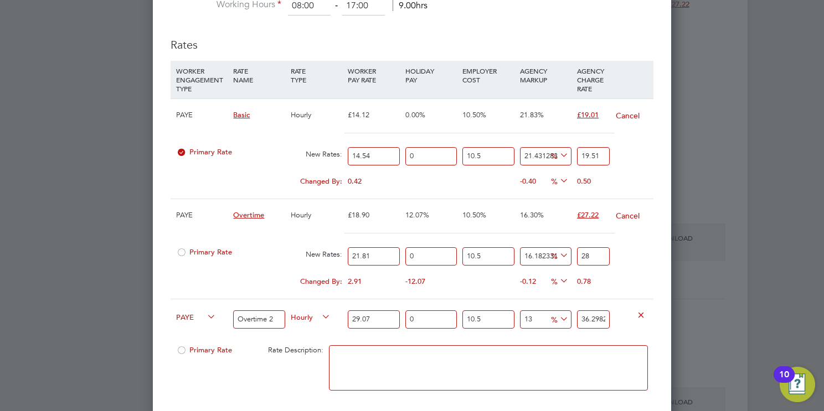
type input "16.597268470397363"
type input "28.1"
type input "16.680255850091598"
type input "28.12"
click at [584, 312] on input "36.2982555" at bounding box center [593, 320] width 33 height 18
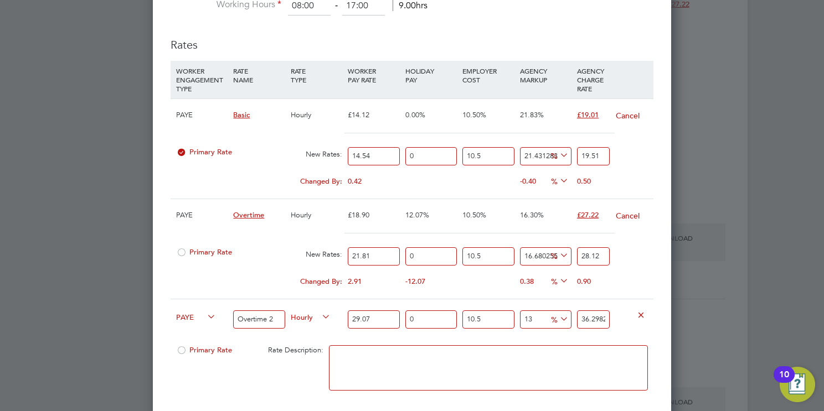
click at [602, 322] on input "36.2982555" at bounding box center [593, 320] width 33 height 18
type input "-93.77380546566488"
type input "2"
type input "-90.6607081984973"
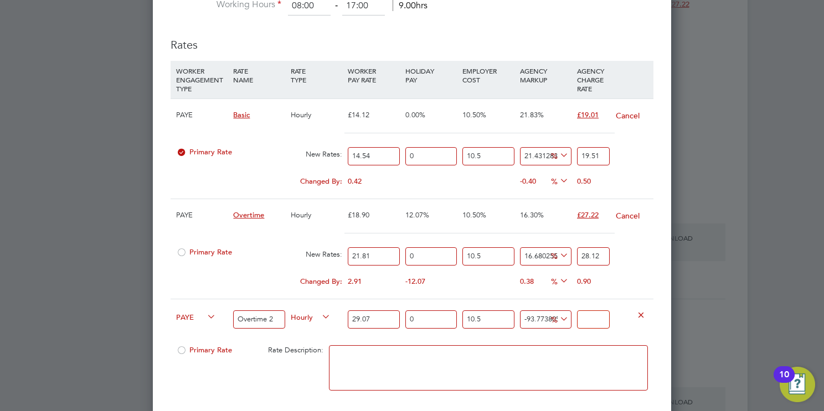
type input "3"
type input "12.071501618032304"
type input "36"
type input "14.2506697050496"
type input "36.7"
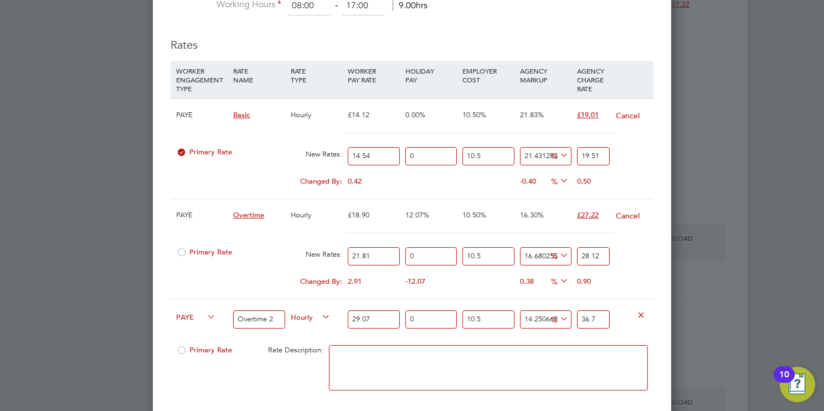
type input "14.344062623064627"
type input "36.73"
click at [462, 367] on textarea at bounding box center [488, 367] width 319 height 45
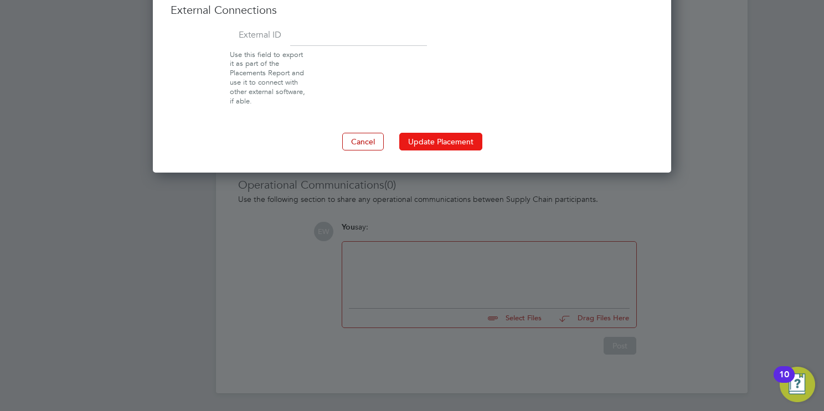
click at [452, 137] on button "Update Placement" at bounding box center [440, 142] width 83 height 18
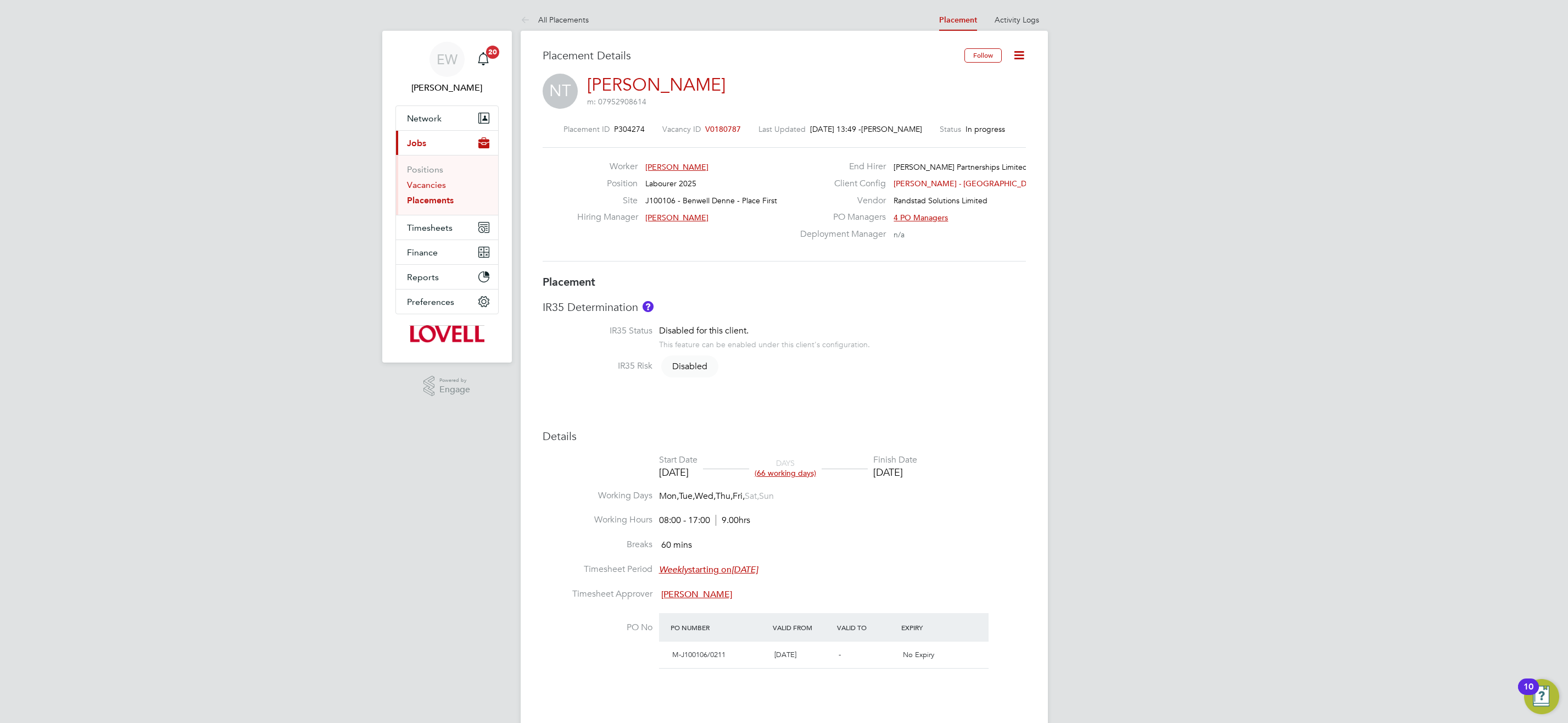
click at [419, 183] on link "Vacancies" at bounding box center [425, 184] width 39 height 11
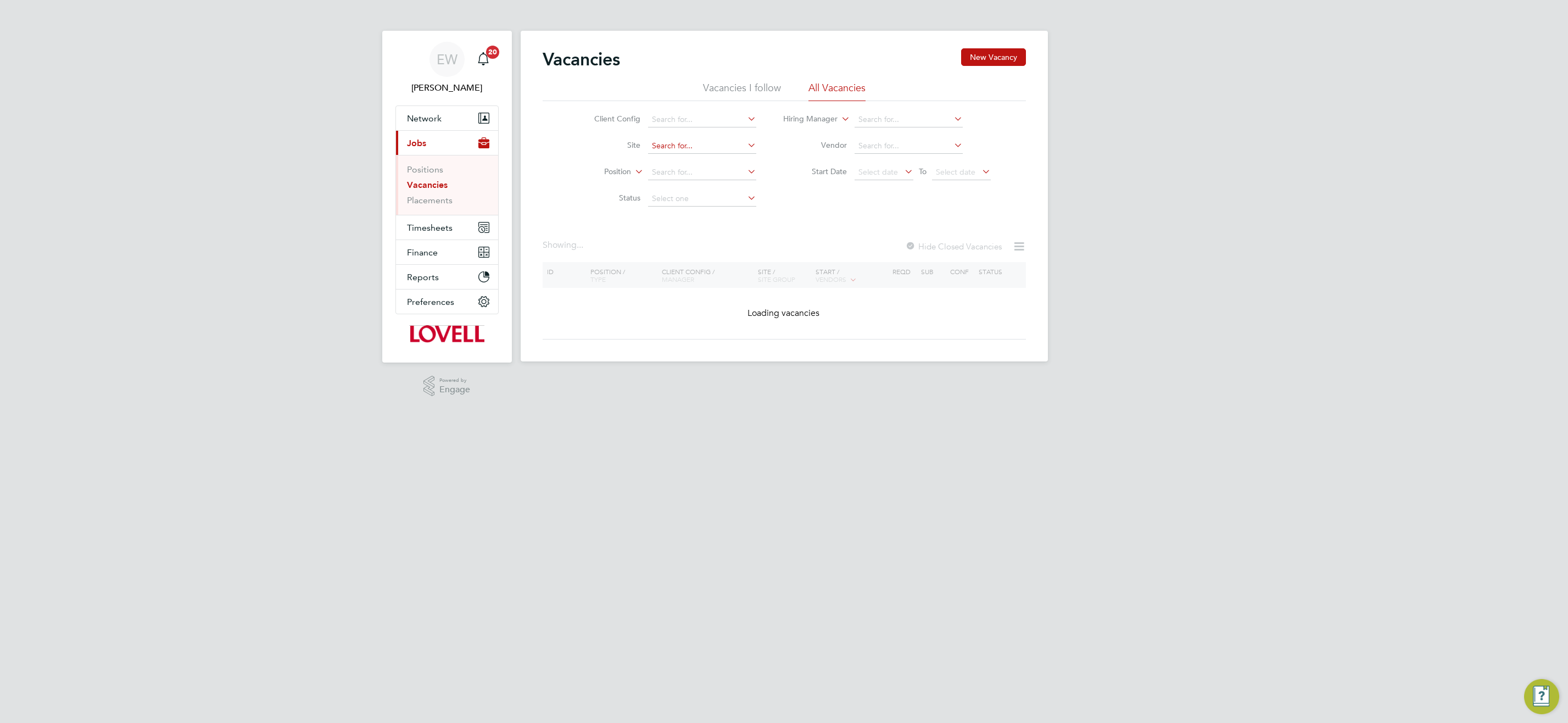
click at [730, 149] on input at bounding box center [701, 147] width 108 height 16
paste input "E500132"
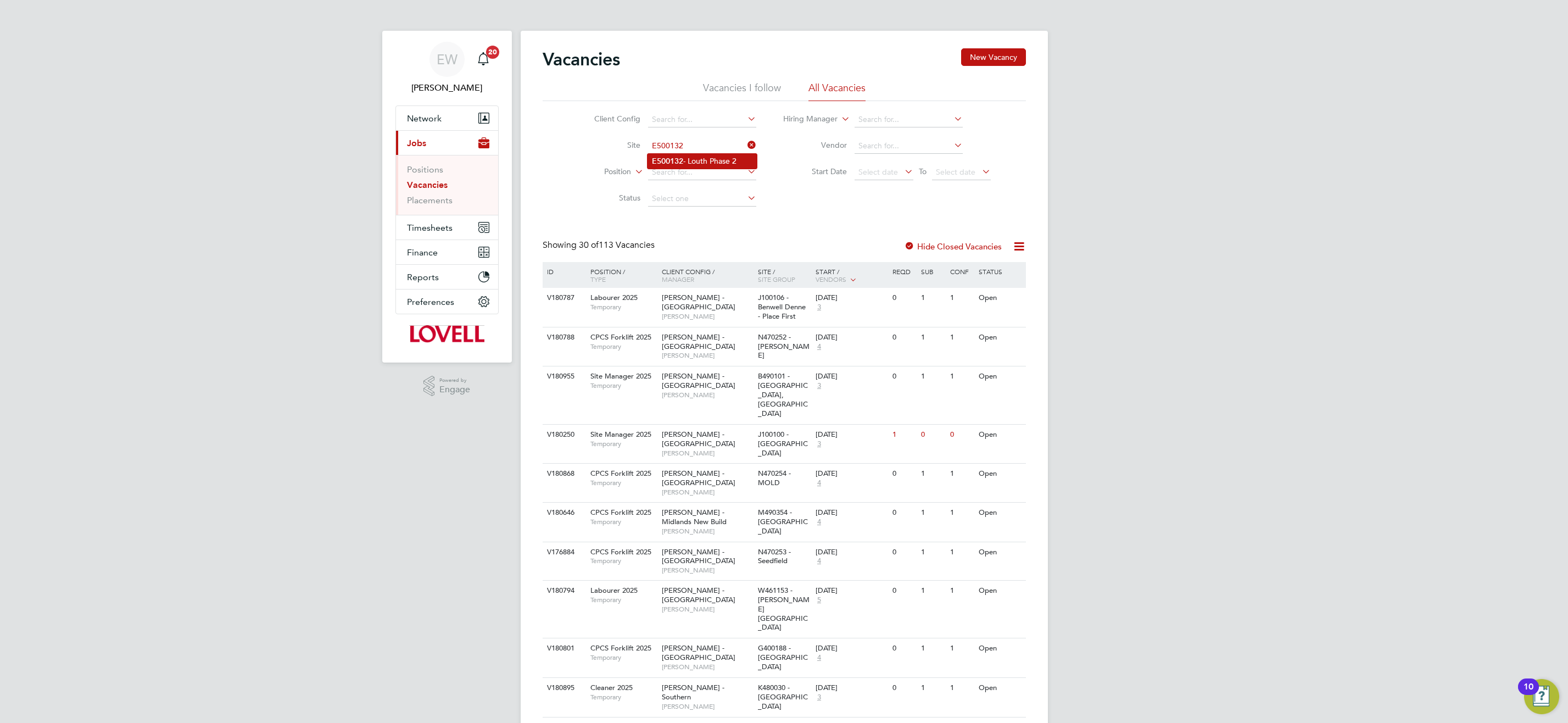
click at [734, 165] on li "E500132 - Louth Phase 2" at bounding box center [702, 161] width 109 height 15
type input "E500132 - Louth Phase 2"
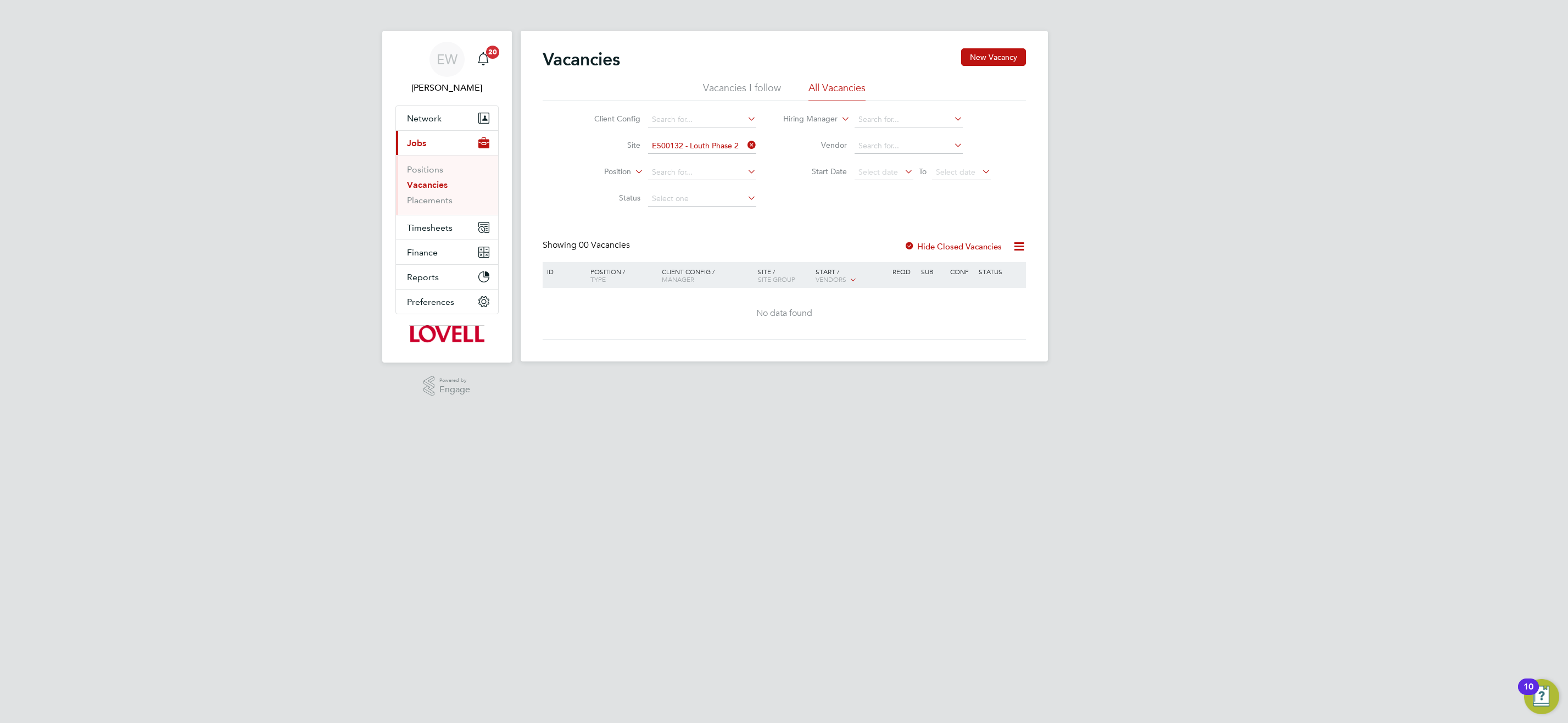
click at [421, 183] on link "Vacancies" at bounding box center [426, 184] width 41 height 11
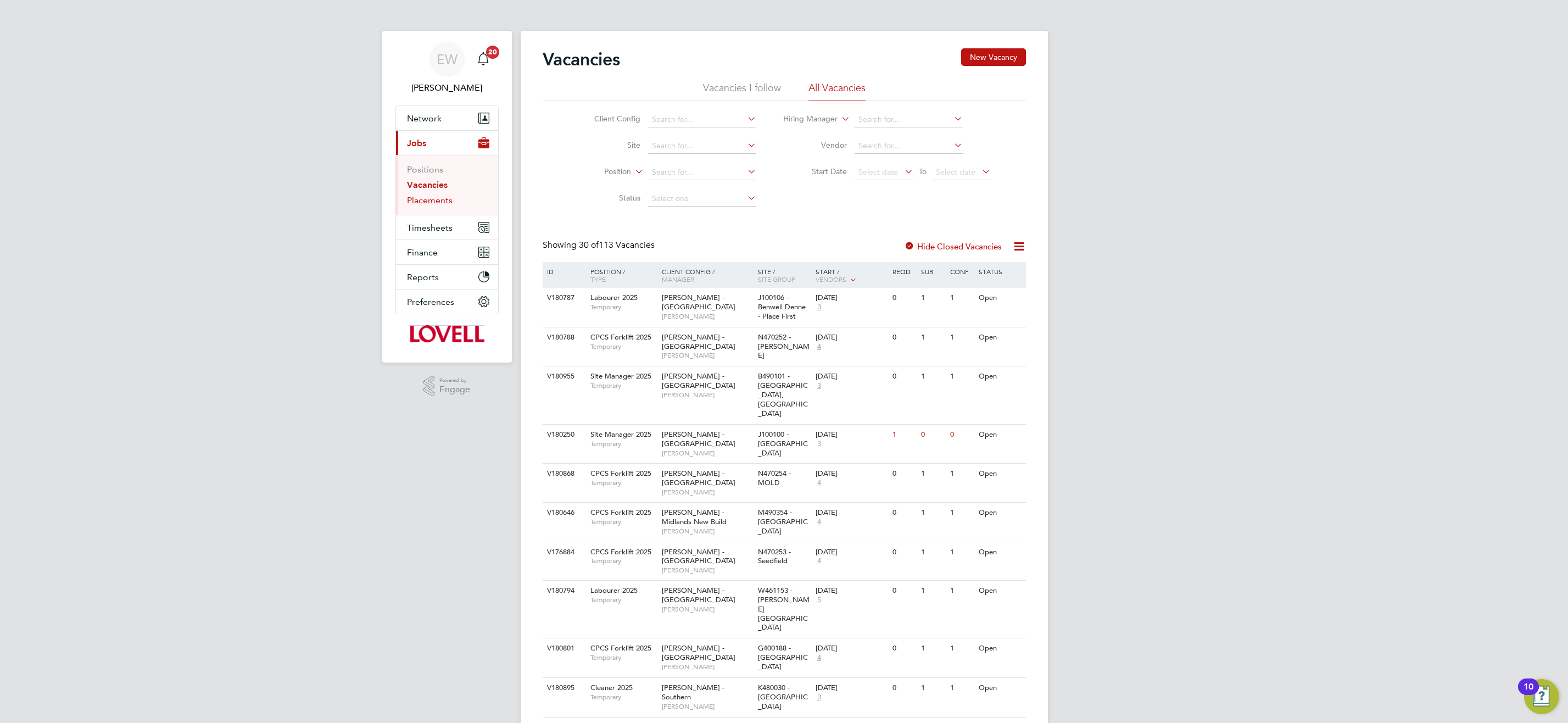
click at [432, 200] on link "Placements" at bounding box center [429, 200] width 46 height 11
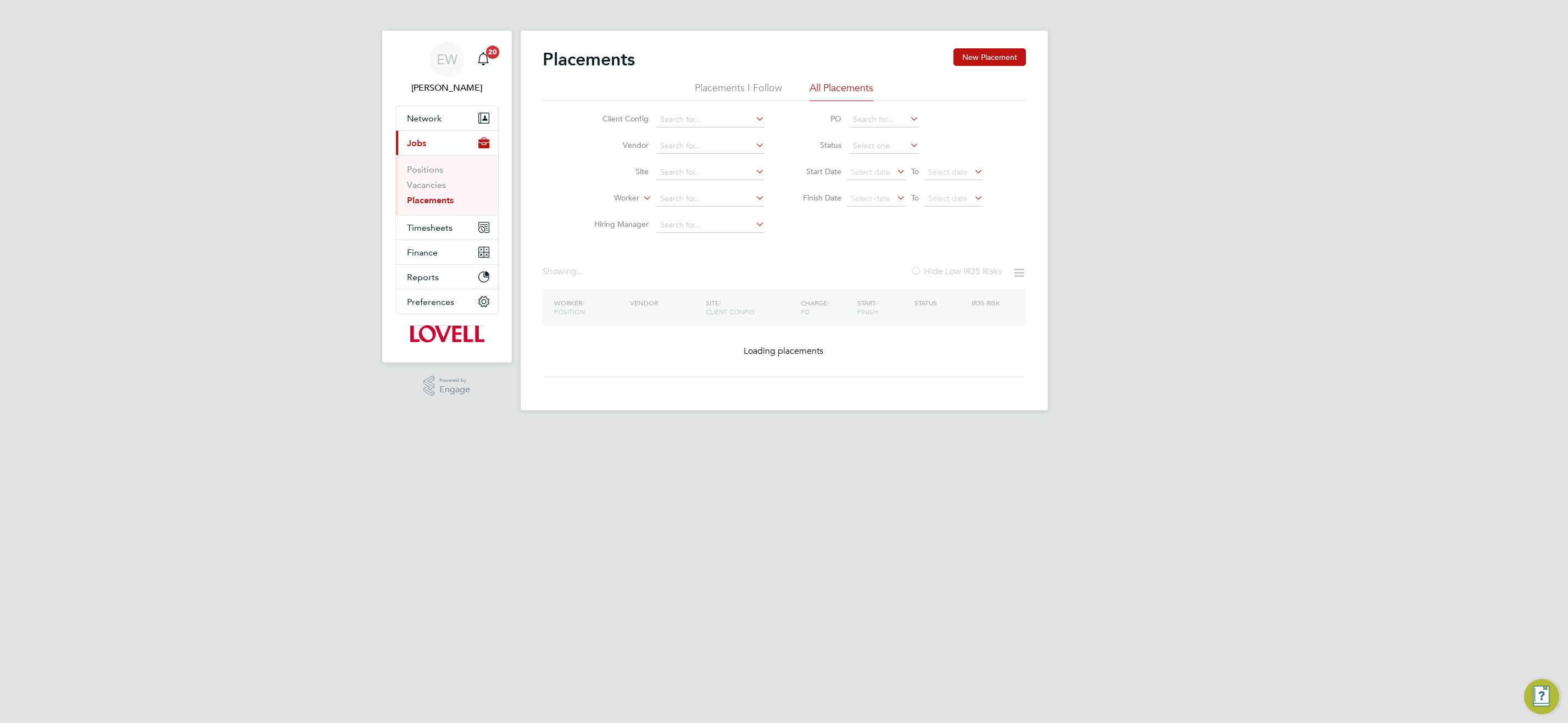
click at [677, 182] on li "Site" at bounding box center [674, 173] width 206 height 27
click at [678, 195] on input at bounding box center [710, 199] width 108 height 16
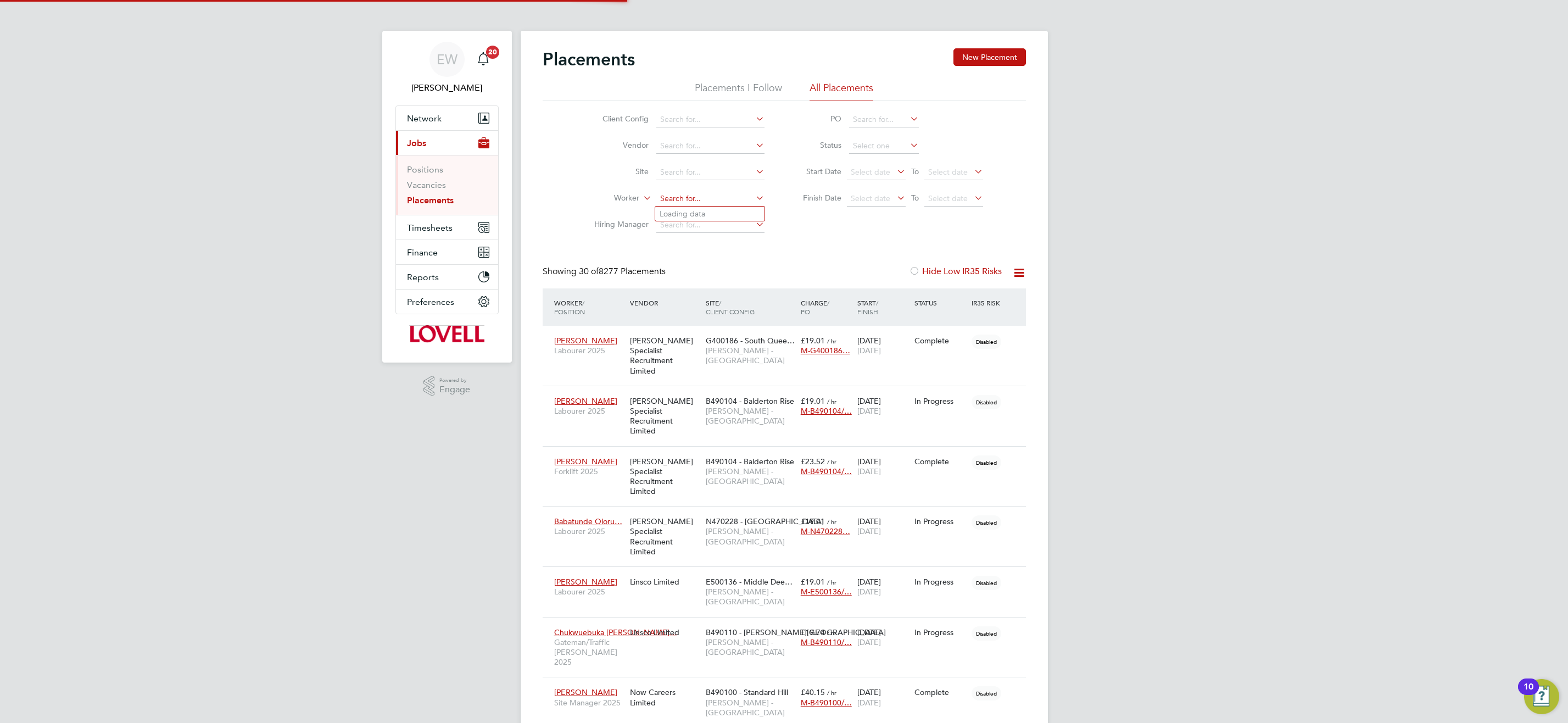
scroll to position [32, 95]
click at [741, 212] on li "Robert Stirling" at bounding box center [709, 213] width 109 height 15
type input "Robert Stirling"
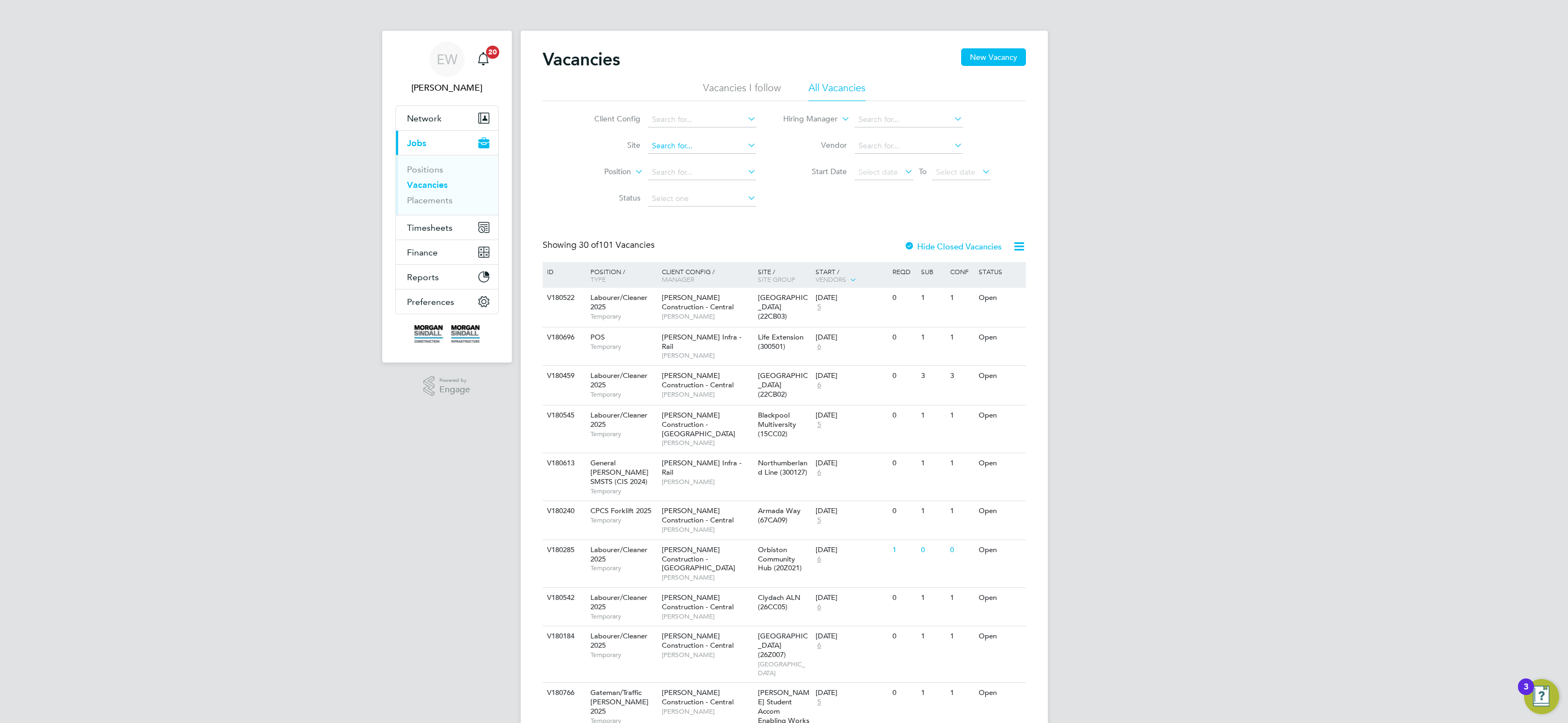
click at [684, 140] on input at bounding box center [701, 147] width 108 height 16
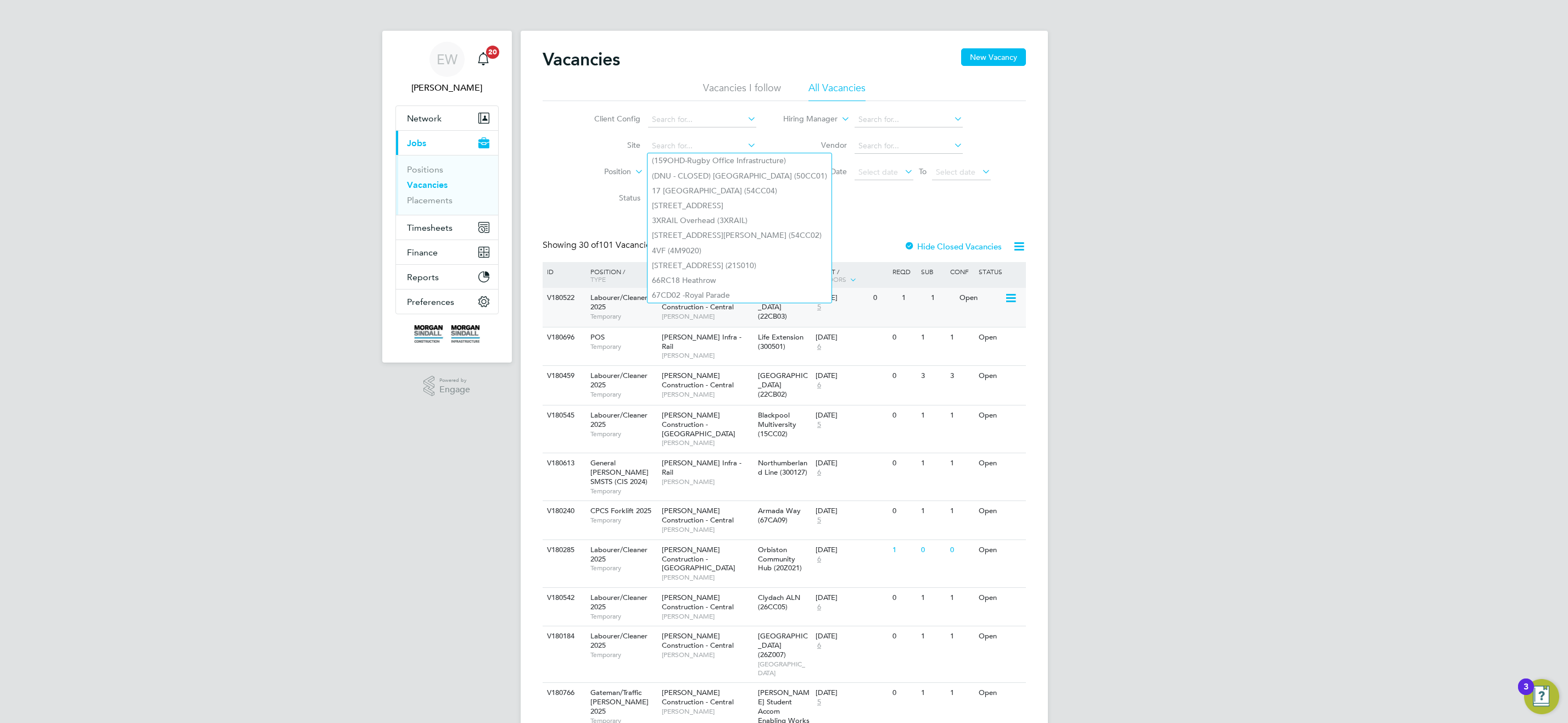
click at [586, 315] on div "Labourer/Cleaner 2025 Temporary" at bounding box center [621, 306] width 77 height 38
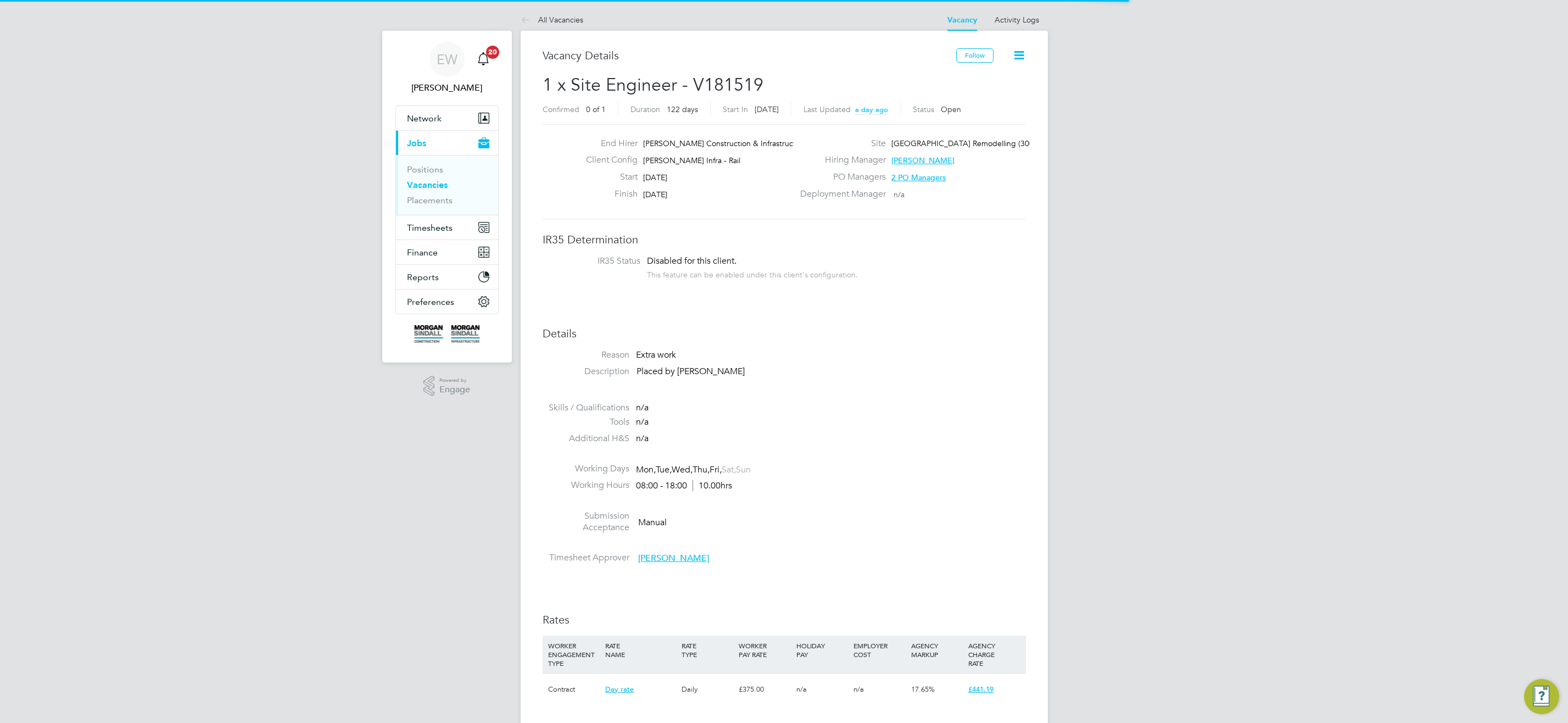
scroll to position [6, 6]
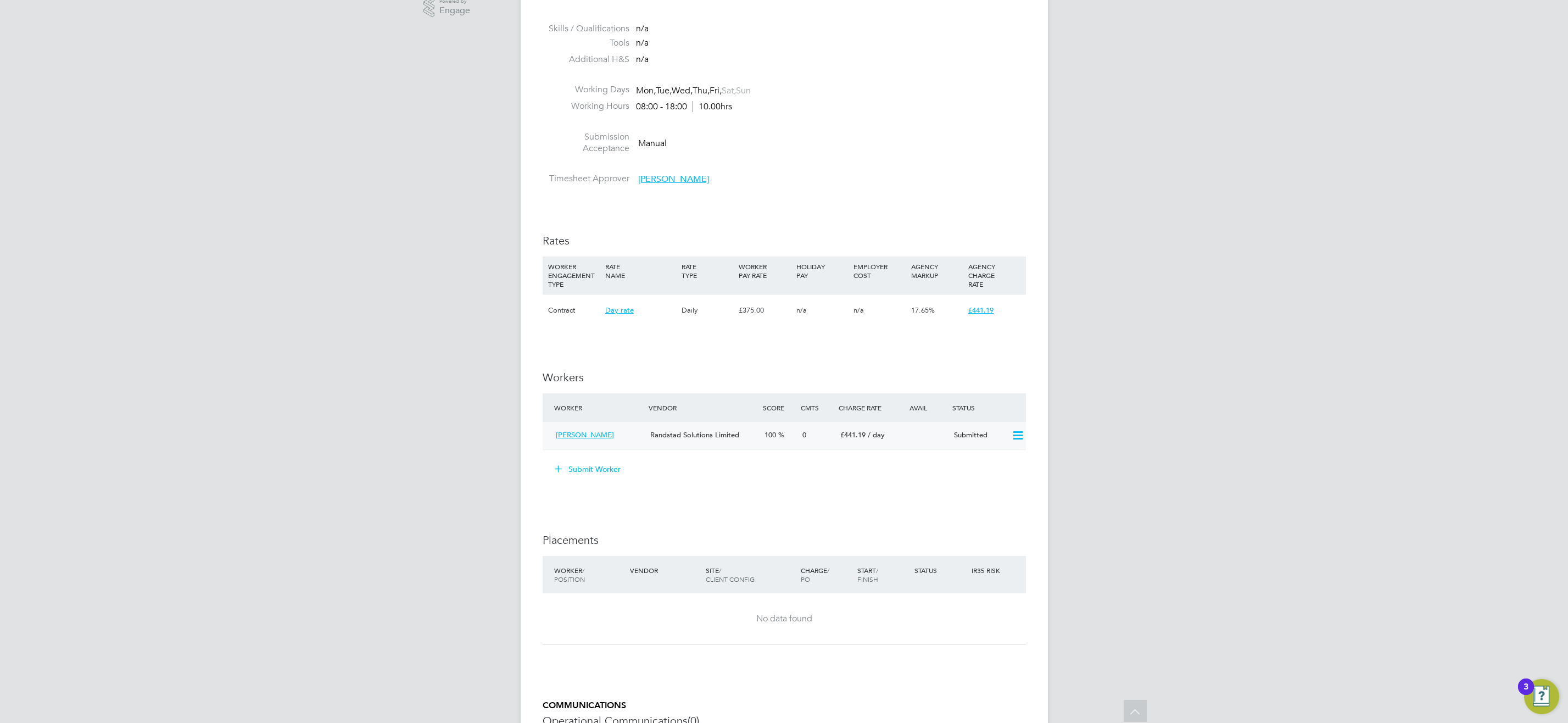
click at [1021, 432] on icon at bounding box center [1018, 435] width 14 height 9
click at [996, 455] on li "Offer" at bounding box center [1003, 459] width 39 height 16
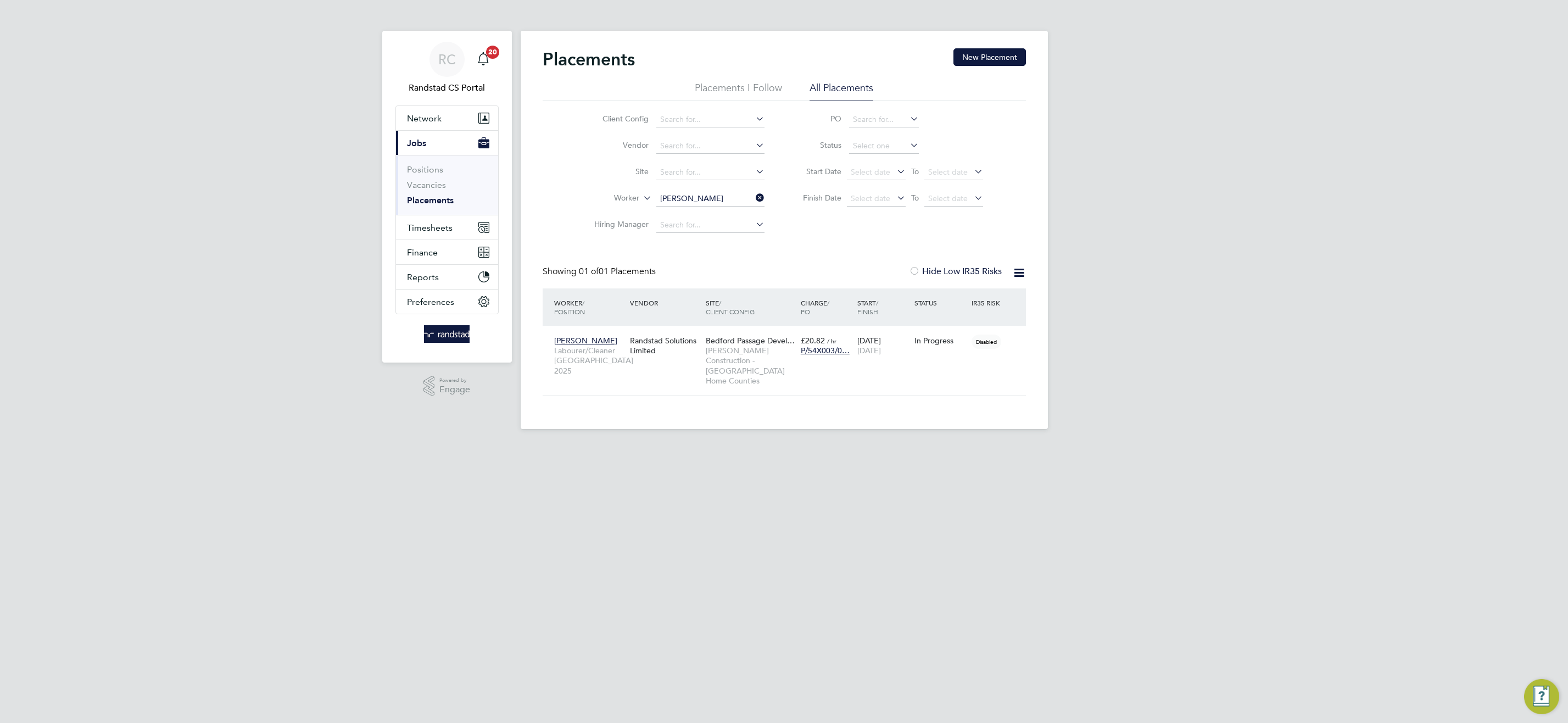
scroll to position [11, 52]
click at [437, 182] on link "Vacancies" at bounding box center [425, 184] width 39 height 11
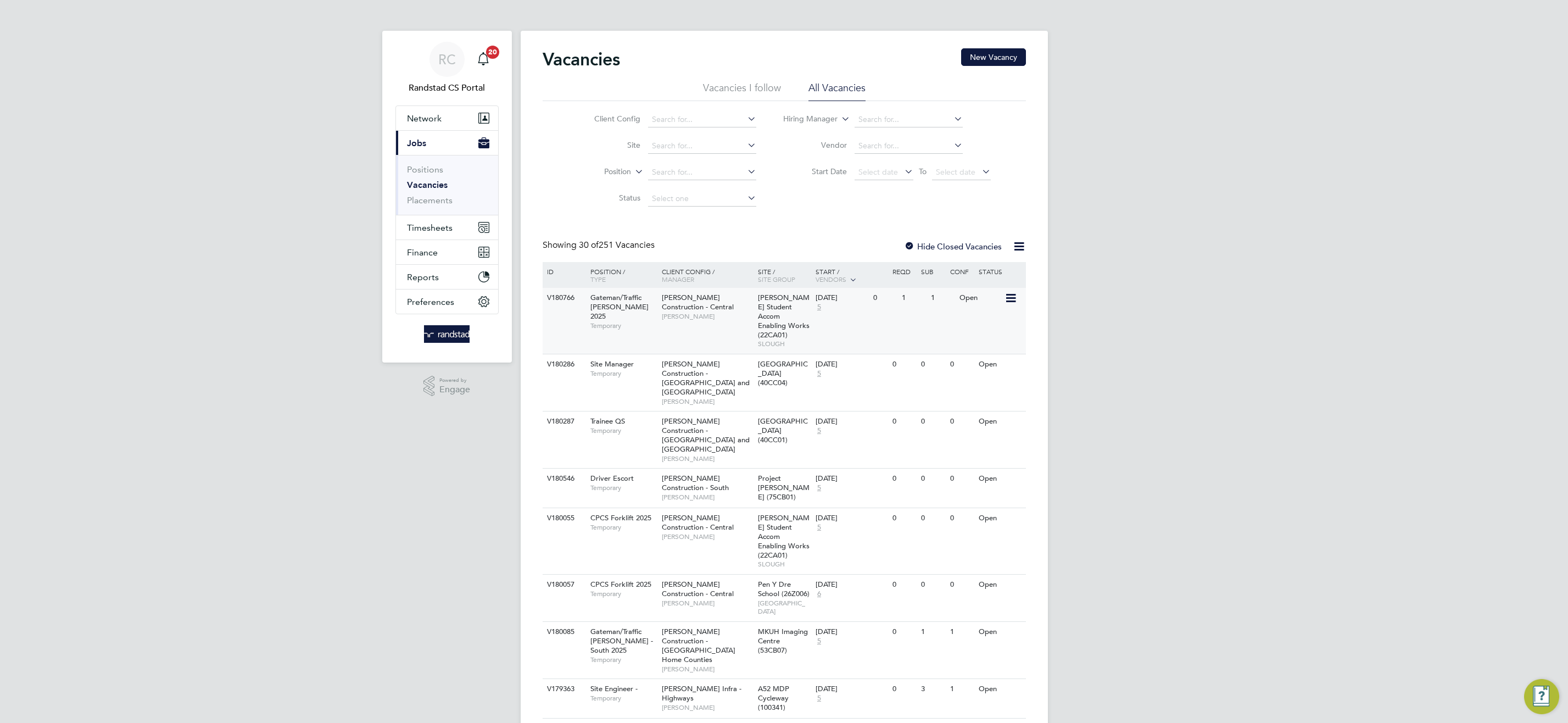
click at [674, 308] on span "Morgan Sindall Construction - Central" at bounding box center [697, 301] width 72 height 19
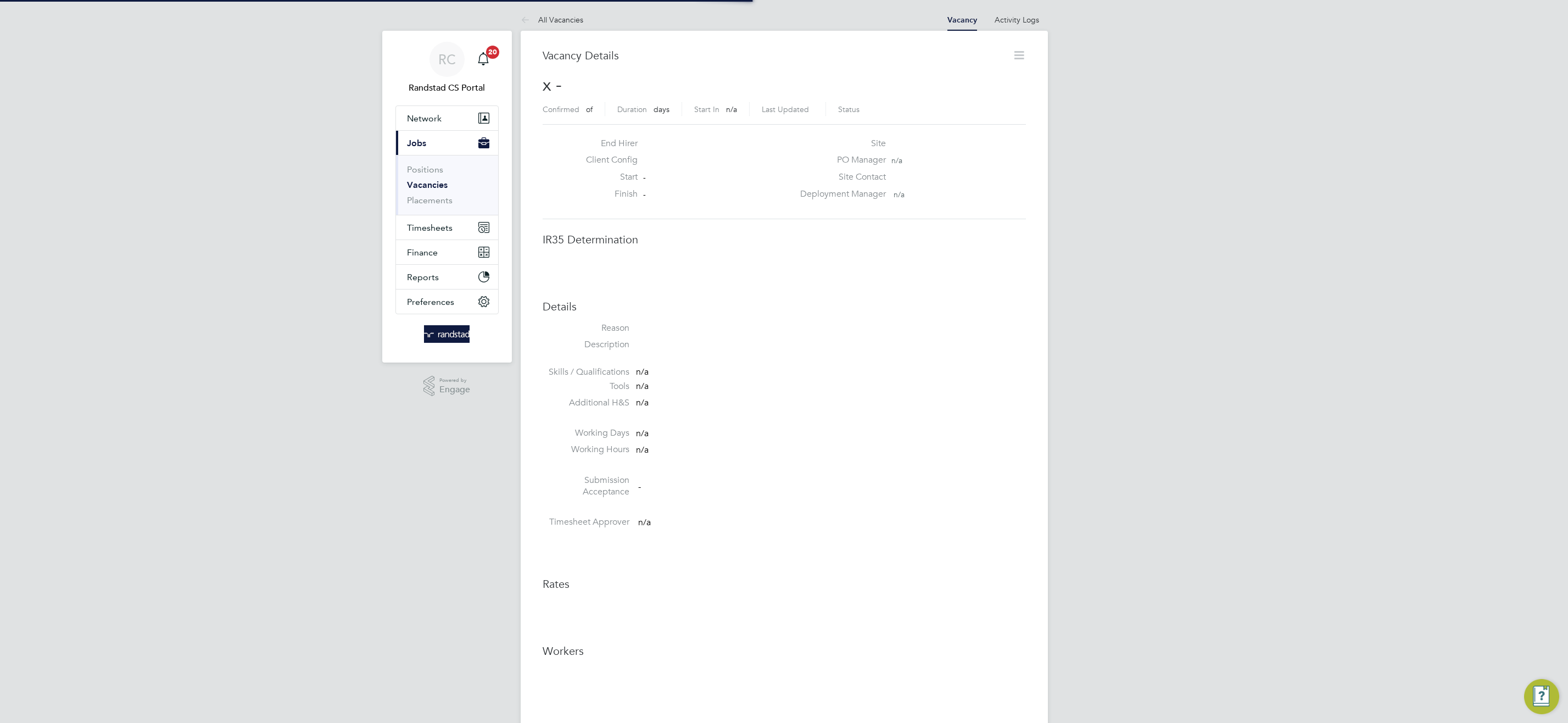
scroll to position [6, 6]
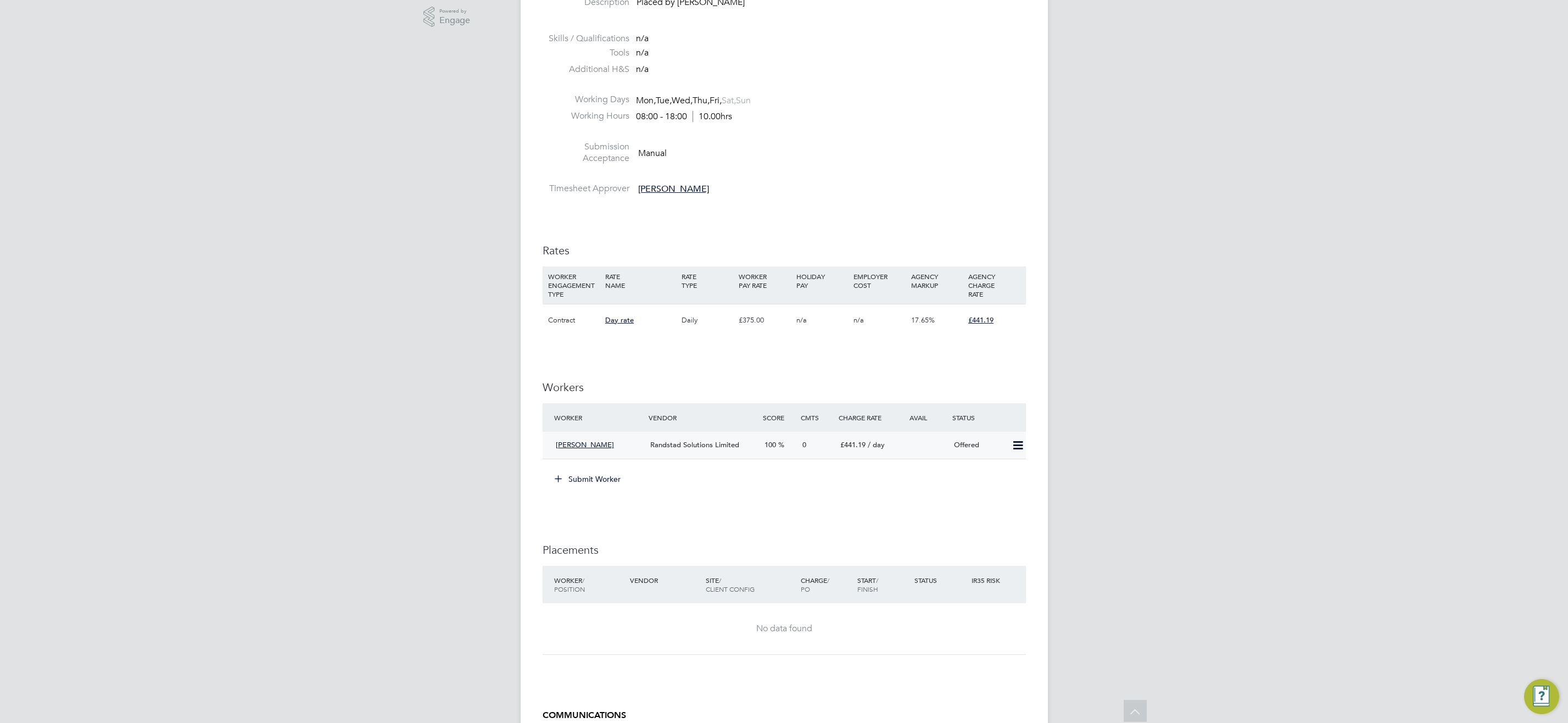
click at [1017, 444] on icon at bounding box center [1018, 445] width 14 height 9
click at [1001, 467] on li "Confirm" at bounding box center [1002, 469] width 42 height 16
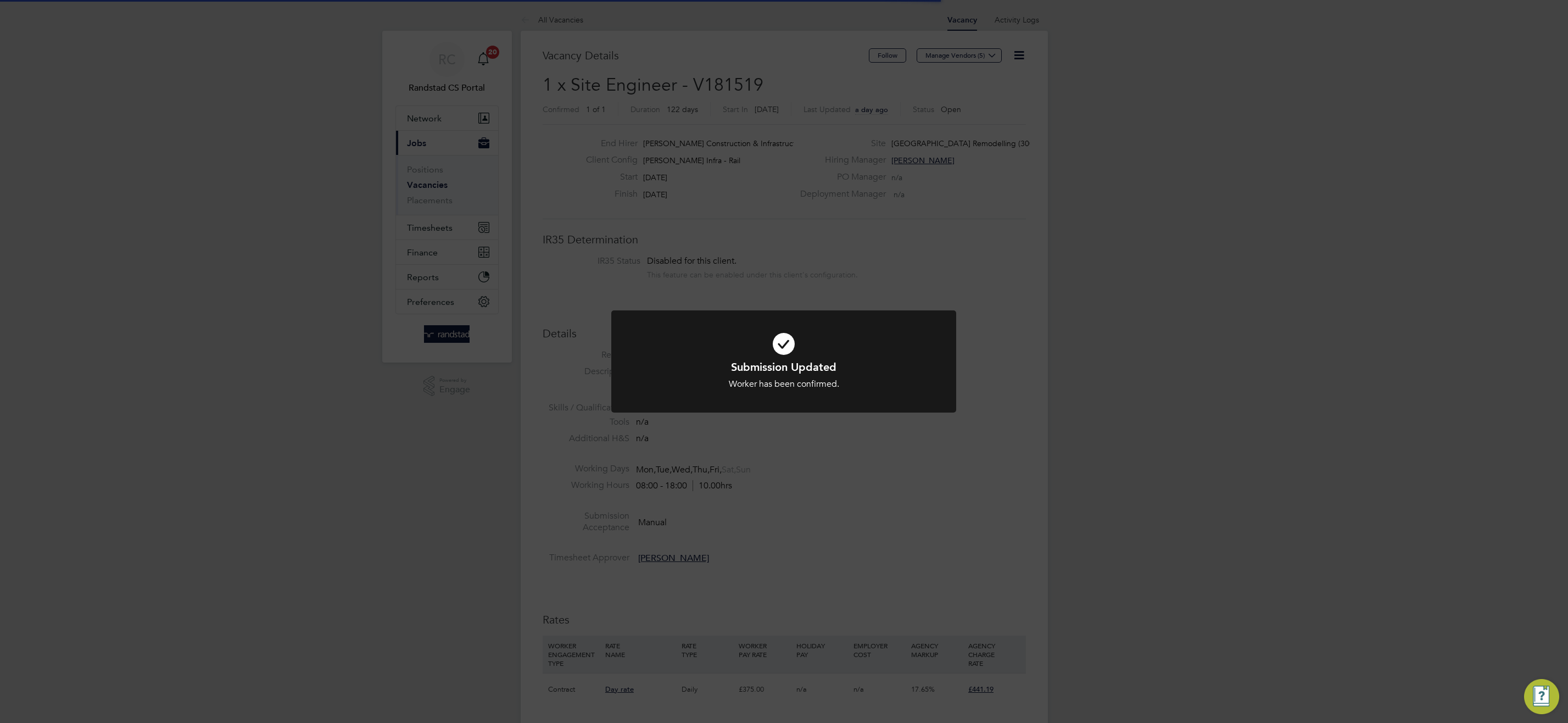
click at [830, 499] on div "Submission Updated Worker has been confirmed. Cancel Okay" at bounding box center [784, 361] width 1568 height 723
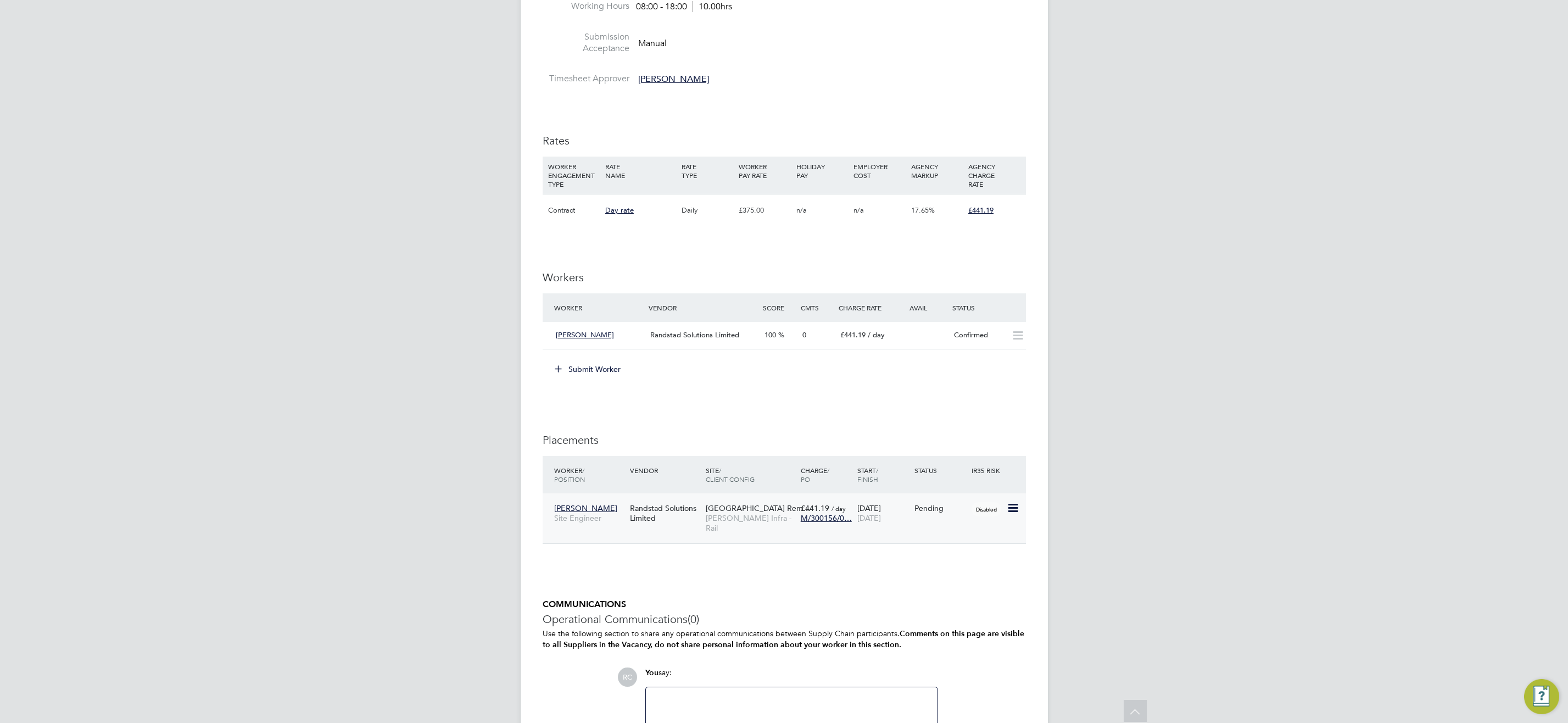
click at [1010, 508] on icon at bounding box center [1012, 507] width 11 height 13
click at [914, 570] on li "Start" at bounding box center [961, 576] width 112 height 16
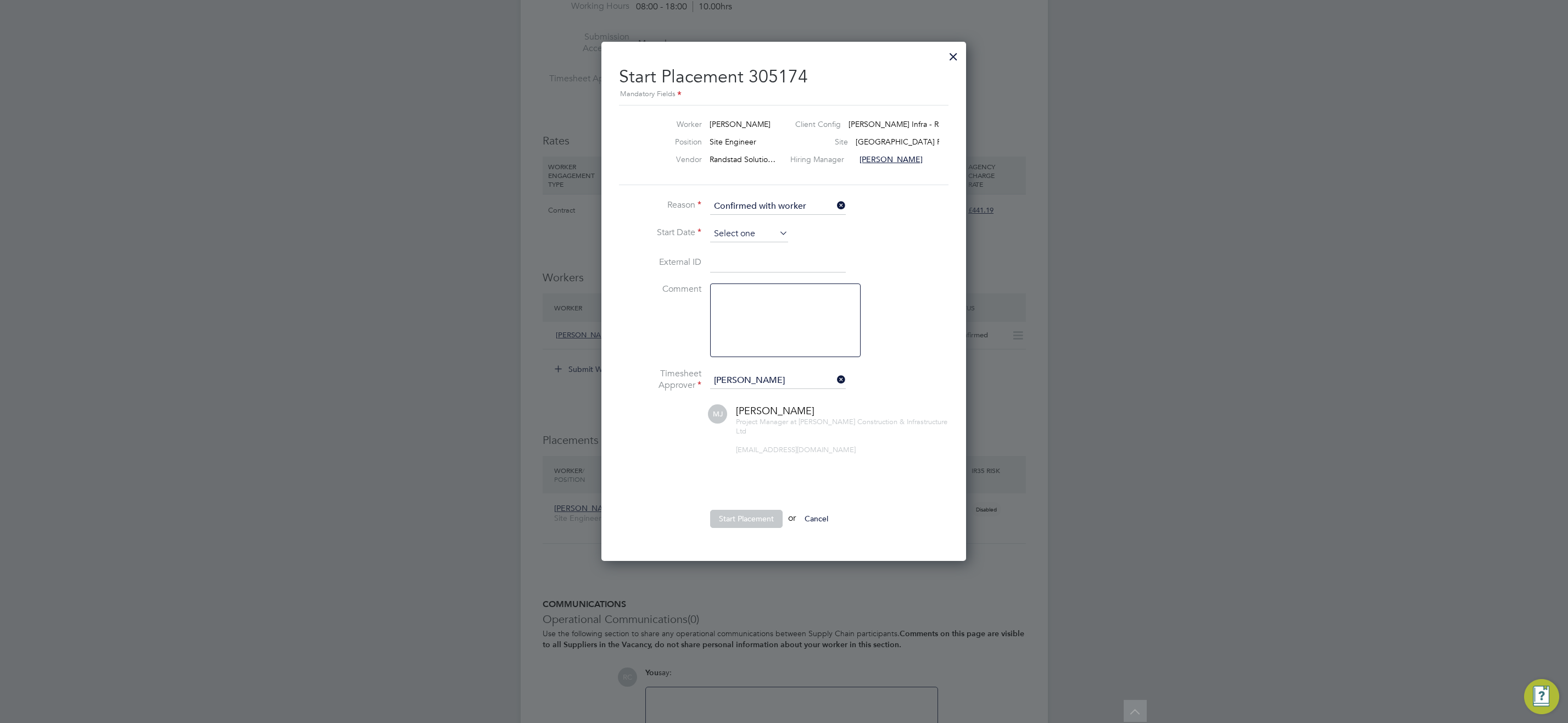
click at [725, 232] on input at bounding box center [749, 234] width 78 height 17
click at [749, 312] on span "30" at bounding box center [749, 301] width 21 height 21
type input "[DATE]"
click at [751, 520] on button "Start Placement" at bounding box center [746, 519] width 72 height 18
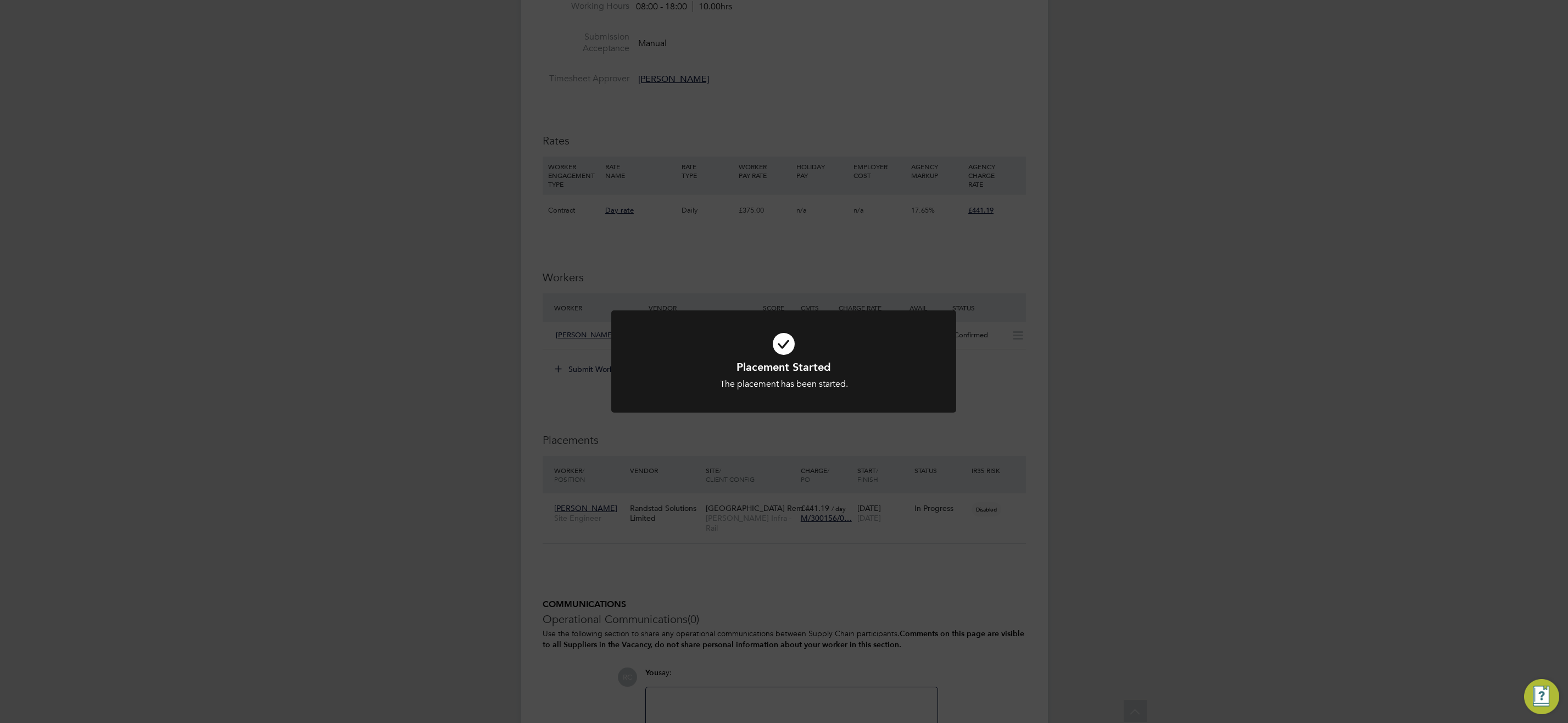
drag, startPoint x: 962, startPoint y: 438, endPoint x: 945, endPoint y: 414, distance: 29.4
click at [962, 438] on div "Placement Started The placement has been started. Cancel Okay" at bounding box center [784, 361] width 1568 height 723
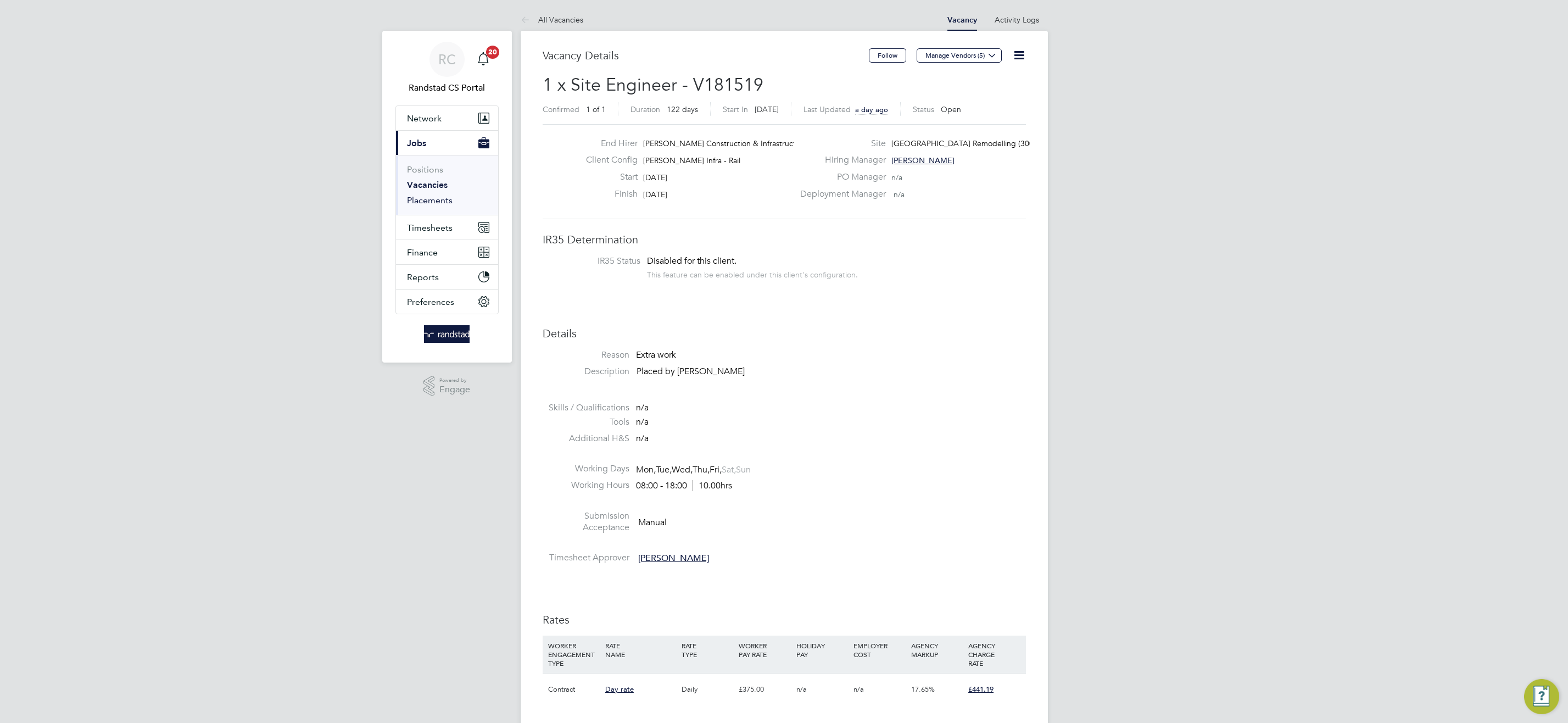
click at [447, 201] on link "Placements" at bounding box center [429, 200] width 46 height 11
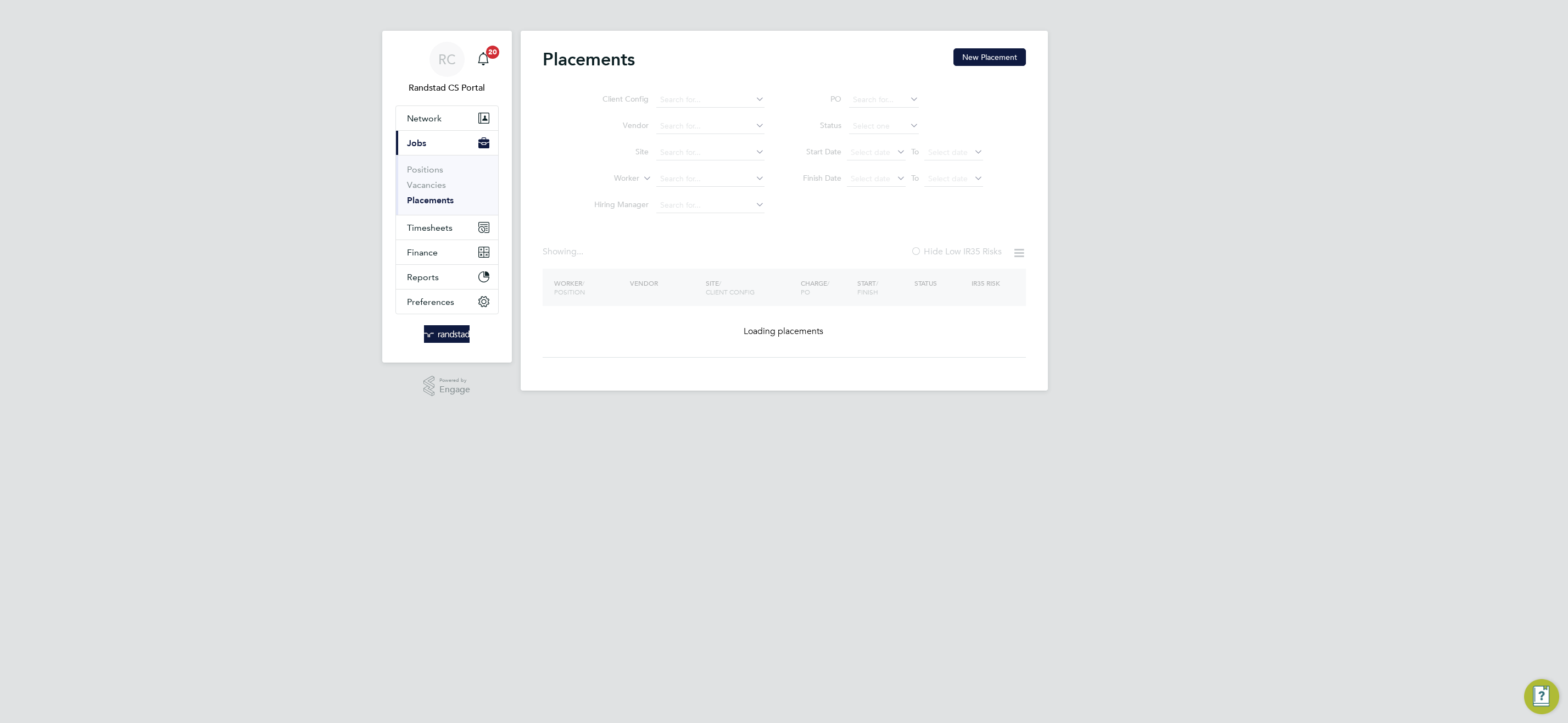
click at [692, 181] on ul "Client Config Vendor Site Worker Hiring Manager" at bounding box center [674, 152] width 206 height 132
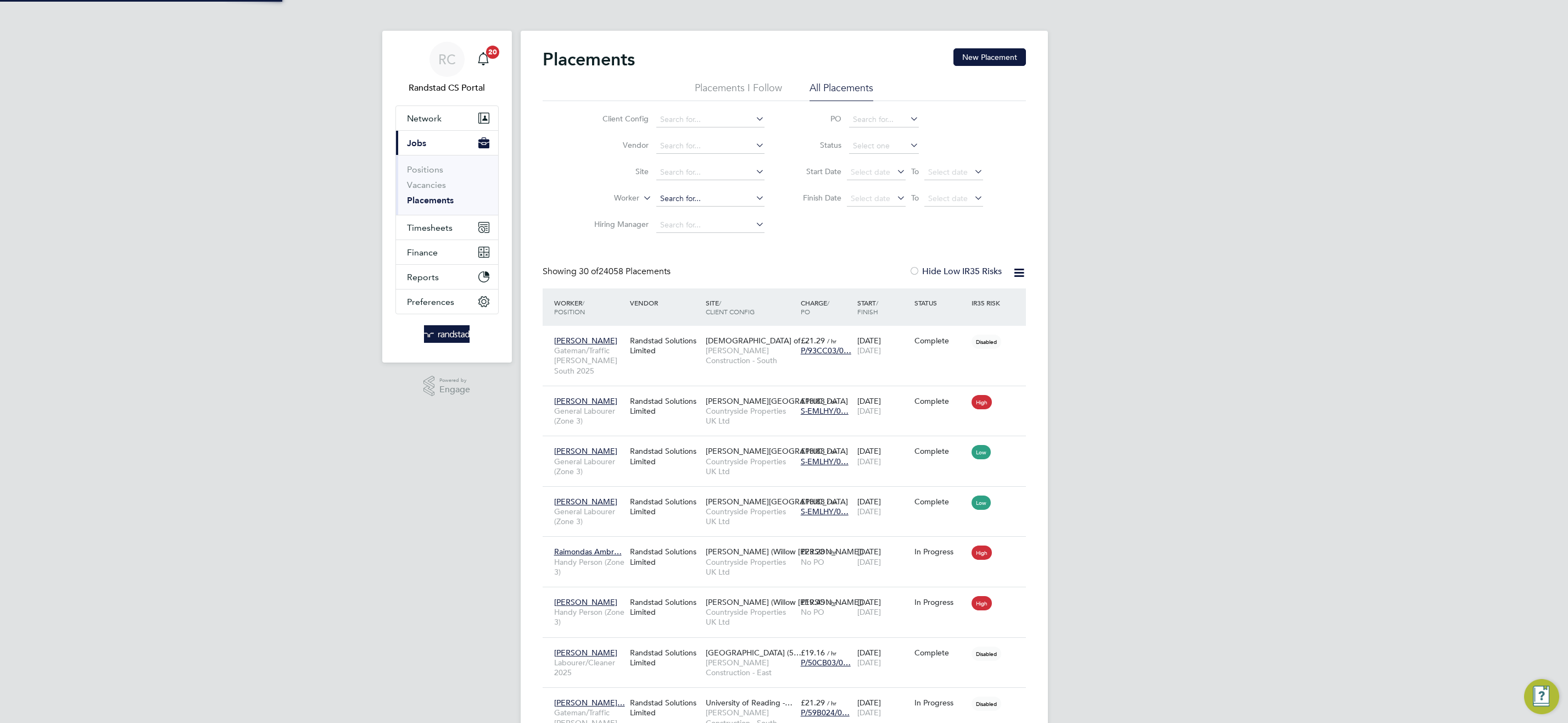
click at [680, 198] on input at bounding box center [710, 199] width 108 height 16
type input "y"
click at [727, 212] on li "Tunj i Adedokun" at bounding box center [709, 213] width 109 height 15
type input "[PERSON_NAME]"
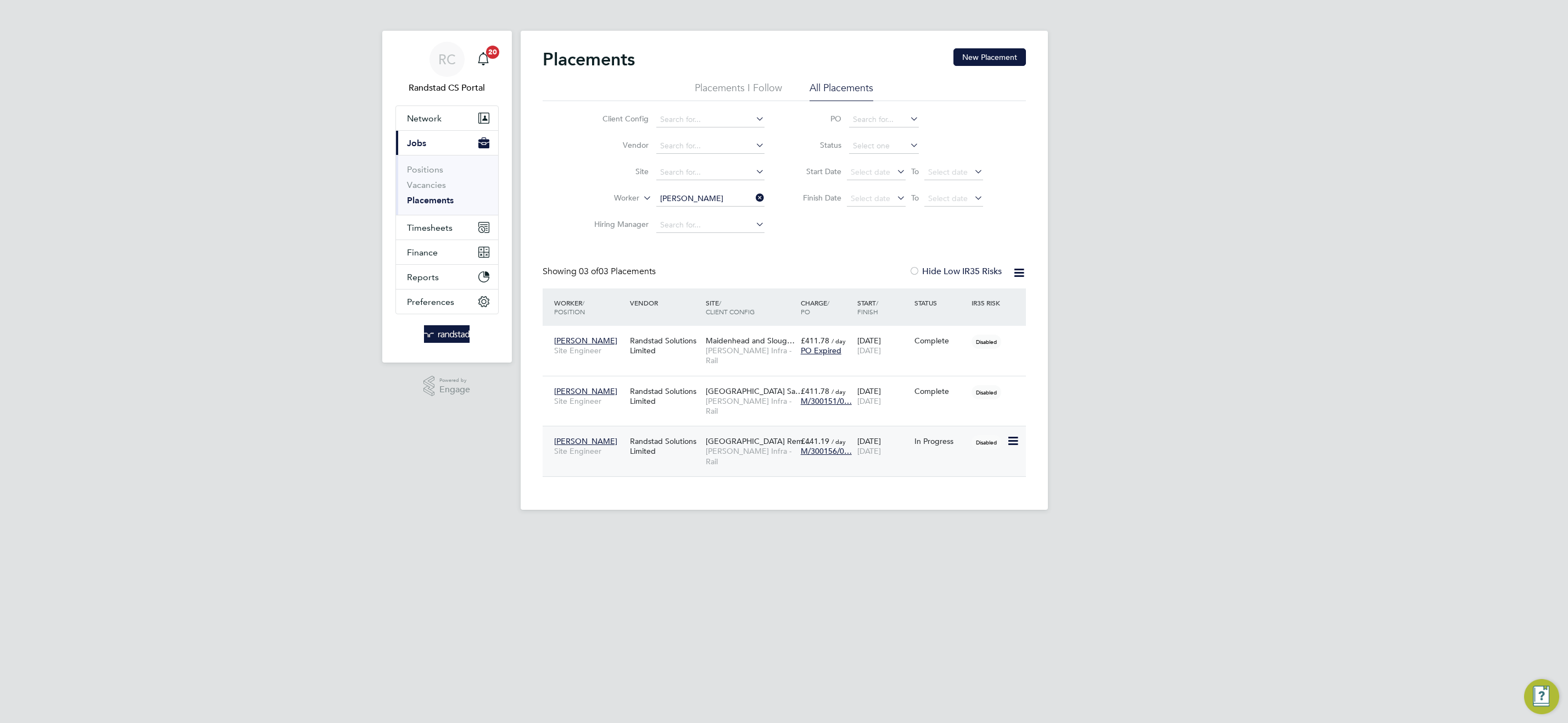
click at [736, 446] on span "[PERSON_NAME] Infra - Rail" at bounding box center [750, 456] width 89 height 20
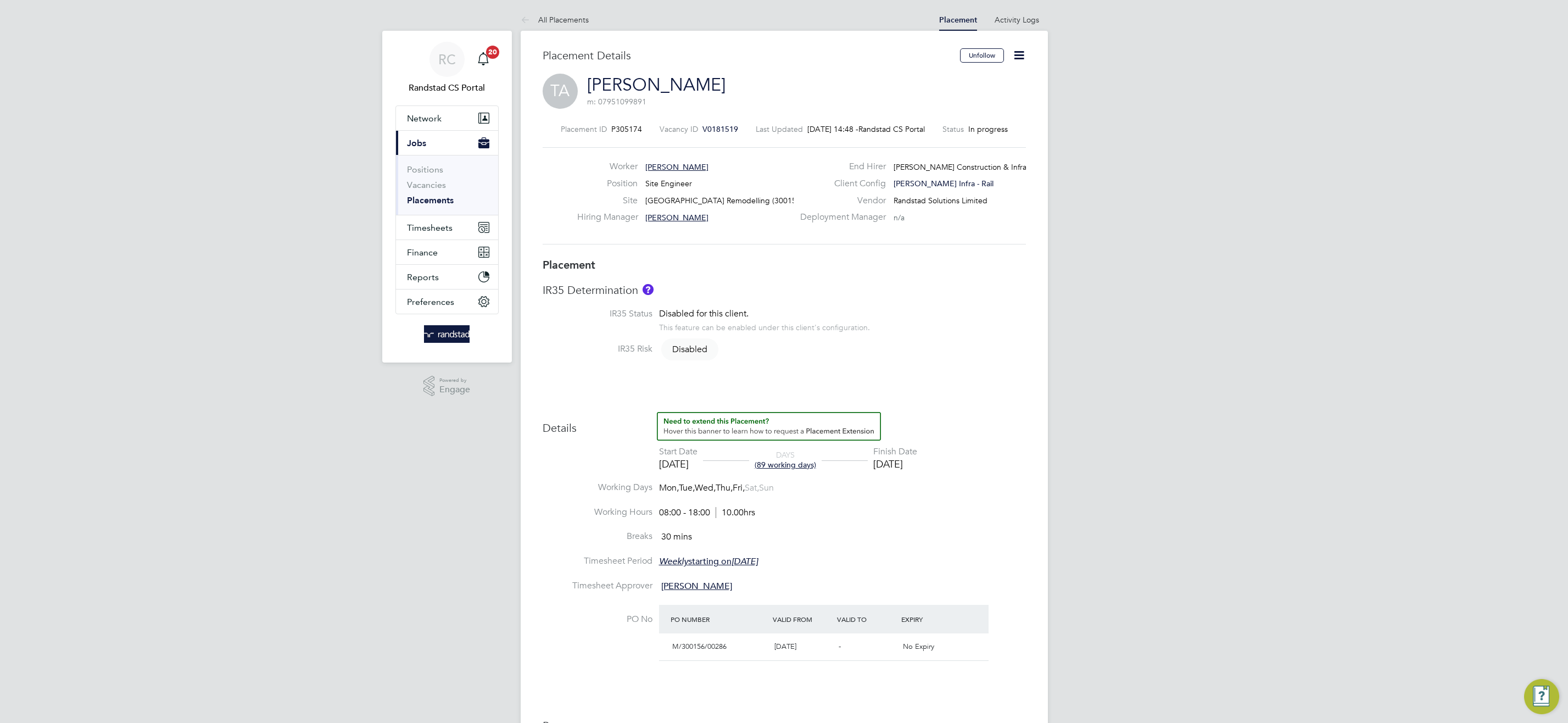
click at [1019, 49] on icon at bounding box center [1019, 56] width 14 height 14
click at [960, 76] on li "Edit Placement e" at bounding box center [967, 81] width 113 height 16
type input "Matt Jones"
type input "[DATE]"
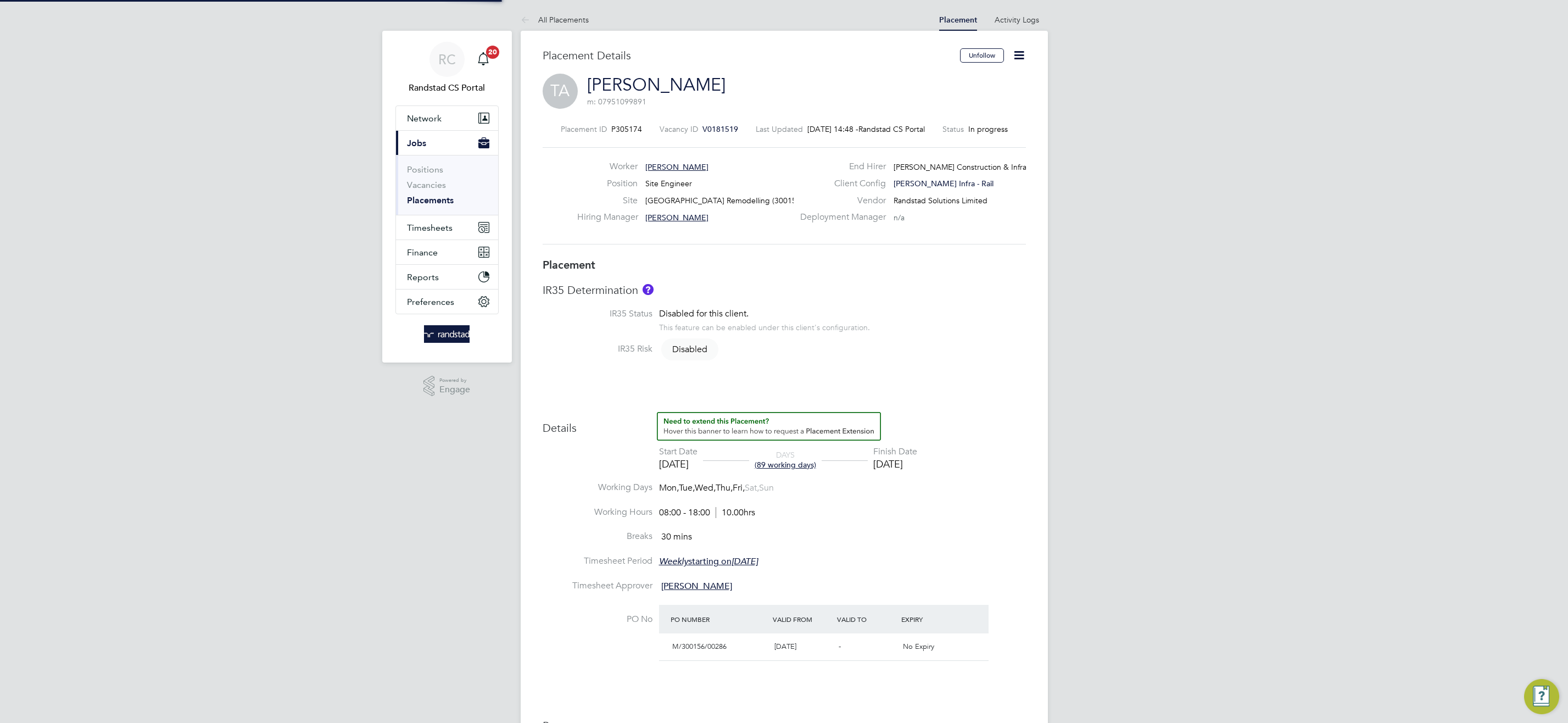
type input "30 Jan 2026"
type input "08:00"
type input "18:00"
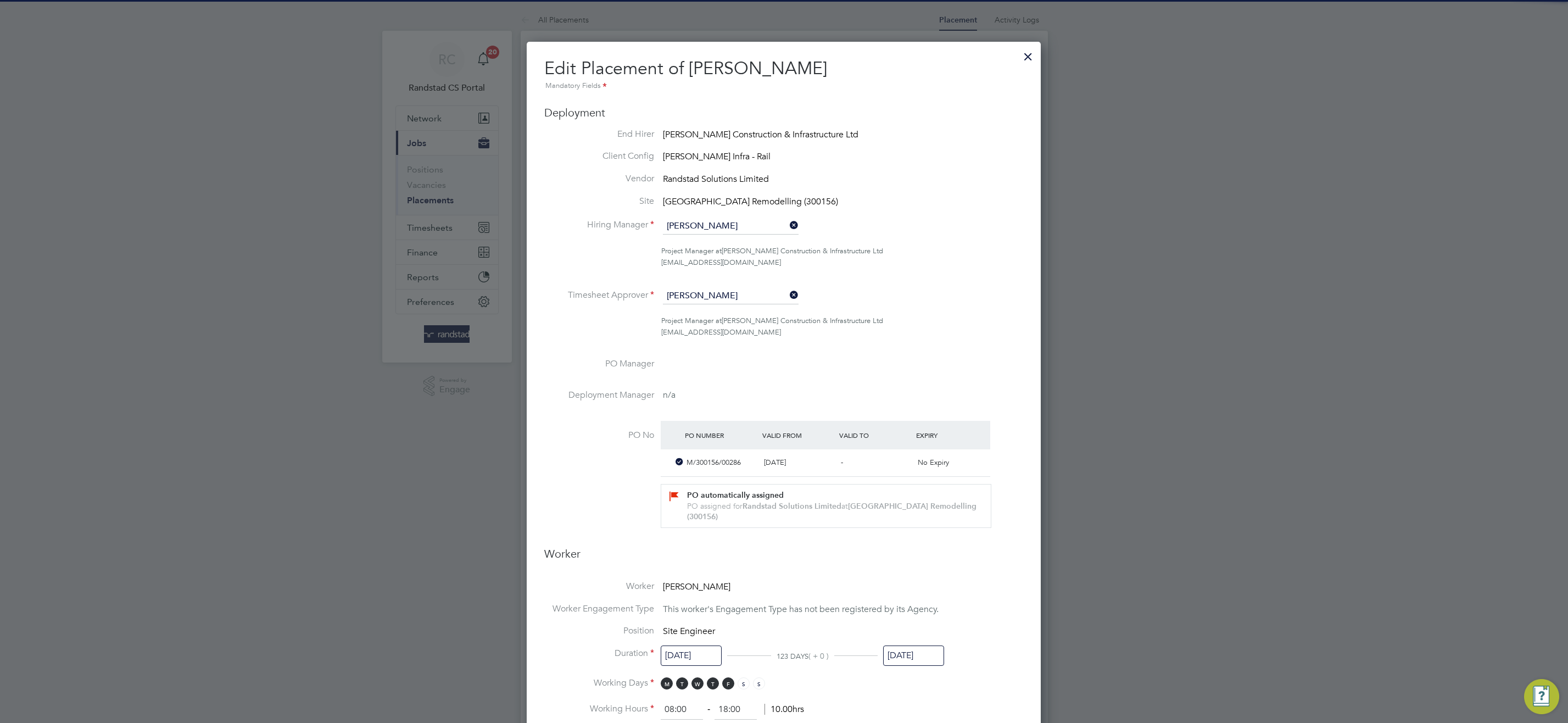
scroll to position [14, 479]
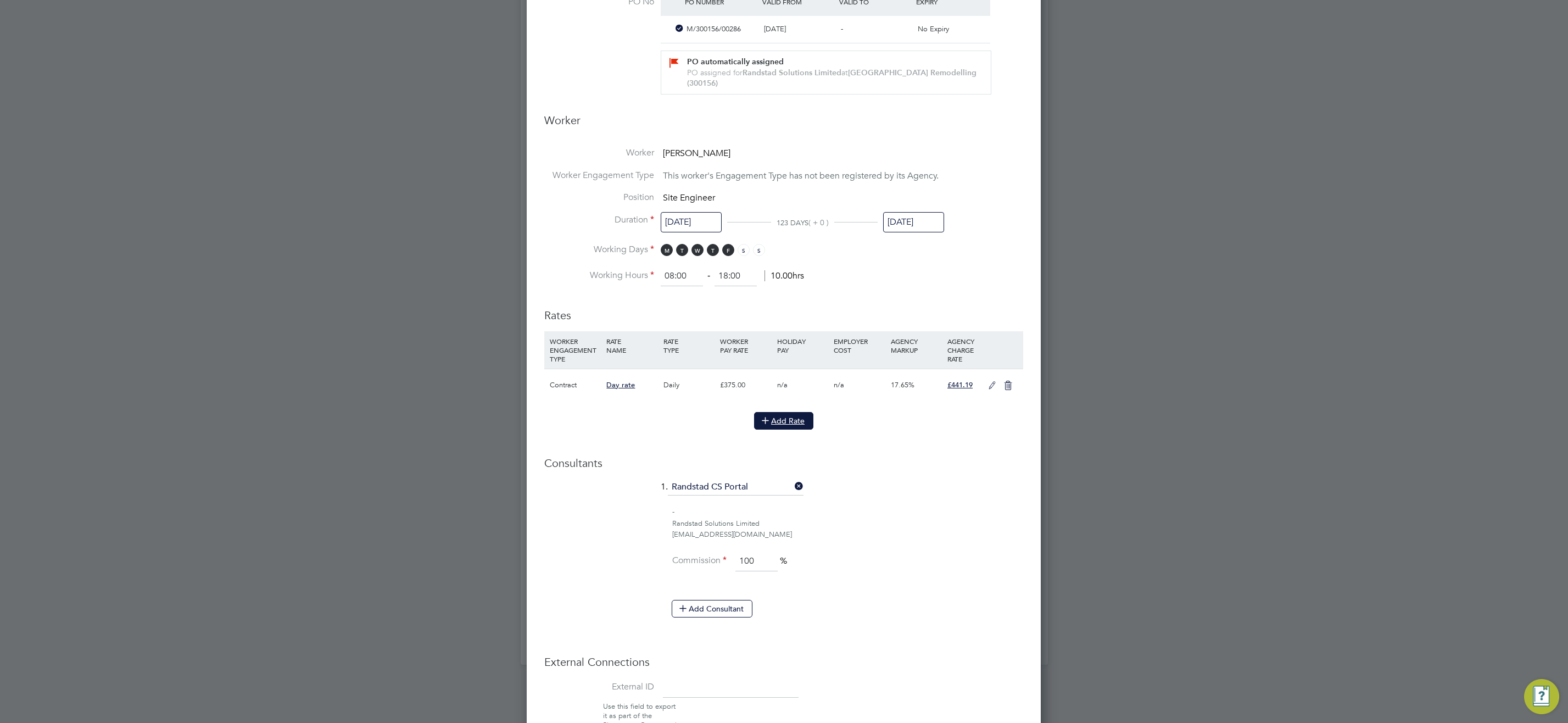
click at [795, 419] on button "Add Rate" at bounding box center [784, 421] width 60 height 18
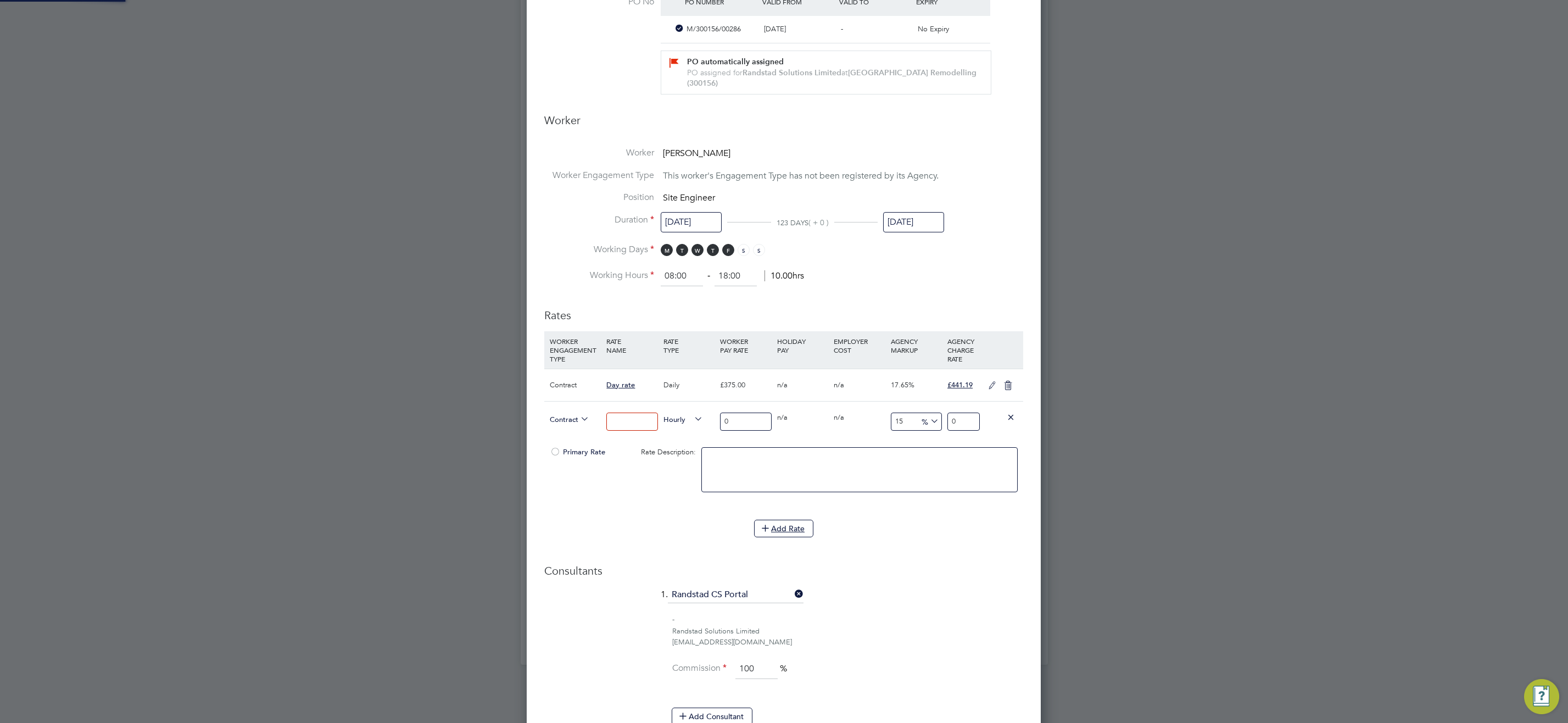
scroll to position [1323, 515]
click at [632, 424] on input at bounding box center [631, 422] width 51 height 18
type input "Bank Holilay"
click at [679, 422] on span "Hourly" at bounding box center [683, 419] width 40 height 12
click at [683, 442] on li "DAILY" at bounding box center [682, 445] width 48 height 14
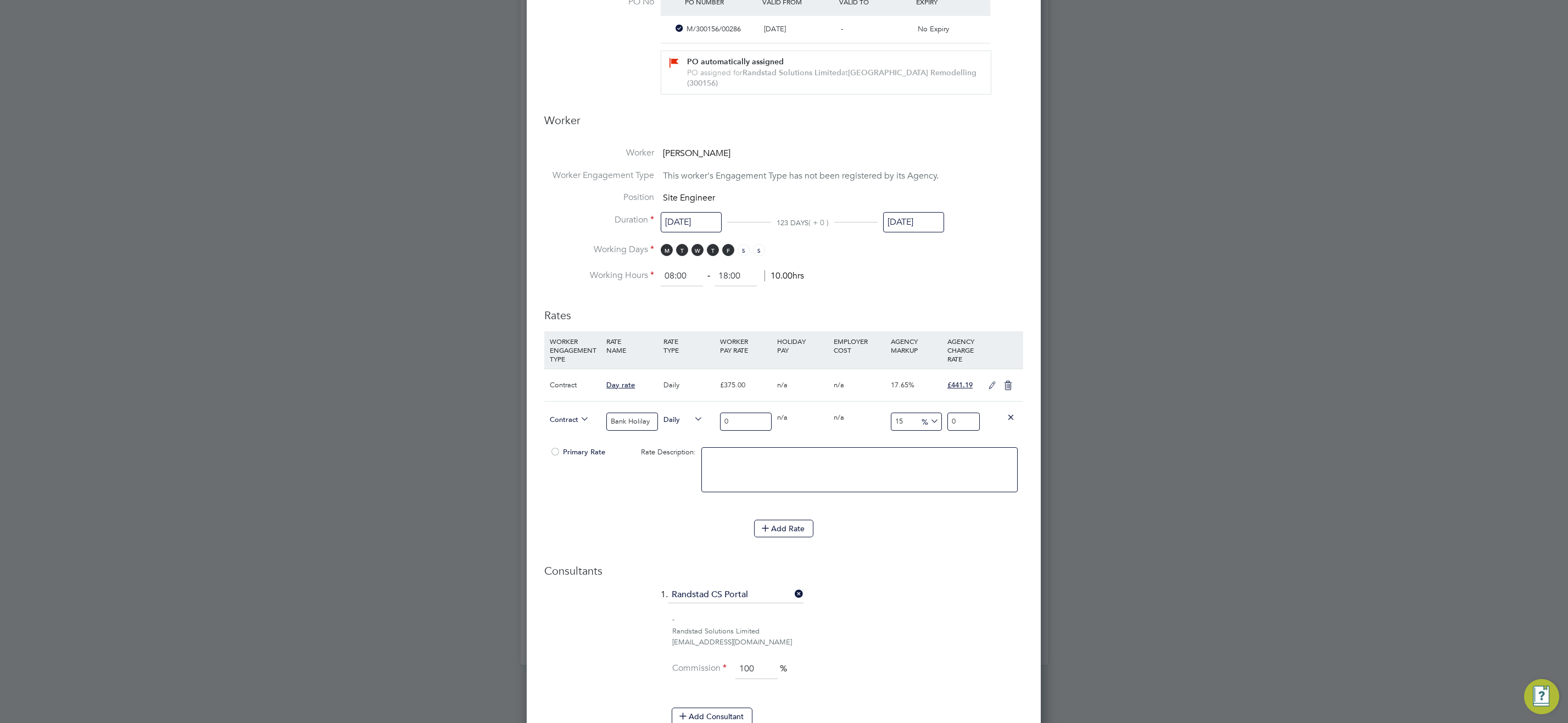
drag, startPoint x: 735, startPoint y: 422, endPoint x: 663, endPoint y: 419, distance: 72.1
click at [664, 418] on div "Contract Bank Holilay Daily 0 0 n/a 0 n/a 15 0 % 0" at bounding box center [784, 421] width 479 height 41
type input "7"
type input "8.05"
type input "75"
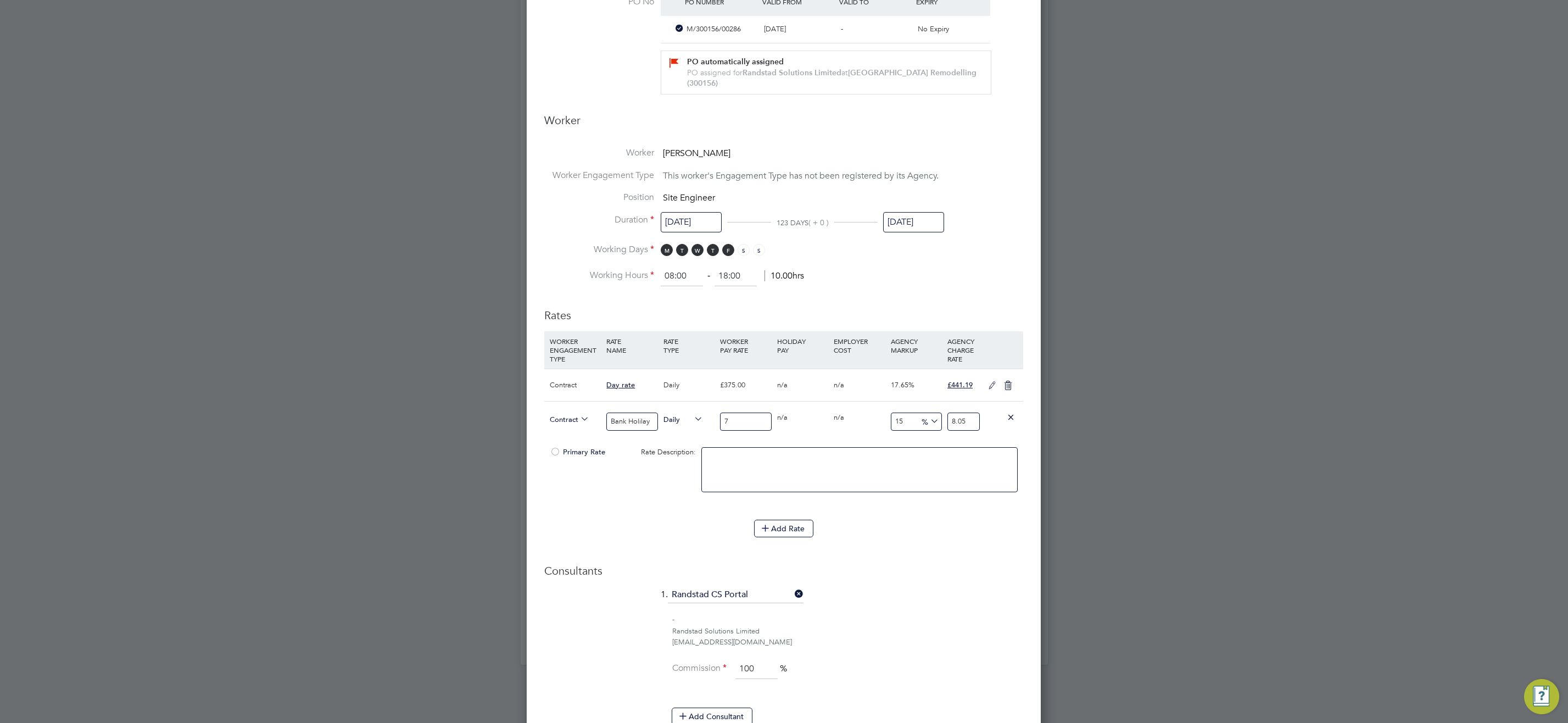
type input "86.25"
type input "750"
type input "862.5"
type input "750"
drag, startPoint x: 914, startPoint y: 418, endPoint x: 840, endPoint y: 410, distance: 74.4
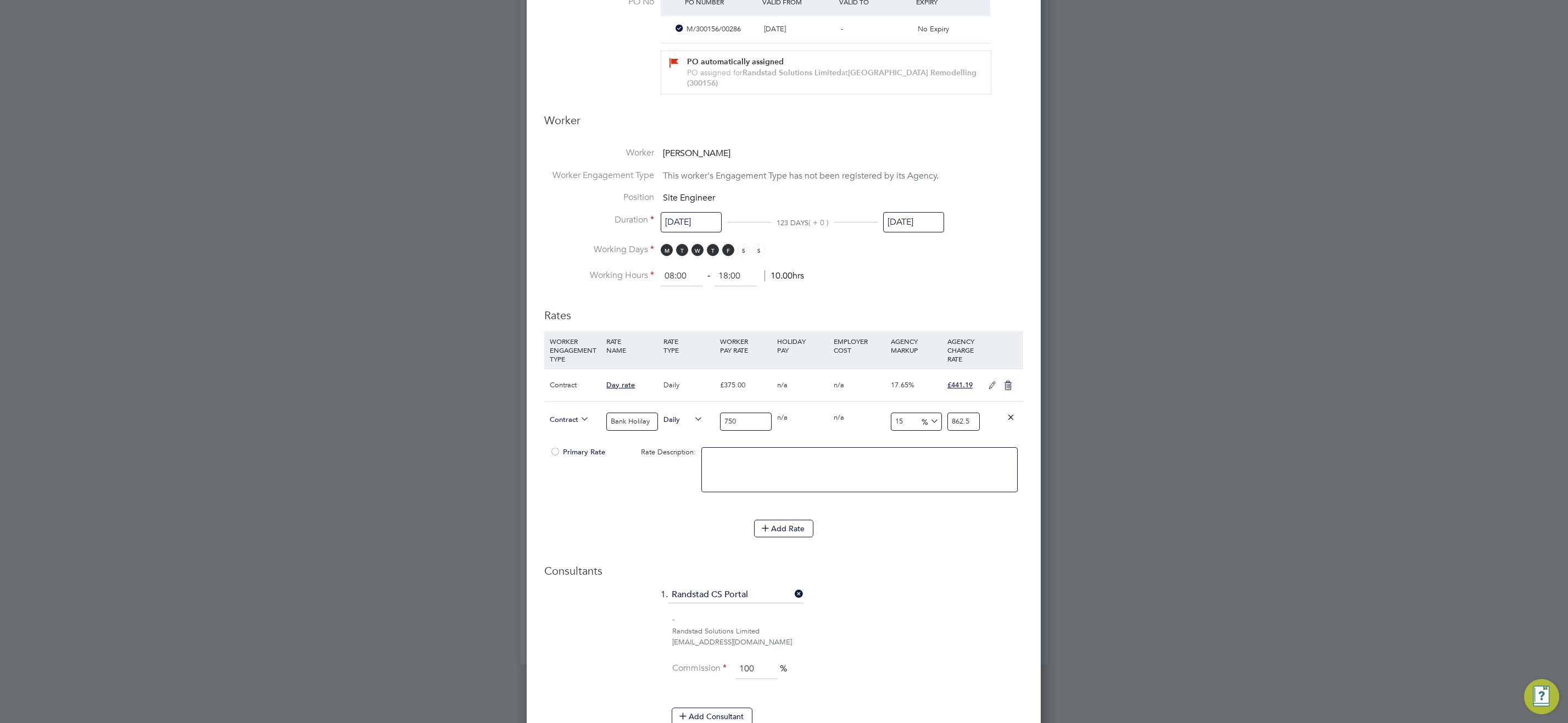
click at [841, 409] on div "Contract Bank Holilay Daily 750 0 n/a 0 n/a 15 112.5 % 862.5" at bounding box center [784, 421] width 479 height 41
type input "1"
type input "757.5"
type input "17"
type input "877.5"
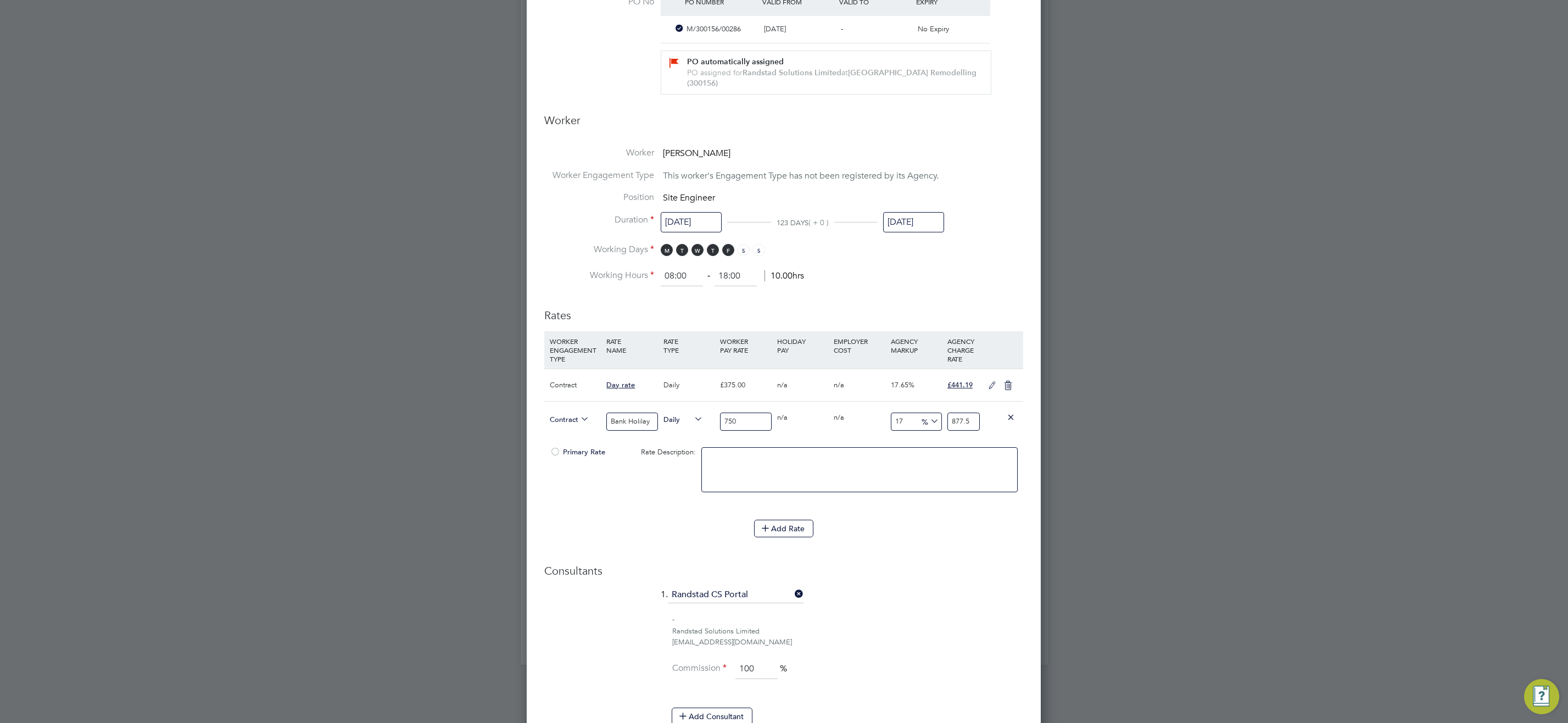
type input "17.6"
type input "882"
type input "17.65"
type input "882.375"
type input "17.65"
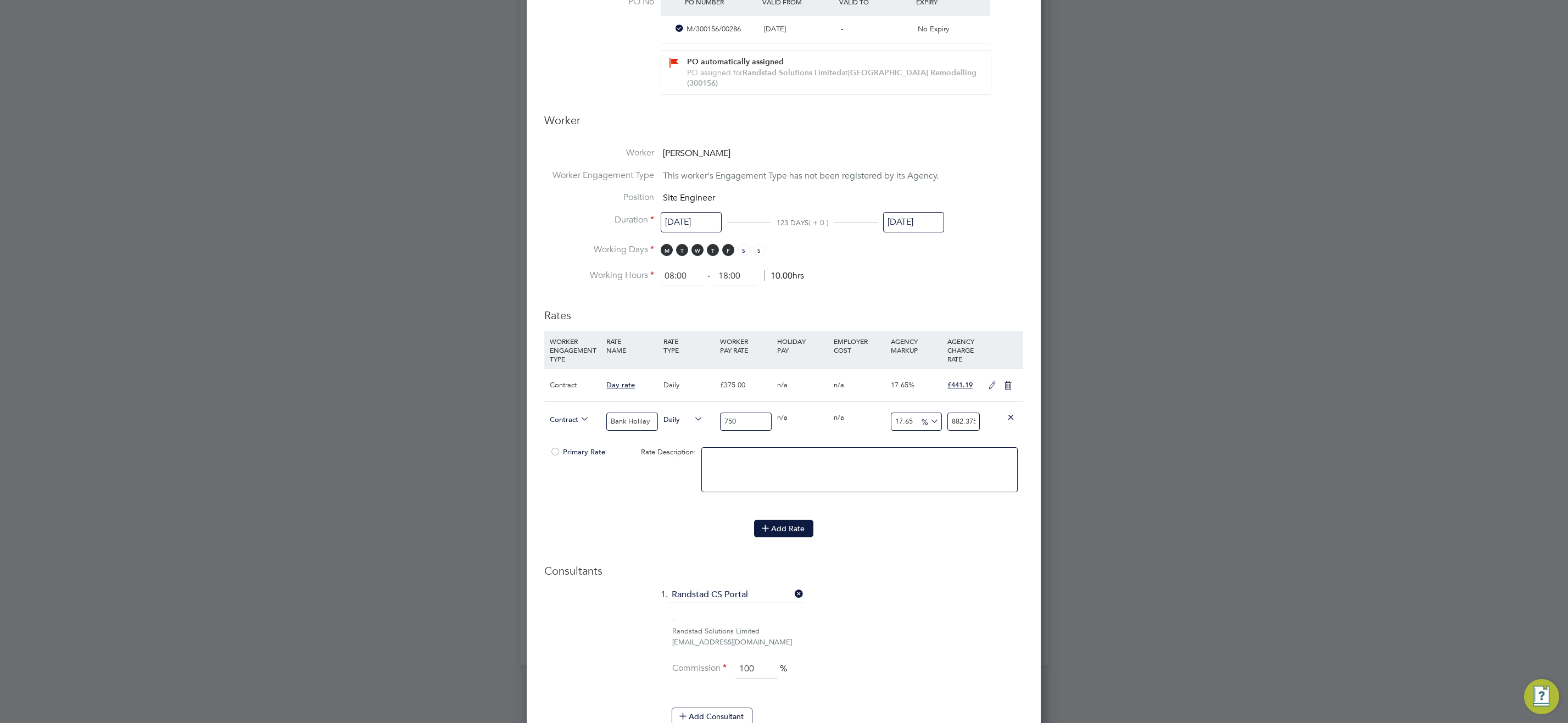
click at [789, 531] on button "Add Rate" at bounding box center [784, 529] width 60 height 18
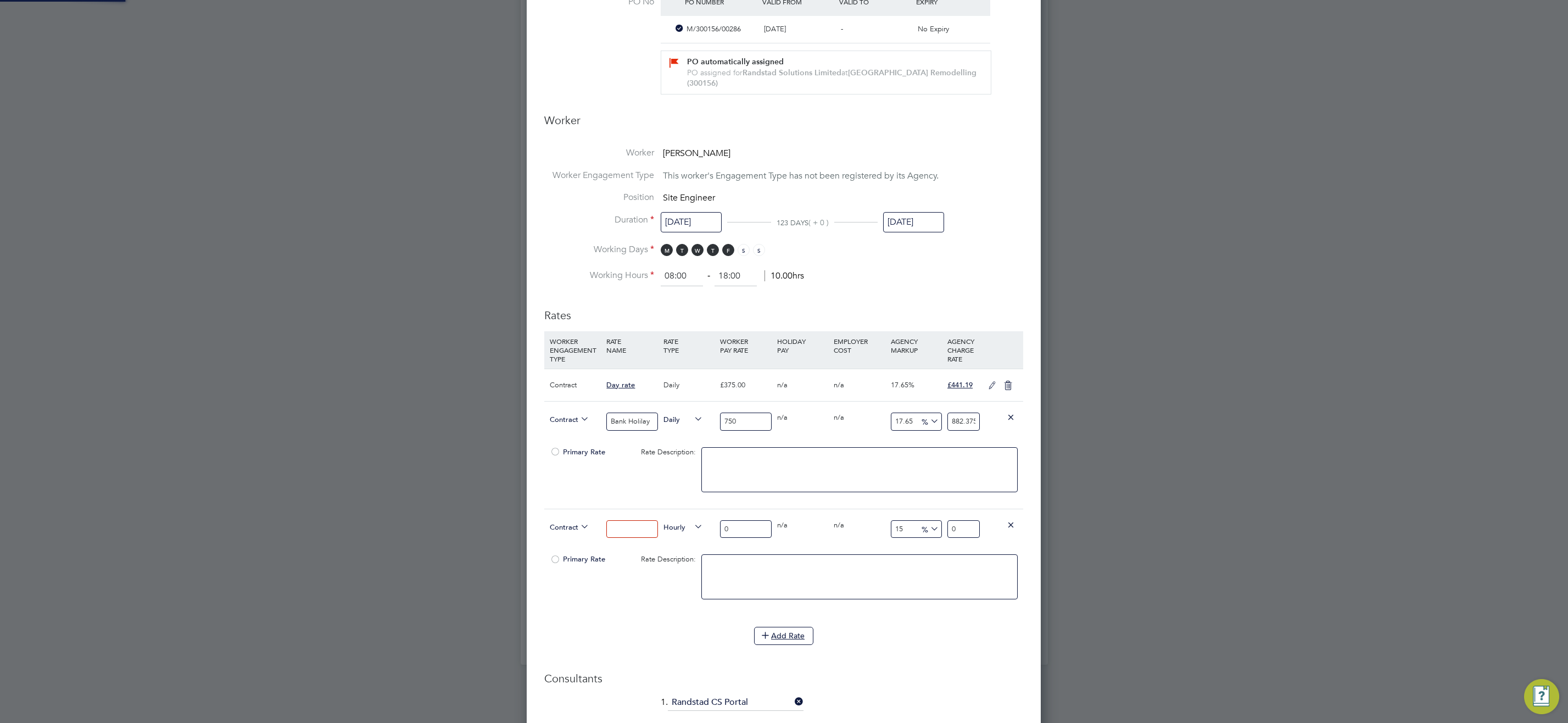
scroll to position [1431, 515]
click at [633, 526] on input at bounding box center [631, 529] width 51 height 18
type input "Weekends"
click at [686, 526] on span "Hourly" at bounding box center [683, 526] width 40 height 12
click at [687, 551] on li "DAILY" at bounding box center [682, 552] width 48 height 14
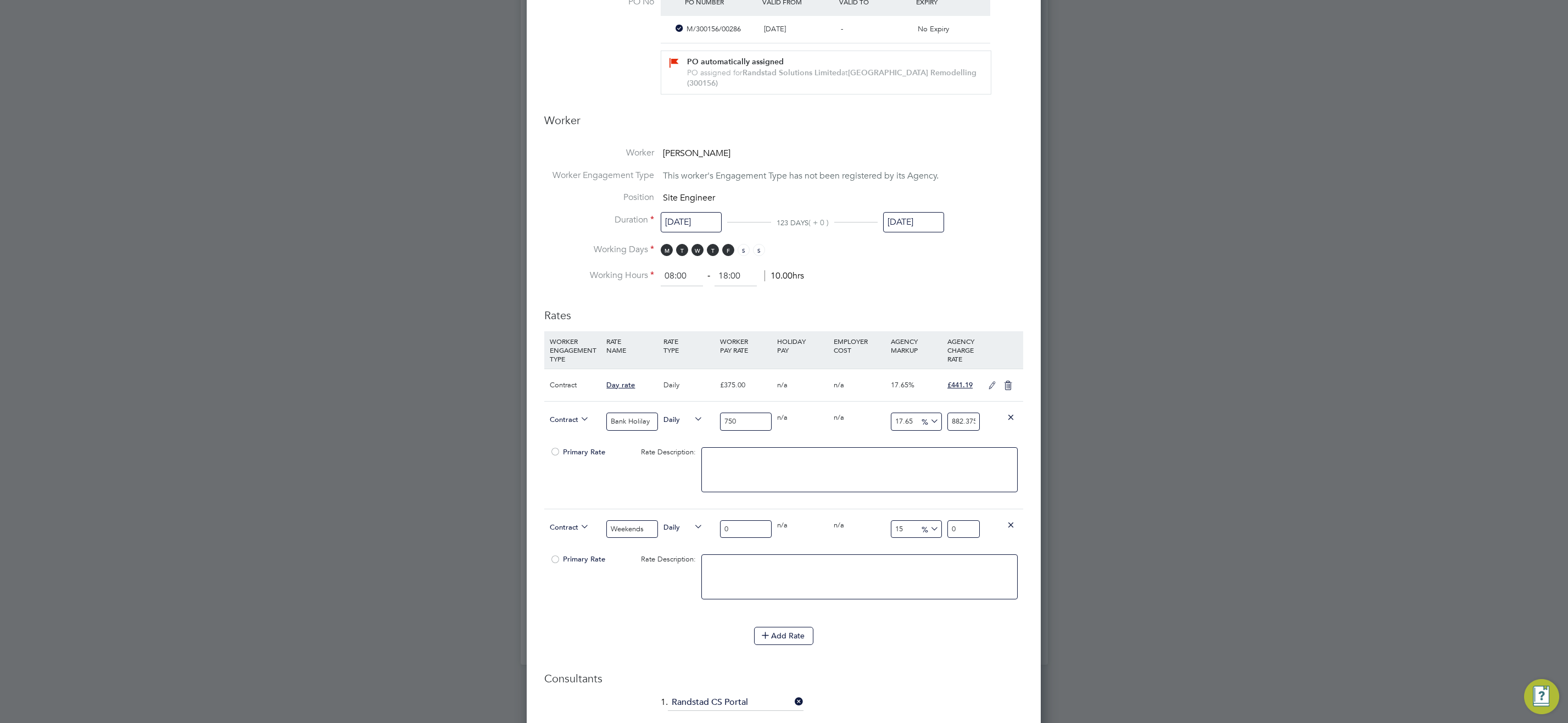
drag, startPoint x: 731, startPoint y: 522, endPoint x: 547, endPoint y: 521, distance: 184.0
click at [559, 527] on div "Contract Weekends Daily 0 0 n/a 0 n/a 15 0 % 0" at bounding box center [784, 529] width 479 height 41
type input "5"
type input "5.75"
type input "56"
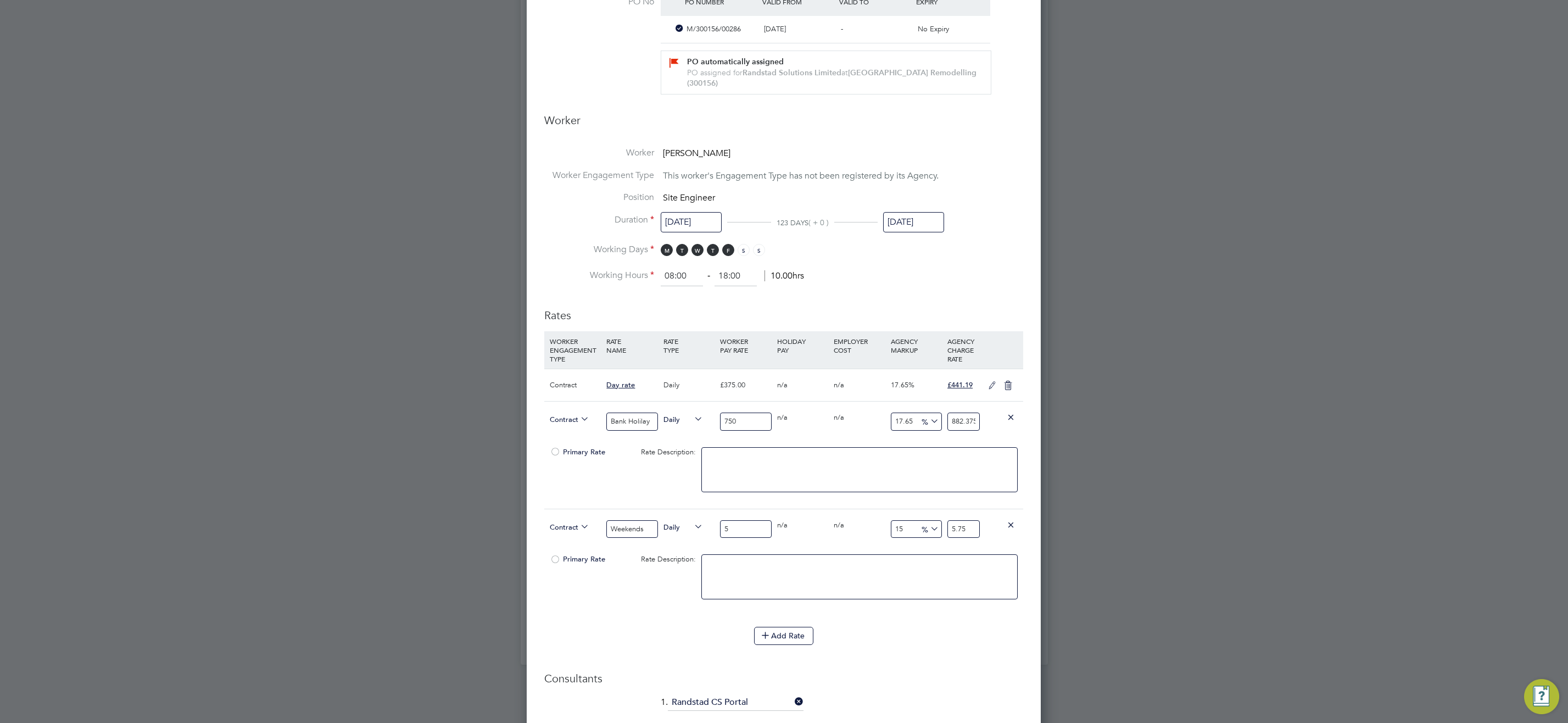
type input "64.4"
type input "562"
type input "646.3"
type input "562.5"
type input "646.875"
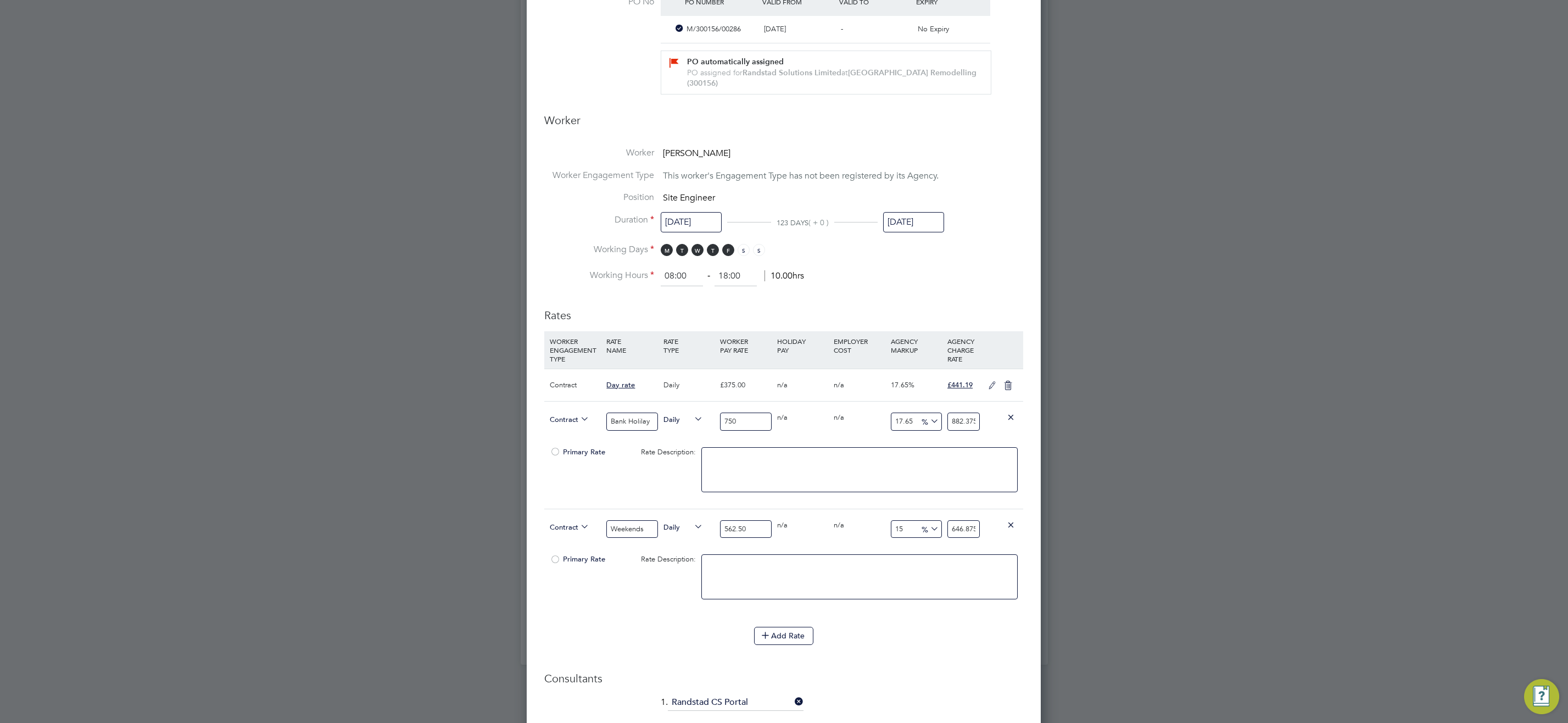
type input "562.50"
drag, startPoint x: 911, startPoint y: 535, endPoint x: 752, endPoint y: 505, distance: 161.8
click at [801, 531] on div "Contract Weekends Daily 562.50 0 n/a 0 n/a 15 84.375 % 646.875" at bounding box center [784, 529] width 479 height 41
type input "1"
type input "568.125"
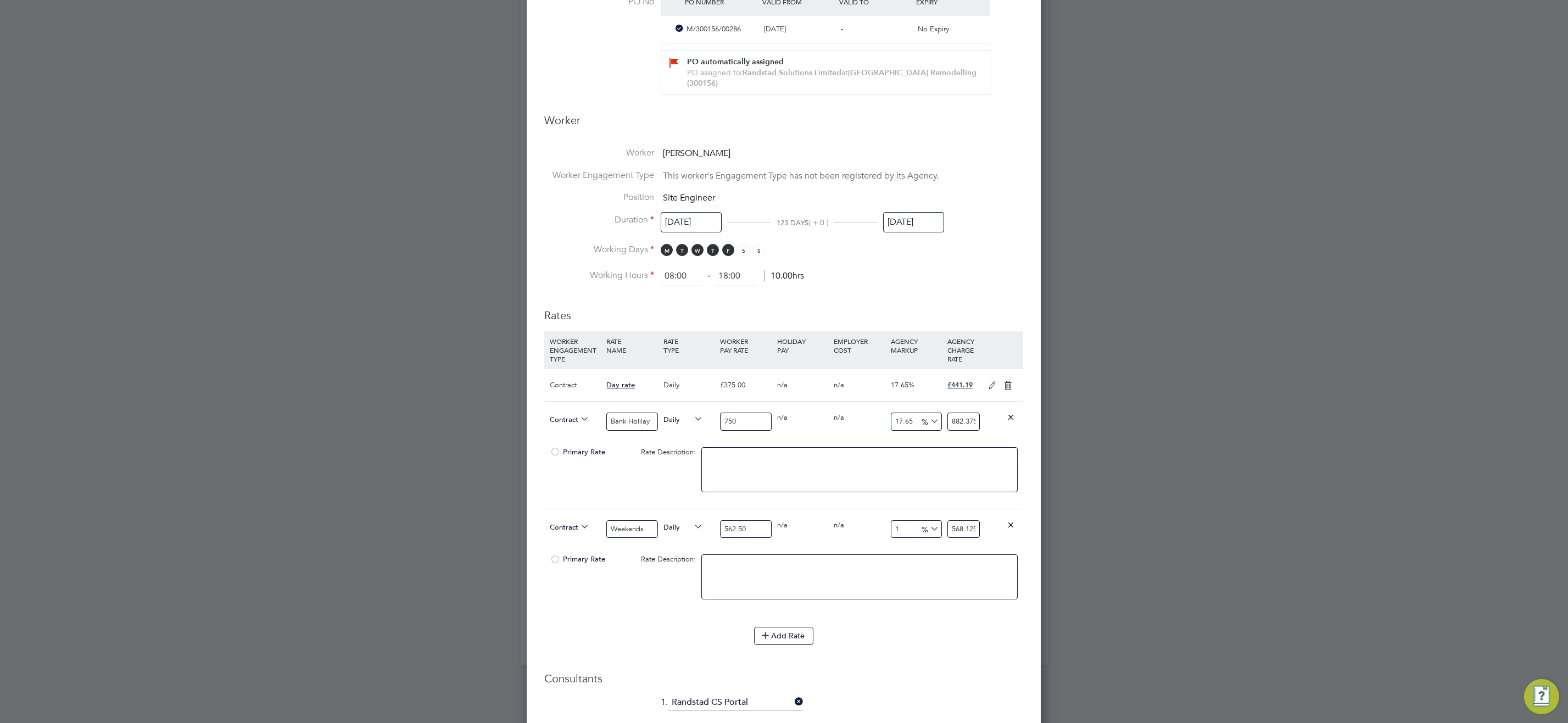
type input "17"
type input "658.125"
type input "17.6"
type input "661.5"
type input "17.65"
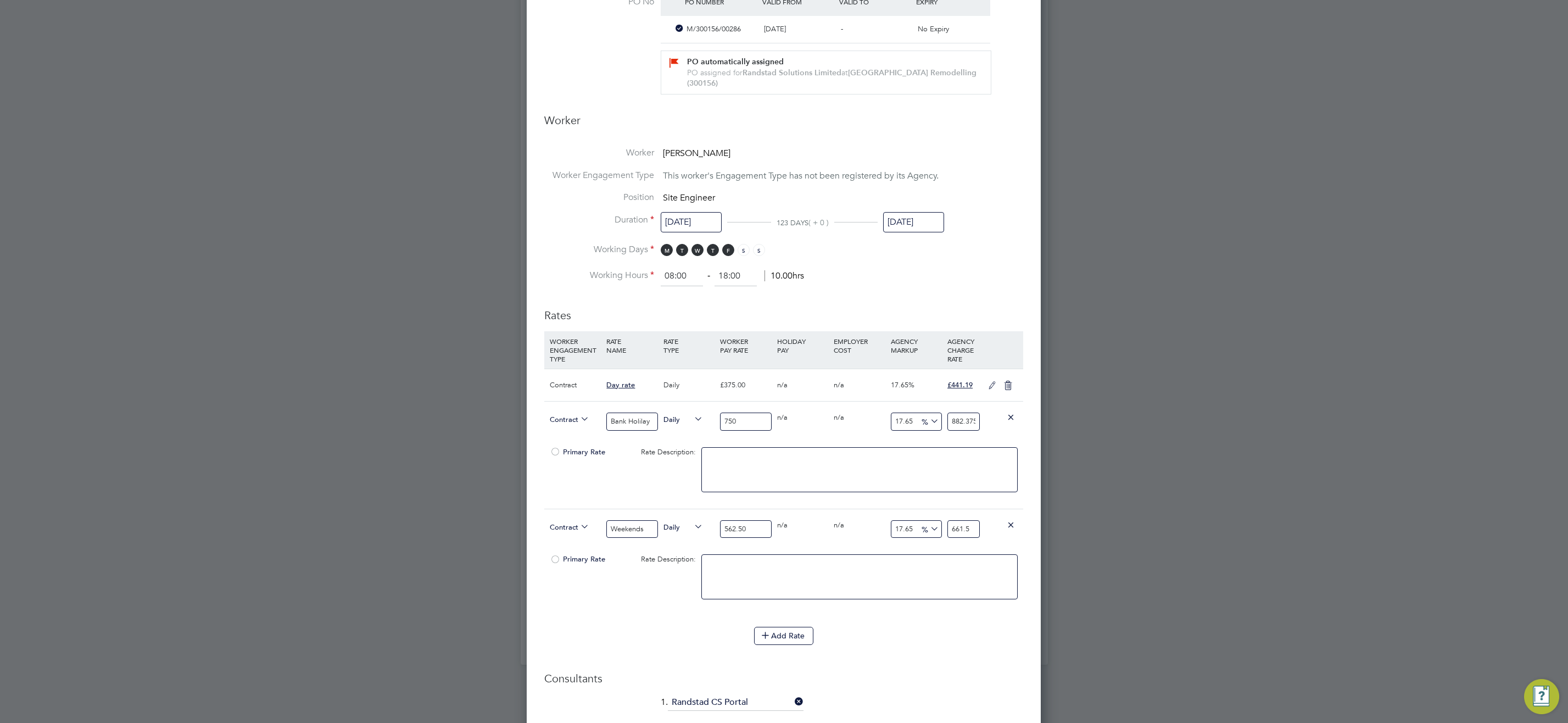
type input "661.78125"
type input "17.65"
click at [779, 634] on button "Add Rate" at bounding box center [784, 636] width 60 height 18
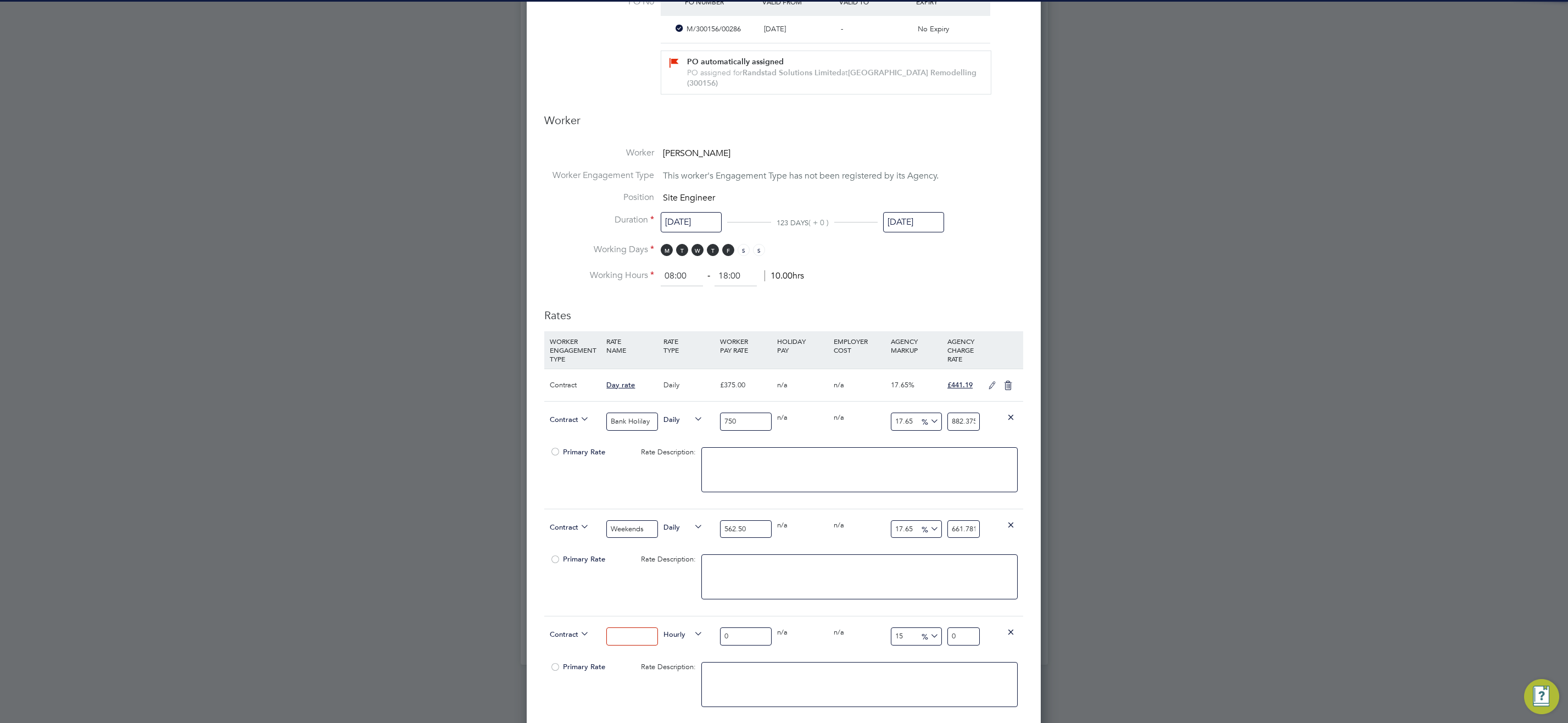
click at [635, 634] on input at bounding box center [631, 636] width 51 height 18
click at [683, 634] on span "Hourly" at bounding box center [683, 633] width 40 height 12
click at [688, 660] on li "DAILY" at bounding box center [682, 660] width 48 height 14
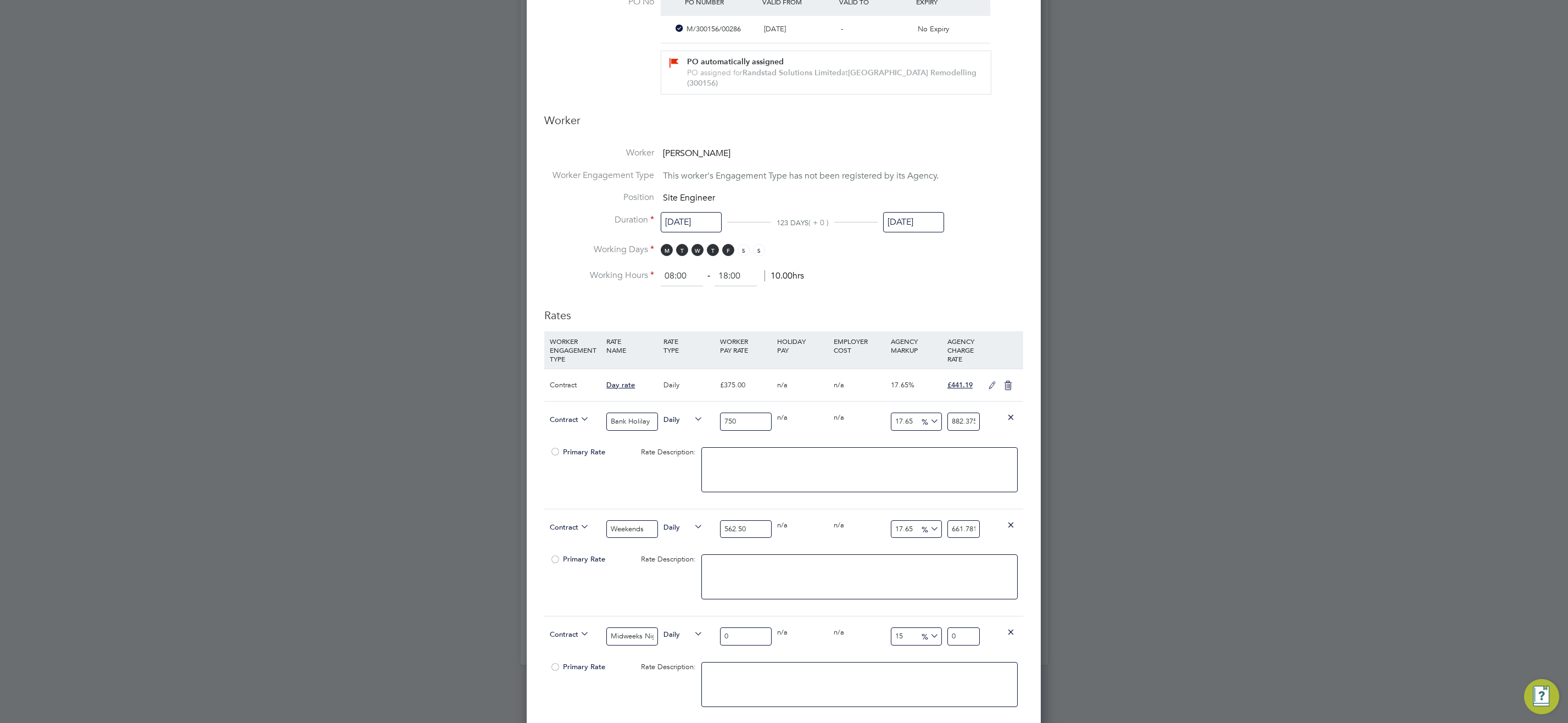
drag, startPoint x: 642, startPoint y: 639, endPoint x: 658, endPoint y: 637, distance: 16.1
click at [642, 638] on input "Midweeks Nights" at bounding box center [631, 636] width 51 height 18
type input "Midweek Nights"
drag, startPoint x: 740, startPoint y: 631, endPoint x: 592, endPoint y: 635, distance: 148.1
click at [598, 642] on div "Contract Midweek Nights Daily 0 0 n/a 0 n/a 15 0 % 0" at bounding box center [784, 636] width 479 height 41
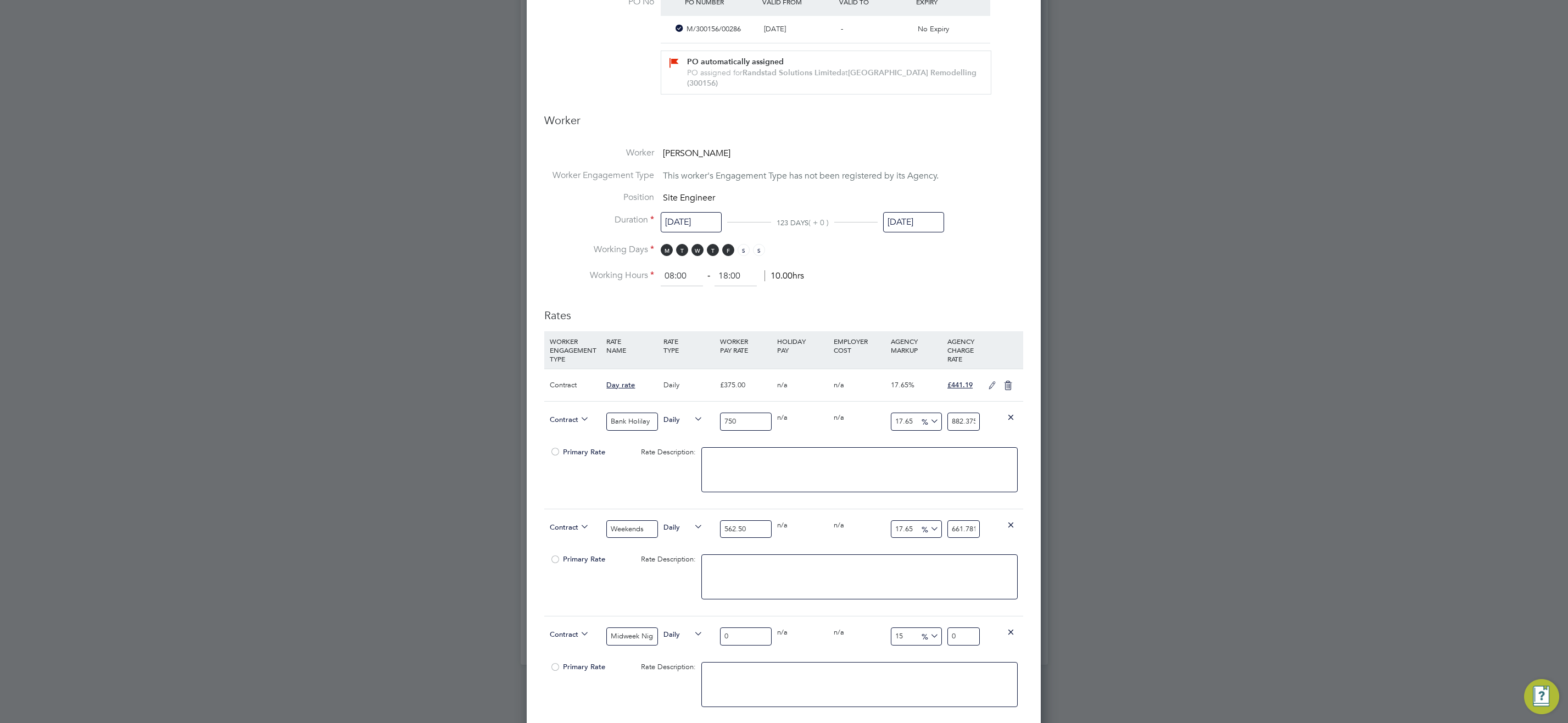
type input "4"
type input "4.6"
type input "49"
type input "56.35"
type input "498"
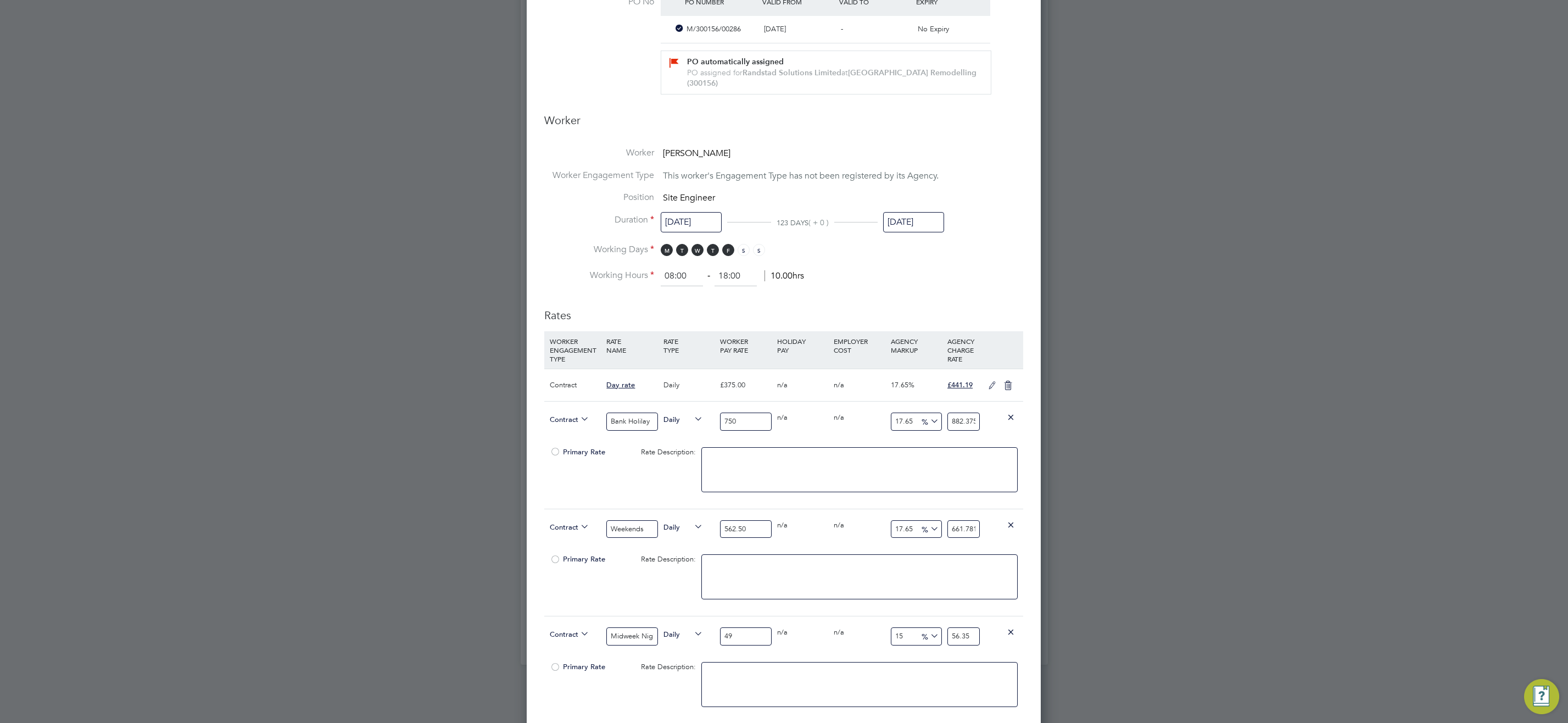
type input "572.7"
type input "498.8"
type input "573.62"
type input "498"
type input "572.7"
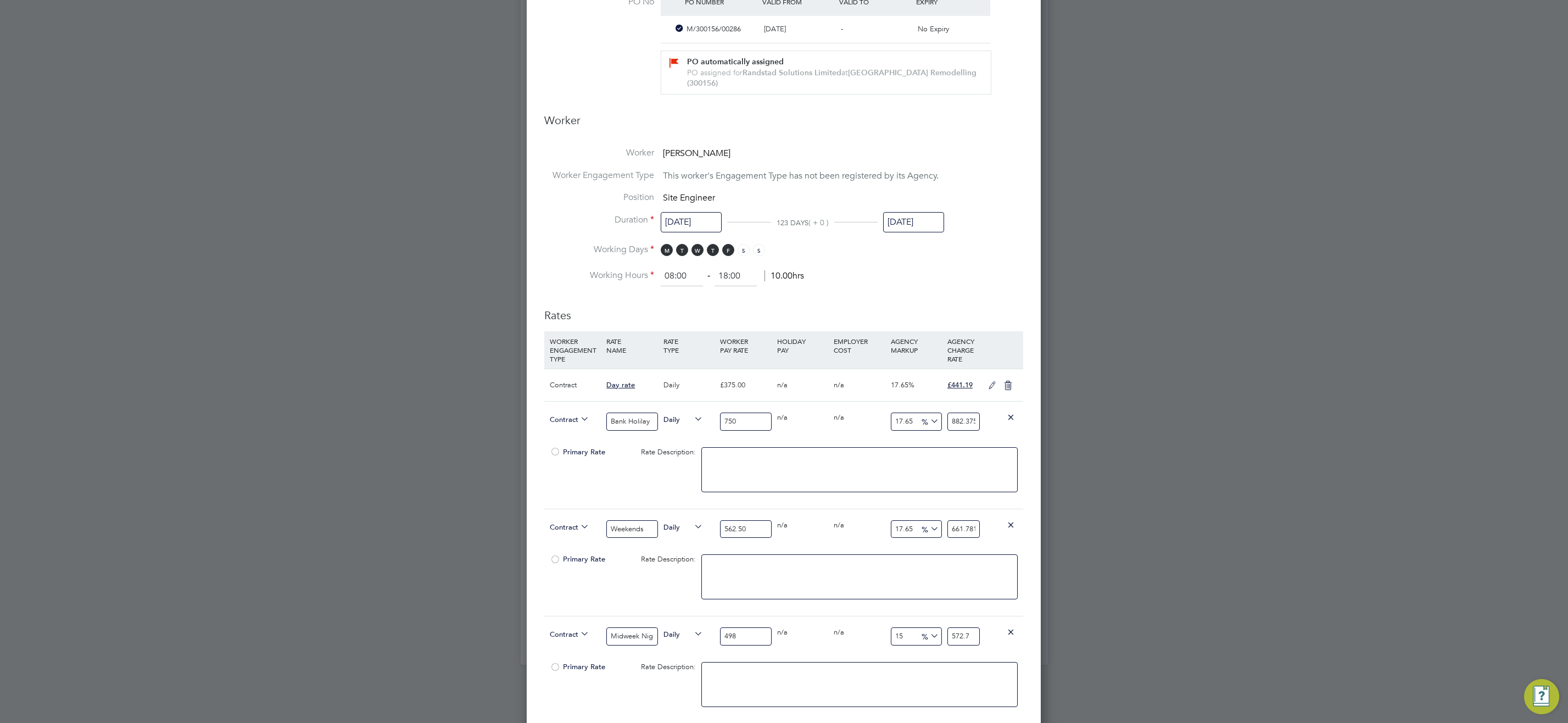
type input "498.7"
type input "573.505"
type input "498.75"
type input "573.5625"
type input "498.75"
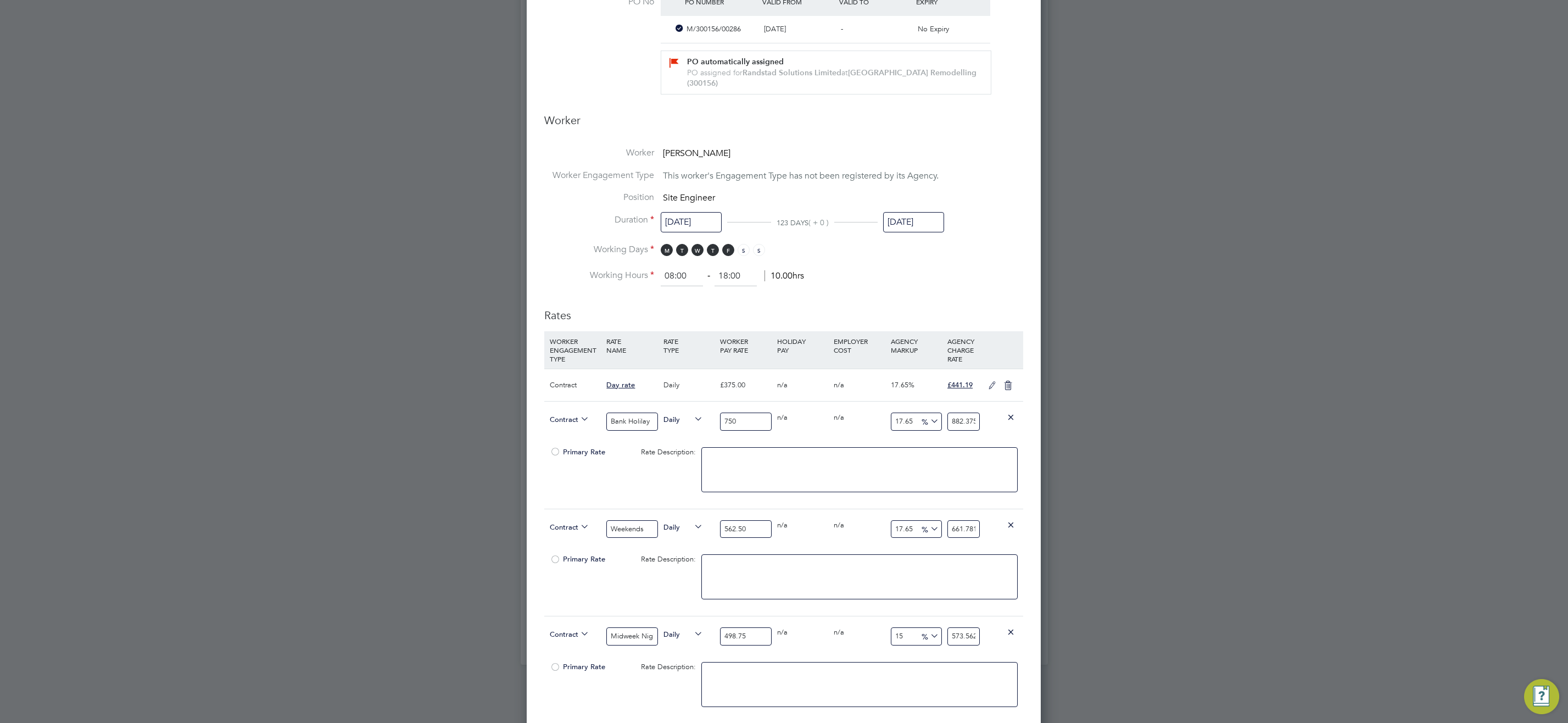
drag, startPoint x: 905, startPoint y: 631, endPoint x: 702, endPoint y: 628, distance: 203.0
click at [717, 631] on div "Contract Midweek Nights Daily 498.75 0 n/a 0 n/a 15 74.8125 % 573.5625" at bounding box center [784, 636] width 479 height 41
type input "1"
type input "503.7375"
type input "17"
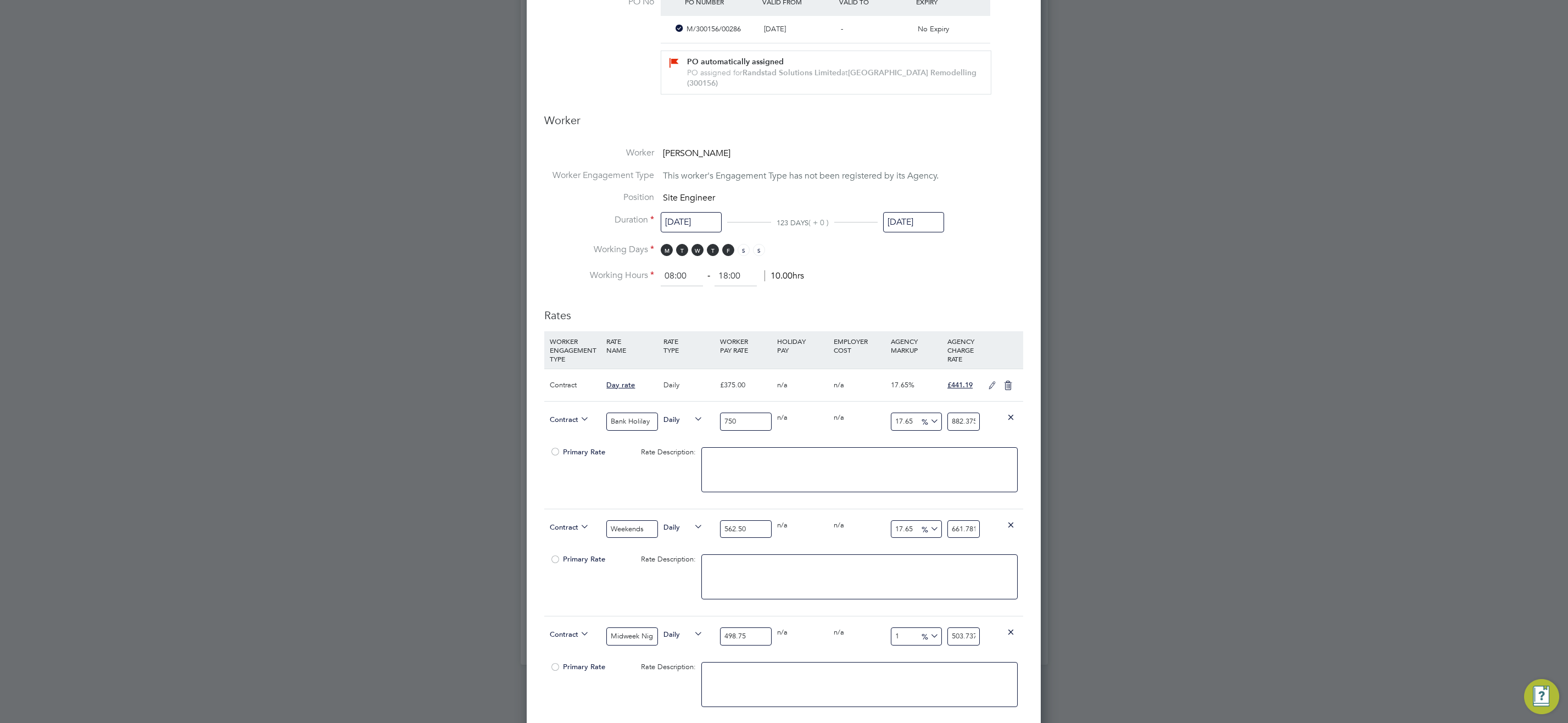
type input "583.5375"
type input "17.6"
type input "586.53"
type input "17.65"
type input "586.779375"
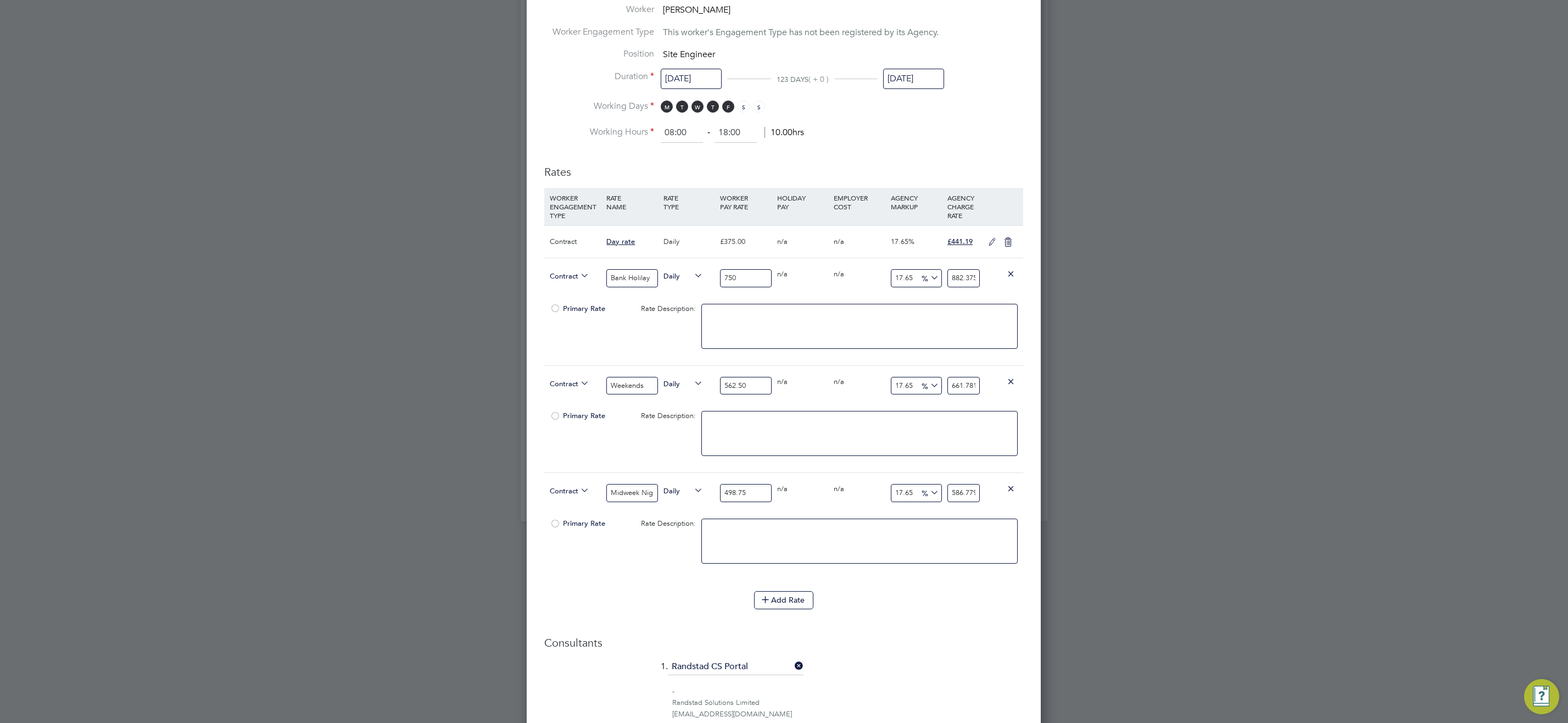
scroll to position [660, 0]
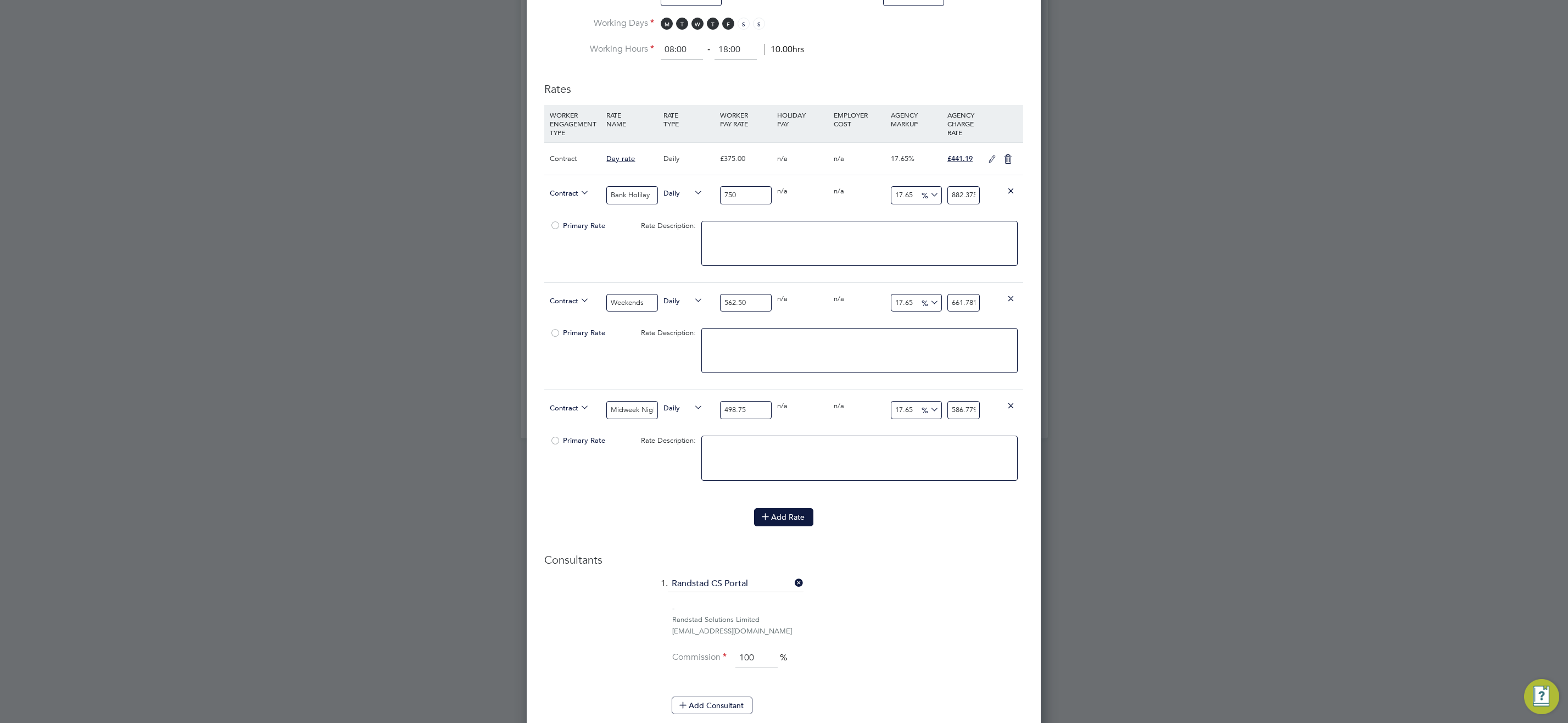
type input "17.65"
click at [785, 515] on button "Add Rate" at bounding box center [784, 517] width 60 height 18
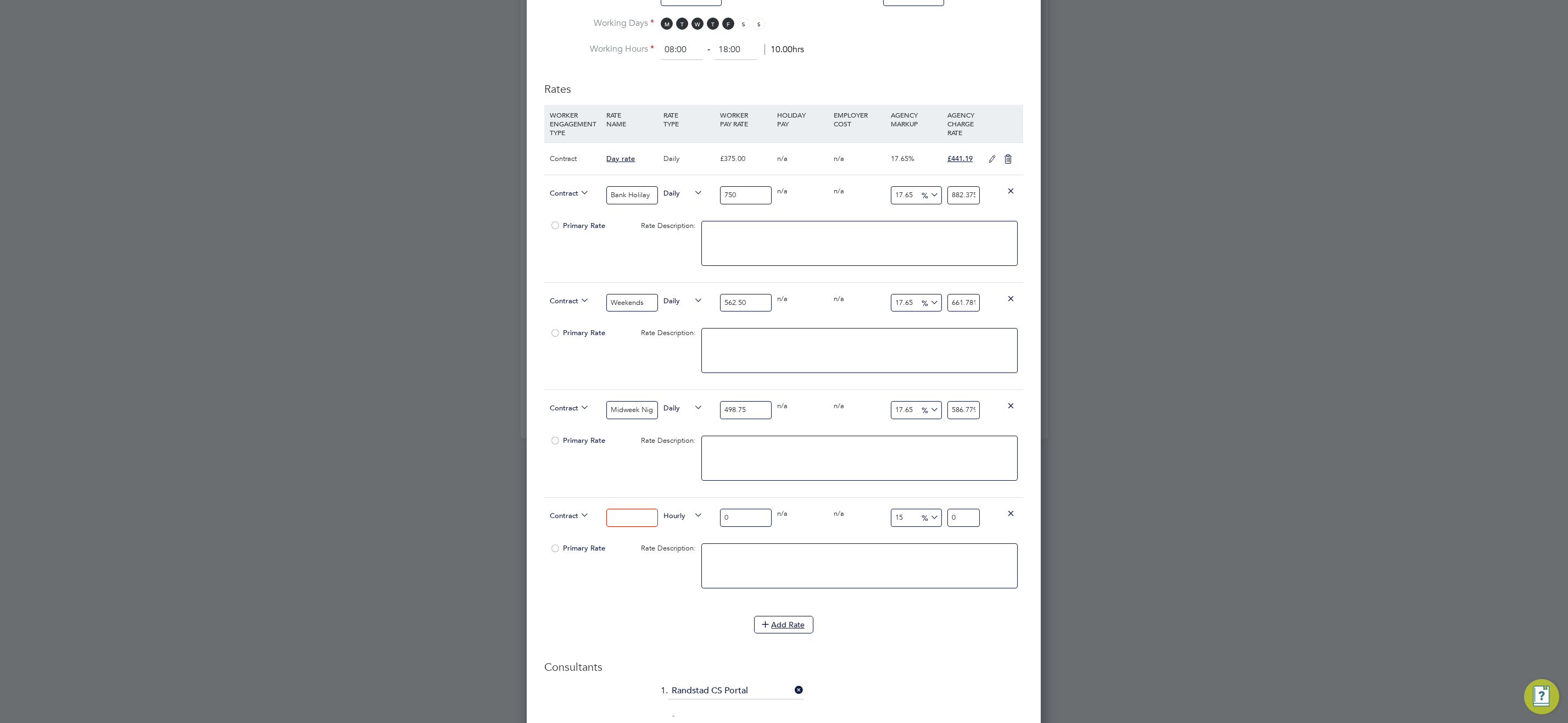
click at [654, 511] on input at bounding box center [631, 518] width 51 height 18
click at [642, 513] on input at bounding box center [631, 518] width 51 height 18
type input "Weekend Nights"
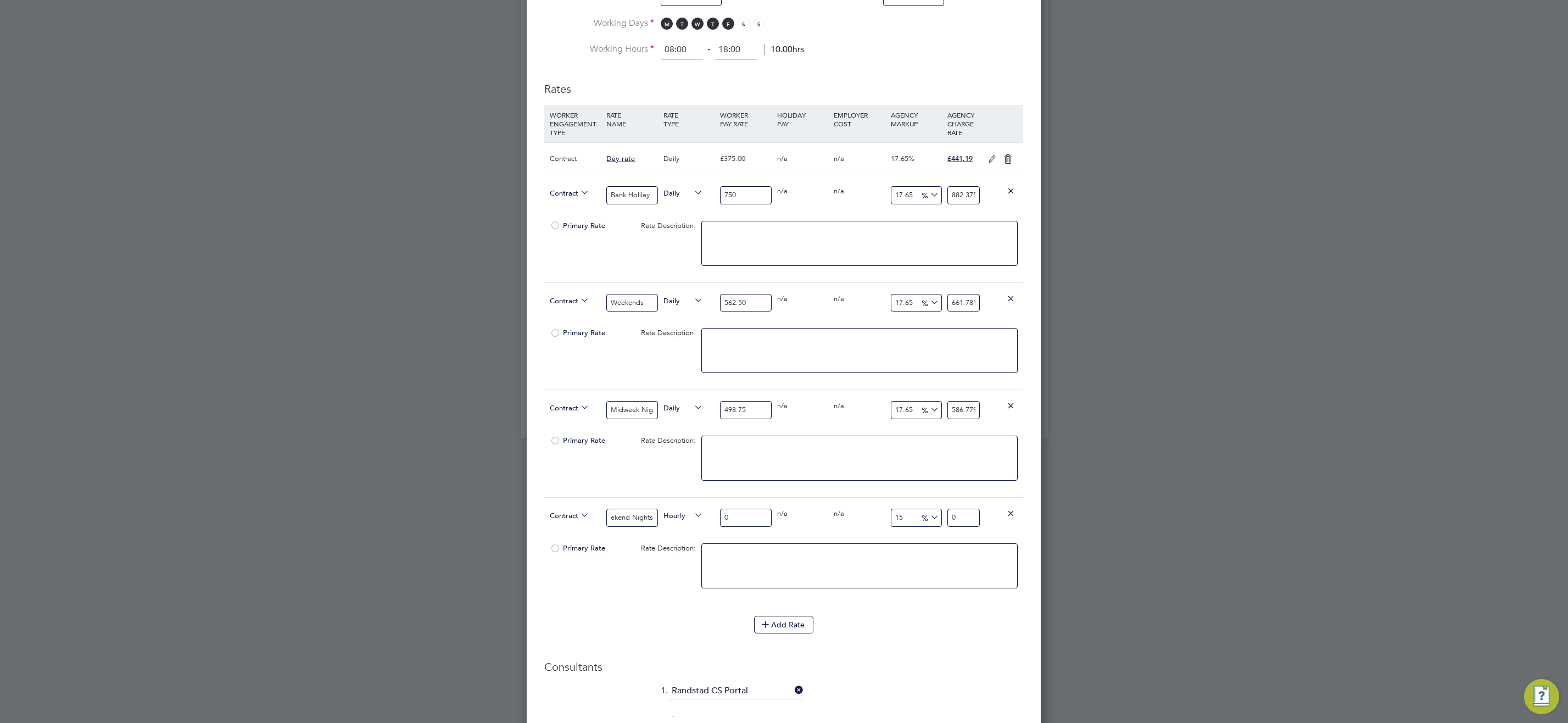
scroll to position [0, 0]
click at [701, 538] on li "DAILY" at bounding box center [682, 542] width 48 height 14
drag, startPoint x: 649, startPoint y: 519, endPoint x: 524, endPoint y: 522, distance: 125.0
type input "6"
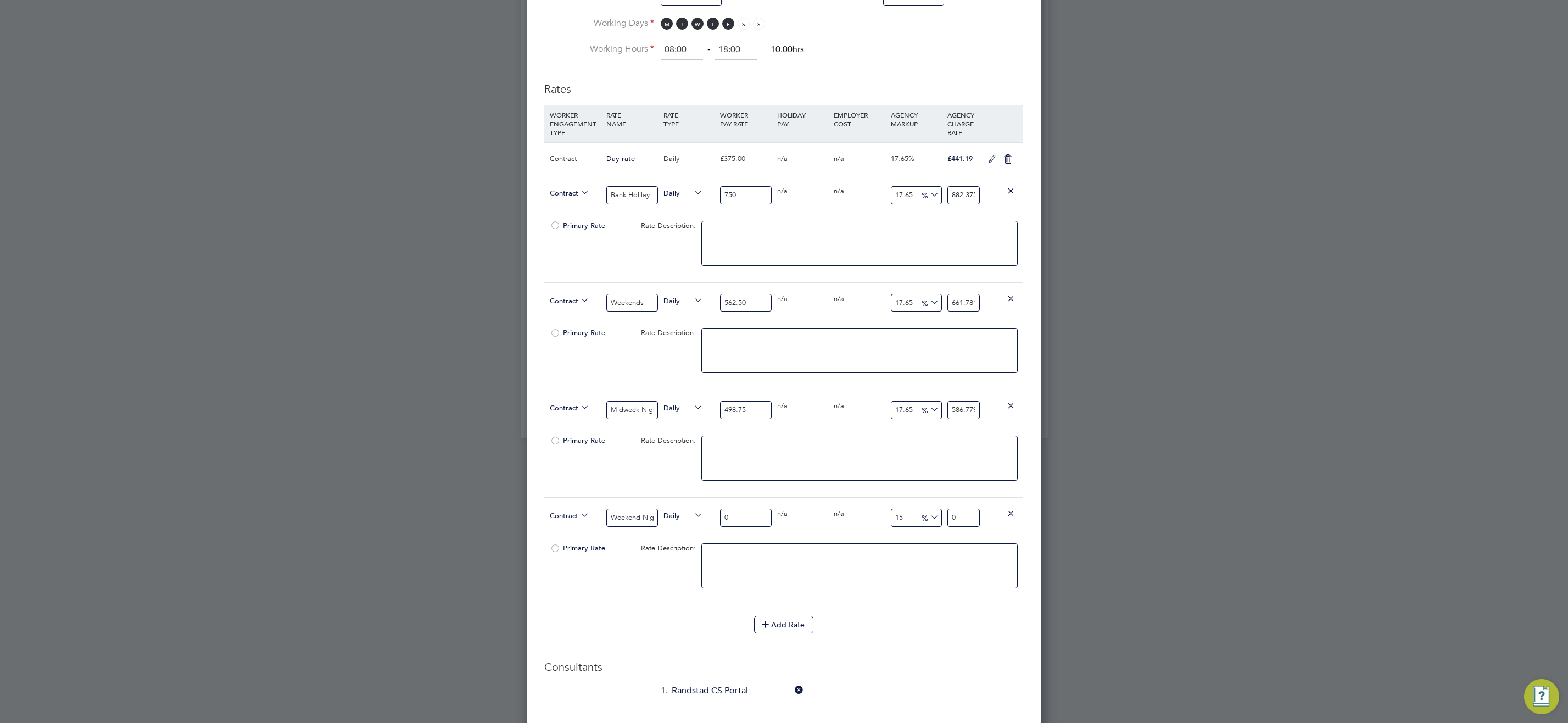
type input "6.9"
type input "65"
type input "74.75"
type input "656"
type input "754.4"
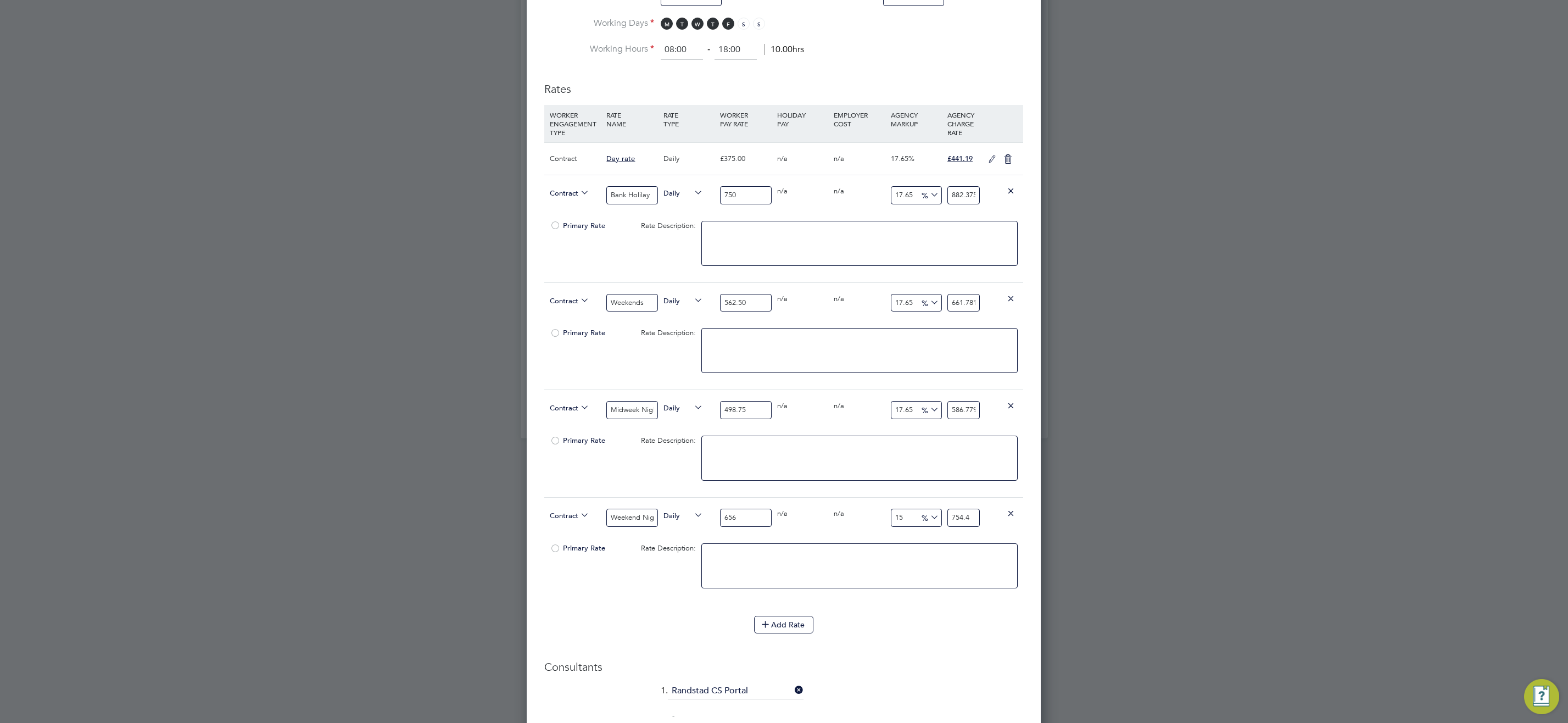
type input "656.2"
type input "754.63"
type input "656.25"
type input "754.6875"
type input "656.25"
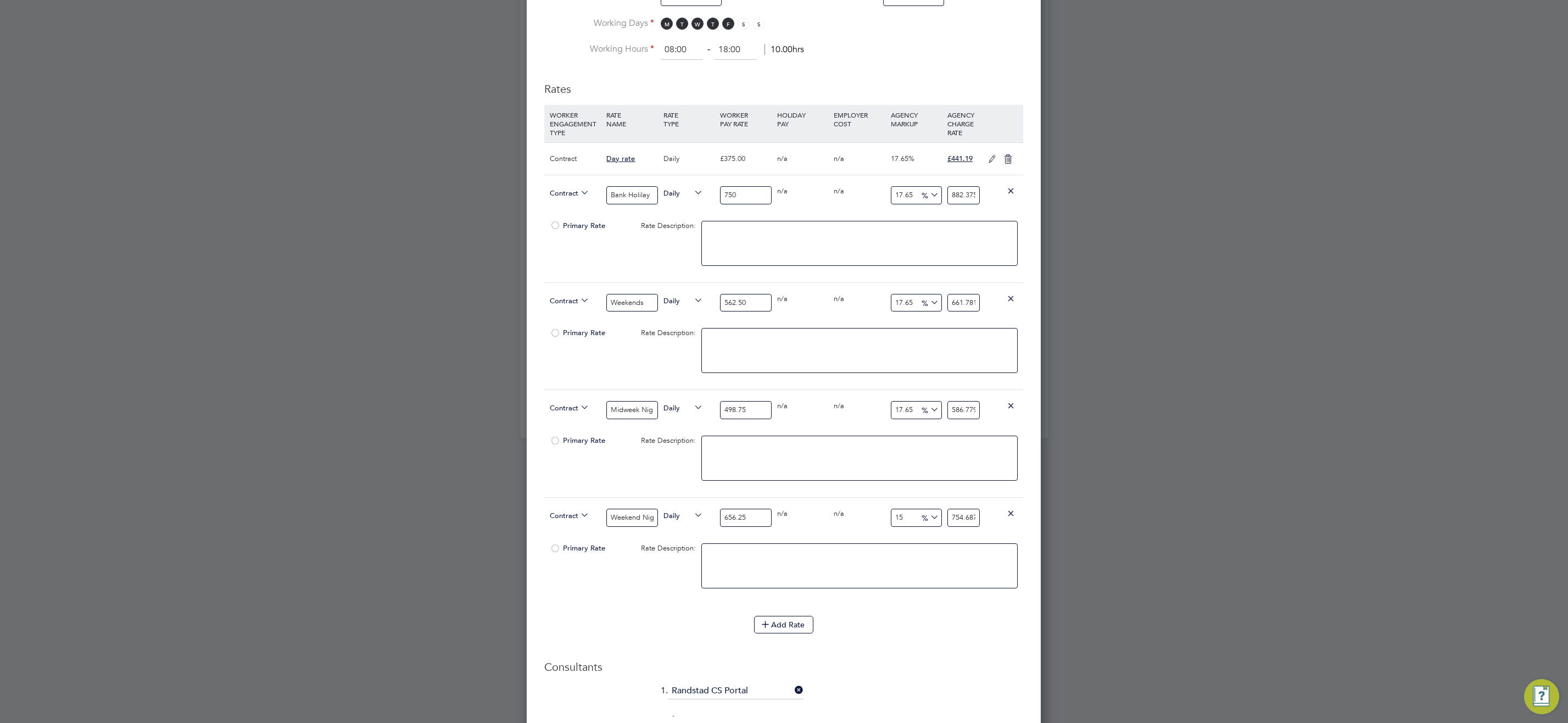
drag, startPoint x: 911, startPoint y: 517, endPoint x: 694, endPoint y: 514, distance: 217.0
click at [728, 516] on div "Contract Weekend Nights Daily 656.25 0 n/a 0 n/a 15 98.4375 % 754.6875" at bounding box center [784, 517] width 479 height 41
type input "1"
type input "662.8125"
type input "17"
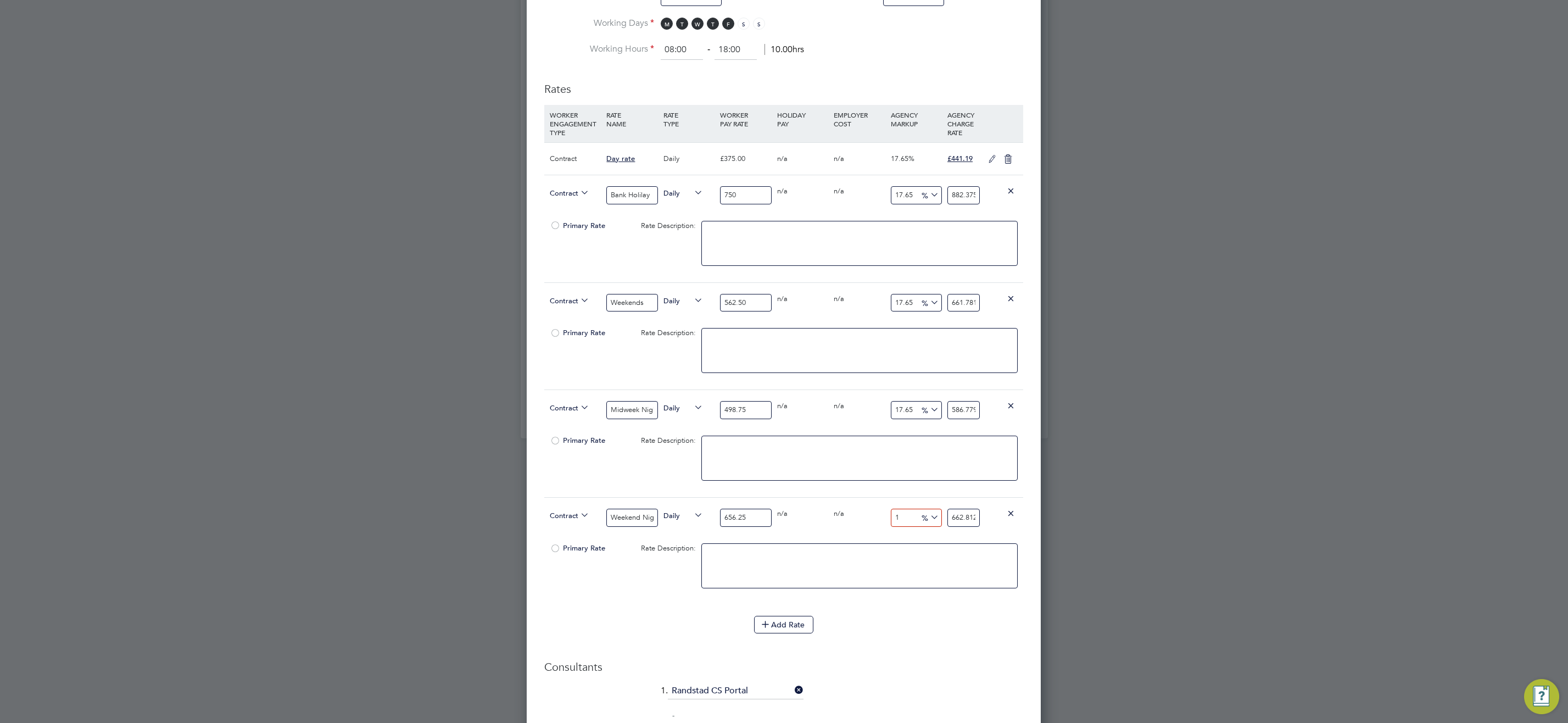
type input "767.8125"
type input "17.6"
type input "771.75"
type input "17.65"
type input "772.078125"
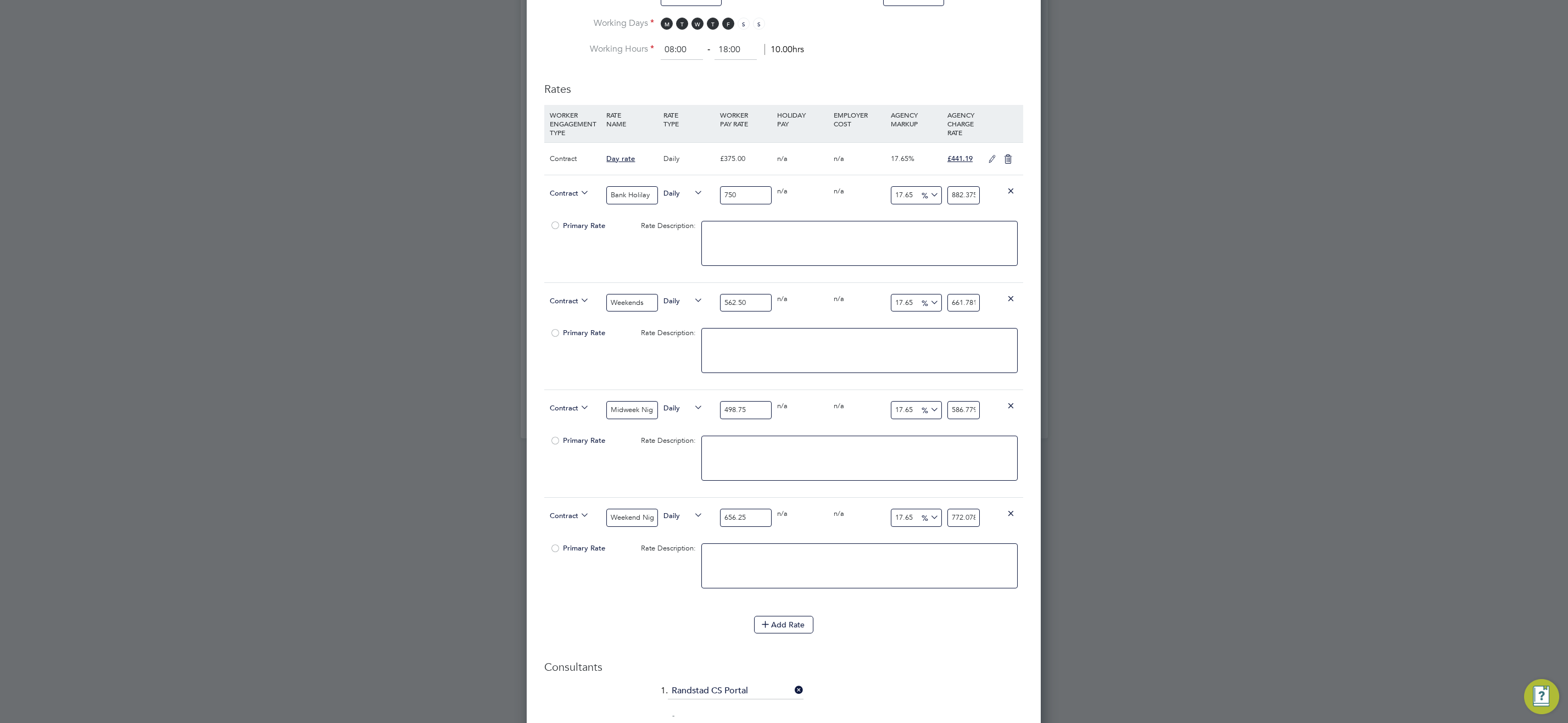
type input "17.65"
click at [901, 655] on li "Rates WORKER ENGAGEMENT TYPE RATE NAME RATE TYPE WORKER PAY RATE HOLIDAY PAY EM…" at bounding box center [784, 363] width 479 height 585
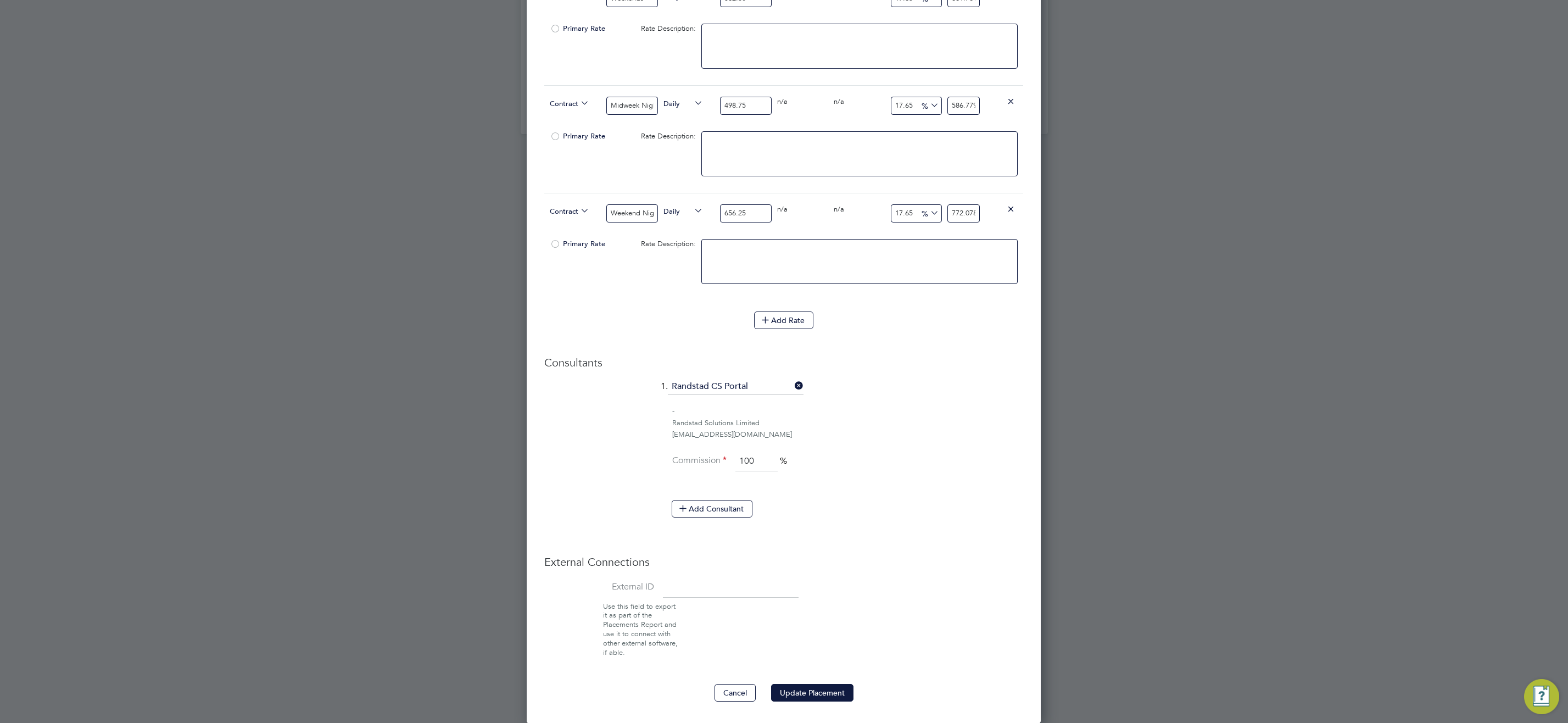
scroll to position [964, 0]
click at [823, 693] on button "Update Placement" at bounding box center [811, 692] width 82 height 18
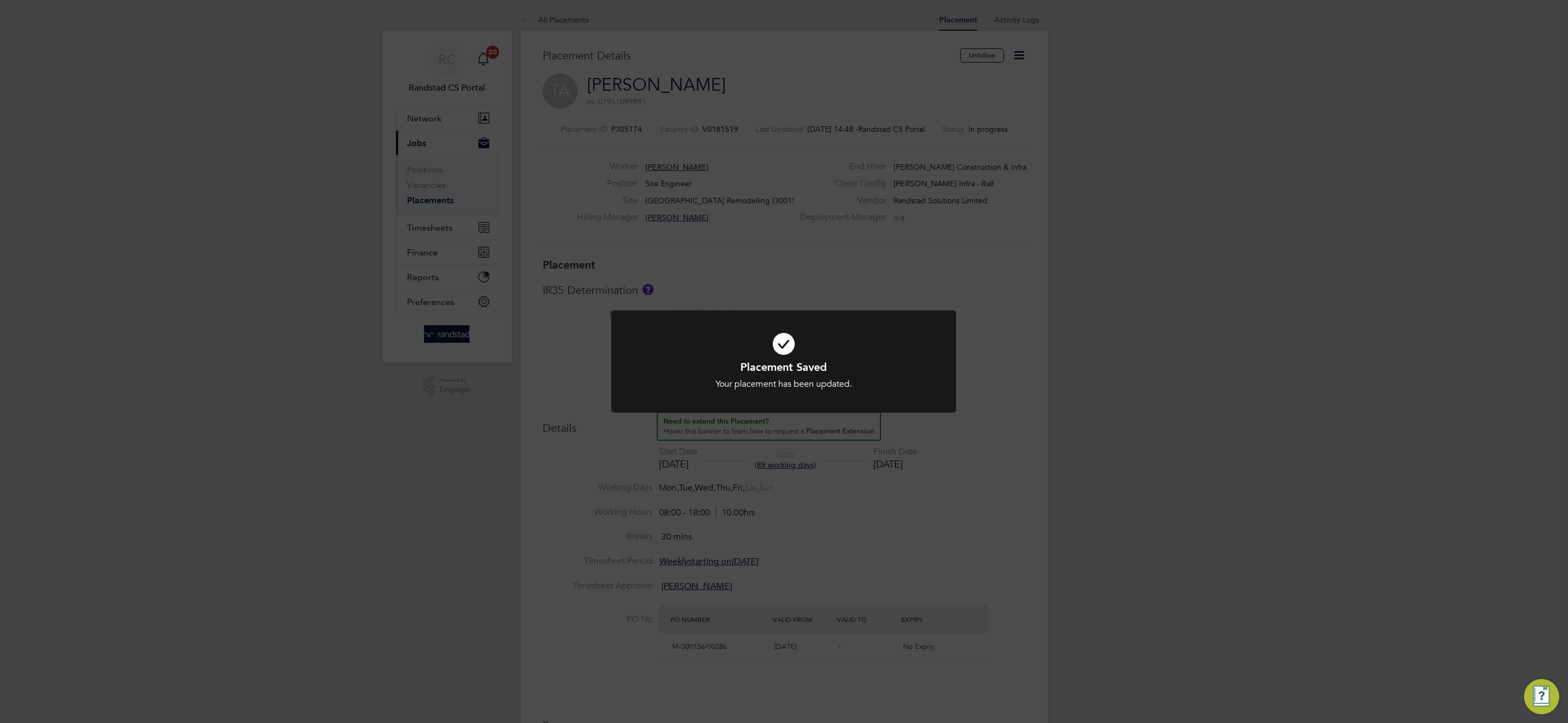
scroll to position [33, 77]
click at [954, 557] on div "Placement Saved Your placement has been updated. Cancel Okay" at bounding box center [784, 361] width 1568 height 723
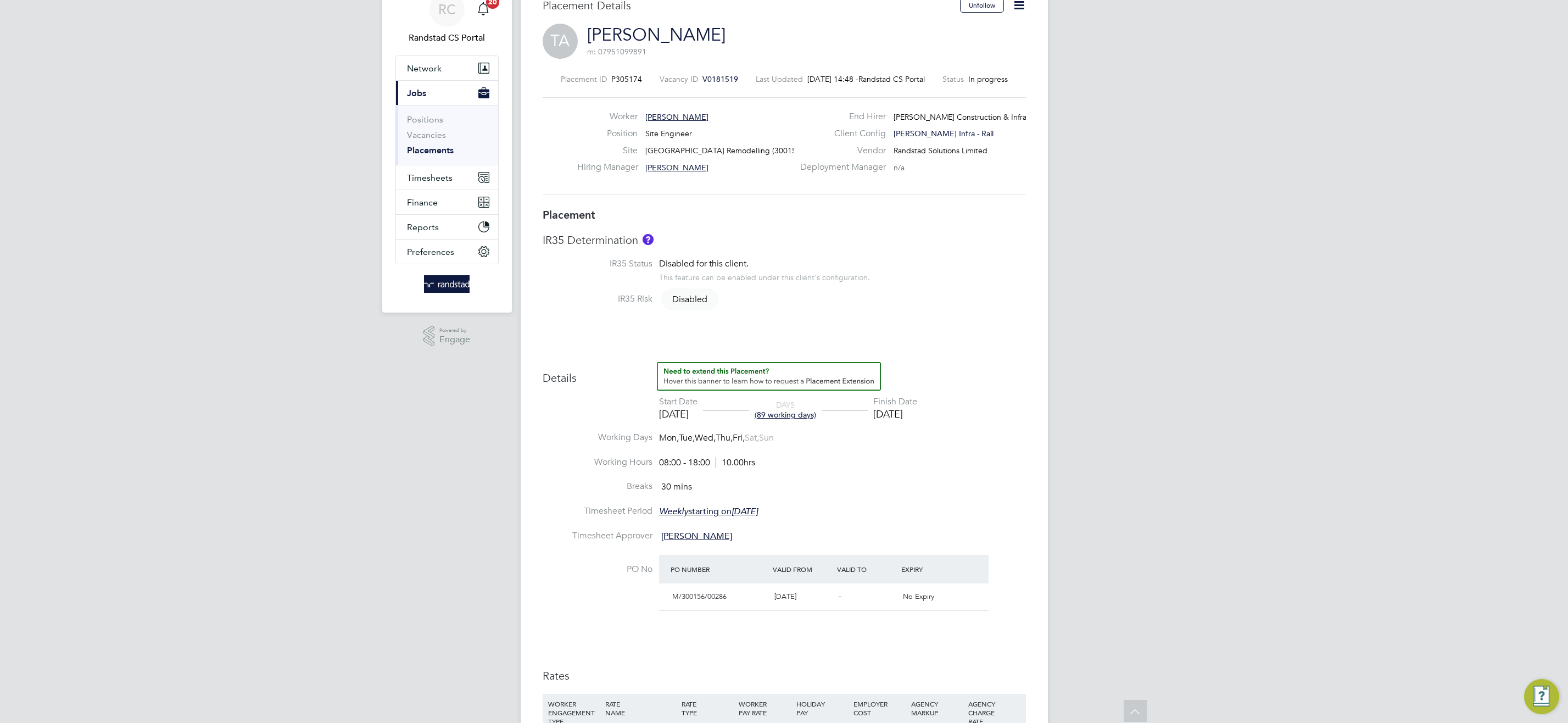
scroll to position [0, 0]
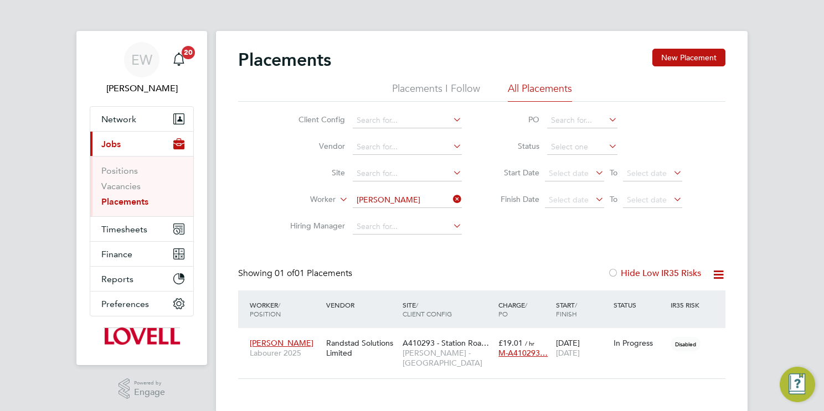
scroll to position [11, 53]
click at [120, 191] on li "Vacancies" at bounding box center [142, 189] width 83 height 16
click at [109, 188] on link "Vacancies" at bounding box center [120, 186] width 39 height 11
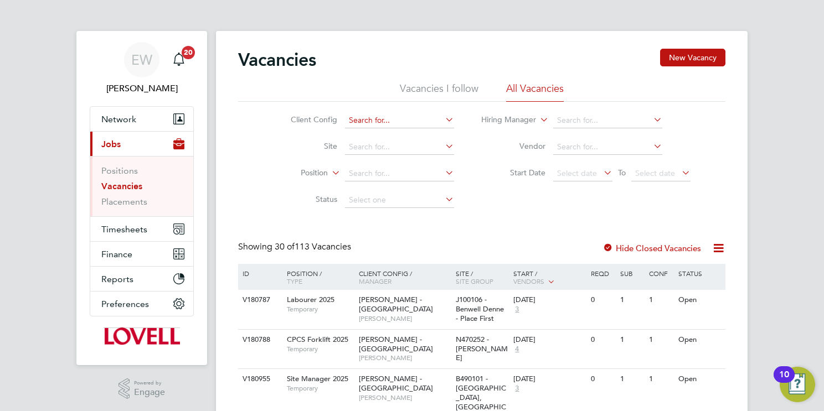
drag, startPoint x: 417, startPoint y: 112, endPoint x: 416, endPoint y: 118, distance: 6.1
click at [417, 113] on li "Client Config" at bounding box center [364, 120] width 208 height 27
click at [416, 118] on input at bounding box center [399, 121] width 109 height 16
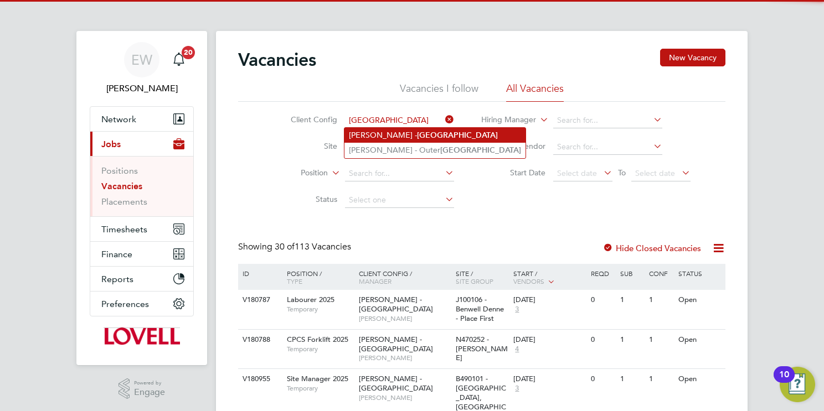
click at [436, 131] on li "[PERSON_NAME] - [GEOGRAPHIC_DATA]" at bounding box center [434, 135] width 181 height 15
type input "[PERSON_NAME] - [GEOGRAPHIC_DATA]"
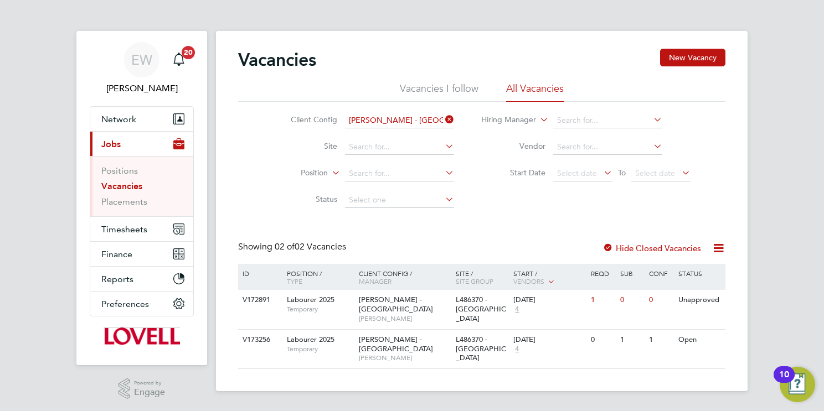
click at [411, 120] on input "[PERSON_NAME] - [GEOGRAPHIC_DATA]" at bounding box center [399, 121] width 109 height 16
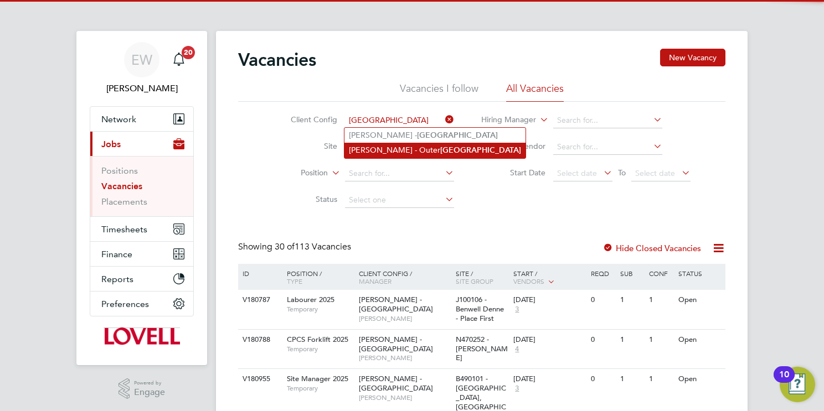
click at [390, 148] on li "[PERSON_NAME] - [GEOGRAPHIC_DATA]" at bounding box center [434, 150] width 181 height 15
type input "[PERSON_NAME] - [GEOGRAPHIC_DATA]"
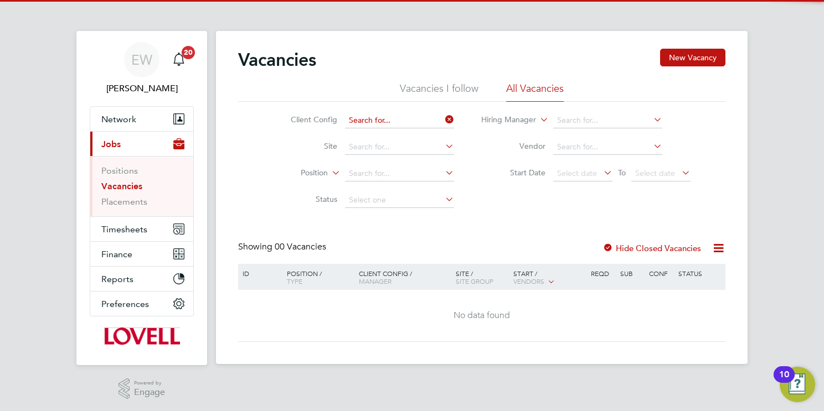
click at [408, 118] on input at bounding box center [399, 121] width 109 height 16
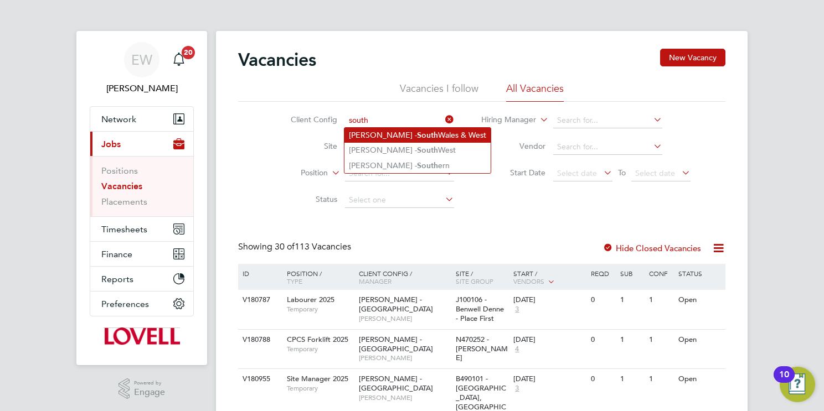
click at [423, 141] on li "[PERSON_NAME] - [GEOGRAPHIC_DATA]" at bounding box center [417, 135] width 146 height 15
type input "[PERSON_NAME] - [GEOGRAPHIC_DATA]"
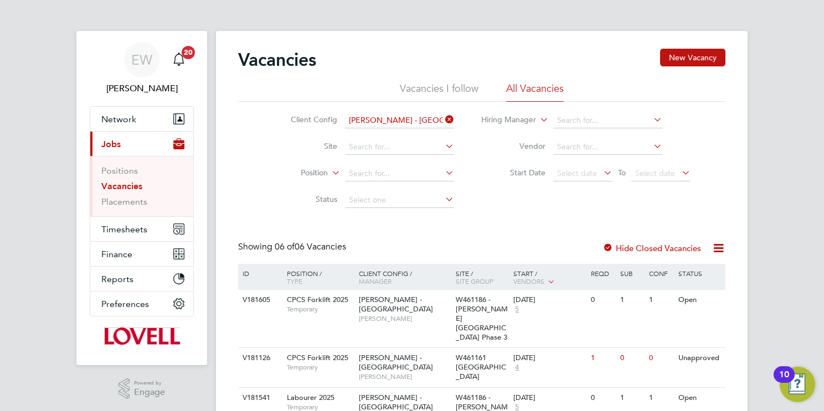
click at [395, 120] on input "[PERSON_NAME] - [GEOGRAPHIC_DATA]" at bounding box center [399, 121] width 109 height 16
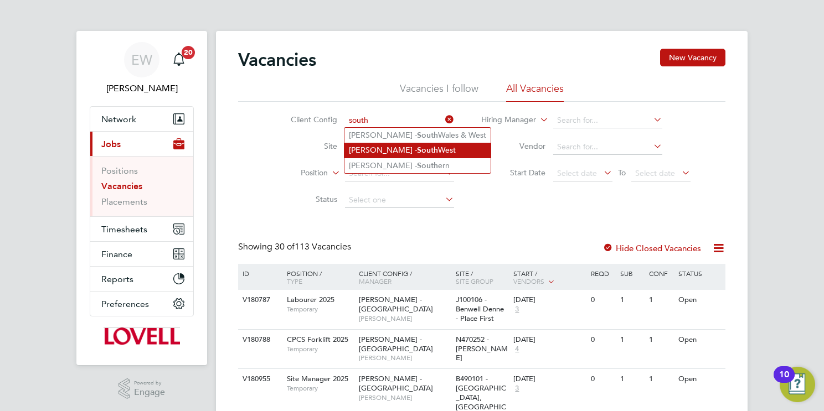
click at [439, 152] on li "[PERSON_NAME] - [GEOGRAPHIC_DATA]" at bounding box center [417, 150] width 146 height 15
type input "[PERSON_NAME] - [GEOGRAPHIC_DATA]"
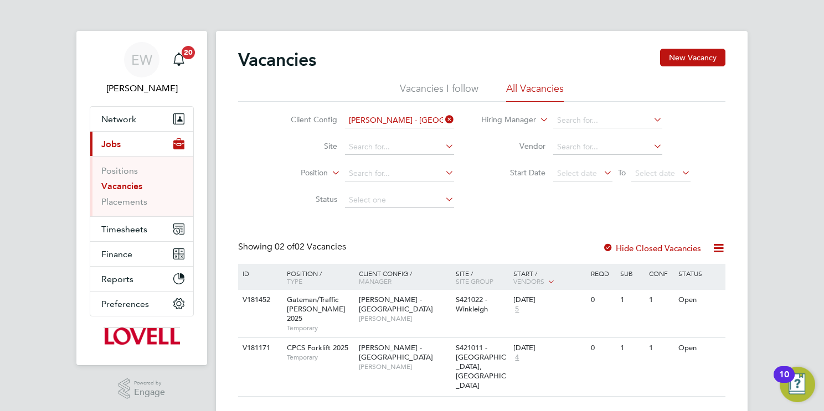
click at [429, 121] on input "[PERSON_NAME] - [GEOGRAPHIC_DATA]" at bounding box center [399, 121] width 109 height 16
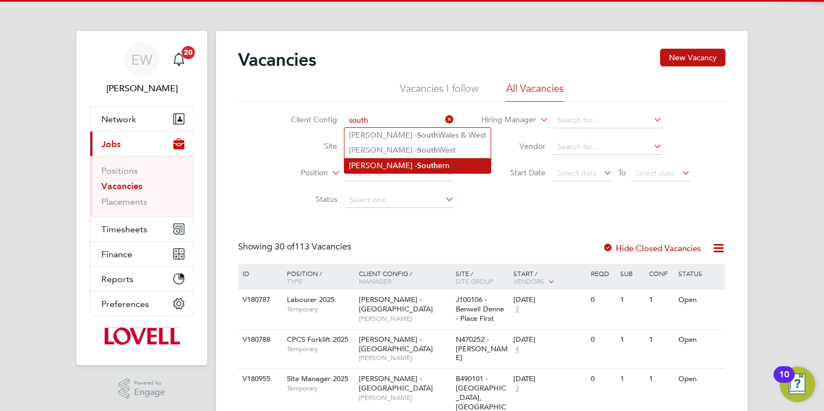
click at [442, 165] on li "[PERSON_NAME] - South ern" at bounding box center [417, 165] width 146 height 15
type input "[PERSON_NAME] - Southern"
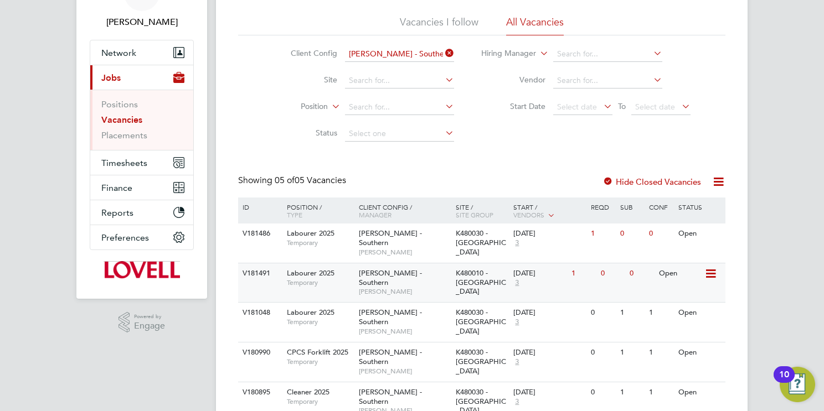
scroll to position [69, 0]
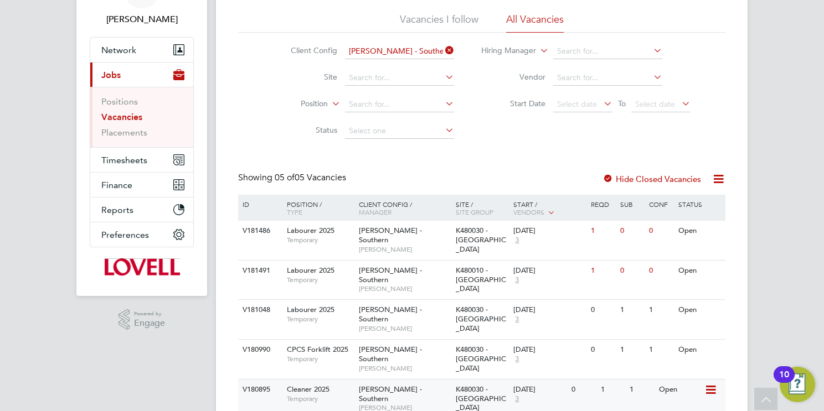
click at [711, 384] on icon at bounding box center [709, 390] width 11 height 13
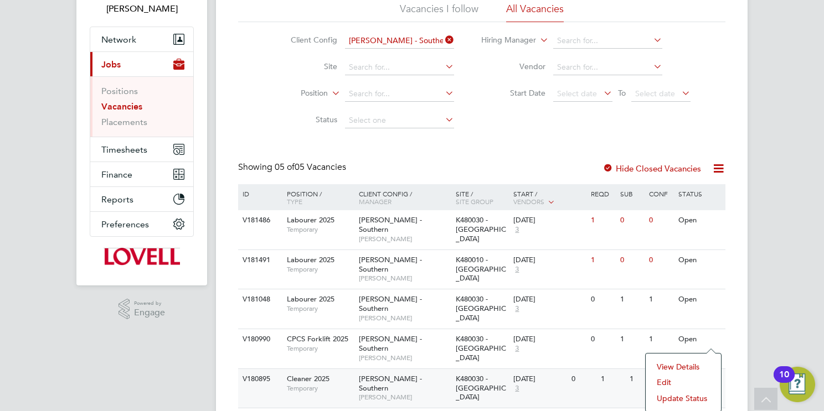
click at [681, 396] on li "Update Status" at bounding box center [683, 399] width 64 height 16
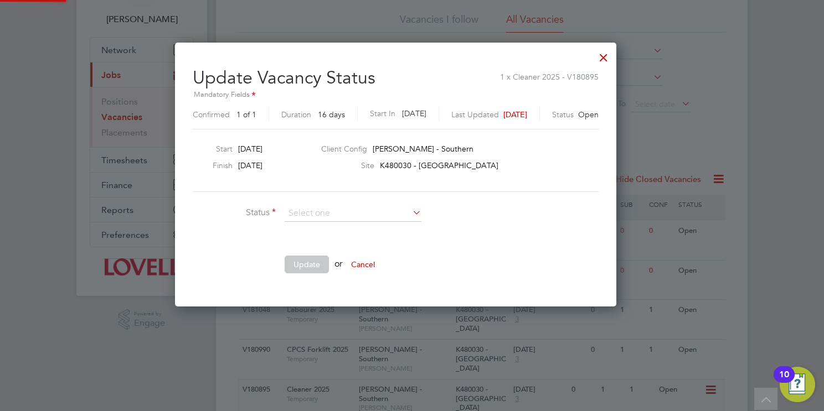
scroll to position [264, 473]
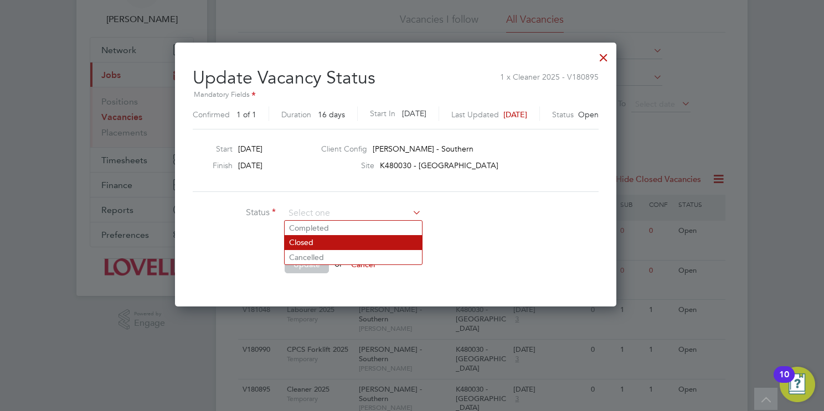
click at [297, 243] on li "Closed" at bounding box center [353, 242] width 137 height 14
type input "Closed"
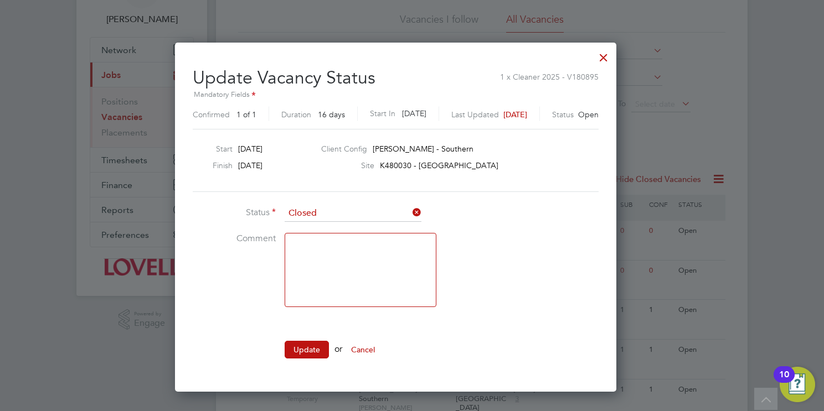
scroll to position [348, 473]
click at [312, 341] on button "Update" at bounding box center [307, 350] width 44 height 18
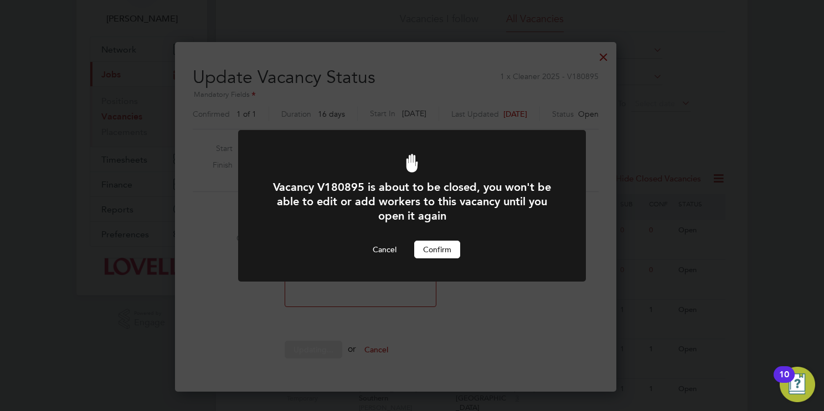
click at [455, 246] on button "Confirm" at bounding box center [437, 250] width 46 height 18
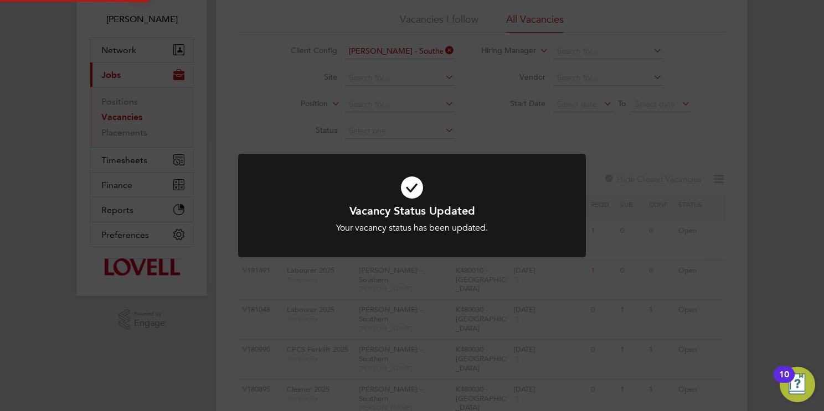
click at [766, 304] on div "Vacancy Status Updated Your vacancy status has been updated. Cancel Okay" at bounding box center [412, 205] width 824 height 411
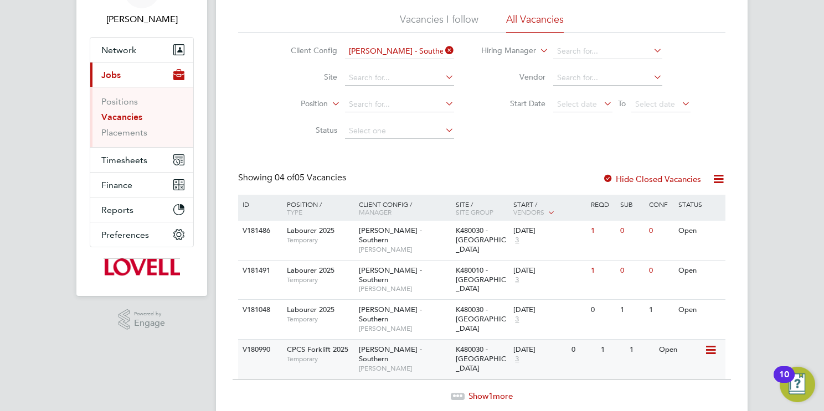
click at [707, 344] on icon at bounding box center [709, 350] width 11 height 13
click at [673, 376] on li "Update Status" at bounding box center [683, 379] width 64 height 16
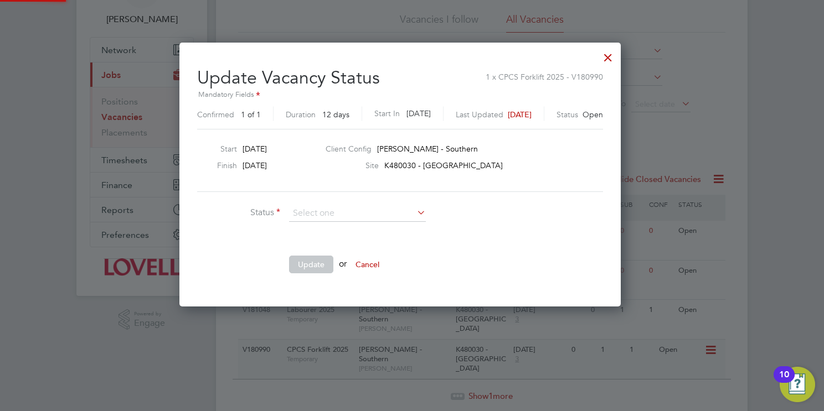
scroll to position [264, 465]
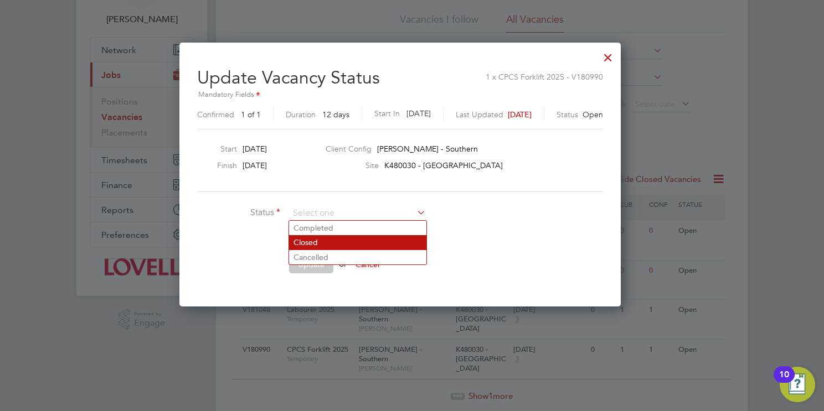
click at [349, 241] on li "Closed" at bounding box center [357, 242] width 137 height 14
type input "Closed"
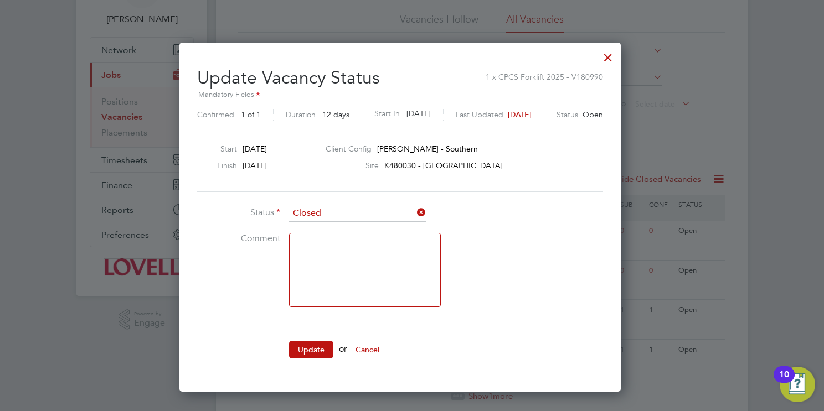
scroll to position [348, 465]
click at [312, 349] on button "Update" at bounding box center [311, 350] width 44 height 18
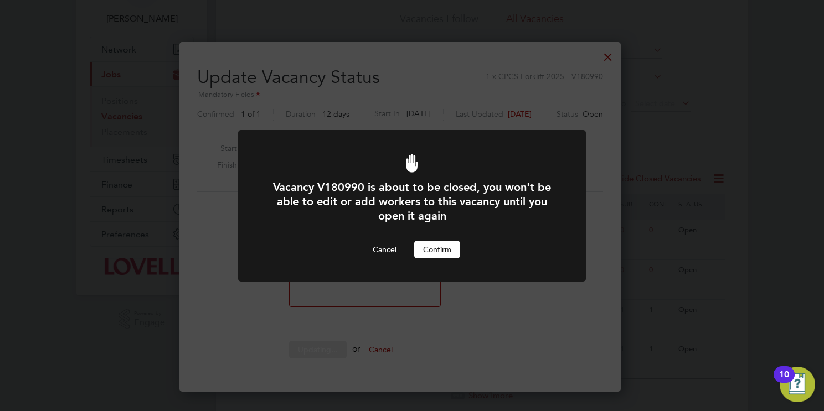
click at [447, 254] on button "Confirm" at bounding box center [437, 250] width 46 height 18
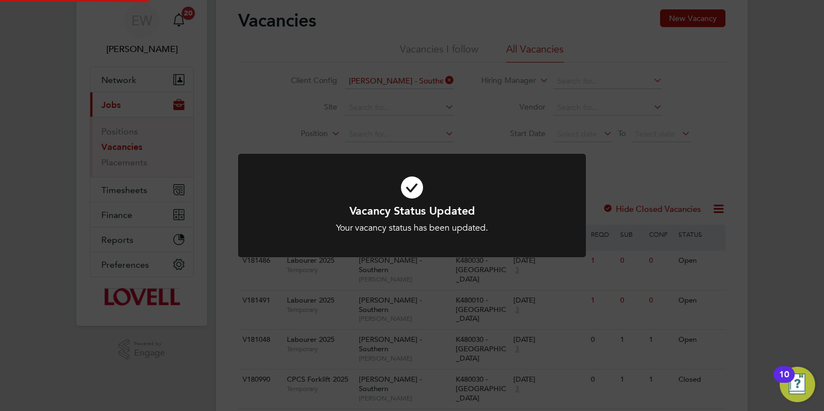
click at [782, 286] on div "Vacancy Status Updated Your vacancy status has been updated. Cancel Okay" at bounding box center [412, 205] width 824 height 411
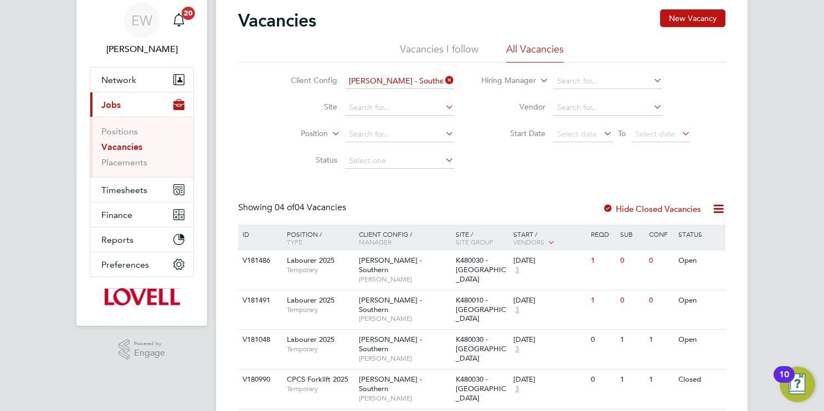
click at [724, 374] on icon at bounding box center [729, 380] width 11 height 13
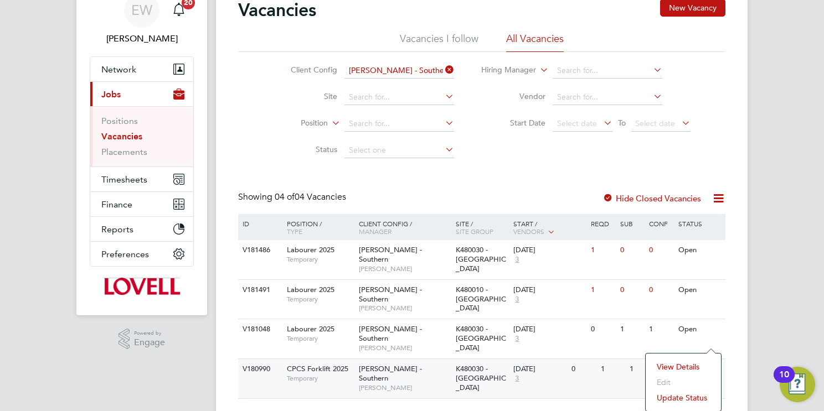
click at [664, 396] on li "Update Status" at bounding box center [683, 398] width 64 height 16
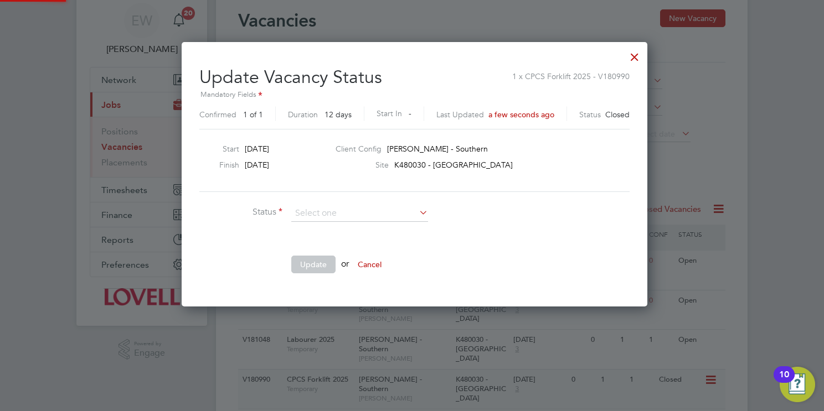
scroll to position [5, 6]
click at [351, 229] on li "Open" at bounding box center [359, 228] width 137 height 14
type input "Open"
click at [371, 262] on button "Cancel" at bounding box center [370, 265] width 42 height 18
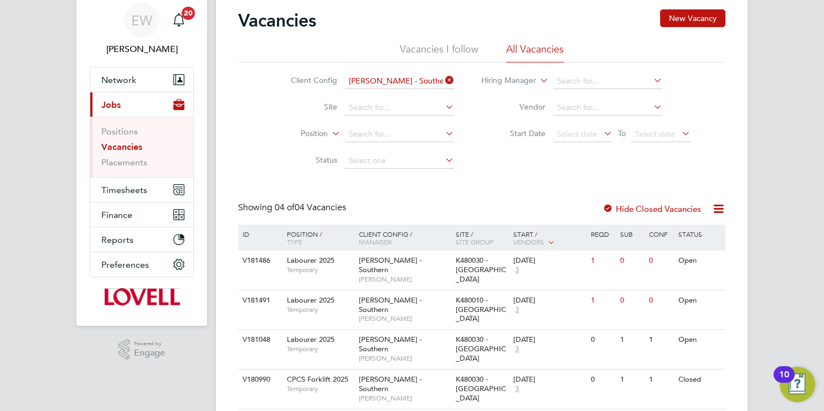
click at [748, 310] on div "EW [PERSON_NAME] Notifications 20 Applications: Network Team Members Businesses…" at bounding box center [412, 205] width 824 height 489
click at [709, 334] on icon at bounding box center [709, 340] width 11 height 13
click at [663, 376] on li "Update Status" at bounding box center [683, 378] width 64 height 16
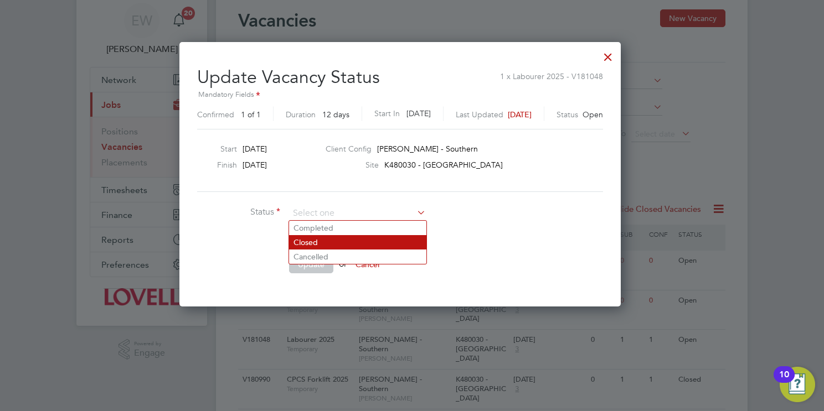
click at [326, 242] on li "Closed" at bounding box center [357, 242] width 137 height 14
type input "Closed"
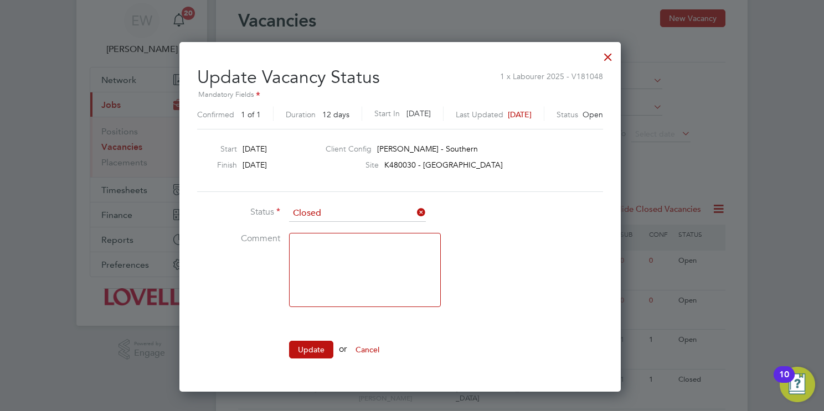
drag, startPoint x: 311, startPoint y: 348, endPoint x: 315, endPoint y: 333, distance: 14.9
click at [311, 348] on button "Update" at bounding box center [311, 350] width 44 height 18
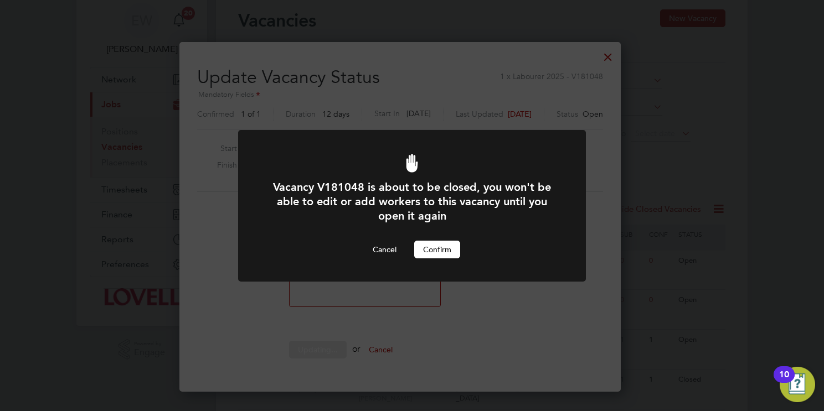
click at [445, 251] on button "Confirm" at bounding box center [437, 250] width 46 height 18
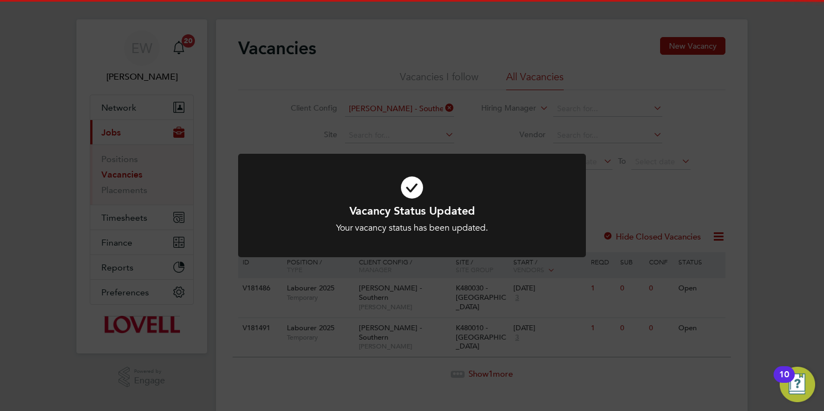
click at [440, 108] on div "Vacancy Status Updated Your vacancy status has been updated. Cancel Okay" at bounding box center [412, 205] width 824 height 411
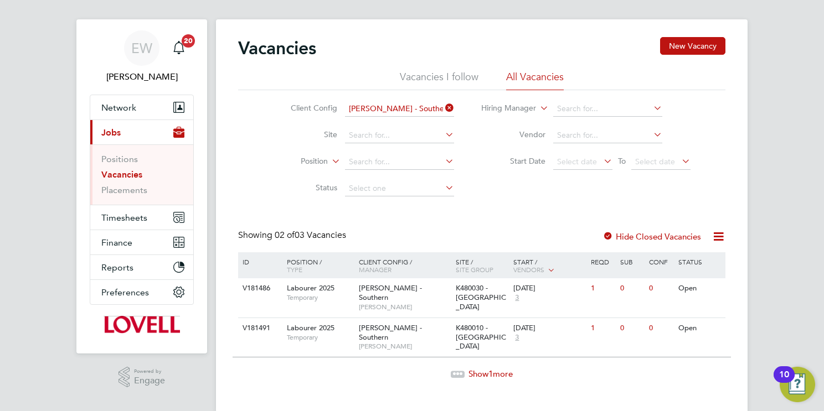
click at [443, 109] on icon at bounding box center [443, 108] width 0 height 16
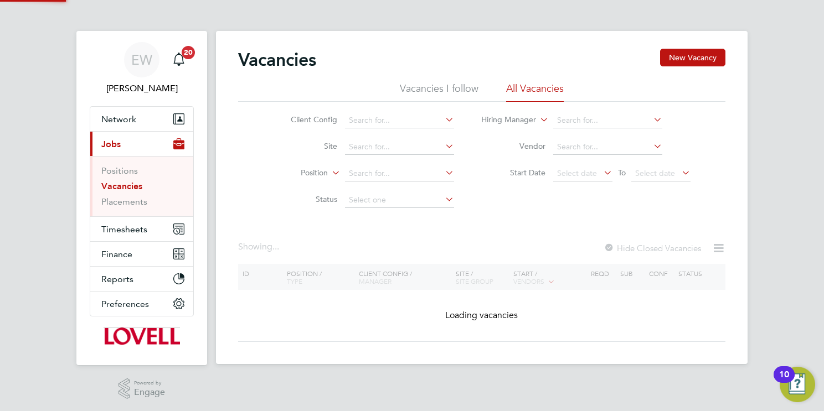
click at [443, 114] on icon at bounding box center [443, 120] width 0 height 16
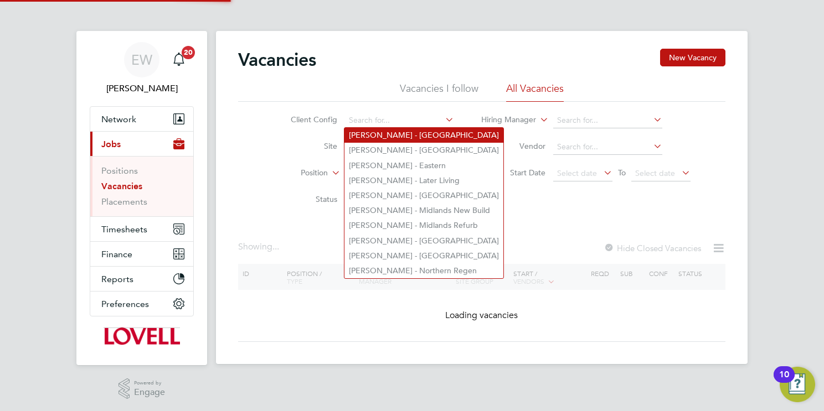
click at [438, 137] on li "Lovell - East Anglia" at bounding box center [423, 135] width 159 height 15
type input "Lovell - East Anglia"
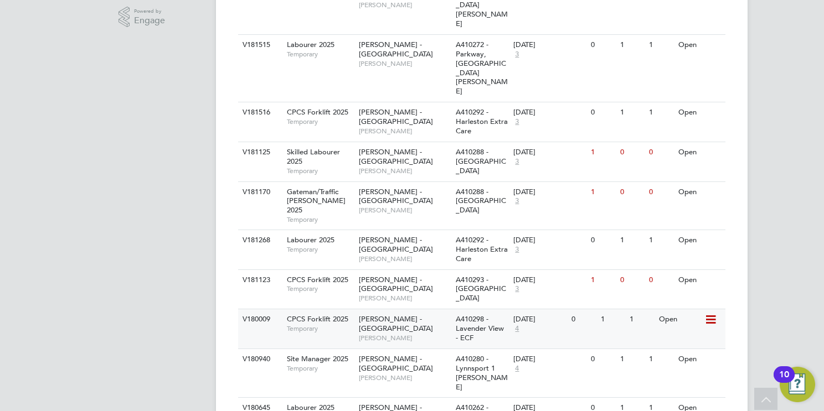
click at [710, 313] on icon at bounding box center [709, 319] width 11 height 13
click at [659, 316] on li "Update Status" at bounding box center [683, 311] width 64 height 16
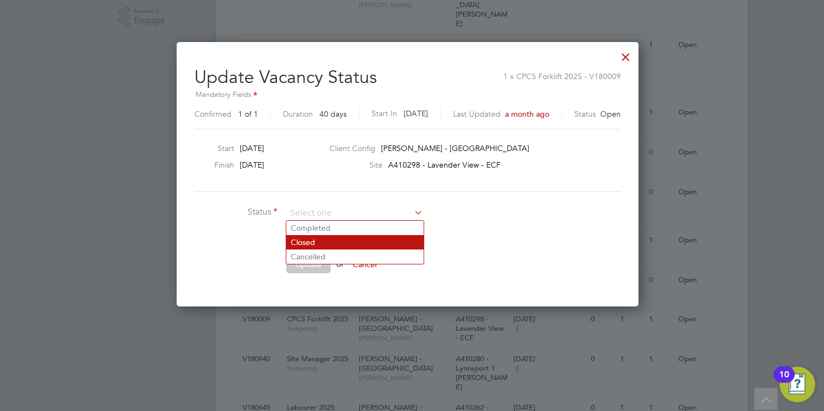
click at [304, 237] on li "Closed" at bounding box center [354, 242] width 137 height 14
type input "Closed"
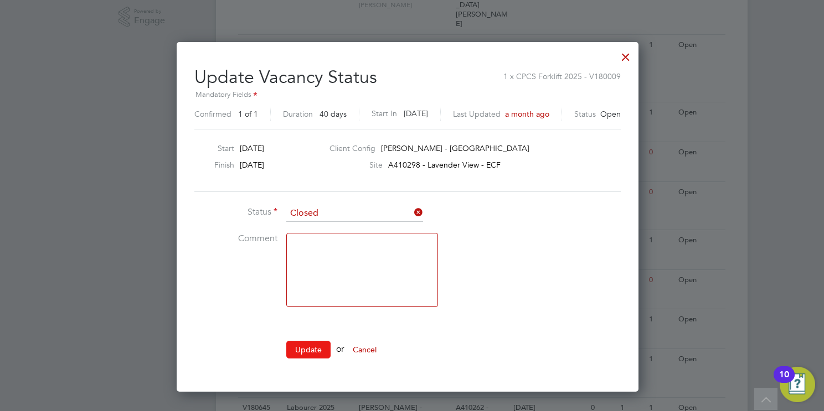
click at [326, 348] on button "Update" at bounding box center [308, 350] width 44 height 18
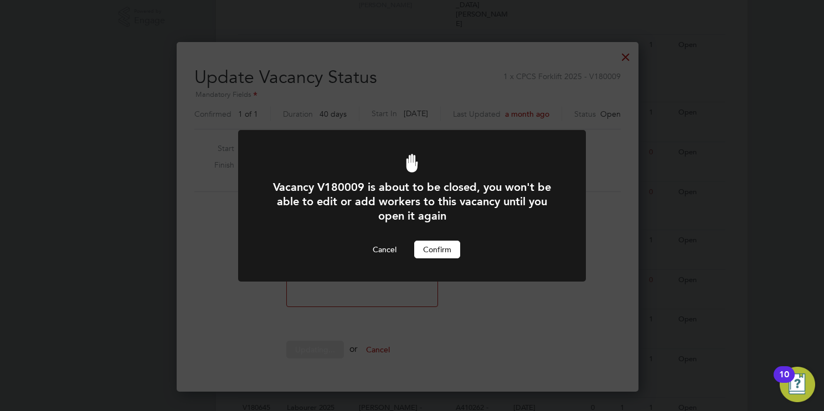
click at [441, 242] on button "Confirm" at bounding box center [437, 250] width 46 height 18
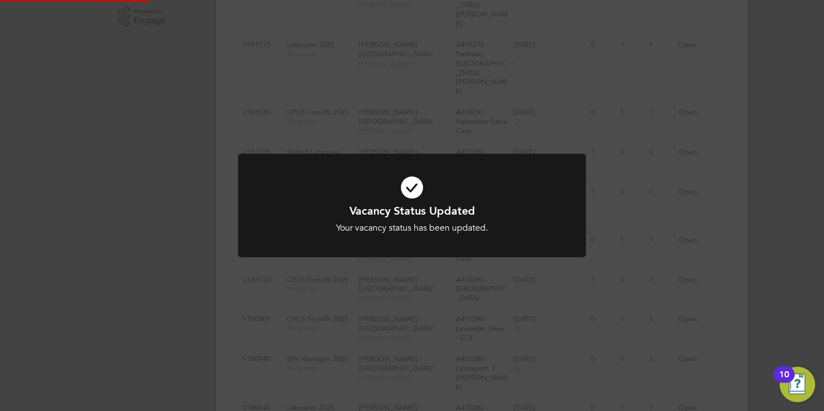
click at [768, 234] on div "Vacancy Status Updated Your vacancy status has been updated. Cancel Okay" at bounding box center [412, 205] width 824 height 411
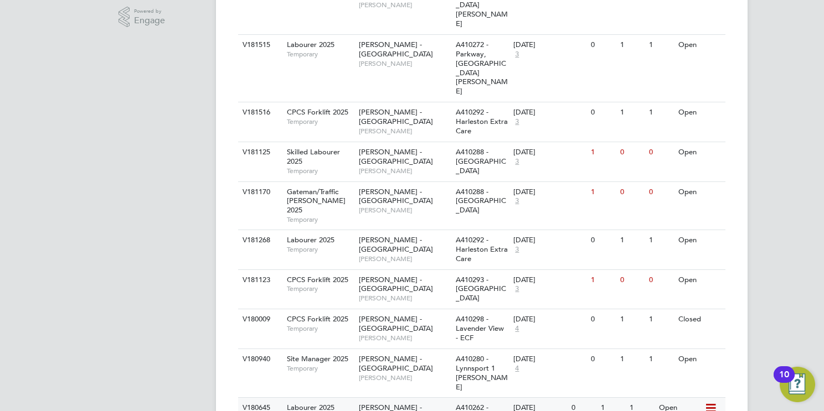
click at [709, 402] on icon at bounding box center [709, 408] width 11 height 13
click at [658, 389] on li "Update Status" at bounding box center [683, 390] width 64 height 16
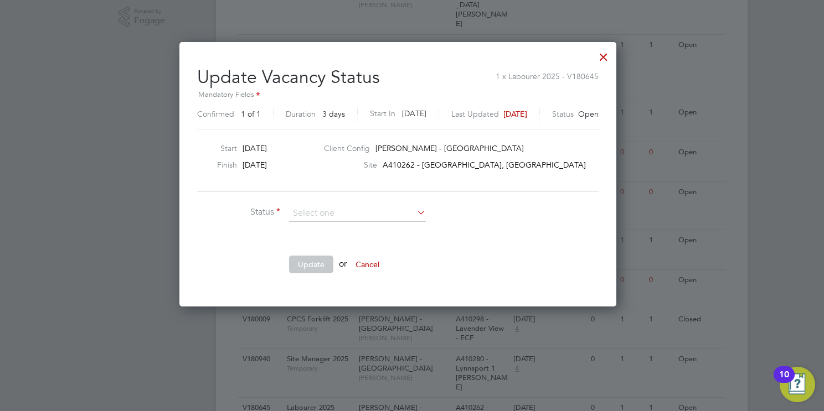
click at [327, 242] on li "Closed" at bounding box center [357, 242] width 137 height 14
type input "Closed"
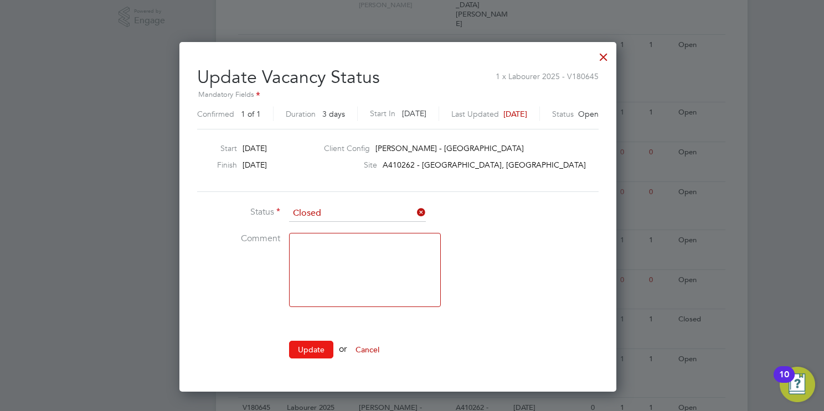
click at [314, 349] on button "Update" at bounding box center [311, 350] width 44 height 18
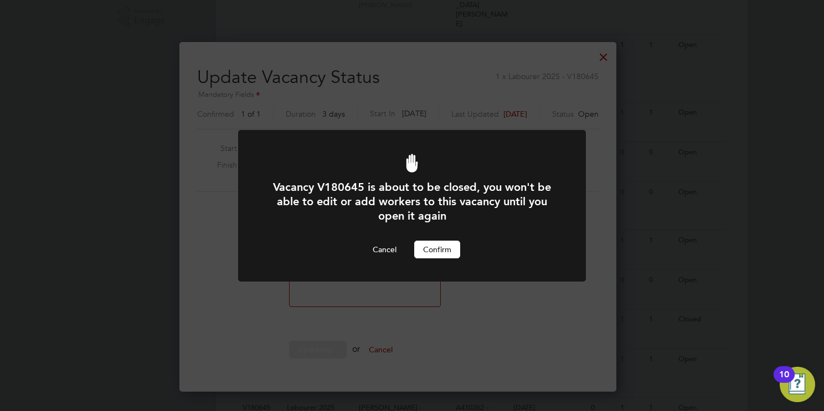
click at [451, 246] on button "Confirm" at bounding box center [437, 250] width 46 height 18
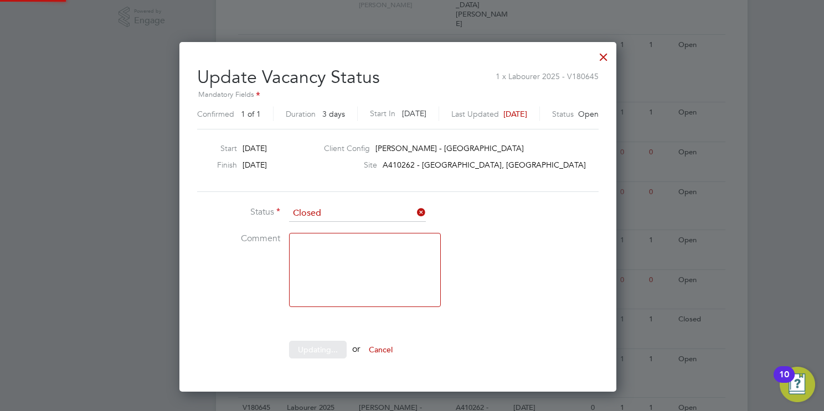
click at [782, 161] on div at bounding box center [412, 205] width 824 height 411
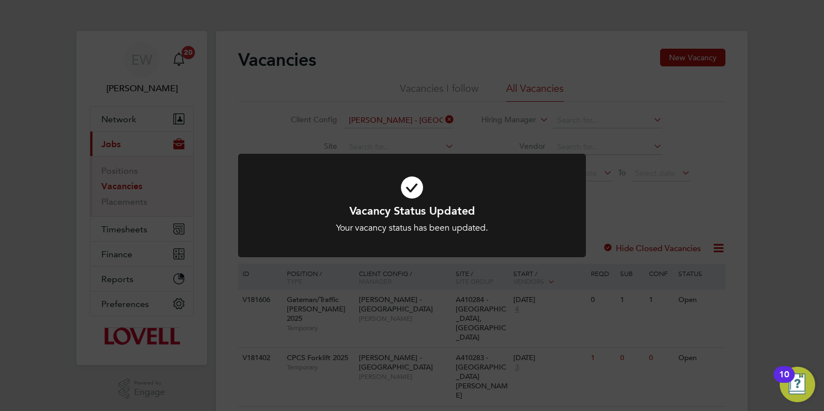
click at [440, 118] on div "Vacancy Status Updated Your vacancy status has been updated. Cancel Okay" at bounding box center [412, 205] width 824 height 411
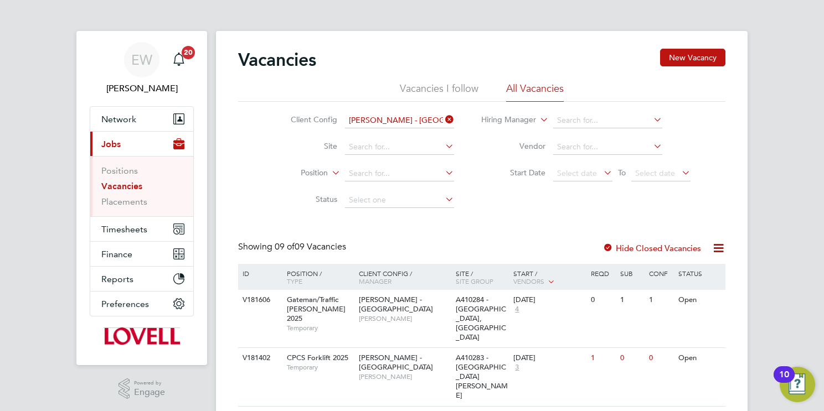
click at [443, 118] on icon at bounding box center [443, 120] width 0 height 16
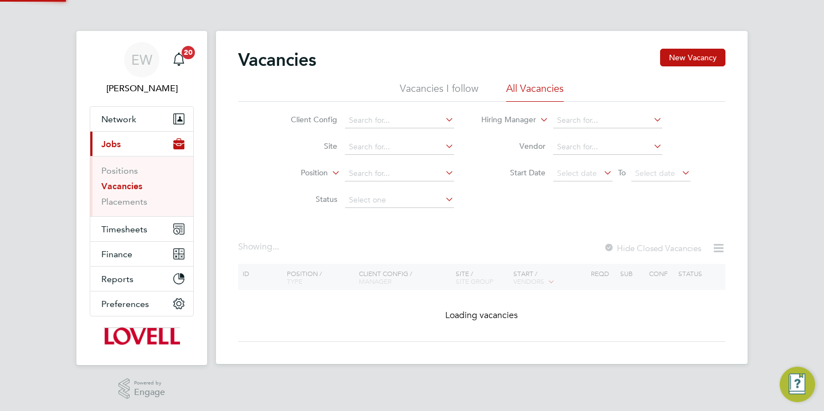
click at [443, 118] on icon at bounding box center [443, 120] width 0 height 16
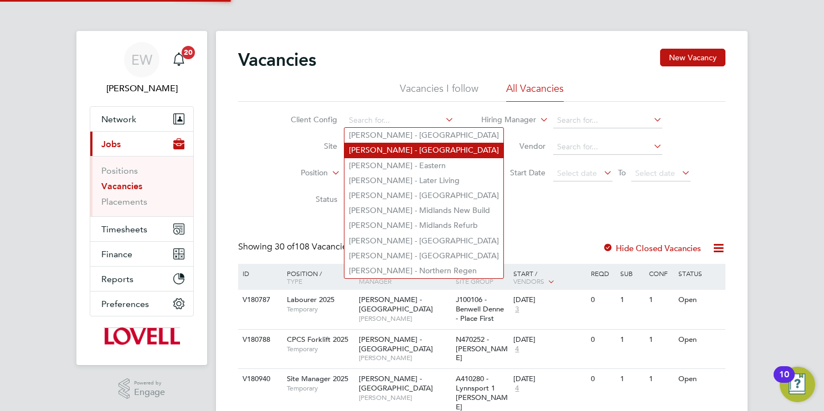
click at [431, 150] on li "Lovell - East Midlands" at bounding box center [423, 150] width 159 height 15
type input "Lovell - East Midlands"
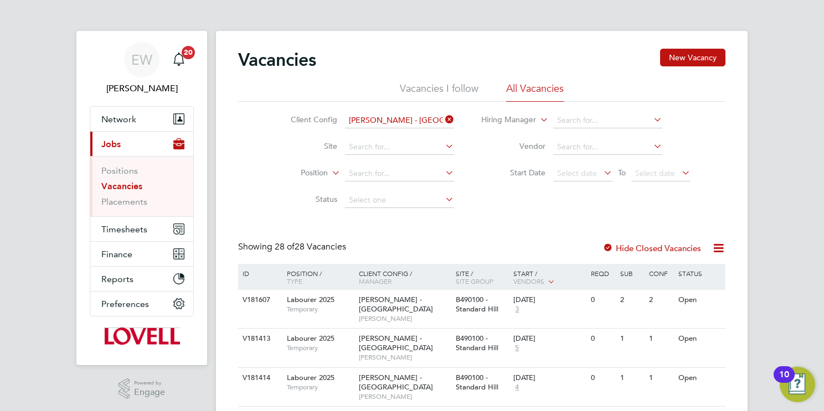
click at [455, 116] on li "Client Config Lovell - East Midlands" at bounding box center [364, 120] width 208 height 27
click at [443, 116] on icon at bounding box center [443, 120] width 0 height 16
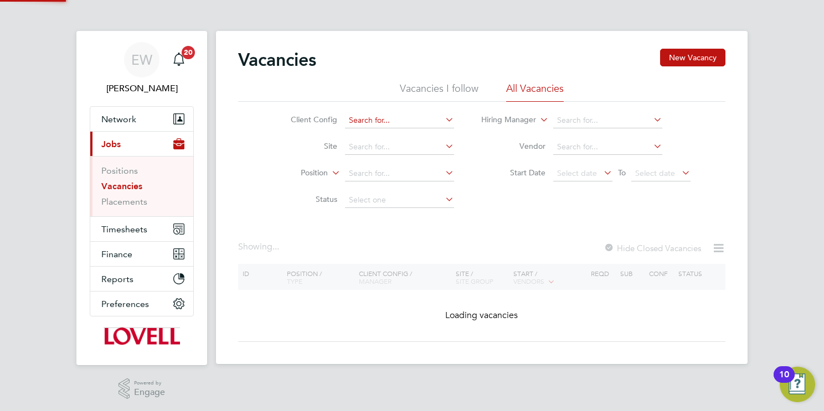
click at [424, 122] on input at bounding box center [399, 121] width 109 height 16
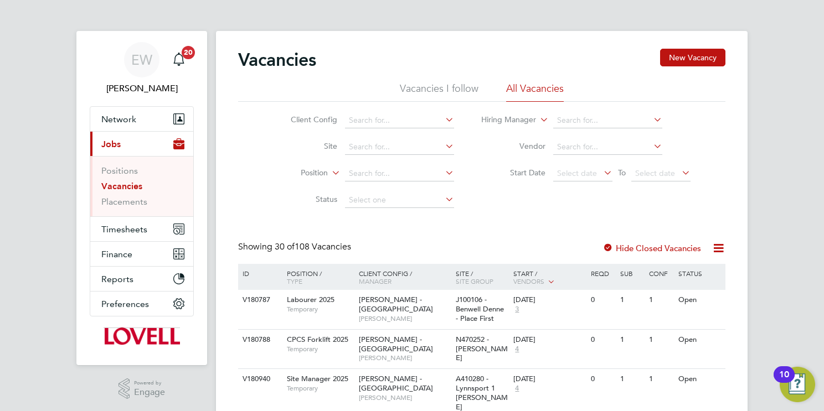
click at [436, 163] on li "Lovell - Eastern" at bounding box center [423, 165] width 159 height 15
type input "Lovell - Eastern"
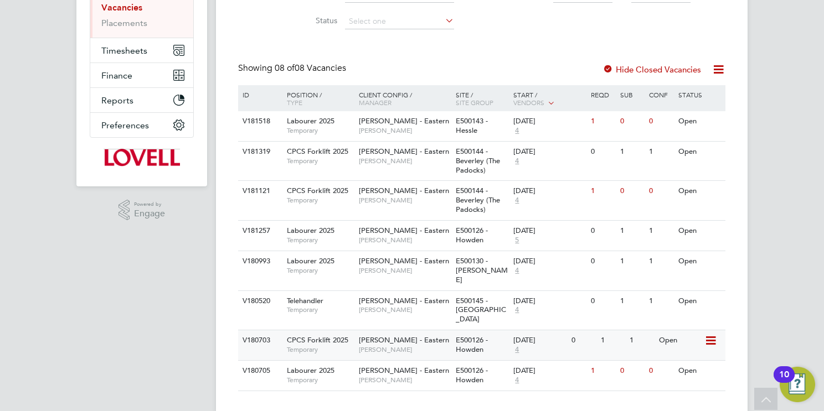
click at [714, 334] on icon at bounding box center [709, 340] width 11 height 13
click at [675, 377] on li "Update Status" at bounding box center [683, 379] width 64 height 16
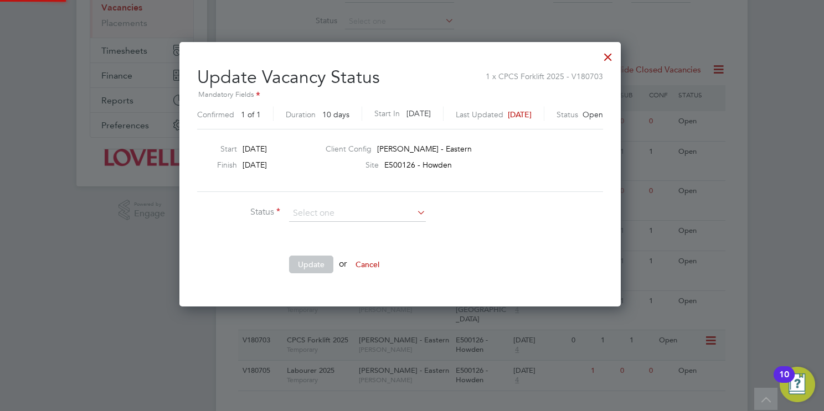
scroll to position [5, 5]
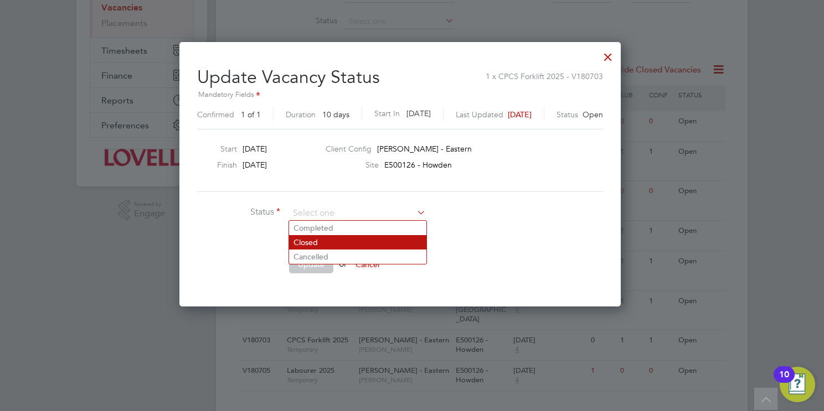
click at [328, 245] on li "Closed" at bounding box center [357, 242] width 137 height 14
type input "Closed"
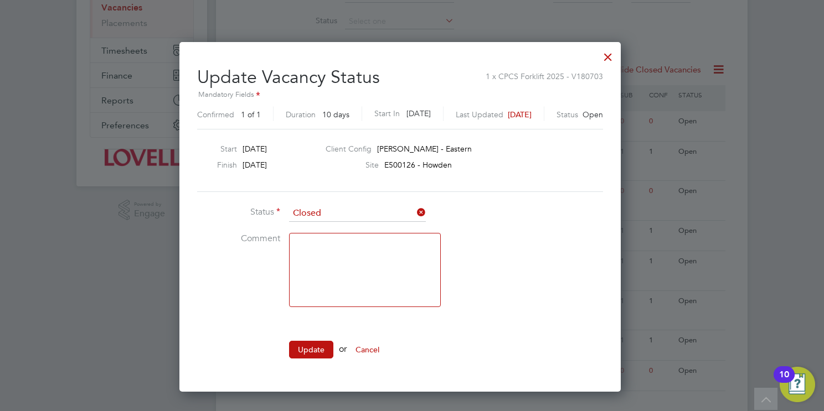
drag, startPoint x: 311, startPoint y: 345, endPoint x: 346, endPoint y: 334, distance: 36.6
click at [311, 345] on button "Update" at bounding box center [311, 350] width 44 height 18
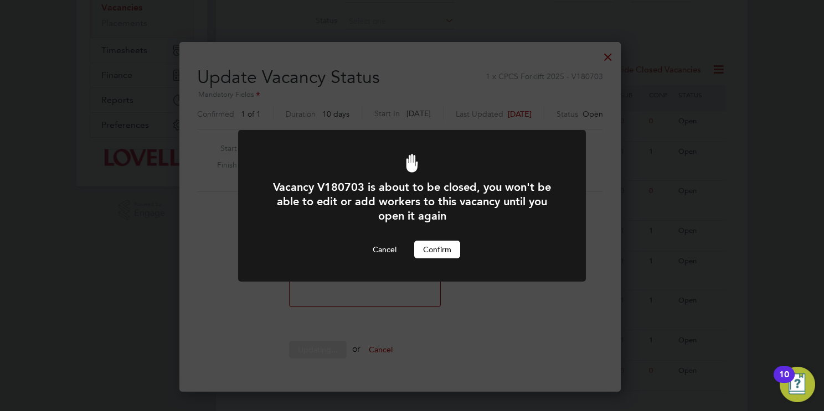
click at [442, 250] on button "Confirm" at bounding box center [437, 250] width 46 height 18
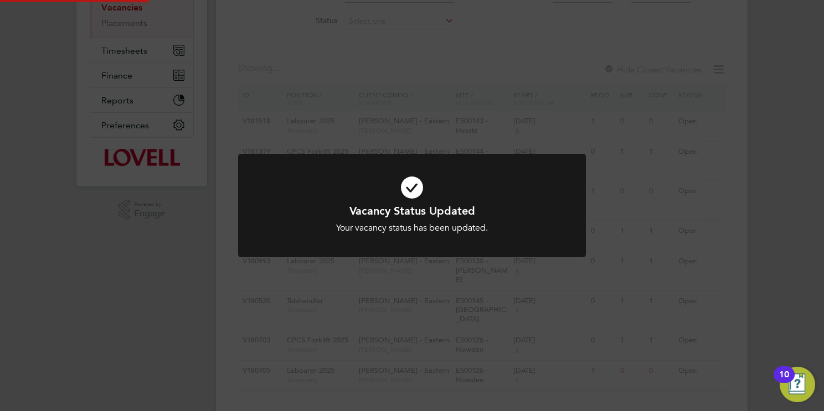
click at [764, 290] on div "Vacancy Status Updated Your vacancy status has been updated. Cancel Okay" at bounding box center [412, 205] width 824 height 411
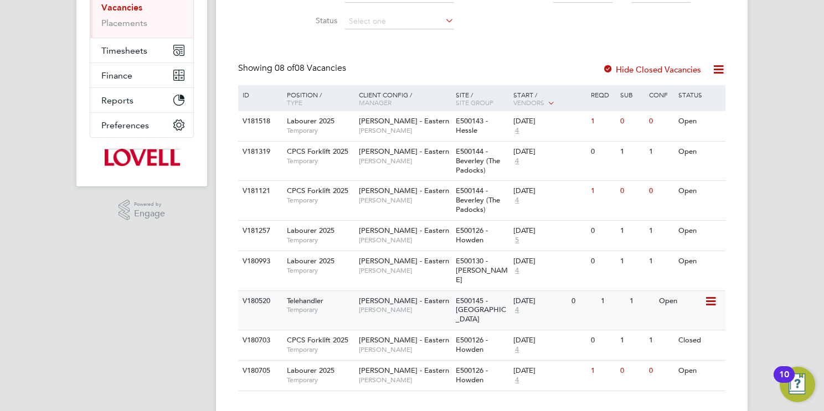
click at [713, 295] on icon at bounding box center [709, 301] width 11 height 13
click at [670, 350] on li "Update Status" at bounding box center [683, 348] width 64 height 16
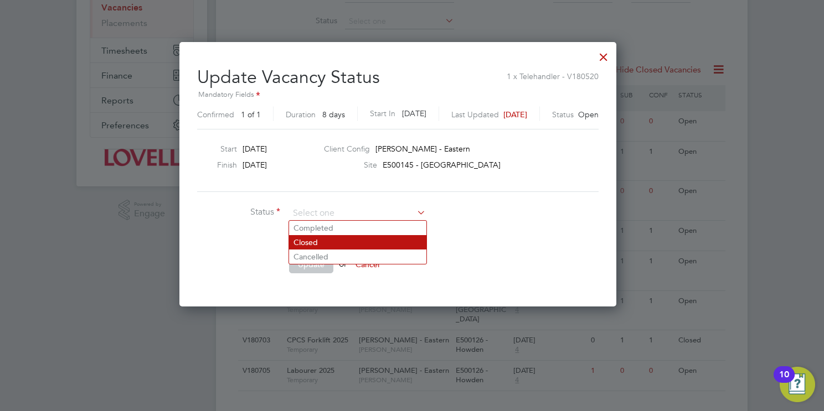
click at [323, 238] on li "Closed" at bounding box center [357, 242] width 137 height 14
type input "Closed"
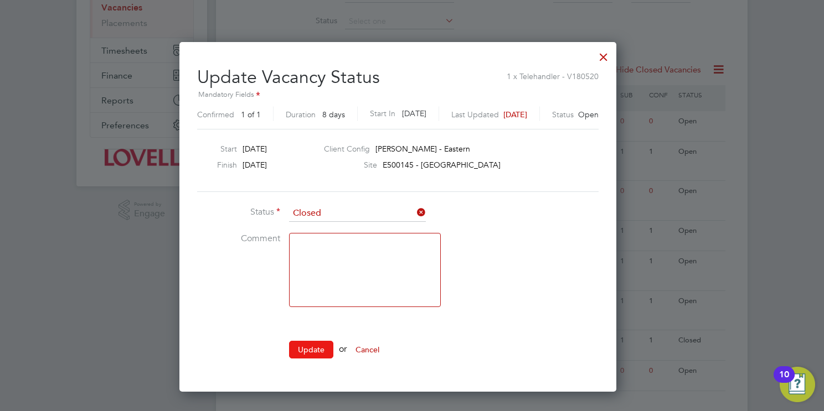
click at [321, 349] on button "Update" at bounding box center [311, 350] width 44 height 18
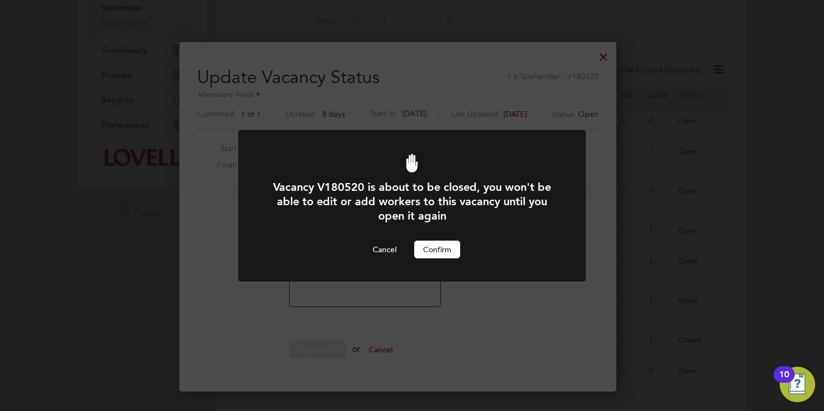
drag, startPoint x: 441, startPoint y: 247, endPoint x: 458, endPoint y: 251, distance: 18.3
click at [442, 248] on button "Confirm" at bounding box center [437, 250] width 46 height 18
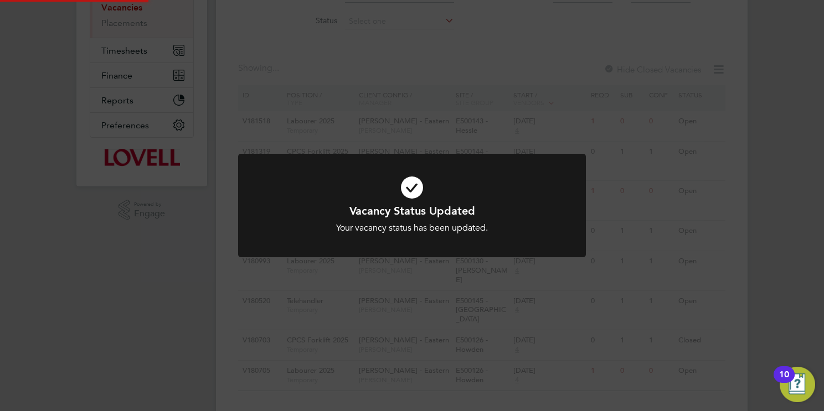
drag, startPoint x: 765, startPoint y: 273, endPoint x: 732, endPoint y: 290, distance: 35.9
click at [763, 273] on div "Vacancy Status Updated Your vacancy status has been updated. Cancel Okay" at bounding box center [412, 205] width 824 height 411
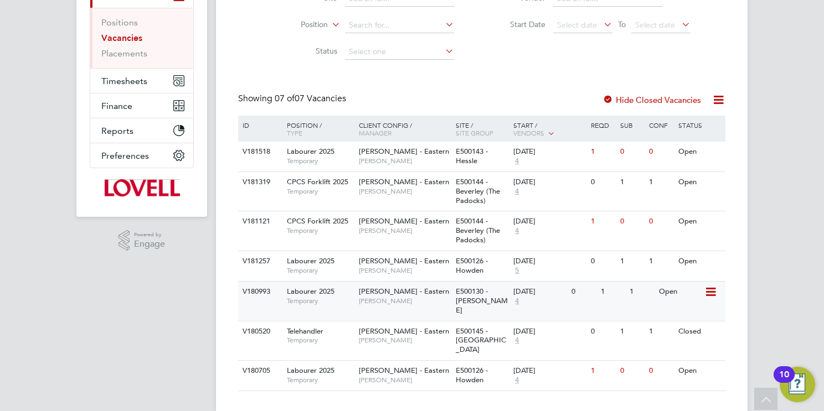
click at [713, 290] on icon at bounding box center [709, 292] width 11 height 13
click at [666, 350] on li "Update Status" at bounding box center [683, 348] width 64 height 16
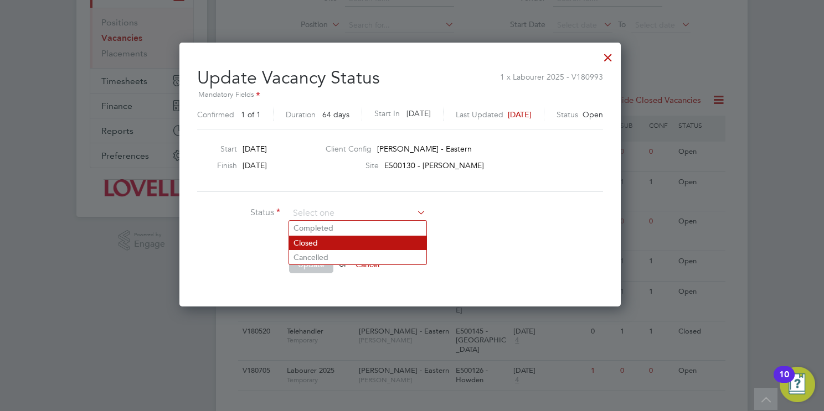
click at [303, 241] on li "Closed" at bounding box center [357, 243] width 137 height 14
type input "Closed"
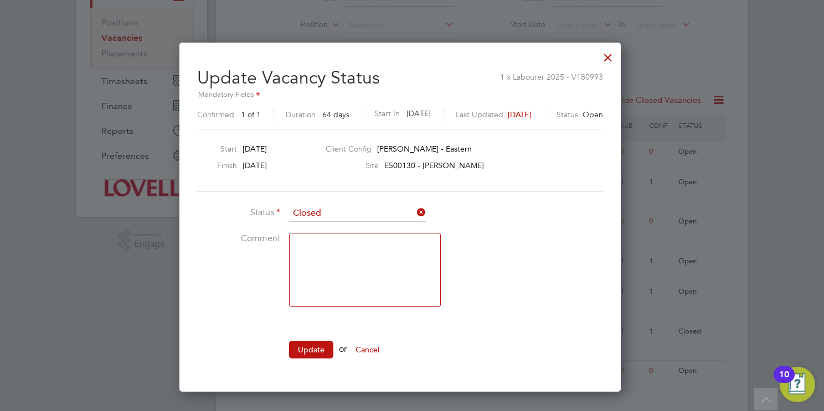
drag, startPoint x: 316, startPoint y: 351, endPoint x: 321, endPoint y: 338, distance: 14.0
click at [314, 350] on button "Update" at bounding box center [311, 350] width 44 height 18
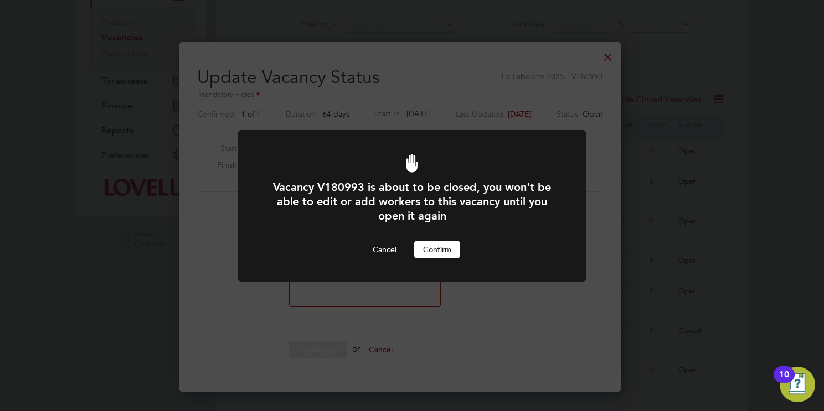
click at [440, 254] on button "Confirm" at bounding box center [437, 250] width 46 height 18
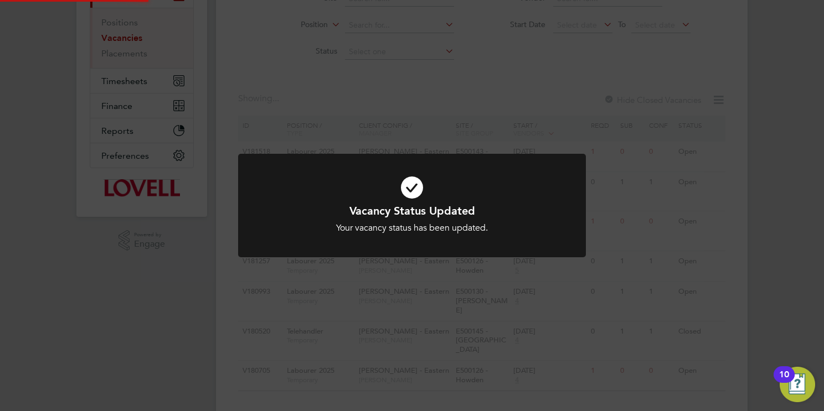
click at [753, 275] on div "Vacancy Status Updated Your vacancy status has been updated. Cancel Okay" at bounding box center [412, 205] width 824 height 411
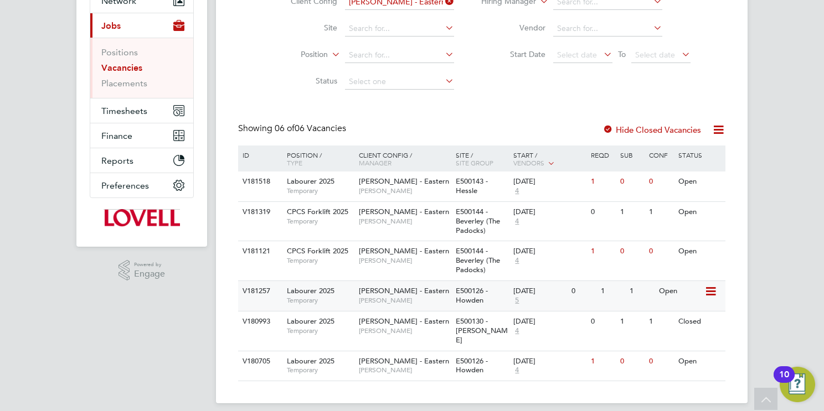
click at [711, 291] on icon at bounding box center [709, 291] width 11 height 13
click at [679, 348] on li "Update Status" at bounding box center [683, 348] width 64 height 16
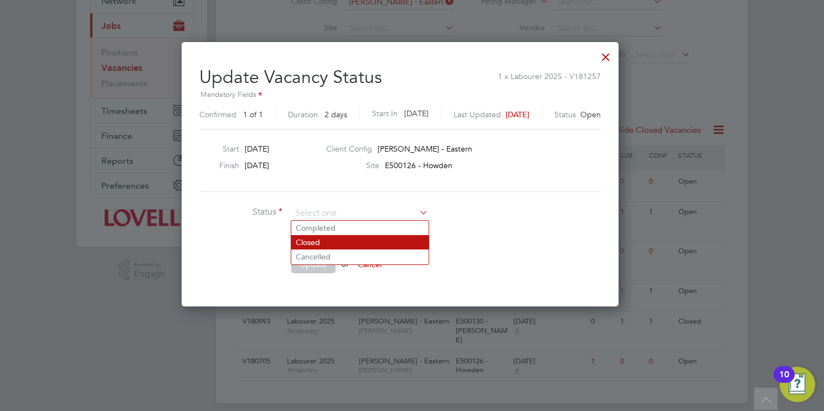
click at [348, 245] on li "Closed" at bounding box center [359, 242] width 137 height 14
type input "Closed"
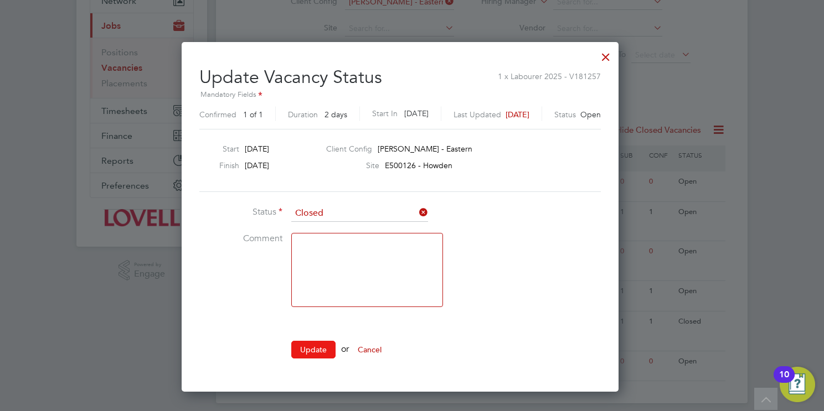
click at [323, 347] on button "Update" at bounding box center [313, 350] width 44 height 18
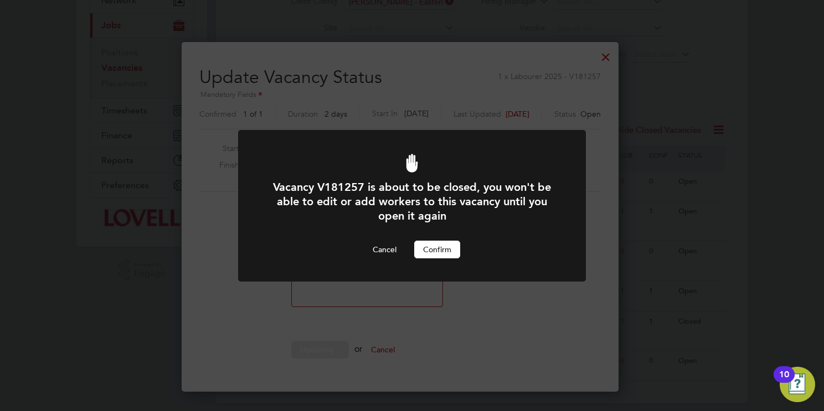
click at [435, 251] on button "Confirm" at bounding box center [437, 250] width 46 height 18
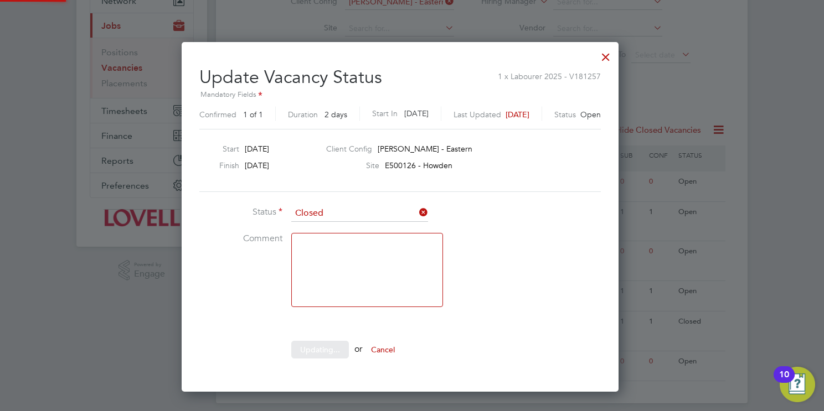
click at [773, 214] on div at bounding box center [412, 205] width 824 height 411
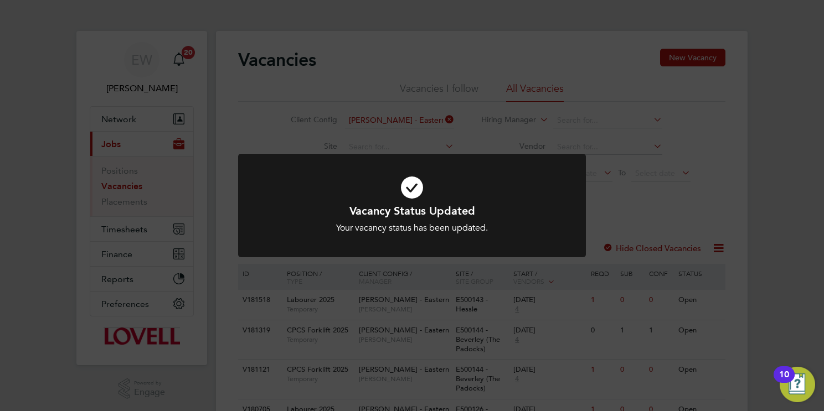
click at [448, 123] on div "Vacancy Status Updated Your vacancy status has been updated. Cancel Okay" at bounding box center [412, 205] width 824 height 411
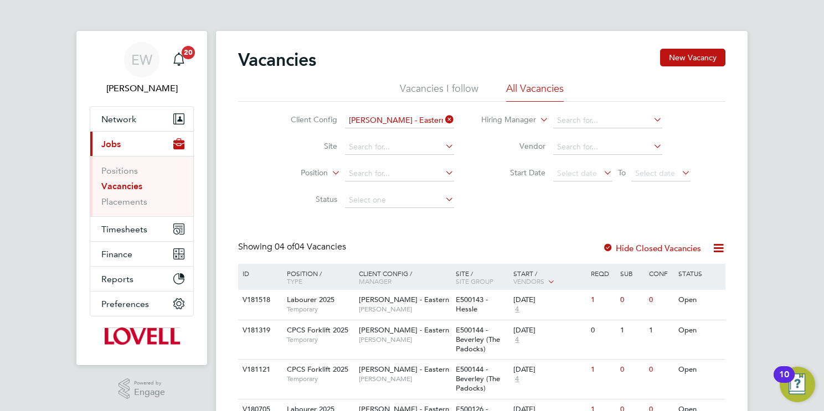
click at [443, 120] on icon at bounding box center [443, 120] width 0 height 16
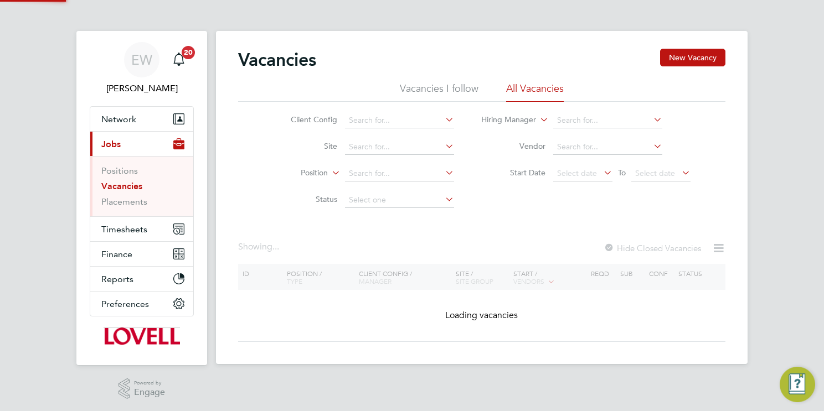
click at [443, 120] on icon at bounding box center [443, 120] width 0 height 16
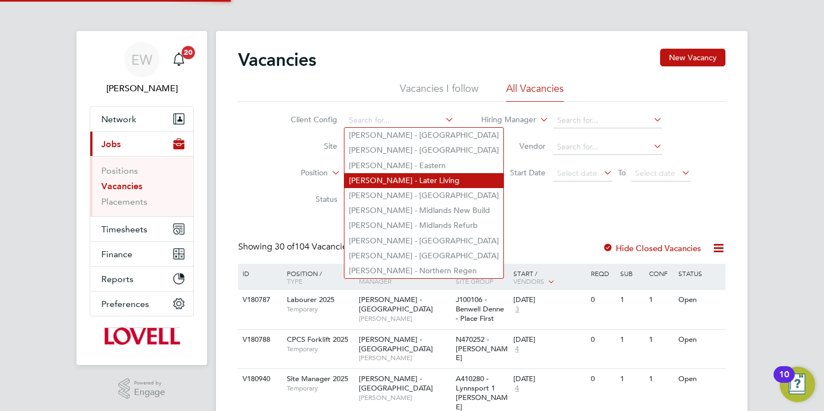
click at [425, 183] on li "Lovell - Later Living" at bounding box center [423, 180] width 159 height 15
type input "Lovell - Later Living"
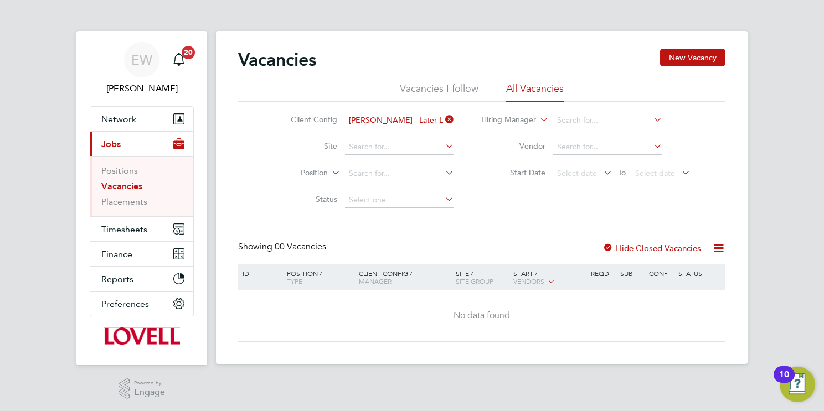
click at [443, 123] on icon at bounding box center [443, 120] width 0 height 16
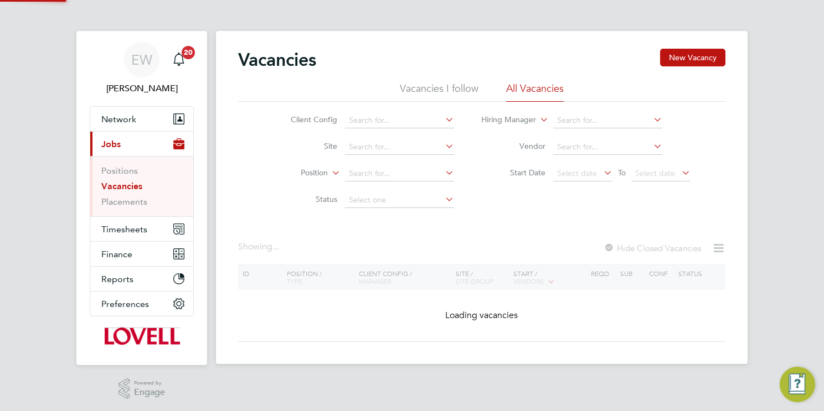
click at [443, 118] on icon at bounding box center [443, 120] width 0 height 16
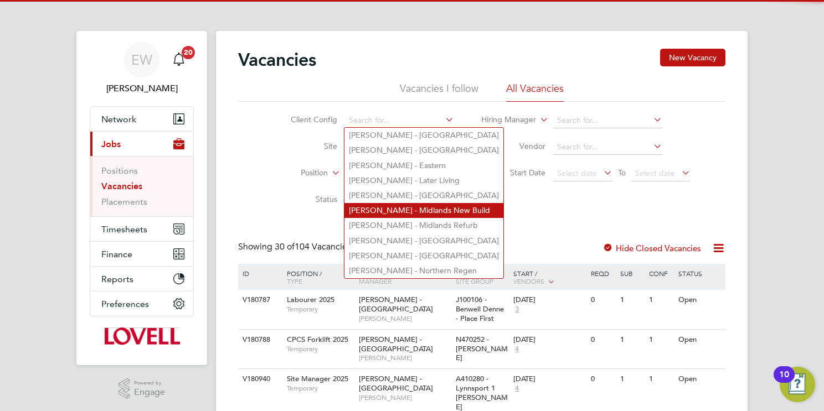
click at [425, 211] on li "Lovell - Midlands New Build" at bounding box center [423, 210] width 159 height 15
type input "Lovell - Midlands New Build"
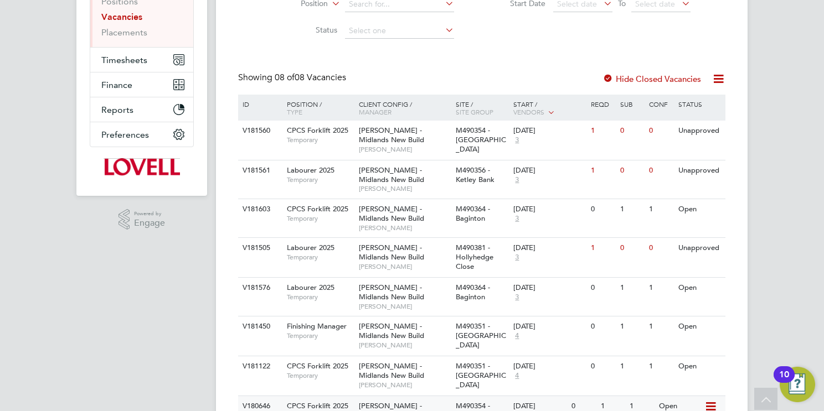
click at [713, 400] on icon at bounding box center [709, 406] width 11 height 13
click at [675, 407] on li "Update Status" at bounding box center [683, 409] width 64 height 16
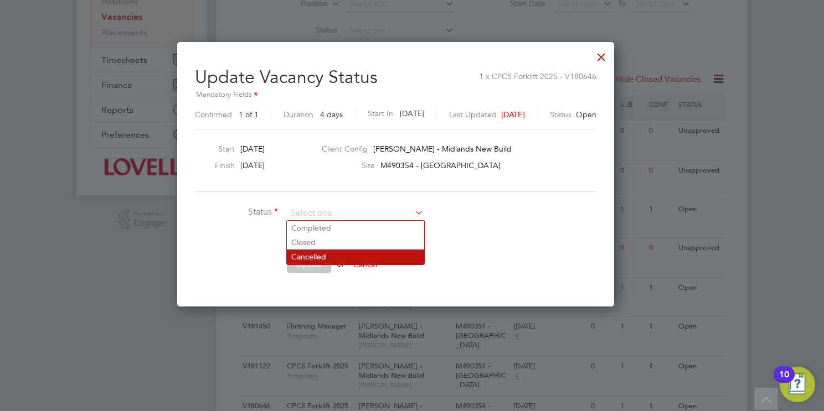
click at [371, 239] on li "Closed" at bounding box center [355, 242] width 137 height 14
type input "Closed"
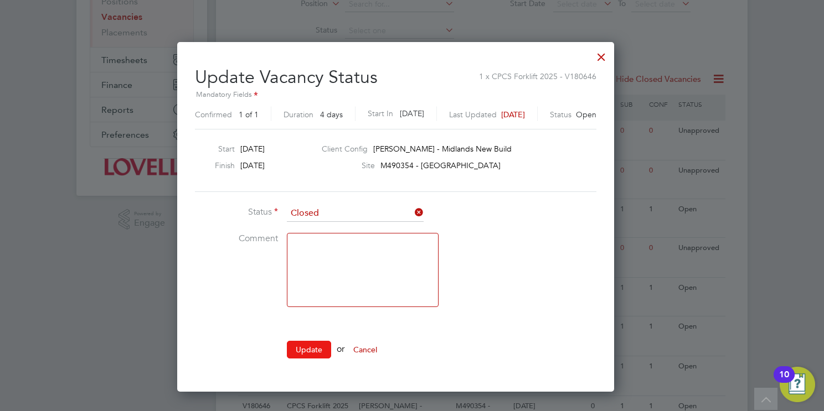
click at [308, 344] on button "Update" at bounding box center [309, 350] width 44 height 18
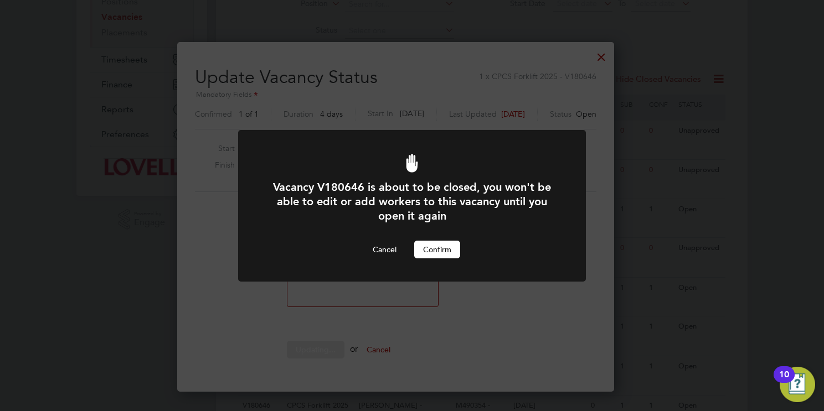
click at [443, 246] on button "Confirm" at bounding box center [437, 250] width 46 height 18
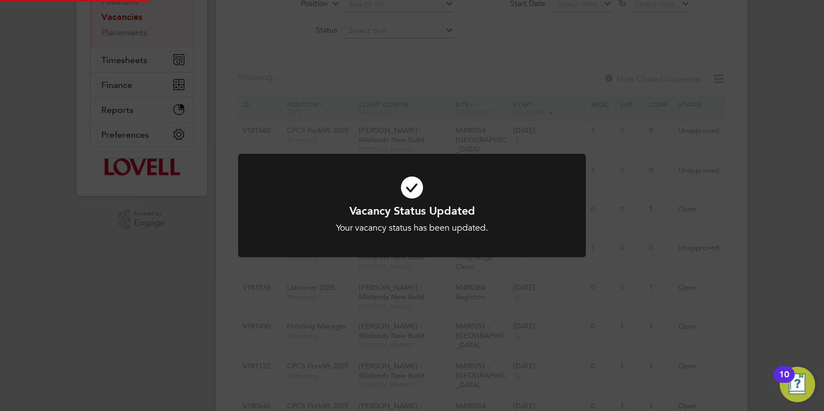
click at [769, 283] on div "Vacancy Status Updated Your vacancy status has been updated. Cancel Okay" at bounding box center [412, 205] width 824 height 411
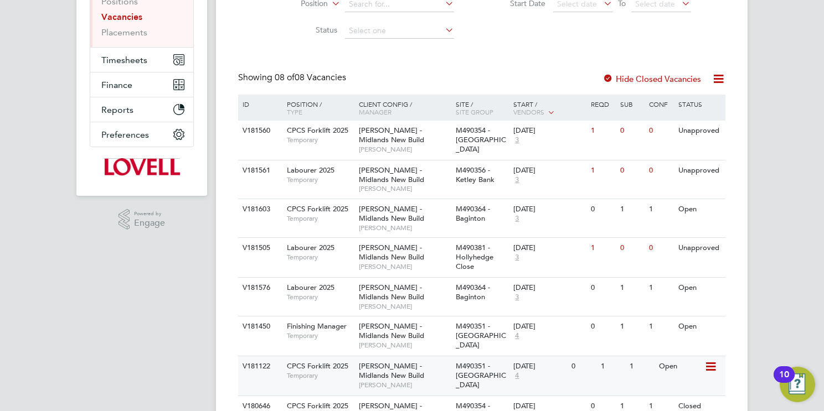
click at [710, 360] on icon at bounding box center [709, 366] width 11 height 13
click at [680, 378] on li "Update Status" at bounding box center [683, 379] width 64 height 16
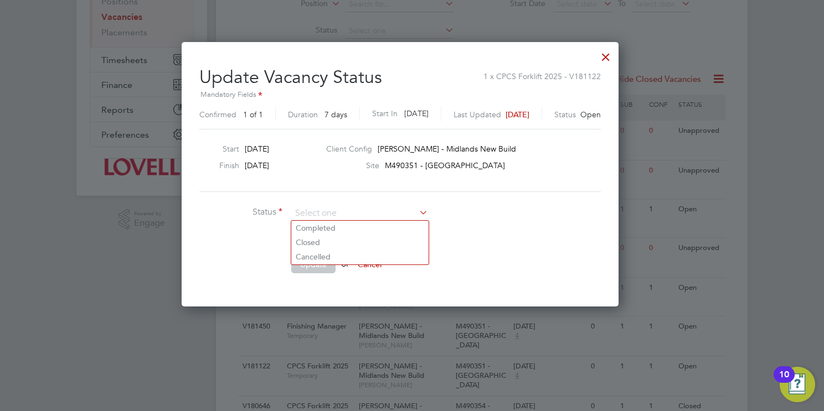
drag, startPoint x: 335, startPoint y: 241, endPoint x: 333, endPoint y: 277, distance: 36.0
click at [335, 240] on li "Closed" at bounding box center [359, 242] width 137 height 14
type input "Closed"
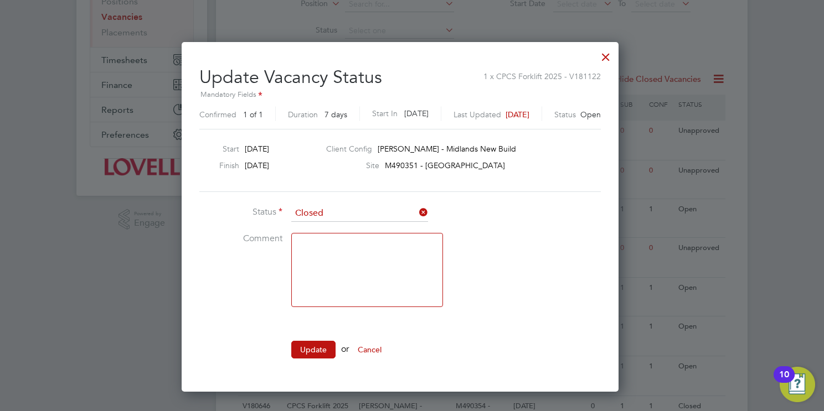
click at [326, 345] on button "Update" at bounding box center [313, 350] width 44 height 18
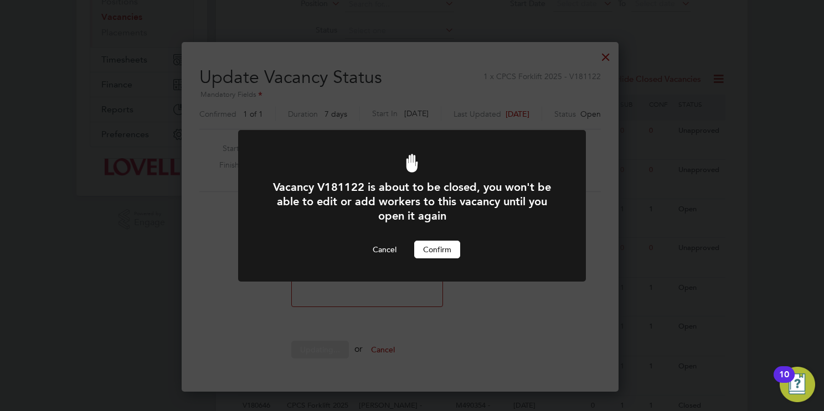
click at [450, 251] on button "Confirm" at bounding box center [437, 250] width 46 height 18
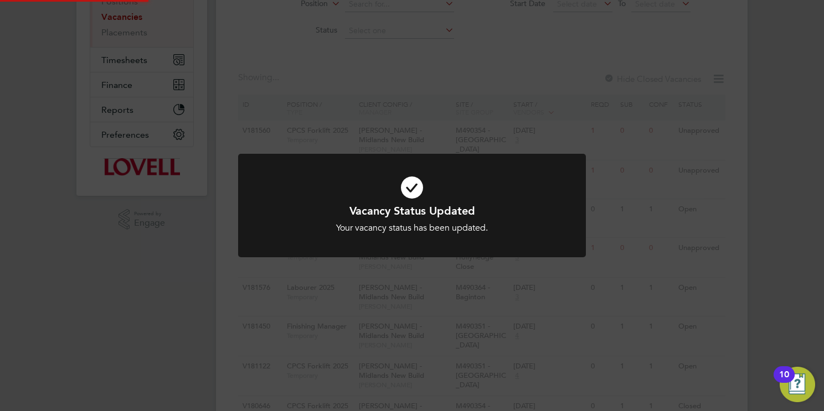
click at [758, 313] on div "Vacancy Status Updated Your vacancy status has been updated. Cancel Okay" at bounding box center [412, 205] width 824 height 411
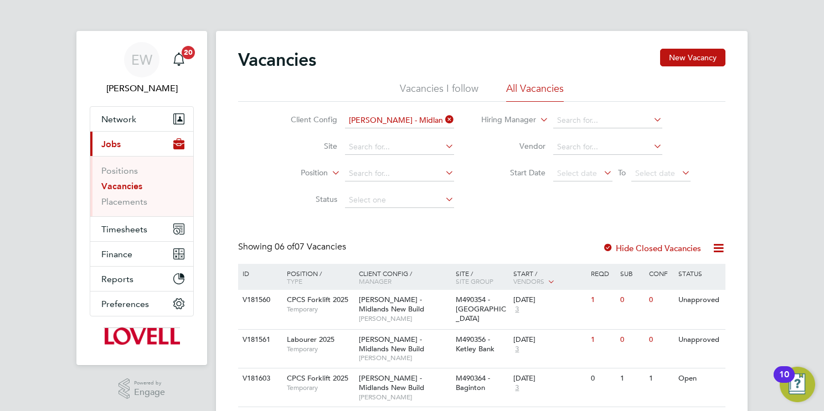
click at [443, 116] on icon at bounding box center [443, 120] width 0 height 16
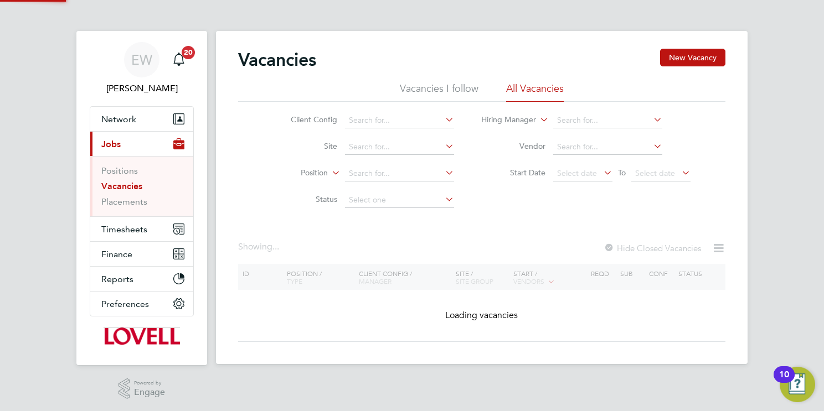
click at [443, 116] on icon at bounding box center [443, 120] width 0 height 16
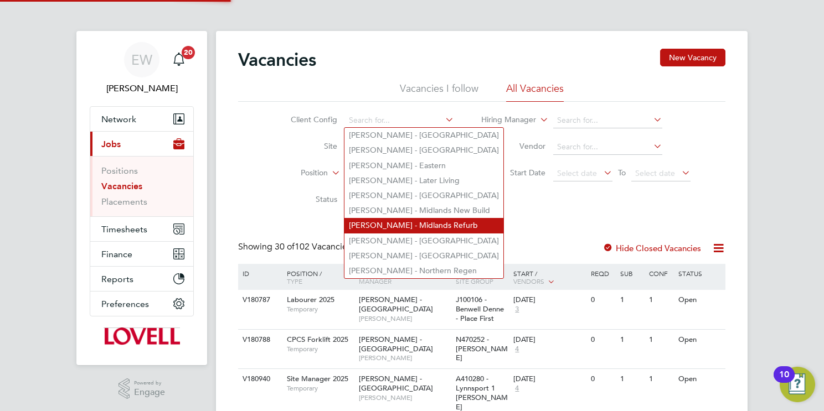
click at [433, 223] on li "Lovell - Midlands Refurb" at bounding box center [423, 225] width 159 height 15
type input "Lovell - Midlands Refurb"
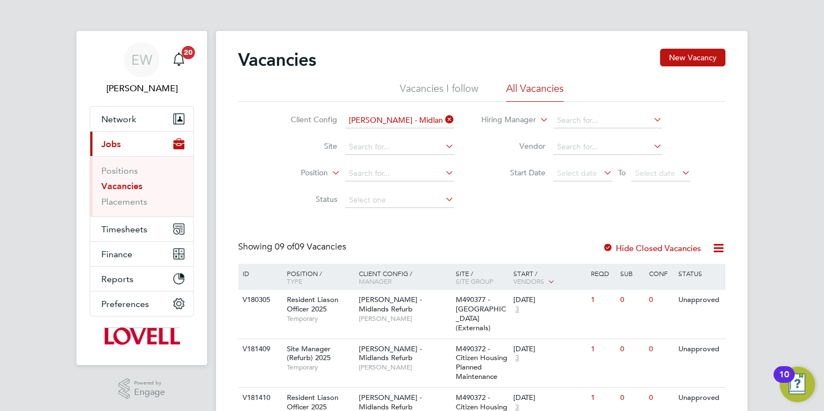
click at [443, 115] on icon at bounding box center [443, 120] width 0 height 16
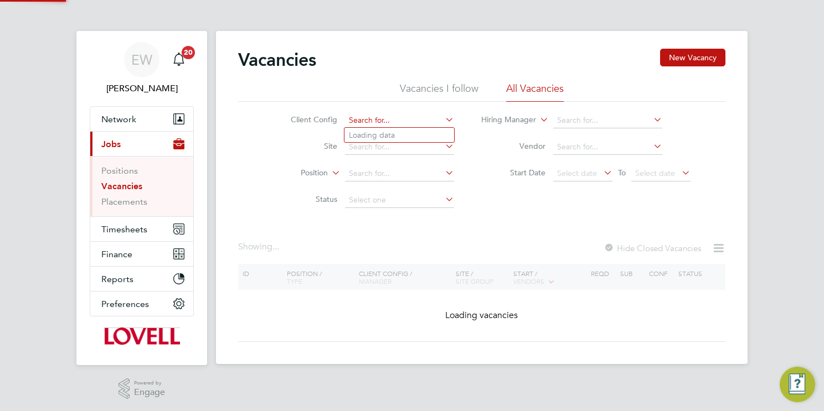
click at [441, 117] on input at bounding box center [399, 121] width 109 height 16
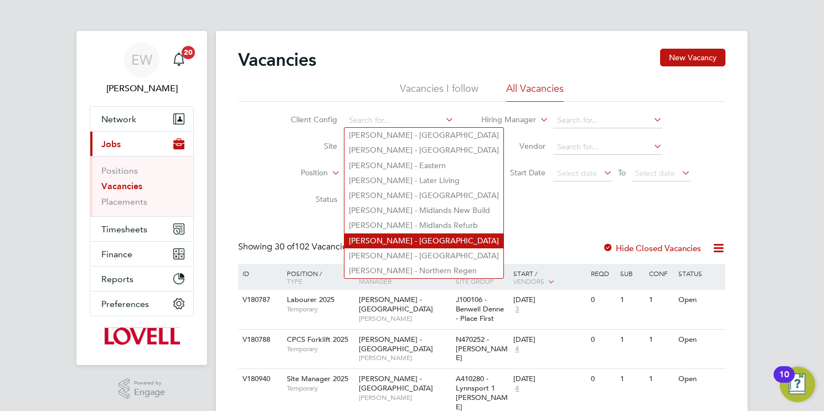
click at [426, 236] on li "Lovell - North East" at bounding box center [423, 241] width 159 height 15
type input "Lovell - North East"
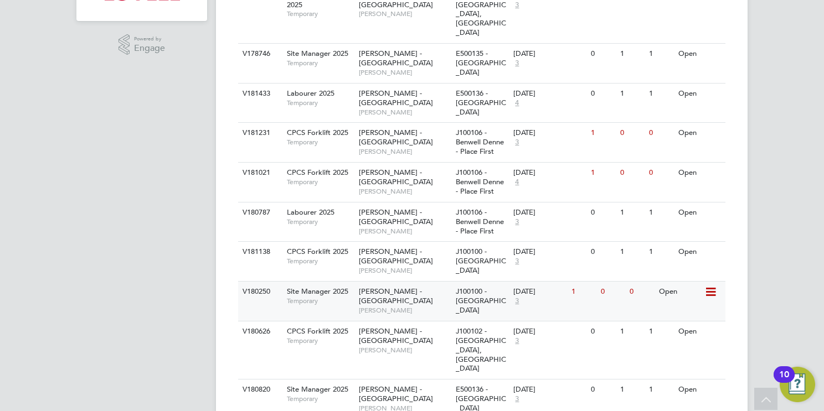
click at [710, 286] on icon at bounding box center [709, 292] width 11 height 13
click at [693, 319] on li "Update Status" at bounding box center [683, 320] width 64 height 16
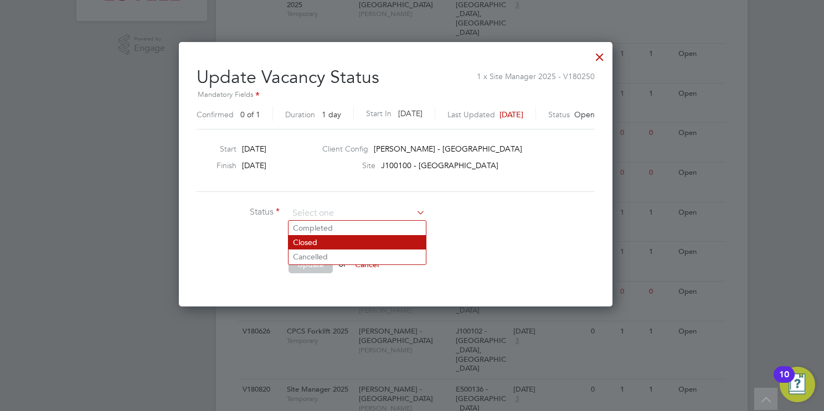
click at [342, 245] on li "Closed" at bounding box center [356, 242] width 137 height 14
type input "Closed"
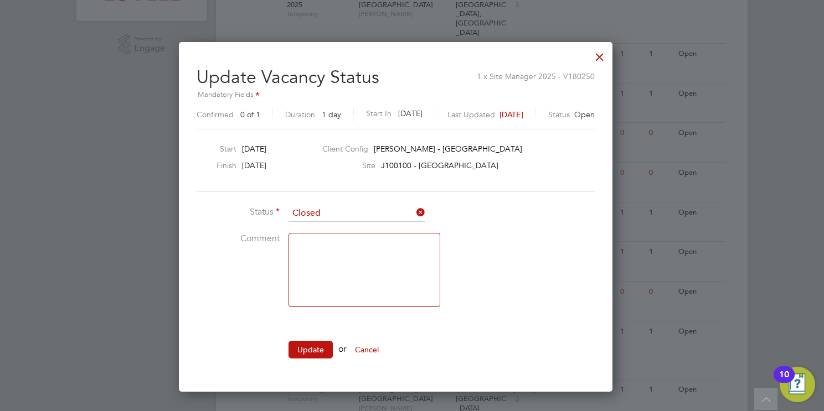
click at [317, 346] on button "Update" at bounding box center [310, 350] width 44 height 18
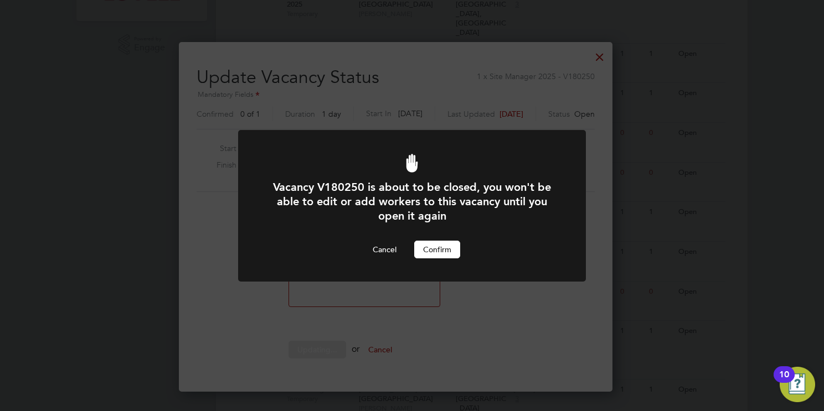
click at [450, 247] on button "Confirm" at bounding box center [437, 250] width 46 height 18
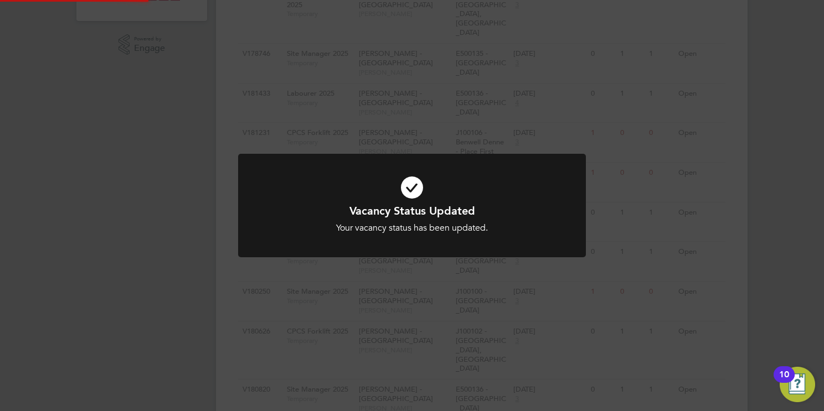
click at [755, 290] on div "Vacancy Status Updated Your vacancy status has been updated. Cancel Okay" at bounding box center [412, 205] width 824 height 411
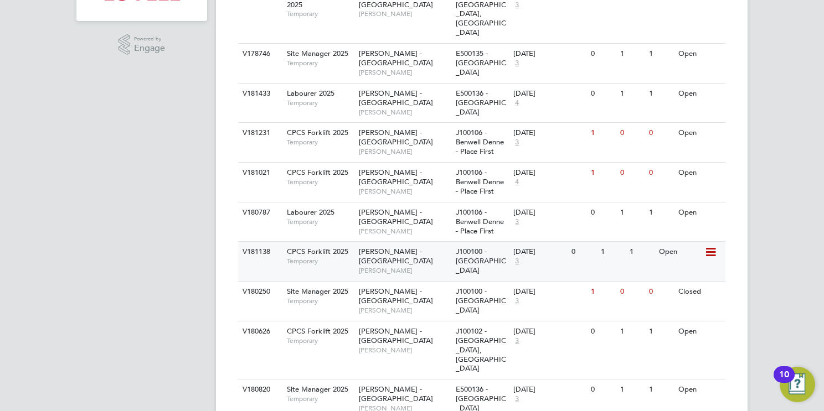
click at [711, 246] on icon at bounding box center [709, 252] width 11 height 13
click at [673, 274] on li "Update Status" at bounding box center [683, 281] width 64 height 16
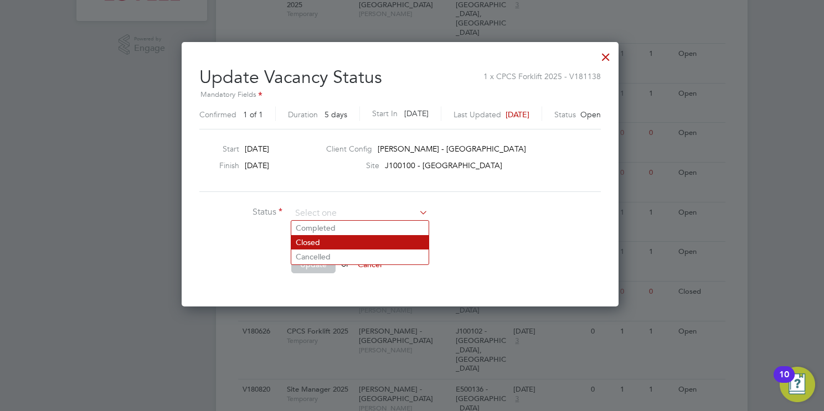
click at [334, 246] on li "Closed" at bounding box center [359, 242] width 137 height 14
type input "Closed"
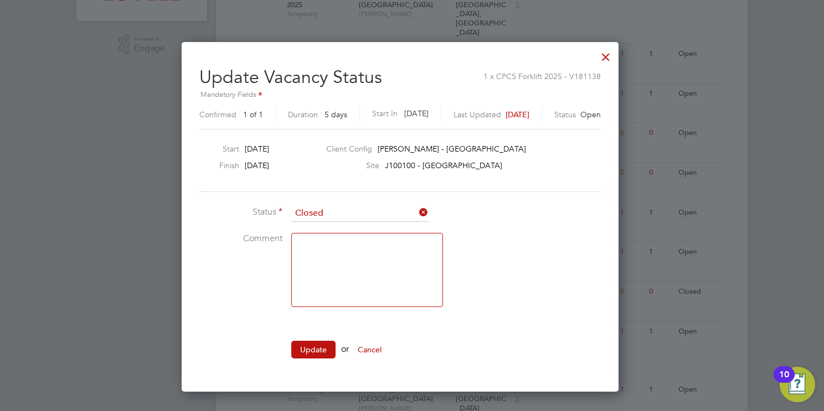
click at [314, 353] on button "Update" at bounding box center [313, 350] width 44 height 18
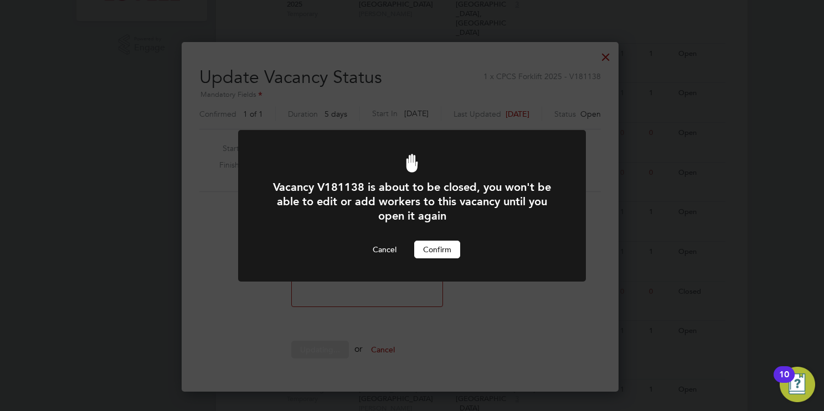
click at [435, 250] on button "Confirm" at bounding box center [437, 250] width 46 height 18
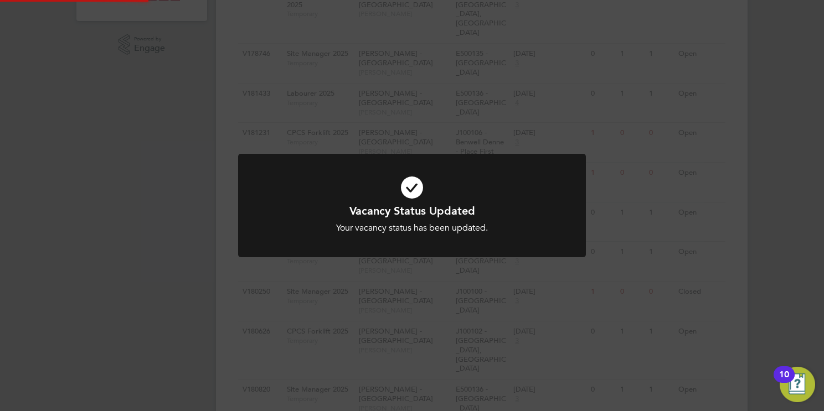
click at [772, 250] on div "Vacancy Status Updated Your vacancy status has been updated. Cancel Okay" at bounding box center [412, 205] width 824 height 411
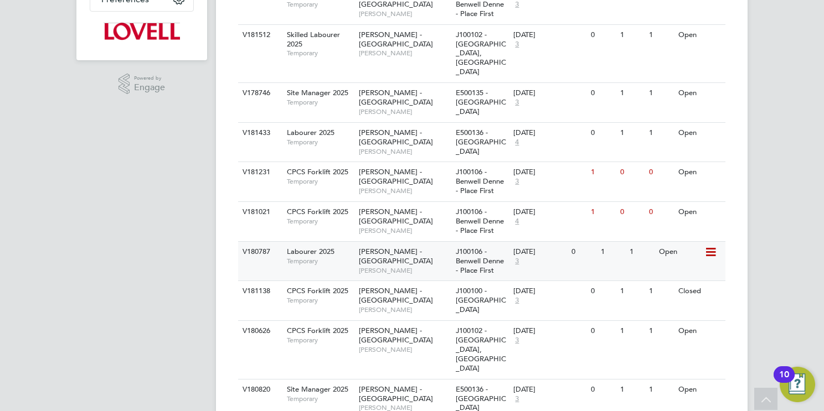
click at [714, 246] on icon at bounding box center [709, 252] width 11 height 13
drag, startPoint x: 662, startPoint y: 279, endPoint x: 520, endPoint y: 275, distance: 142.3
click at [662, 279] on li "Update Status" at bounding box center [683, 280] width 64 height 16
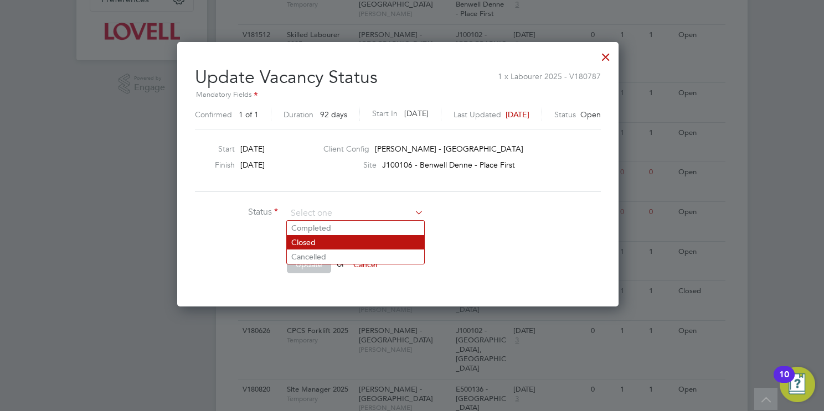
click at [341, 245] on li "Closed" at bounding box center [355, 242] width 137 height 14
type input "Closed"
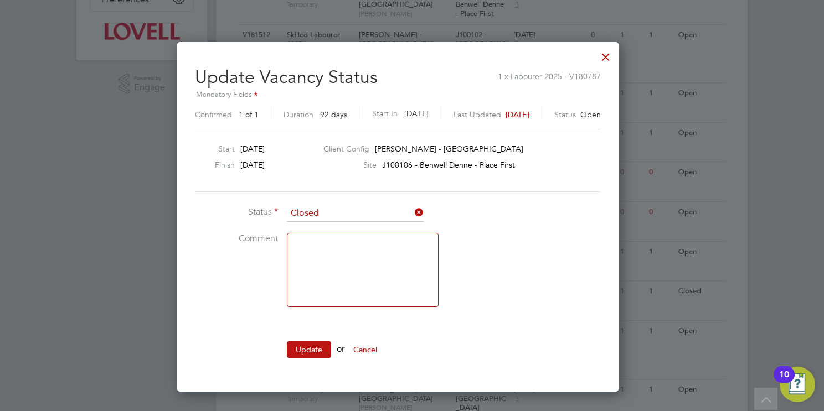
drag, startPoint x: 311, startPoint y: 346, endPoint x: 386, endPoint y: 274, distance: 104.2
click at [311, 346] on button "Update" at bounding box center [309, 350] width 44 height 18
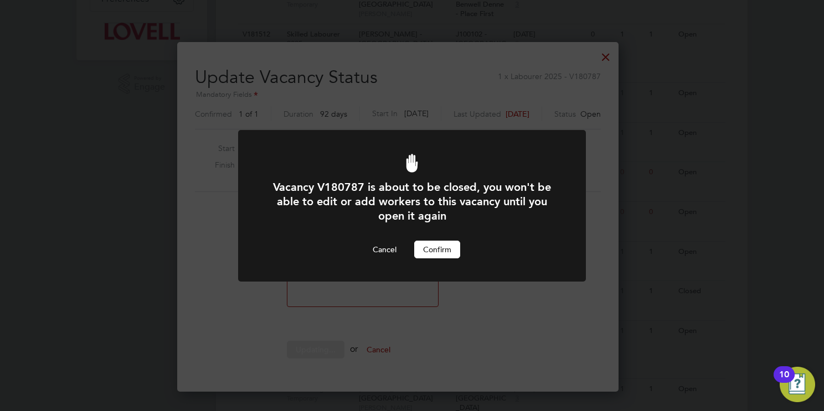
drag, startPoint x: 441, startPoint y: 244, endPoint x: 463, endPoint y: 250, distance: 23.0
click at [441, 244] on button "Confirm" at bounding box center [437, 250] width 46 height 18
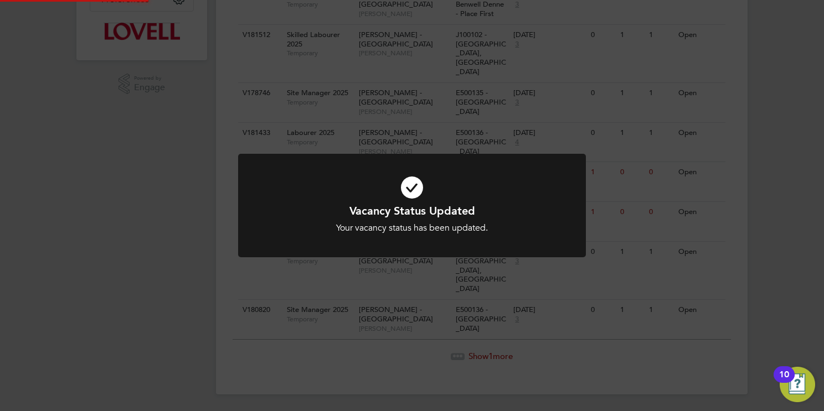
click at [766, 219] on div "Vacancy Status Updated Your vacancy status has been updated. Cancel Okay" at bounding box center [412, 205] width 824 height 411
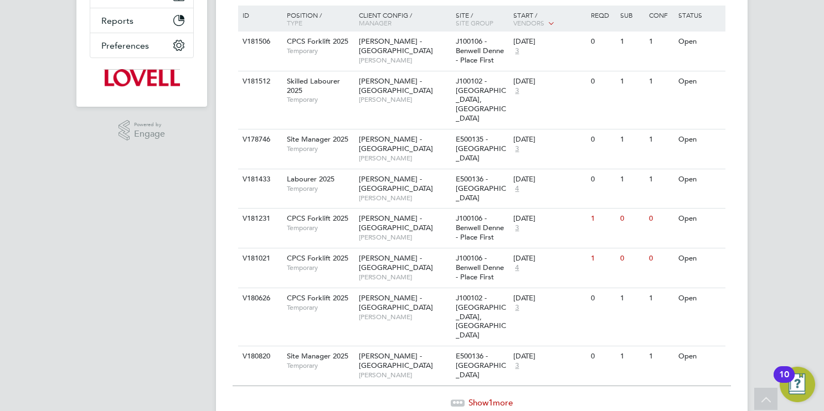
click at [751, 238] on div "EW Emma Wells Notifications 20 Applications: Network Team Members Businesses Si…" at bounding box center [412, 99] width 824 height 717
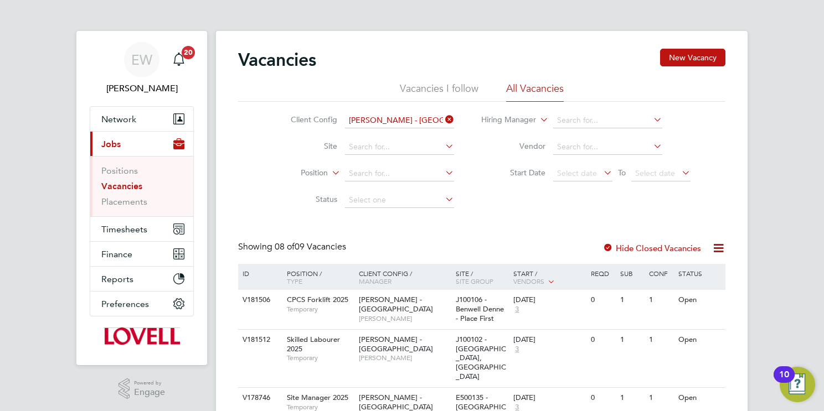
drag, startPoint x: 448, startPoint y: 116, endPoint x: 437, endPoint y: 120, distance: 12.3
click at [443, 116] on icon at bounding box center [443, 120] width 0 height 16
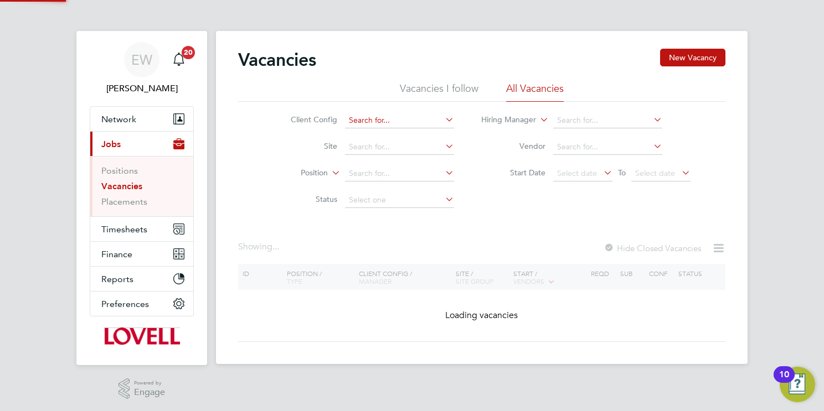
click at [434, 121] on input at bounding box center [399, 121] width 109 height 16
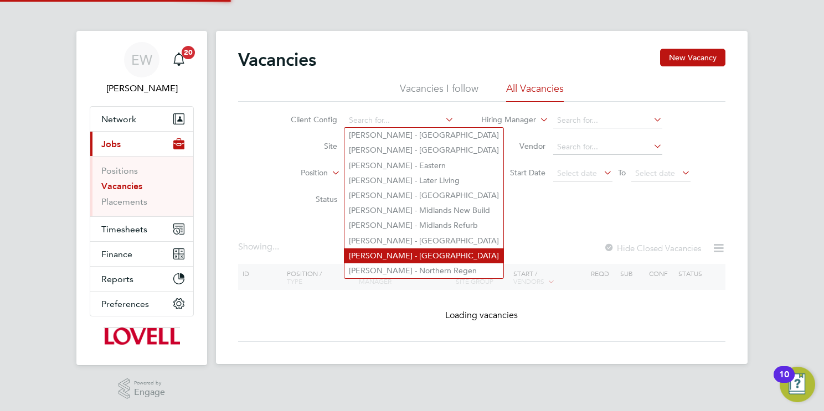
click at [446, 249] on li "Lovell - North West" at bounding box center [423, 256] width 159 height 15
type input "Lovell - North West"
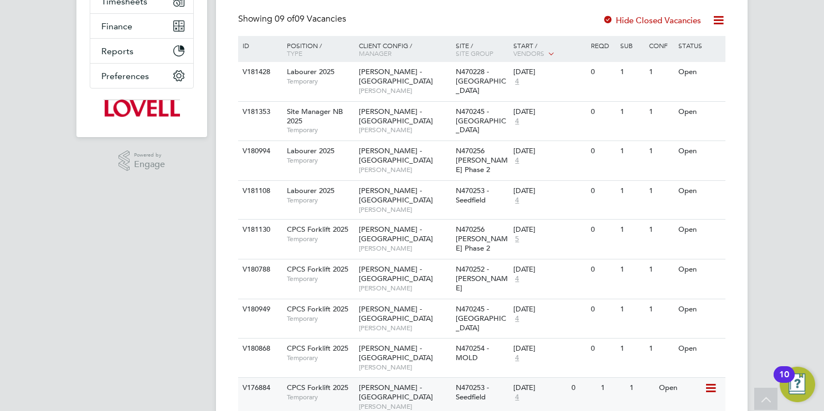
click at [705, 382] on icon at bounding box center [709, 388] width 11 height 13
click at [654, 405] on li "Update Status" at bounding box center [683, 408] width 64 height 16
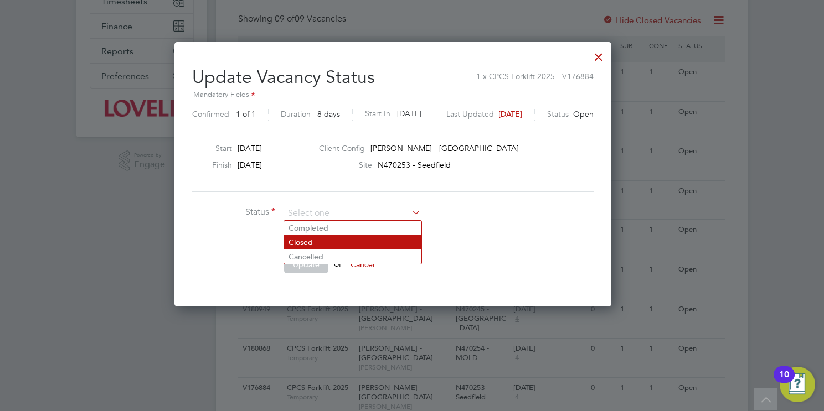
click at [327, 241] on li "Closed" at bounding box center [352, 242] width 137 height 14
type input "Closed"
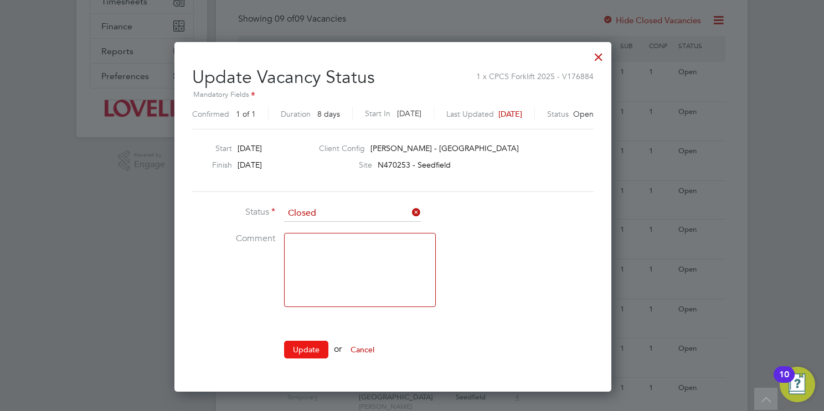
click at [309, 345] on button "Update" at bounding box center [306, 350] width 44 height 18
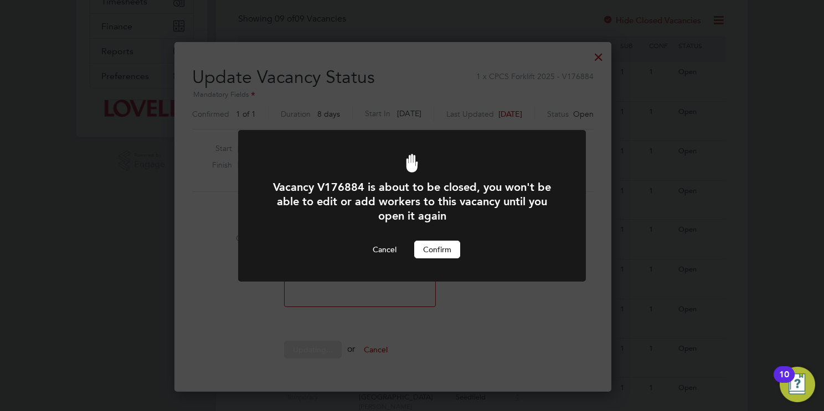
click at [451, 247] on button "Confirm" at bounding box center [437, 250] width 46 height 18
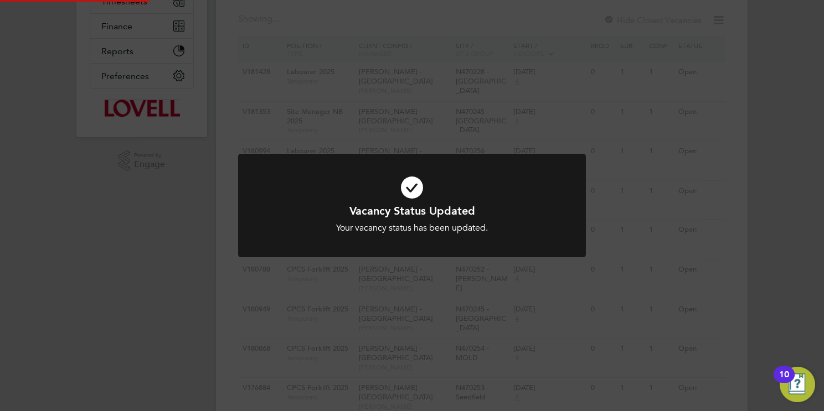
drag, startPoint x: 780, startPoint y: 315, endPoint x: 756, endPoint y: 324, distance: 25.9
click at [778, 314] on div "Vacancy Status Updated Your vacancy status has been updated. Cancel Okay" at bounding box center [412, 205] width 824 height 411
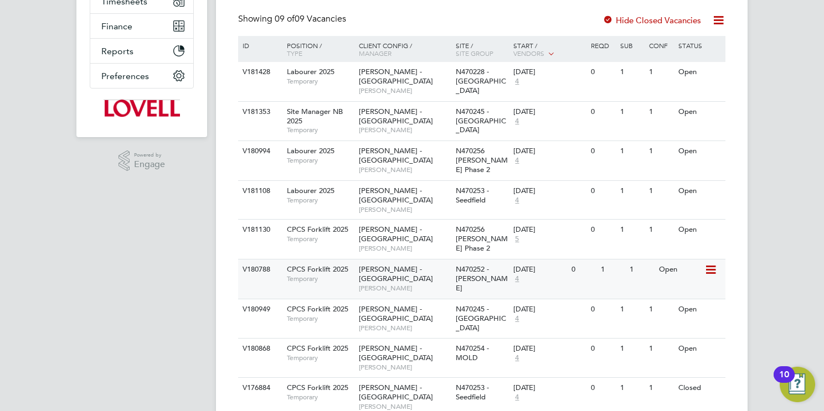
click at [715, 264] on icon at bounding box center [709, 270] width 11 height 13
click at [669, 304] on li "Update Status" at bounding box center [683, 309] width 64 height 16
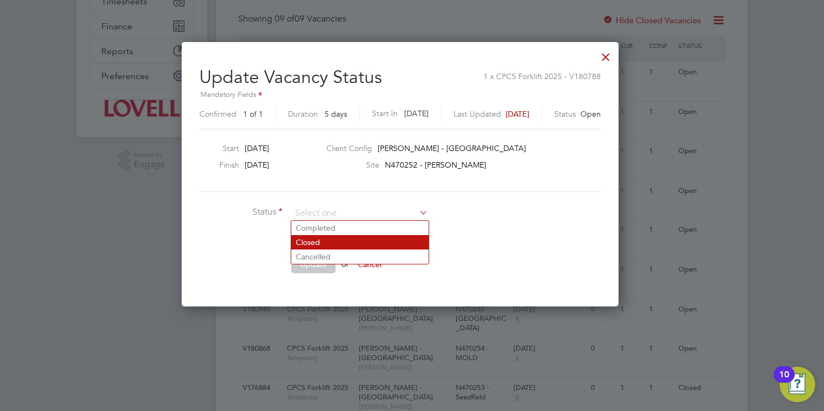
click at [311, 238] on li "Closed" at bounding box center [359, 242] width 137 height 14
type input "Closed"
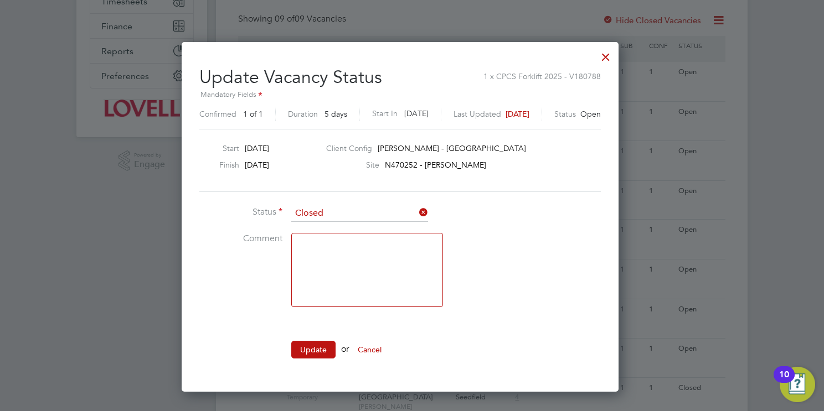
click at [315, 357] on li "Update or Cancel" at bounding box center [365, 355] width 332 height 29
click at [315, 349] on button "Update" at bounding box center [313, 350] width 44 height 18
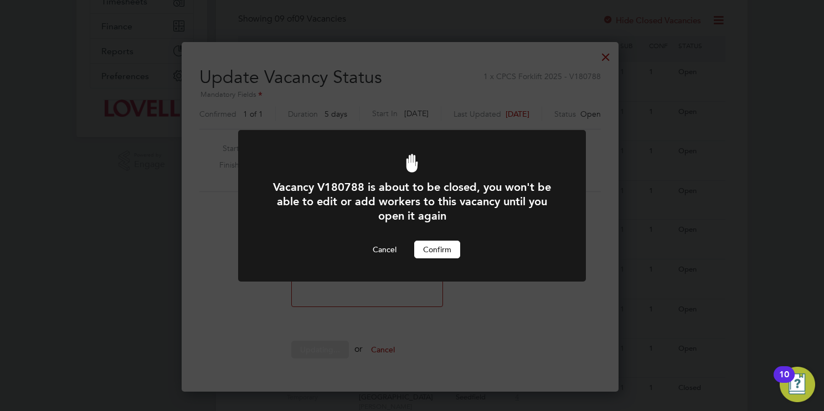
click at [431, 253] on button "Confirm" at bounding box center [437, 250] width 46 height 18
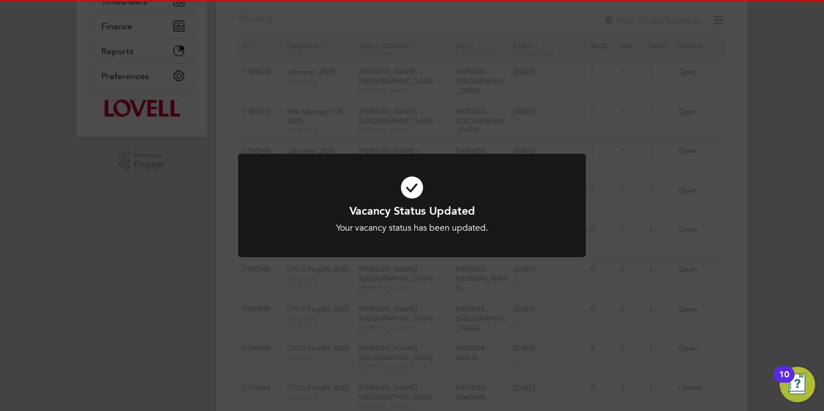
click at [789, 244] on div "Vacancy Status Updated Your vacancy status has been updated. Cancel Okay" at bounding box center [412, 205] width 824 height 411
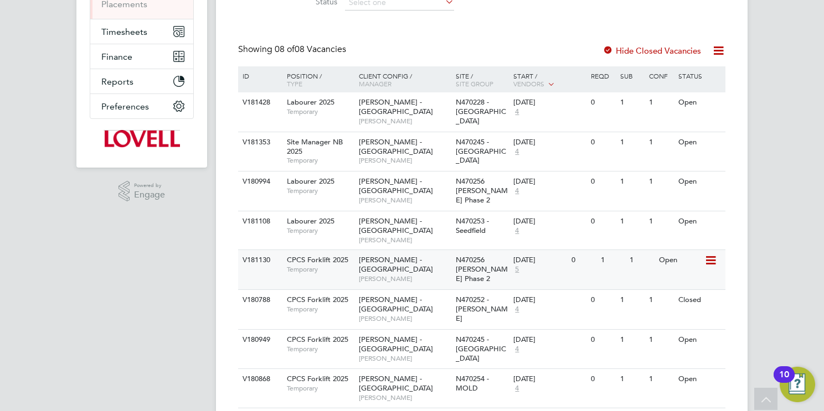
click at [711, 254] on icon at bounding box center [709, 260] width 11 height 13
click at [659, 295] on li "Update Status" at bounding box center [683, 299] width 64 height 16
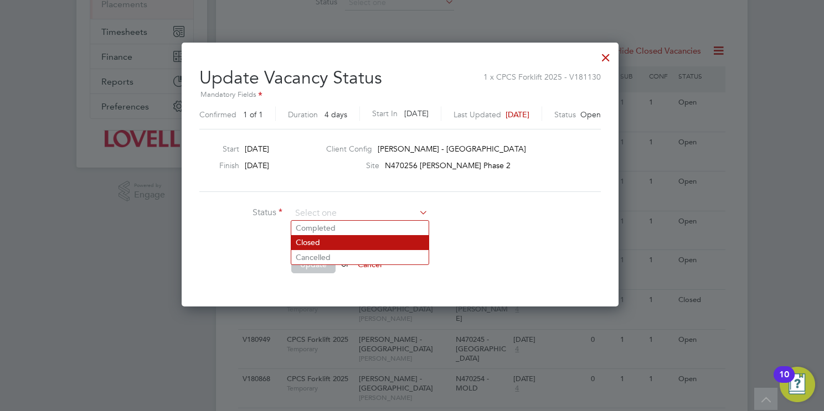
click at [324, 244] on li "Closed" at bounding box center [359, 242] width 137 height 14
type input "Closed"
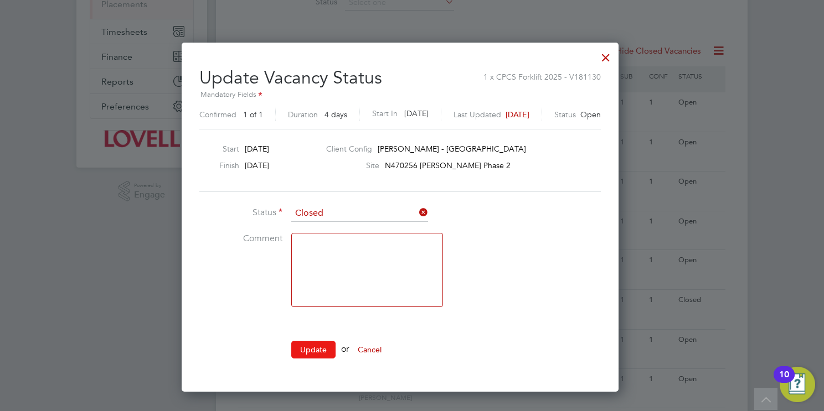
click at [307, 349] on button "Update" at bounding box center [313, 350] width 44 height 18
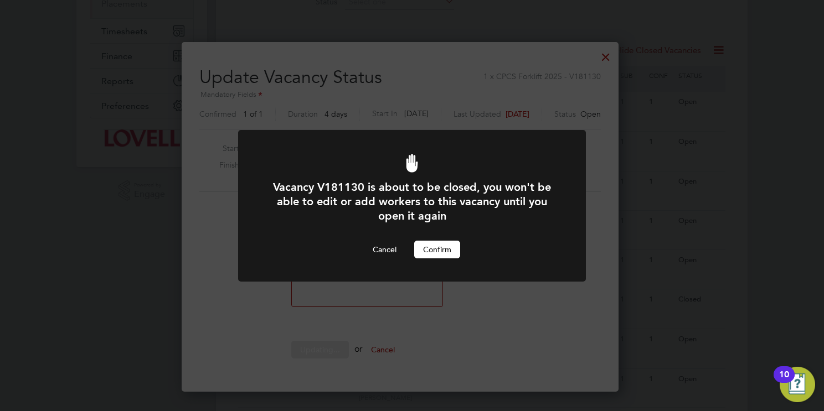
click at [446, 249] on button "Confirm" at bounding box center [437, 250] width 46 height 18
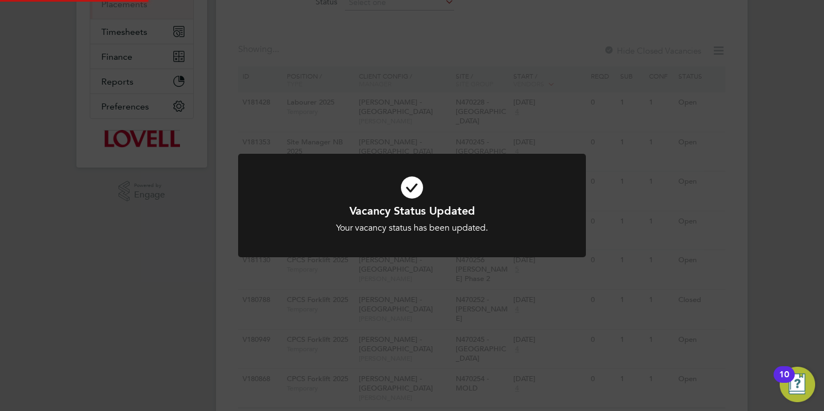
click at [781, 232] on div "Vacancy Status Updated Your vacancy status has been updated. Cancel Okay" at bounding box center [412, 205] width 824 height 411
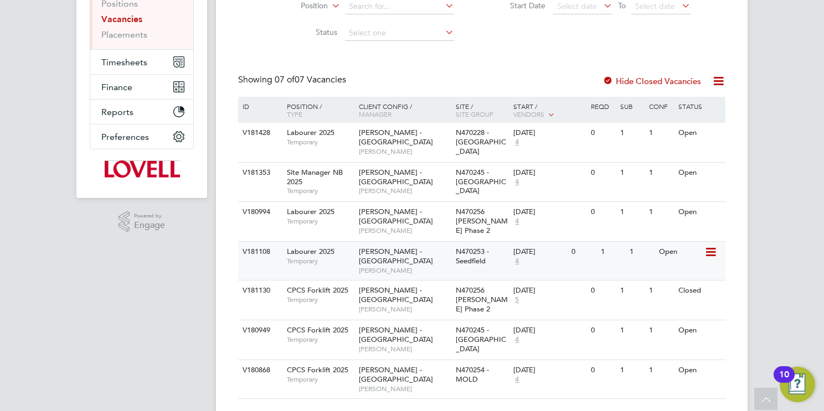
click at [712, 246] on icon at bounding box center [709, 252] width 11 height 13
click at [664, 301] on li "Update Status" at bounding box center [683, 300] width 64 height 16
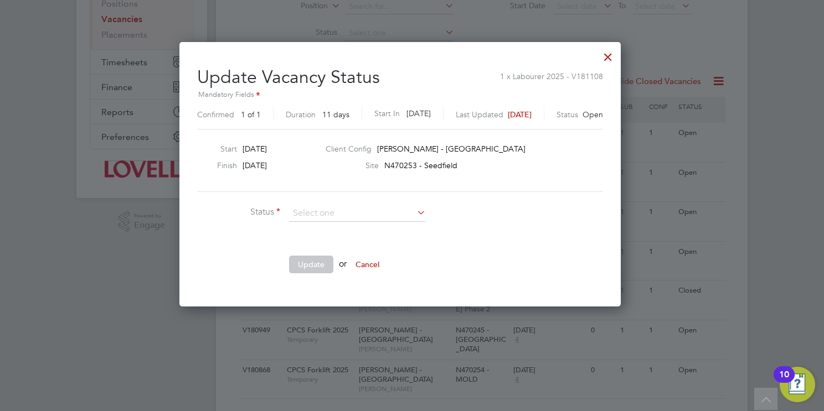
click at [327, 247] on li "Closed" at bounding box center [357, 242] width 137 height 14
type input "Closed"
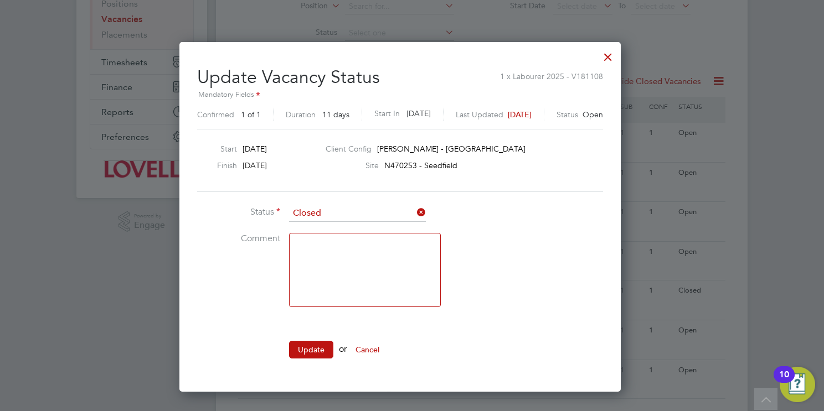
click at [306, 359] on li "Update or Cancel" at bounding box center [363, 355] width 332 height 29
click at [306, 350] on button "Update" at bounding box center [311, 350] width 44 height 18
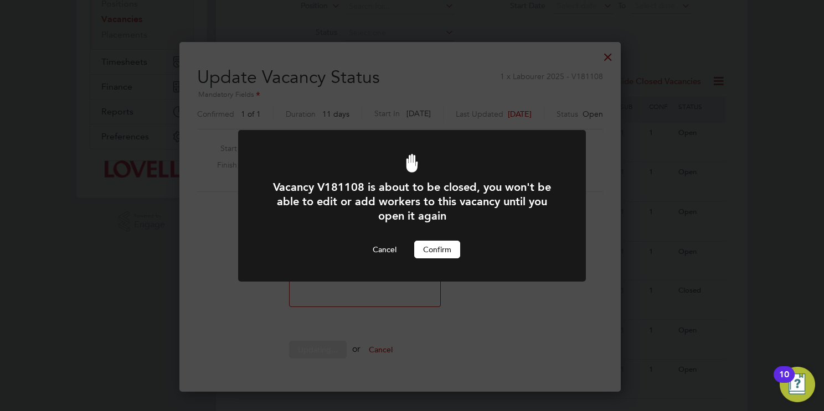
drag, startPoint x: 435, startPoint y: 250, endPoint x: 524, endPoint y: 239, distance: 89.3
click at [435, 250] on button "Confirm" at bounding box center [437, 250] width 46 height 18
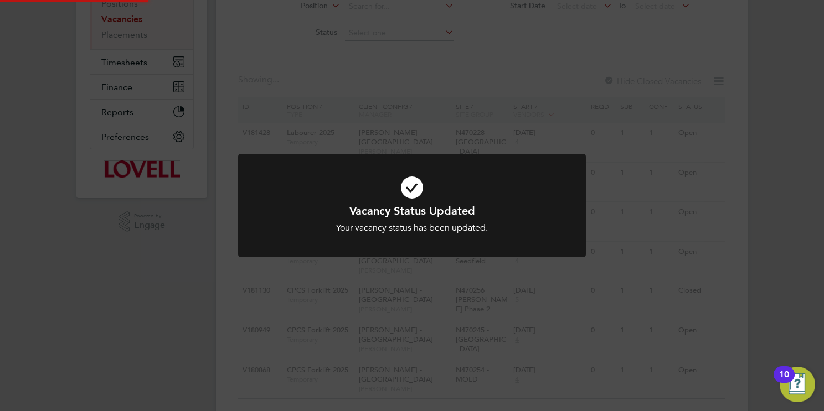
click at [755, 236] on div "Vacancy Status Updated Your vacancy status has been updated. Cancel Okay" at bounding box center [412, 205] width 824 height 411
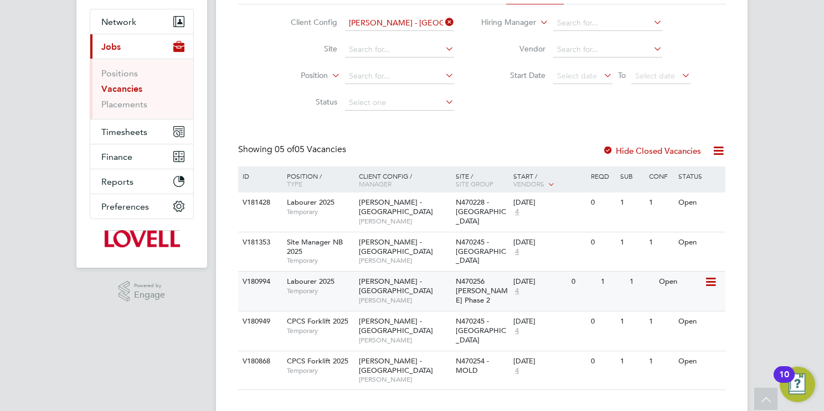
click at [713, 276] on icon at bounding box center [709, 282] width 11 height 13
click at [677, 328] on li "Update Status" at bounding box center [683, 330] width 64 height 16
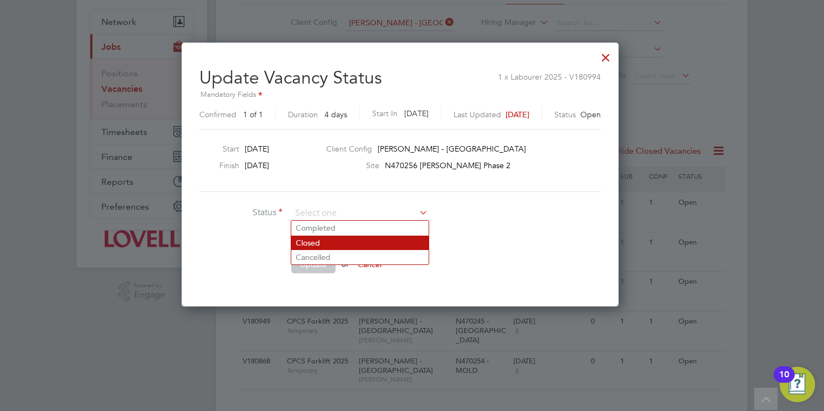
click at [337, 243] on li "Closed" at bounding box center [359, 243] width 137 height 14
type input "Closed"
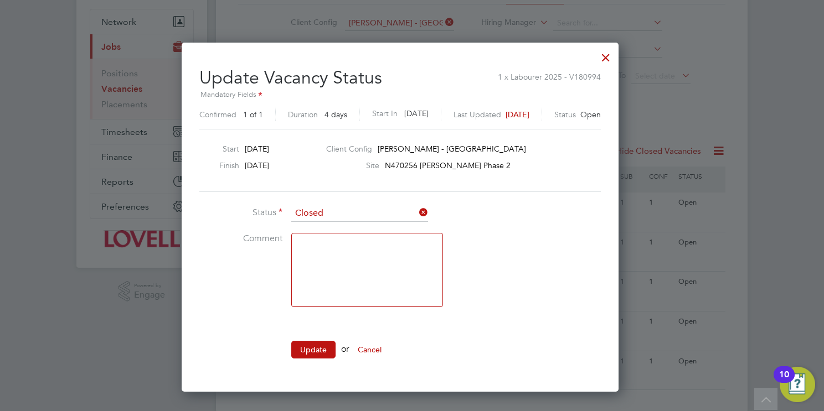
drag, startPoint x: 321, startPoint y: 340, endPoint x: 398, endPoint y: 296, distance: 89.3
click at [321, 341] on button "Update" at bounding box center [313, 350] width 44 height 18
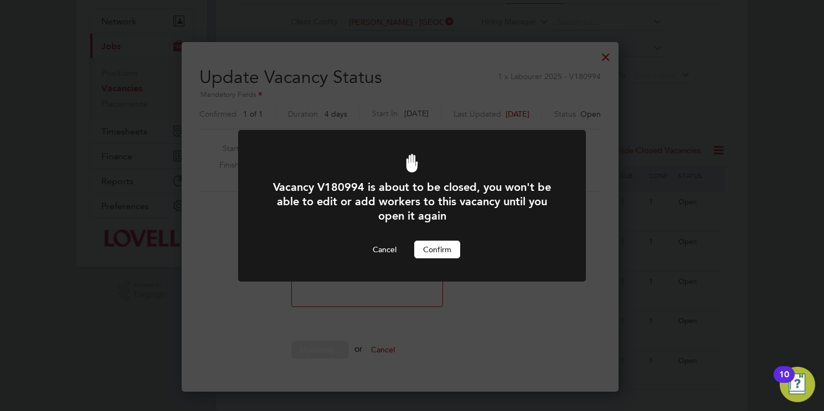
drag, startPoint x: 430, startPoint y: 250, endPoint x: 562, endPoint y: 238, distance: 132.4
click at [431, 250] on button "Confirm" at bounding box center [437, 250] width 46 height 18
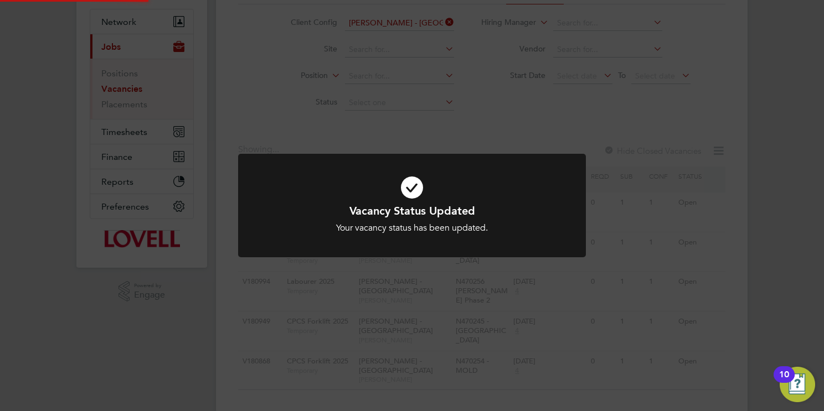
click at [770, 251] on div "Vacancy Status Updated Your vacancy status has been updated. Cancel Okay" at bounding box center [412, 205] width 824 height 411
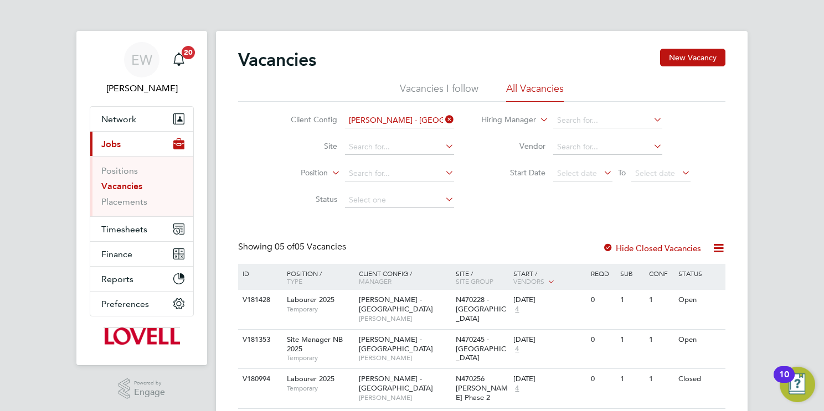
click at [443, 120] on icon at bounding box center [443, 120] width 0 height 16
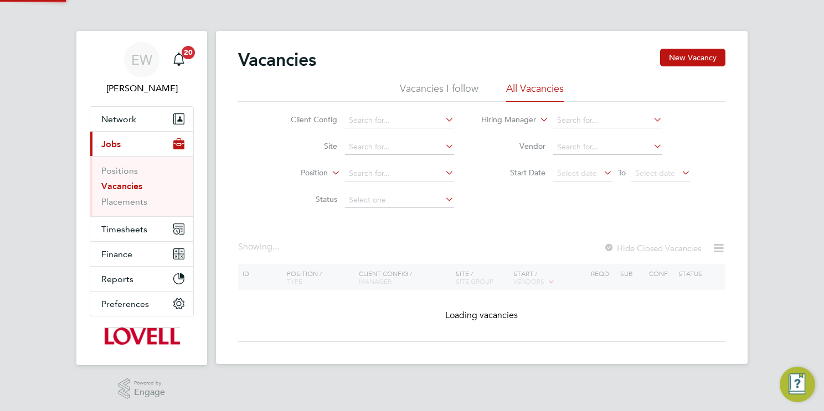
click at [443, 120] on icon at bounding box center [443, 120] width 0 height 16
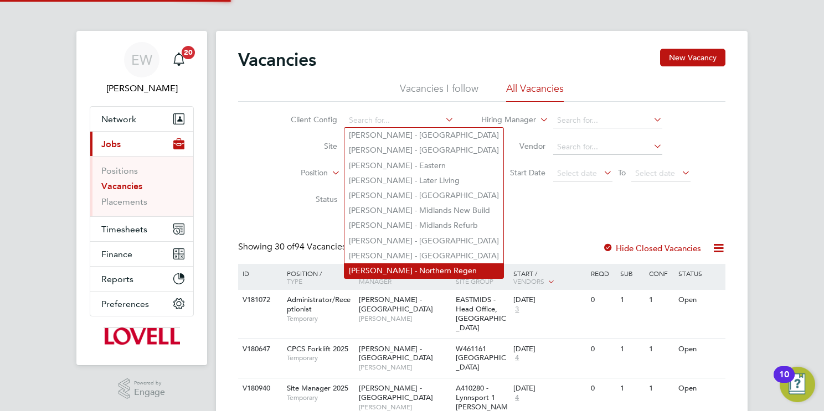
click at [419, 264] on li "Lovell - Northern Regen" at bounding box center [423, 271] width 159 height 15
type input "Lovell - Northern Regen"
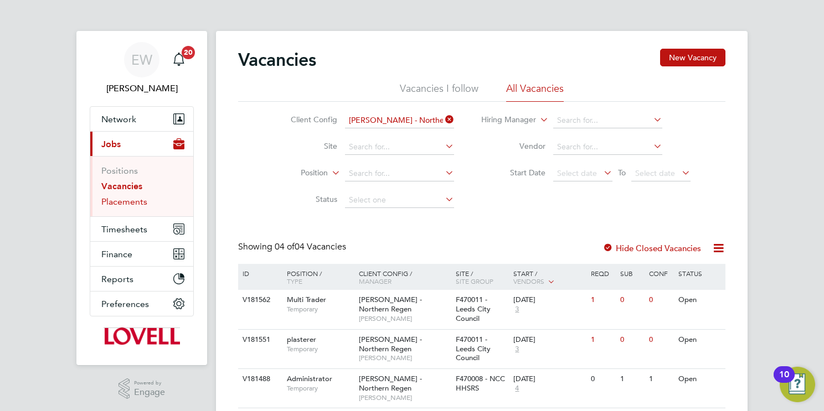
click at [131, 204] on link "Placements" at bounding box center [124, 202] width 46 height 11
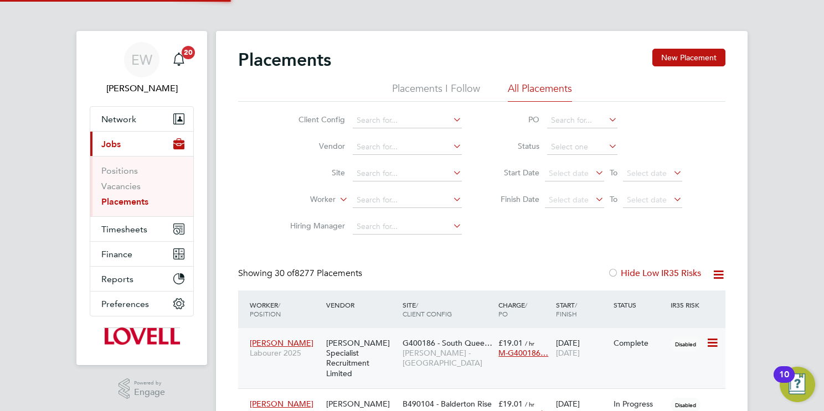
scroll to position [32, 96]
click at [592, 144] on input at bounding box center [582, 148] width 70 height 16
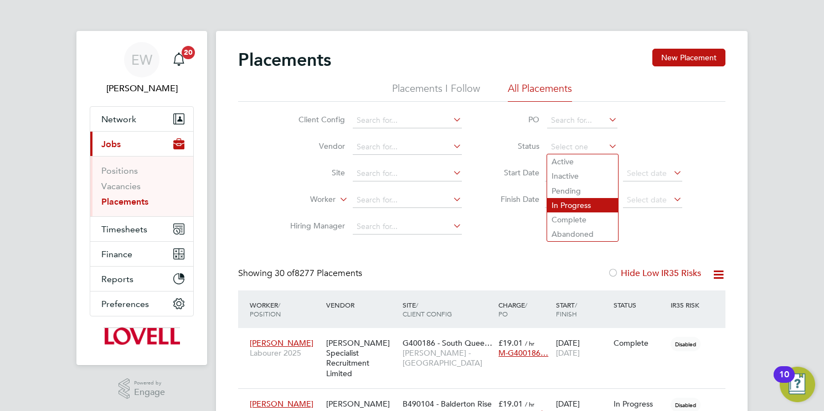
click at [580, 205] on li "In Progress" at bounding box center [582, 205] width 71 height 14
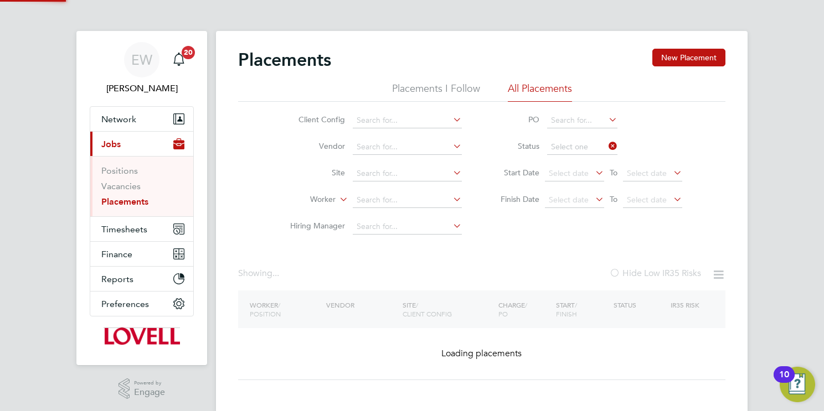
type input "In Progress"
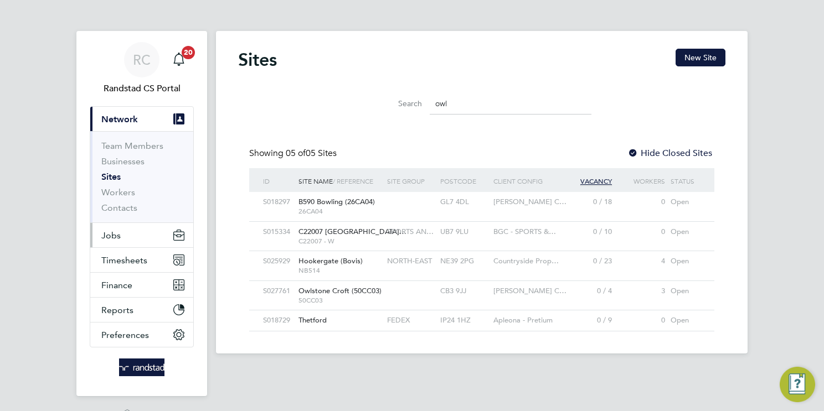
click at [119, 233] on span "Jobs" at bounding box center [110, 235] width 19 height 11
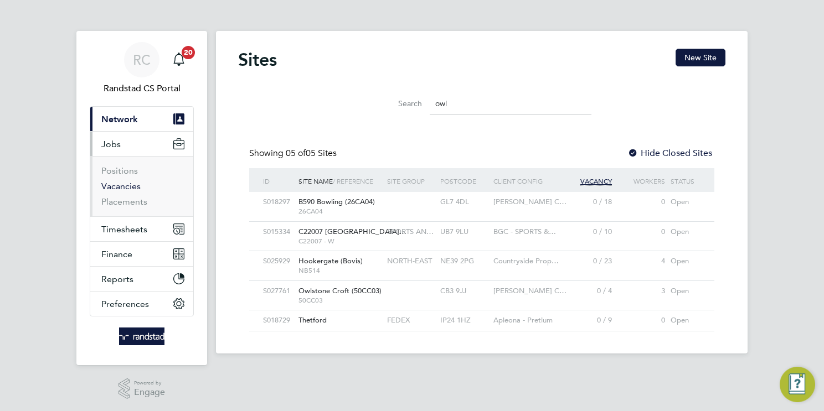
click at [120, 182] on link "Vacancies" at bounding box center [120, 186] width 39 height 11
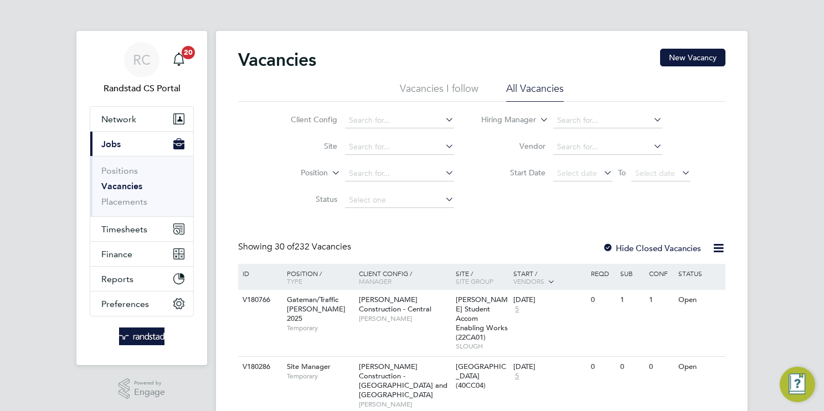
click at [443, 115] on icon at bounding box center [443, 120] width 0 height 16
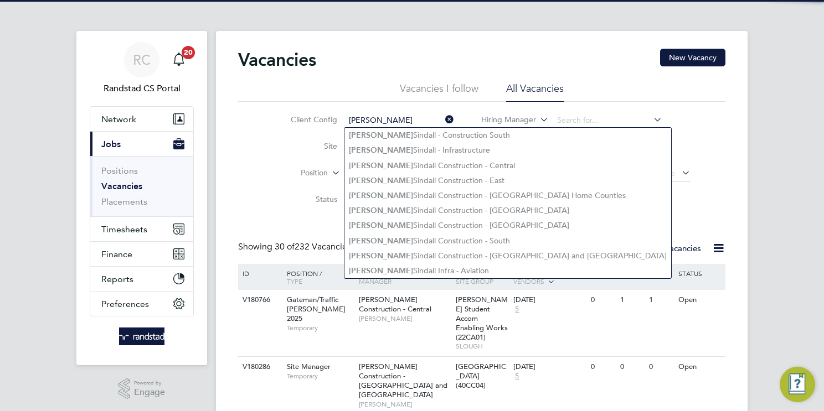
type input "[PERSON_NAME]"
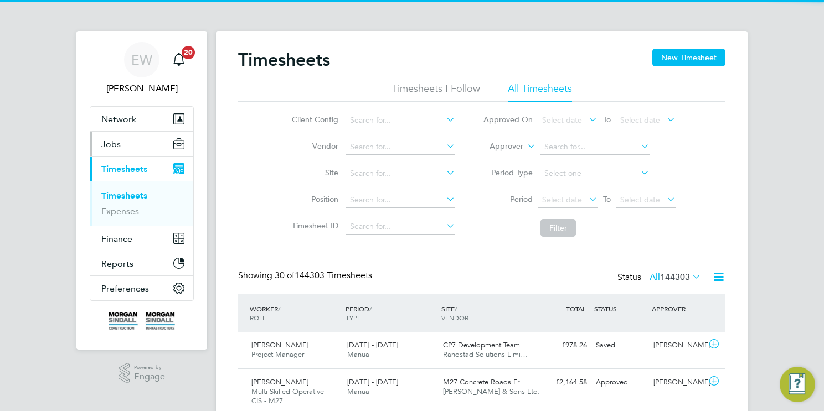
drag, startPoint x: 111, startPoint y: 140, endPoint x: 117, endPoint y: 193, distance: 54.1
click at [111, 139] on span "Jobs" at bounding box center [110, 144] width 19 height 11
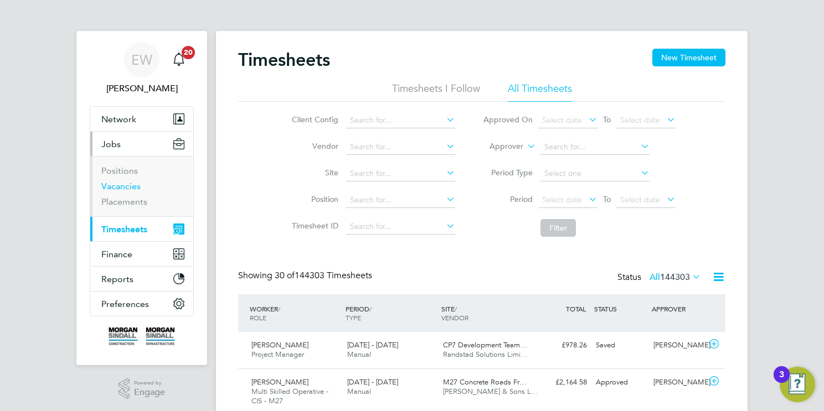
click at [121, 185] on link "Vacancies" at bounding box center [120, 186] width 39 height 11
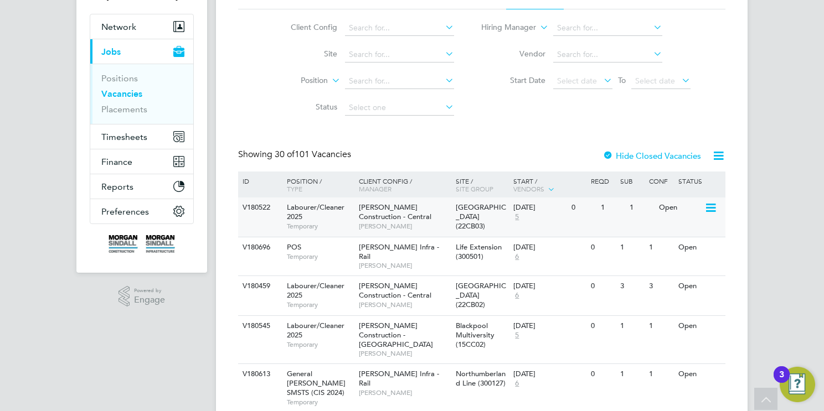
click at [711, 205] on icon at bounding box center [709, 208] width 11 height 13
click at [674, 261] on li "Update Status" at bounding box center [683, 265] width 64 height 16
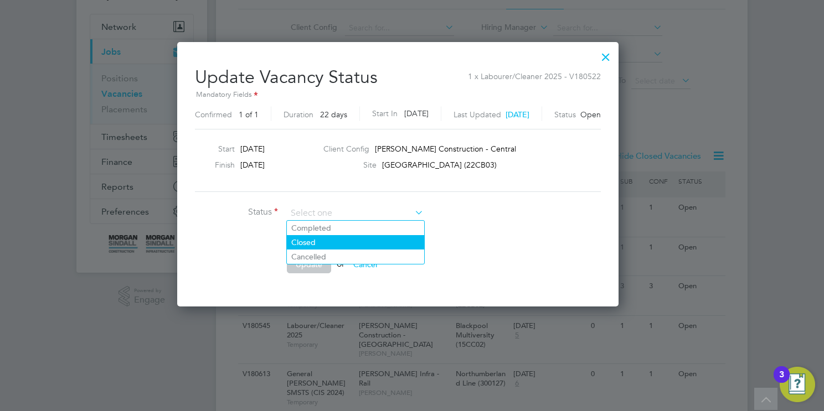
click at [332, 236] on li "Closed" at bounding box center [355, 242] width 137 height 14
type input "Closed"
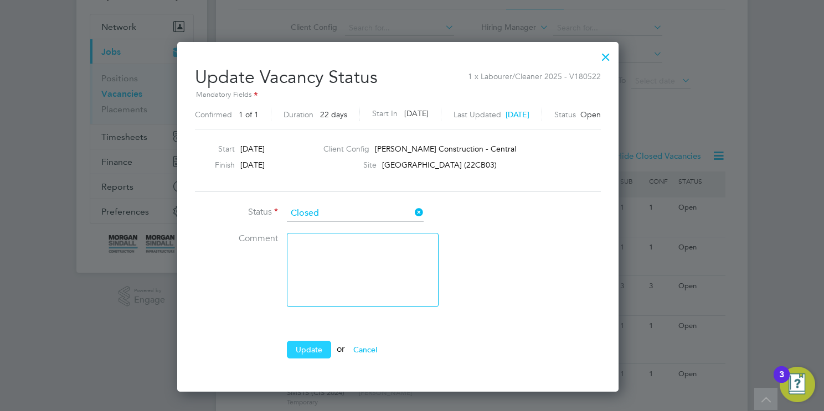
click at [301, 348] on button "Update" at bounding box center [309, 350] width 44 height 18
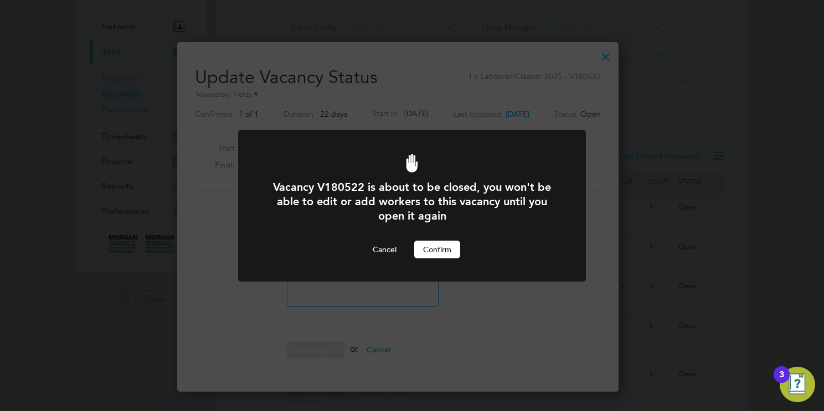
click at [443, 248] on button "Confirm" at bounding box center [437, 250] width 46 height 18
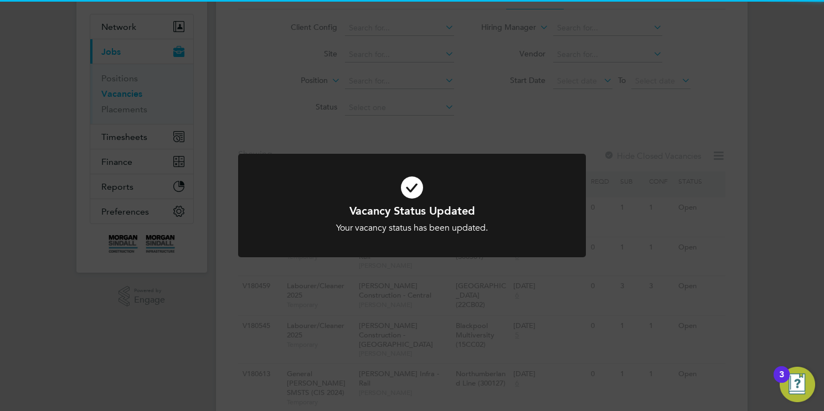
click at [774, 275] on div "Vacancy Status Updated Your vacancy status has been updated. Cancel Okay" at bounding box center [412, 205] width 824 height 411
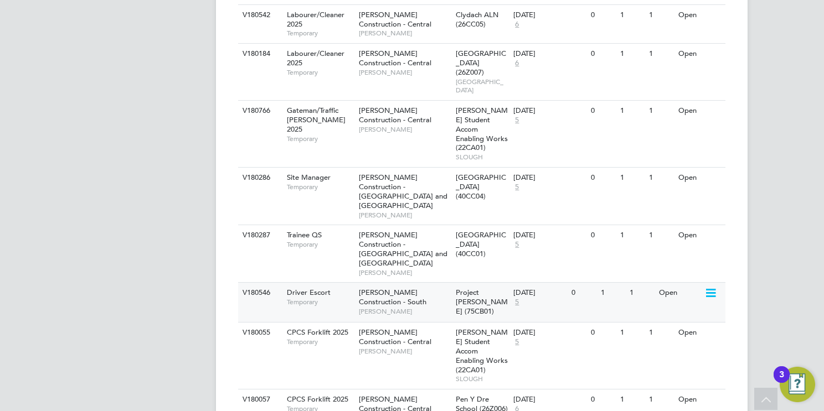
click at [463, 288] on span "Project [PERSON_NAME] (75CB01)" at bounding box center [482, 302] width 52 height 28
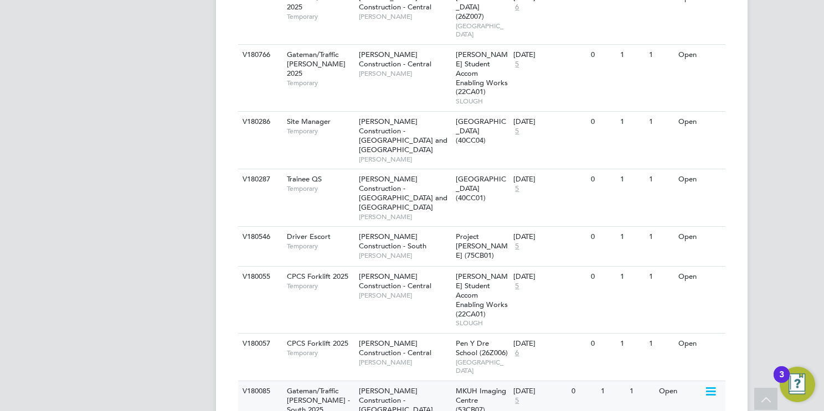
click at [711, 385] on icon at bounding box center [709, 391] width 11 height 13
click at [702, 340] on li "Update Status" at bounding box center [683, 338] width 64 height 16
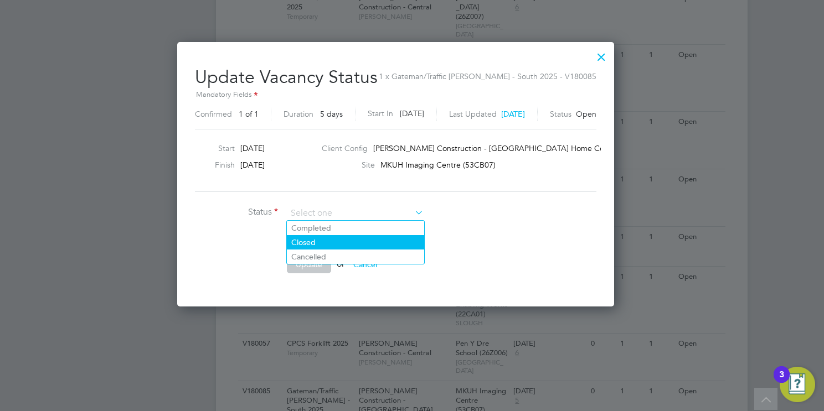
click at [351, 239] on li "Closed" at bounding box center [355, 242] width 137 height 14
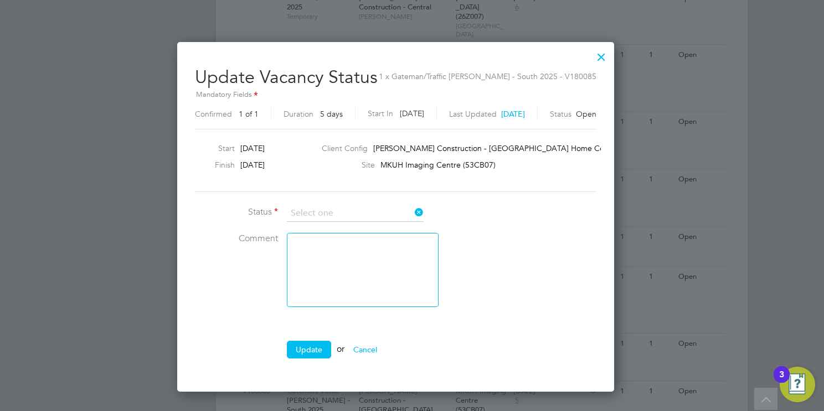
type input "Closed"
drag, startPoint x: 316, startPoint y: 346, endPoint x: 402, endPoint y: 281, distance: 108.3
click at [316, 345] on button "Update" at bounding box center [309, 350] width 44 height 18
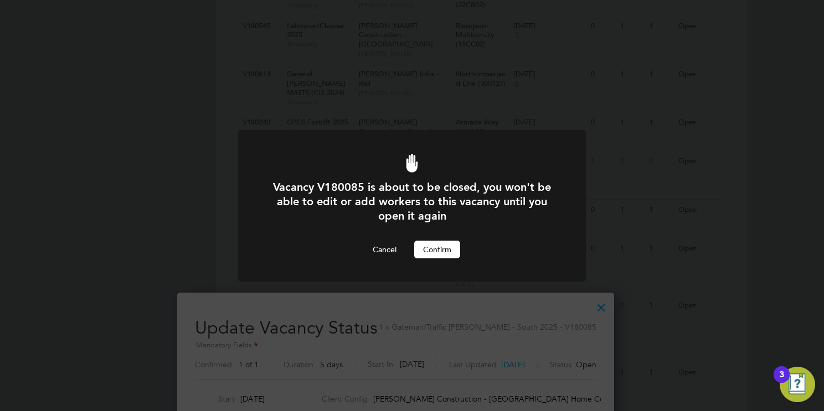
click at [444, 253] on button "Confirm" at bounding box center [437, 250] width 46 height 18
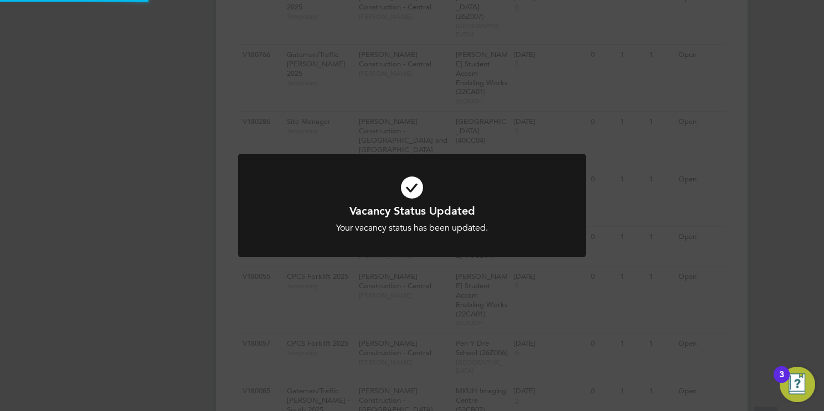
click at [759, 302] on div "Vacancy Status Updated Your vacancy status has been updated. Cancel Okay" at bounding box center [412, 205] width 824 height 411
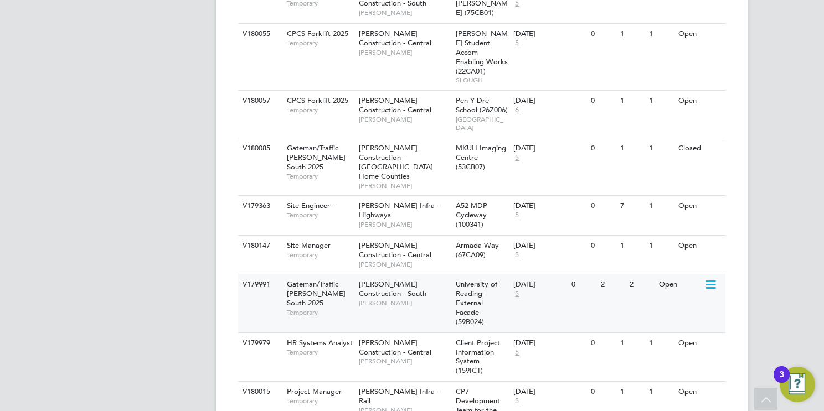
click at [480, 280] on span "University of Reading - External Facade (59B024)" at bounding box center [477, 303] width 42 height 47
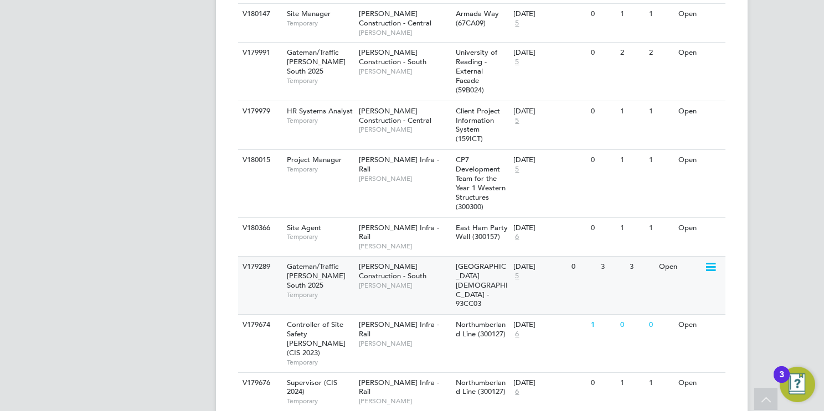
click at [708, 261] on icon at bounding box center [709, 267] width 11 height 13
click at [670, 189] on li "Update Status" at bounding box center [683, 185] width 64 height 16
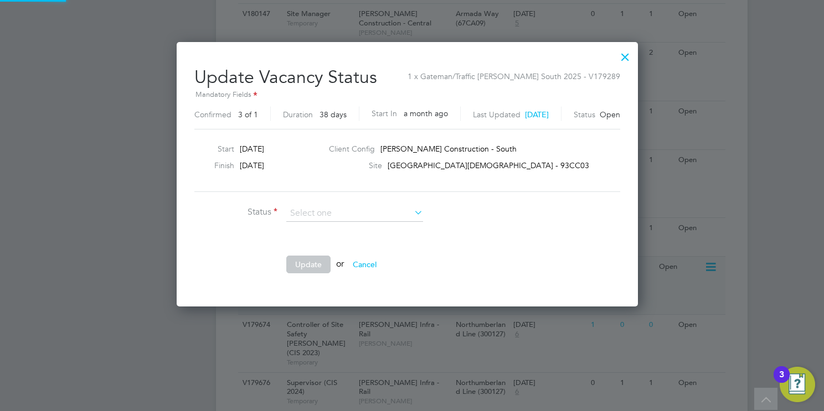
scroll to position [264, 471]
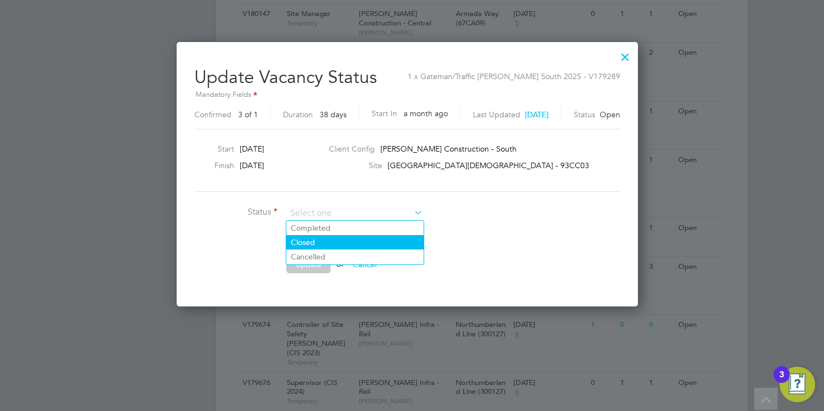
click at [303, 247] on li "Closed" at bounding box center [354, 242] width 137 height 14
type input "Closed"
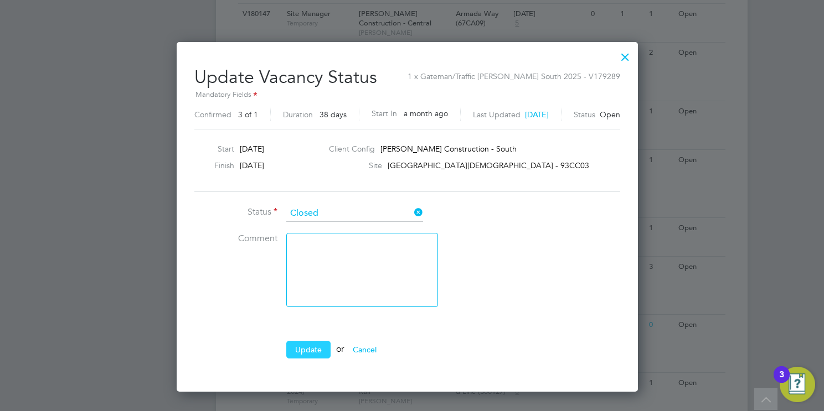
click at [317, 344] on button "Update" at bounding box center [308, 350] width 44 height 18
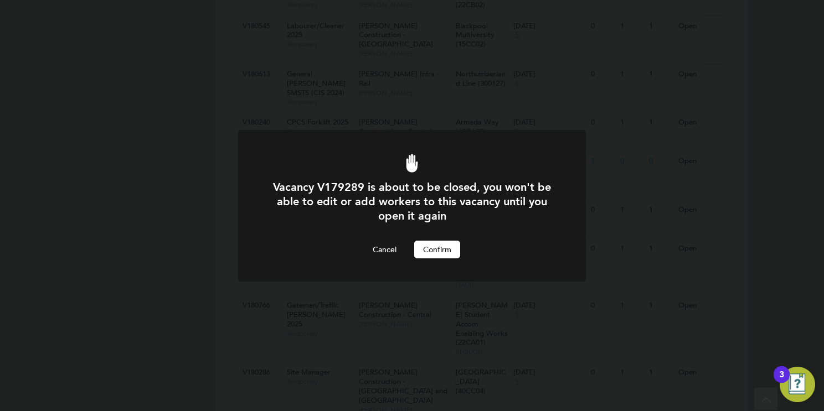
scroll to position [0, 0]
click at [446, 247] on button "Confirm" at bounding box center [437, 250] width 46 height 18
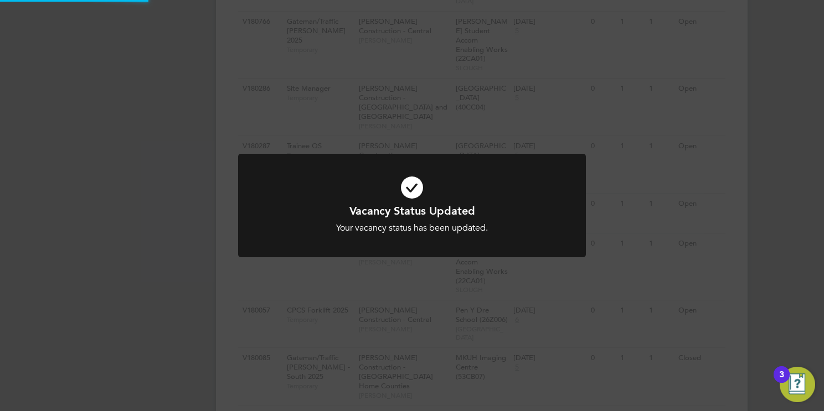
click at [774, 268] on div "Vacancy Status Updated Your vacancy status has been updated. Cancel Okay" at bounding box center [412, 205] width 824 height 411
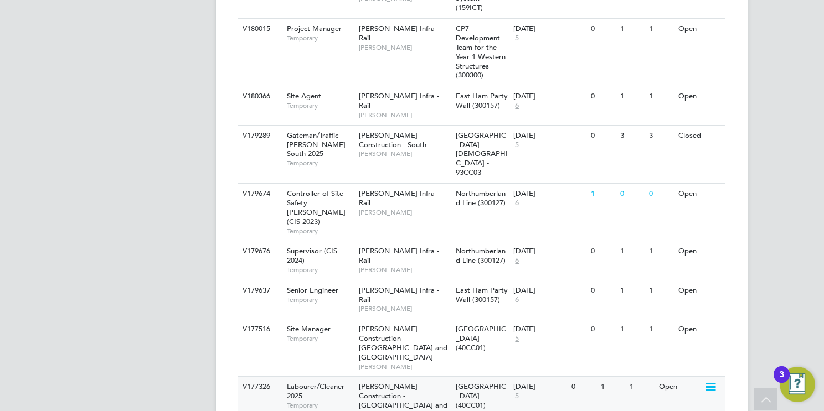
scroll to position [1278, 0]
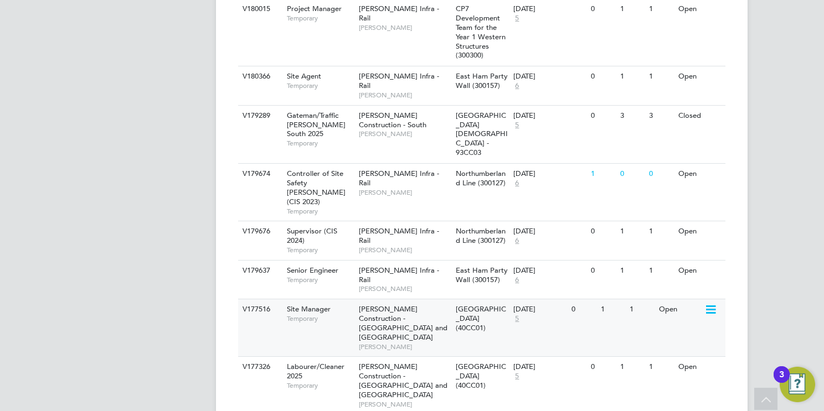
click at [478, 304] on span "[GEOGRAPHIC_DATA] (40CC01)" at bounding box center [481, 318] width 50 height 28
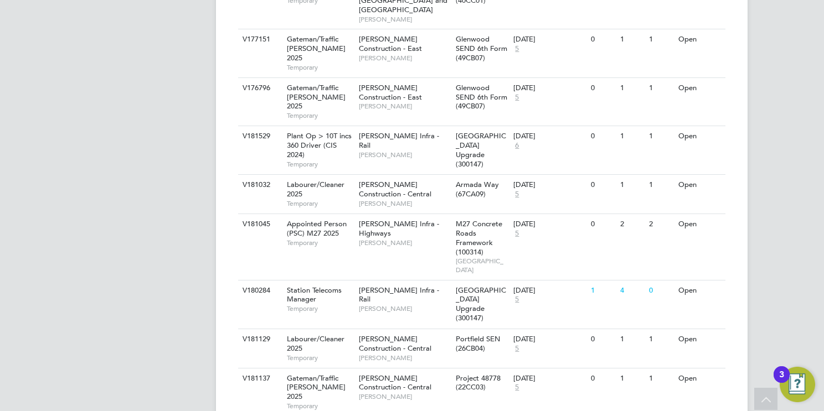
scroll to position [1692, 0]
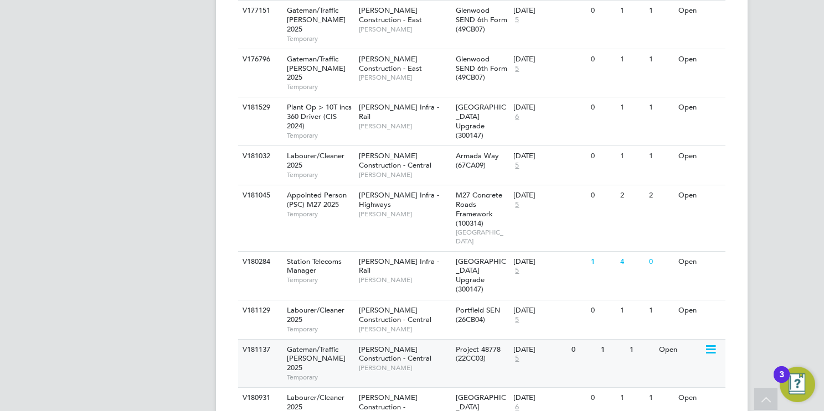
click at [710, 343] on icon at bounding box center [709, 349] width 11 height 13
click at [684, 222] on li "Update Status" at bounding box center [683, 226] width 64 height 16
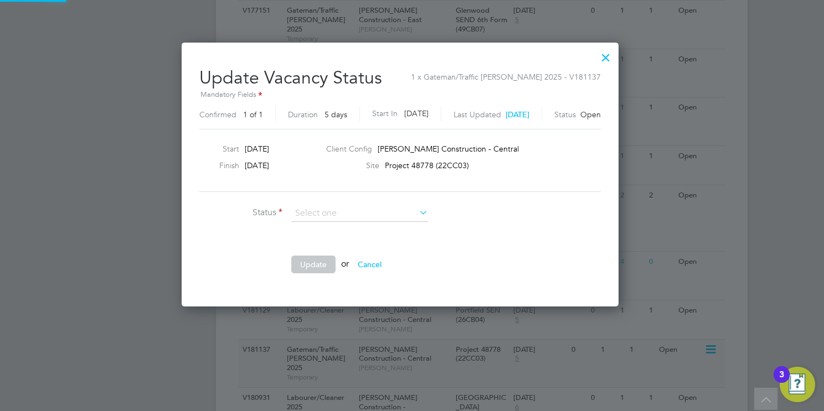
scroll to position [264, 460]
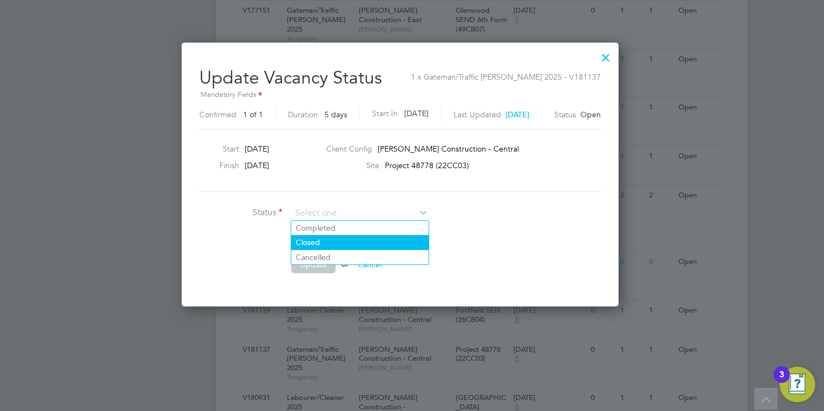
click at [334, 250] on li "Cancelled" at bounding box center [359, 257] width 137 height 14
type input "Cancelled"
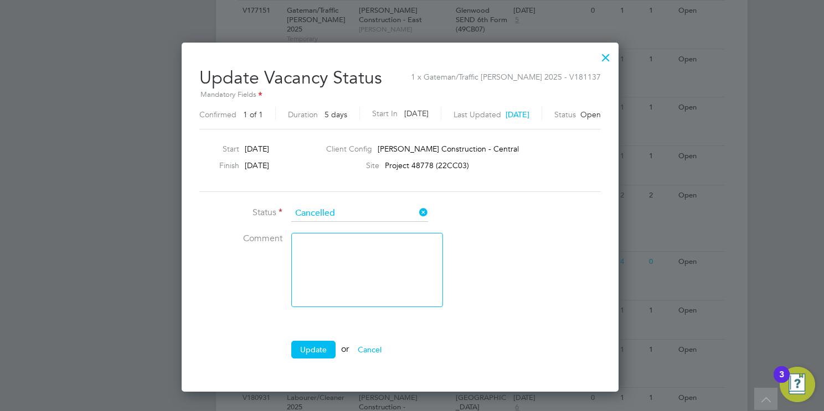
scroll to position [5, 6]
click at [346, 217] on input at bounding box center [359, 213] width 137 height 17
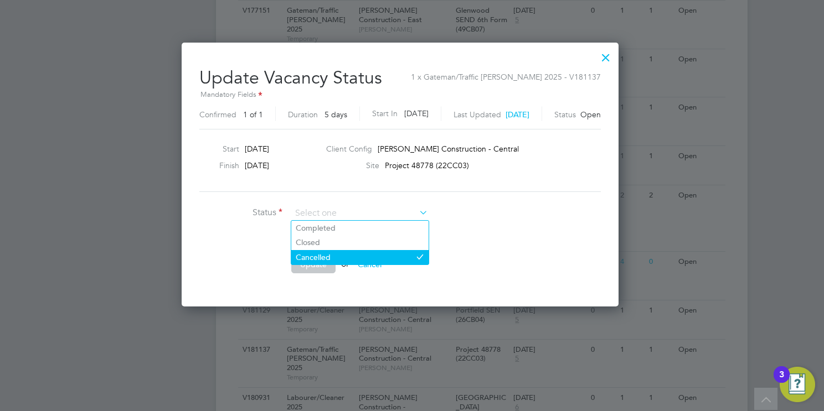
scroll to position [264, 460]
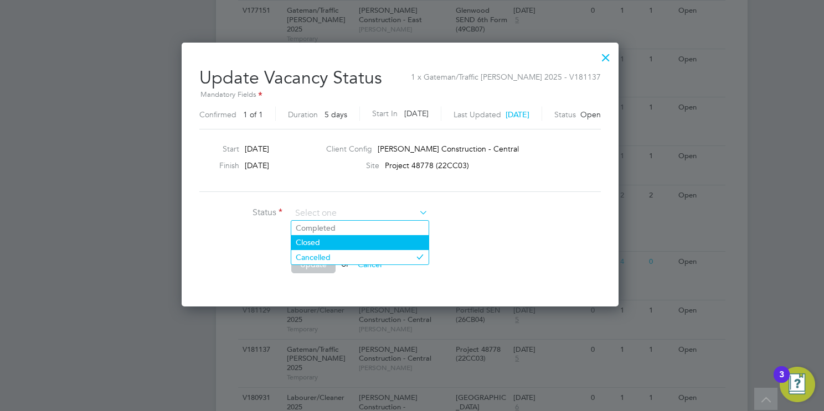
click at [335, 240] on li "Closed" at bounding box center [359, 242] width 137 height 14
type input "Closed"
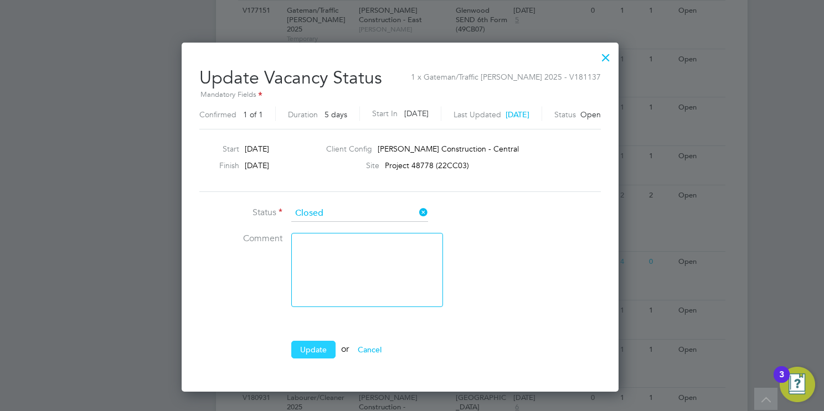
click at [316, 350] on button "Update" at bounding box center [313, 350] width 44 height 18
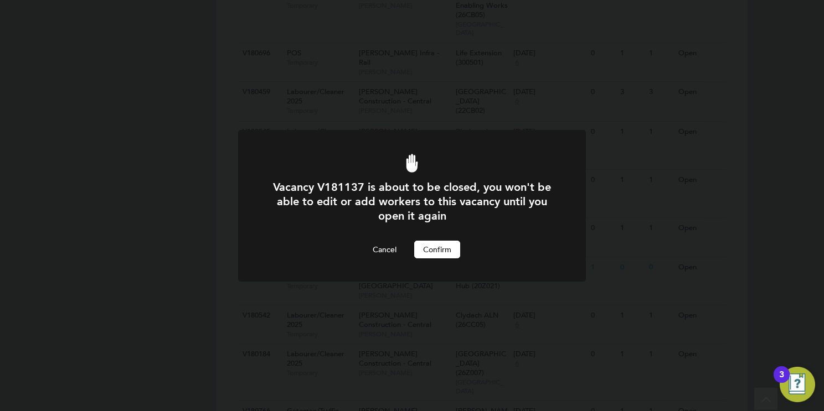
scroll to position [0, 0]
click at [453, 252] on button "Confirm" at bounding box center [437, 250] width 46 height 18
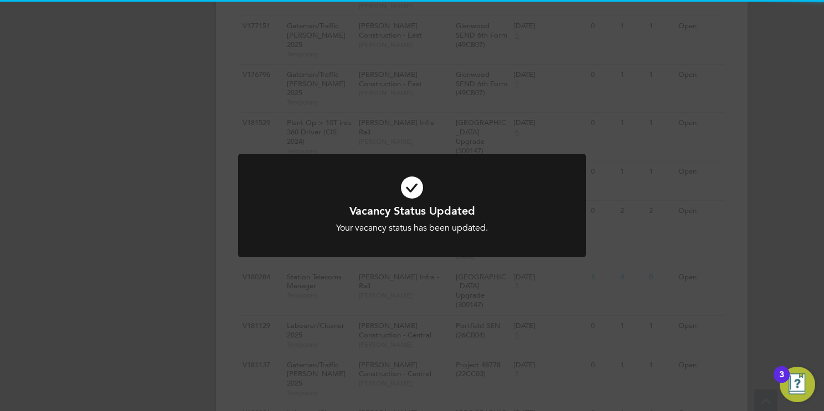
scroll to position [1692, 0]
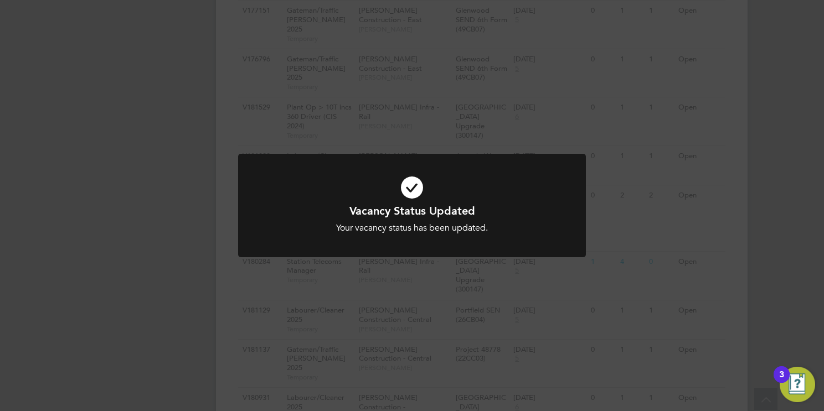
click at [778, 271] on div "Vacancy Status Updated Your vacancy status has been updated. Cancel Okay" at bounding box center [412, 205] width 824 height 411
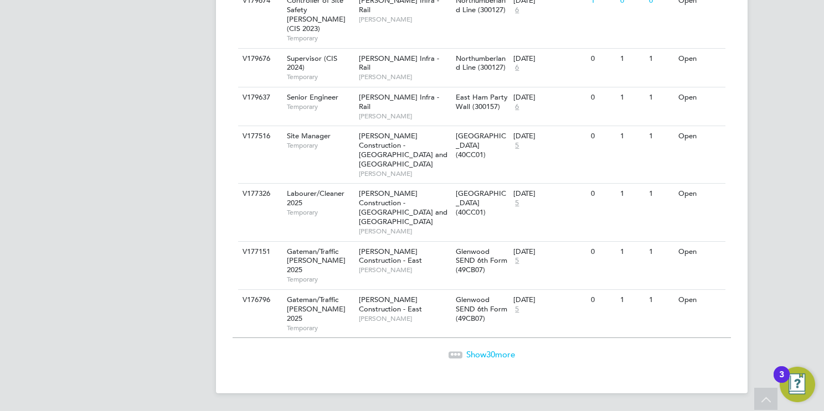
scroll to position [1259, 0]
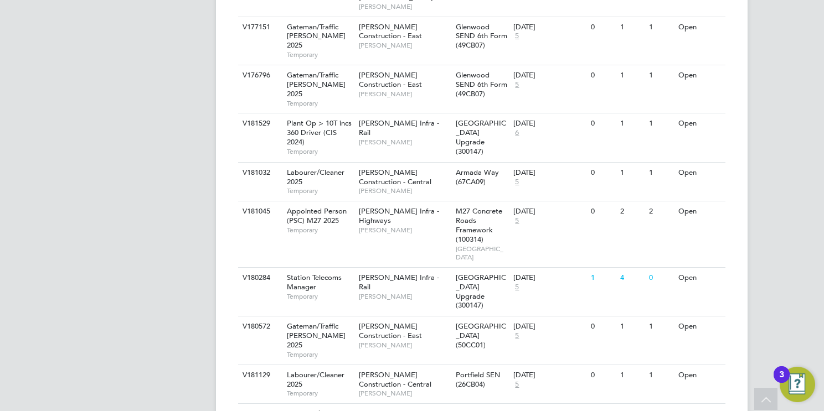
scroll to position [1625, 0]
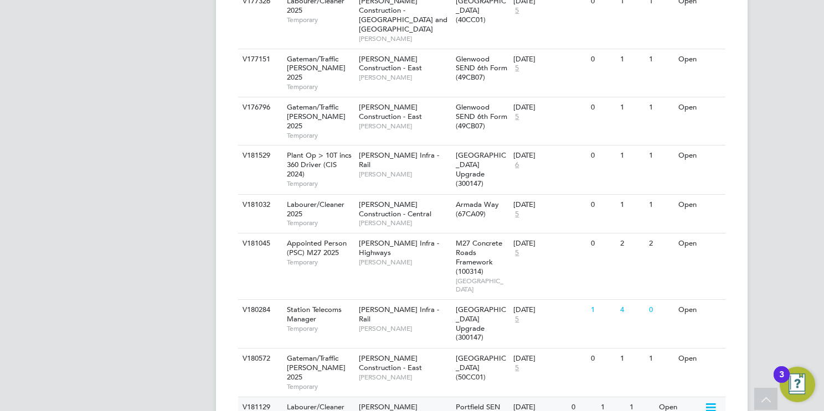
click at [487, 397] on div "Portfield SEN (26CB04)" at bounding box center [482, 412] width 58 height 30
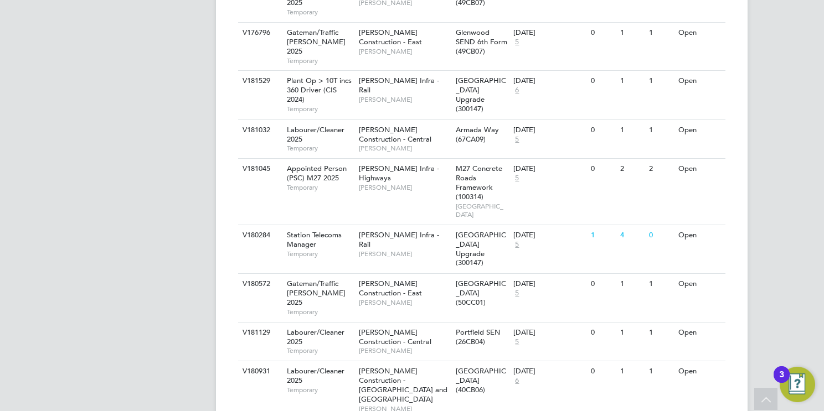
scroll to position [1701, 0]
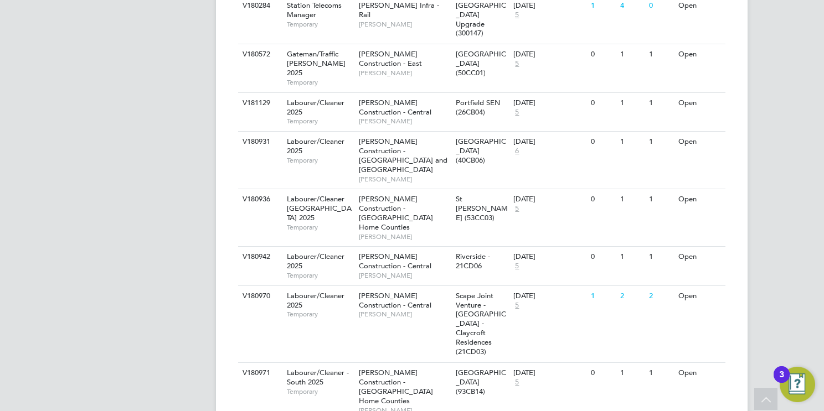
scroll to position [1956, 0]
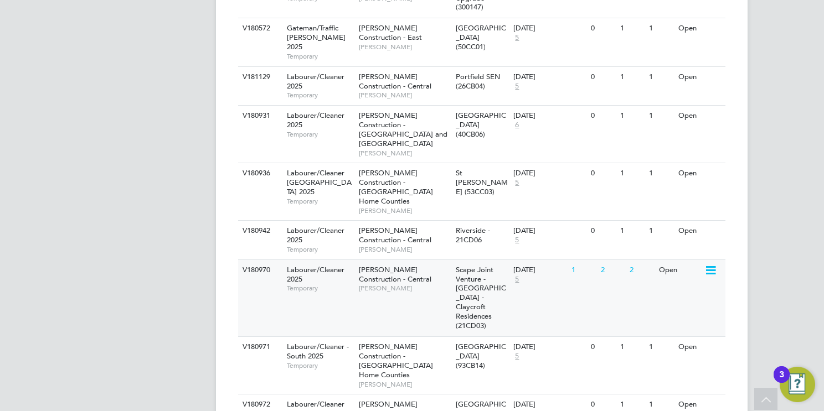
click at [712, 264] on icon at bounding box center [709, 270] width 11 height 13
click at [673, 138] on li "Update Status" at bounding box center [683, 136] width 64 height 16
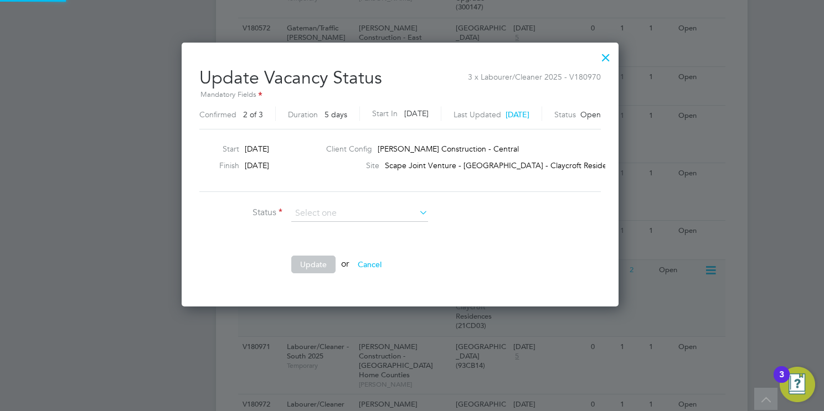
scroll to position [16, 295]
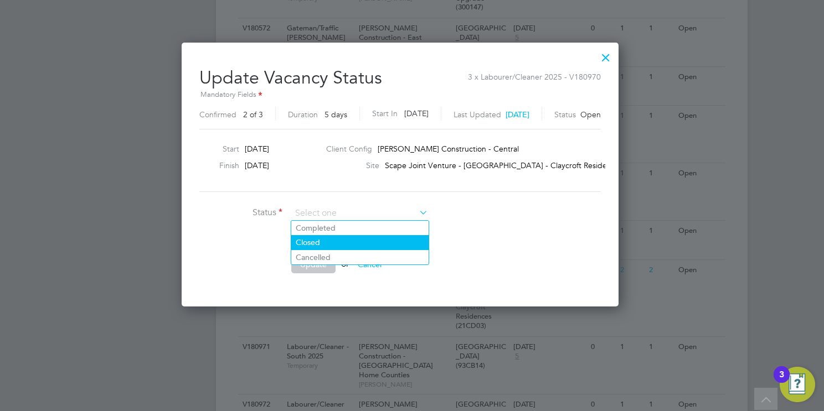
click at [329, 239] on li "Closed" at bounding box center [359, 242] width 137 height 14
type input "Closed"
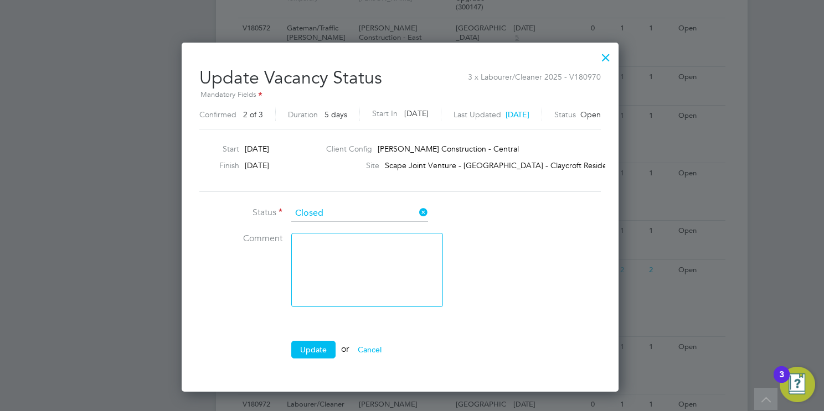
scroll to position [348, 460]
drag, startPoint x: 316, startPoint y: 351, endPoint x: 436, endPoint y: 276, distance: 141.5
click at [316, 350] on button "Update" at bounding box center [313, 350] width 44 height 18
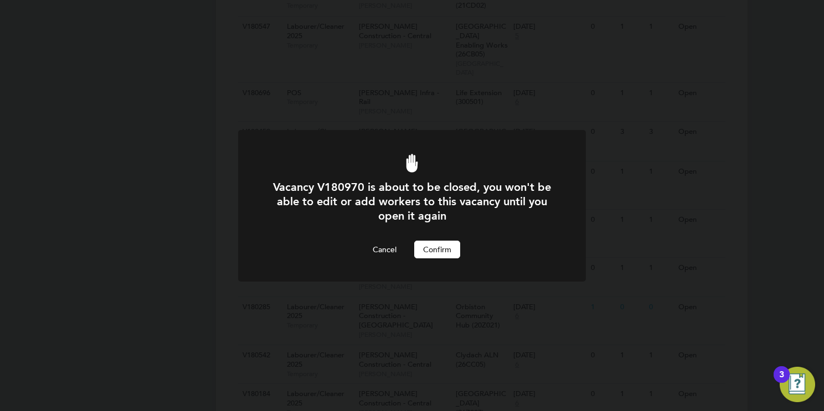
click at [446, 247] on button "Confirm" at bounding box center [437, 250] width 46 height 18
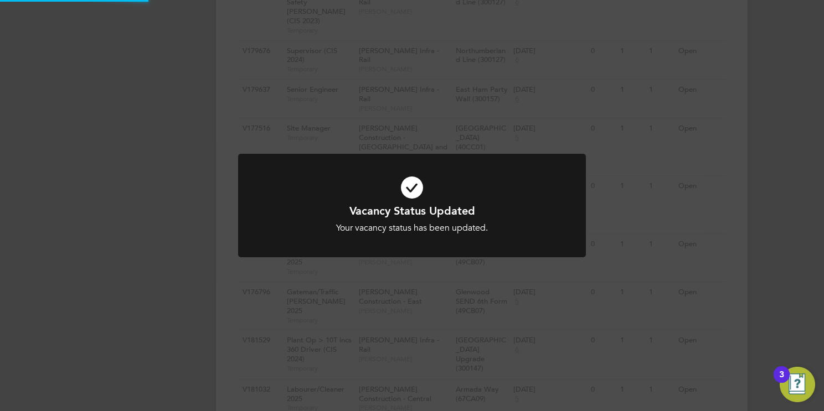
scroll to position [1956, 0]
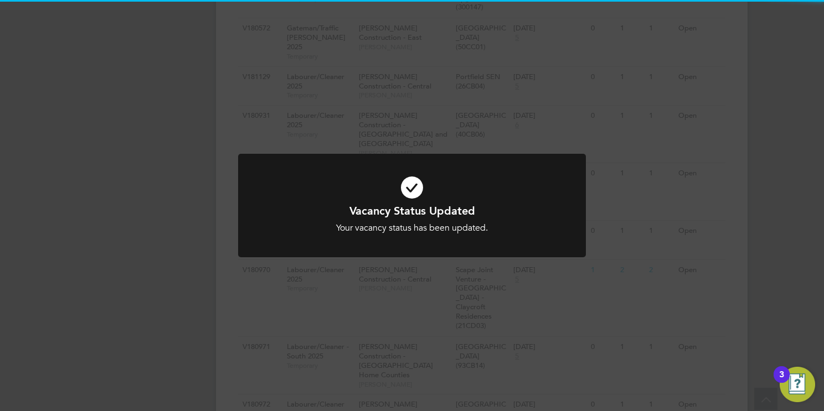
click at [769, 188] on div "Vacancy Status Updated Your vacancy status has been updated. Cancel Okay" at bounding box center [412, 205] width 824 height 411
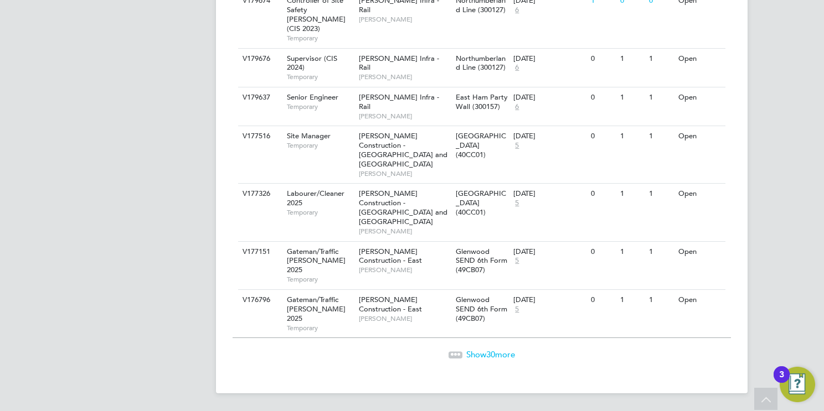
scroll to position [1259, 0]
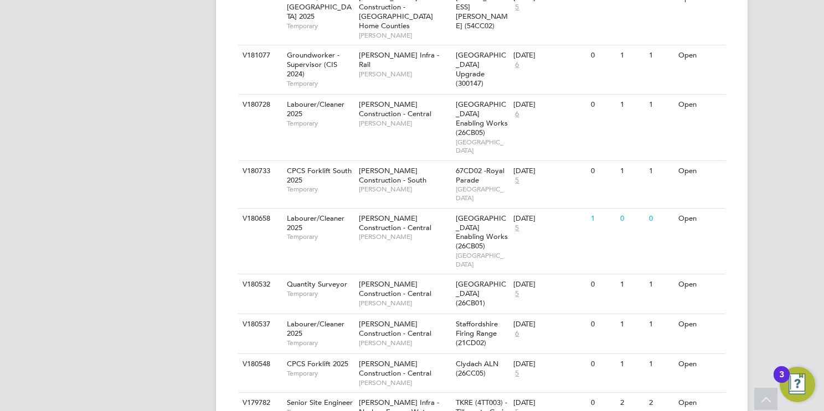
scroll to position [2655, 0]
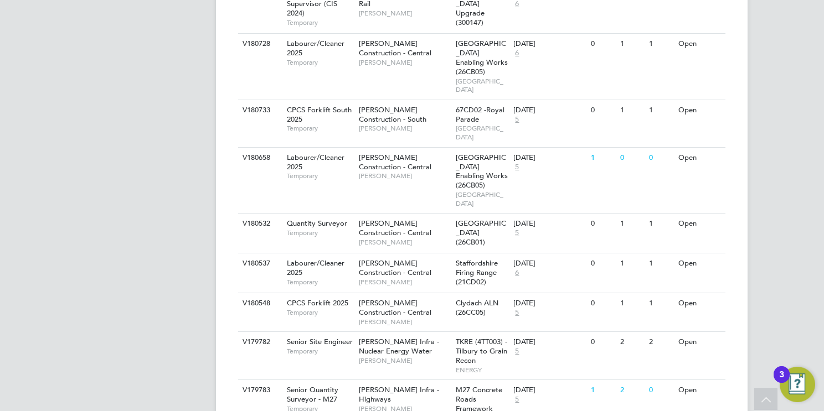
click at [665, 296] on li "Update Status" at bounding box center [683, 299] width 64 height 16
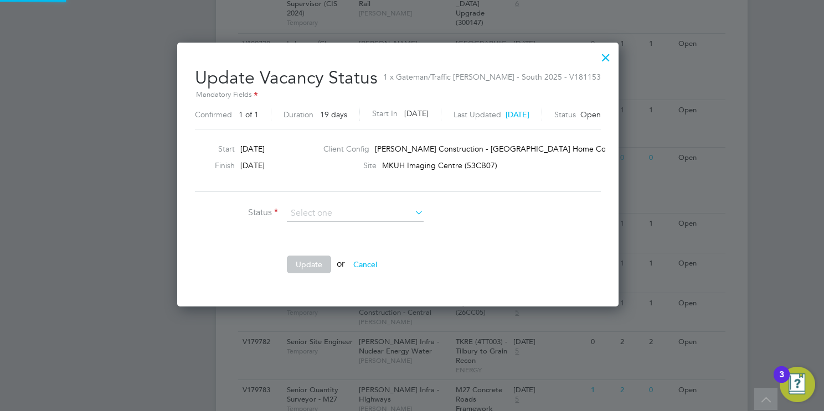
scroll to position [264, 469]
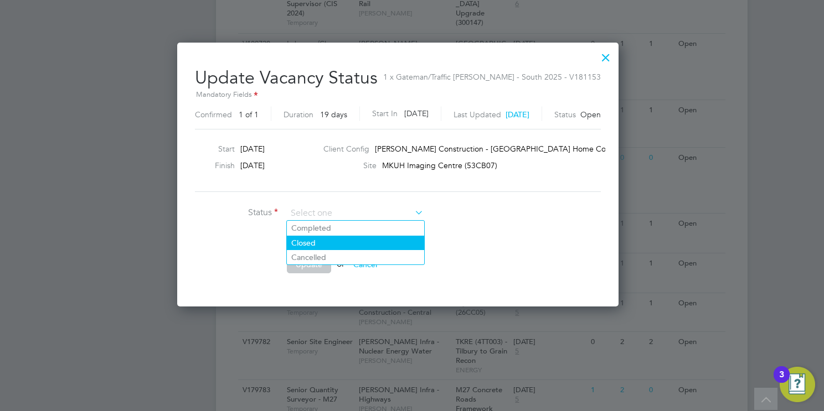
click at [345, 241] on li "Closed" at bounding box center [355, 243] width 137 height 14
type input "Closed"
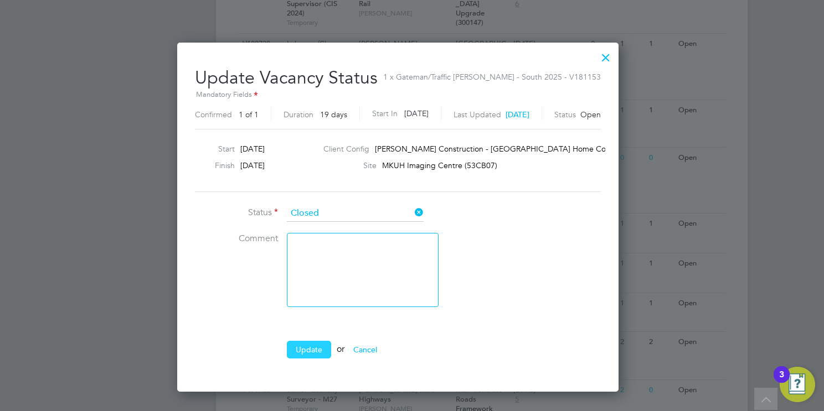
click at [311, 344] on button "Update" at bounding box center [309, 350] width 44 height 18
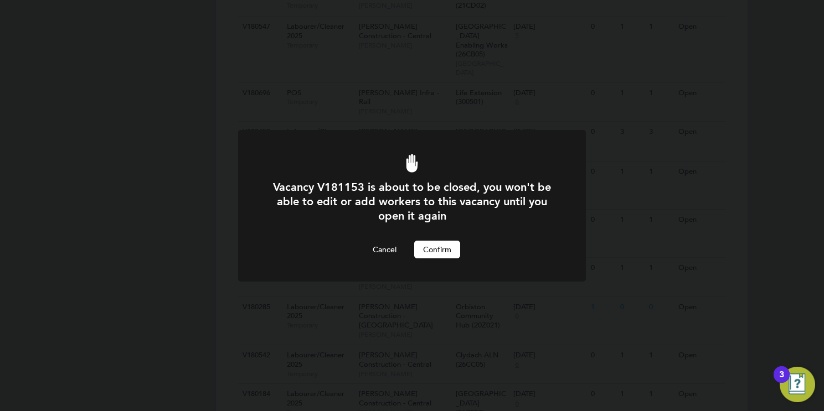
click at [447, 250] on button "Confirm" at bounding box center [437, 250] width 46 height 18
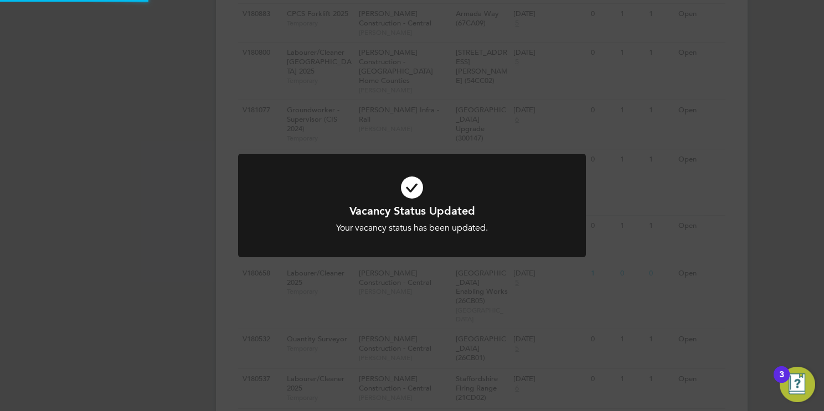
scroll to position [2655, 0]
click at [775, 223] on div "Vacancy Status Updated Your vacancy status has been updated. Cancel Okay" at bounding box center [412, 205] width 824 height 411
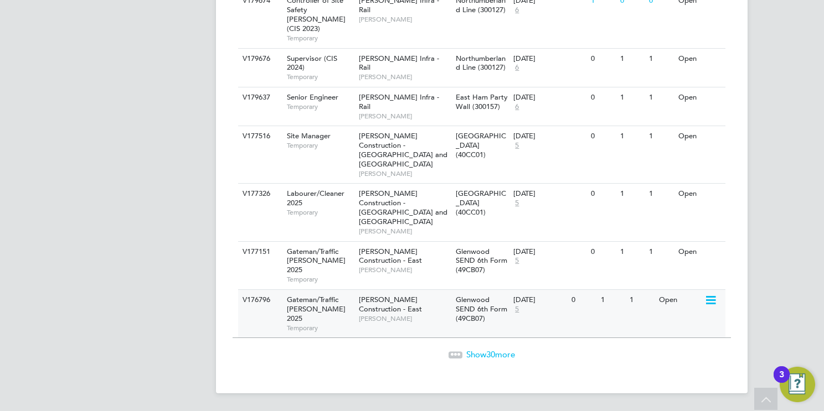
scroll to position [1259, 0]
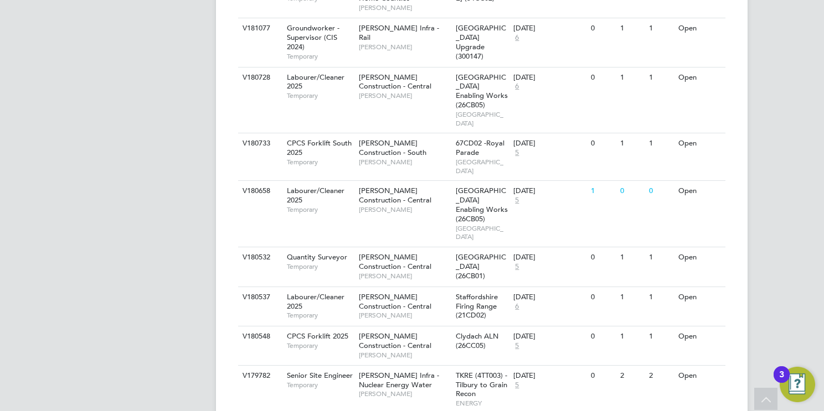
scroll to position [2675, 0]
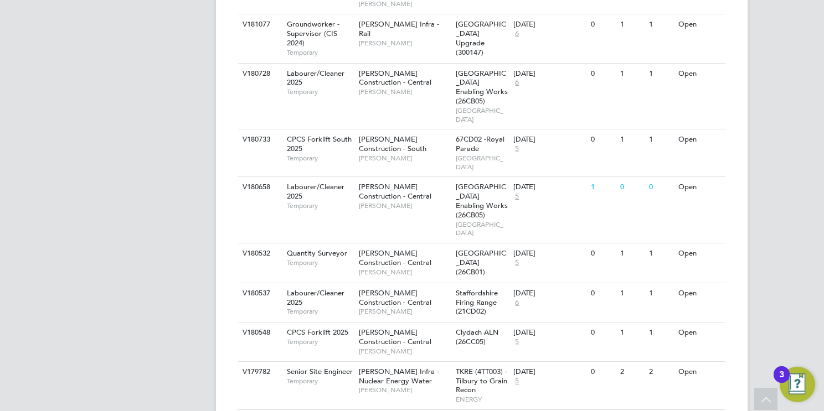
click at [669, 269] on li "Update Status" at bounding box center [683, 269] width 64 height 16
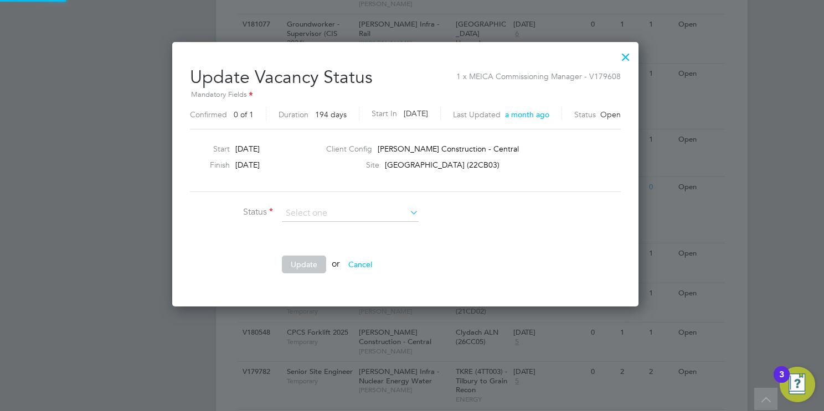
scroll to position [264, 479]
click at [633, 57] on div at bounding box center [626, 54] width 20 height 20
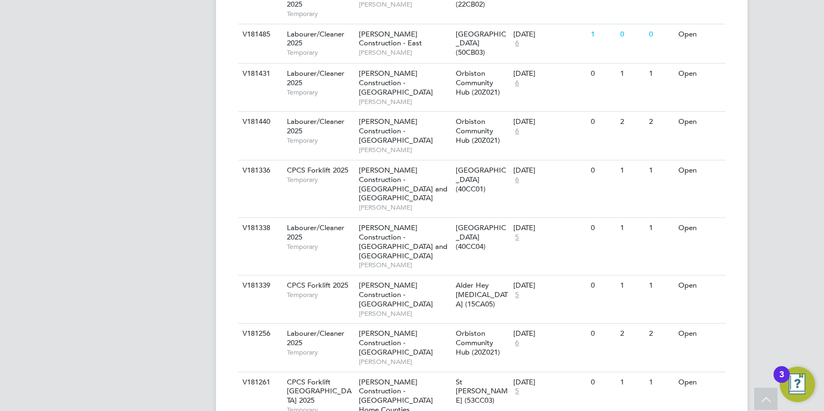
scroll to position [4048, 0]
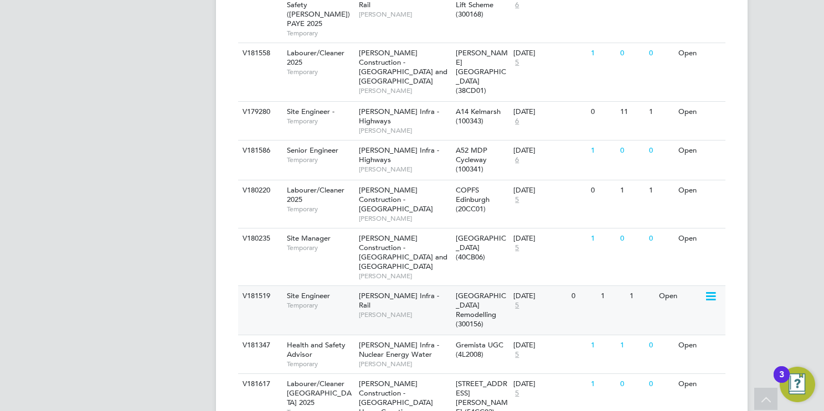
scroll to position [3226, 0]
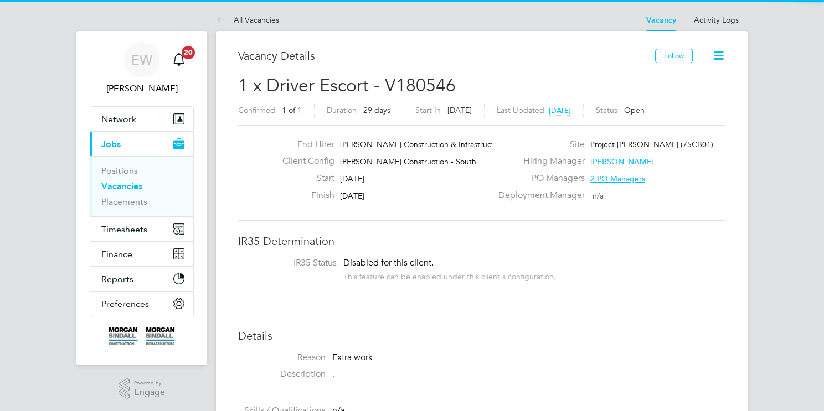
click at [717, 17] on link "Activity Logs" at bounding box center [716, 20] width 45 height 10
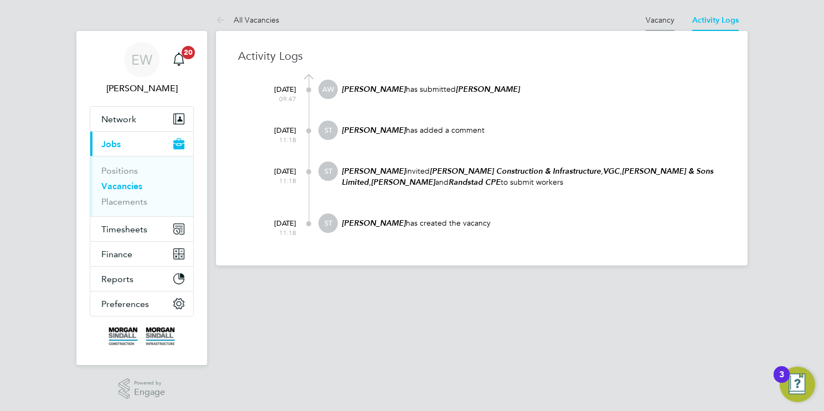
click at [668, 19] on link "Vacancy" at bounding box center [660, 20] width 29 height 10
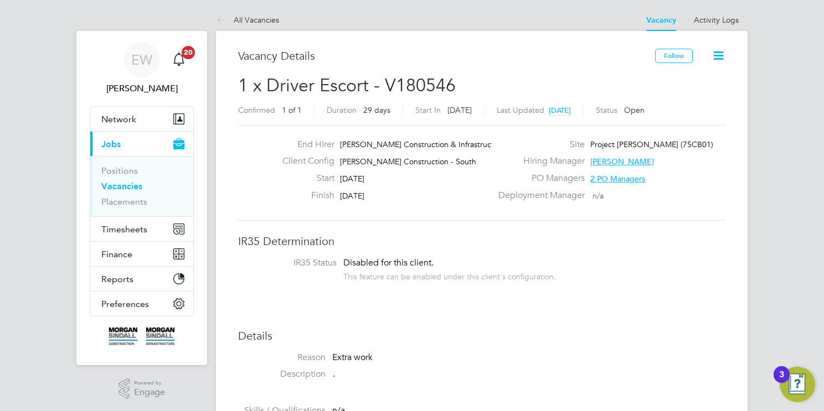
scroll to position [11, 53]
click at [123, 234] on span "Timesheets" at bounding box center [124, 229] width 46 height 11
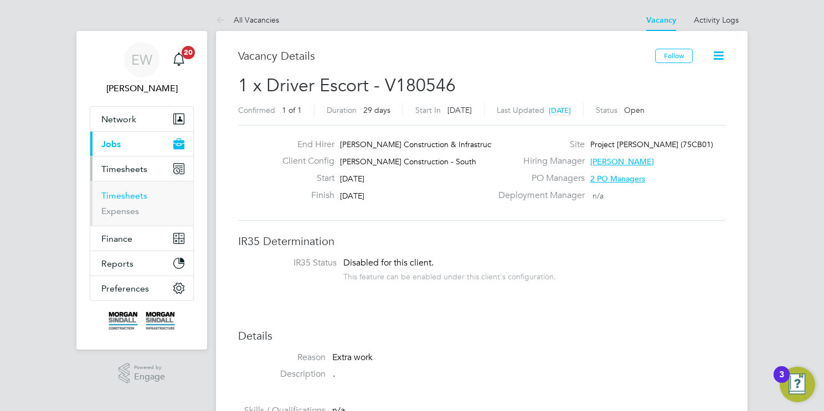
click at [138, 198] on link "Timesheets" at bounding box center [124, 195] width 46 height 11
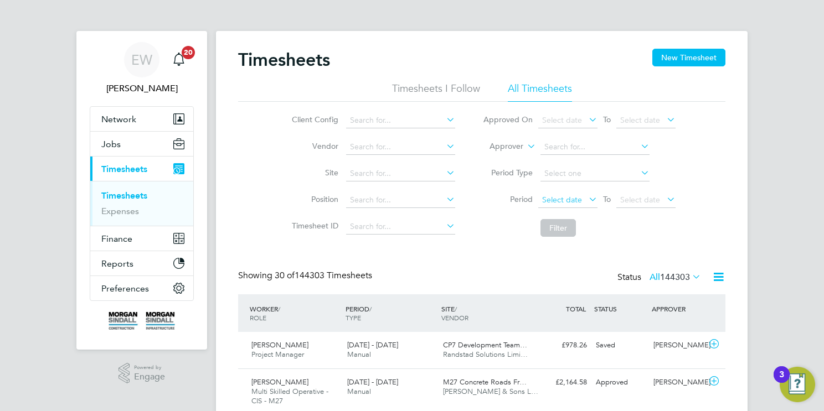
scroll to position [37, 96]
click at [566, 199] on span "Select date" at bounding box center [562, 200] width 40 height 10
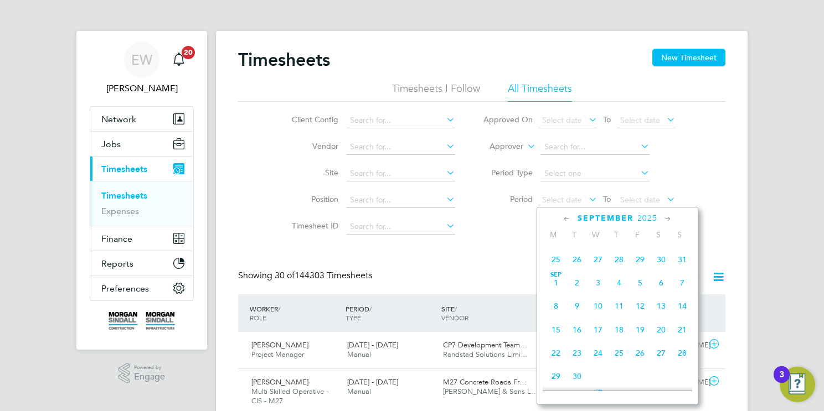
click at [554, 293] on span "Sep 1" at bounding box center [555, 282] width 21 height 21
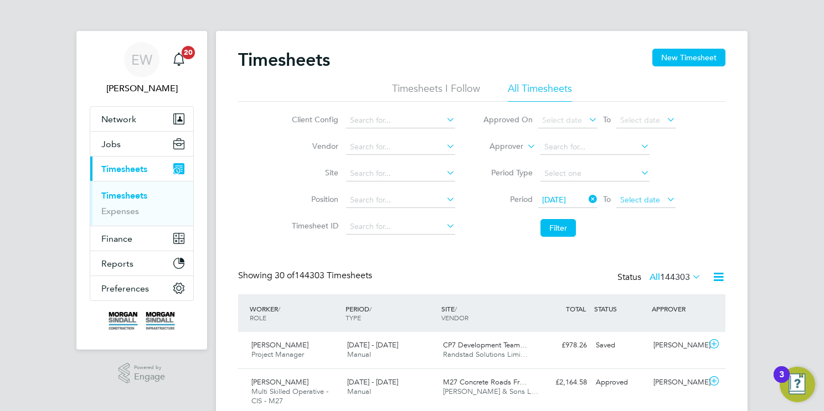
click at [639, 196] on span "Select date" at bounding box center [640, 200] width 40 height 10
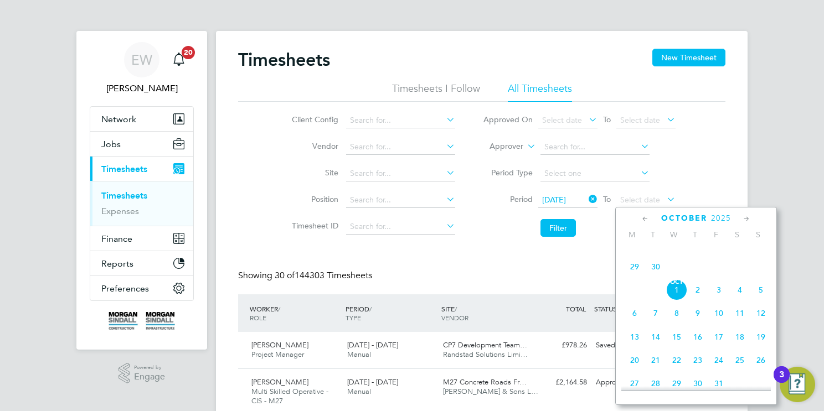
click at [718, 254] on span "26" at bounding box center [718, 243] width 21 height 21
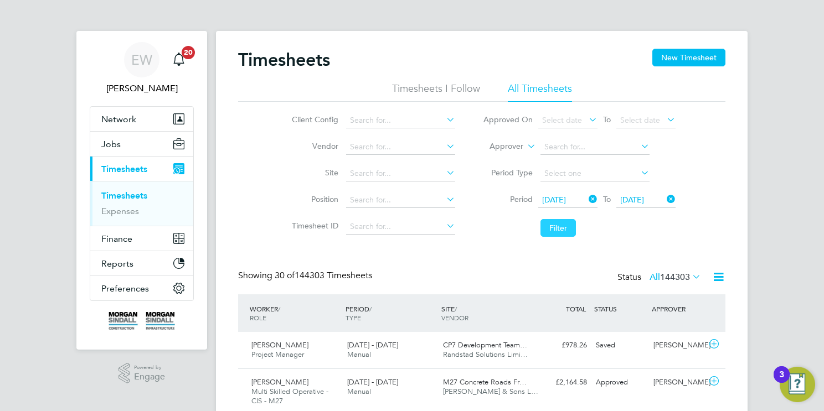
click at [571, 226] on button "Filter" at bounding box center [557, 228] width 35 height 18
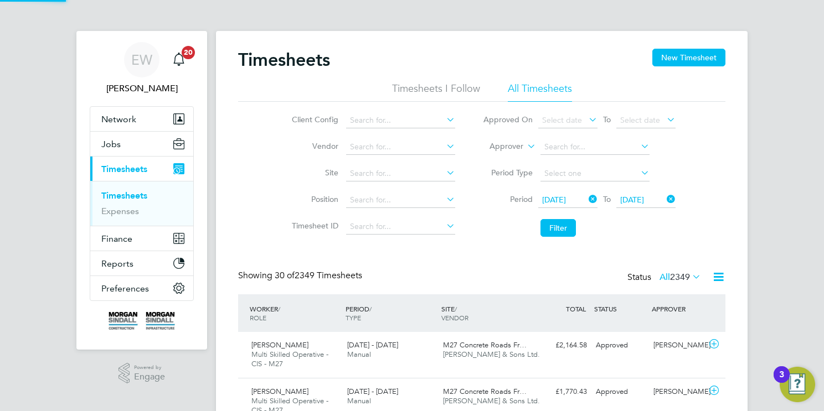
click at [717, 278] on icon at bounding box center [718, 277] width 14 height 14
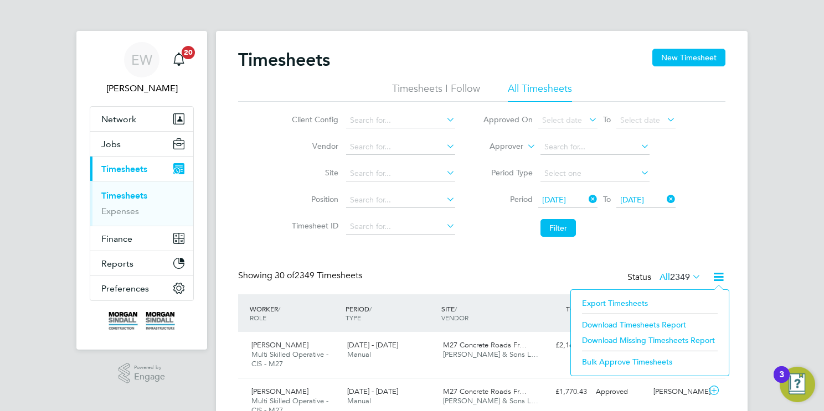
click at [638, 327] on li "Download Timesheets Report" at bounding box center [649, 325] width 147 height 16
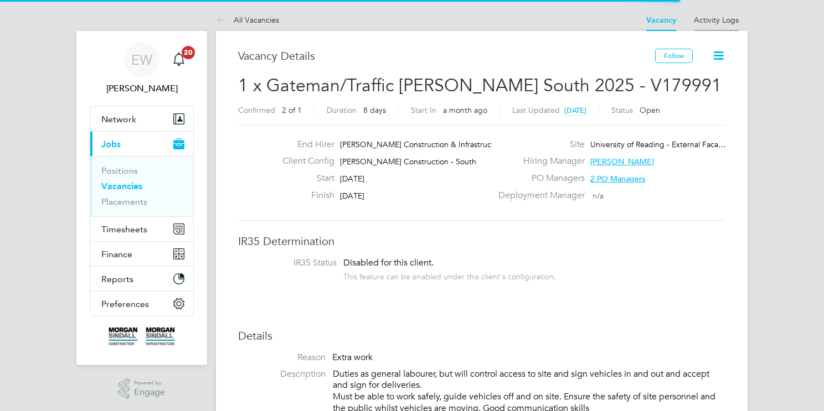
click at [713, 19] on link "Activity Logs" at bounding box center [716, 20] width 45 height 10
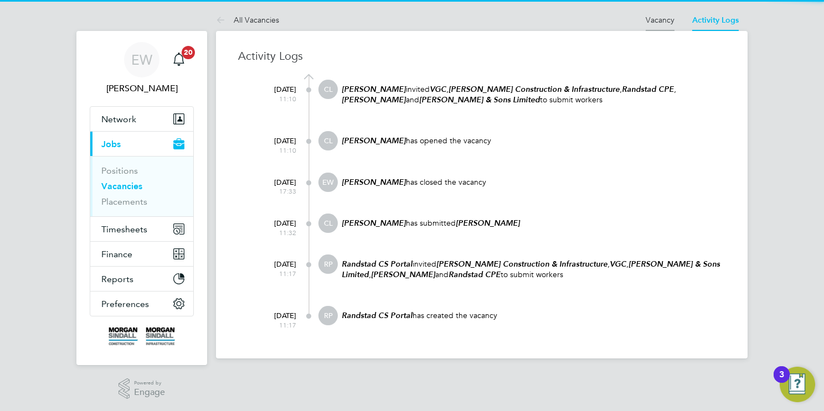
click at [657, 22] on link "Vacancy" at bounding box center [660, 20] width 29 height 10
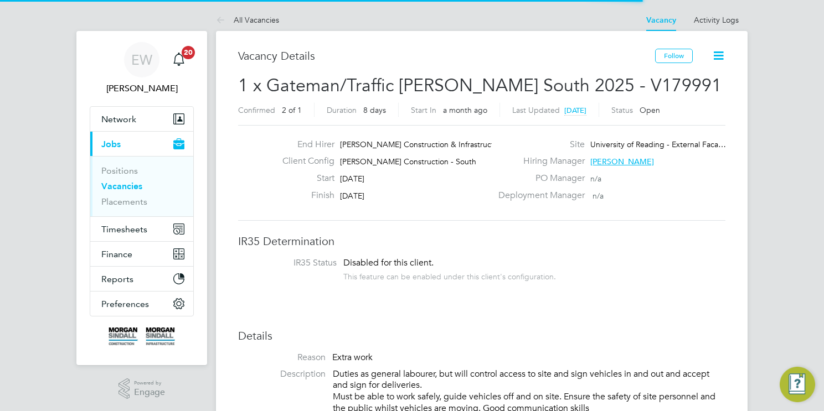
click at [720, 60] on icon at bounding box center [718, 56] width 14 height 14
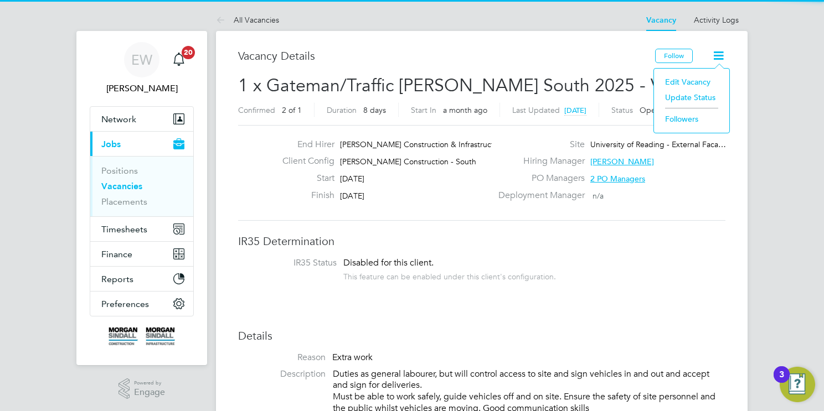
click at [675, 96] on li "Update Status" at bounding box center [691, 98] width 64 height 16
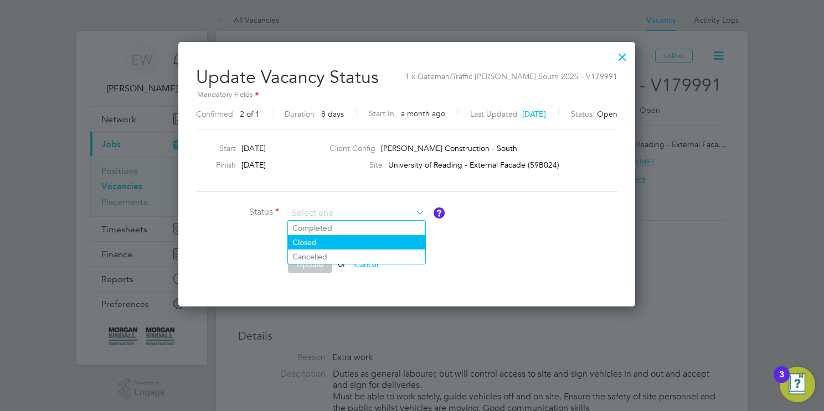
click at [333, 242] on li "Closed" at bounding box center [356, 242] width 137 height 14
type input "Closed"
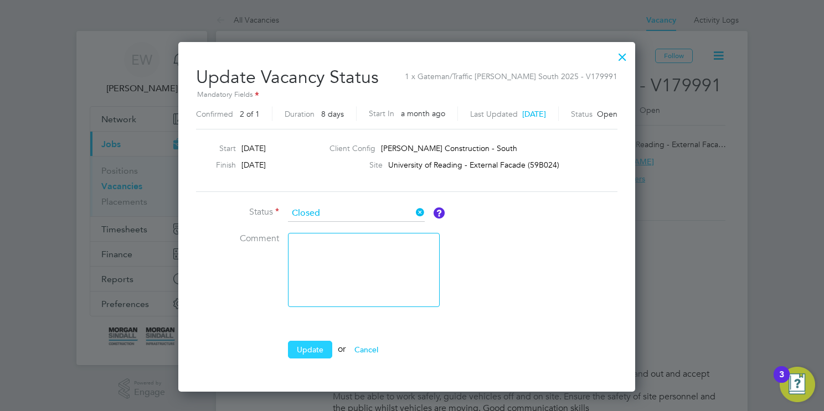
click at [307, 341] on button "Update" at bounding box center [310, 350] width 44 height 18
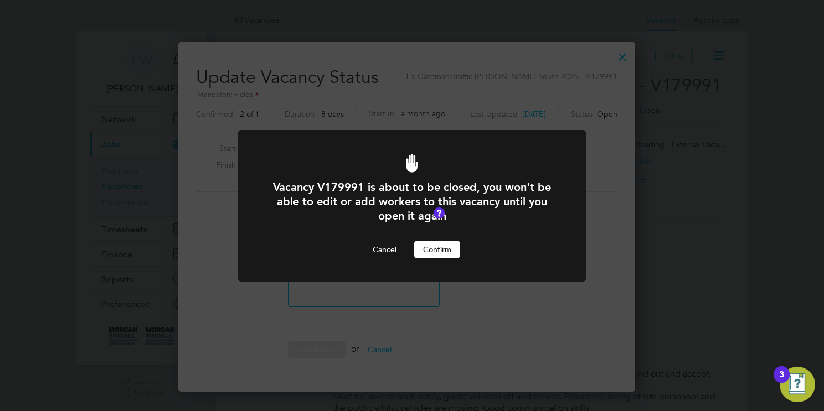
drag, startPoint x: 444, startPoint y: 245, endPoint x: 476, endPoint y: 1, distance: 246.2
click at [444, 245] on button "Confirm" at bounding box center [437, 250] width 46 height 18
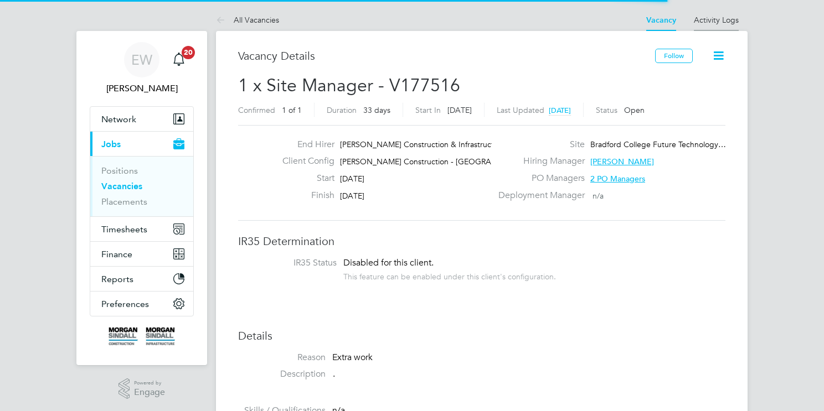
click at [725, 14] on li "Activity Logs" at bounding box center [716, 20] width 45 height 22
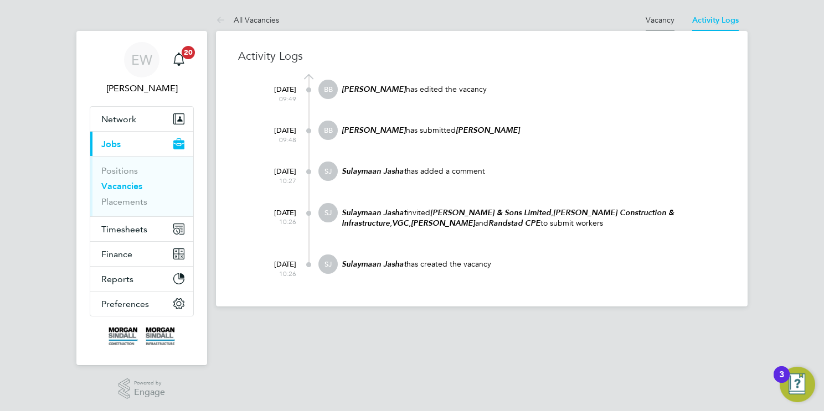
click at [654, 19] on link "Vacancy" at bounding box center [660, 20] width 29 height 10
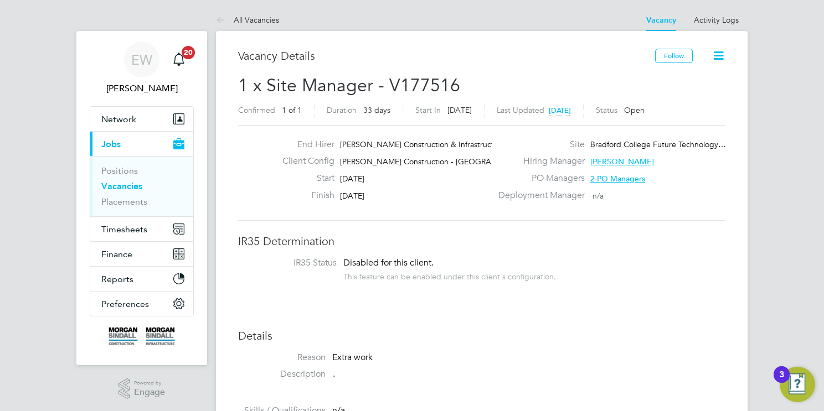
scroll to position [11, 53]
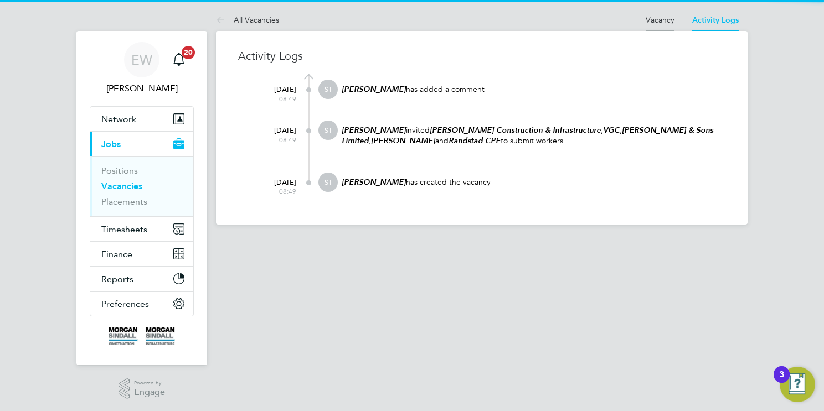
click at [664, 17] on link "Vacancy" at bounding box center [660, 20] width 29 height 10
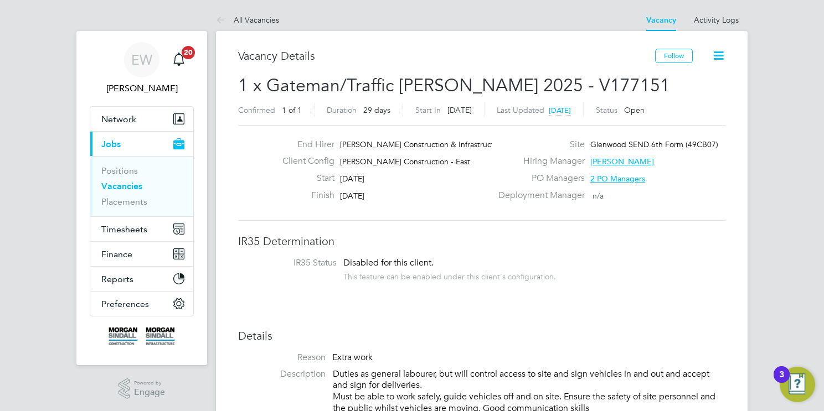
scroll to position [19, 115]
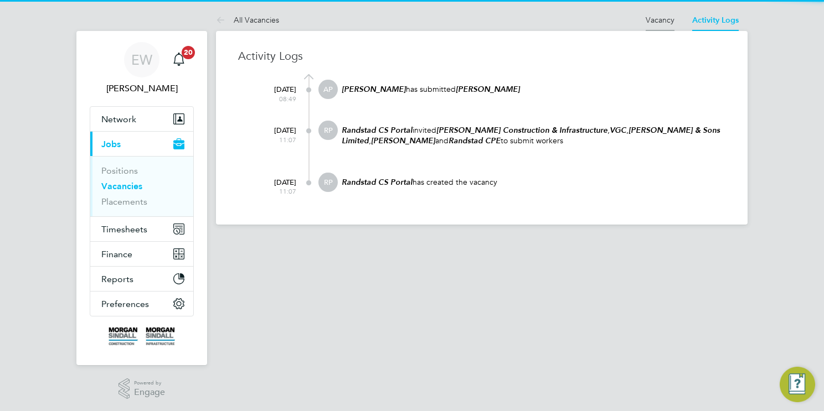
click at [657, 16] on link "Vacancy" at bounding box center [660, 20] width 29 height 10
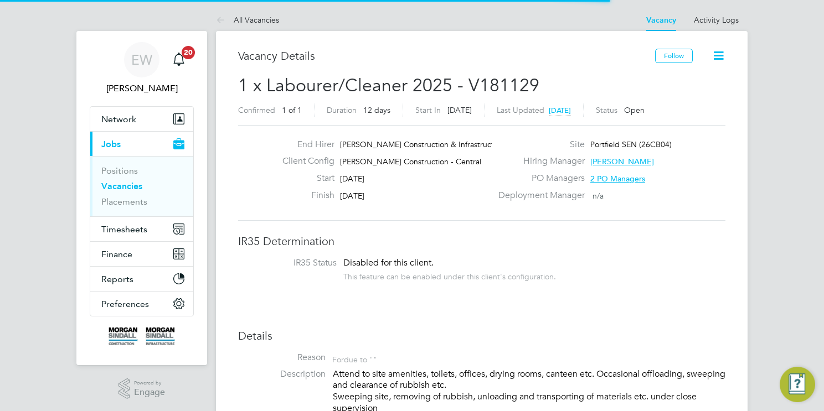
click at [714, 54] on icon at bounding box center [718, 56] width 14 height 14
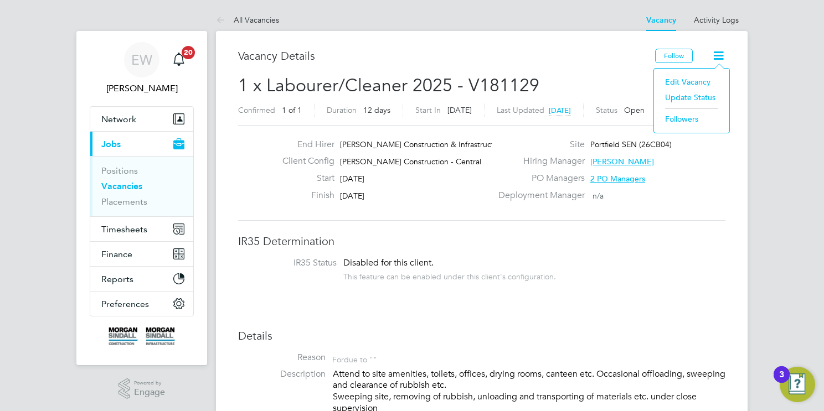
click at [677, 96] on li "Update Status" at bounding box center [691, 98] width 64 height 16
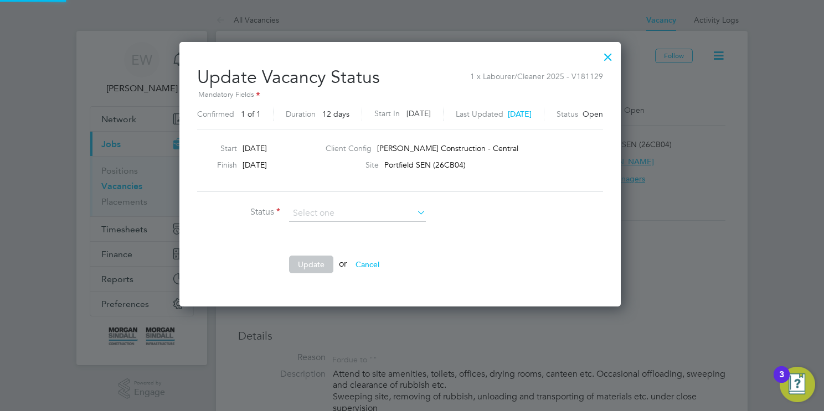
scroll to position [264, 465]
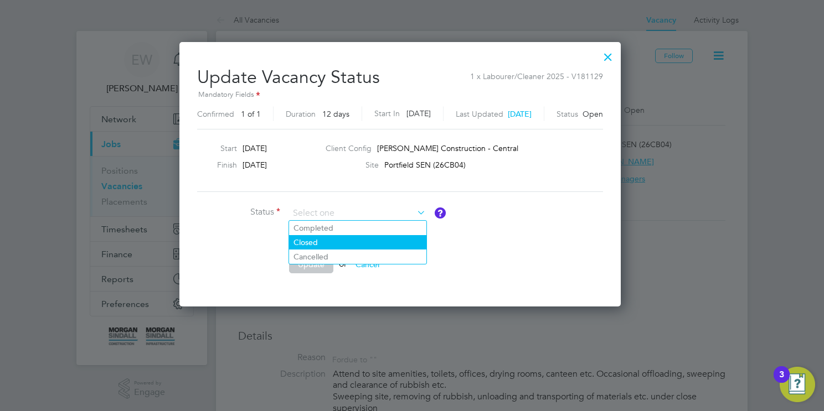
click at [312, 243] on li "Closed" at bounding box center [357, 242] width 137 height 14
type input "Closed"
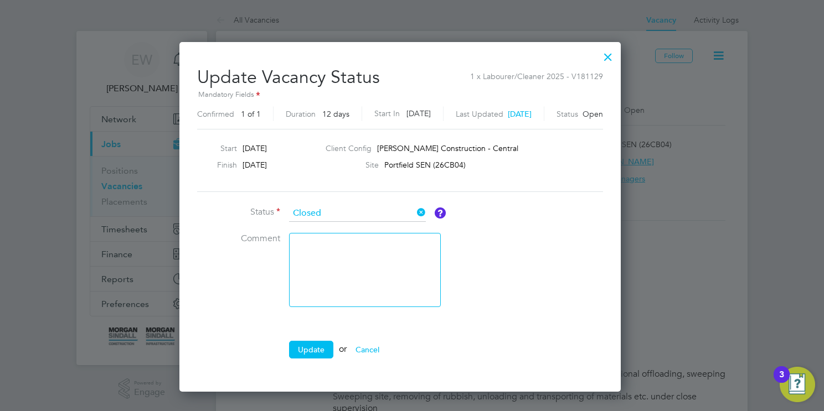
scroll to position [348, 465]
click at [318, 344] on button "Update" at bounding box center [311, 350] width 44 height 18
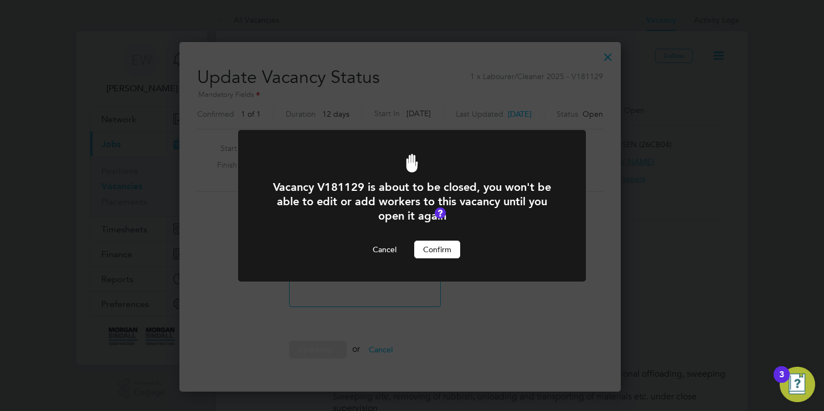
click at [438, 254] on button "Confirm" at bounding box center [437, 250] width 46 height 18
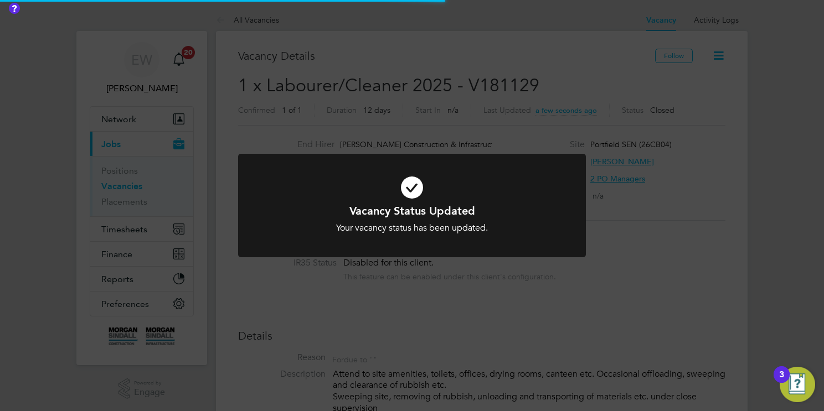
scroll to position [5, 6]
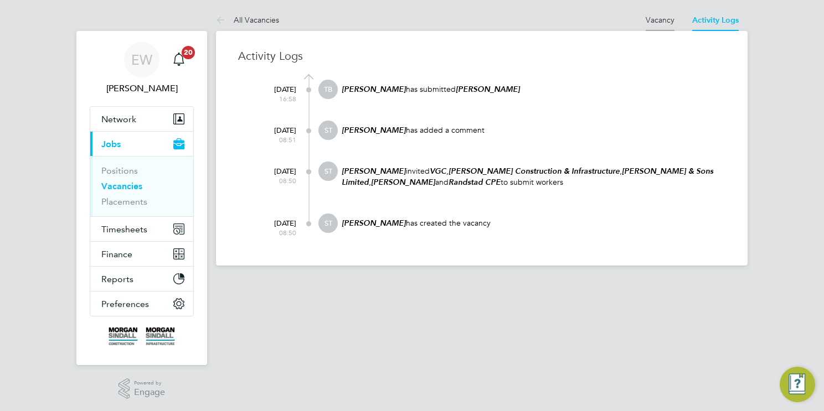
click at [660, 18] on link "Vacancy" at bounding box center [660, 20] width 29 height 10
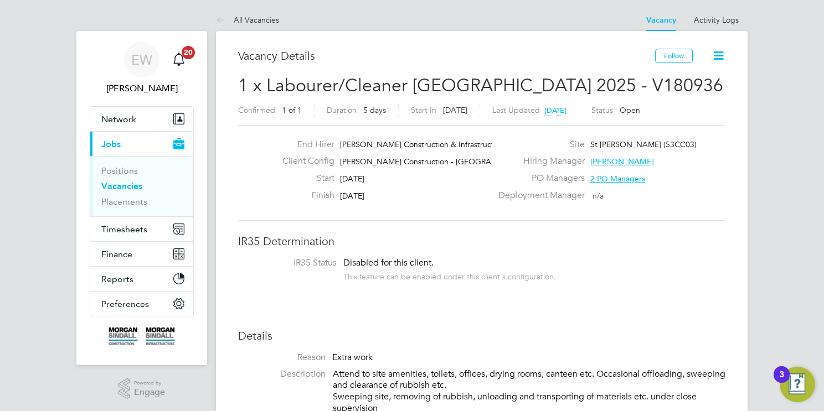
scroll to position [11, 53]
